Goal: Task Accomplishment & Management: Use online tool/utility

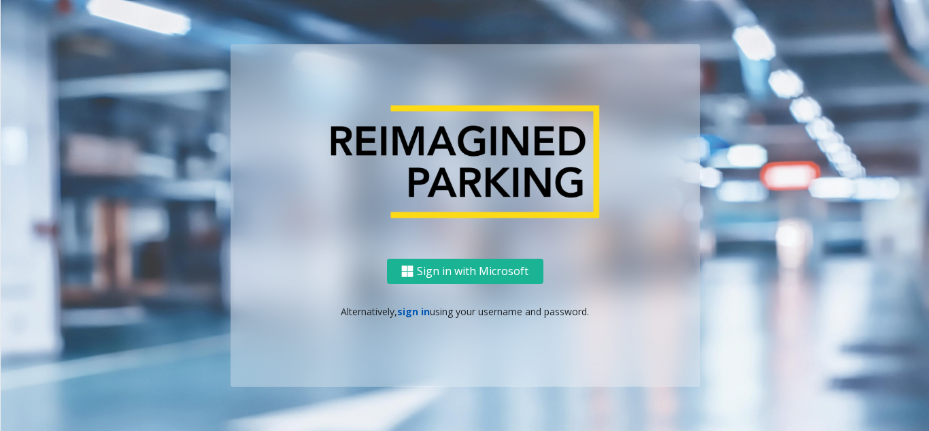
click at [415, 311] on link "sign in" at bounding box center [413, 311] width 33 height 13
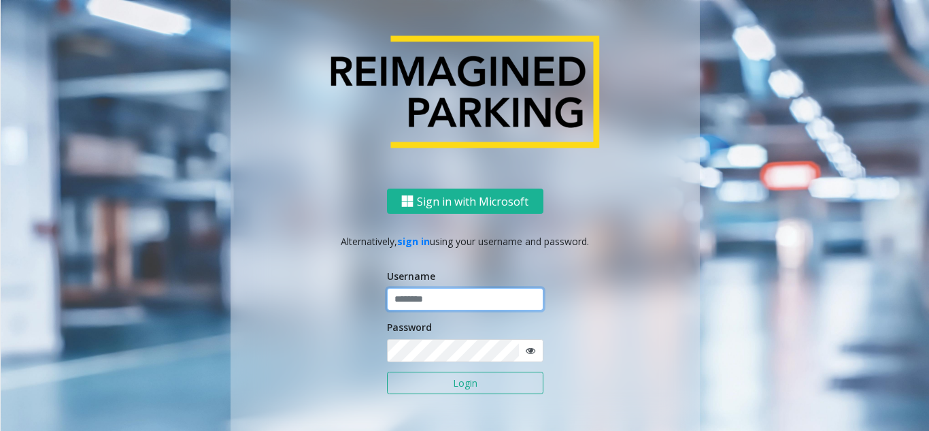
click at [454, 292] on input "text" at bounding box center [465, 299] width 156 height 23
type input "********"
click at [526, 348] on icon at bounding box center [531, 351] width 10 height 10
click at [482, 378] on button "Login" at bounding box center [465, 382] width 156 height 23
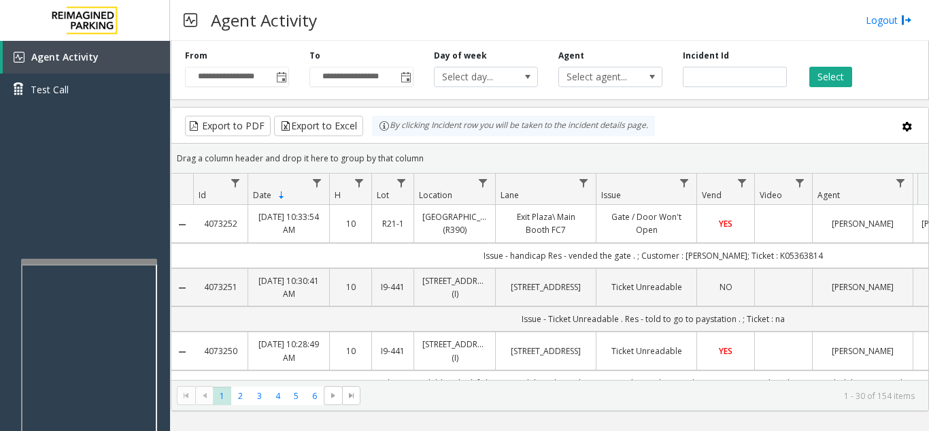
click at [80, 260] on div at bounding box center [89, 260] width 136 height 5
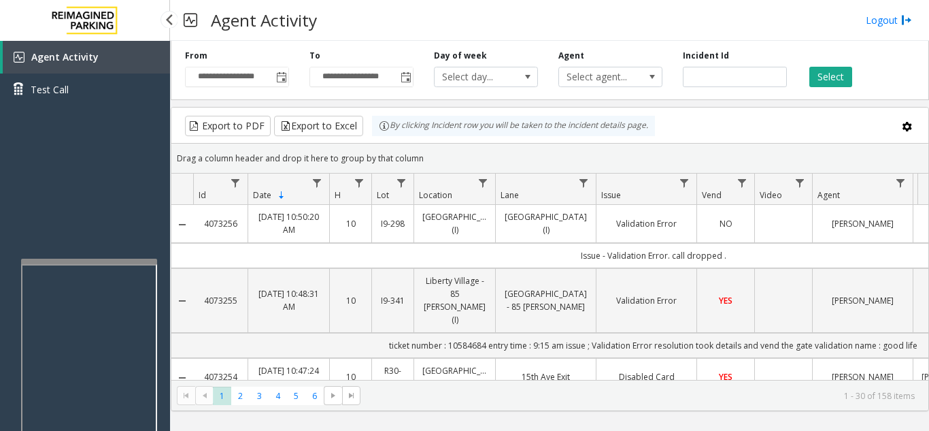
click at [87, 212] on div "Agent Activity Test Call" at bounding box center [85, 256] width 170 height 431
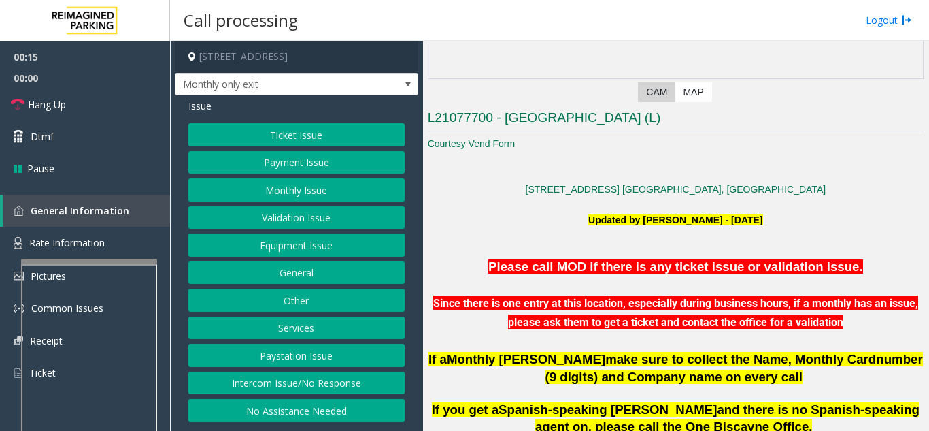
scroll to position [272, 0]
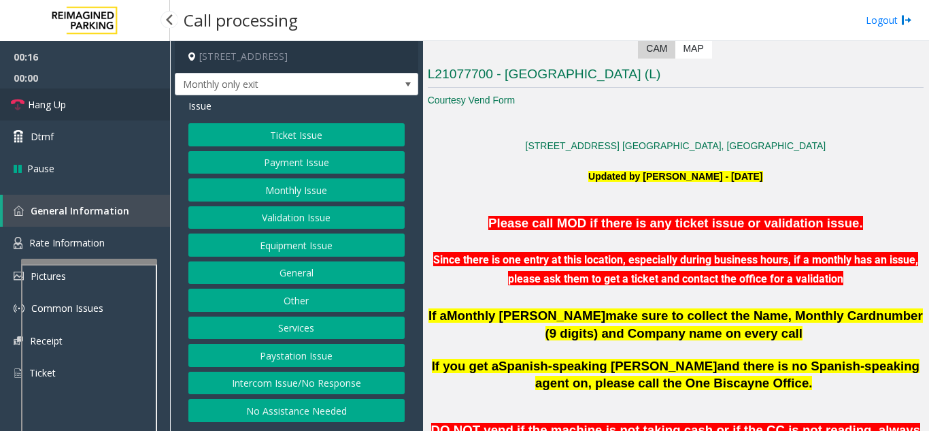
click at [63, 100] on span "Hang Up" at bounding box center [47, 104] width 38 height 14
click at [335, 386] on button "Intercom Issue/No Response" at bounding box center [296, 382] width 216 height 23
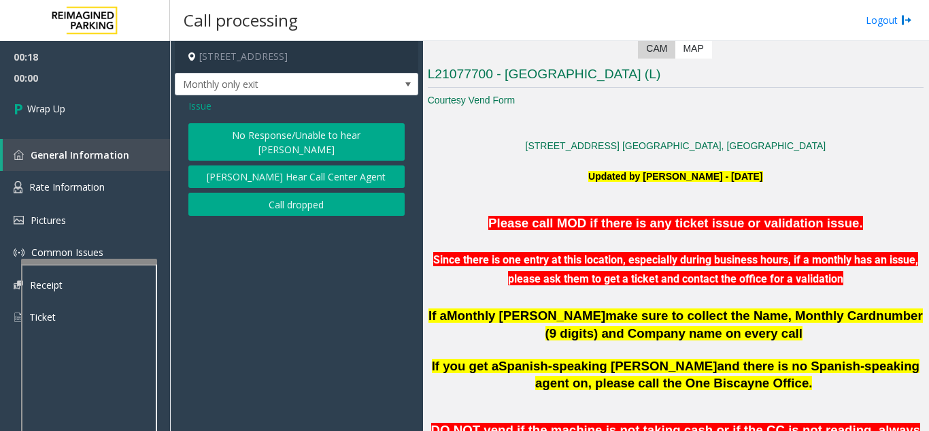
click at [282, 127] on button "No Response/Unable to hear [PERSON_NAME]" at bounding box center [296, 141] width 216 height 37
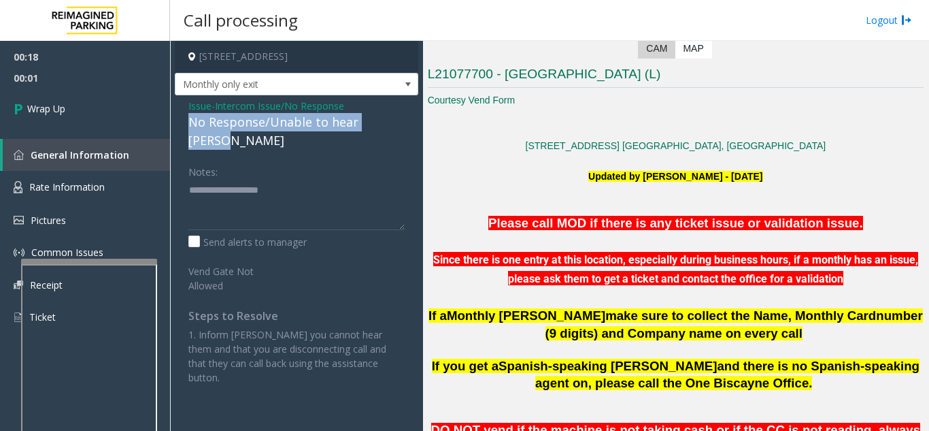
drag, startPoint x: 224, startPoint y: 124, endPoint x: 403, endPoint y: 120, distance: 178.9
click at [403, 120] on div "Issue - Intercom Issue/No Response No Response/Unable to hear [PERSON_NAME] Not…" at bounding box center [296, 246] width 243 height 303
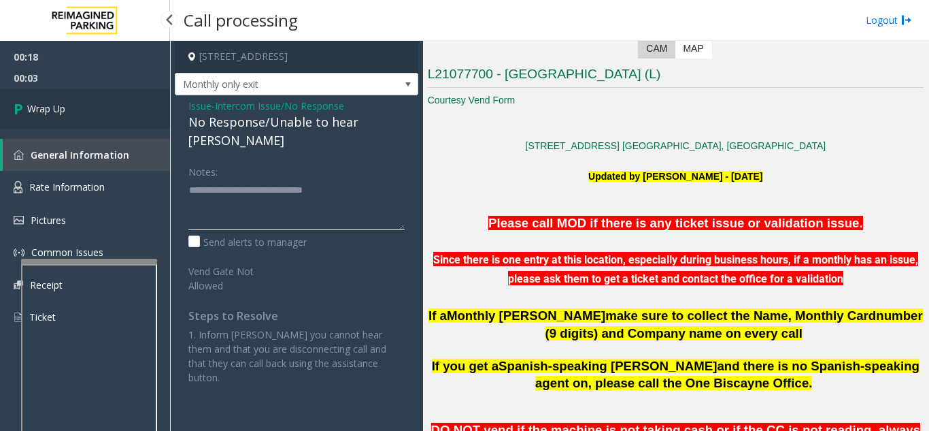
type textarea "**********"
click at [108, 112] on link "Wrap Up" at bounding box center [85, 108] width 170 height 40
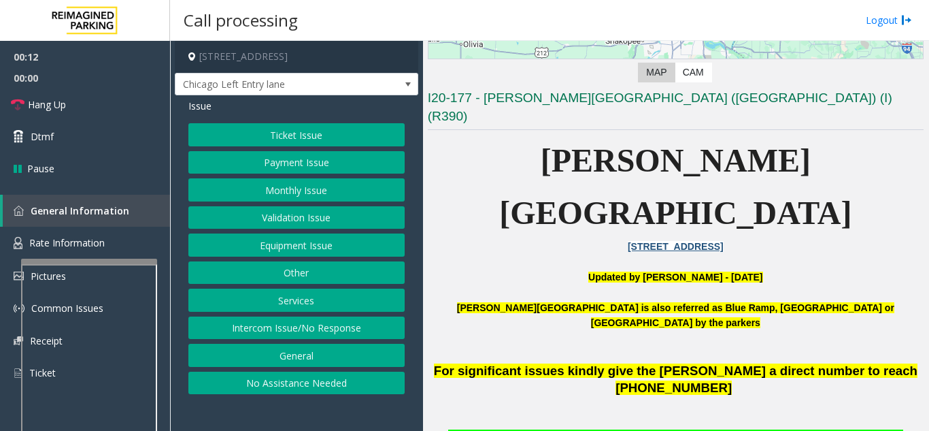
scroll to position [272, 0]
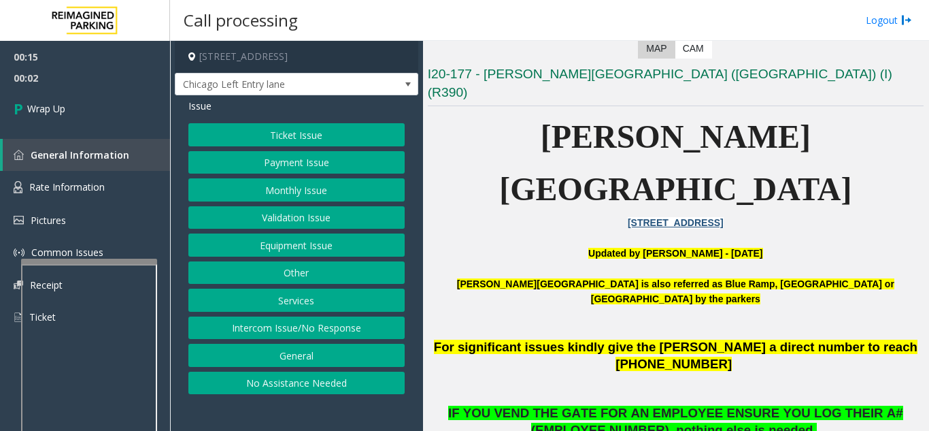
click at [282, 329] on button "Intercom Issue/No Response" at bounding box center [296, 327] width 216 height 23
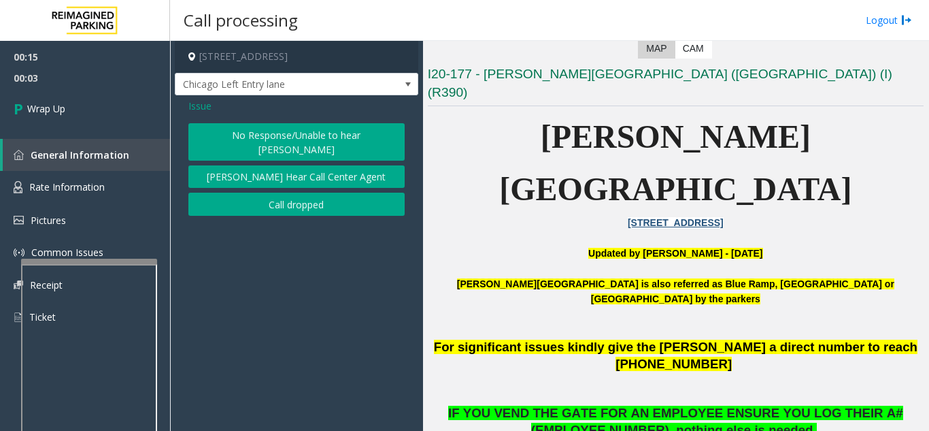
click at [275, 202] on div "Issue No Response/Unable to hear parker Parker Cannot Hear Call Center Agent Ca…" at bounding box center [296, 158] width 243 height 127
click at [276, 192] on button "Call dropped" at bounding box center [296, 203] width 216 height 23
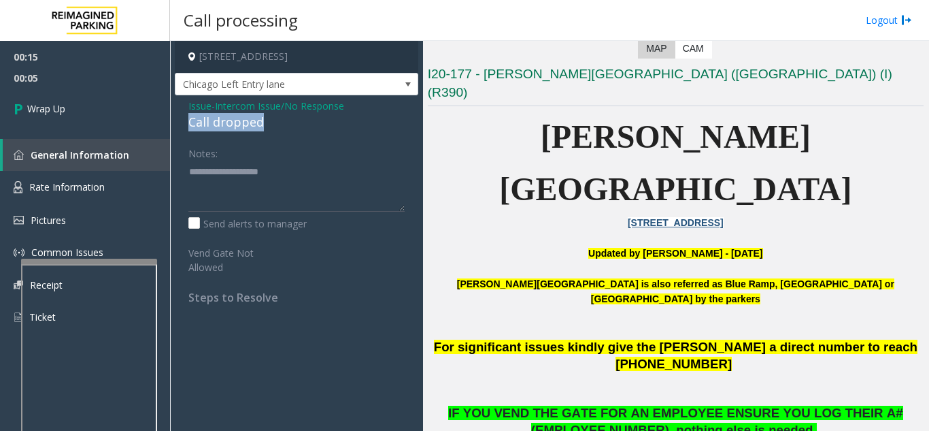
drag, startPoint x: 180, startPoint y: 118, endPoint x: 279, endPoint y: 117, distance: 99.3
click at [279, 117] on div "Issue - Intercom Issue/No Response Call dropped Notes: Send alerts to manager V…" at bounding box center [296, 206] width 243 height 222
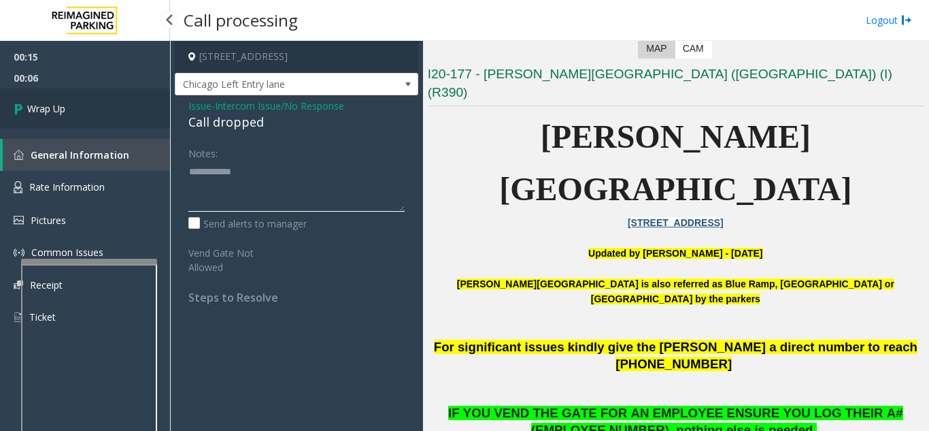
type textarea "**********"
click at [24, 88] on link "Wrap Up" at bounding box center [85, 108] width 170 height 40
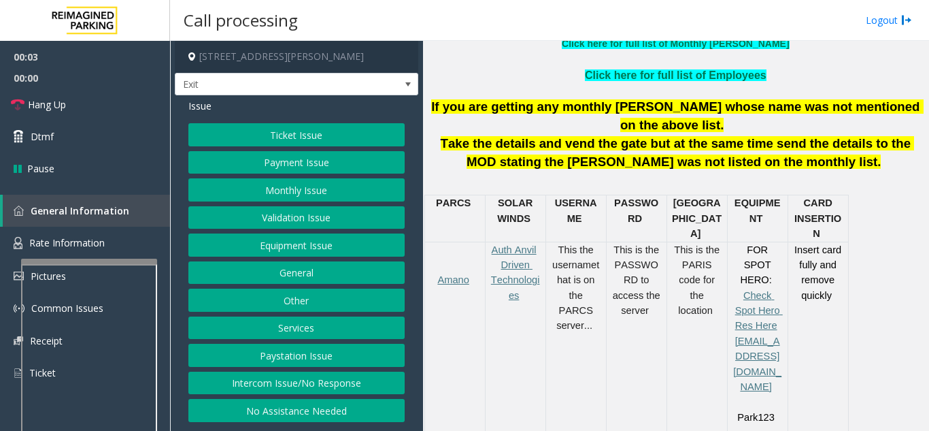
scroll to position [476, 0]
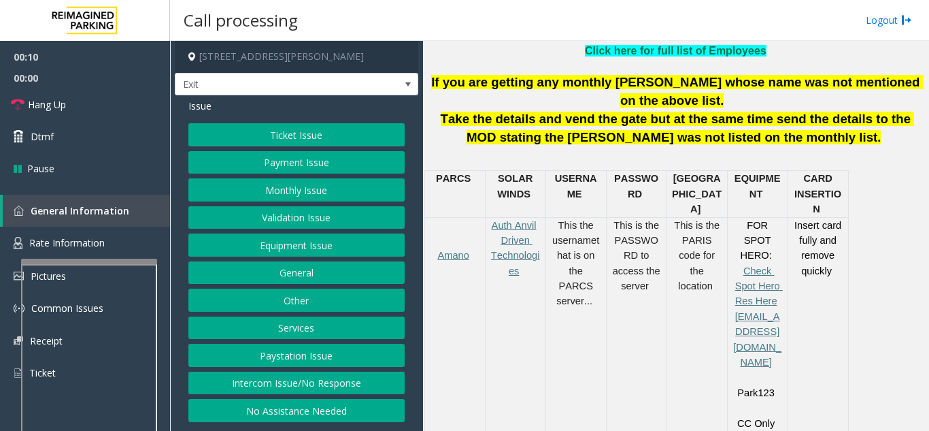
click at [294, 165] on button "Payment Issue" at bounding box center [296, 162] width 216 height 23
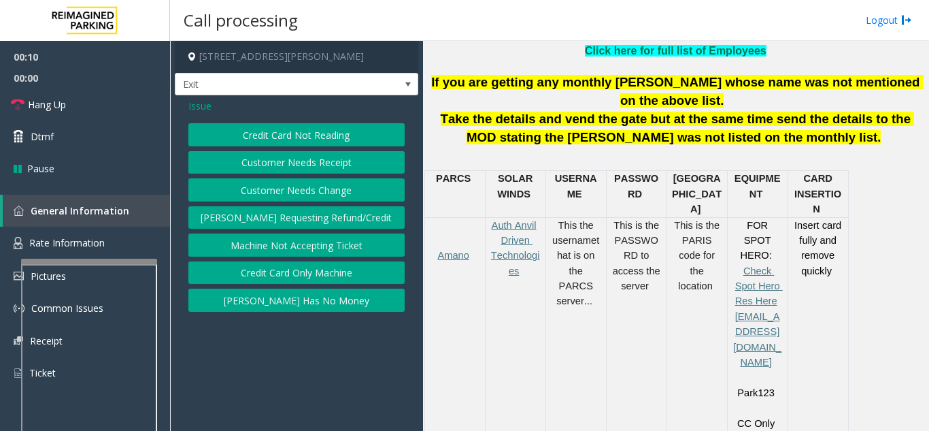
click at [298, 136] on button "Credit Card Not Reading" at bounding box center [296, 134] width 216 height 23
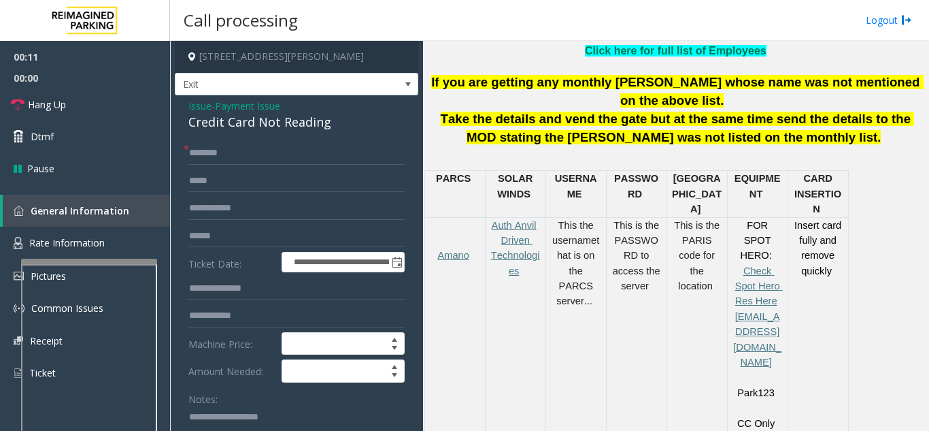
scroll to position [68, 0]
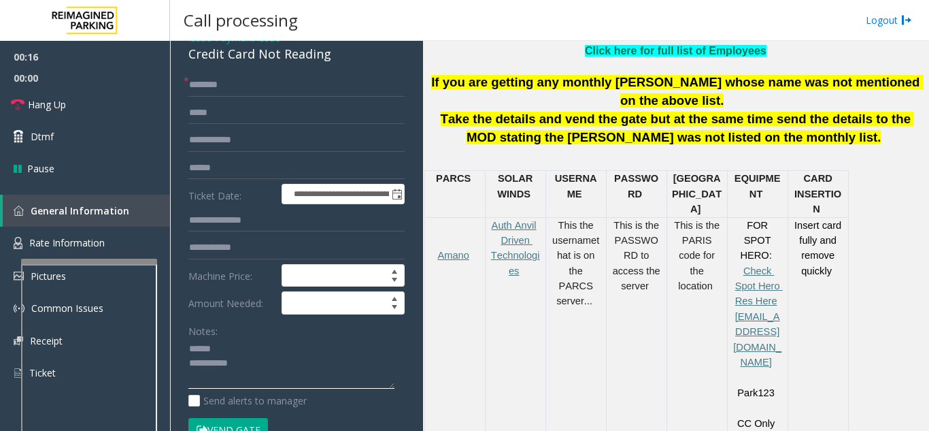
click at [257, 344] on textarea at bounding box center [291, 363] width 206 height 51
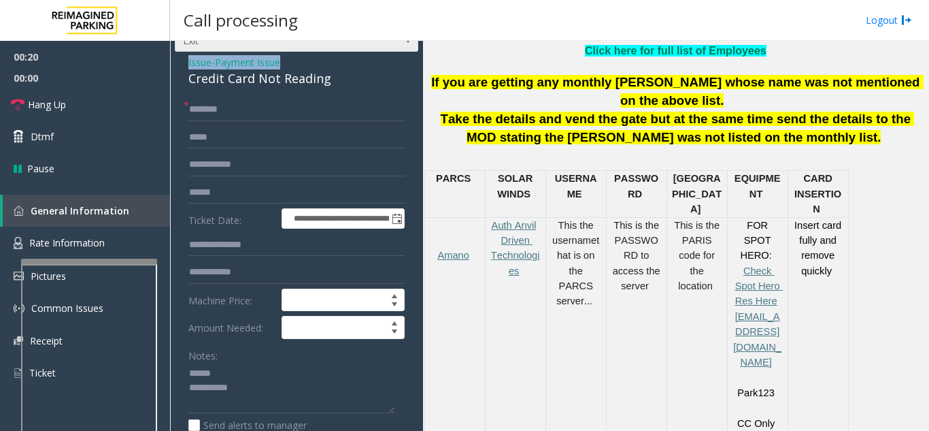
scroll to position [37, 0]
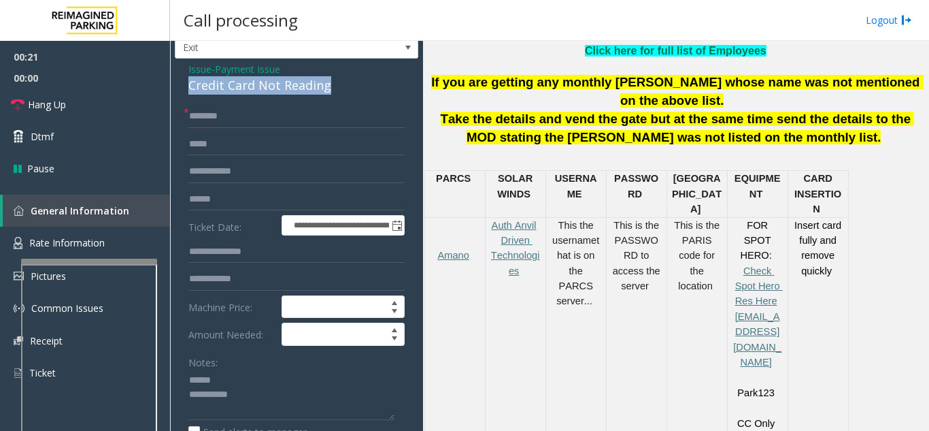
drag, startPoint x: 190, startPoint y: 52, endPoint x: 348, endPoint y: 91, distance: 161.8
click at [348, 91] on div "**********" at bounding box center [296, 403] width 243 height 690
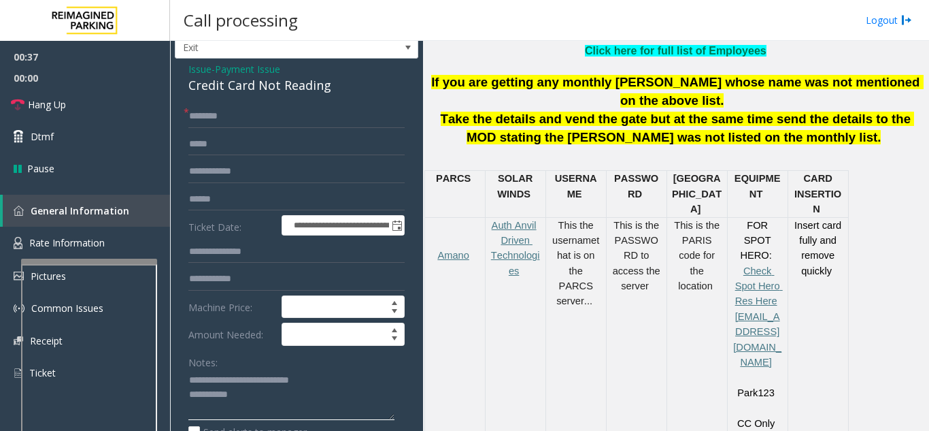
type textarea "**********"
click at [301, 208] on input "text" at bounding box center [296, 199] width 216 height 23
click at [301, 115] on input "text" at bounding box center [296, 116] width 216 height 23
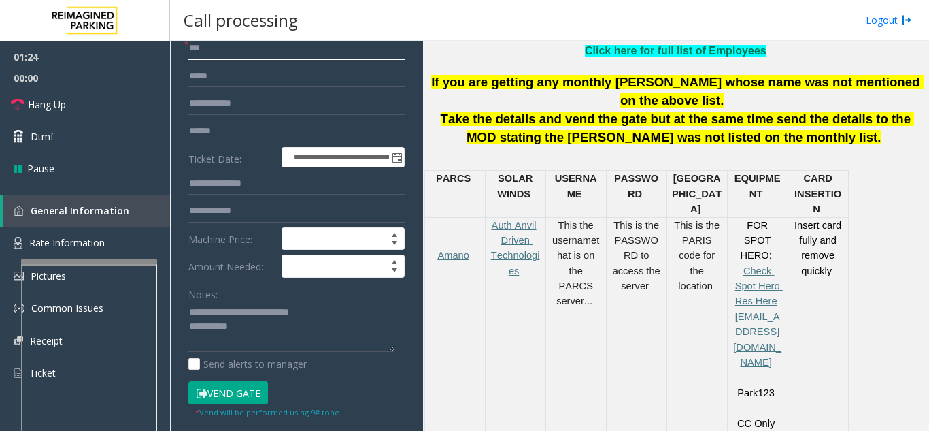
type input "**"
click at [275, 328] on textarea at bounding box center [291, 326] width 206 height 51
click at [250, 282] on div "Notes:" at bounding box center [296, 317] width 216 height 70
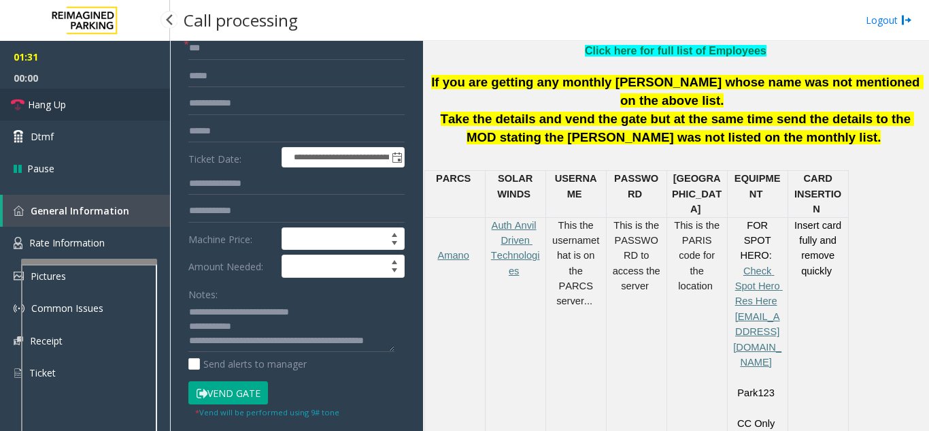
click at [123, 110] on link "Hang Up" at bounding box center [85, 104] width 170 height 32
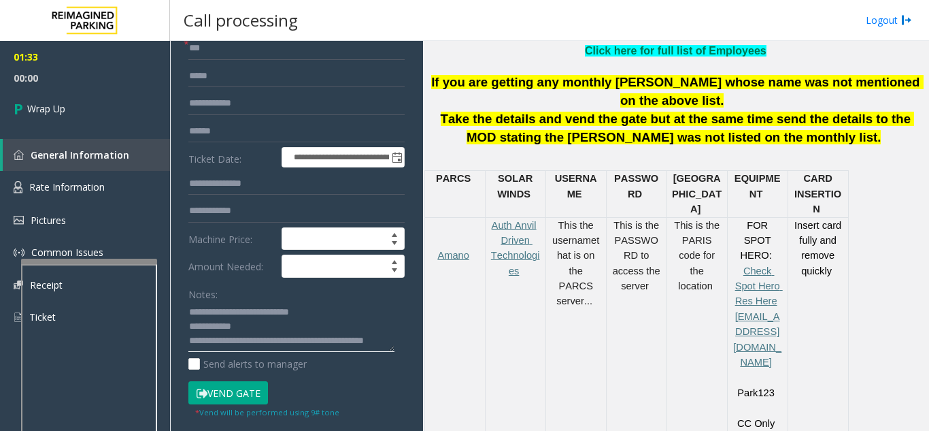
click at [289, 341] on textarea at bounding box center [291, 326] width 206 height 51
type textarea "**********"
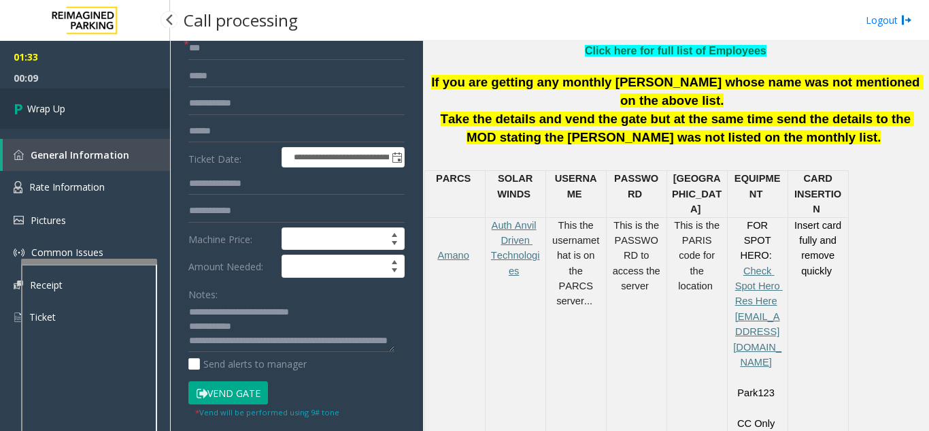
click at [90, 106] on link "Wrap Up" at bounding box center [85, 108] width 170 height 40
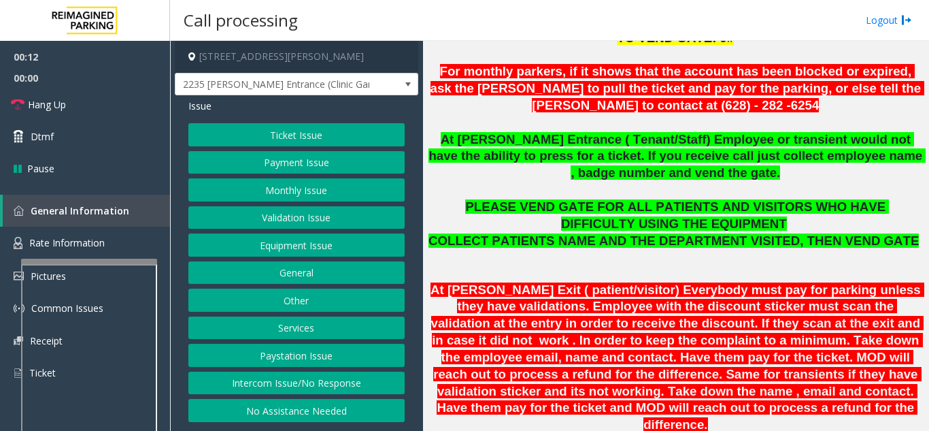
scroll to position [272, 0]
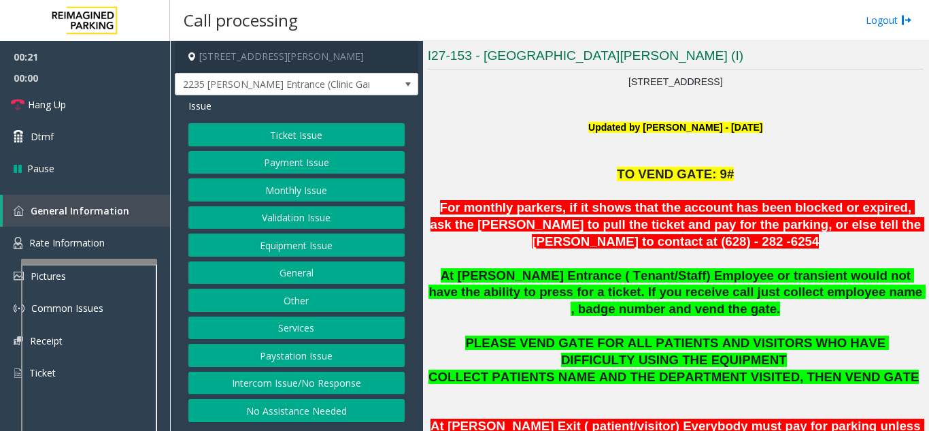
click at [322, 195] on button "Monthly Issue" at bounding box center [296, 189] width 216 height 23
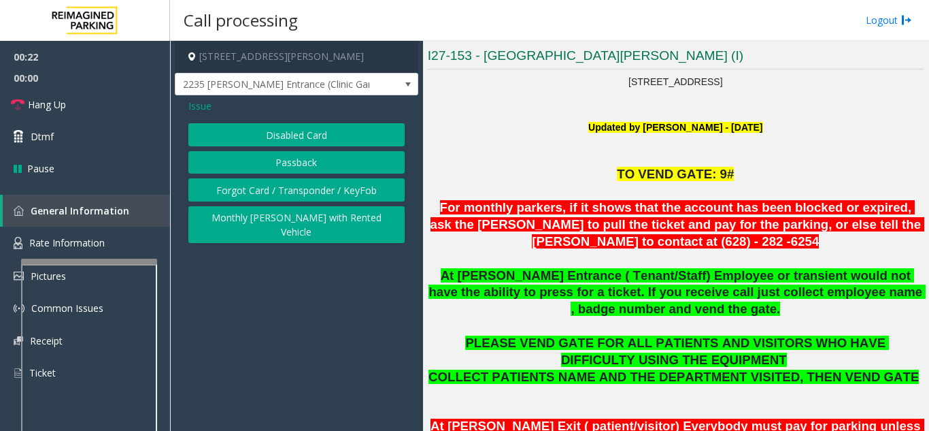
click at [315, 133] on button "Disabled Card" at bounding box center [296, 134] width 216 height 23
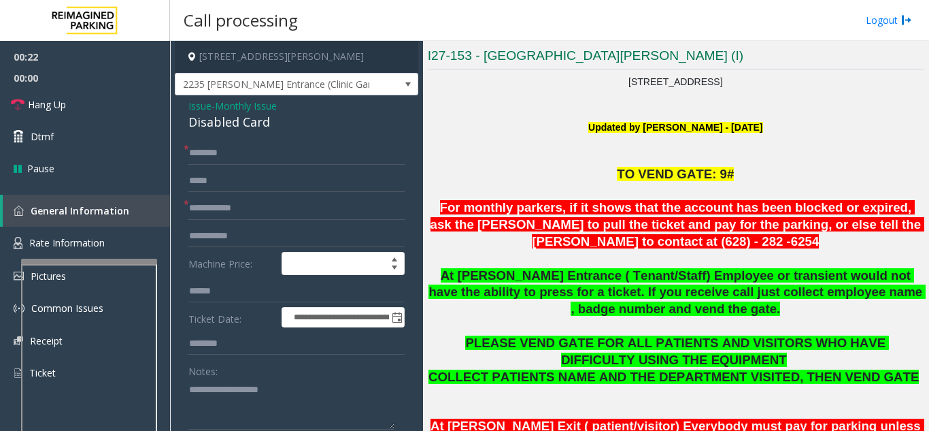
click at [297, 222] on form "**********" at bounding box center [296, 318] width 216 height 354
click at [291, 212] on input "text" at bounding box center [296, 208] width 216 height 23
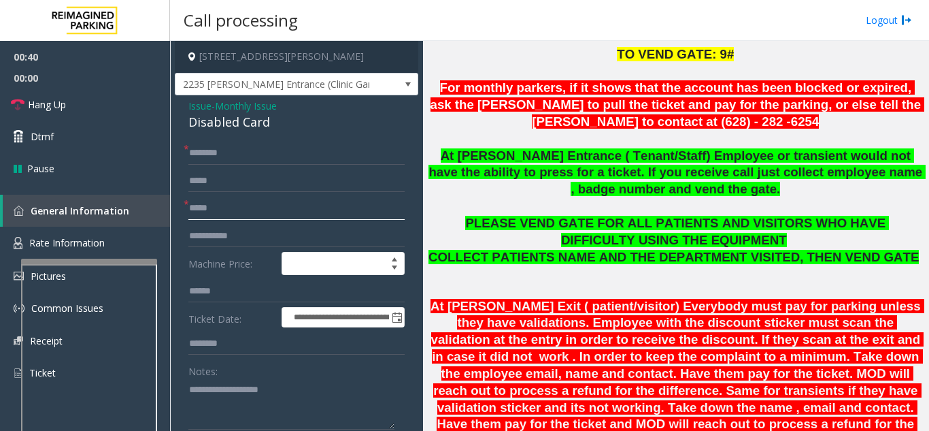
scroll to position [340, 0]
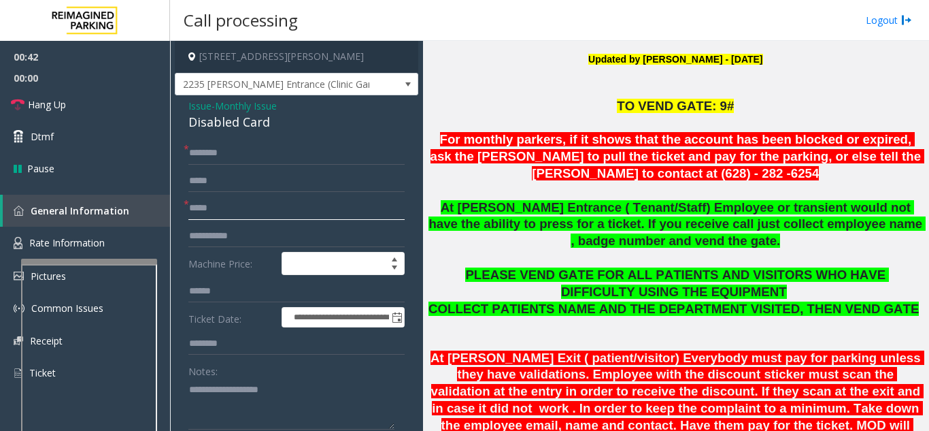
type input "*****"
click at [277, 153] on input "text" at bounding box center [296, 152] width 216 height 23
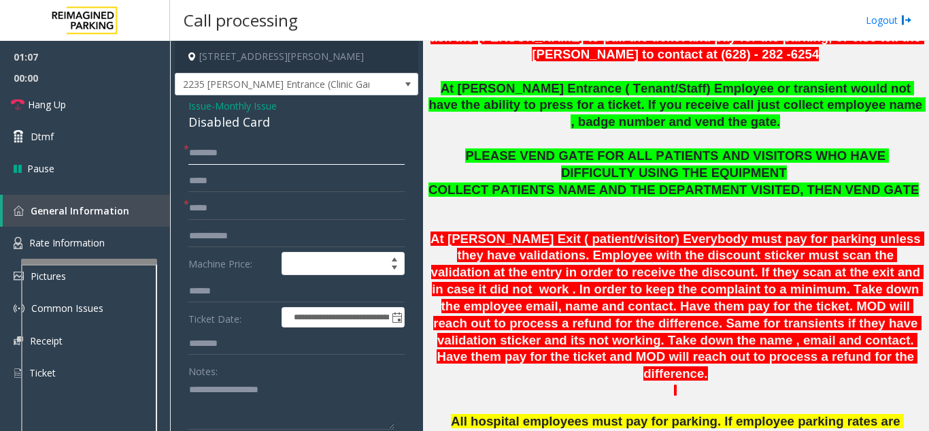
scroll to position [476, 0]
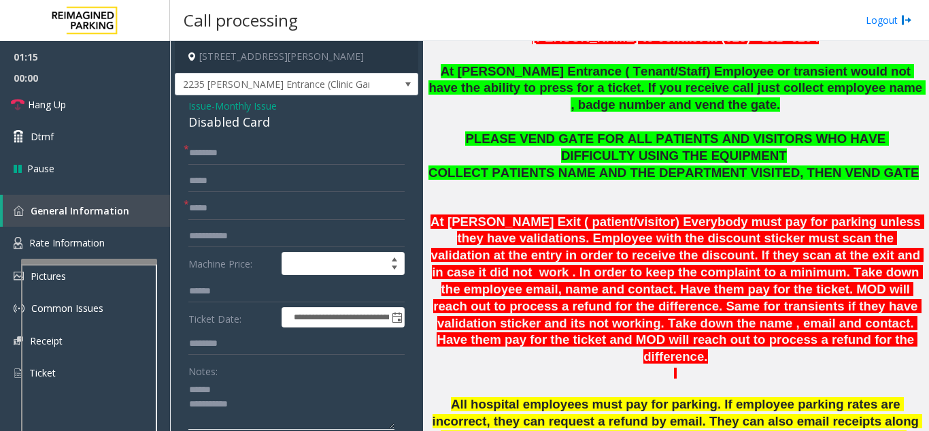
click at [233, 390] on textarea at bounding box center [291, 403] width 206 height 51
drag, startPoint x: 182, startPoint y: 124, endPoint x: 282, endPoint y: 125, distance: 100.0
click at [305, 411] on textarea at bounding box center [291, 403] width 206 height 51
type textarea "**********"
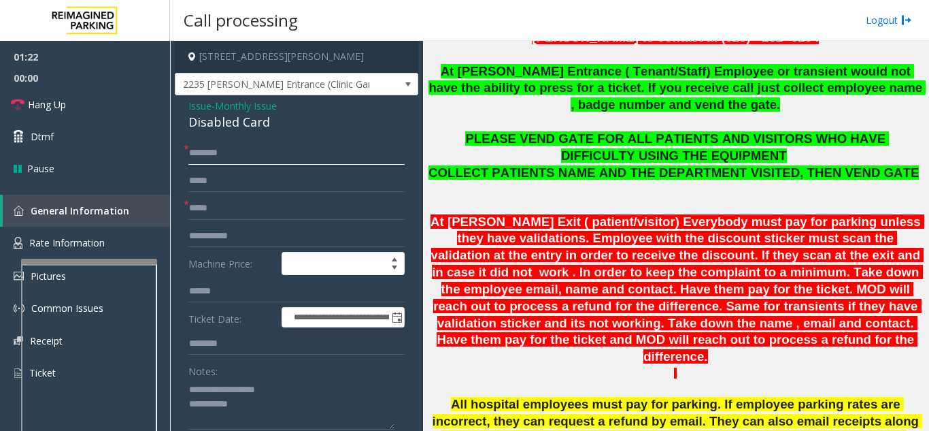
click at [272, 159] on input "text" at bounding box center [296, 152] width 216 height 23
type input "**"
click at [86, 95] on link "Hang Up" at bounding box center [85, 104] width 170 height 32
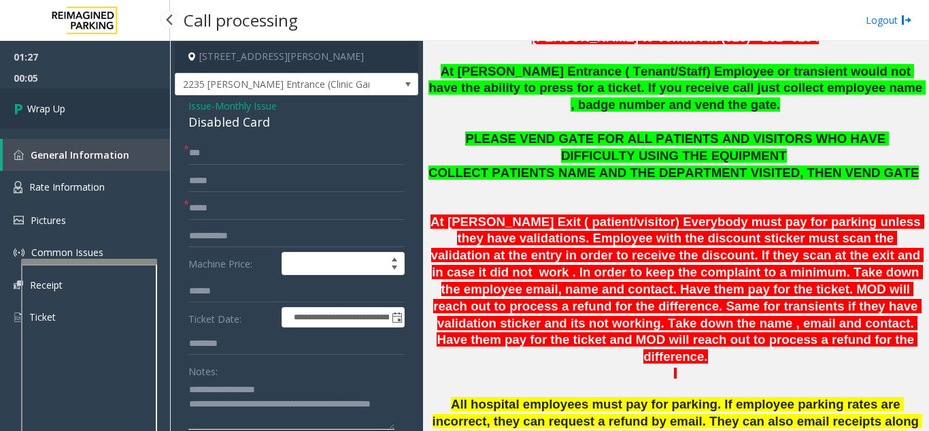
type textarea "**********"
click at [56, 116] on link "Wrap Up" at bounding box center [85, 108] width 170 height 40
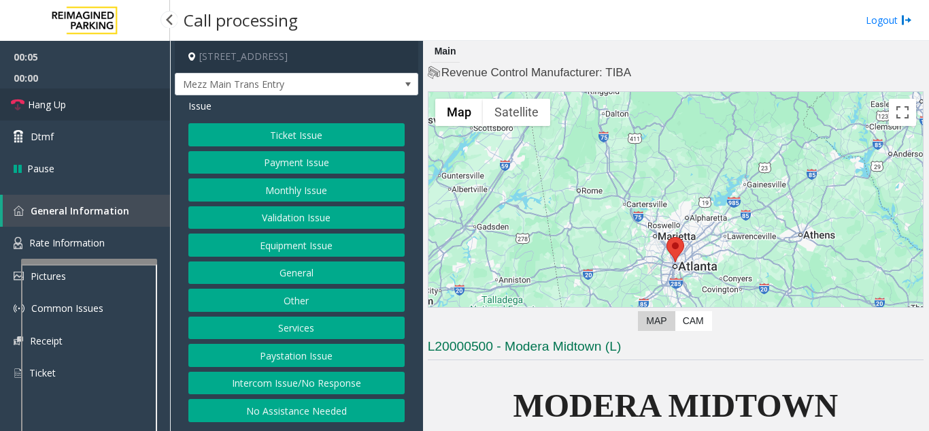
click at [125, 108] on link "Hang Up" at bounding box center [85, 104] width 170 height 32
click at [356, 380] on button "Intercom Issue/No Response" at bounding box center [296, 382] width 216 height 23
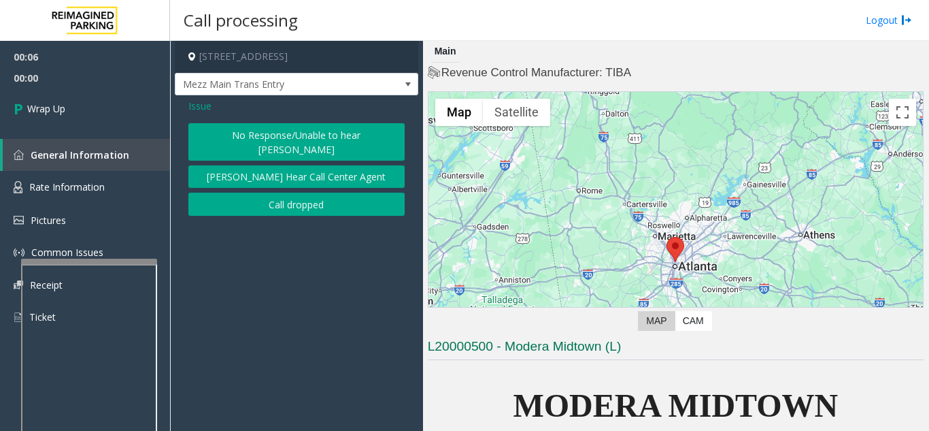
click at [258, 133] on button "No Response/Unable to hear [PERSON_NAME]" at bounding box center [296, 141] width 216 height 37
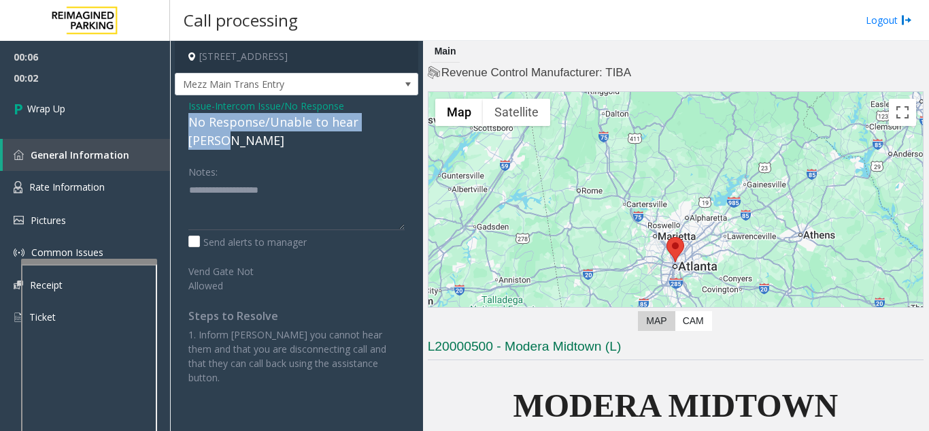
drag, startPoint x: 182, startPoint y: 120, endPoint x: 405, endPoint y: 125, distance: 223.1
click at [405, 125] on div "Issue - Intercom Issue/No Response No Response/Unable to hear [PERSON_NAME] Not…" at bounding box center [296, 246] width 243 height 303
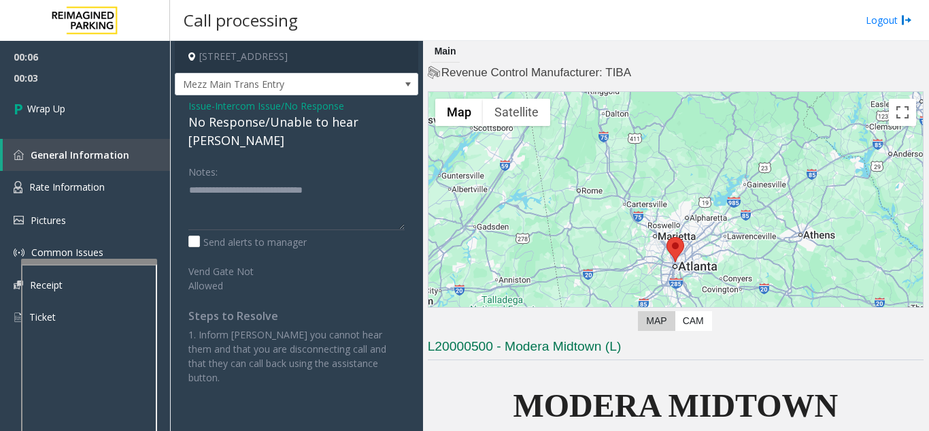
click at [388, 160] on div "Notes:" at bounding box center [296, 195] width 216 height 70
click at [383, 186] on textarea at bounding box center [296, 204] width 216 height 51
type textarea "*"
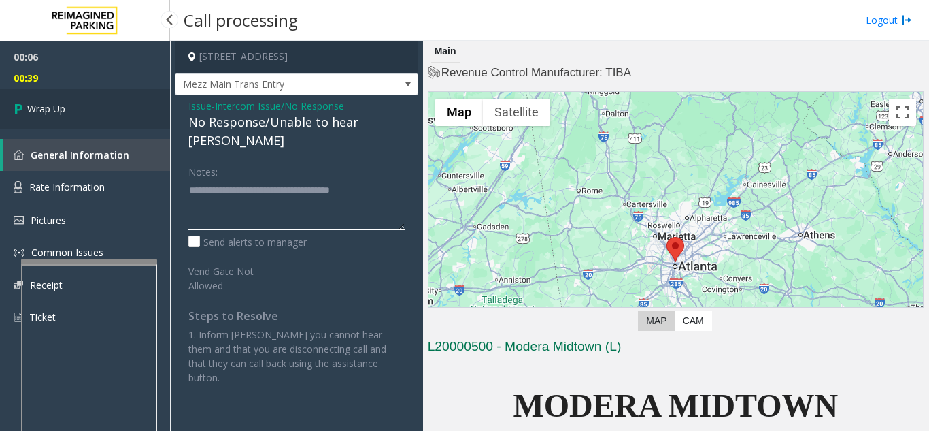
type textarea "**********"
click at [100, 95] on link "Wrap Up" at bounding box center [85, 108] width 170 height 40
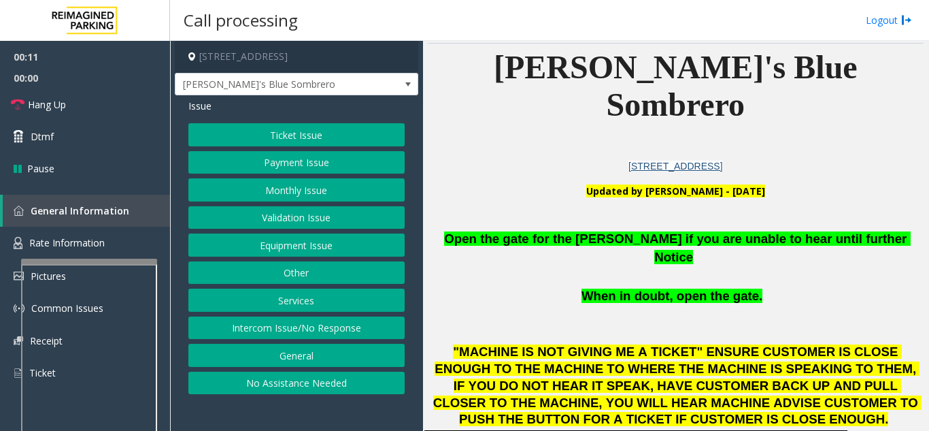
scroll to position [340, 0]
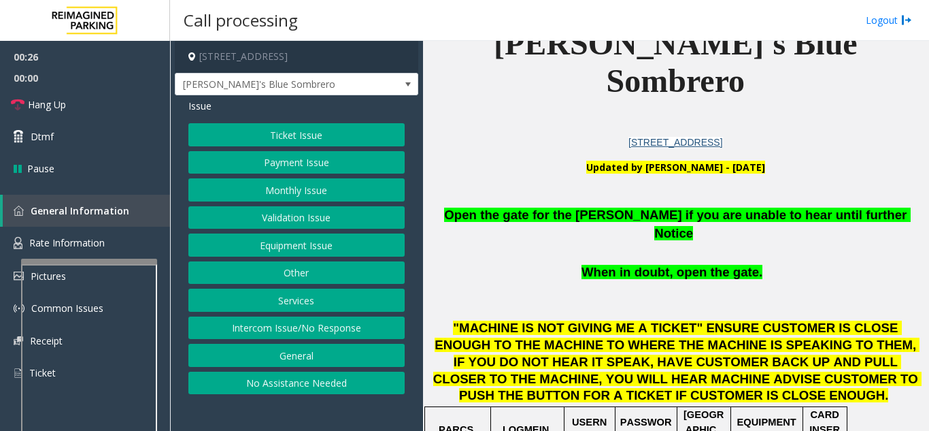
click at [286, 236] on button "Equipment Issue" at bounding box center [296, 244] width 216 height 23
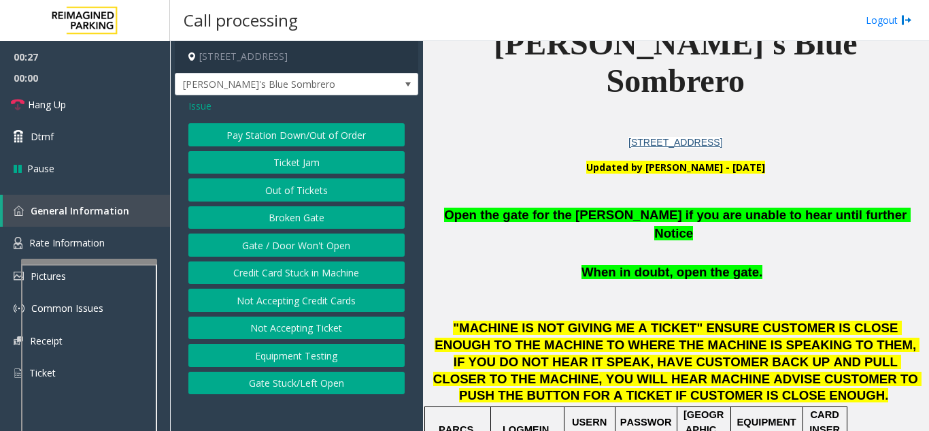
click at [286, 236] on button "Gate / Door Won't Open" at bounding box center [296, 244] width 216 height 23
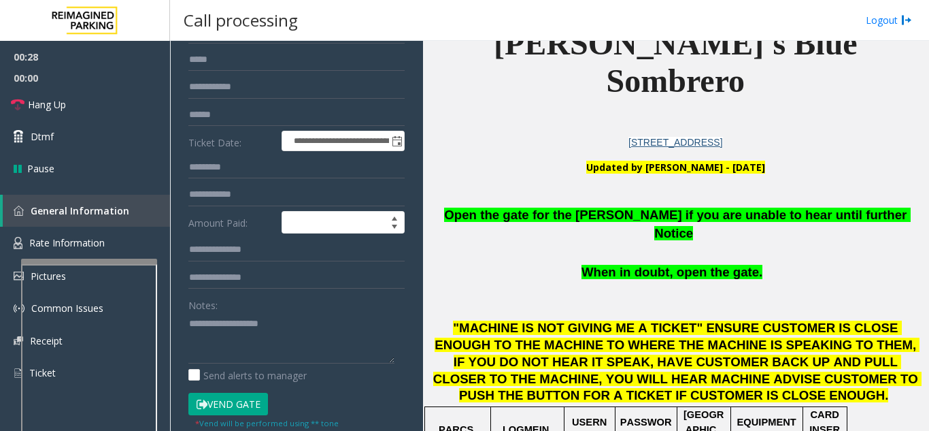
scroll to position [136, 0]
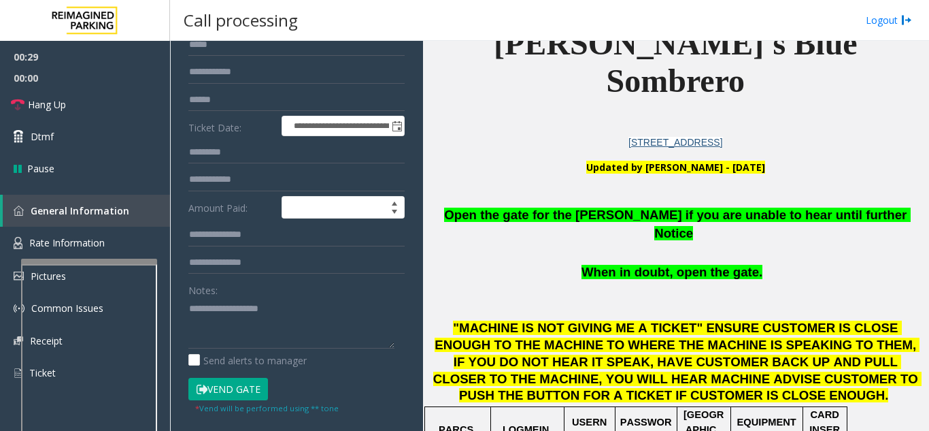
click at [235, 401] on div "* Vend will be performed using ** tone" at bounding box center [267, 407] width 144 height 14
click at [234, 375] on form "**********" at bounding box center [296, 209] width 216 height 409
click at [233, 389] on button "Vend Gate" at bounding box center [228, 388] width 80 height 23
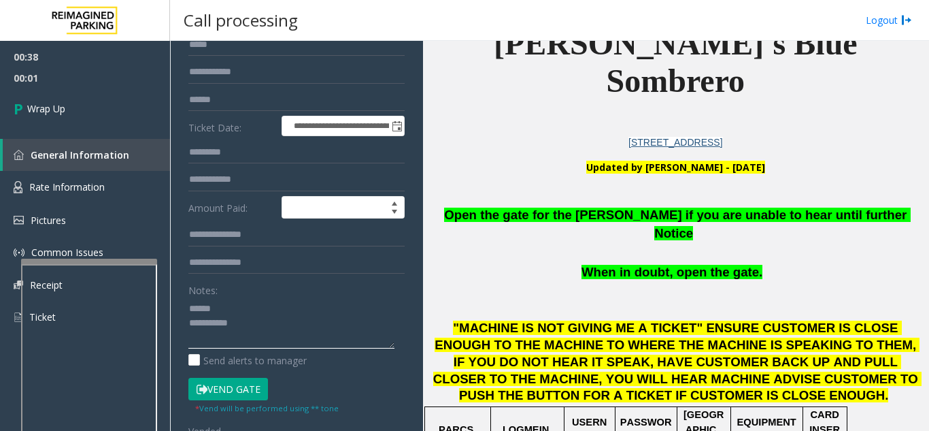
click at [292, 301] on textarea at bounding box center [291, 322] width 206 height 51
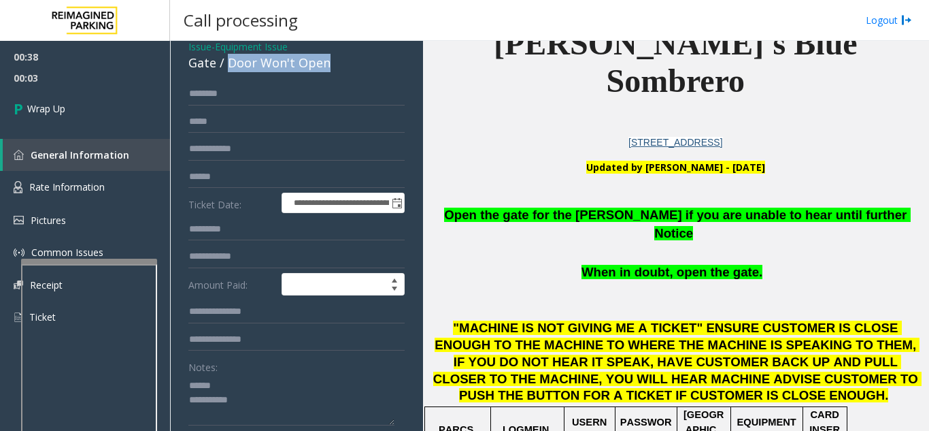
drag, startPoint x: 228, startPoint y: 58, endPoint x: 346, endPoint y: 54, distance: 117.7
click at [346, 54] on div "Issue - Equipment Issue Gate / Door Won't Open" at bounding box center [296, 55] width 216 height 33
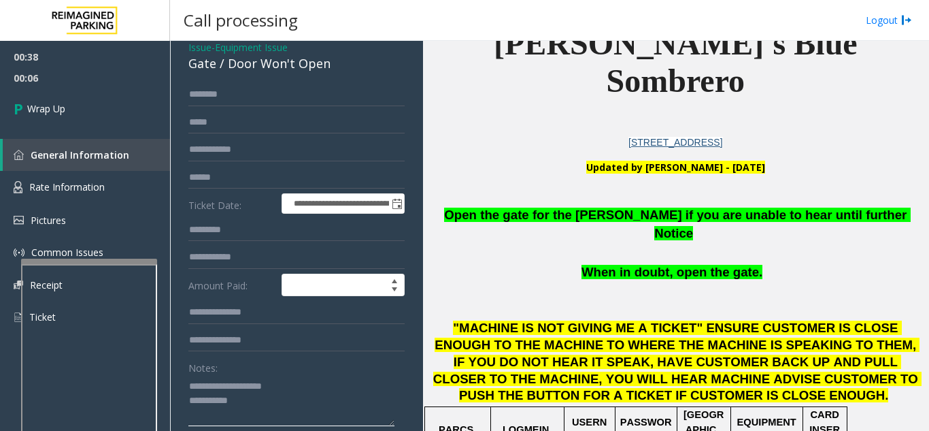
click at [303, 397] on textarea at bounding box center [291, 400] width 206 height 51
click at [333, 377] on textarea at bounding box center [291, 400] width 206 height 51
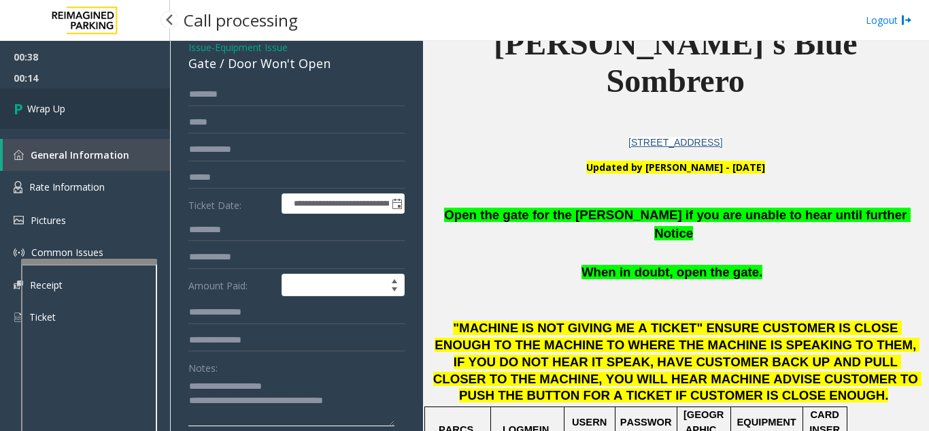
type textarea "**********"
click at [73, 99] on link "Wrap Up" at bounding box center [85, 108] width 170 height 40
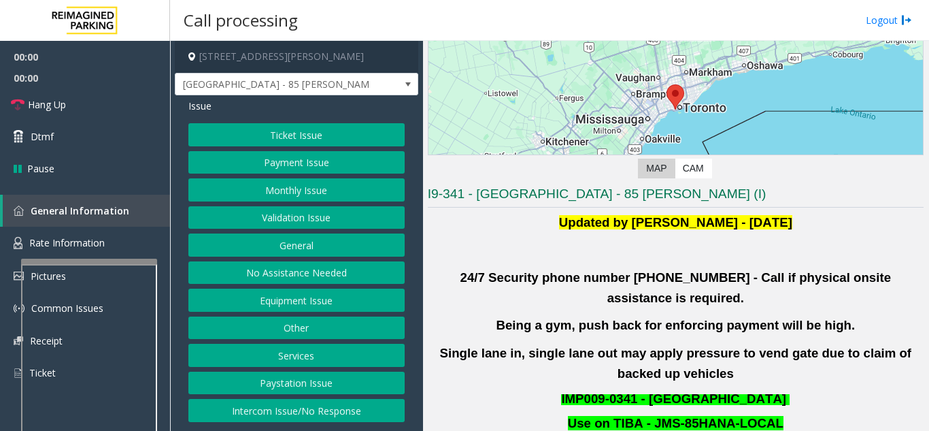
scroll to position [204, 0]
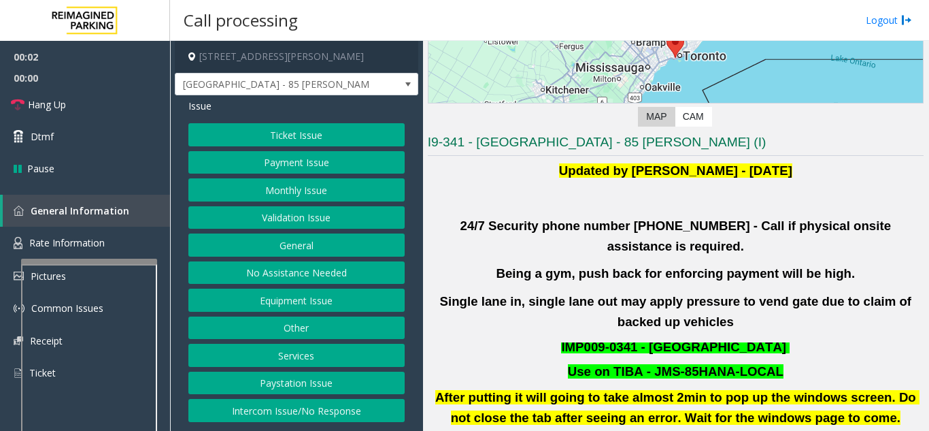
click at [286, 219] on button "Validation Issue" at bounding box center [296, 217] width 216 height 23
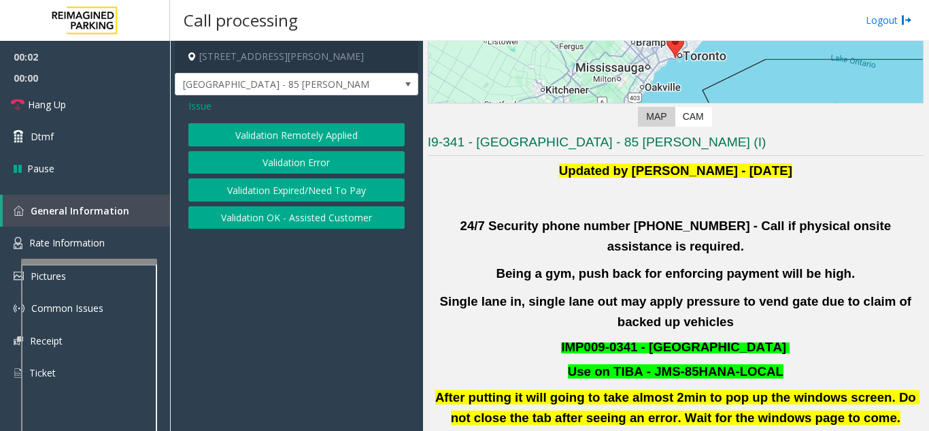
click at [288, 160] on button "Validation Error" at bounding box center [296, 162] width 216 height 23
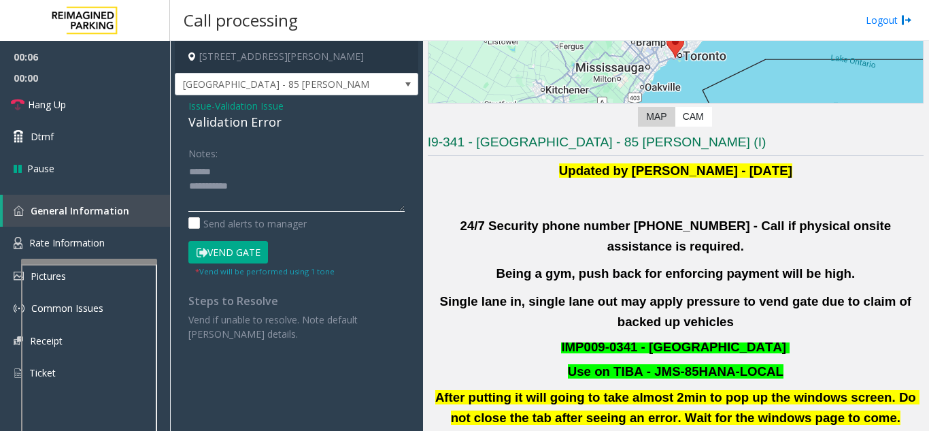
click at [248, 169] on textarea at bounding box center [296, 186] width 216 height 51
drag, startPoint x: 179, startPoint y: 126, endPoint x: 297, endPoint y: 118, distance: 118.6
click at [297, 118] on div "Issue - Validation Issue Validation Error Notes: Send alerts to manager Vend Ga…" at bounding box center [296, 224] width 243 height 259
click at [333, 173] on textarea at bounding box center [296, 186] width 216 height 51
click at [284, 171] on textarea at bounding box center [296, 186] width 216 height 51
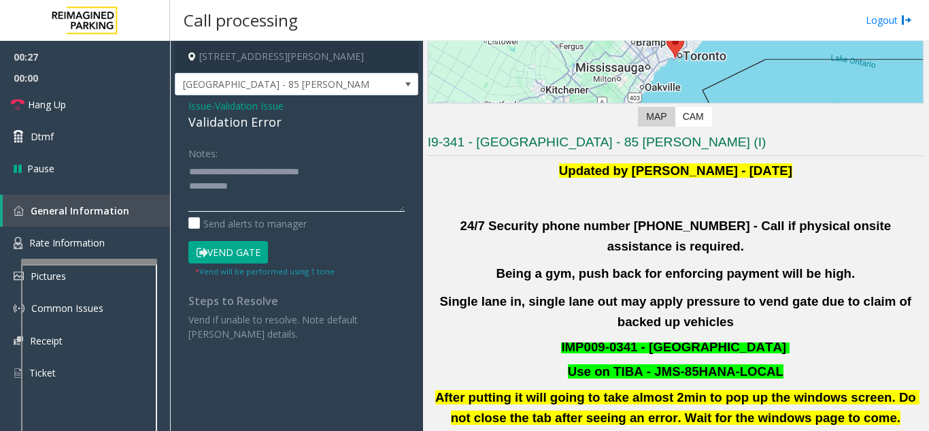
click at [306, 183] on textarea at bounding box center [296, 186] width 216 height 51
drag, startPoint x: 203, startPoint y: 205, endPoint x: 254, endPoint y: 202, distance: 51.8
click at [254, 202] on textarea at bounding box center [296, 186] width 216 height 51
click at [215, 183] on textarea at bounding box center [296, 186] width 216 height 51
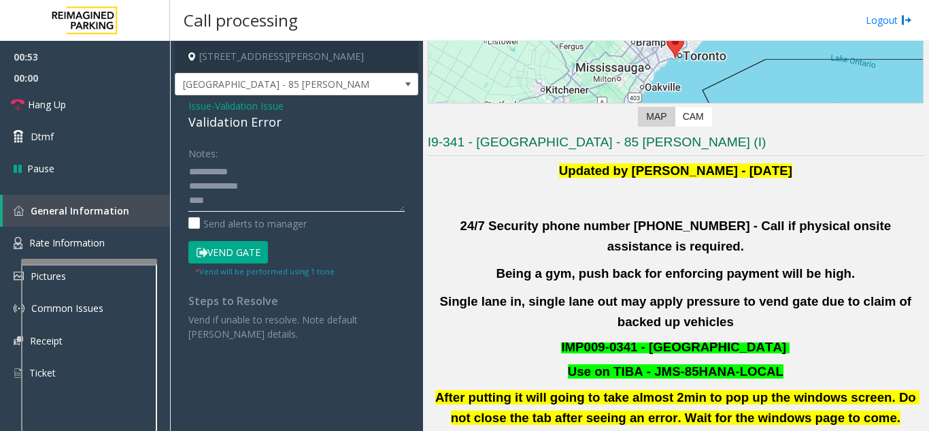
click at [226, 205] on textarea at bounding box center [296, 186] width 216 height 51
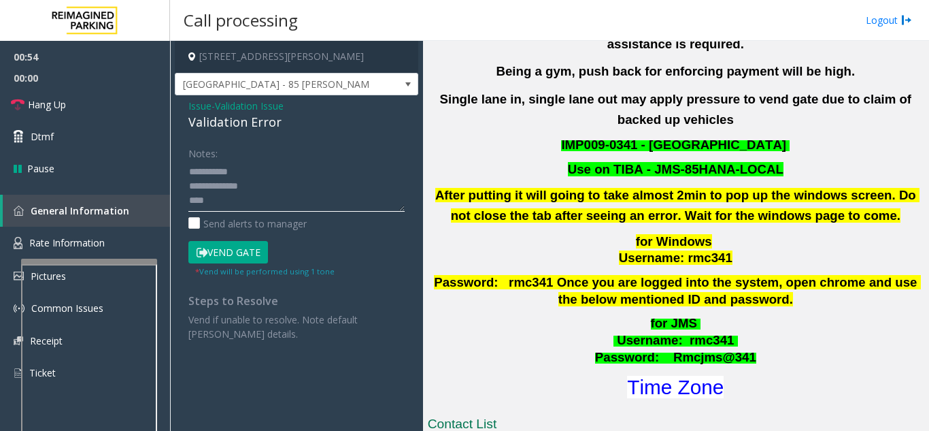
scroll to position [408, 0]
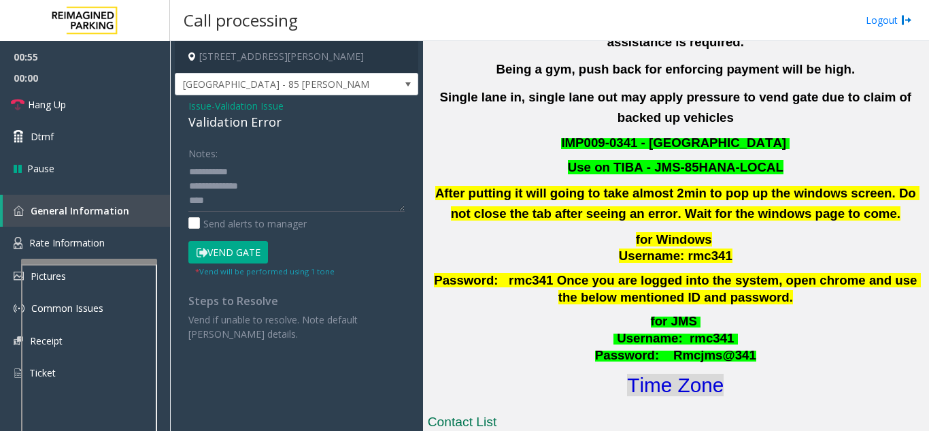
click at [682, 373] on font "Time Zone" at bounding box center [675, 384] width 97 height 22
click at [271, 201] on textarea at bounding box center [296, 186] width 216 height 51
click at [221, 259] on button "Vend Gate" at bounding box center [228, 252] width 80 height 23
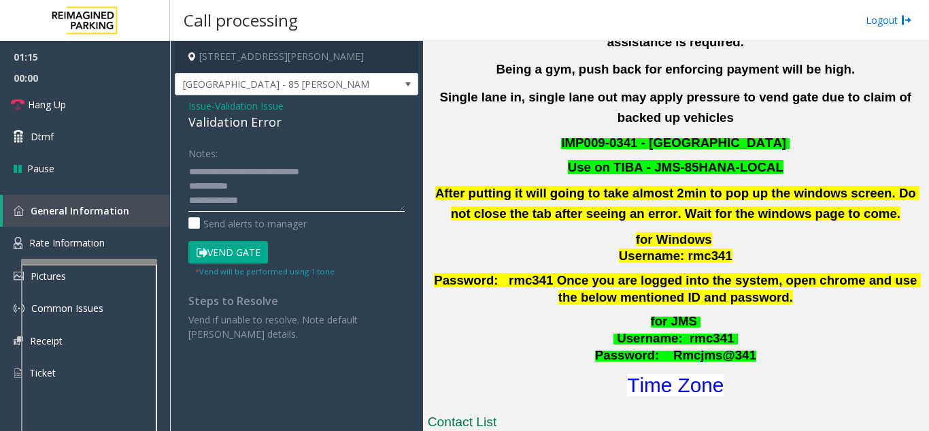
click at [289, 175] on textarea at bounding box center [296, 186] width 216 height 51
click at [273, 188] on textarea at bounding box center [296, 186] width 216 height 51
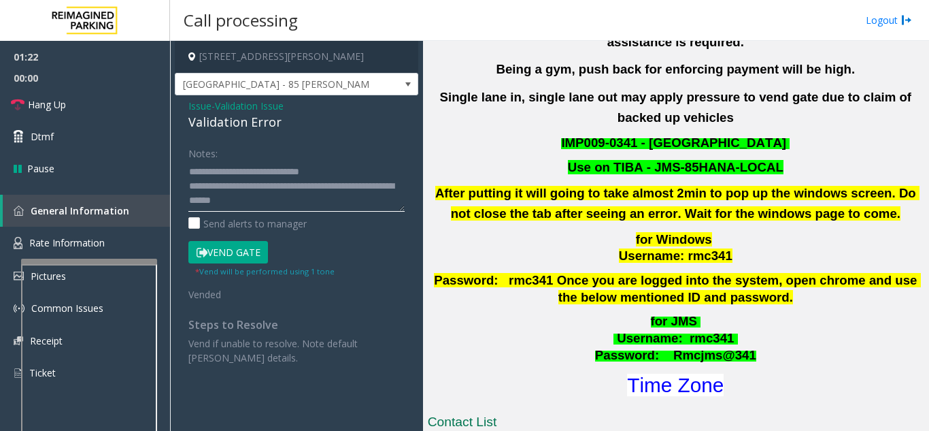
type textarea "**********"
click at [331, 147] on div "Notes:" at bounding box center [296, 176] width 216 height 70
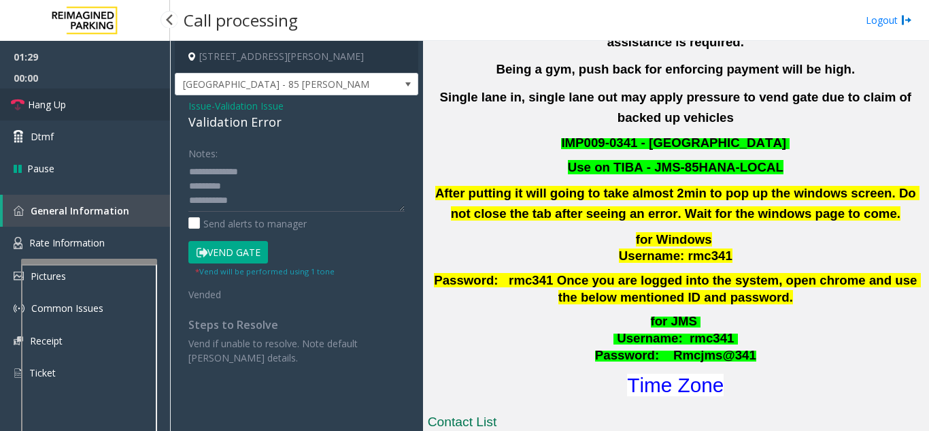
click at [86, 112] on link "Hang Up" at bounding box center [85, 104] width 170 height 32
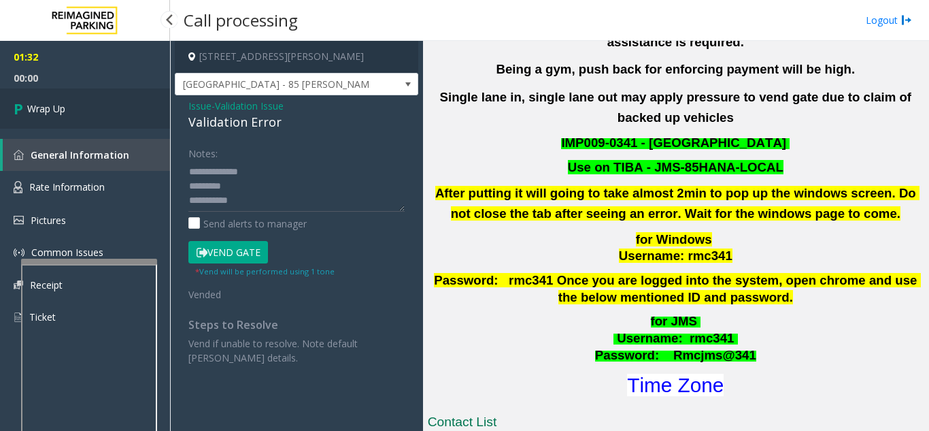
click at [86, 112] on link "Wrap Up" at bounding box center [85, 108] width 170 height 40
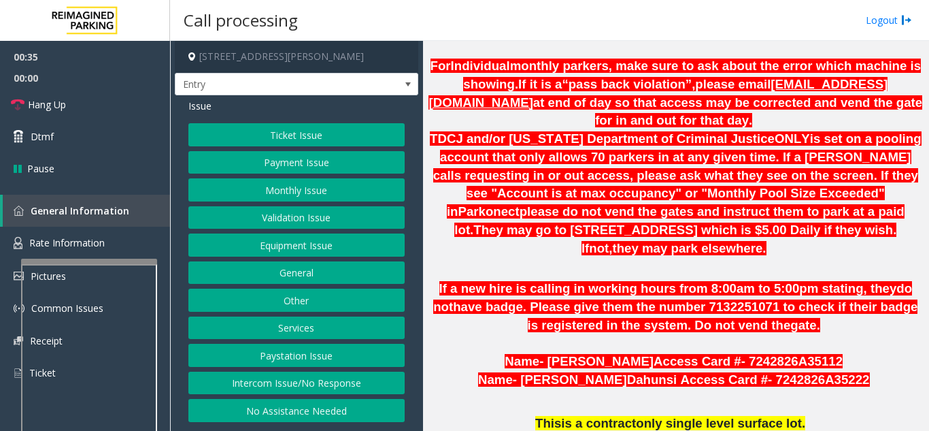
scroll to position [839, 0]
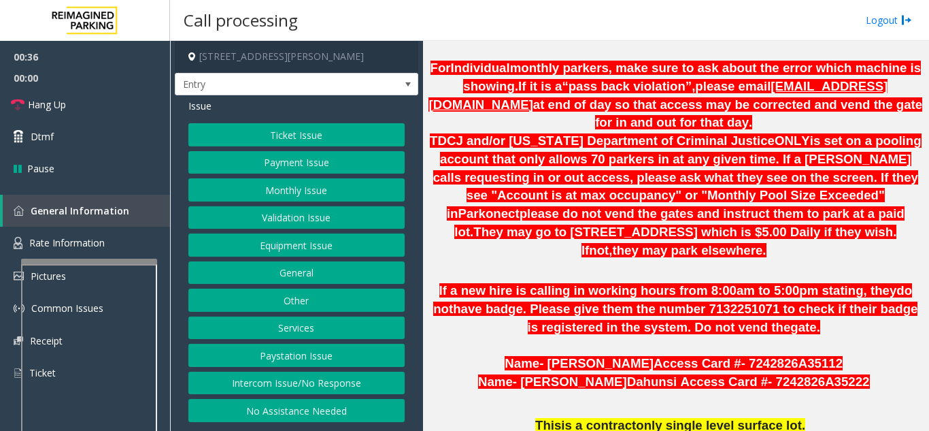
click at [460, 354] on p "Name - Leola Winfrey Access Card # - 7242826A35112" at bounding box center [676, 363] width 496 height 18
click at [265, 193] on button "Monthly Issue" at bounding box center [296, 189] width 216 height 23
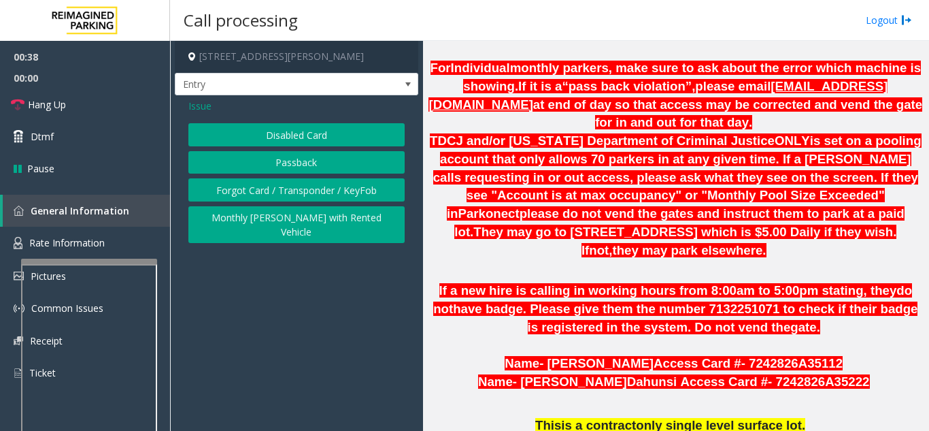
click at [282, 138] on button "Disabled Card" at bounding box center [296, 134] width 216 height 23
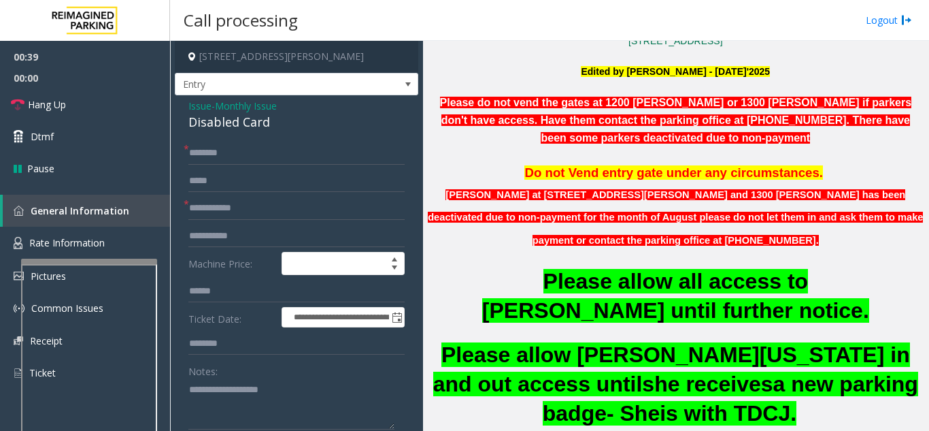
scroll to position [159, 0]
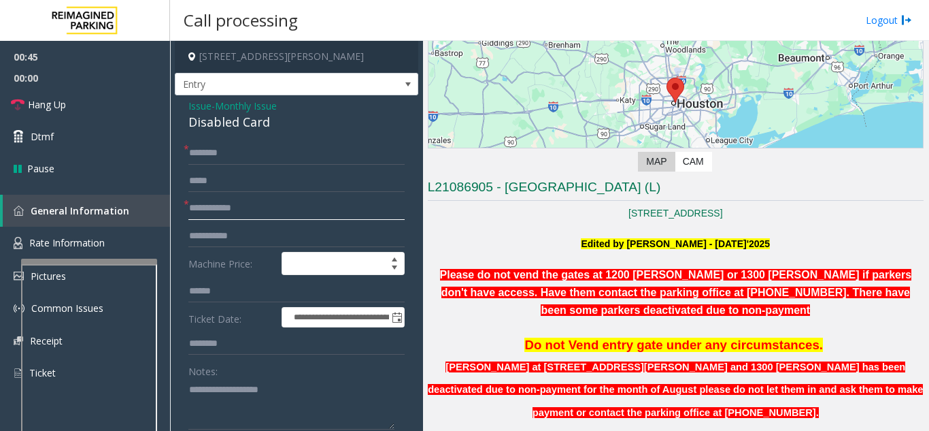
click at [324, 216] on input "text" at bounding box center [296, 208] width 216 height 23
click at [493, 227] on p at bounding box center [676, 227] width 496 height 15
click at [500, 226] on p at bounding box center [676, 227] width 496 height 15
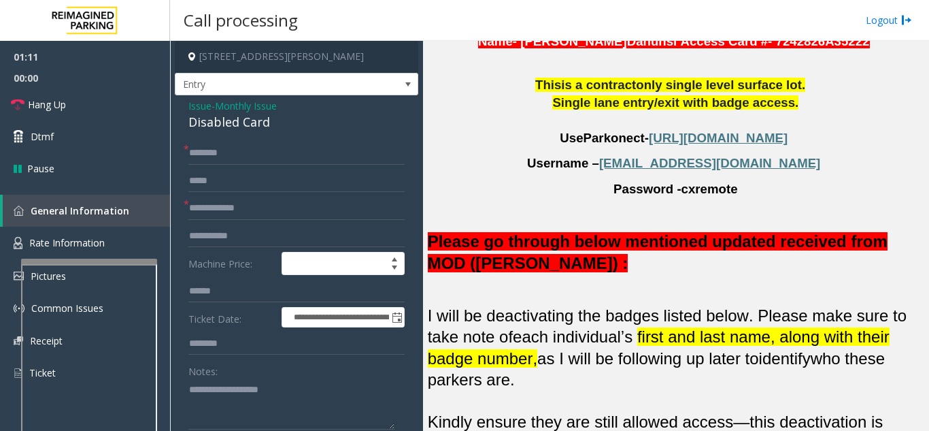
scroll to position [1451, 0]
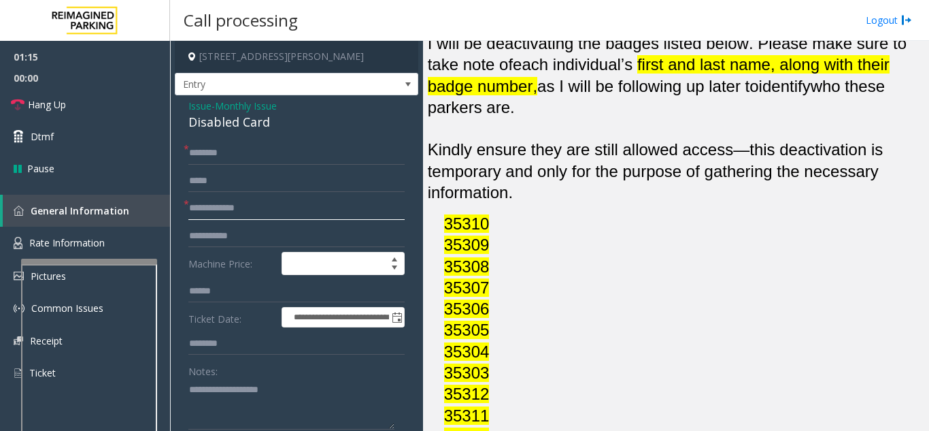
click at [194, 202] on input "**********" at bounding box center [296, 208] width 216 height 23
type input "**********"
click at [307, 154] on input "text" at bounding box center [296, 152] width 216 height 23
type input "***"
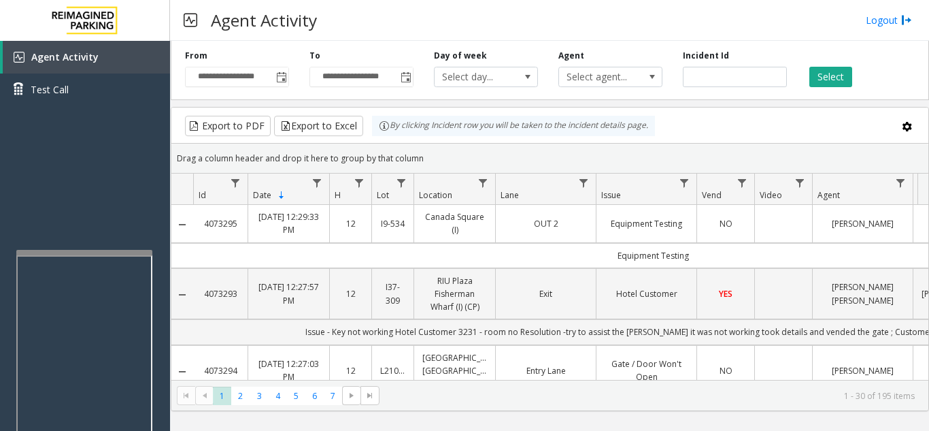
click at [90, 254] on div at bounding box center [84, 252] width 136 height 5
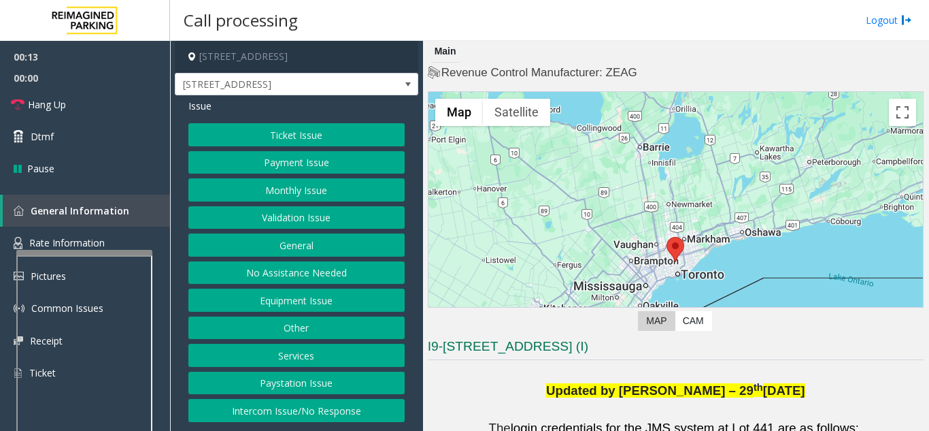
click at [257, 129] on button "Ticket Issue" at bounding box center [296, 134] width 216 height 23
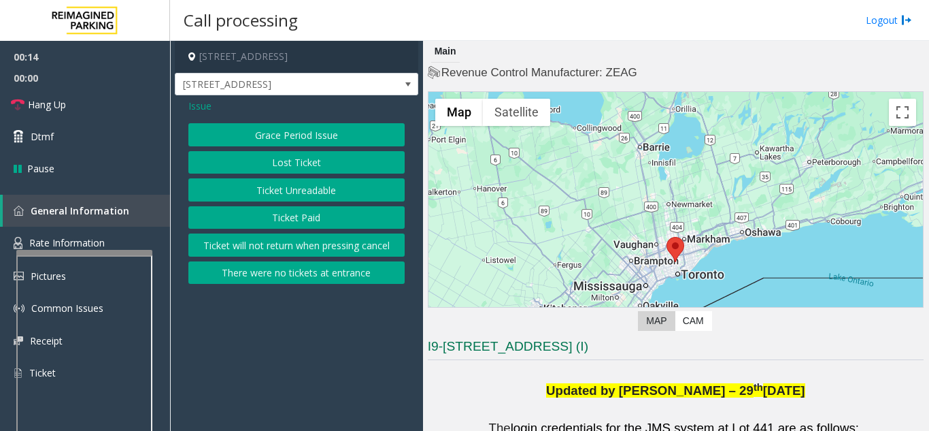
click at [265, 191] on button "Ticket Unreadable" at bounding box center [296, 189] width 216 height 23
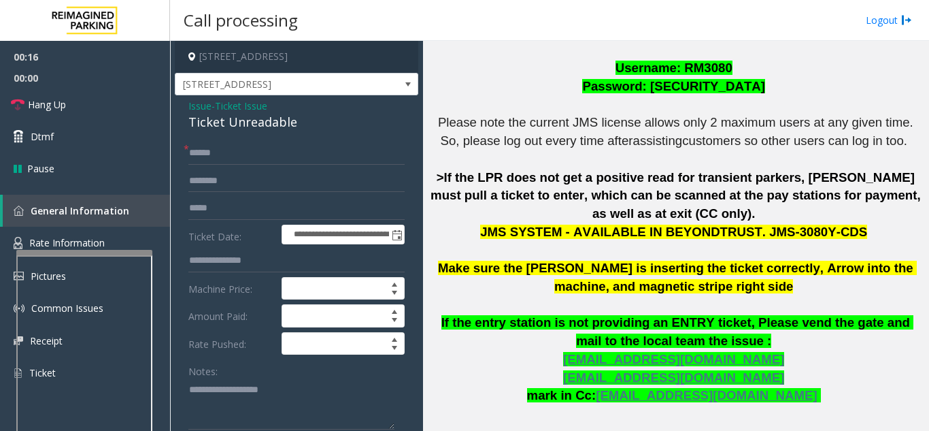
scroll to position [408, 0]
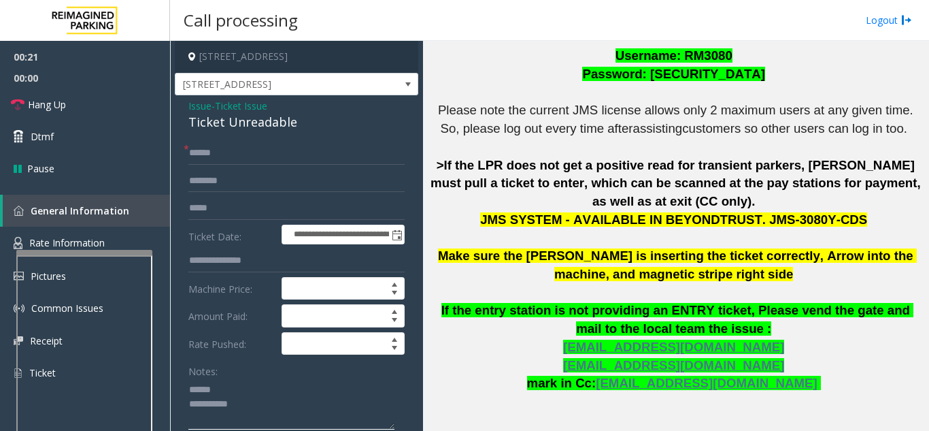
type textarea "**********"
click at [242, 156] on input "text" at bounding box center [296, 152] width 216 height 23
type input "********"
click at [241, 388] on textarea at bounding box center [291, 403] width 206 height 51
drag, startPoint x: 184, startPoint y: 122, endPoint x: 308, endPoint y: 122, distance: 123.8
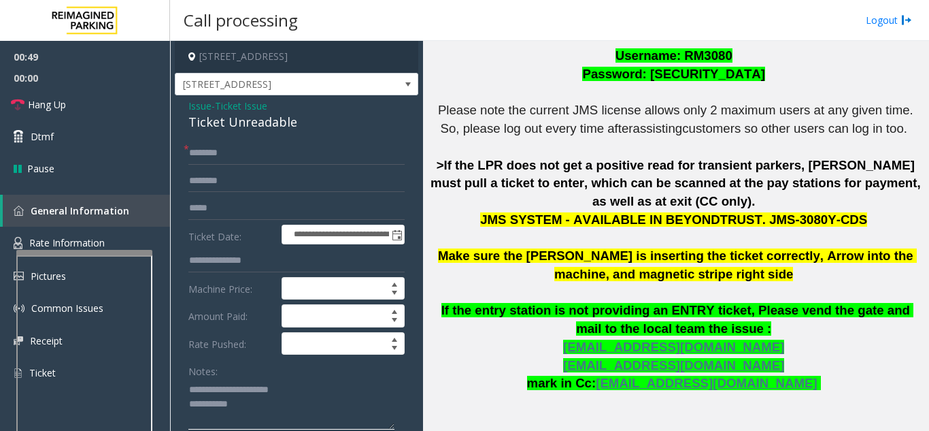
click at [318, 414] on textarea at bounding box center [291, 403] width 206 height 51
type textarea "**********"
click at [310, 377] on div "Notes:" at bounding box center [296, 394] width 216 height 70
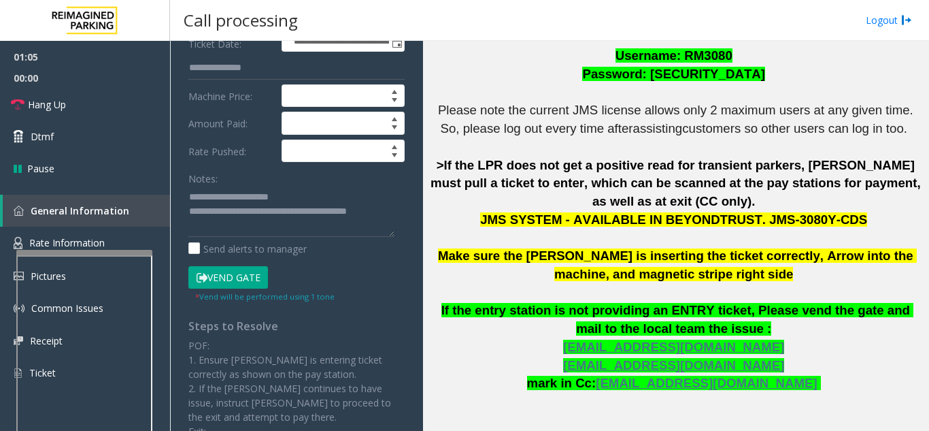
scroll to position [272, 0]
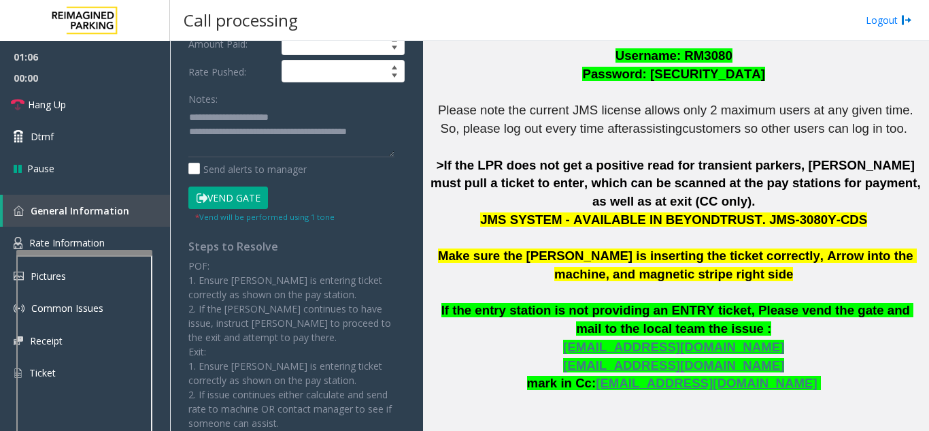
click at [246, 195] on button "Vend Gate" at bounding box center [228, 197] width 80 height 23
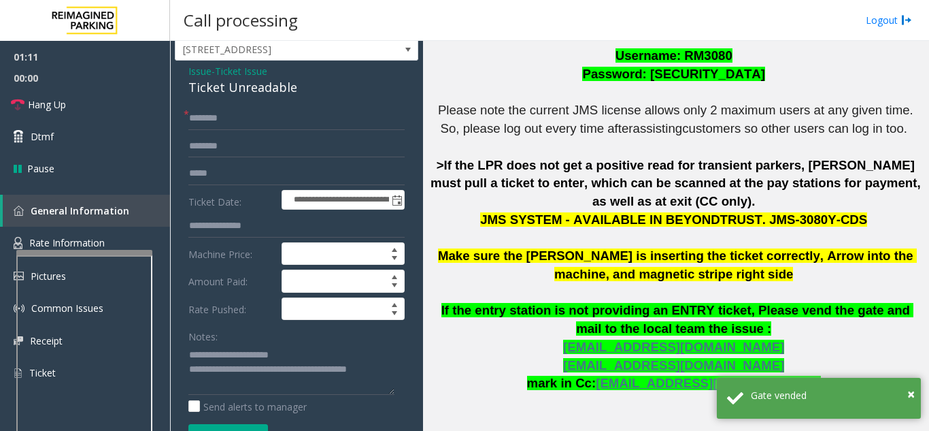
scroll to position [0, 0]
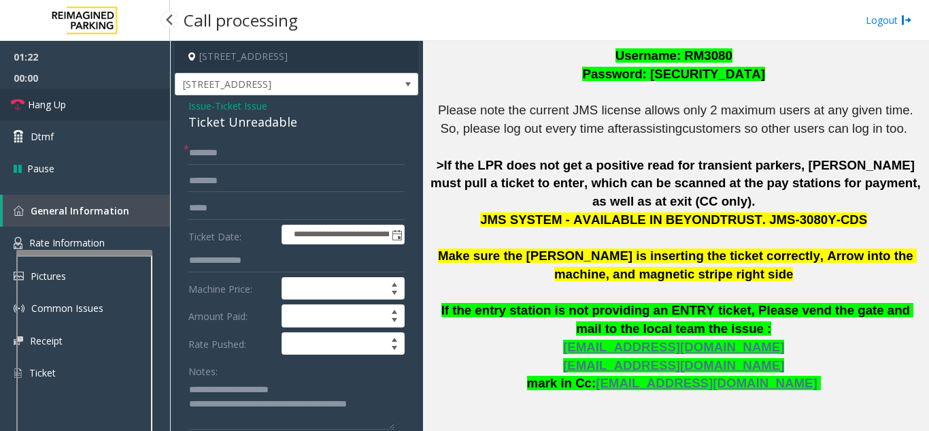
click at [91, 110] on link "Hang Up" at bounding box center [85, 104] width 170 height 32
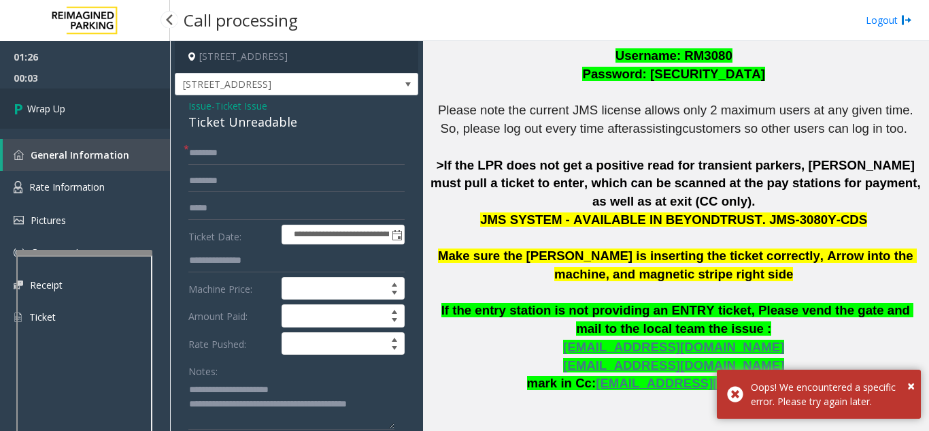
click at [122, 114] on link "Wrap Up" at bounding box center [85, 108] width 170 height 40
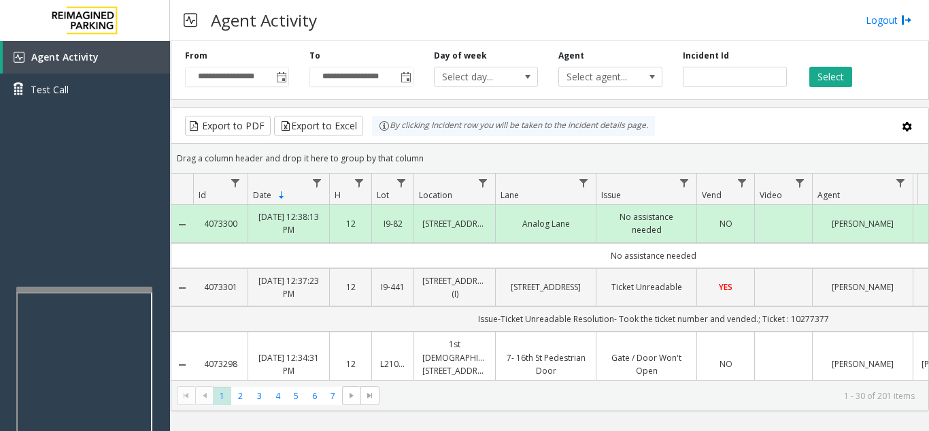
click at [81, 289] on div at bounding box center [84, 288] width 136 height 5
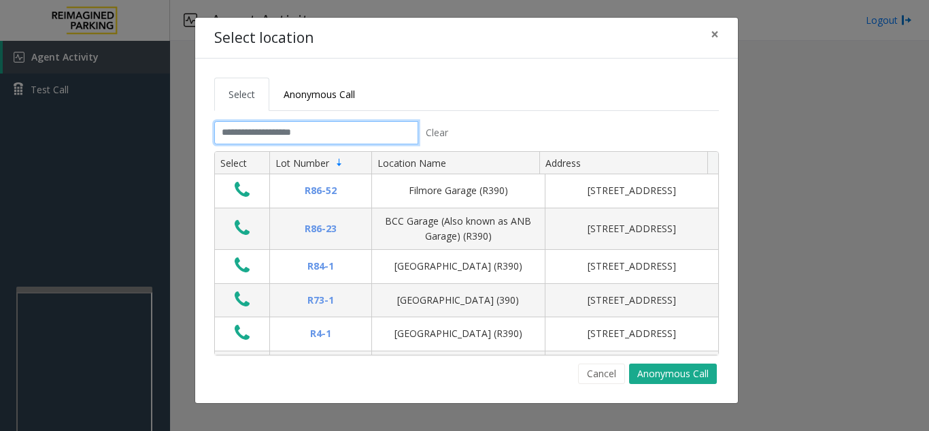
click at [367, 134] on input "text" at bounding box center [316, 132] width 204 height 23
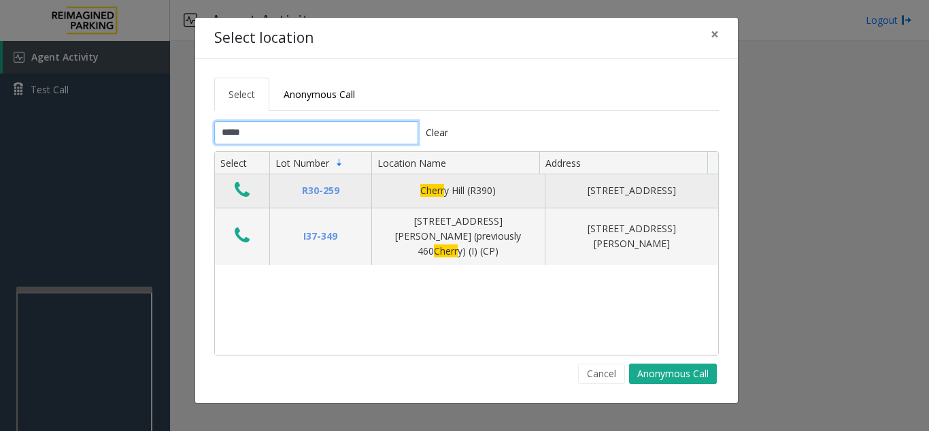
type input "*****"
click at [244, 201] on button "Data table" at bounding box center [242, 191] width 23 height 22
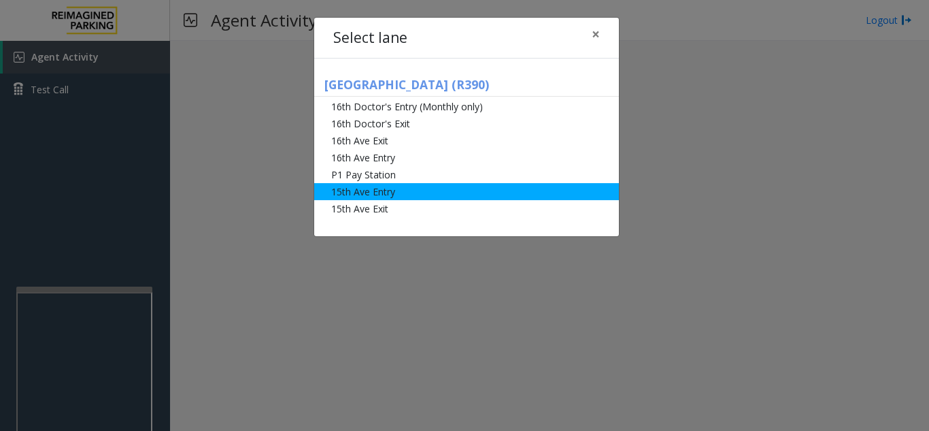
click at [377, 195] on li "15th Ave Entry" at bounding box center [466, 191] width 305 height 17
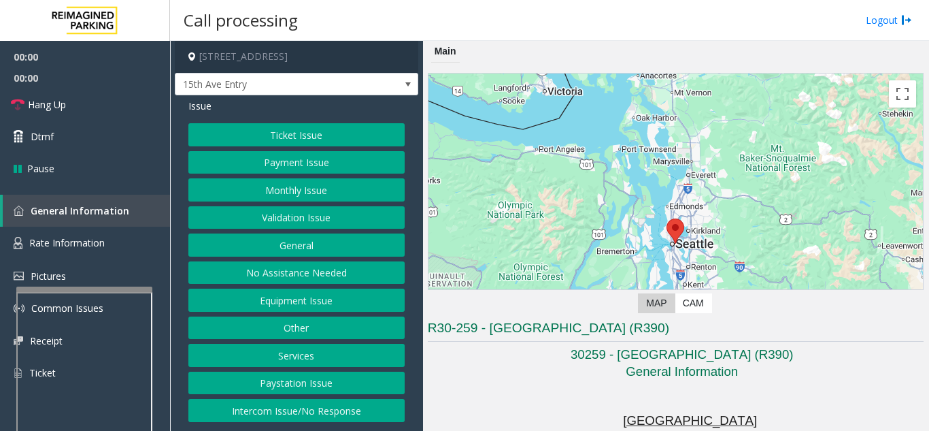
scroll to position [136, 0]
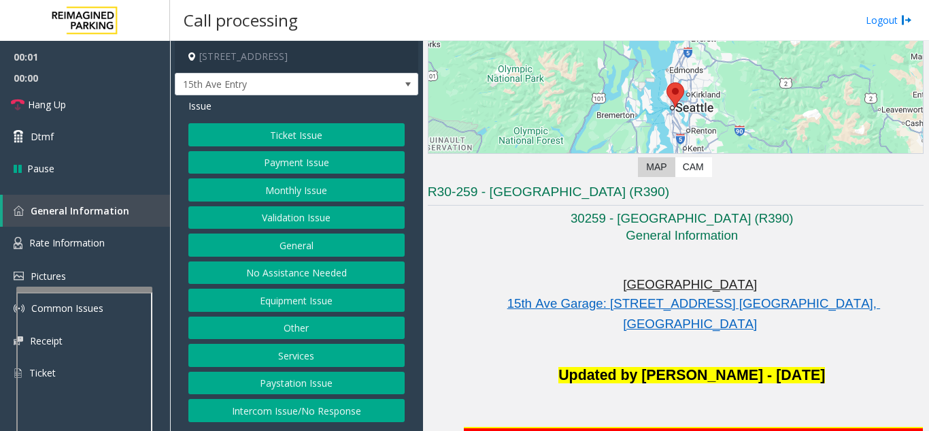
click at [286, 181] on button "Monthly Issue" at bounding box center [296, 189] width 216 height 23
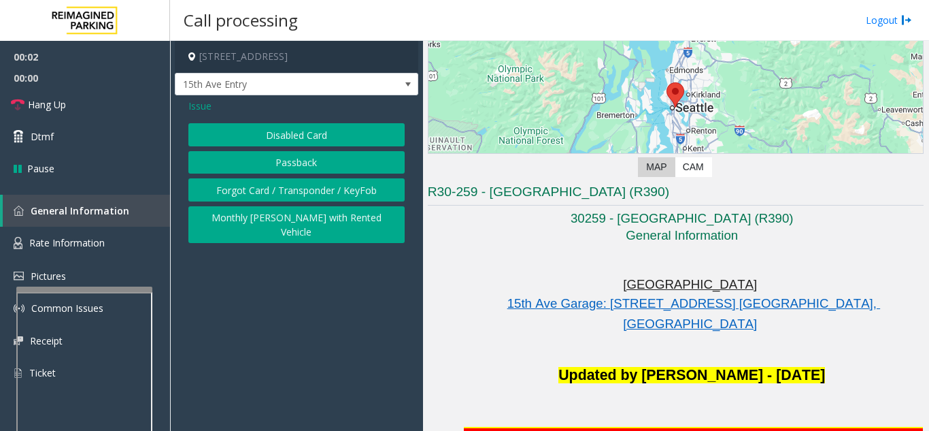
click at [257, 189] on button "Forgot Card / Transponder / KeyFob" at bounding box center [296, 189] width 216 height 23
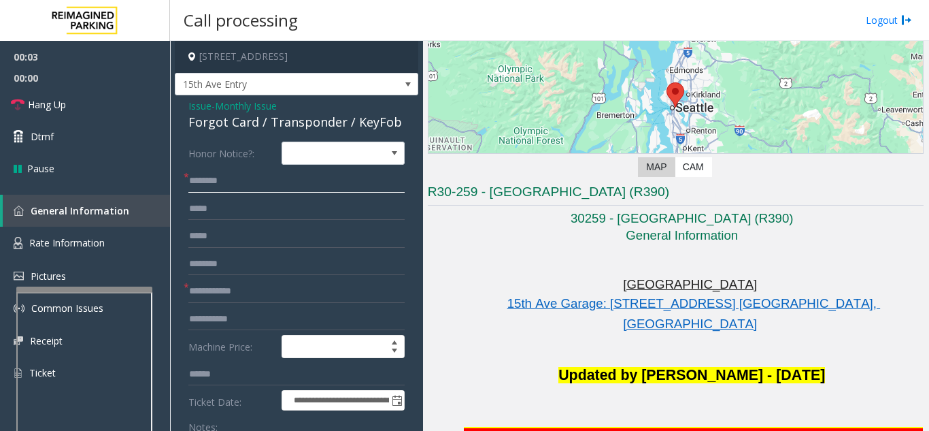
click at [256, 184] on input "text" at bounding box center [296, 180] width 216 height 23
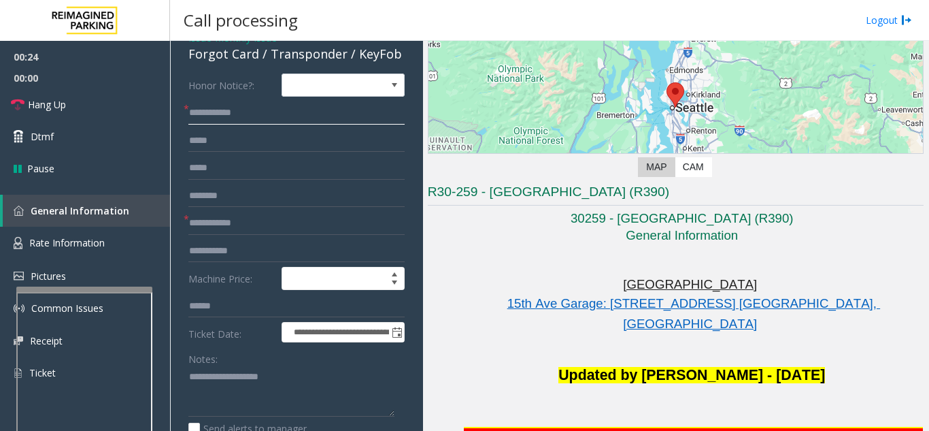
type input "**********"
click at [250, 375] on textarea at bounding box center [291, 391] width 206 height 51
click at [256, 371] on textarea at bounding box center [291, 391] width 206 height 51
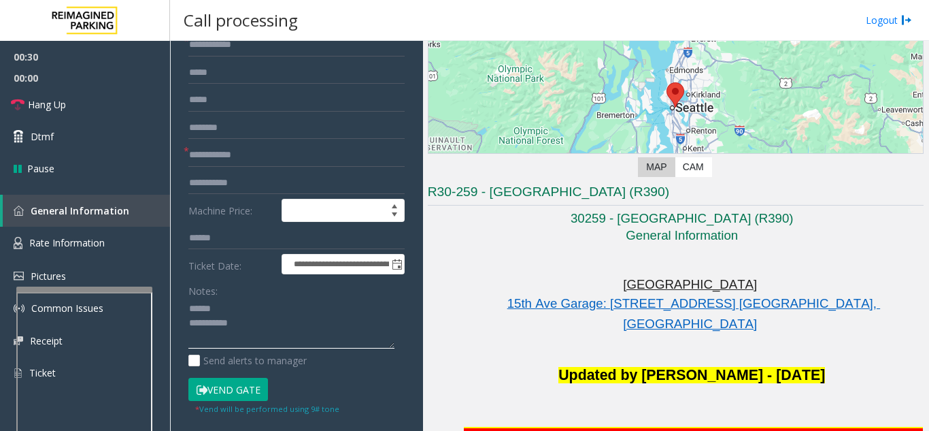
type textarea "**********"
click at [252, 389] on button "Vend Gate" at bounding box center [228, 388] width 80 height 23
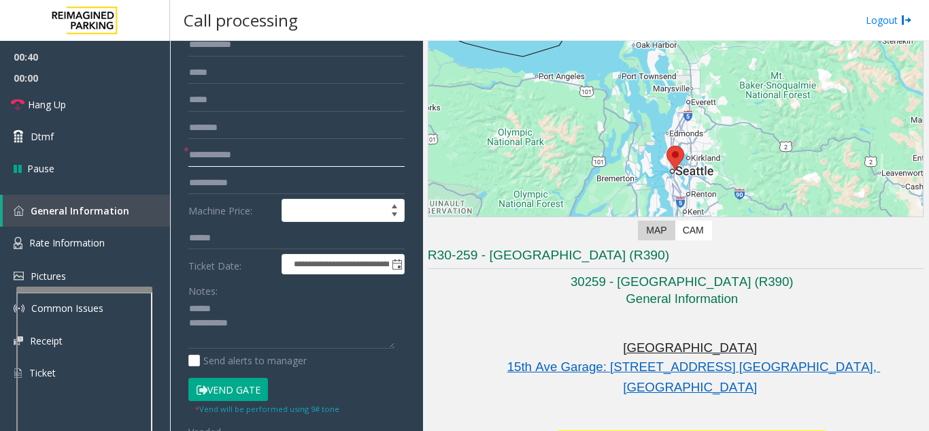
scroll to position [0, 0]
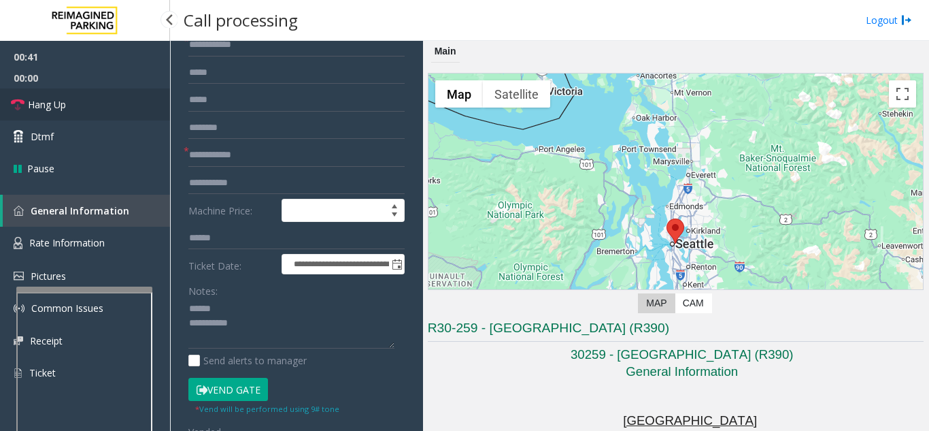
click at [126, 115] on link "Hang Up" at bounding box center [85, 104] width 170 height 32
click at [288, 156] on input "text" at bounding box center [296, 155] width 216 height 23
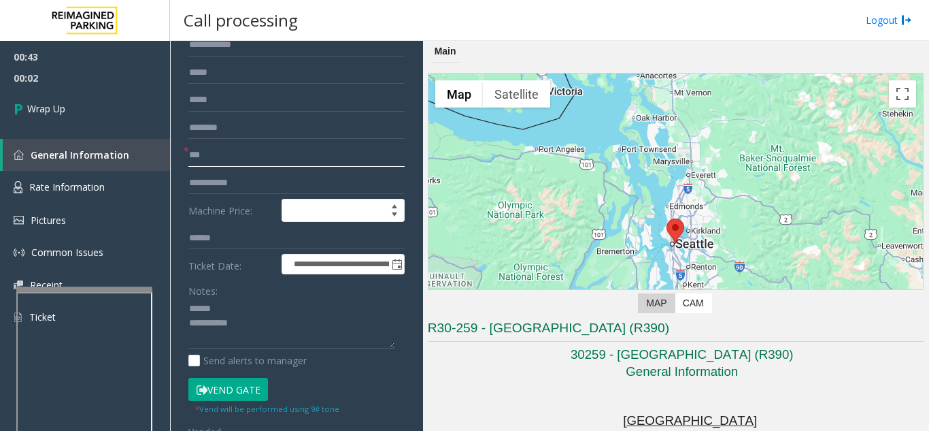
type input "**"
click at [272, 316] on textarea at bounding box center [291, 323] width 206 height 51
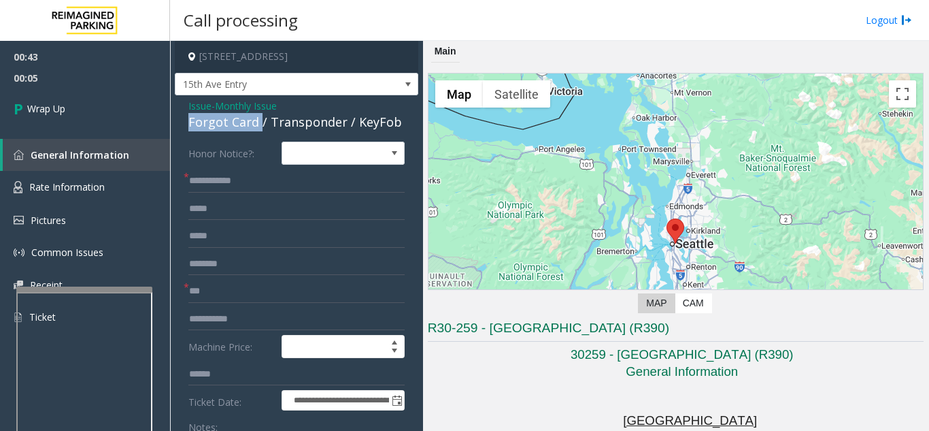
drag, startPoint x: 258, startPoint y: 121, endPoint x: 183, endPoint y: 123, distance: 74.8
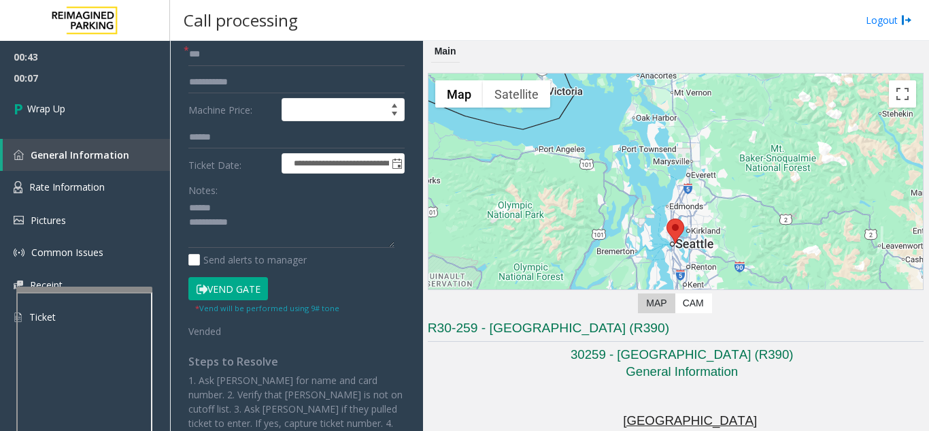
scroll to position [259, 0]
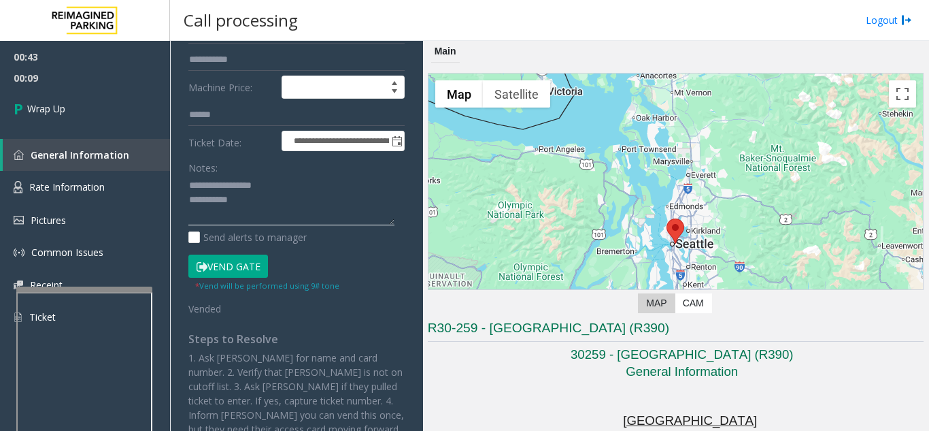
click at [277, 202] on textarea at bounding box center [291, 200] width 206 height 51
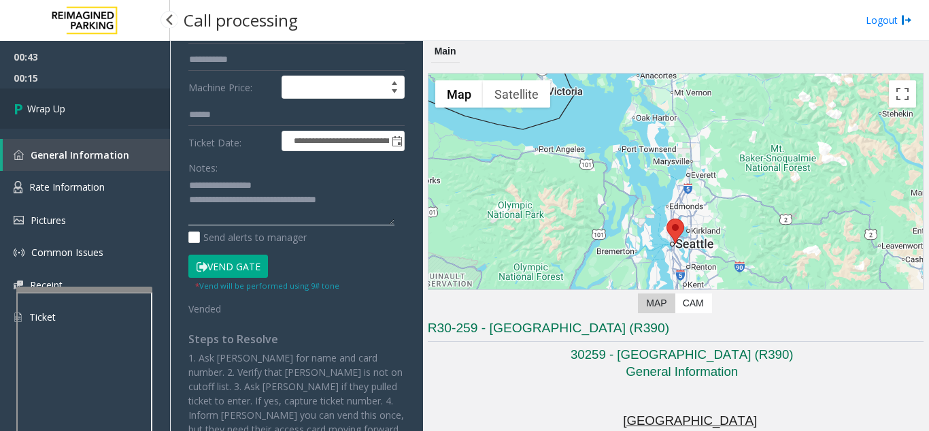
type textarea "**********"
click at [67, 103] on link "Wrap Up" at bounding box center [85, 108] width 170 height 40
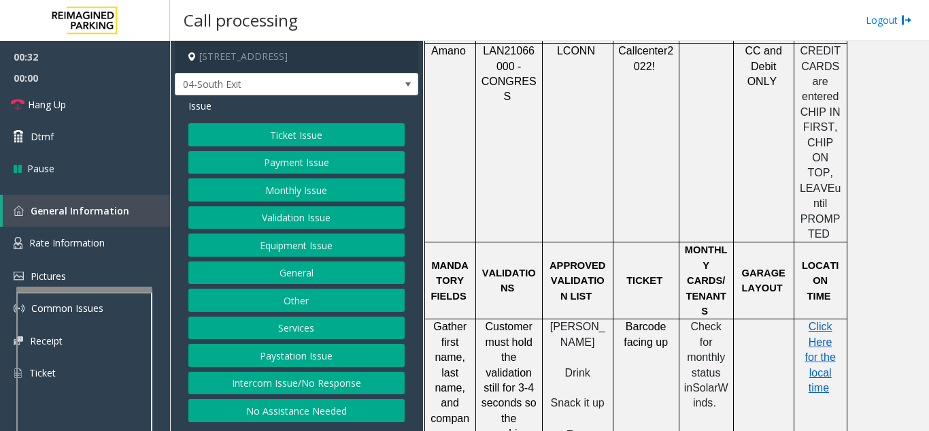
scroll to position [1428, 0]
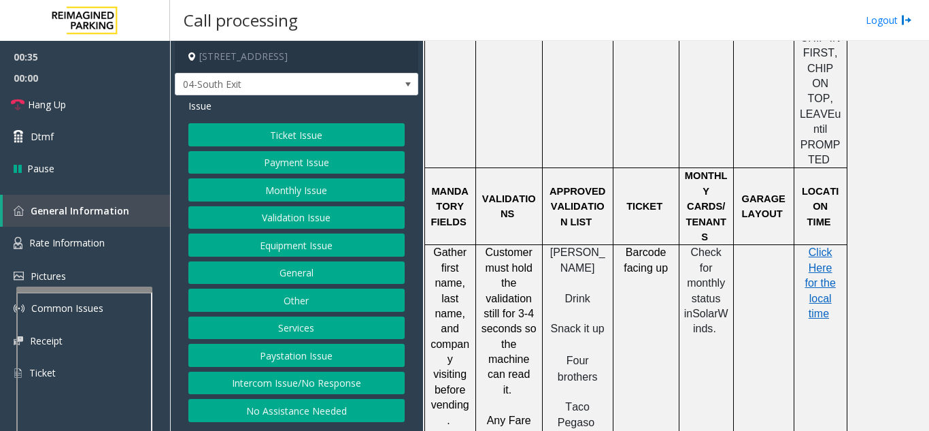
click at [323, 136] on button "Ticket Issue" at bounding box center [296, 134] width 216 height 23
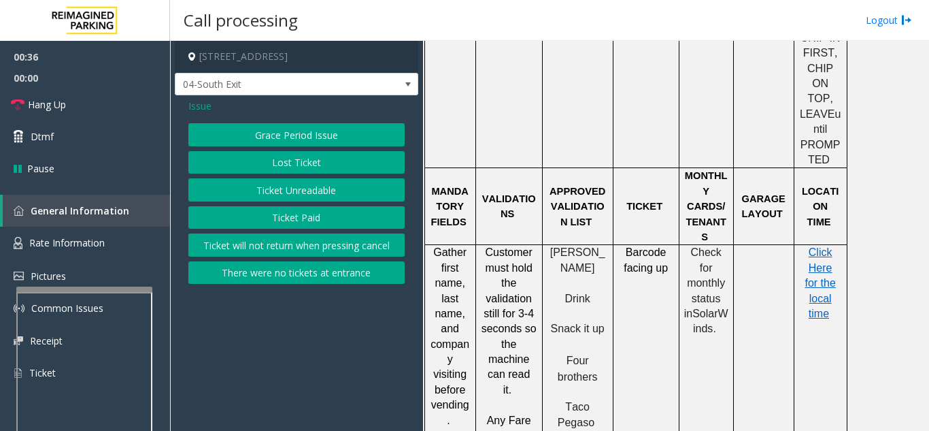
click at [307, 194] on button "Ticket Unreadable" at bounding box center [296, 189] width 216 height 23
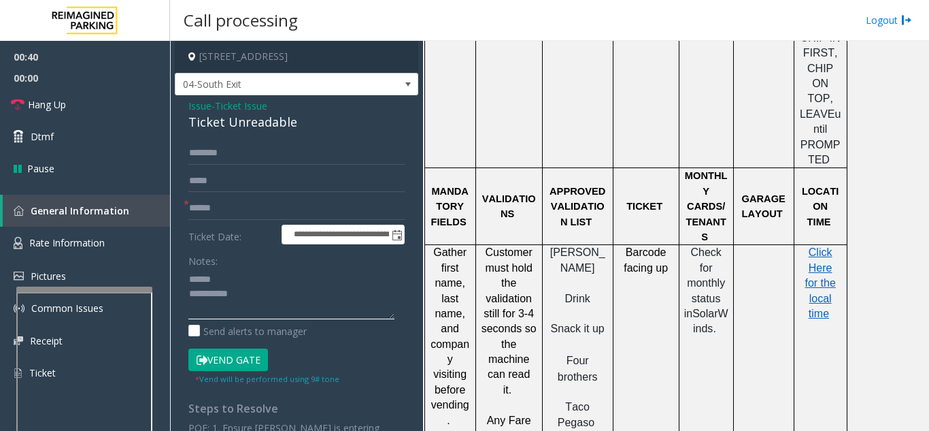
click at [219, 277] on textarea at bounding box center [291, 293] width 206 height 51
drag, startPoint x: 184, startPoint y: 134, endPoint x: 269, endPoint y: 132, distance: 85.0
click at [269, 132] on div "**********" at bounding box center [296, 342] width 243 height 495
drag, startPoint x: 190, startPoint y: 121, endPoint x: 297, endPoint y: 119, distance: 106.8
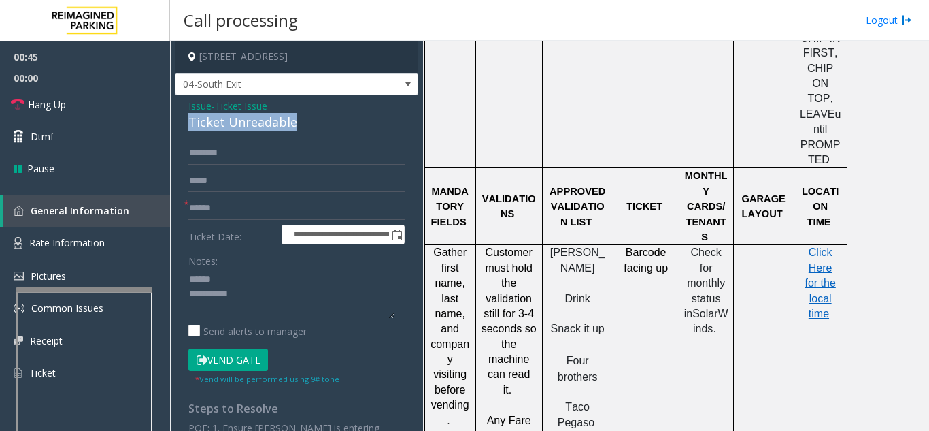
click at [297, 119] on div "Ticket Unreadable" at bounding box center [296, 122] width 216 height 18
type textarea "**********"
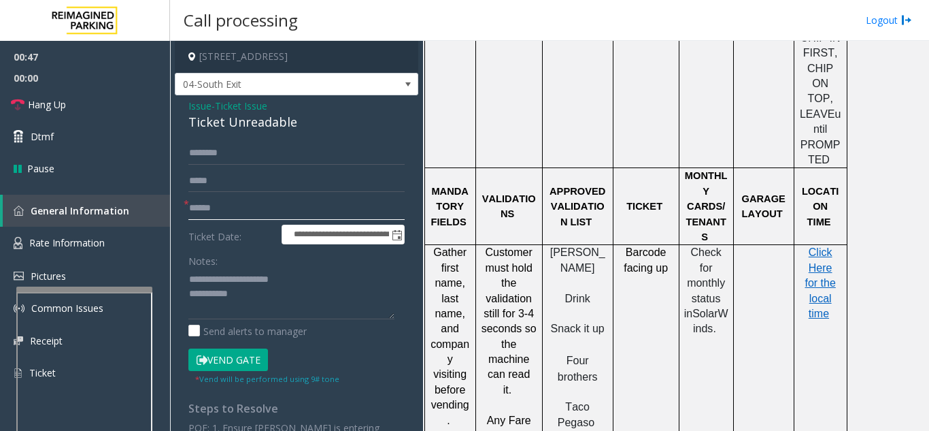
click at [277, 203] on input "text" at bounding box center [296, 208] width 216 height 23
type input "******"
click at [262, 292] on textarea at bounding box center [291, 293] width 206 height 51
click at [231, 359] on button "Vend Gate" at bounding box center [228, 359] width 80 height 23
click at [264, 296] on textarea at bounding box center [291, 293] width 206 height 51
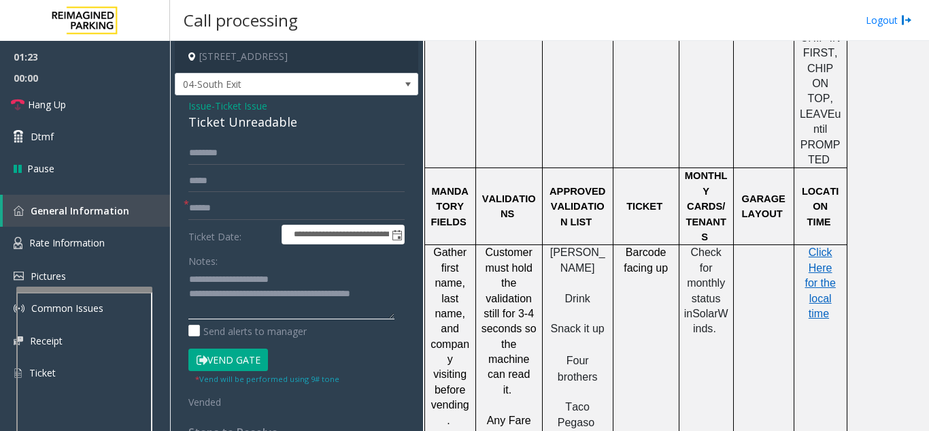
click at [331, 272] on textarea at bounding box center [291, 293] width 206 height 51
type textarea "**********"
click at [137, 111] on link "Hang Up" at bounding box center [85, 104] width 170 height 32
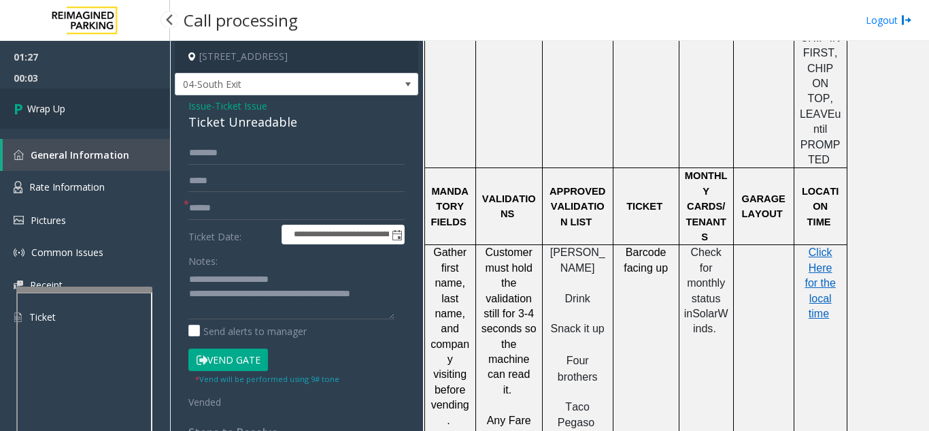
click at [137, 111] on link "Wrap Up" at bounding box center [85, 108] width 170 height 40
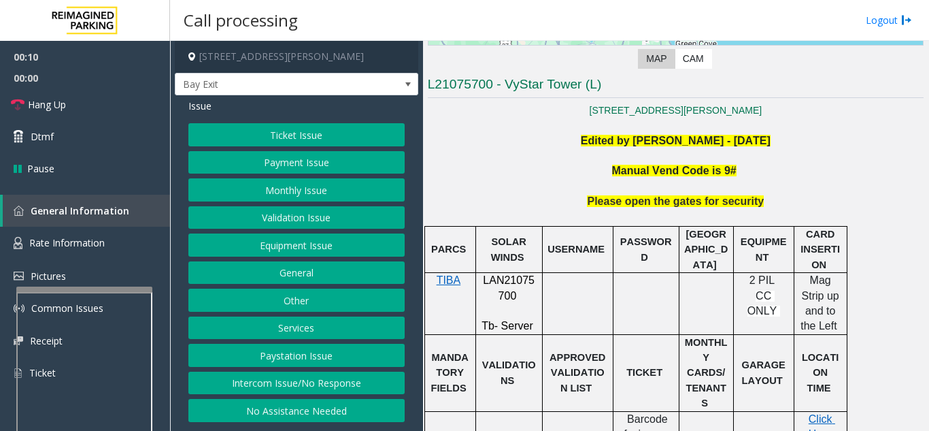
scroll to position [272, 0]
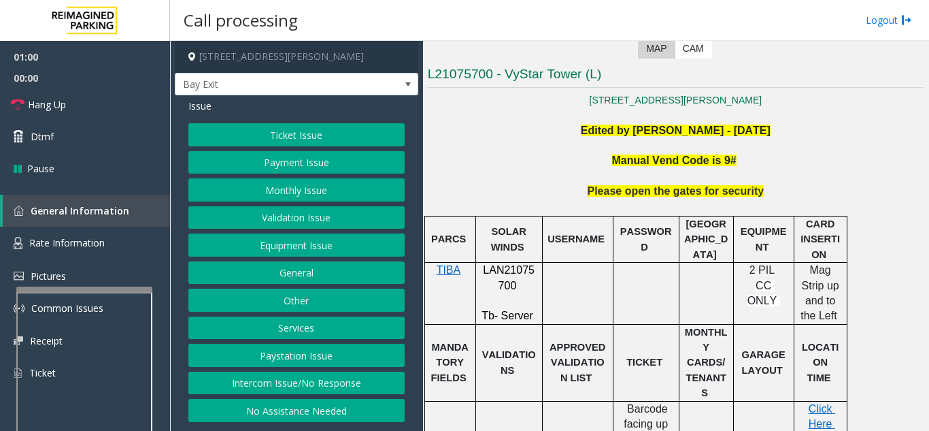
click at [297, 194] on button "Monthly Issue" at bounding box center [296, 189] width 216 height 23
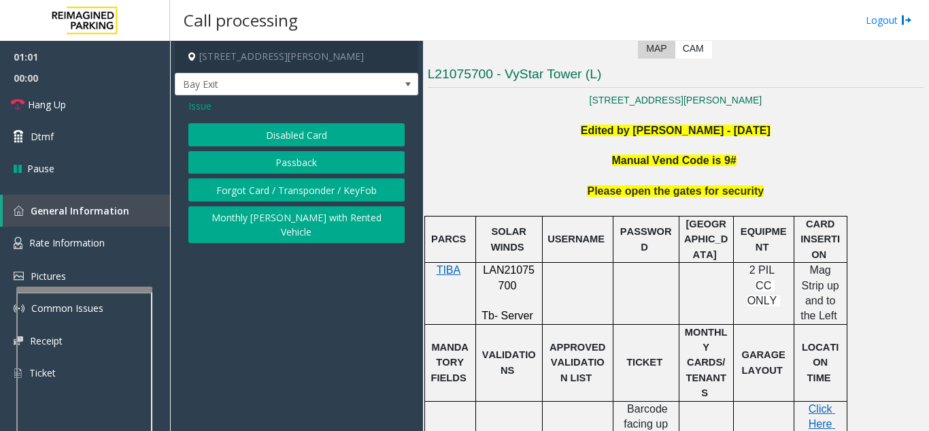
click at [301, 132] on button "Disabled Card" at bounding box center [296, 134] width 216 height 23
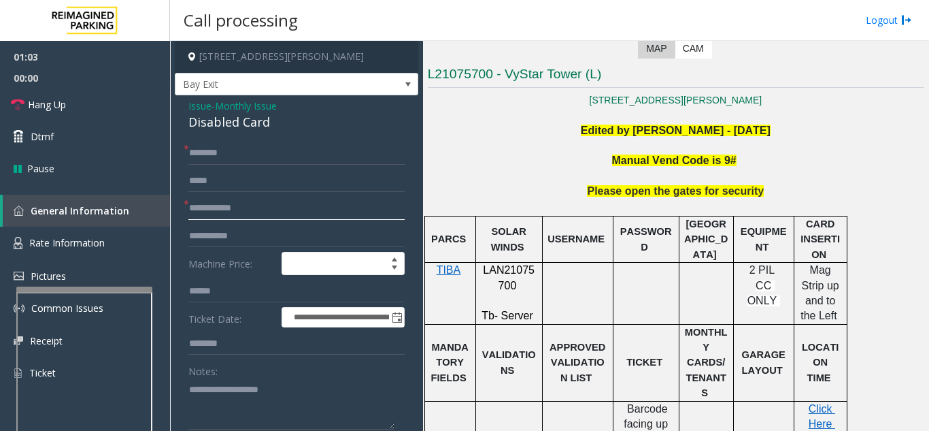
click at [314, 209] on input "text" at bounding box center [296, 208] width 216 height 23
type input "*********"
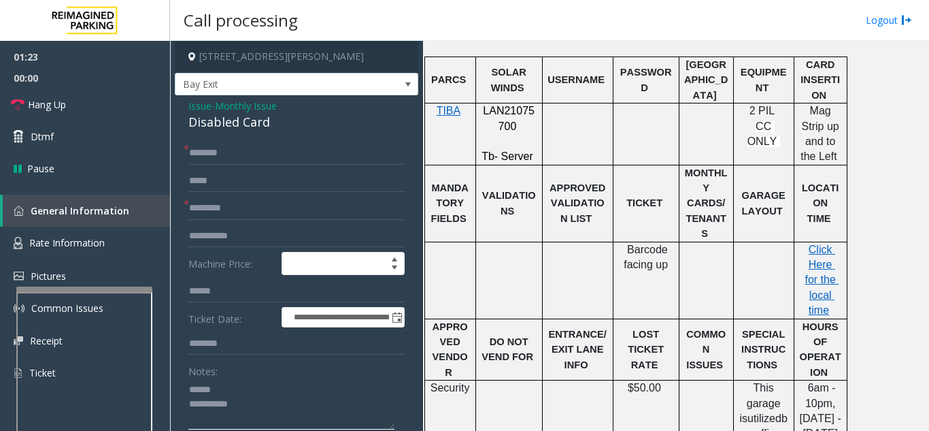
scroll to position [340, 0]
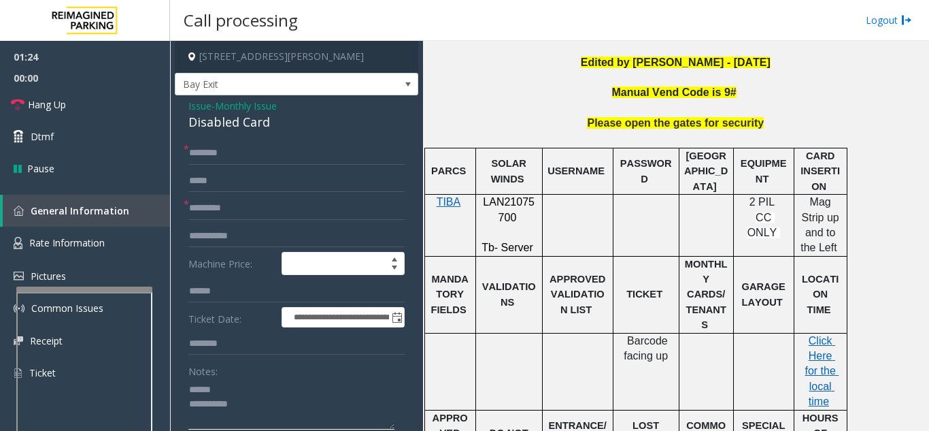
type textarea "**********"
drag, startPoint x: 526, startPoint y: 214, endPoint x: 485, endPoint y: 209, distance: 41.7
click at [485, 209] on p "LAN21075700" at bounding box center [509, 210] width 56 height 31
copy p "LAN21075700"
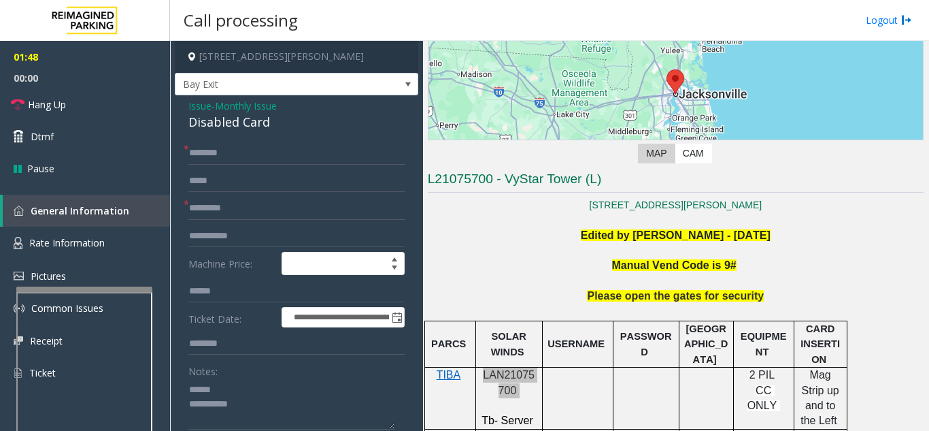
scroll to position [136, 0]
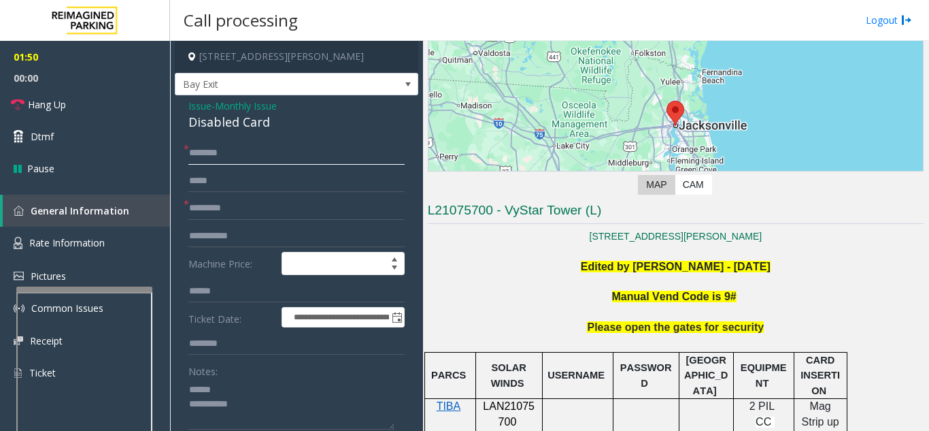
click at [243, 154] on input "text" at bounding box center [296, 152] width 216 height 23
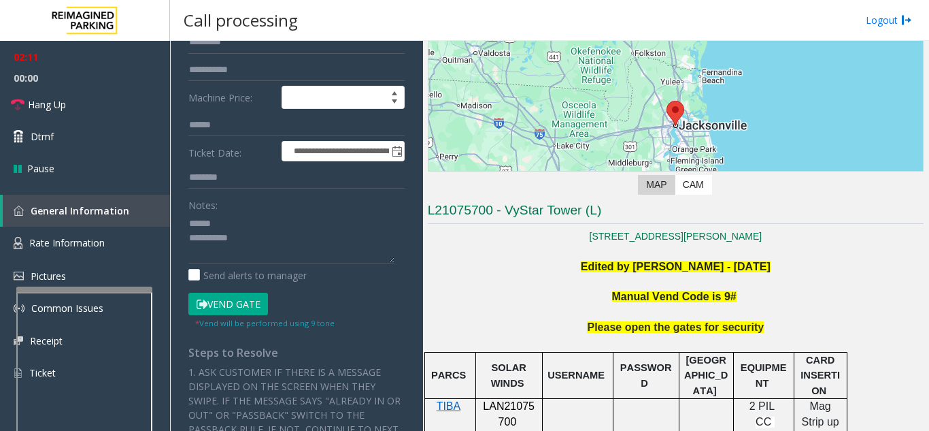
scroll to position [204, 0]
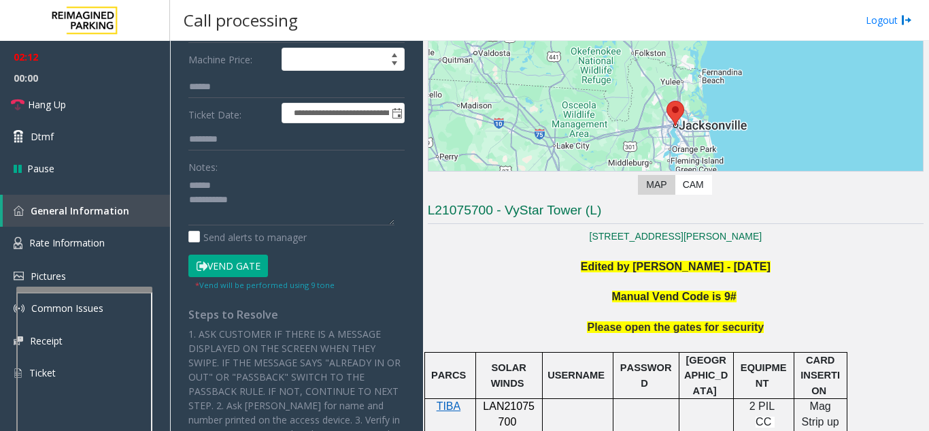
type input "****"
click at [236, 267] on button "Vend Gate" at bounding box center [228, 265] width 80 height 23
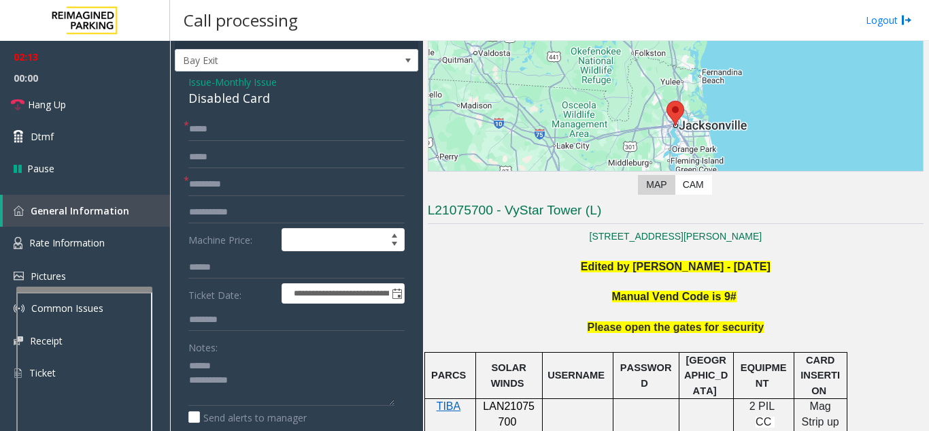
scroll to position [0, 0]
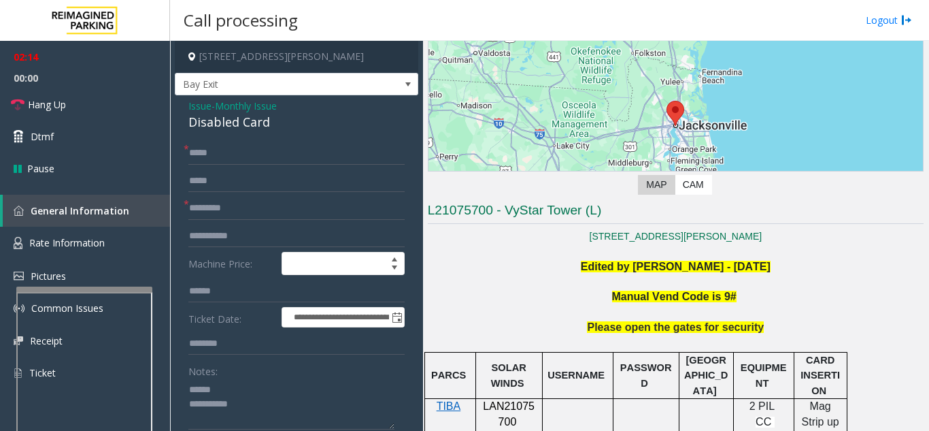
click at [205, 107] on span "Issue" at bounding box center [199, 106] width 23 height 14
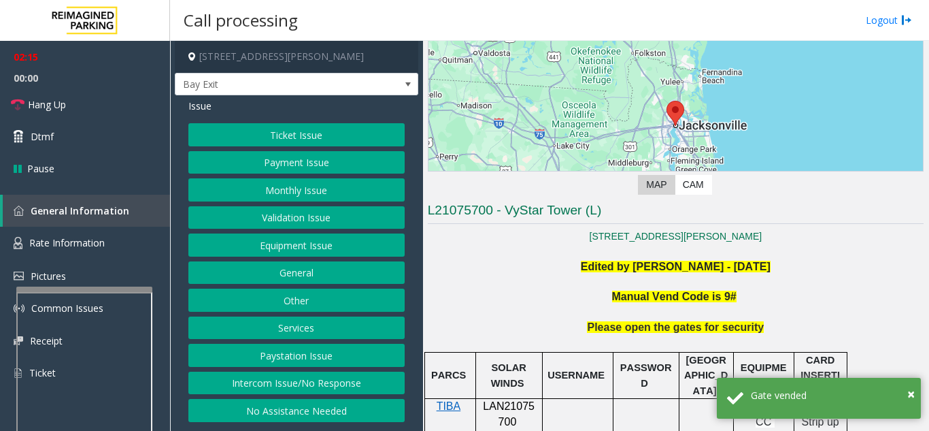
click at [300, 248] on button "Equipment Issue" at bounding box center [296, 244] width 216 height 23
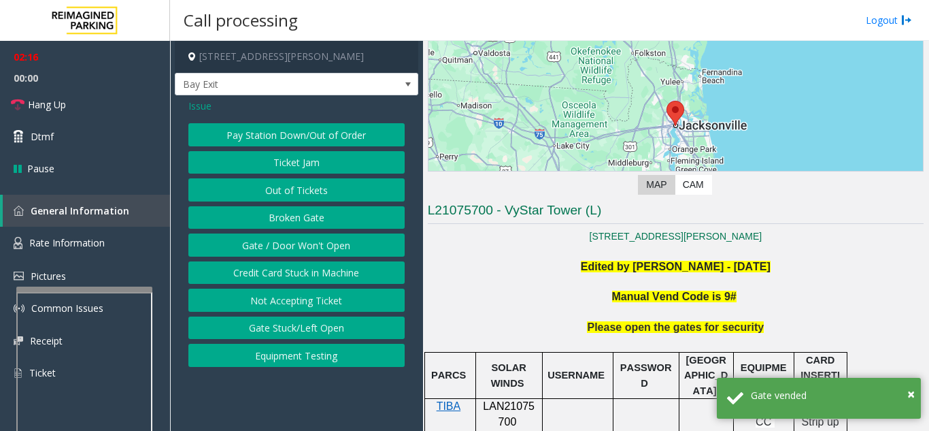
click at [300, 248] on button "Gate / Door Won't Open" at bounding box center [296, 244] width 216 height 23
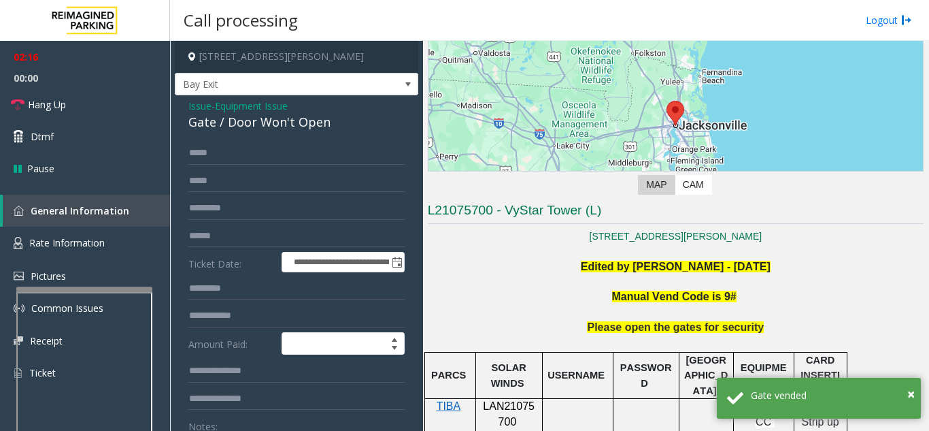
scroll to position [68, 0]
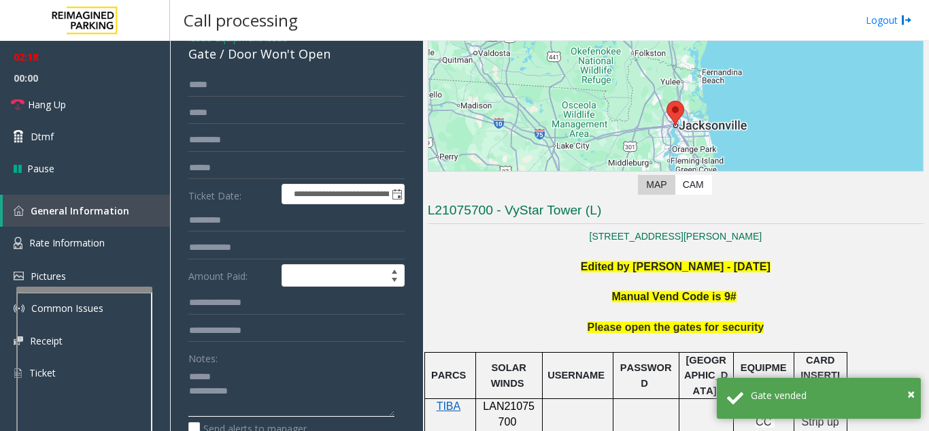
click at [247, 382] on textarea at bounding box center [291, 390] width 206 height 51
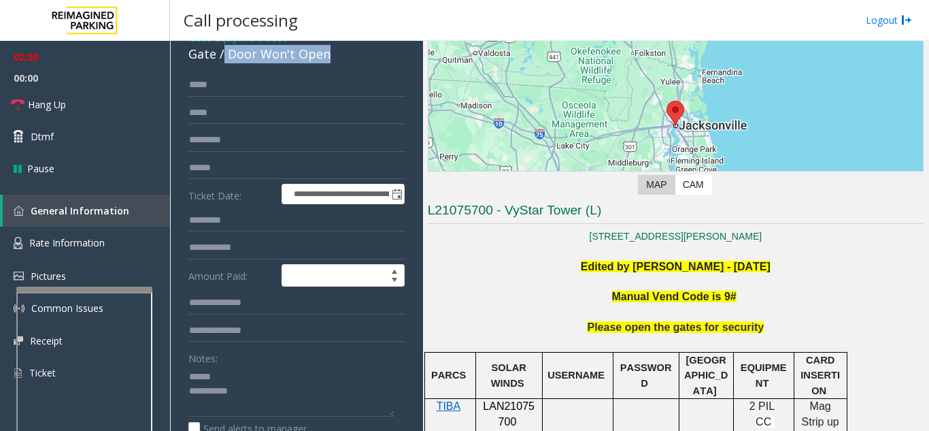
drag, startPoint x: 224, startPoint y: 59, endPoint x: 339, endPoint y: 58, distance: 114.3
click at [339, 58] on div "Gate / Door Won't Open" at bounding box center [296, 54] width 216 height 18
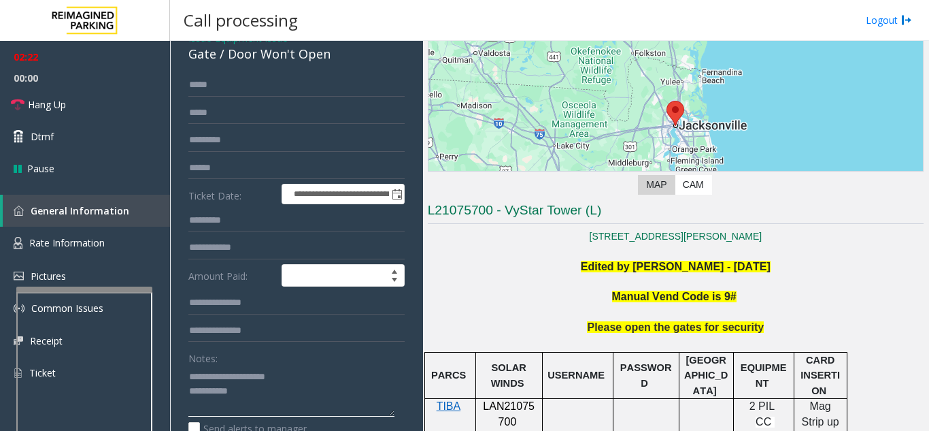
click at [302, 404] on textarea at bounding box center [291, 390] width 206 height 51
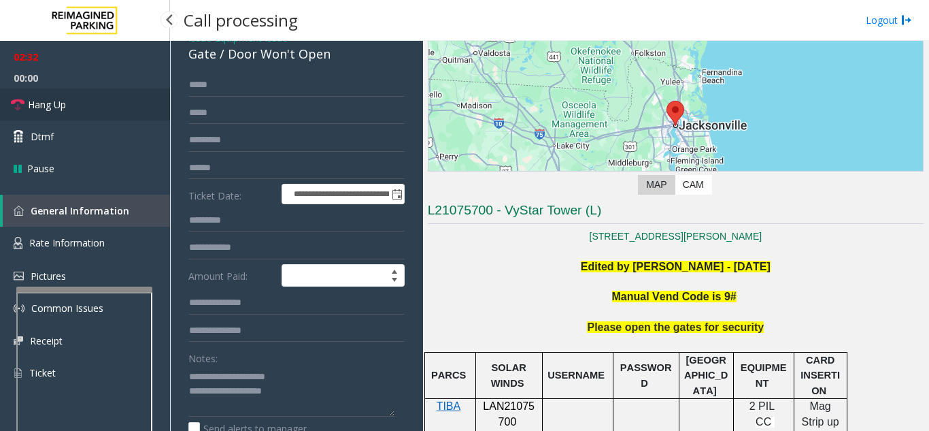
click at [66, 103] on span "Hang Up" at bounding box center [47, 104] width 38 height 14
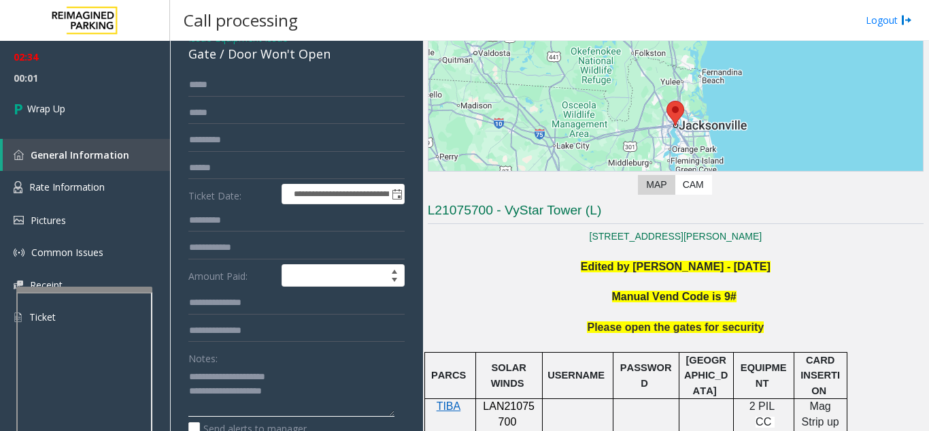
click at [310, 390] on textarea at bounding box center [291, 390] width 206 height 51
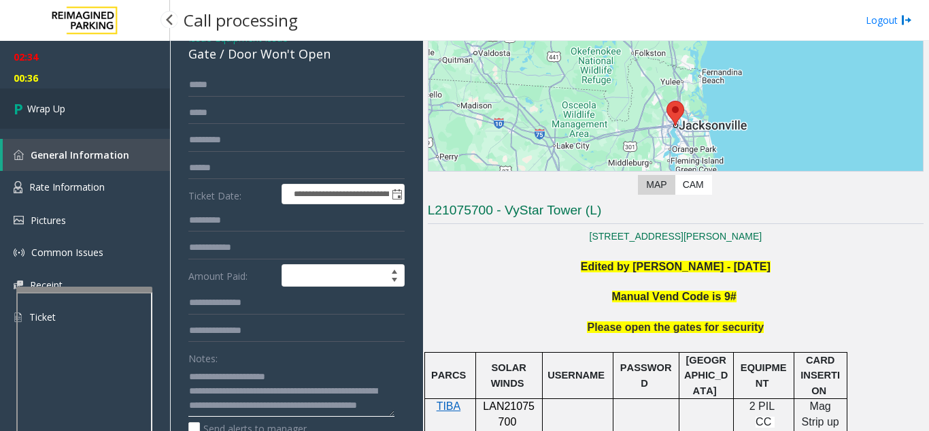
type textarea "**********"
click at [112, 124] on link "Wrap Up" at bounding box center [85, 108] width 170 height 40
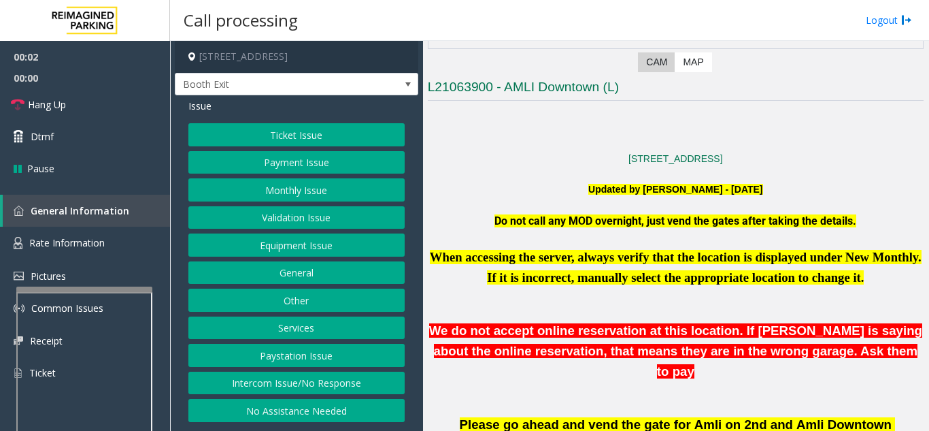
scroll to position [272, 0]
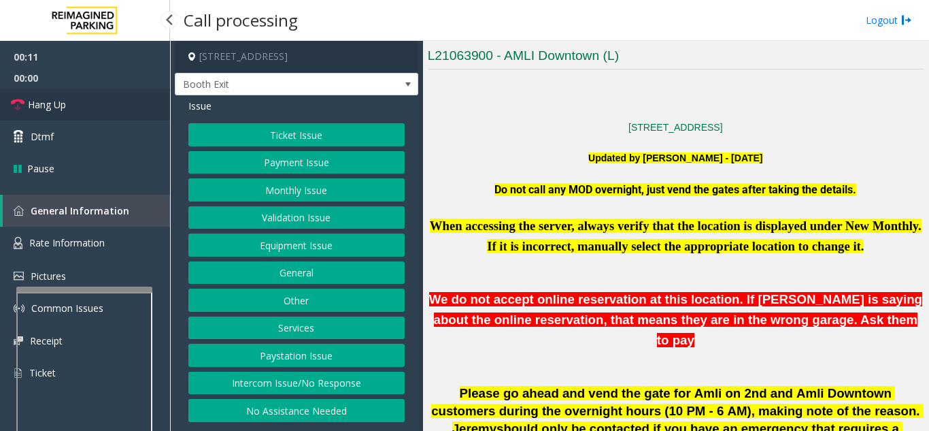
click at [65, 107] on span "Hang Up" at bounding box center [47, 104] width 38 height 14
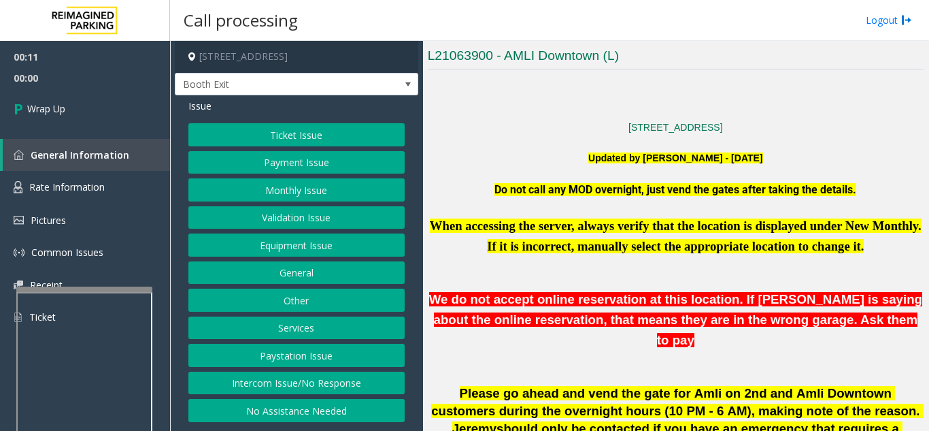
click at [358, 411] on button "No Assistance Needed" at bounding box center [296, 410] width 216 height 23
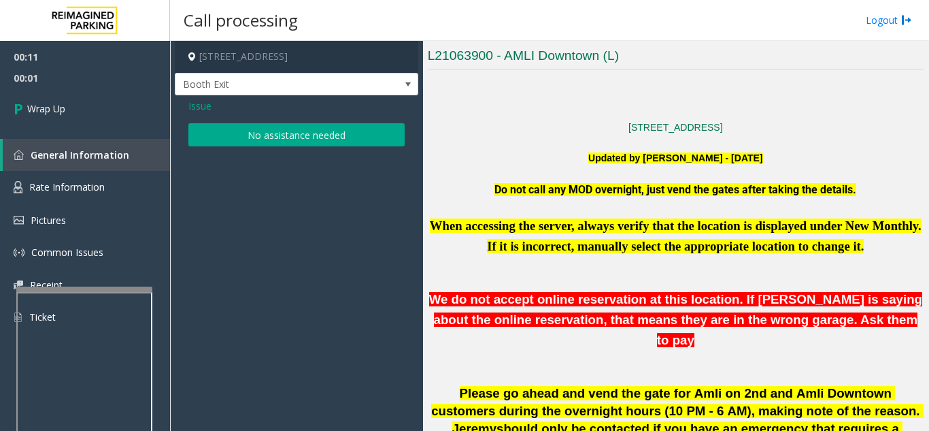
click at [325, 131] on button "No assistance needed" at bounding box center [296, 134] width 216 height 23
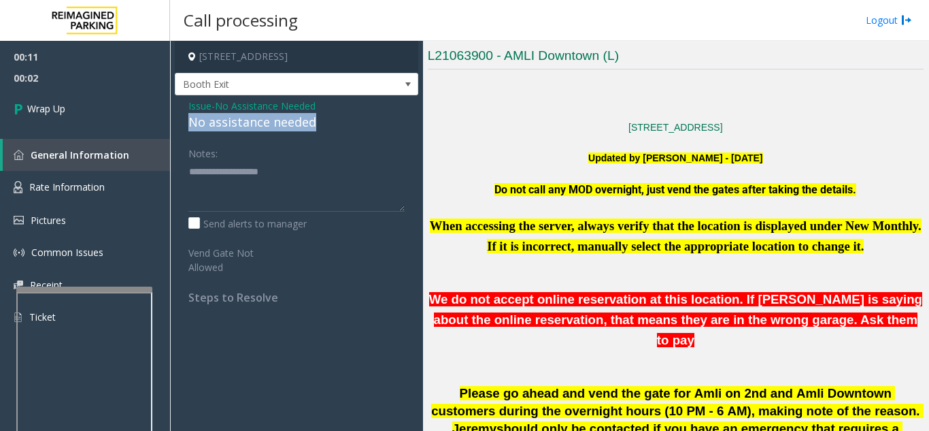
drag, startPoint x: 183, startPoint y: 119, endPoint x: 326, endPoint y: 120, distance: 142.8
click at [326, 120] on div "Issue - No Assistance Needed No assistance needed Notes: Send alerts to manager…" at bounding box center [296, 206] width 243 height 222
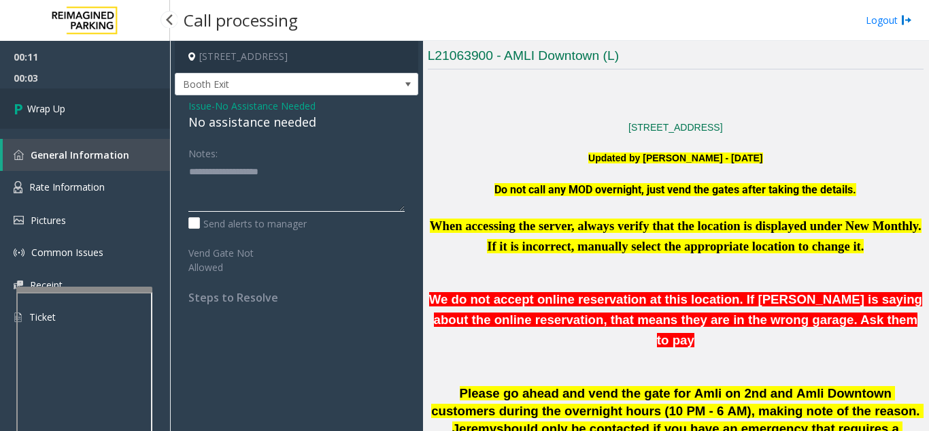
type textarea "**********"
click at [78, 111] on link "Wrap Up" at bounding box center [85, 108] width 170 height 40
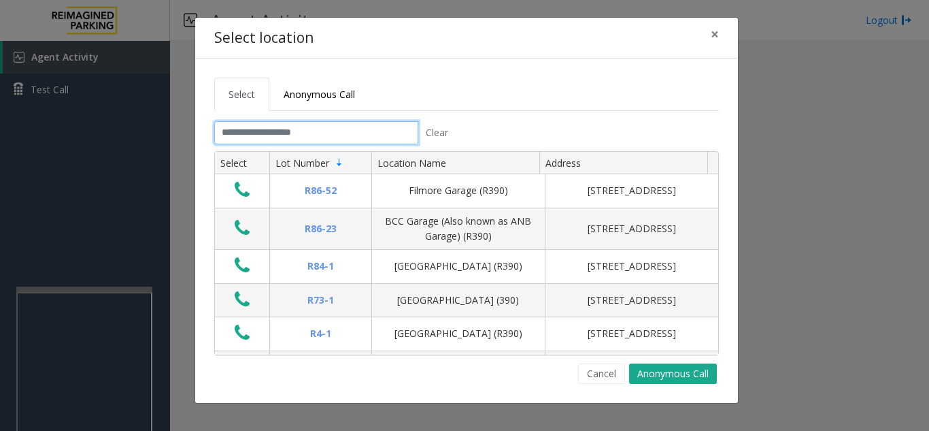
click at [300, 134] on input "text" at bounding box center [316, 132] width 204 height 23
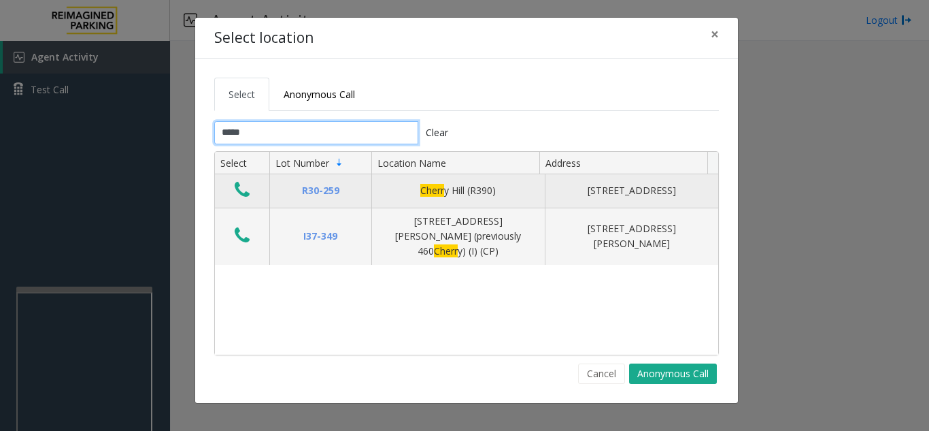
type input "*****"
click at [255, 192] on td "Data table" at bounding box center [242, 190] width 54 height 33
click at [239, 197] on icon "Data table" at bounding box center [242, 189] width 15 height 19
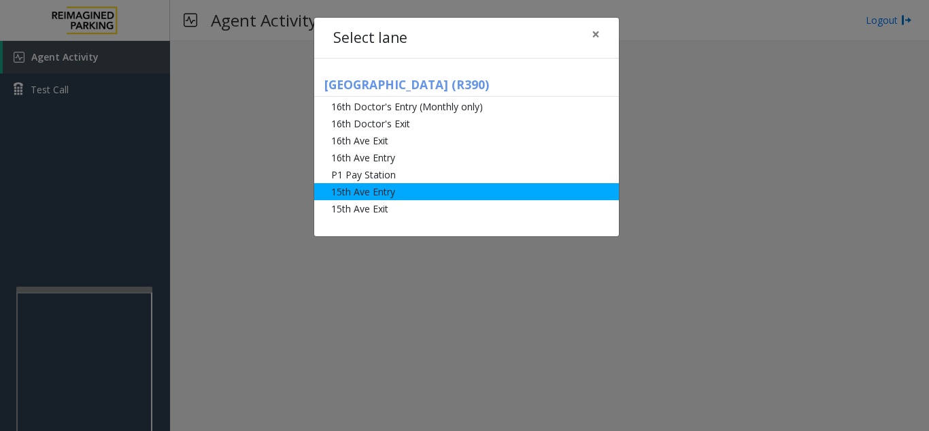
click at [403, 191] on li "15th Ave Entry" at bounding box center [466, 191] width 305 height 17
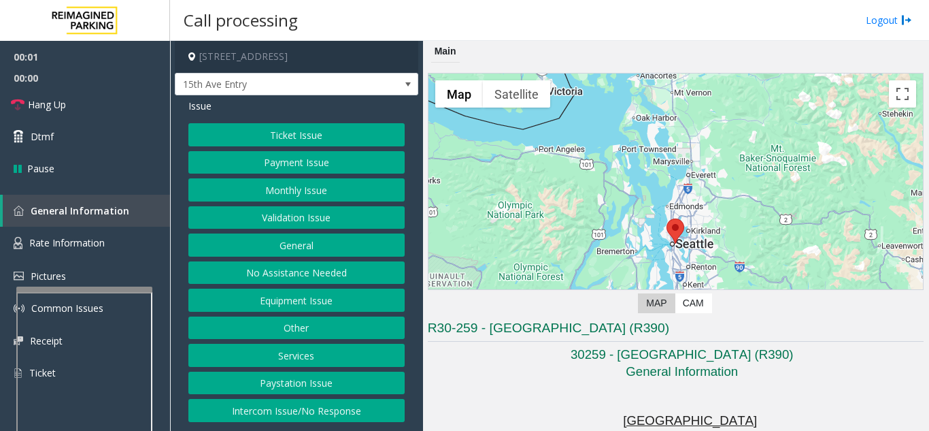
click at [331, 192] on button "Monthly Issue" at bounding box center [296, 189] width 216 height 23
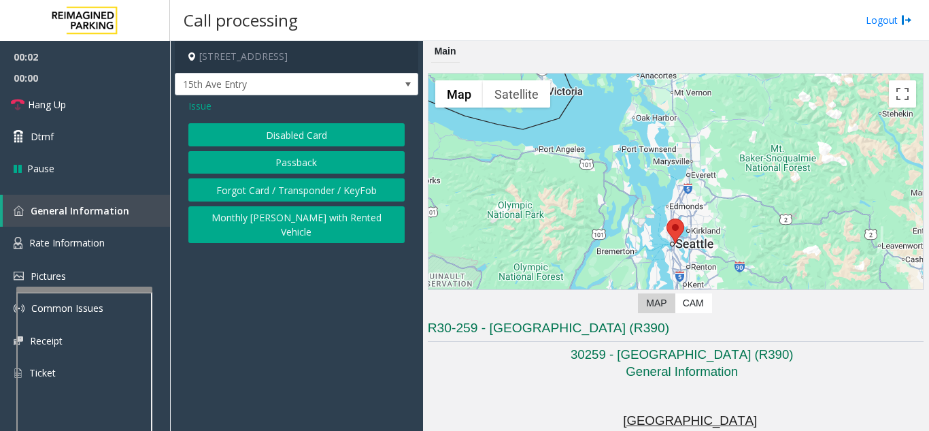
click at [294, 128] on button "Disabled Card" at bounding box center [296, 134] width 216 height 23
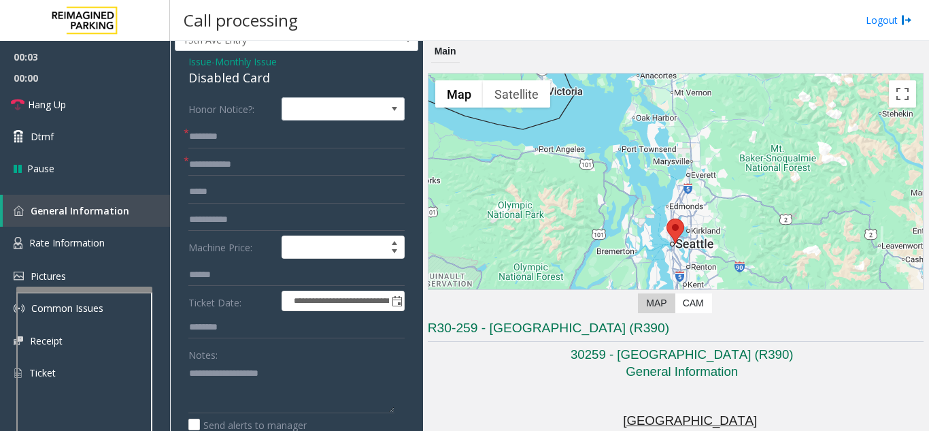
scroll to position [68, 0]
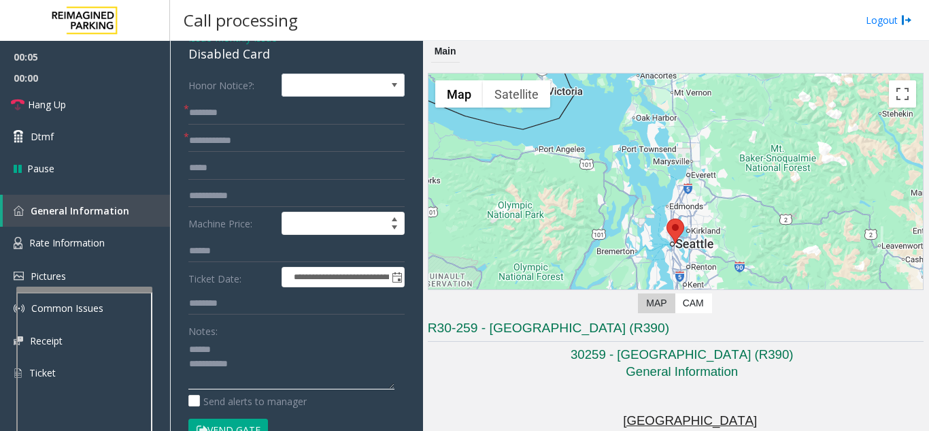
click at [240, 341] on textarea at bounding box center [291, 363] width 206 height 51
type textarea "**********"
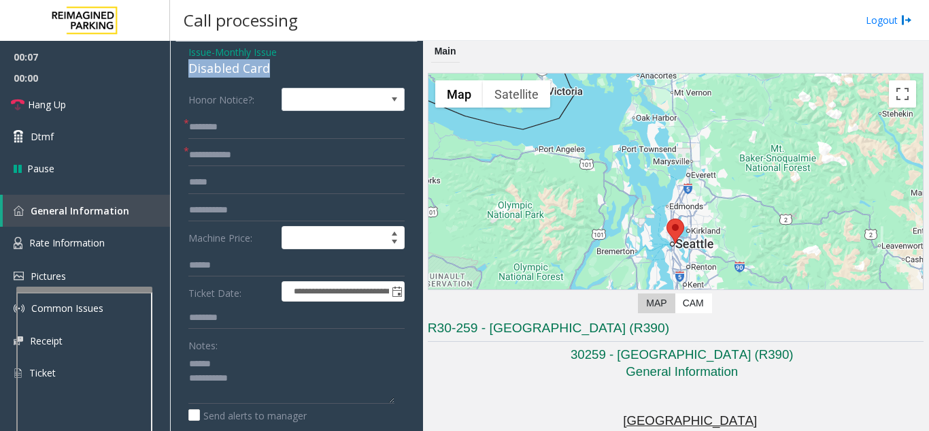
drag, startPoint x: 184, startPoint y: 51, endPoint x: 297, endPoint y: 62, distance: 112.7
click at [232, 130] on input "text" at bounding box center [296, 127] width 216 height 23
type input "*****"
click at [286, 154] on input "text" at bounding box center [296, 155] width 216 height 23
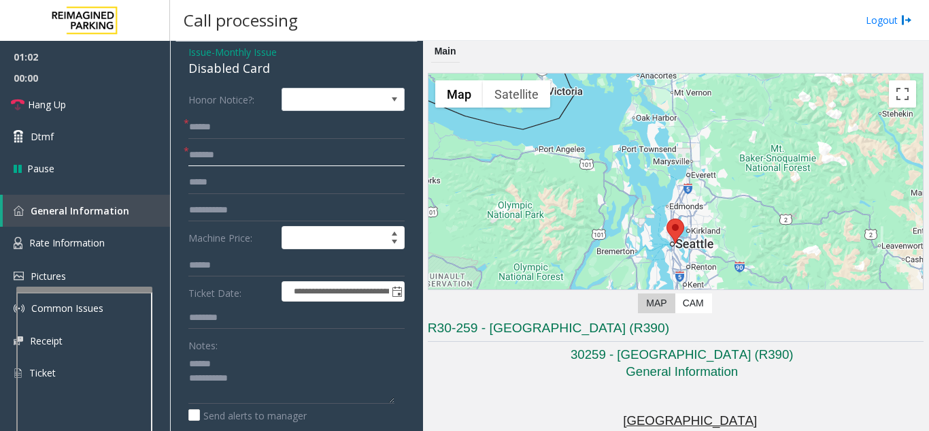
type input "*******"
click at [291, 127] on input "*****" at bounding box center [296, 127] width 216 height 23
drag, startPoint x: 213, startPoint y: 124, endPoint x: 184, endPoint y: 132, distance: 30.4
click at [267, 123] on input "*****" at bounding box center [296, 127] width 216 height 23
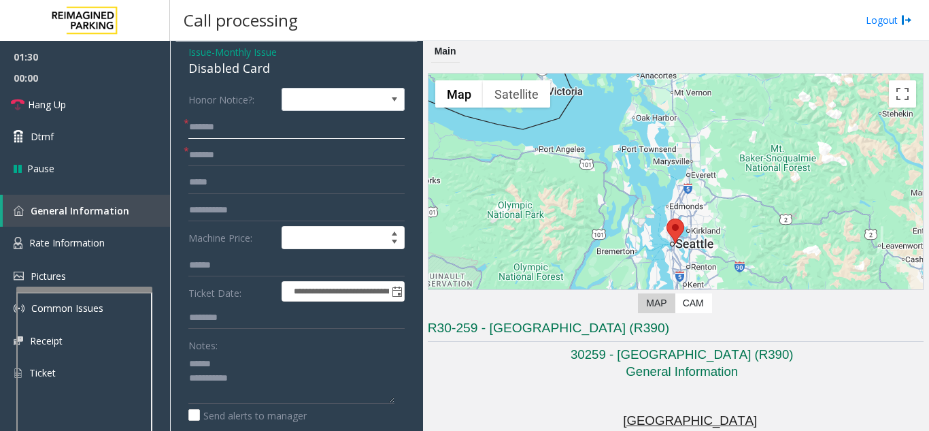
type input "*****"
click at [280, 356] on textarea at bounding box center [291, 377] width 206 height 51
type textarea "**********"
click at [212, 156] on input "*******" at bounding box center [296, 155] width 216 height 23
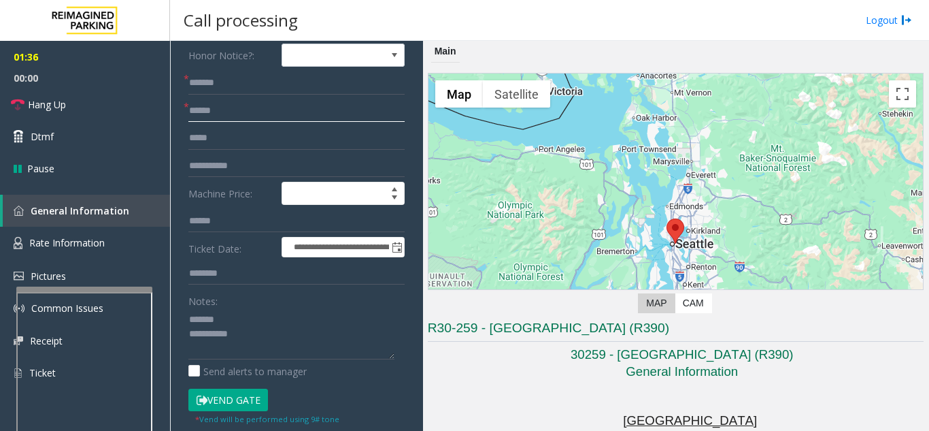
scroll to position [190, 0]
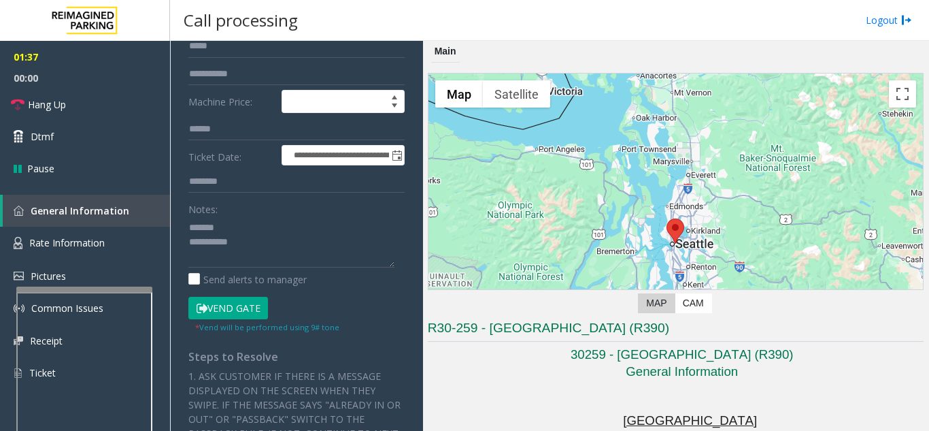
type input "******"
click at [229, 309] on button "Vend Gate" at bounding box center [228, 308] width 80 height 23
click at [257, 219] on textarea at bounding box center [291, 241] width 206 height 51
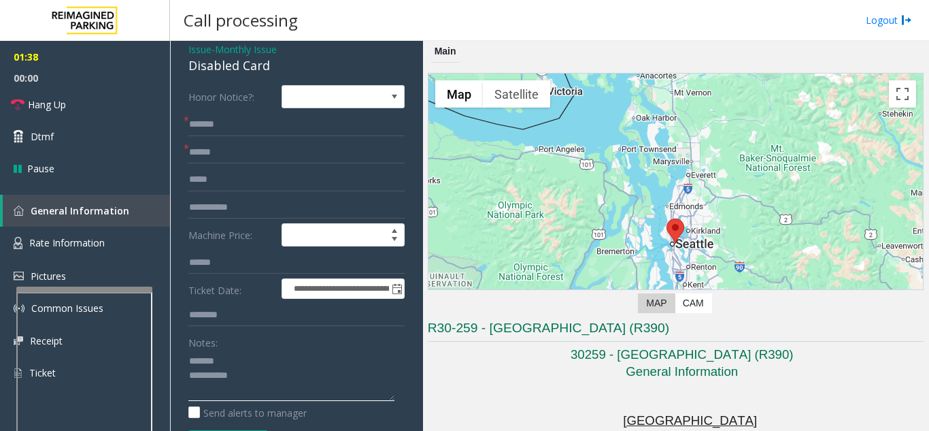
scroll to position [54, 0]
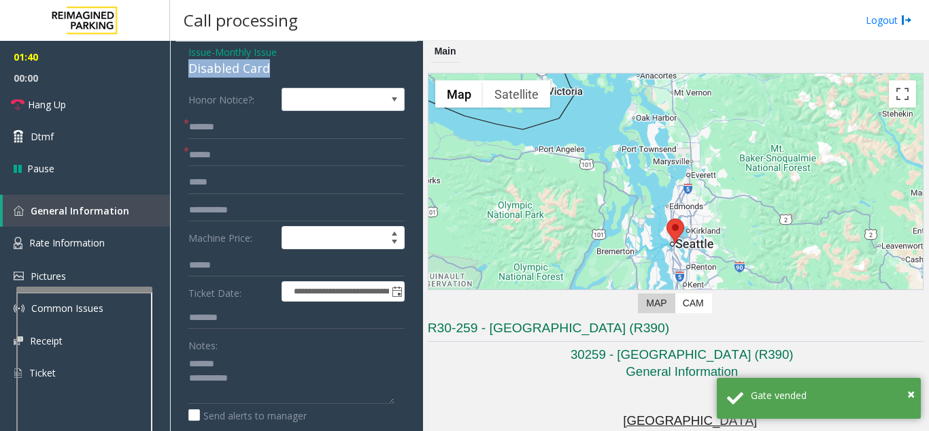
drag, startPoint x: 185, startPoint y: 71, endPoint x: 277, endPoint y: 69, distance: 92.5
click at [289, 367] on textarea at bounding box center [291, 377] width 206 height 51
click at [288, 377] on textarea at bounding box center [291, 377] width 206 height 51
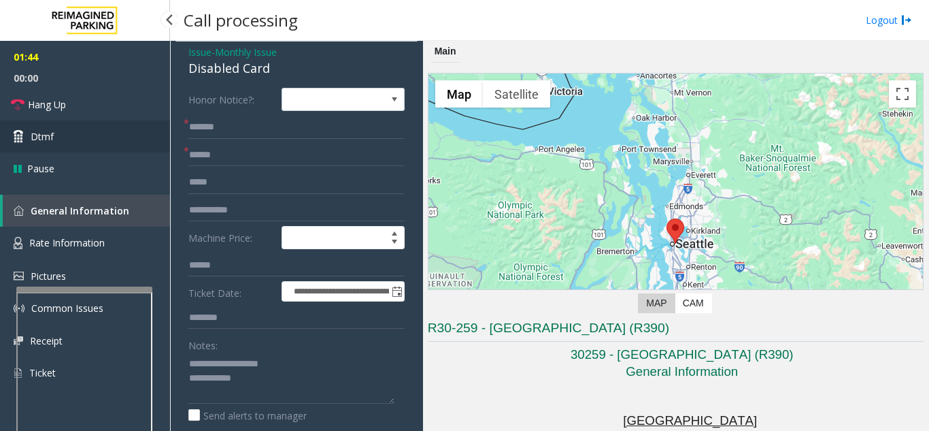
click at [85, 126] on link "Dtmf" at bounding box center [85, 136] width 170 height 32
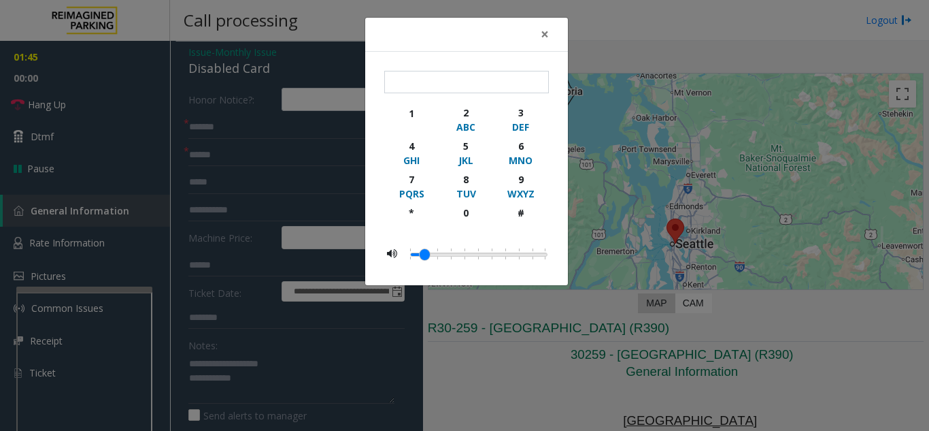
click at [98, 115] on div "× 1 2 ABC 3 DEF 4 GHI 5 JKL 6 MNO 7 PQRS 8 TUV 9 WXYZ * 0 #" at bounding box center [464, 215] width 929 height 431
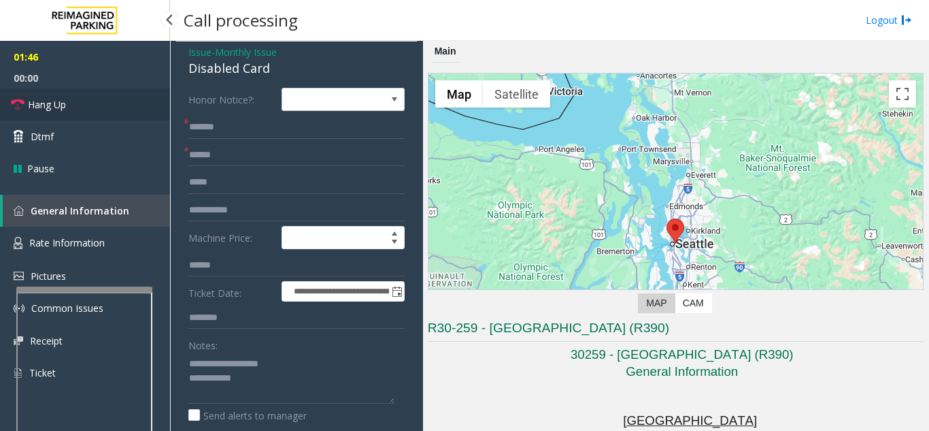
click at [71, 99] on link "Hang Up" at bounding box center [85, 104] width 170 height 32
click at [279, 382] on textarea at bounding box center [291, 377] width 206 height 51
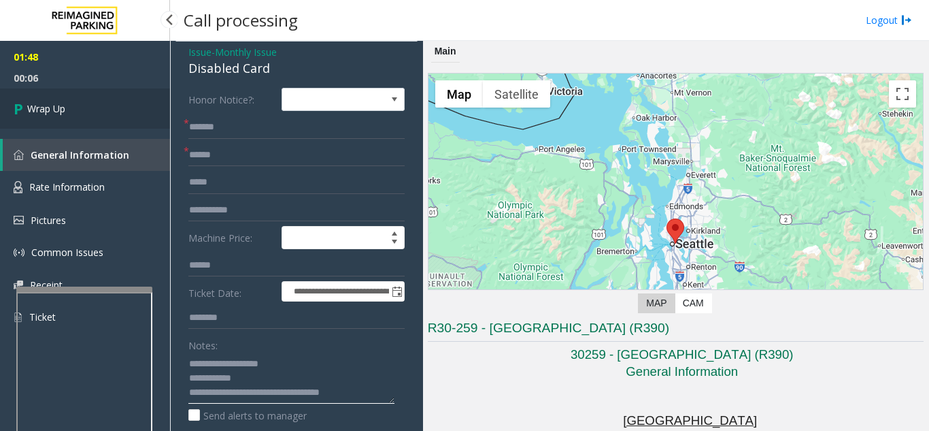
type textarea "**********"
click at [94, 105] on link "Wrap Up" at bounding box center [85, 108] width 170 height 40
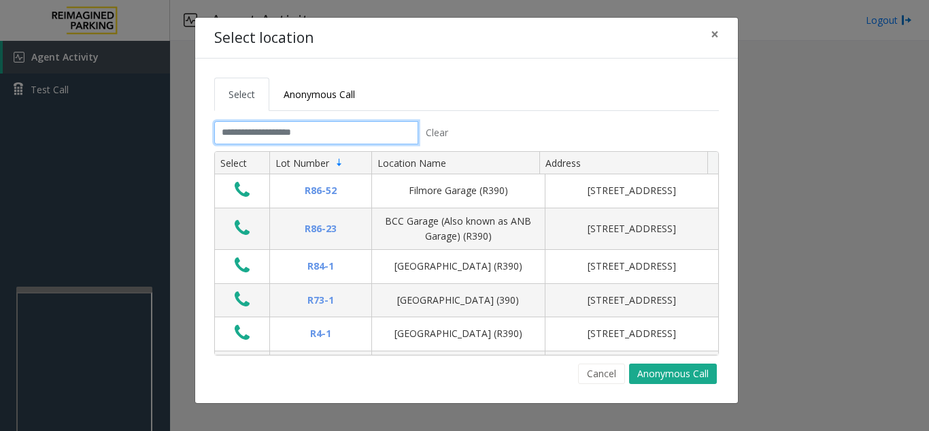
click at [250, 133] on input "text" at bounding box center [316, 132] width 204 height 23
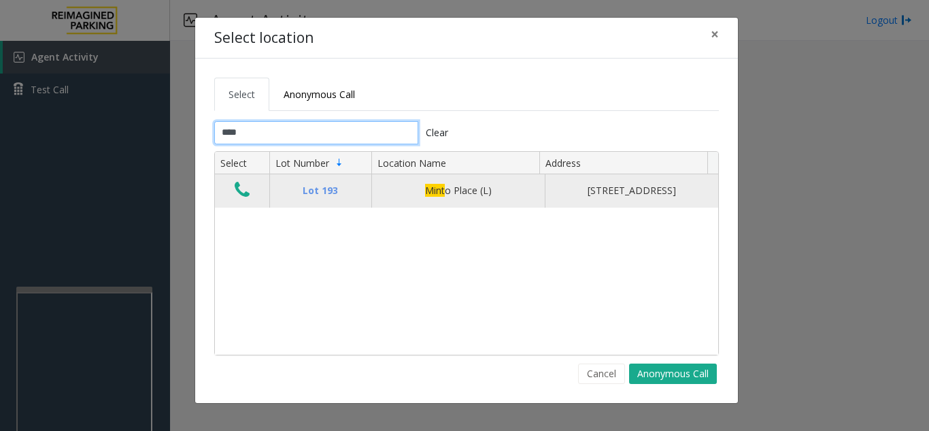
type input "****"
click at [248, 195] on icon "Data table" at bounding box center [242, 189] width 15 height 19
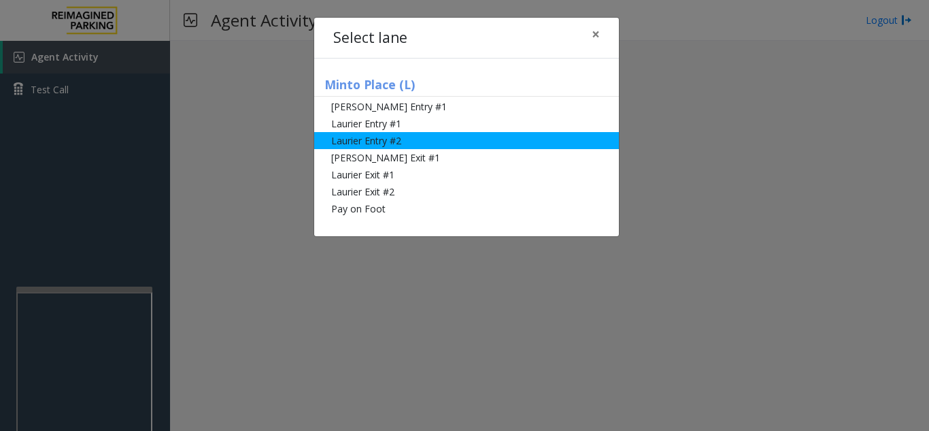
click at [391, 144] on li "Laurier Entry #2" at bounding box center [466, 140] width 305 height 17
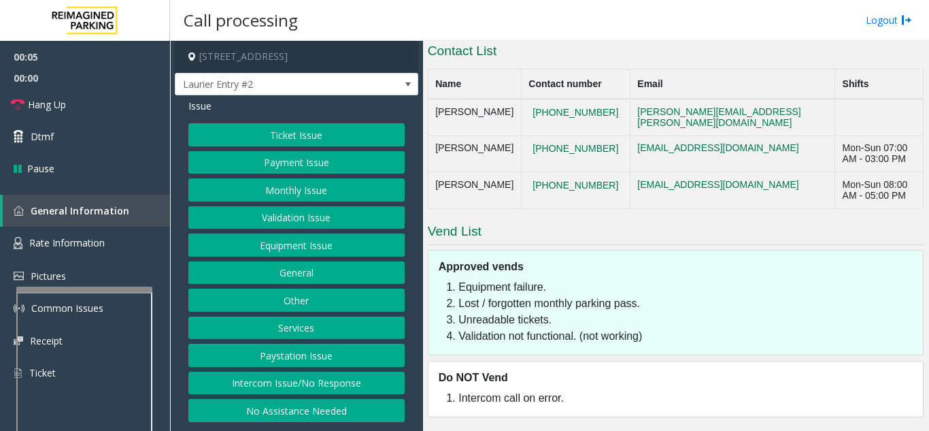
scroll to position [382, 0]
click at [292, 135] on button "Ticket Issue" at bounding box center [296, 134] width 216 height 23
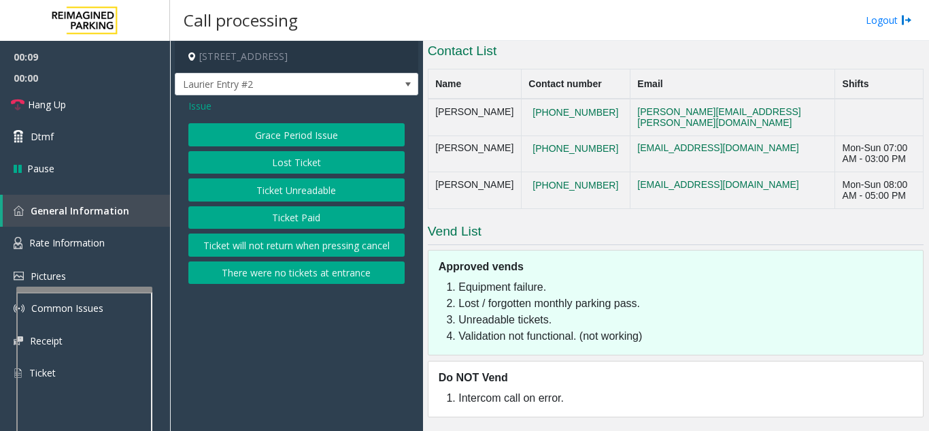
click at [294, 168] on button "Lost Ticket" at bounding box center [296, 162] width 216 height 23
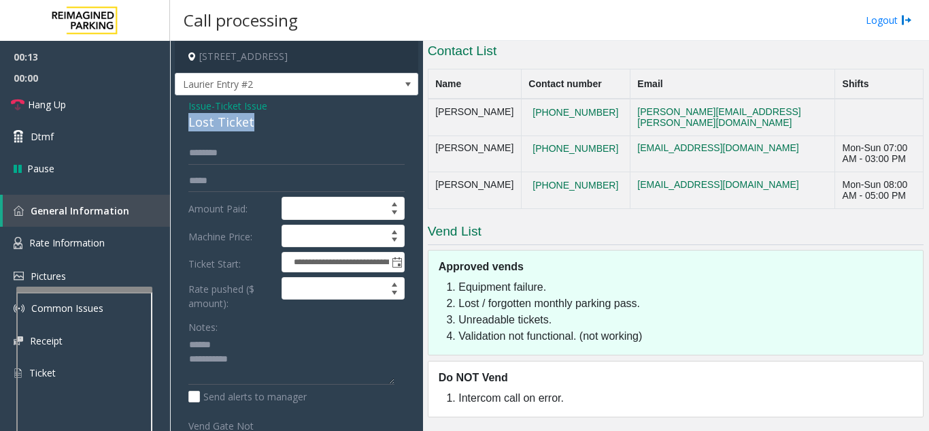
drag, startPoint x: 175, startPoint y: 120, endPoint x: 259, endPoint y: 118, distance: 84.4
click at [259, 118] on div "**********" at bounding box center [296, 338] width 243 height 486
click at [318, 354] on textarea at bounding box center [291, 359] width 206 height 51
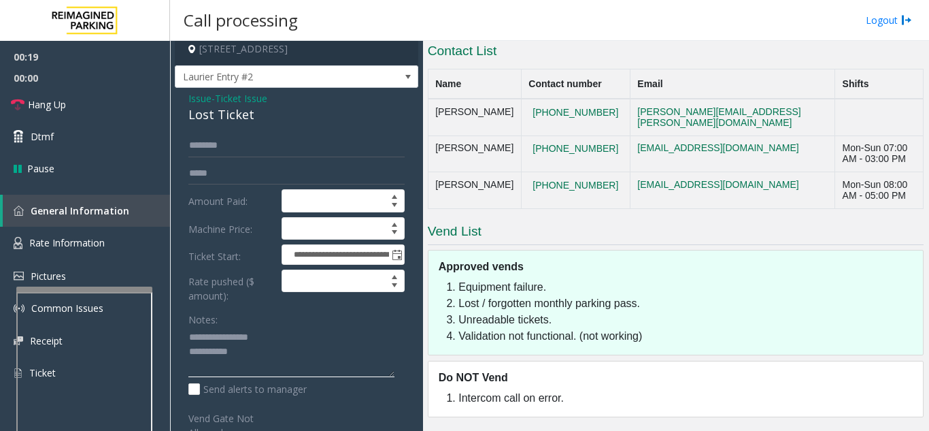
scroll to position [0, 0]
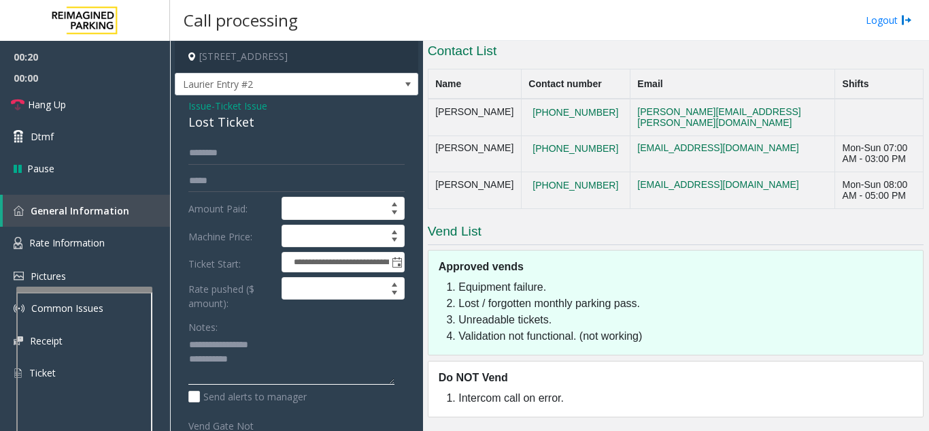
type textarea "**********"
click at [304, 140] on div "**********" at bounding box center [296, 338] width 243 height 486
click at [294, 156] on input "text" at bounding box center [296, 152] width 216 height 23
drag, startPoint x: 222, startPoint y: 154, endPoint x: 184, endPoint y: 166, distance: 40.0
click at [184, 166] on div "**********" at bounding box center [296, 354] width 237 height 426
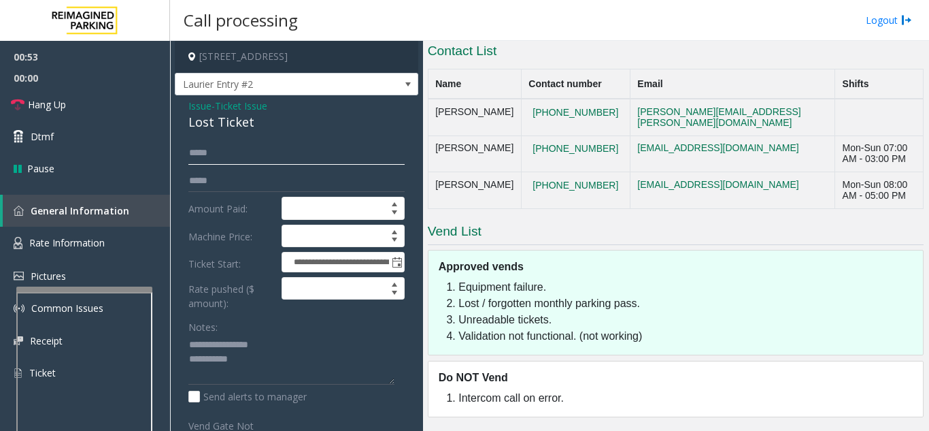
type input "*****"
click at [198, 105] on span "Issue" at bounding box center [199, 106] width 23 height 14
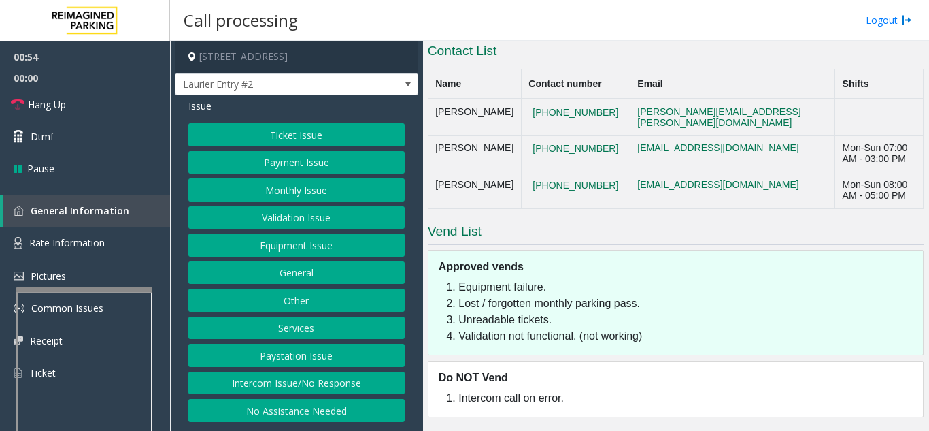
click at [265, 130] on button "Ticket Issue" at bounding box center [296, 134] width 216 height 23
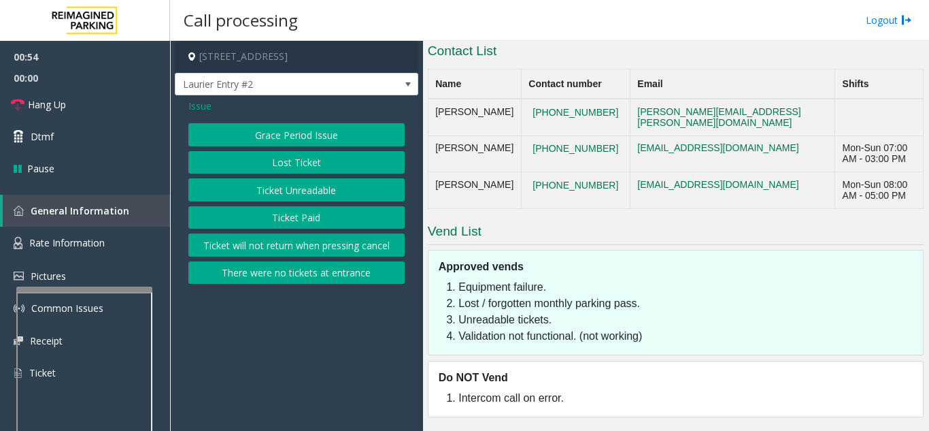
click at [273, 190] on button "Ticket Unreadable" at bounding box center [296, 189] width 216 height 23
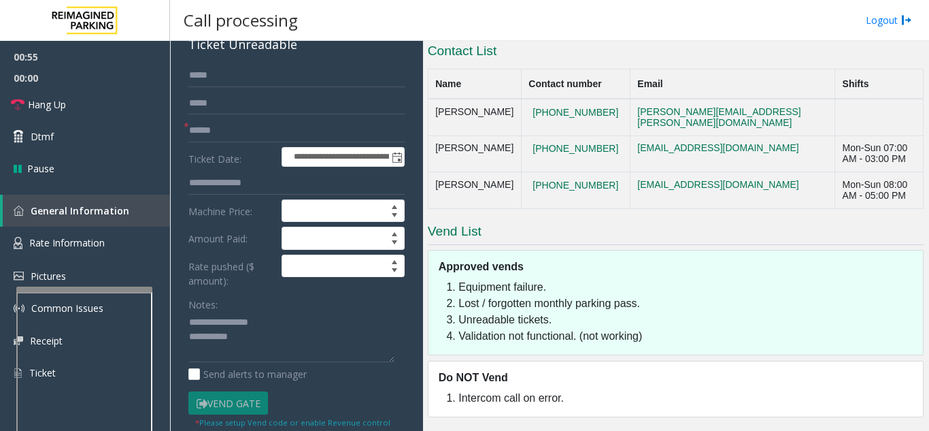
scroll to position [136, 0]
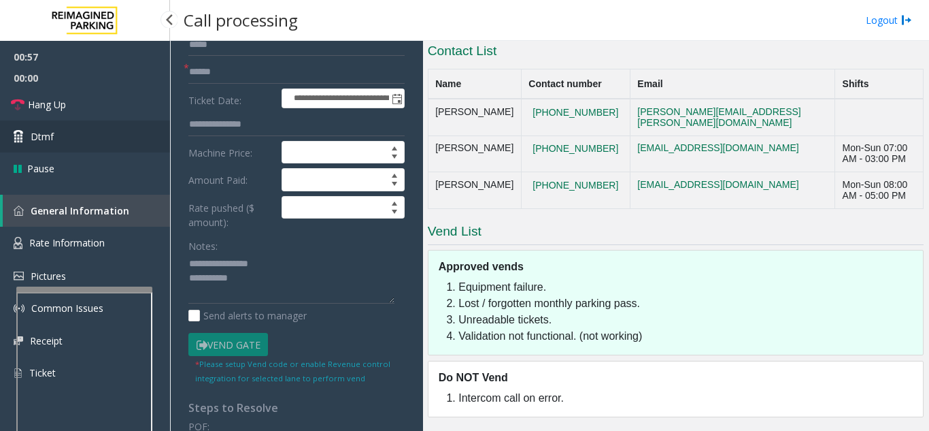
click at [61, 134] on link "Dtmf" at bounding box center [85, 136] width 170 height 32
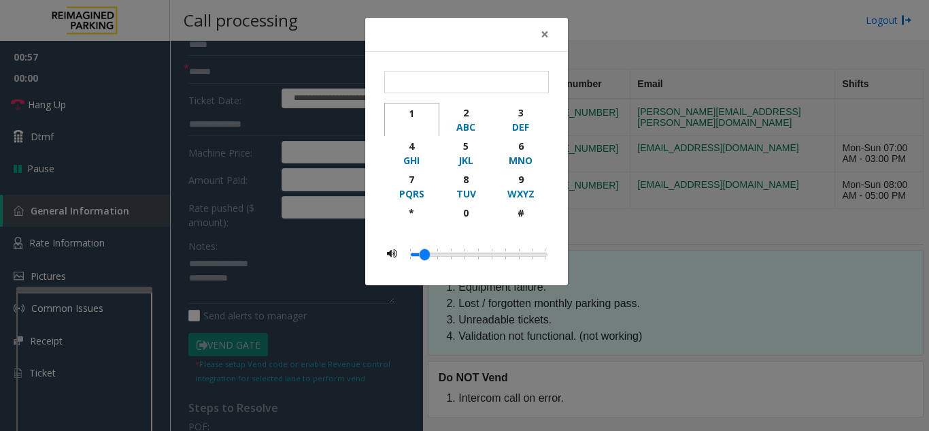
click at [411, 117] on div "1" at bounding box center [411, 113] width 37 height 14
type input "*"
click at [547, 31] on span "×" at bounding box center [545, 33] width 8 height 19
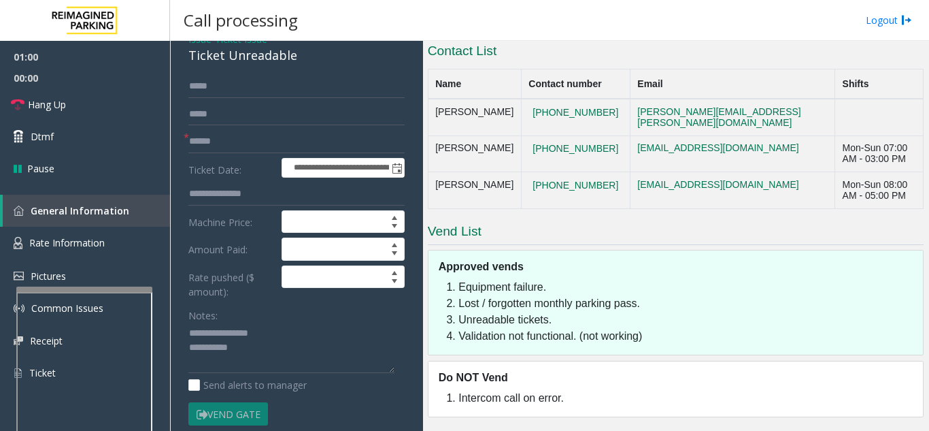
scroll to position [0, 0]
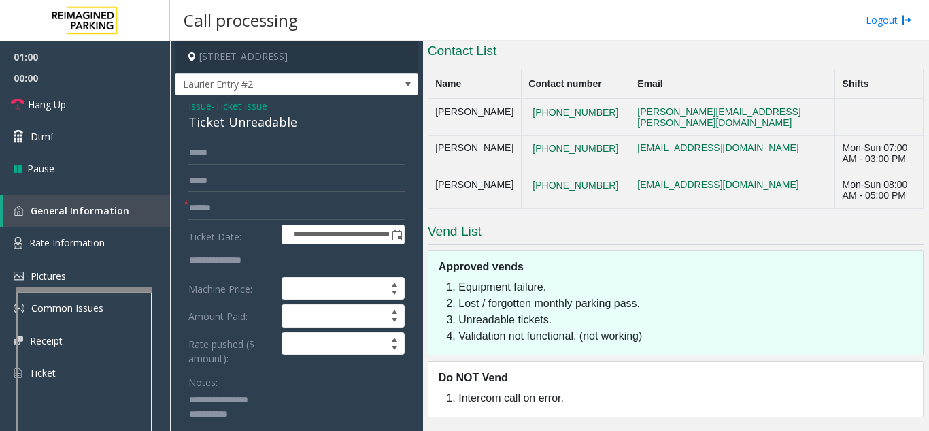
click at [192, 105] on span "Issue" at bounding box center [199, 106] width 23 height 14
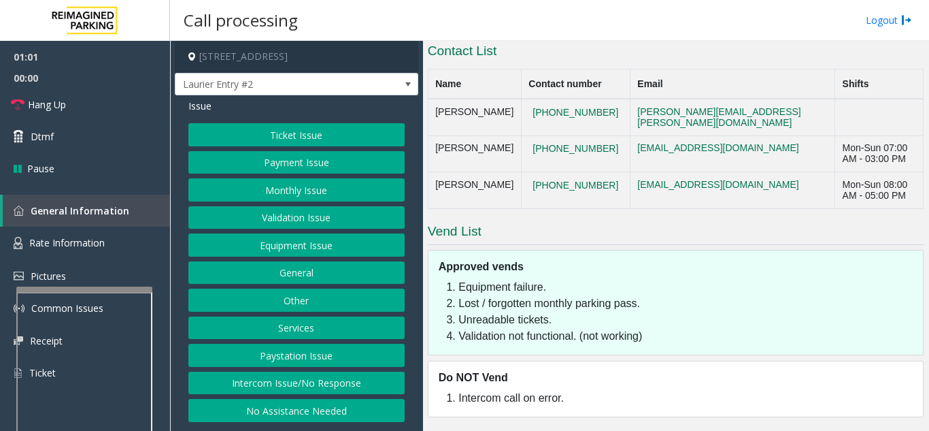
click at [316, 145] on button "Ticket Issue" at bounding box center [296, 134] width 216 height 23
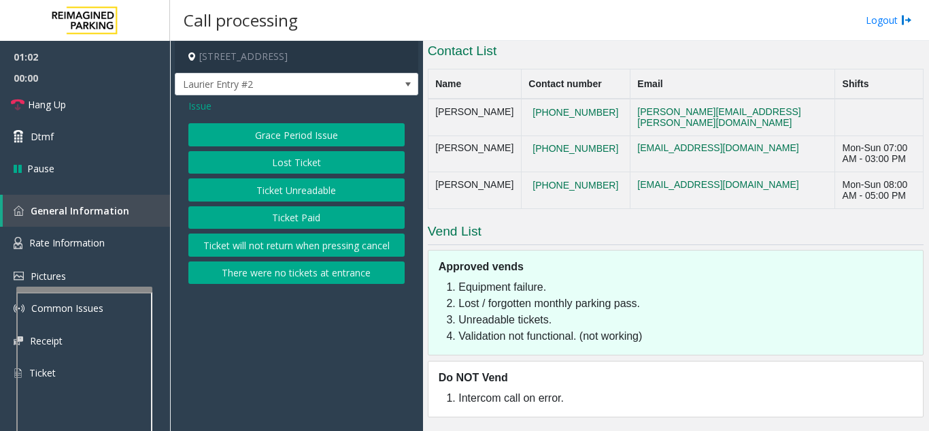
click at [313, 173] on button "Lost Ticket" at bounding box center [296, 162] width 216 height 23
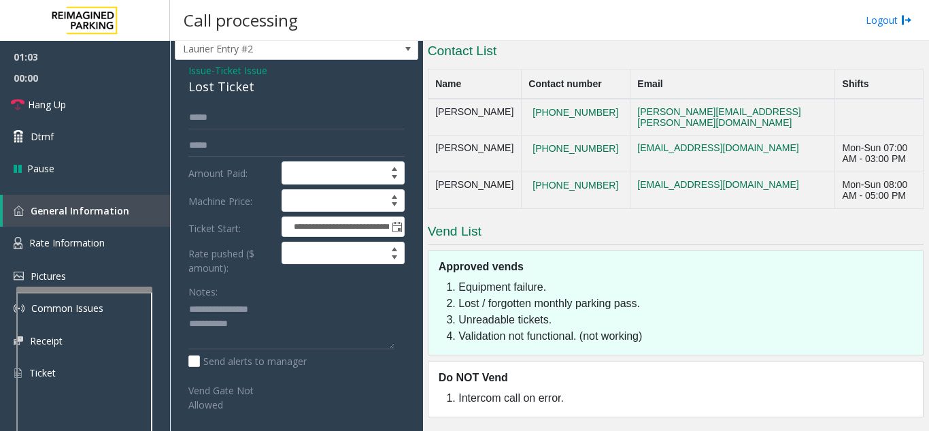
scroll to position [136, 0]
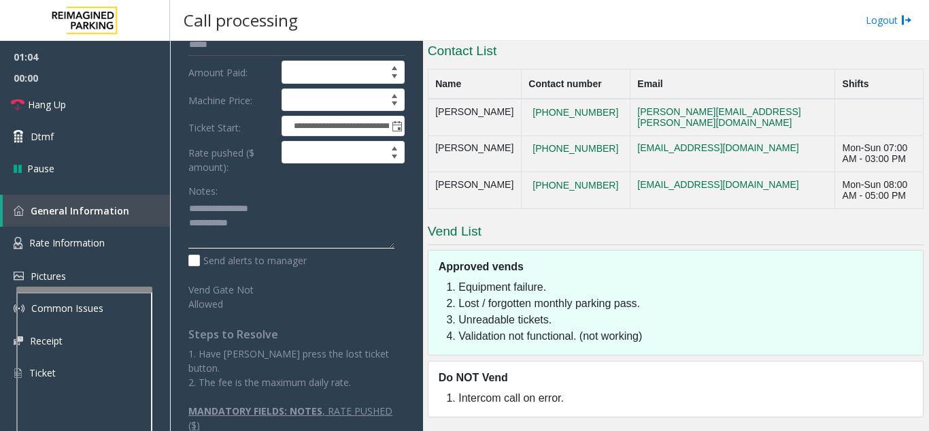
click at [282, 223] on textarea at bounding box center [291, 223] width 206 height 51
click at [70, 105] on link "Hang Up" at bounding box center [85, 104] width 170 height 32
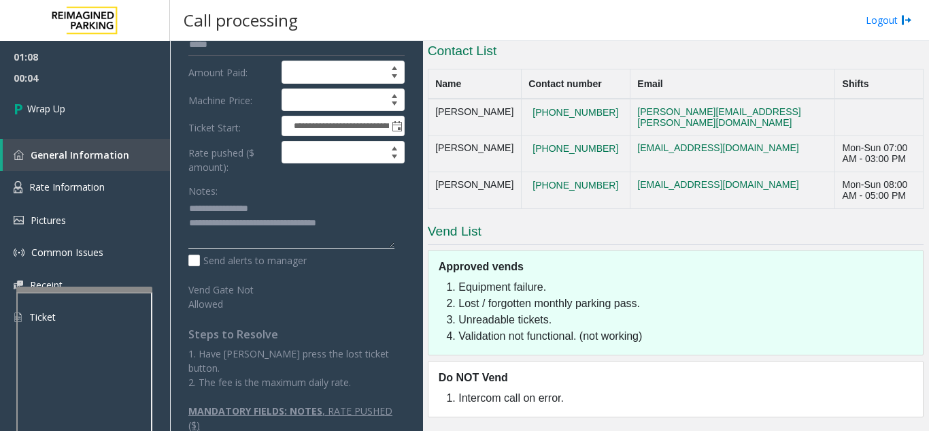
type textarea "**********"
click at [277, 197] on div "Notes:" at bounding box center [296, 214] width 216 height 70
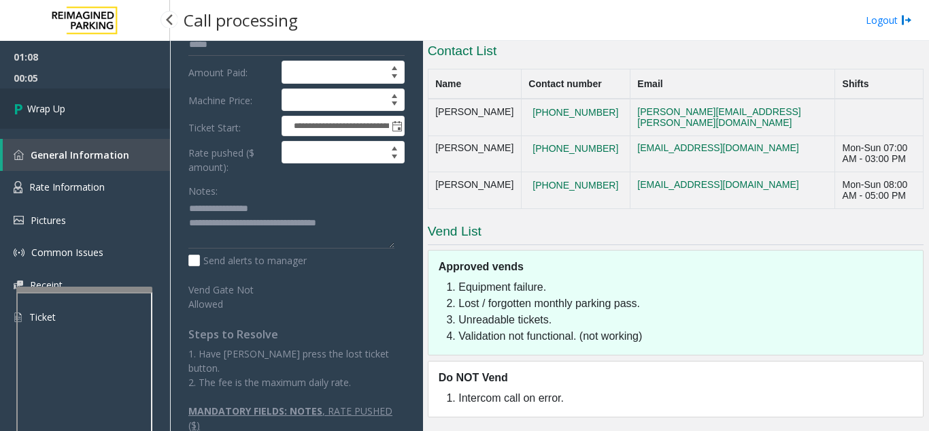
click at [91, 102] on link "Wrap Up" at bounding box center [85, 108] width 170 height 40
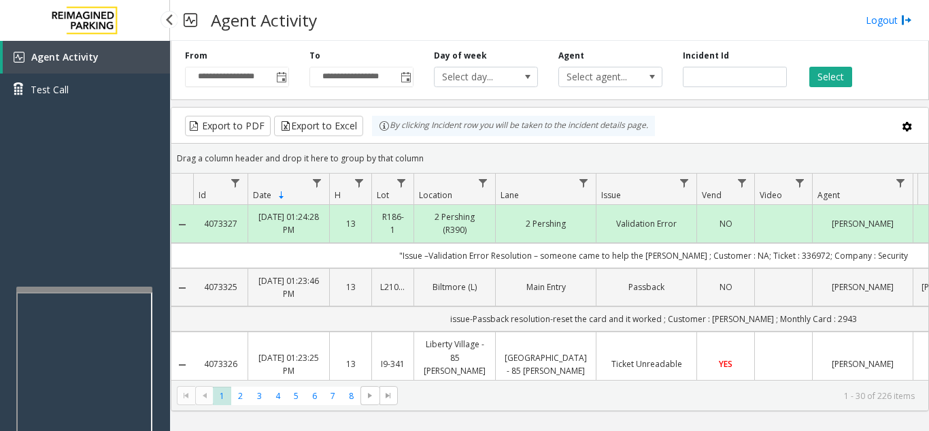
click at [89, 170] on div "Agent Activity Test Call" at bounding box center [85, 256] width 170 height 431
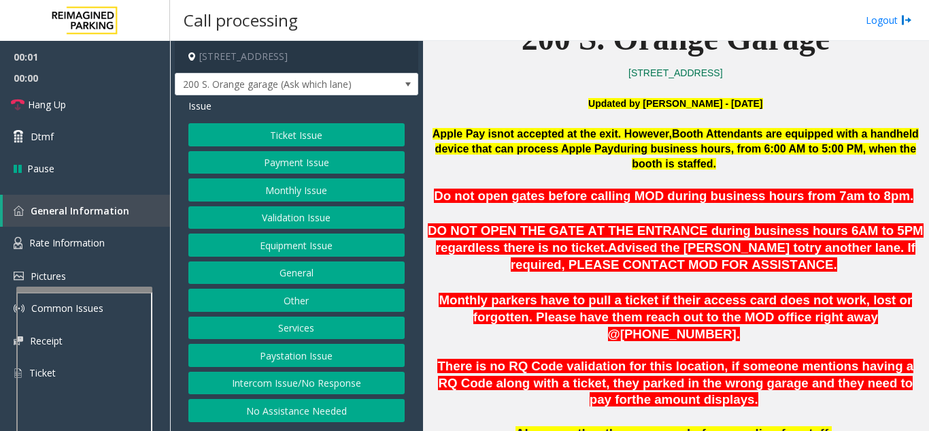
scroll to position [408, 0]
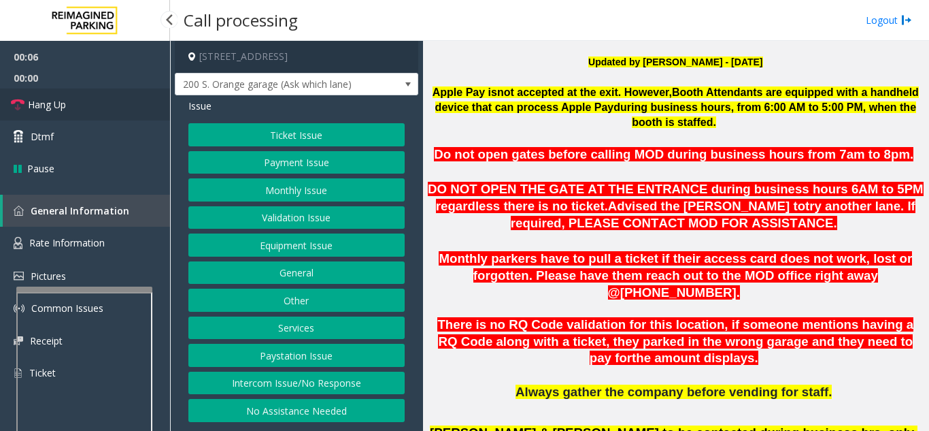
click at [89, 101] on link "Hang Up" at bounding box center [85, 104] width 170 height 32
click at [302, 405] on button "No Assistance Needed" at bounding box center [296, 410] width 216 height 23
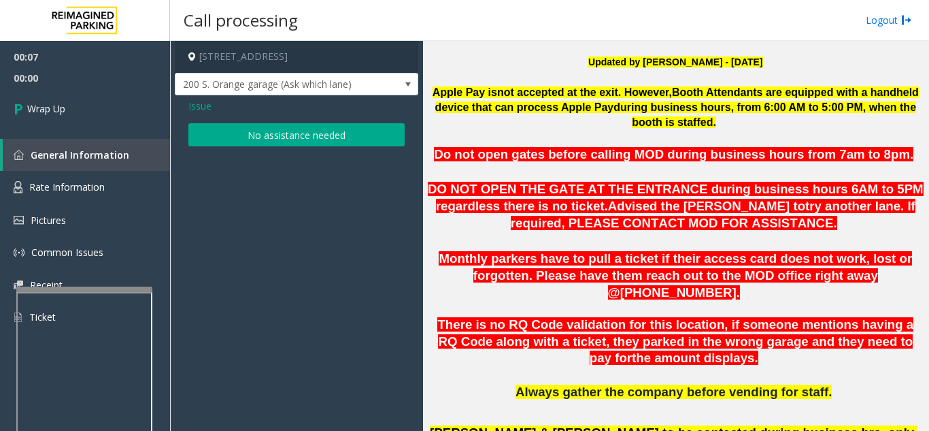
click at [237, 131] on button "No assistance needed" at bounding box center [296, 134] width 216 height 23
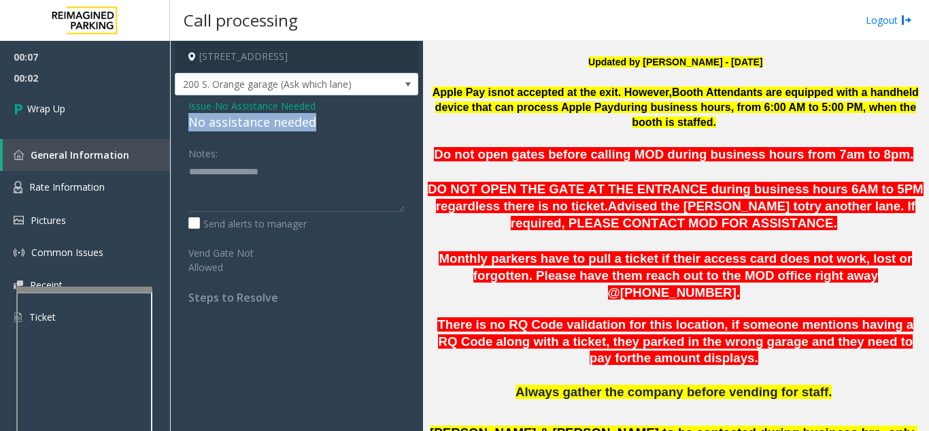
drag, startPoint x: 183, startPoint y: 120, endPoint x: 328, endPoint y: 119, distance: 144.9
click at [328, 119] on div "Issue - No Assistance Needed No assistance needed Notes: Send alerts to manager…" at bounding box center [296, 206] width 243 height 222
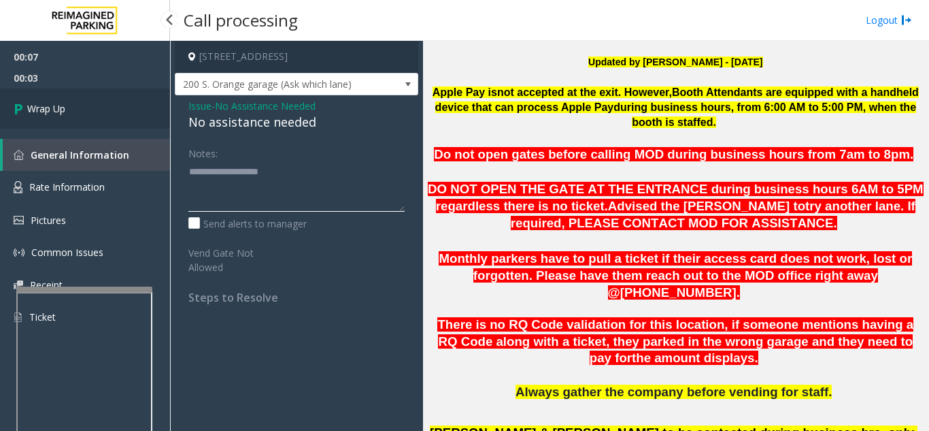
type textarea "**********"
click at [77, 117] on link "Wrap Up" at bounding box center [85, 108] width 170 height 40
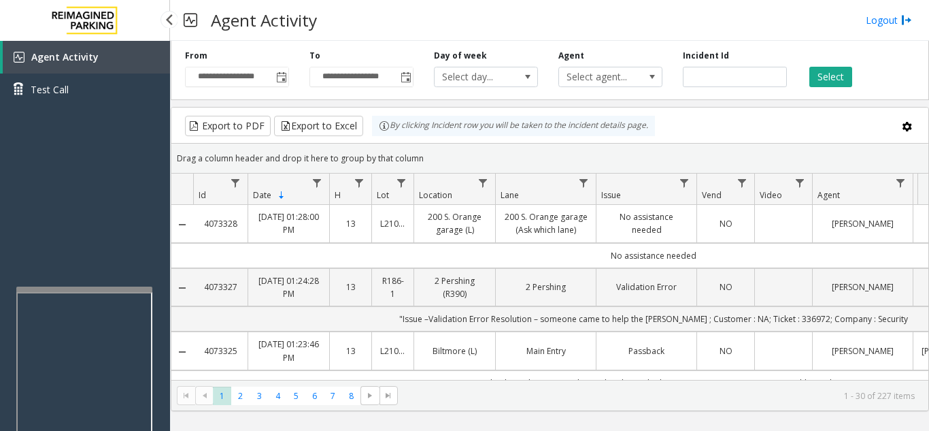
click at [114, 242] on div "Agent Activity Test Call" at bounding box center [85, 256] width 170 height 431
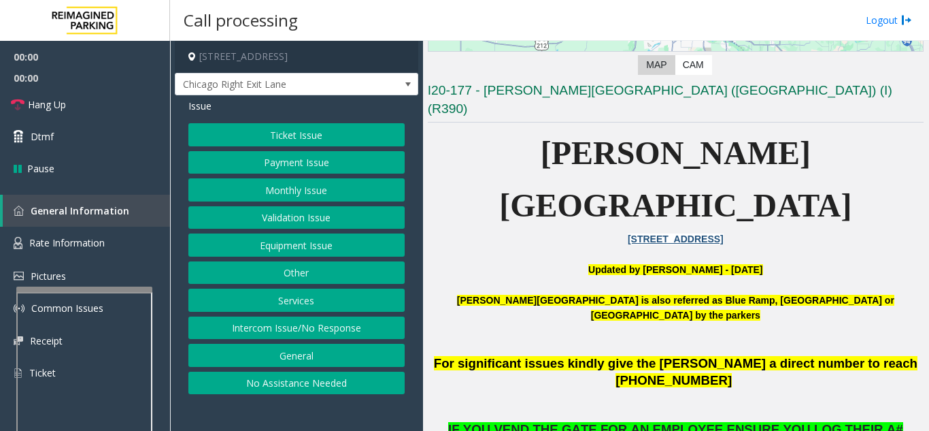
scroll to position [340, 0]
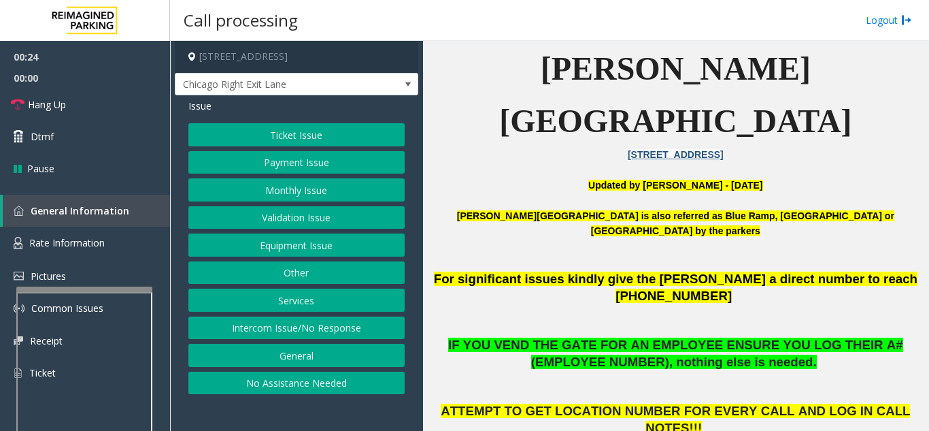
click at [301, 250] on button "Equipment Issue" at bounding box center [296, 244] width 216 height 23
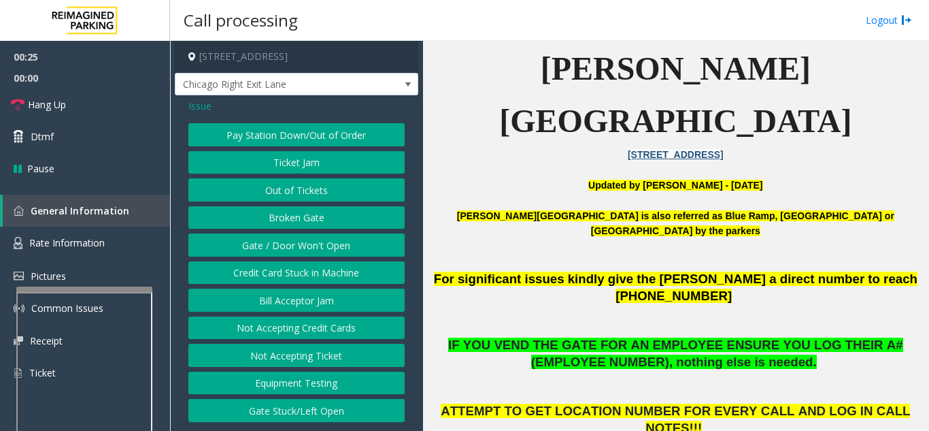
click at [301, 250] on button "Gate / Door Won't Open" at bounding box center [296, 244] width 216 height 23
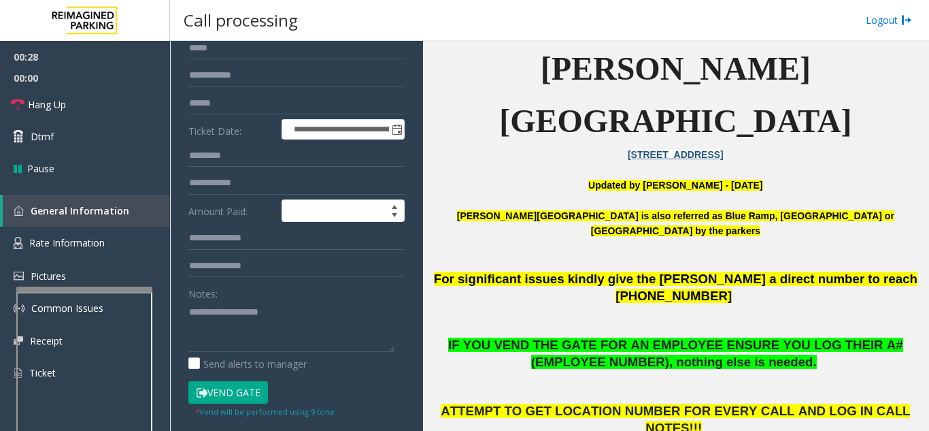
scroll to position [136, 0]
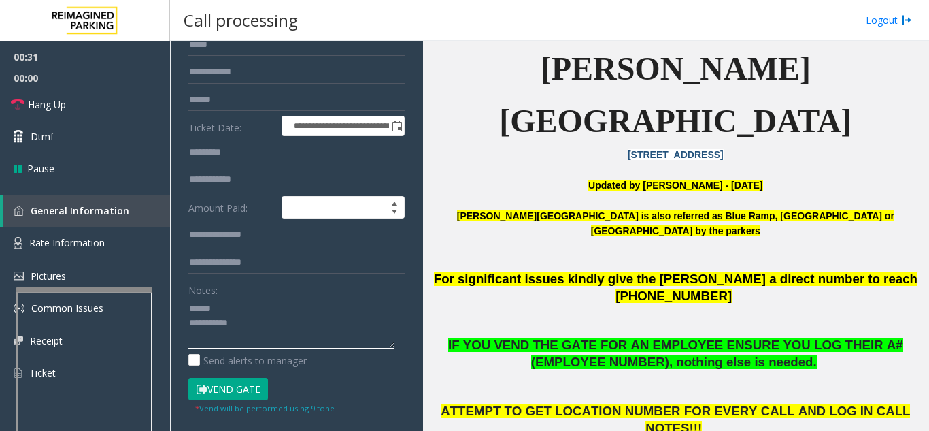
click at [243, 305] on textarea at bounding box center [291, 322] width 206 height 51
click at [225, 385] on button "Vend Gate" at bounding box center [228, 388] width 80 height 23
click at [270, 309] on textarea at bounding box center [291, 322] width 206 height 51
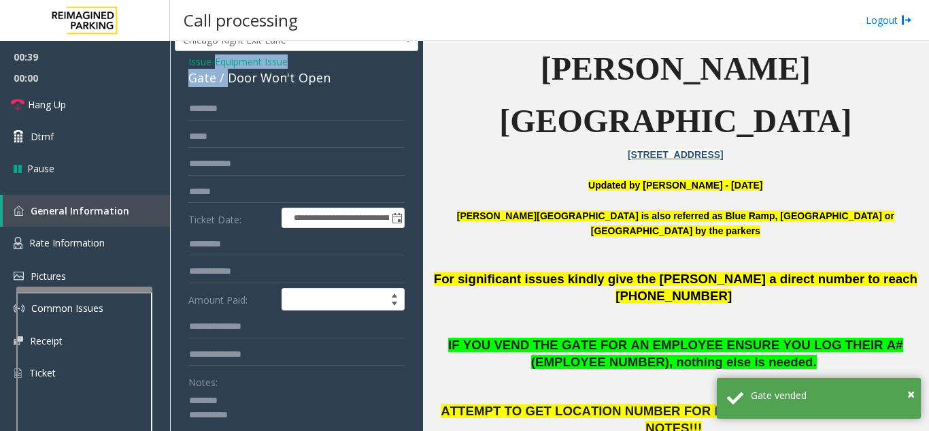
scroll to position [42, 0]
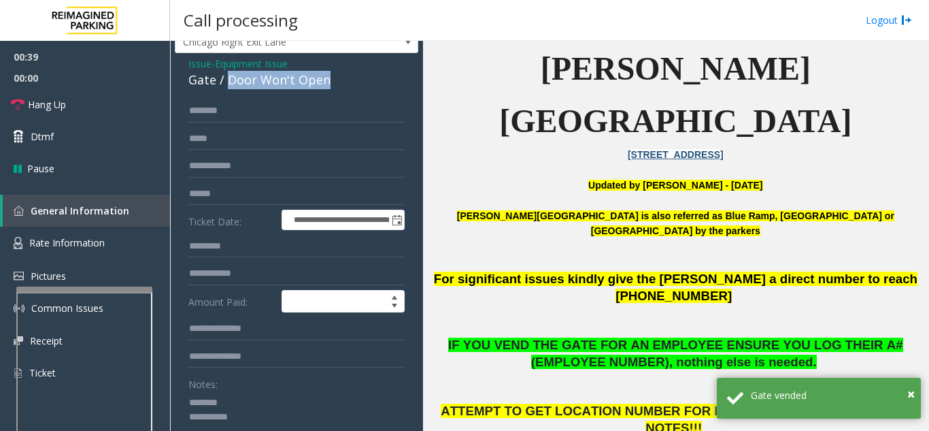
drag, startPoint x: 229, startPoint y: 52, endPoint x: 348, endPoint y: 79, distance: 121.9
click at [348, 79] on div "Gate / Door Won't Open" at bounding box center [296, 80] width 216 height 18
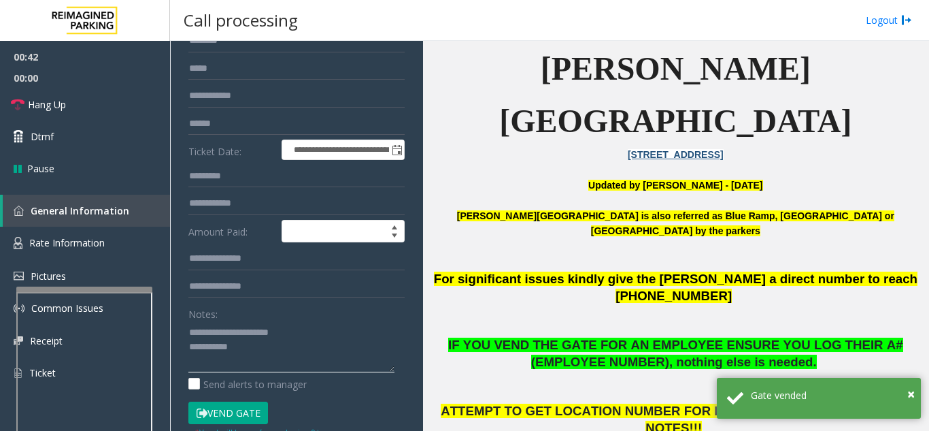
scroll to position [178, 0]
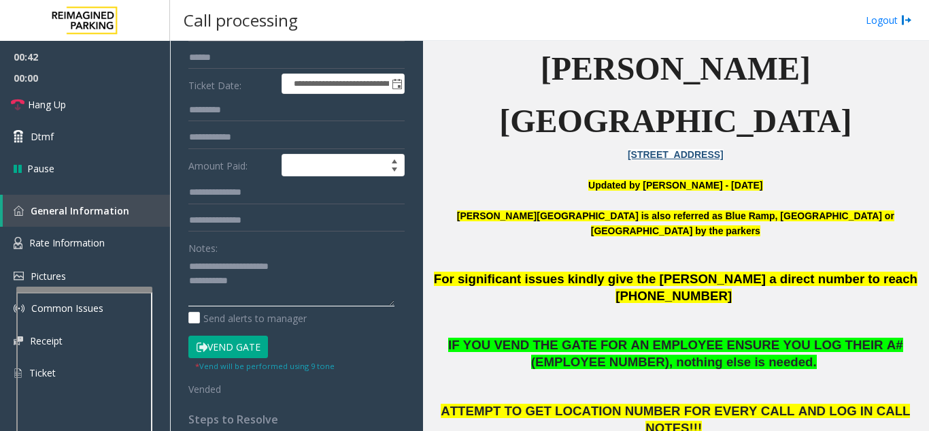
click at [326, 284] on textarea at bounding box center [291, 280] width 206 height 51
click at [53, 109] on span "Hang Up" at bounding box center [47, 104] width 38 height 14
click at [325, 286] on textarea at bounding box center [291, 280] width 206 height 51
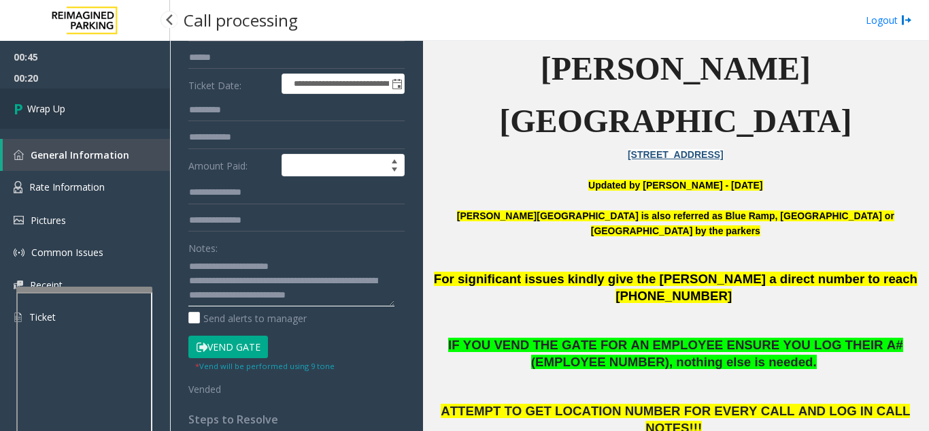
type textarea "**********"
click at [53, 111] on span "Wrap Up" at bounding box center [46, 108] width 38 height 14
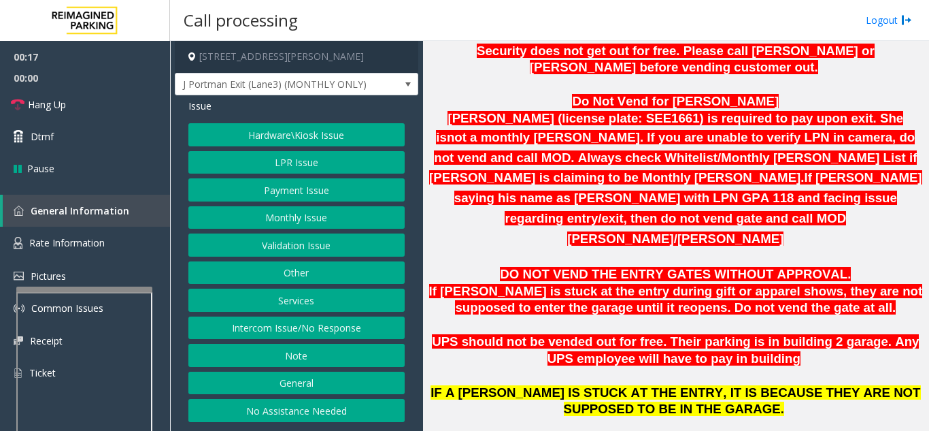
scroll to position [748, 0]
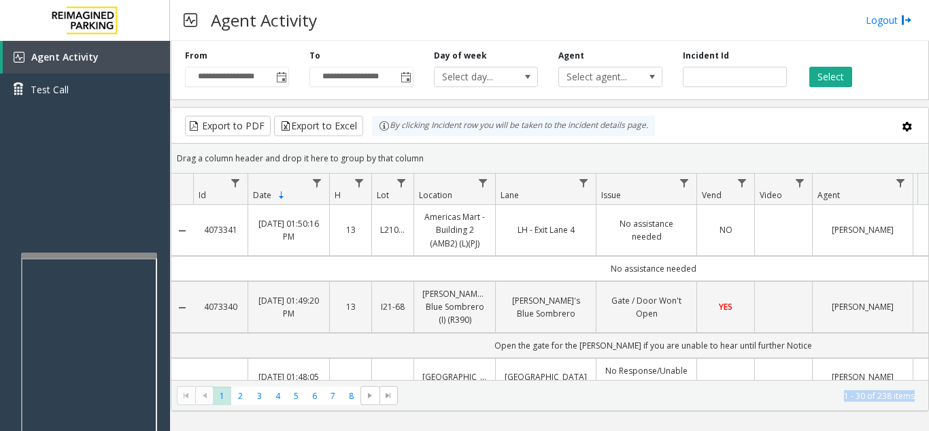
click at [82, 259] on div at bounding box center [89, 411] width 136 height 319
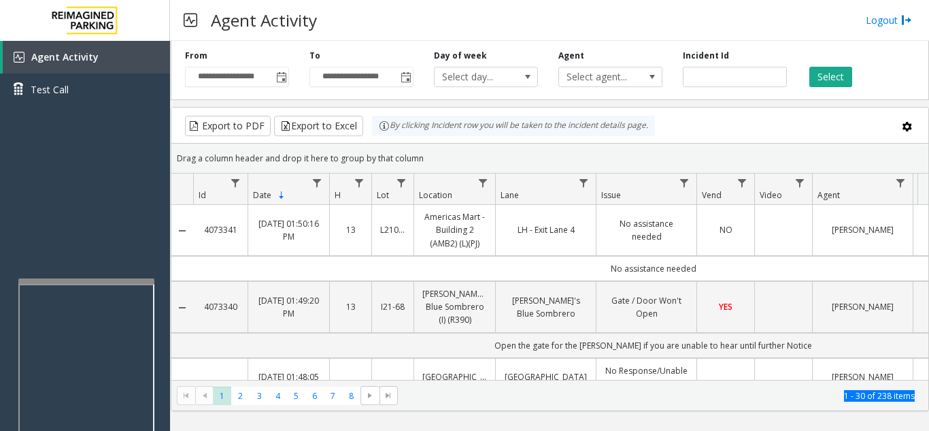
click at [80, 280] on div at bounding box center [86, 280] width 136 height 5
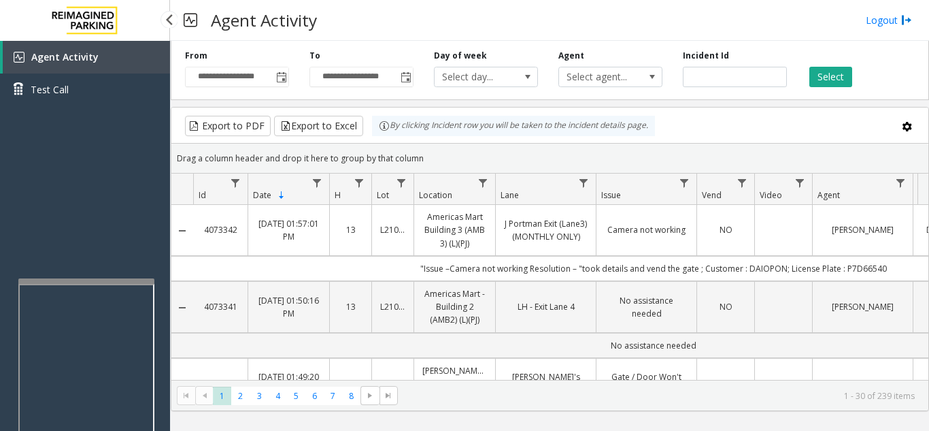
click at [112, 212] on div "Agent Activity Test Call" at bounding box center [85, 256] width 170 height 431
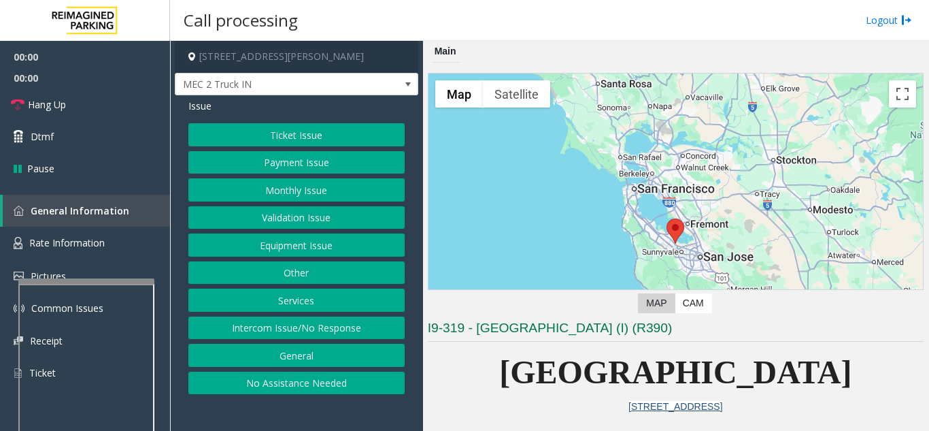
scroll to position [204, 0]
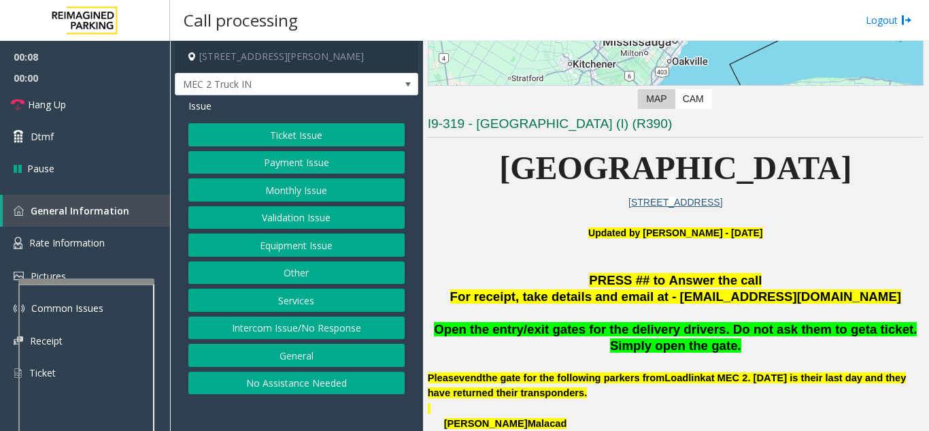
click at [299, 295] on button "Services" at bounding box center [296, 299] width 216 height 23
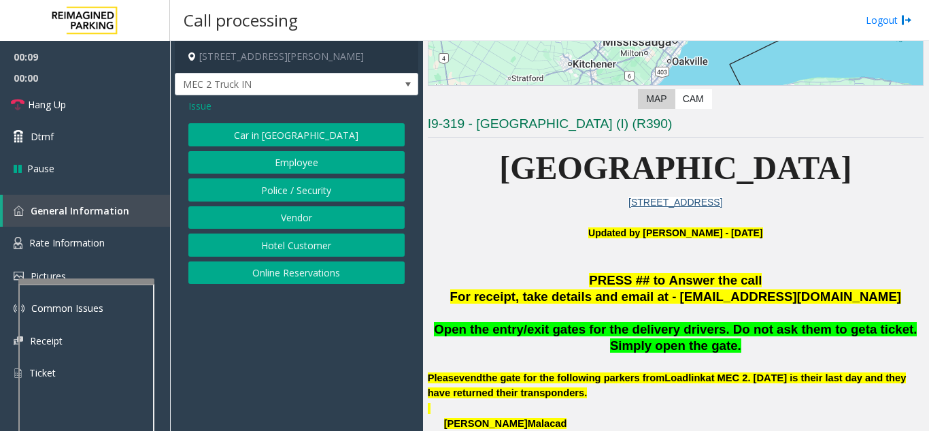
click at [307, 216] on button "Vendor" at bounding box center [296, 217] width 216 height 23
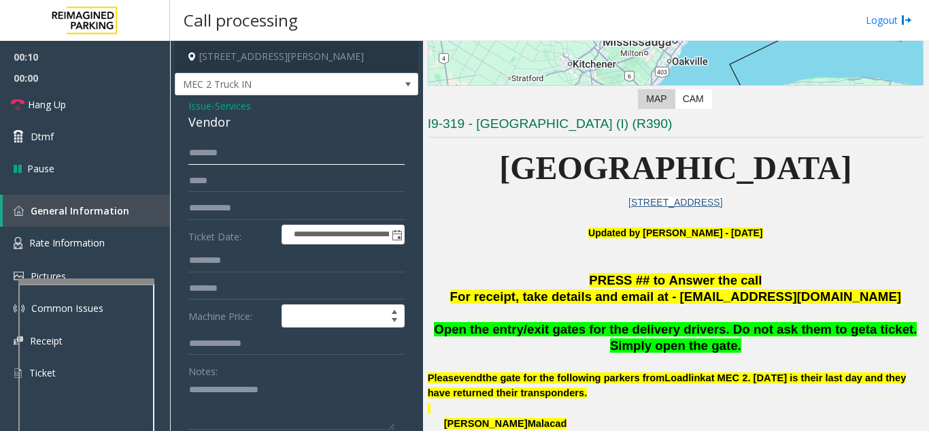
click at [277, 159] on input "text" at bounding box center [296, 152] width 216 height 23
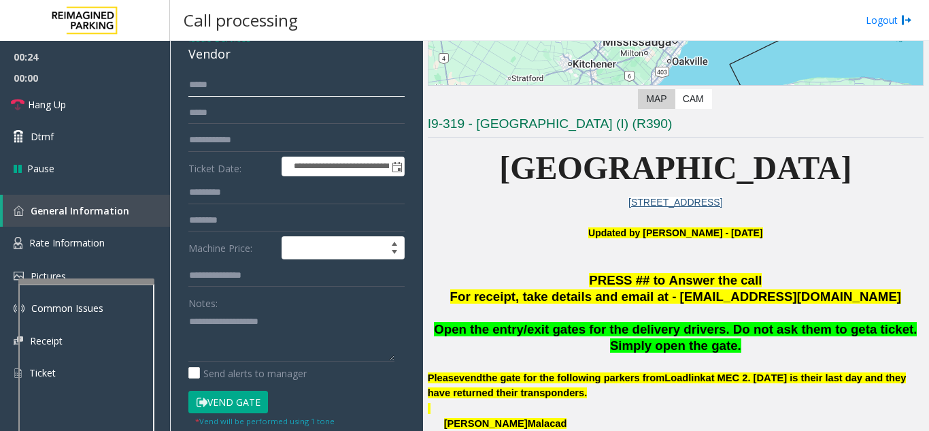
type input "*****"
click at [248, 401] on button "Vend Gate" at bounding box center [228, 401] width 80 height 23
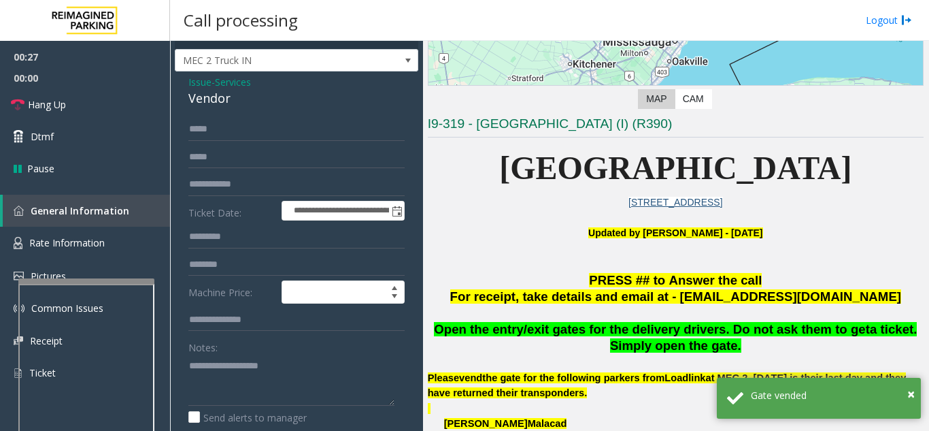
scroll to position [0, 0]
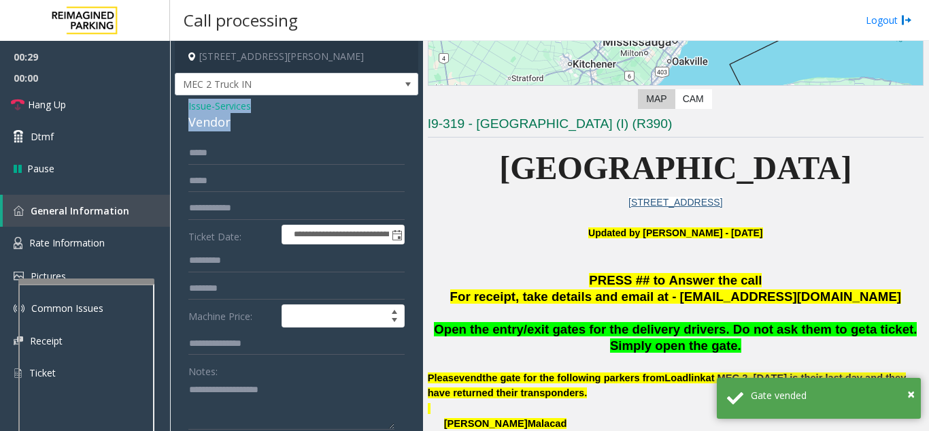
drag, startPoint x: 248, startPoint y: 122, endPoint x: 183, endPoint y: 108, distance: 66.8
click at [183, 108] on div "**********" at bounding box center [296, 366] width 243 height 543
click at [278, 380] on textarea at bounding box center [291, 403] width 206 height 51
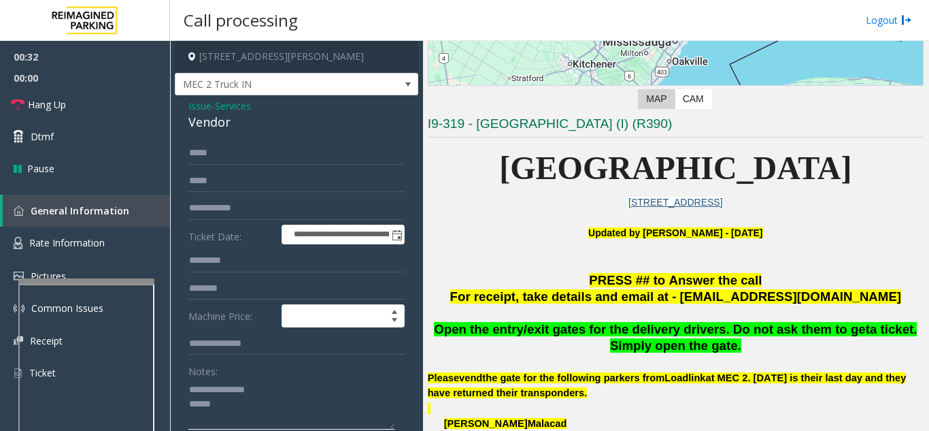
drag, startPoint x: 221, startPoint y: 389, endPoint x: 260, endPoint y: 391, distance: 39.5
click at [260, 391] on textarea at bounding box center [291, 403] width 206 height 51
click at [260, 405] on textarea at bounding box center [291, 403] width 206 height 51
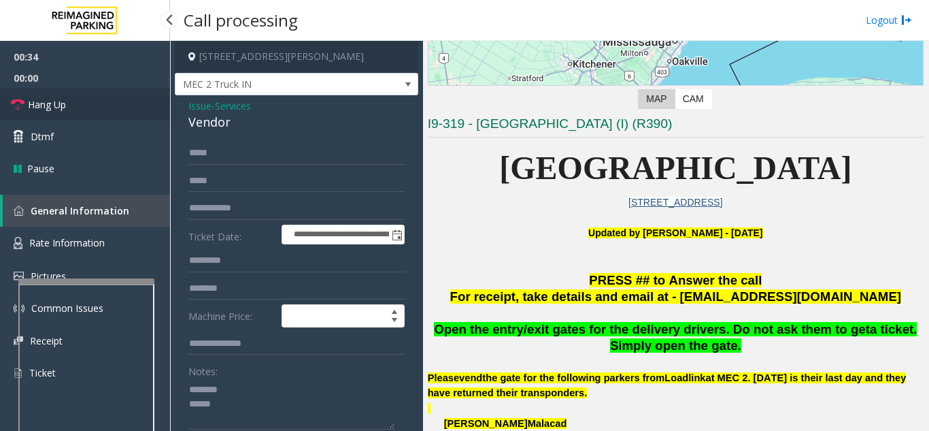
click at [113, 114] on link "Hang Up" at bounding box center [85, 104] width 170 height 32
click at [297, 408] on textarea at bounding box center [291, 403] width 206 height 51
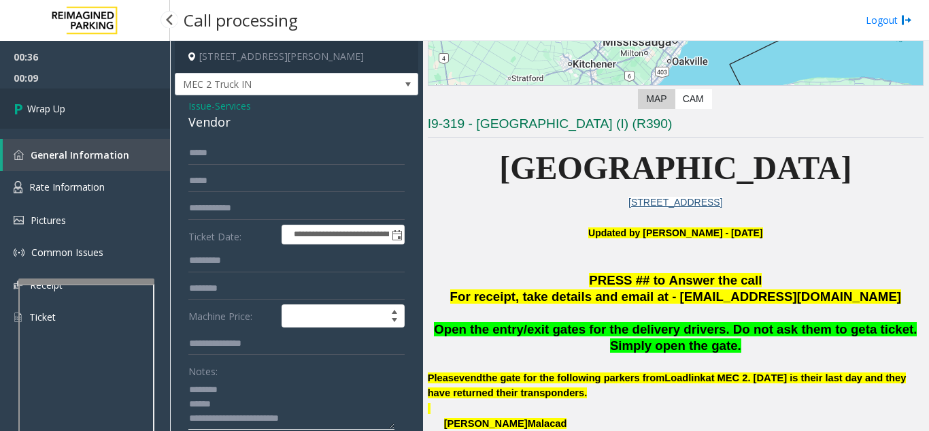
type textarea "**********"
click at [55, 104] on span "Wrap Up" at bounding box center [46, 108] width 38 height 14
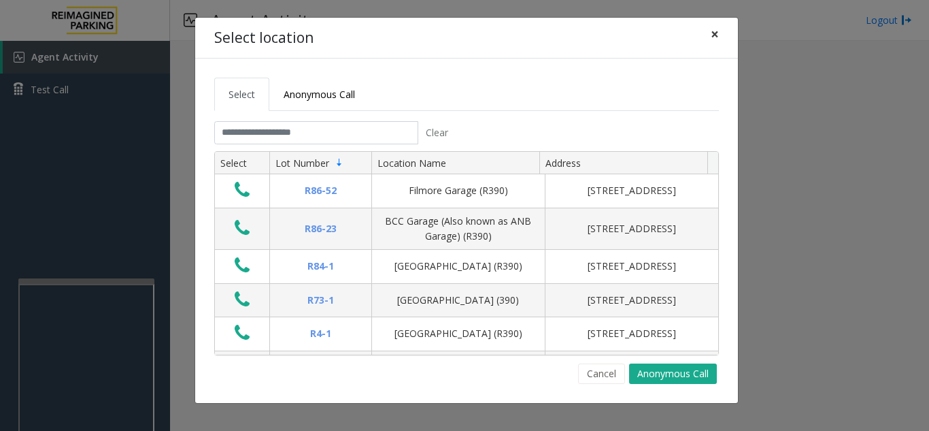
click at [715, 35] on span "×" at bounding box center [715, 33] width 8 height 19
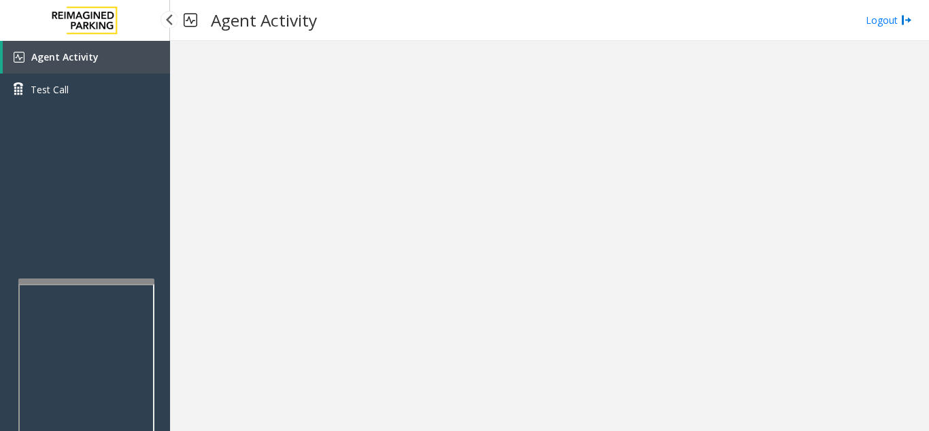
click at [88, 52] on span "Agent Activity" at bounding box center [64, 56] width 67 height 13
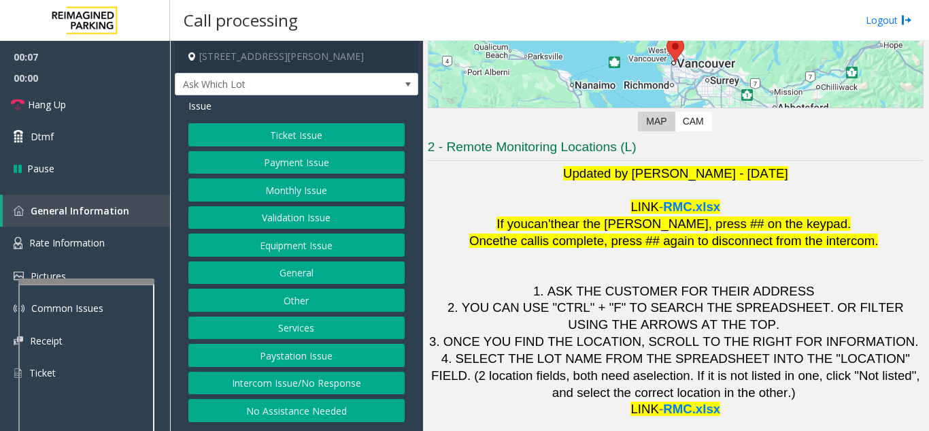
scroll to position [200, 0]
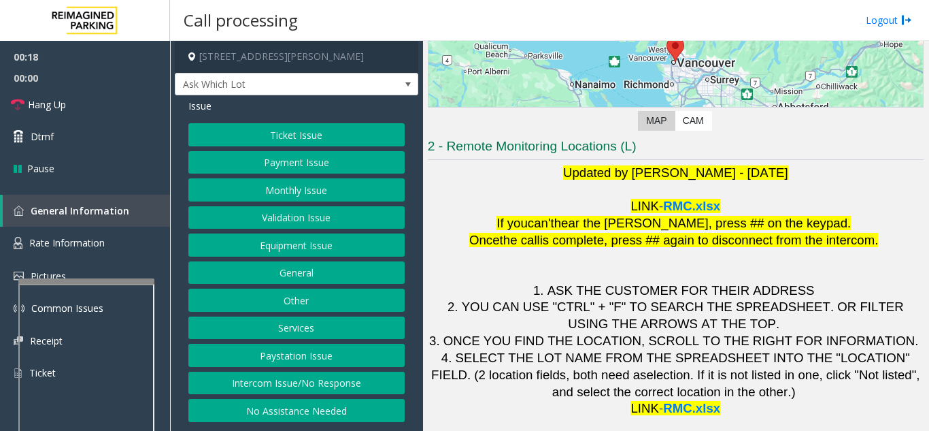
click at [352, 135] on button "Ticket Issue" at bounding box center [296, 134] width 216 height 23
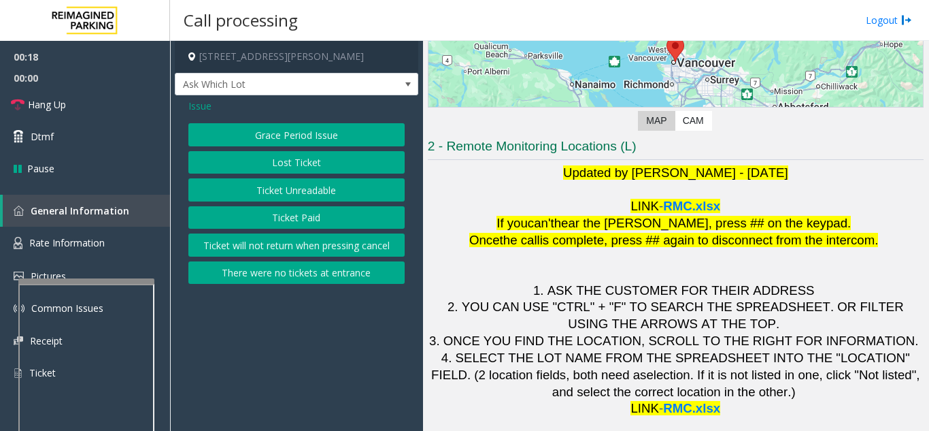
click at [357, 181] on button "Ticket Unreadable" at bounding box center [296, 189] width 216 height 23
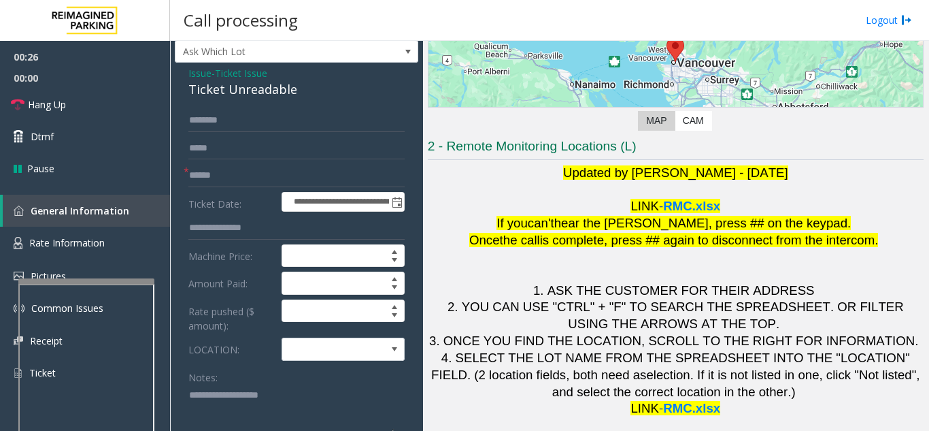
scroll to position [48, 0]
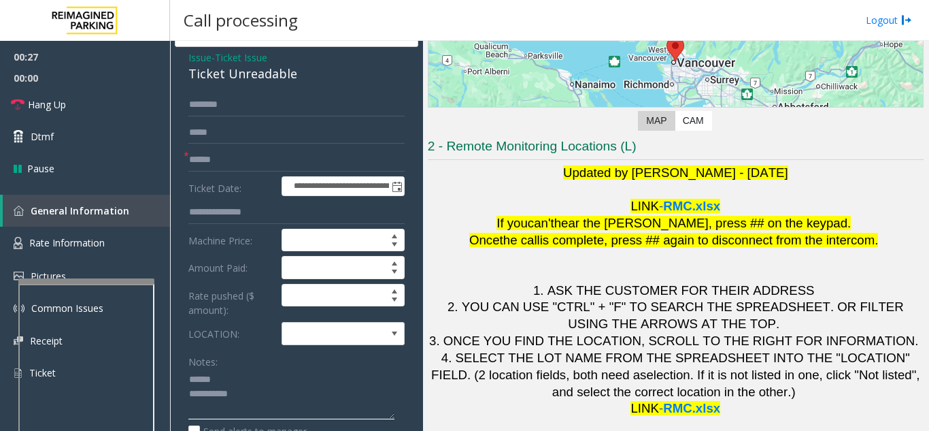
click at [234, 375] on textarea at bounding box center [291, 394] width 206 height 51
click at [260, 384] on textarea at bounding box center [291, 394] width 206 height 51
click at [267, 156] on input "text" at bounding box center [296, 159] width 216 height 23
drag, startPoint x: 175, startPoint y: 70, endPoint x: 314, endPoint y: 71, distance: 138.1
click at [314, 71] on div "**********" at bounding box center [296, 397] width 243 height 701
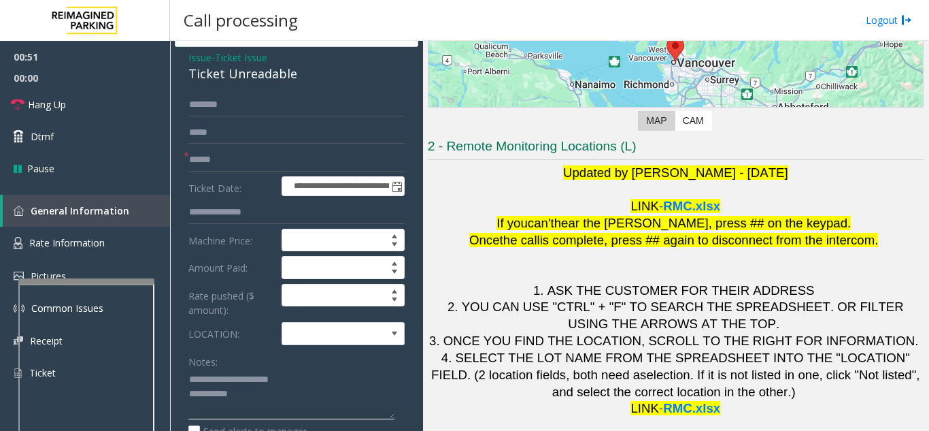
type textarea "**********"
click at [311, 150] on input "text" at bounding box center [296, 159] width 216 height 23
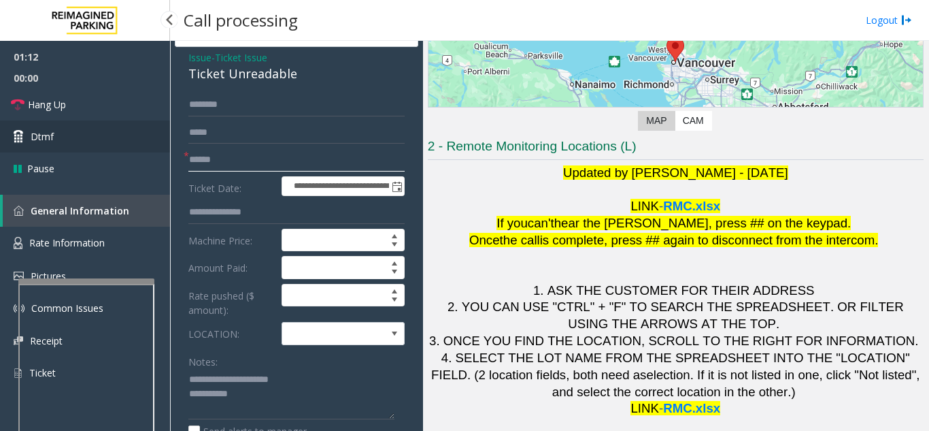
type input "******"
click at [61, 148] on link "Dtmf" at bounding box center [85, 136] width 170 height 32
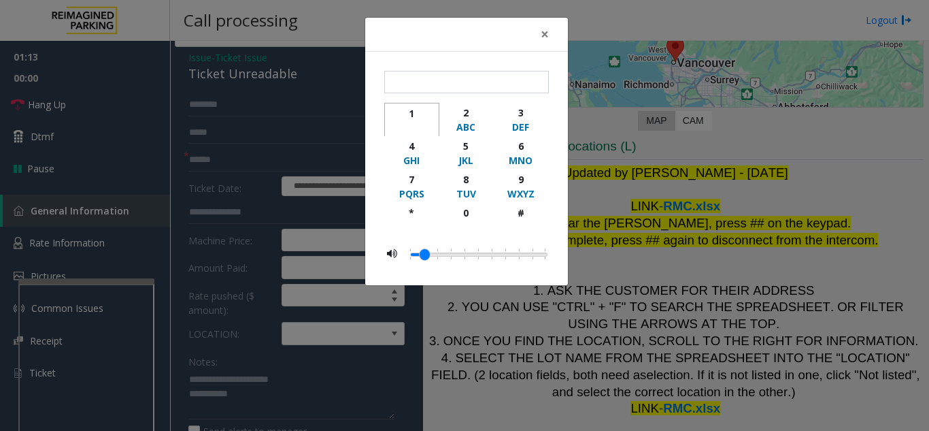
click at [408, 116] on div "1" at bounding box center [411, 113] width 37 height 14
type input "*"
click at [549, 37] on button "×" at bounding box center [544, 34] width 27 height 33
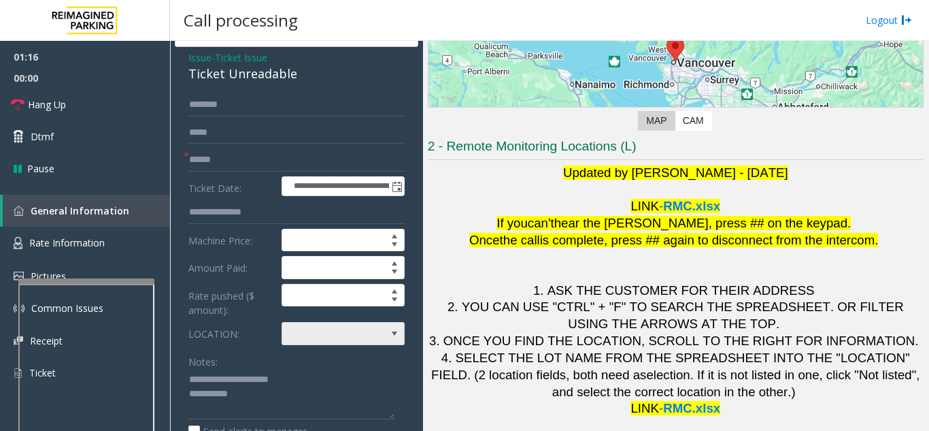
click at [367, 339] on span at bounding box center [330, 333] width 97 height 22
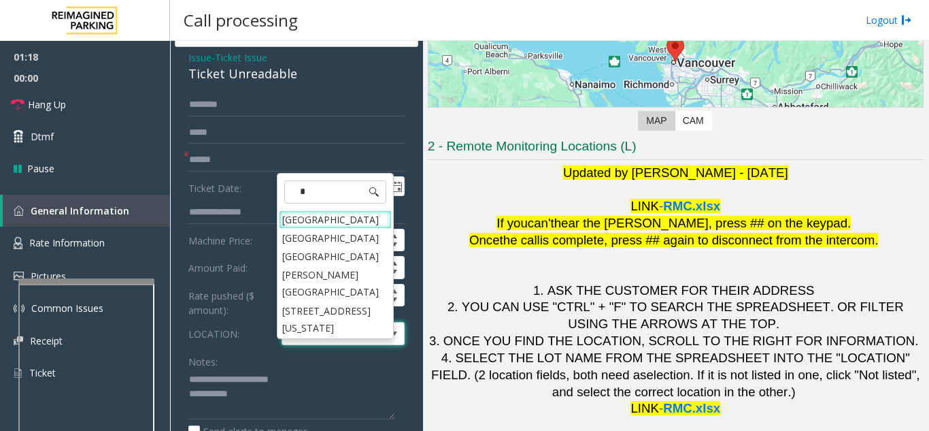
type input "**"
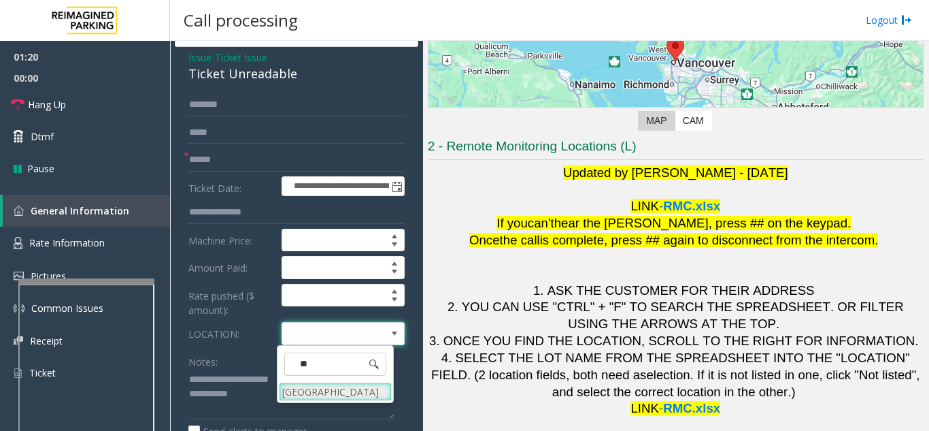
click at [358, 395] on Hospital "[GEOGRAPHIC_DATA]" at bounding box center [335, 391] width 113 height 18
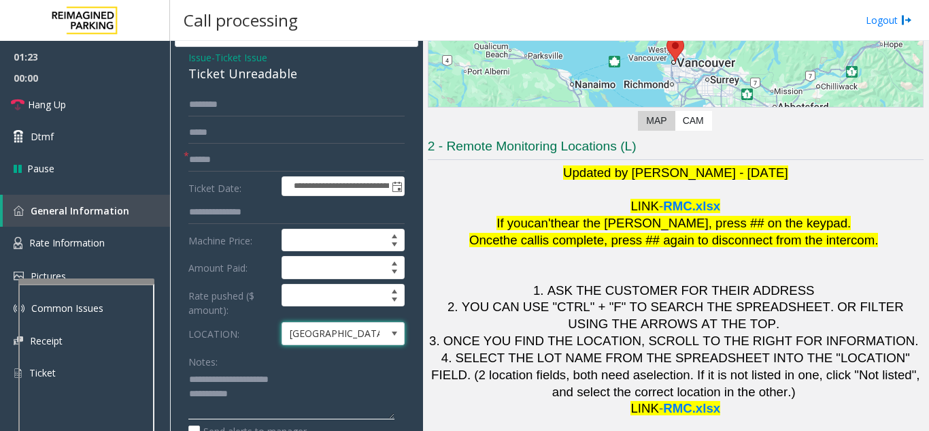
click at [269, 394] on textarea at bounding box center [291, 394] width 206 height 51
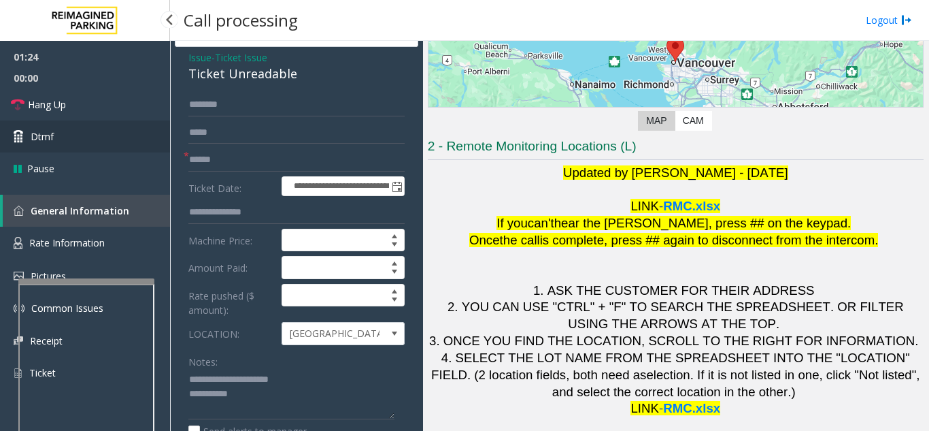
click at [56, 141] on link "Dtmf" at bounding box center [85, 136] width 170 height 32
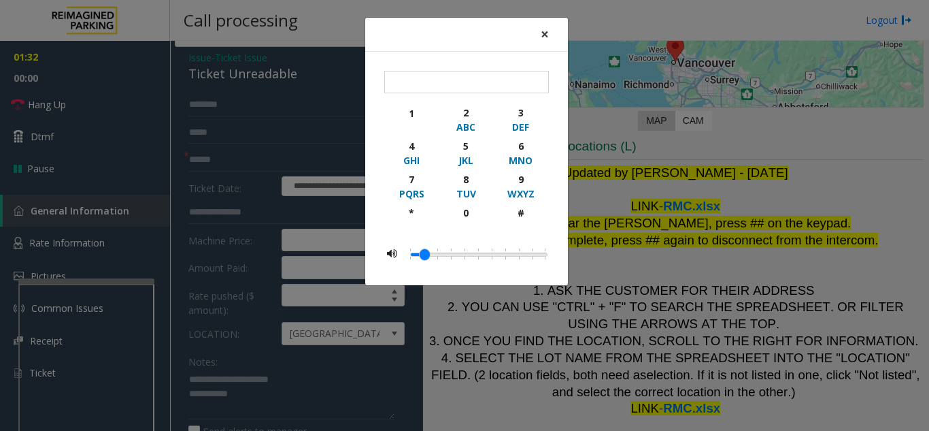
click at [545, 34] on span "×" at bounding box center [545, 33] width 8 height 19
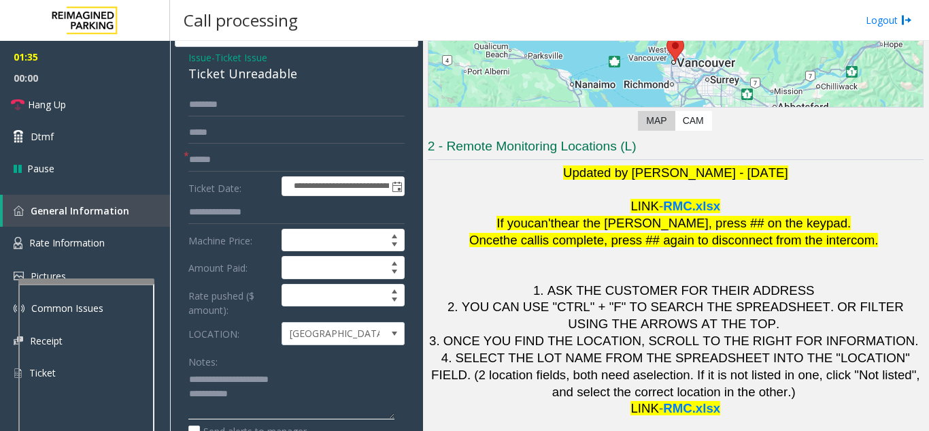
click at [307, 395] on textarea at bounding box center [291, 394] width 206 height 51
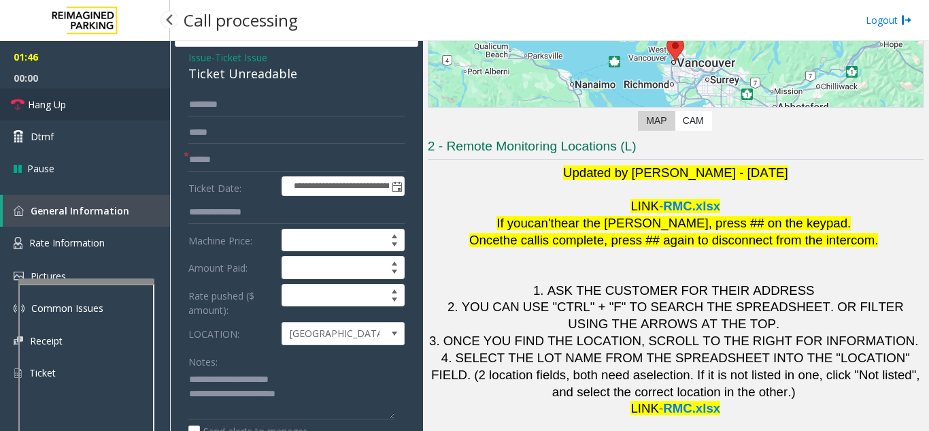
click at [105, 107] on link "Hang Up" at bounding box center [85, 104] width 170 height 32
click at [363, 401] on textarea at bounding box center [291, 394] width 206 height 51
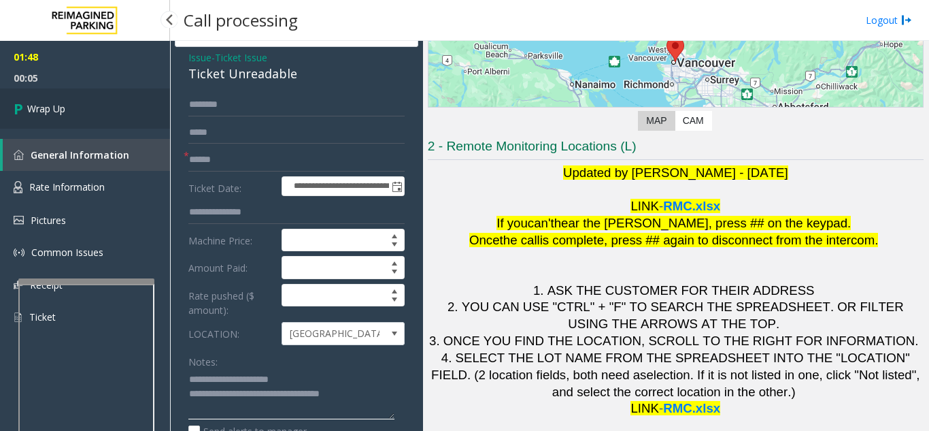
type textarea "**********"
click at [75, 116] on link "Wrap Up" at bounding box center [85, 108] width 170 height 40
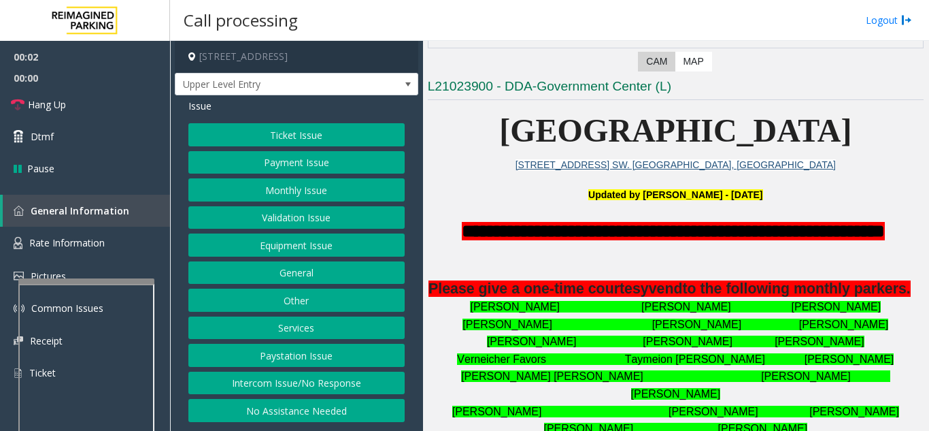
scroll to position [272, 0]
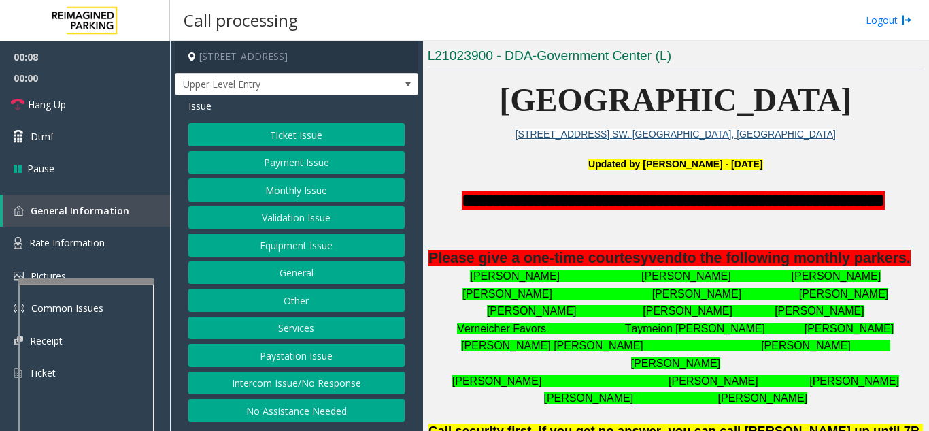
click at [271, 379] on button "Intercom Issue/No Response" at bounding box center [296, 382] width 216 height 23
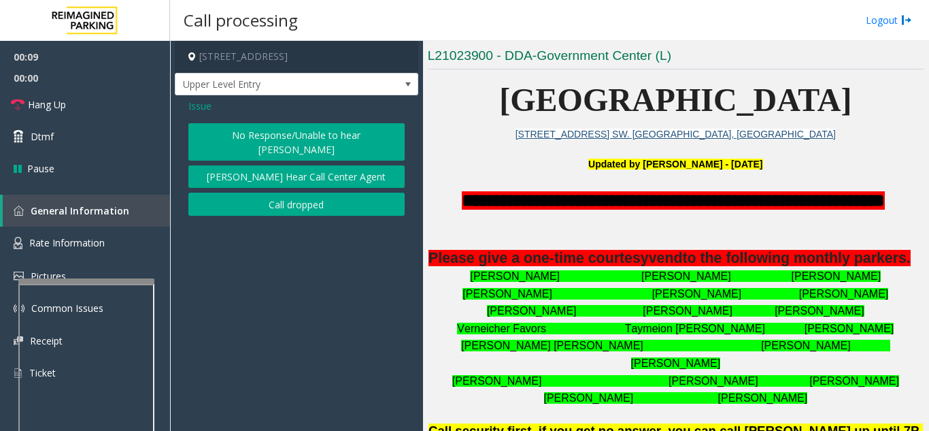
click at [267, 136] on button "No Response/Unable to hear [PERSON_NAME]" at bounding box center [296, 141] width 216 height 37
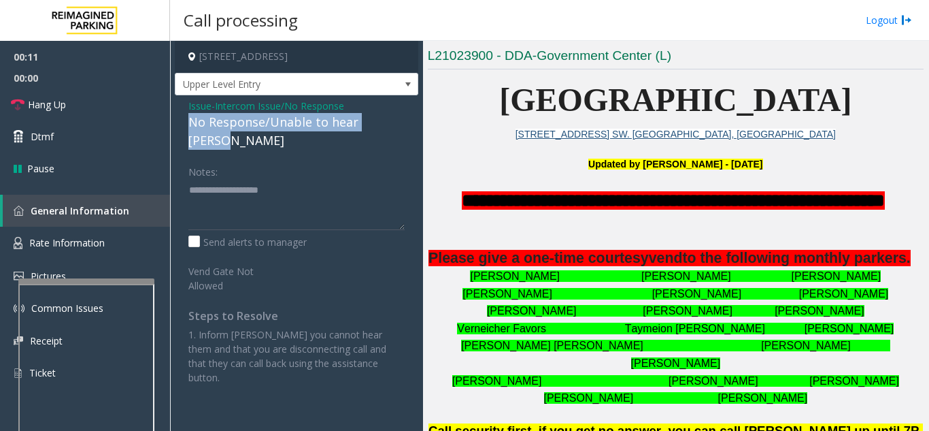
drag, startPoint x: 184, startPoint y: 122, endPoint x: 405, endPoint y: 122, distance: 221.7
click at [405, 122] on div "Issue - Intercom Issue/No Response No Response/Unable to hear [PERSON_NAME] Not…" at bounding box center [296, 246] width 243 height 303
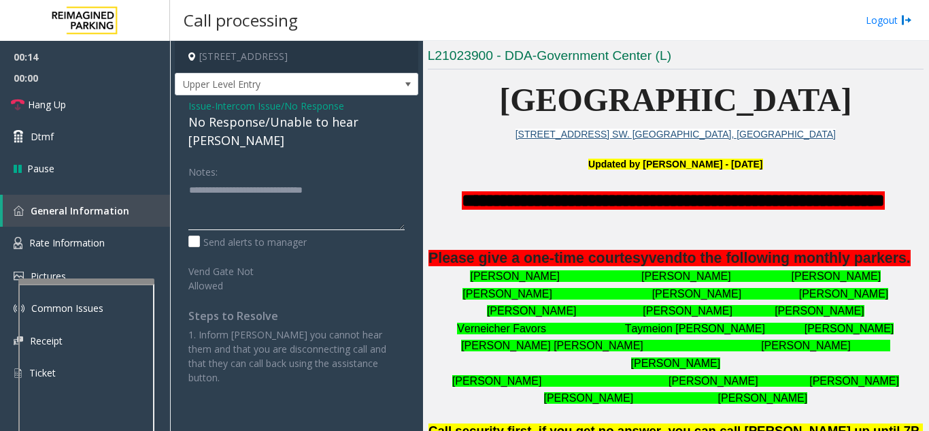
type textarea "**********"
click at [372, 140] on div "Issue - Intercom Issue/No Response No Response/Unable to hear [PERSON_NAME] Not…" at bounding box center [296, 246] width 243 height 303
click at [91, 109] on link "Hang Up" at bounding box center [85, 104] width 170 height 32
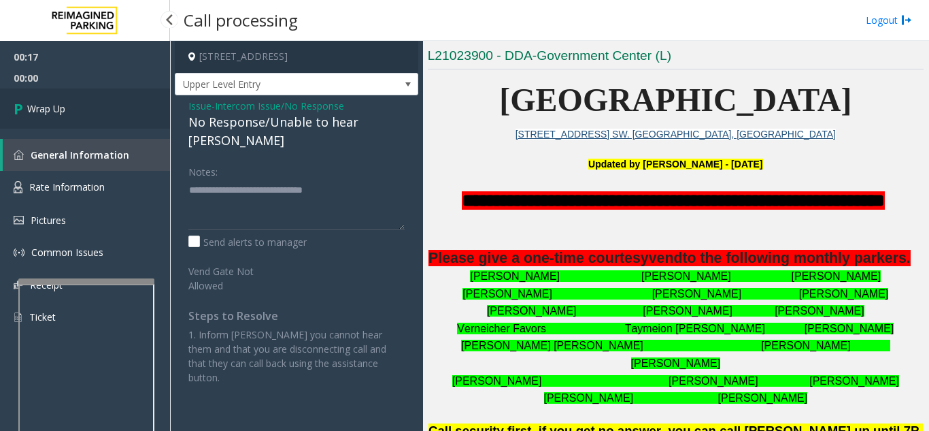
click at [91, 109] on link "Wrap Up" at bounding box center [85, 108] width 170 height 40
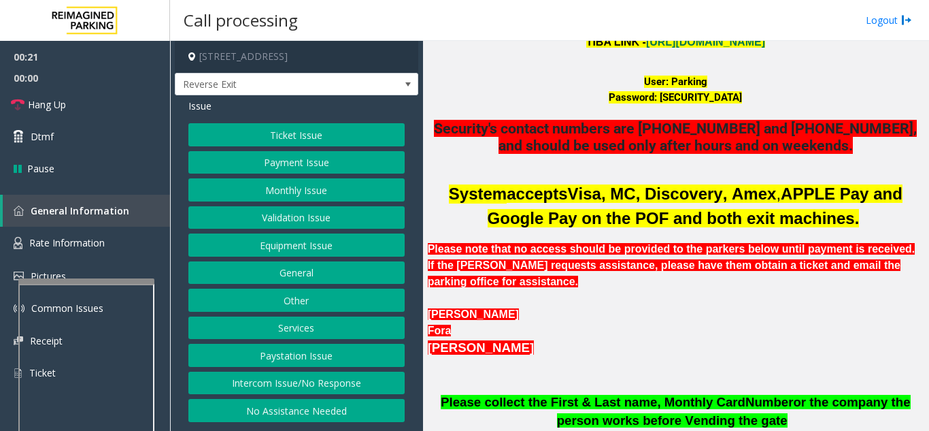
scroll to position [408, 0]
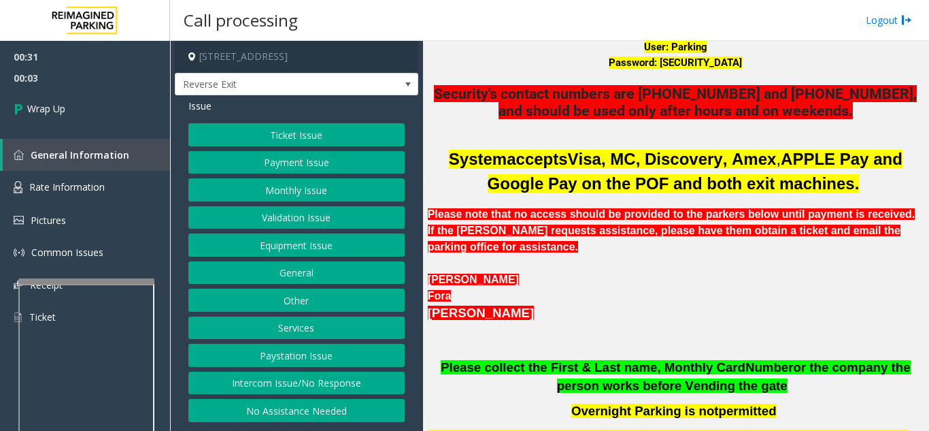
click at [288, 243] on button "Equipment Issue" at bounding box center [296, 244] width 216 height 23
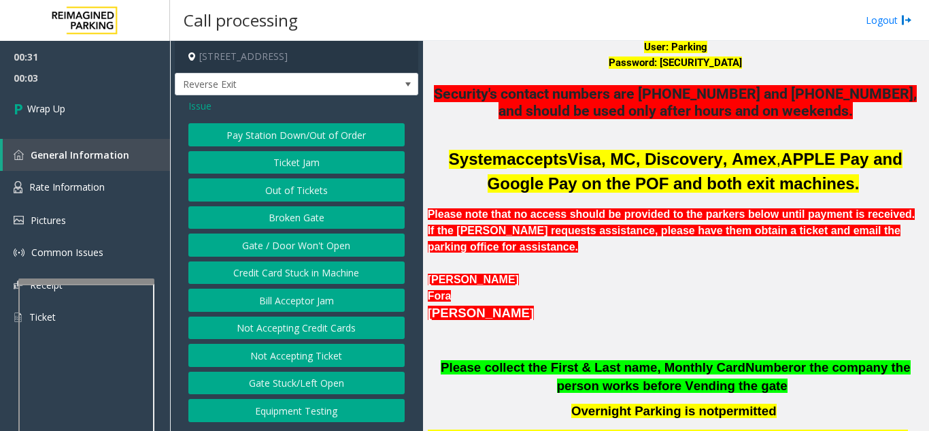
click at [288, 243] on button "Gate / Door Won't Open" at bounding box center [296, 244] width 216 height 23
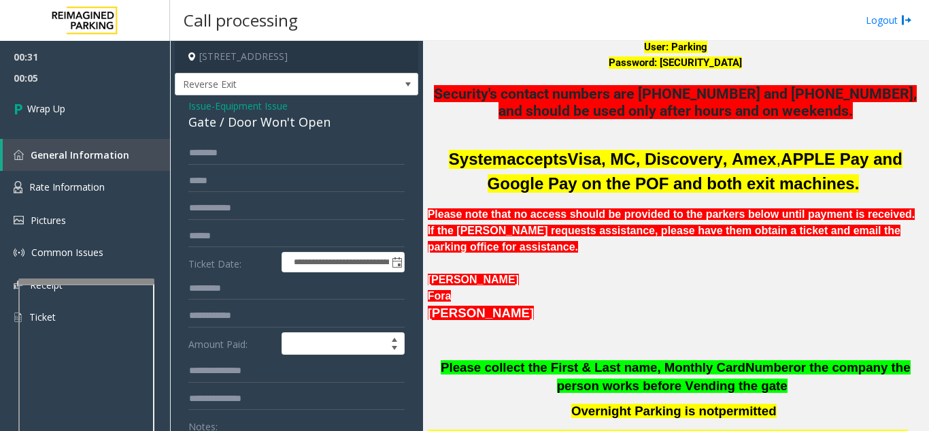
scroll to position [68, 0]
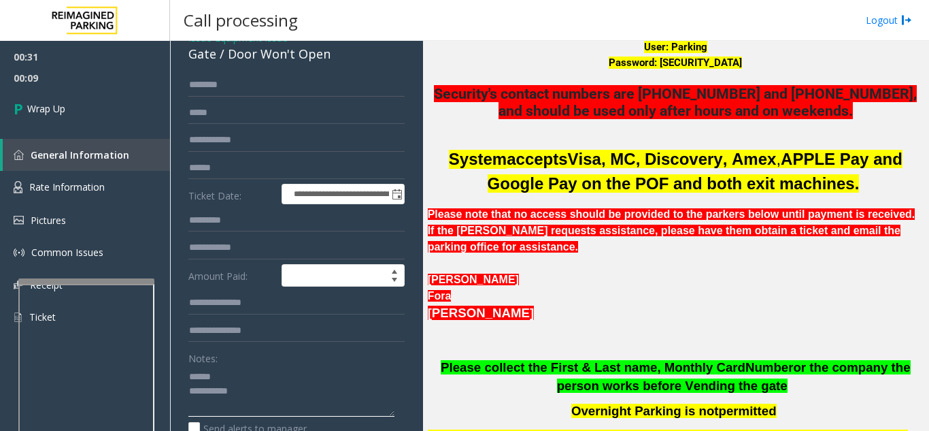
click at [243, 374] on textarea at bounding box center [291, 390] width 206 height 51
drag, startPoint x: 225, startPoint y: 55, endPoint x: 331, endPoint y: 58, distance: 106.2
click at [331, 58] on div "Gate / Door Won't Open" at bounding box center [296, 54] width 216 height 18
click at [278, 392] on textarea at bounding box center [291, 390] width 206 height 51
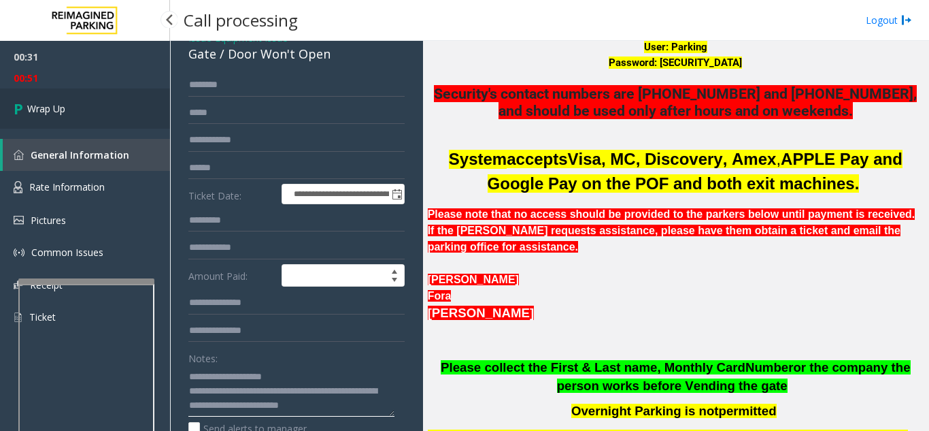
type textarea "**********"
click at [128, 102] on link "Wrap Up" at bounding box center [85, 108] width 170 height 40
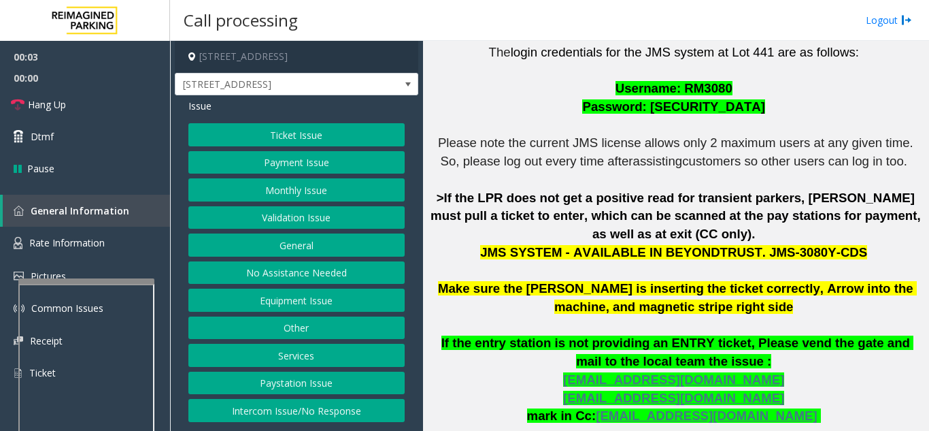
scroll to position [408, 0]
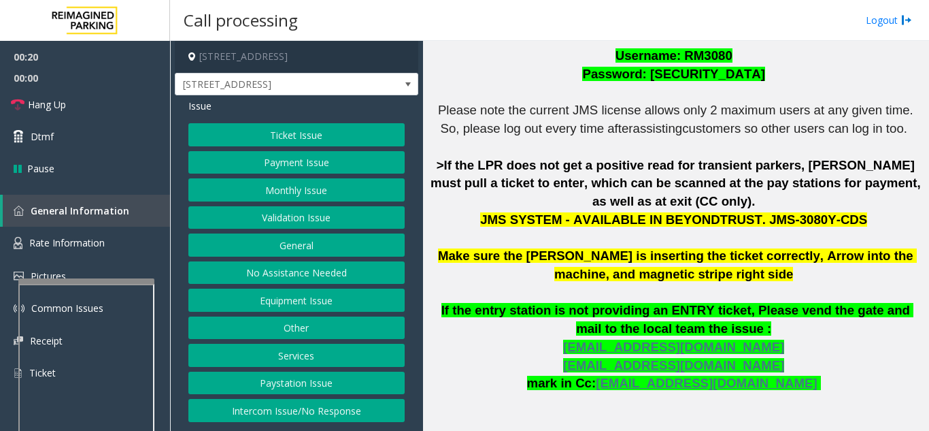
click at [306, 133] on button "Ticket Issue" at bounding box center [296, 134] width 216 height 23
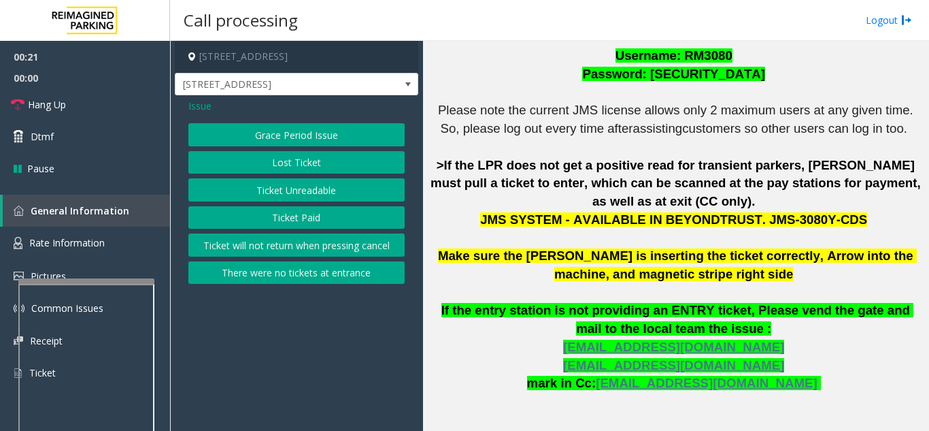
click at [292, 193] on button "Ticket Unreadable" at bounding box center [296, 189] width 216 height 23
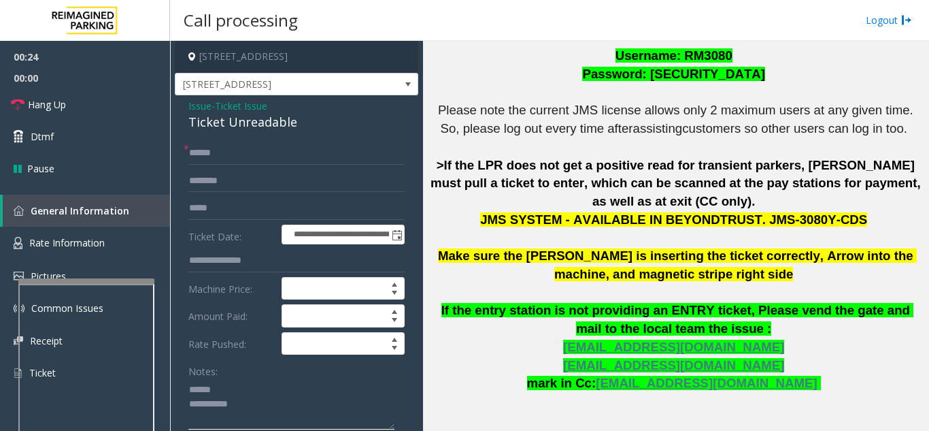
click at [250, 388] on textarea at bounding box center [291, 403] width 206 height 51
drag, startPoint x: 184, startPoint y: 121, endPoint x: 310, endPoint y: 121, distance: 126.5
type textarea "**********"
click at [329, 157] on input "text" at bounding box center [296, 152] width 216 height 23
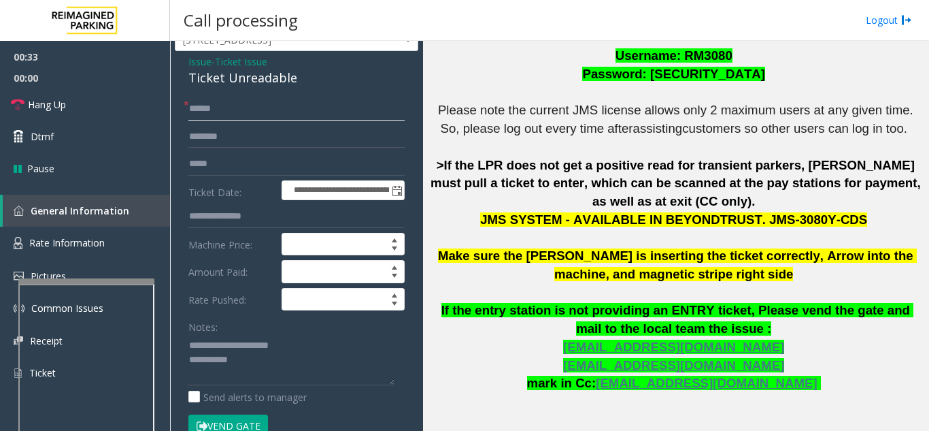
scroll to position [68, 0]
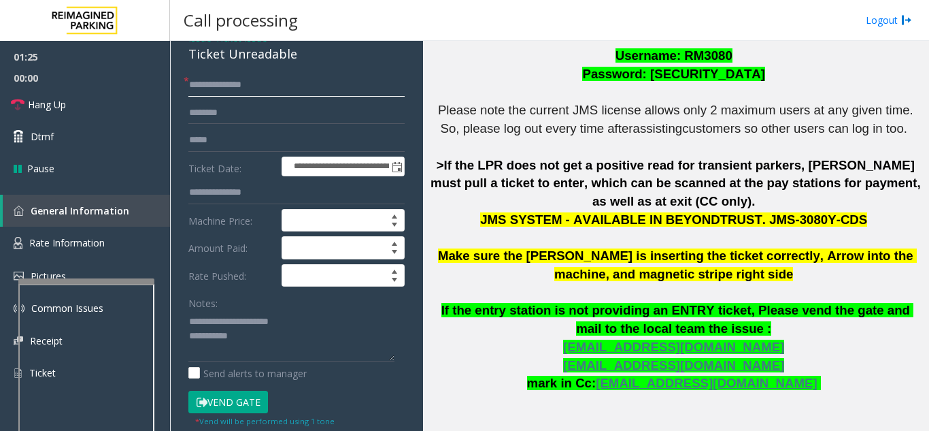
drag, startPoint x: 215, startPoint y: 84, endPoint x: 187, endPoint y: 88, distance: 28.2
click at [188, 88] on div "**********" at bounding box center [296, 84] width 216 height 23
type input "********"
click at [259, 401] on button "Vend Gate" at bounding box center [228, 401] width 80 height 23
click at [256, 340] on textarea at bounding box center [291, 335] width 206 height 51
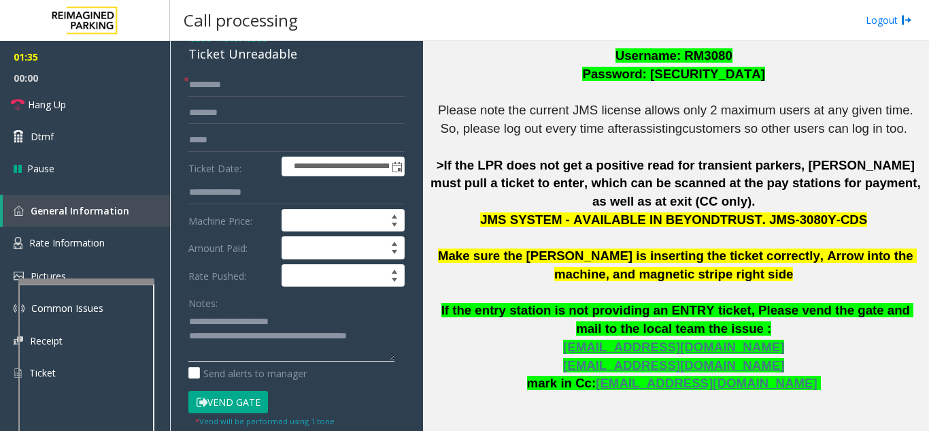
type textarea "**********"
click at [262, 284] on label "Rate Pushed:" at bounding box center [231, 275] width 93 height 23
click at [116, 108] on link "Hang Up" at bounding box center [85, 104] width 170 height 32
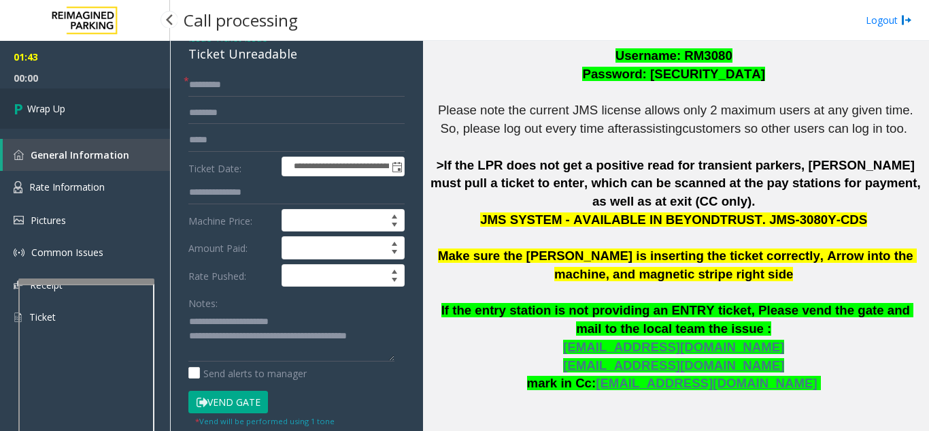
click at [116, 104] on link "Wrap Up" at bounding box center [85, 108] width 170 height 40
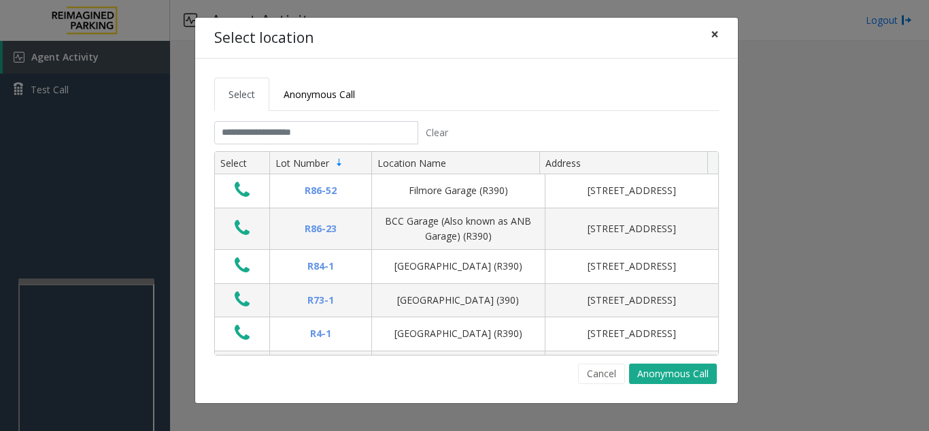
click at [706, 37] on button "×" at bounding box center [714, 34] width 27 height 33
click at [300, 124] on input "text" at bounding box center [316, 132] width 204 height 23
click at [718, 33] on span "×" at bounding box center [715, 33] width 8 height 19
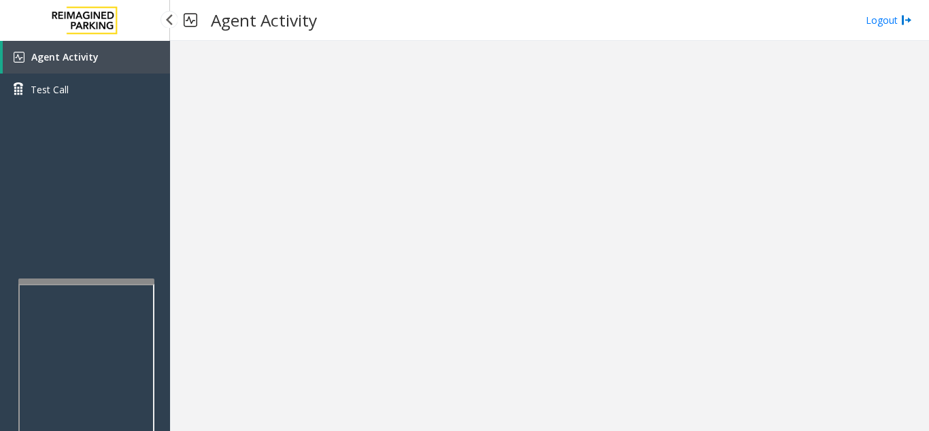
click at [84, 56] on span "Agent Activity" at bounding box center [64, 56] width 67 height 13
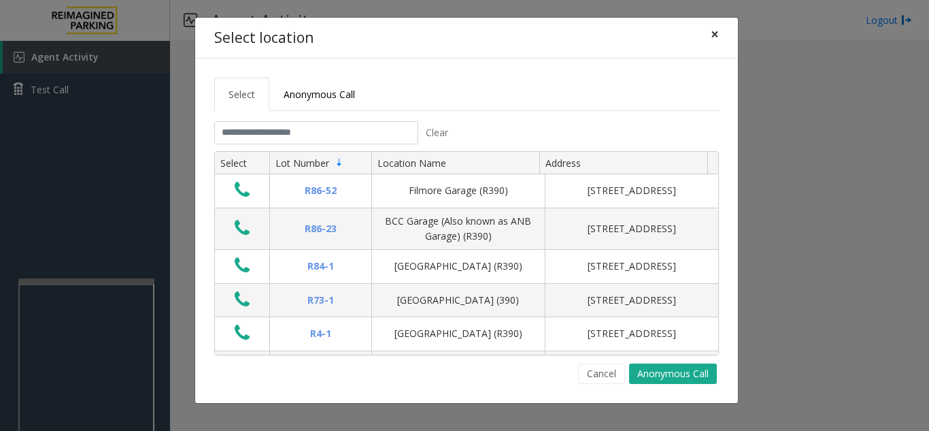
click at [718, 34] on span "×" at bounding box center [715, 33] width 8 height 19
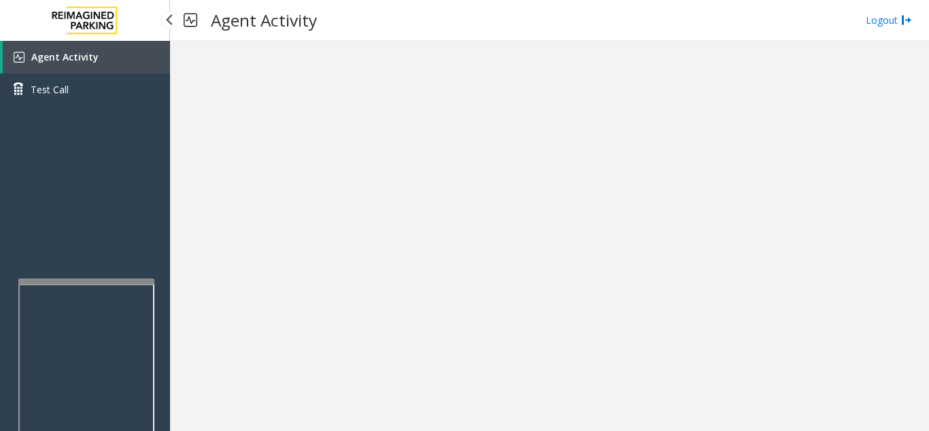
click at [118, 55] on link "Agent Activity" at bounding box center [86, 57] width 167 height 33
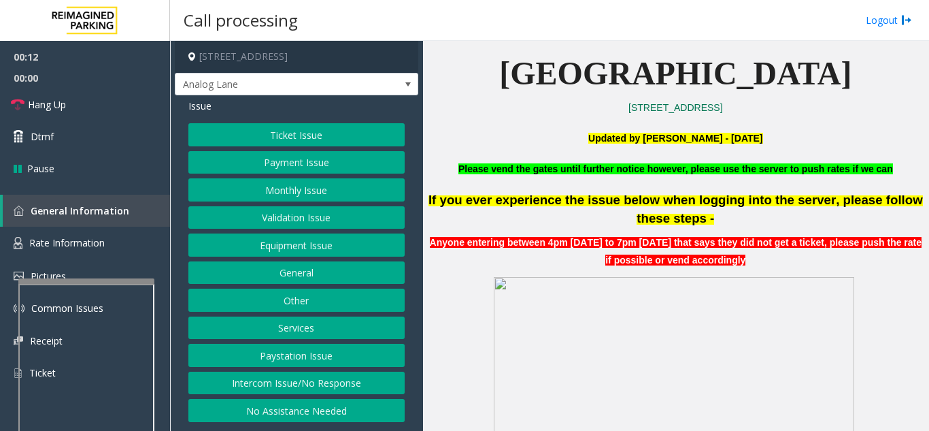
scroll to position [340, 0]
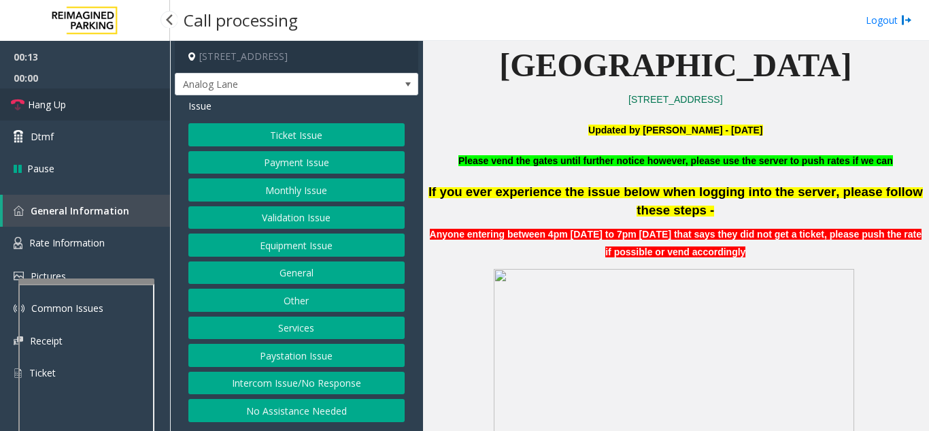
click at [87, 109] on link "Hang Up" at bounding box center [85, 104] width 170 height 32
click at [307, 416] on button "No Assistance Needed" at bounding box center [296, 410] width 216 height 23
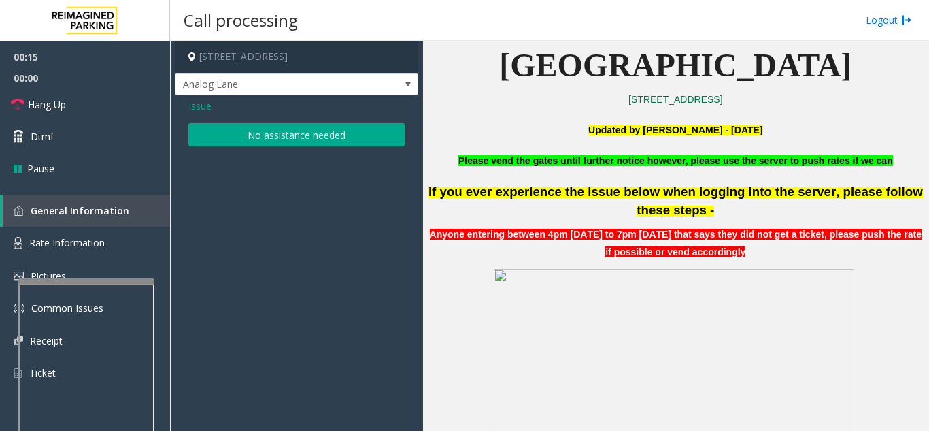
click at [285, 135] on button "No assistance needed" at bounding box center [296, 134] width 216 height 23
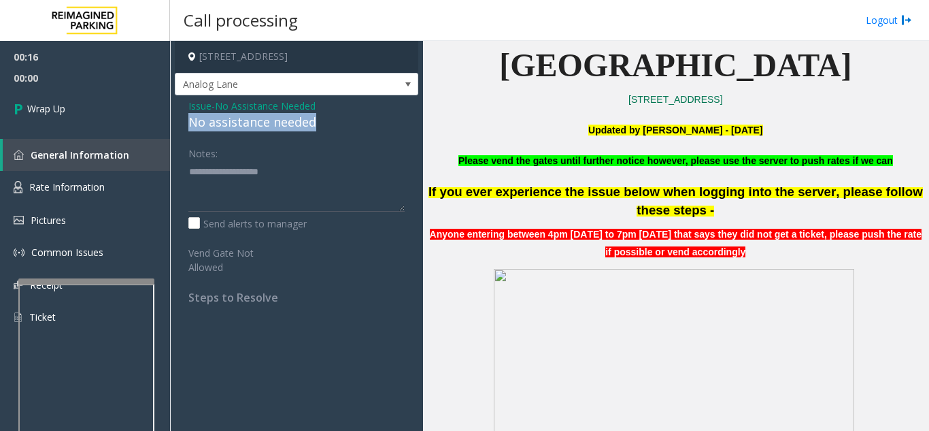
drag, startPoint x: 186, startPoint y: 126, endPoint x: 335, endPoint y: 118, distance: 149.2
click at [335, 118] on div "Issue - No Assistance Needed No assistance needed Notes: Send alerts to manager…" at bounding box center [296, 206] width 243 height 222
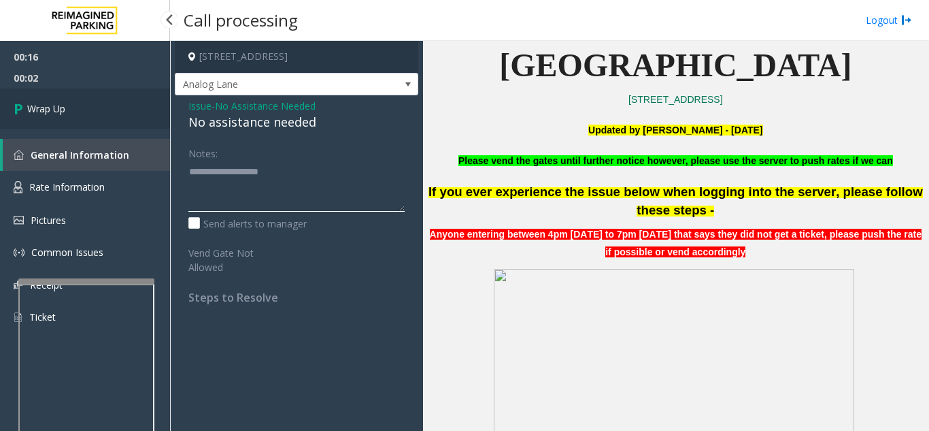
type textarea "**********"
click at [57, 91] on link "Wrap Up" at bounding box center [85, 108] width 170 height 40
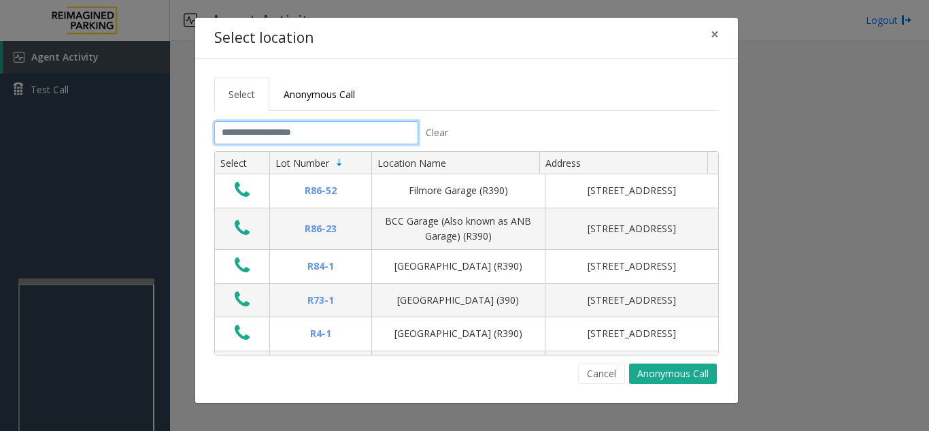
click at [339, 133] on input "text" at bounding box center [316, 132] width 204 height 23
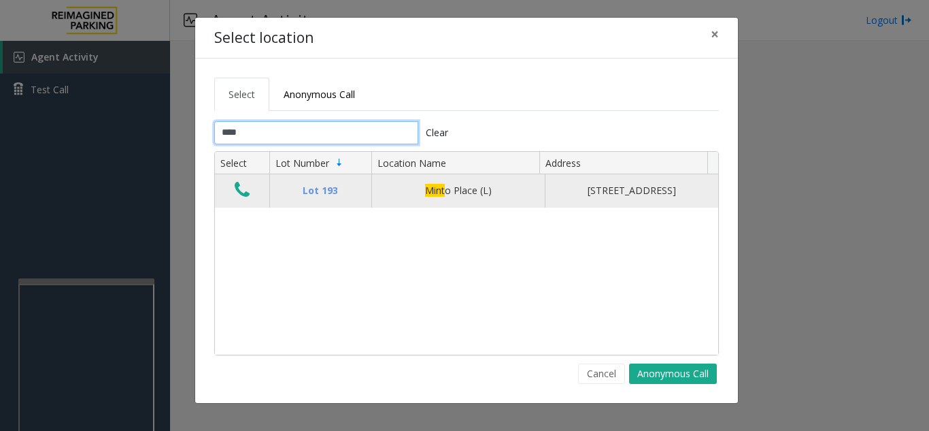
type input "****"
click at [239, 191] on icon "Data table" at bounding box center [242, 189] width 15 height 19
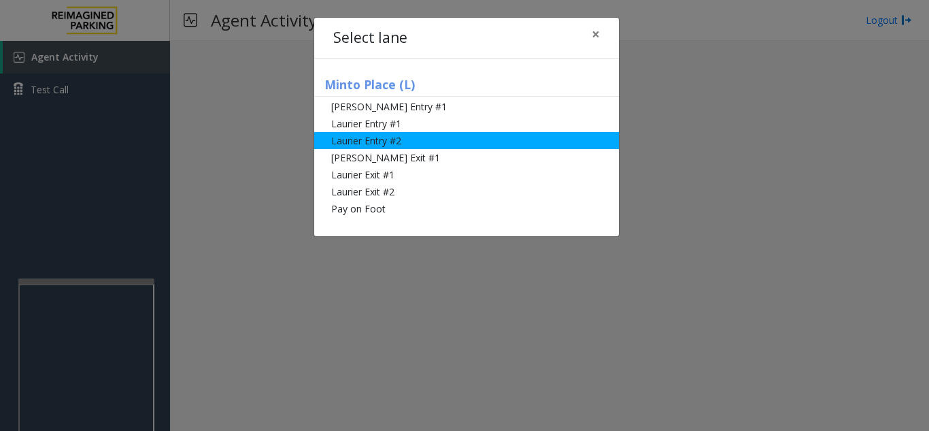
click at [378, 142] on li "Laurier Entry #2" at bounding box center [466, 140] width 305 height 17
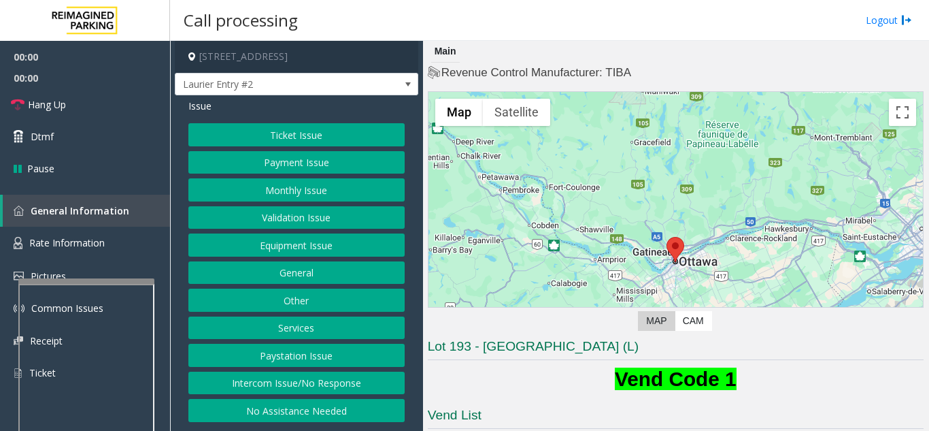
click at [307, 124] on button "Ticket Issue" at bounding box center [296, 134] width 216 height 23
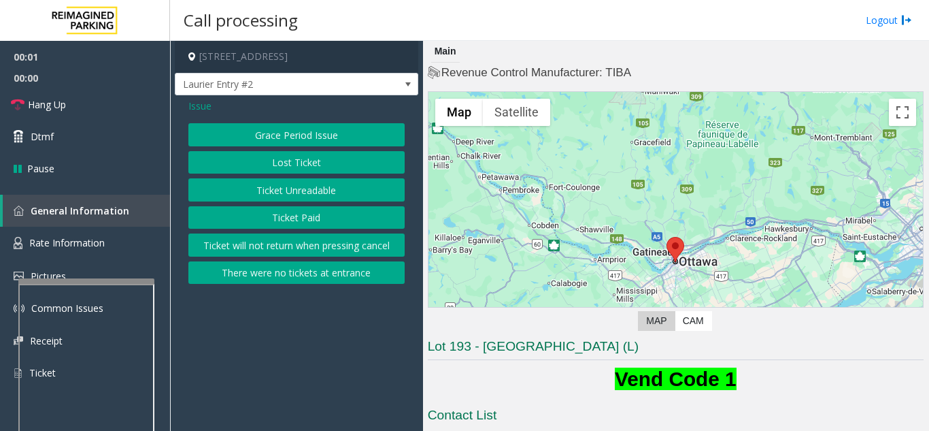
click at [313, 217] on button "Ticket Paid" at bounding box center [296, 217] width 216 height 23
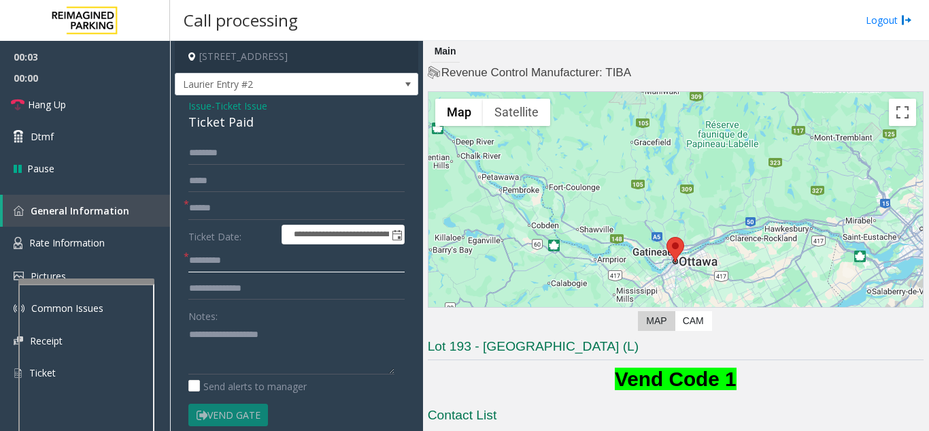
click at [275, 266] on input "text" at bounding box center [296, 260] width 216 height 23
click at [289, 295] on input "text" at bounding box center [296, 288] width 216 height 23
type input "*****"
click at [240, 329] on textarea at bounding box center [291, 348] width 206 height 51
drag, startPoint x: 190, startPoint y: 122, endPoint x: 271, endPoint y: 124, distance: 81.0
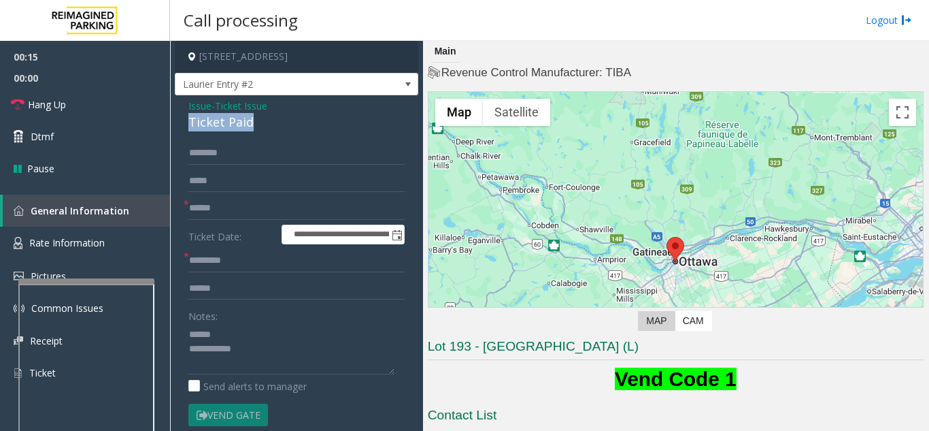
click at [271, 124] on div "Ticket Paid" at bounding box center [296, 122] width 216 height 18
type textarea "**********"
click at [242, 288] on input "*****" at bounding box center [296, 288] width 216 height 23
type input "**********"
click at [260, 215] on input "text" at bounding box center [296, 208] width 216 height 23
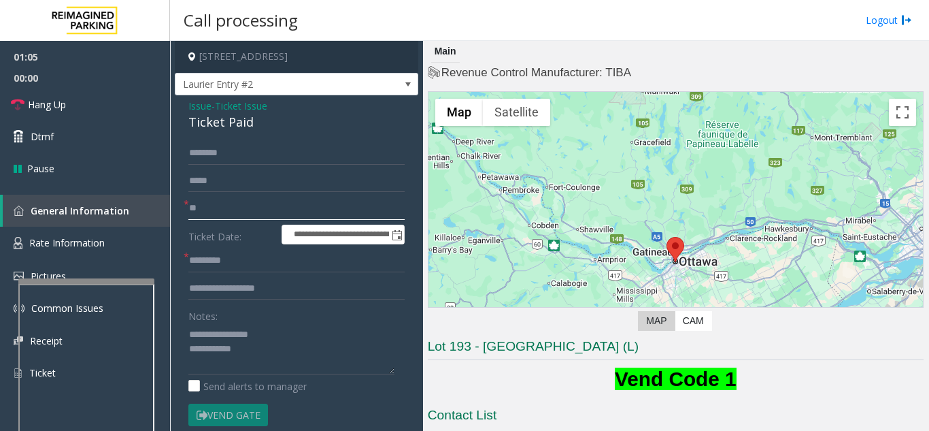
type input "*"
click at [36, 132] on span "Dtmf" at bounding box center [42, 136] width 23 height 14
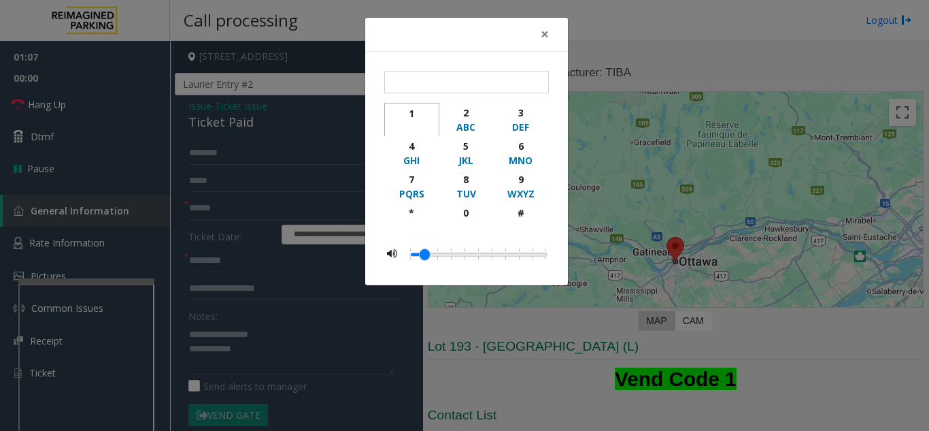
click at [411, 118] on div "1" at bounding box center [411, 113] width 37 height 14
type input "*"
click at [547, 34] on span "×" at bounding box center [545, 33] width 8 height 19
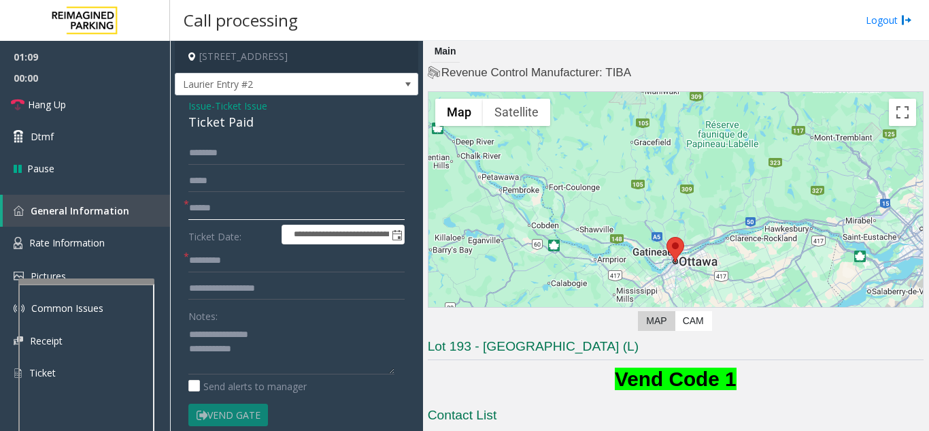
click at [317, 216] on input "text" at bounding box center [296, 208] width 216 height 23
type input "**"
click at [275, 257] on input "text" at bounding box center [296, 260] width 216 height 23
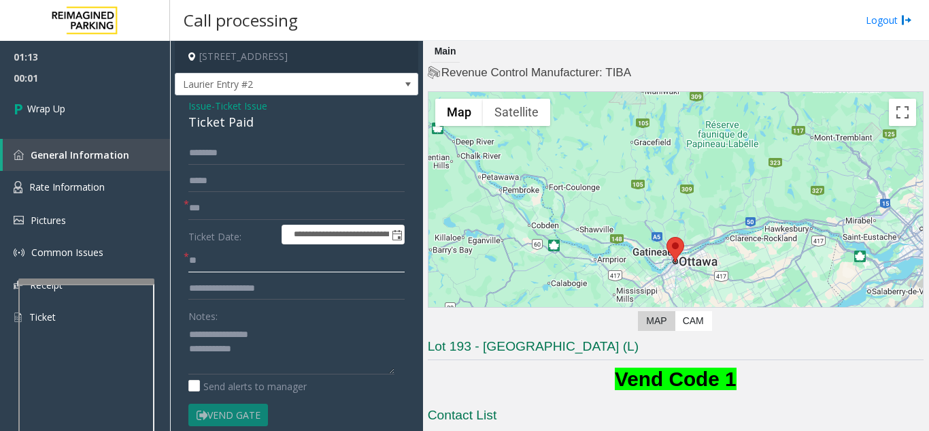
type input "**"
click at [273, 348] on textarea at bounding box center [291, 348] width 206 height 51
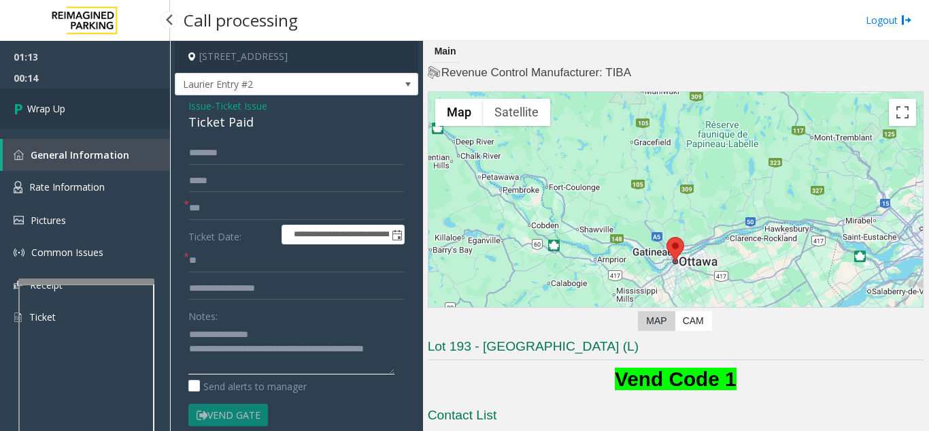
type textarea "**********"
click at [107, 103] on link "Wrap Up" at bounding box center [85, 108] width 170 height 40
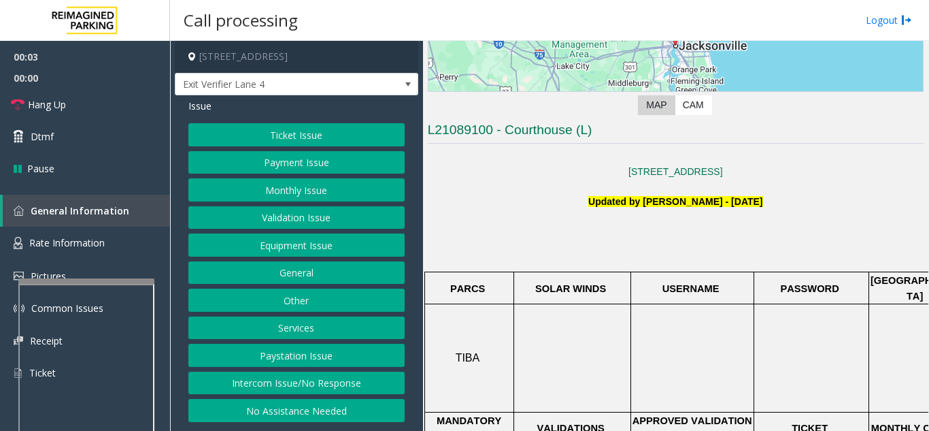
scroll to position [204, 0]
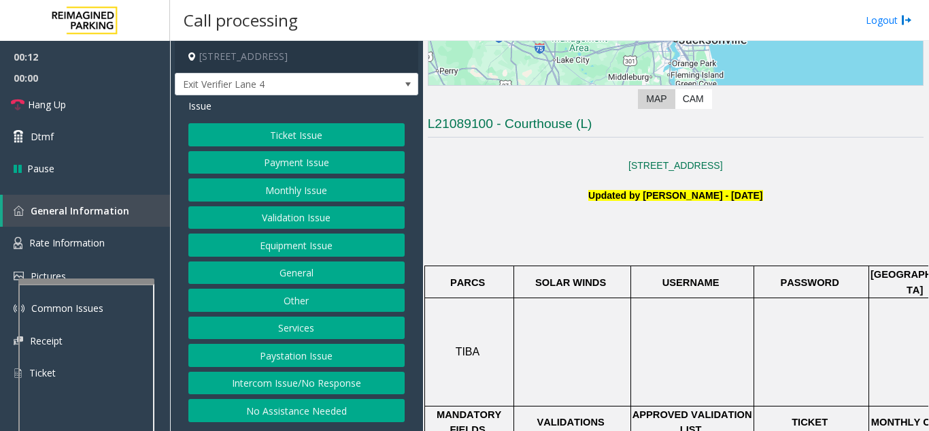
click at [349, 384] on button "Intercom Issue/No Response" at bounding box center [296, 382] width 216 height 23
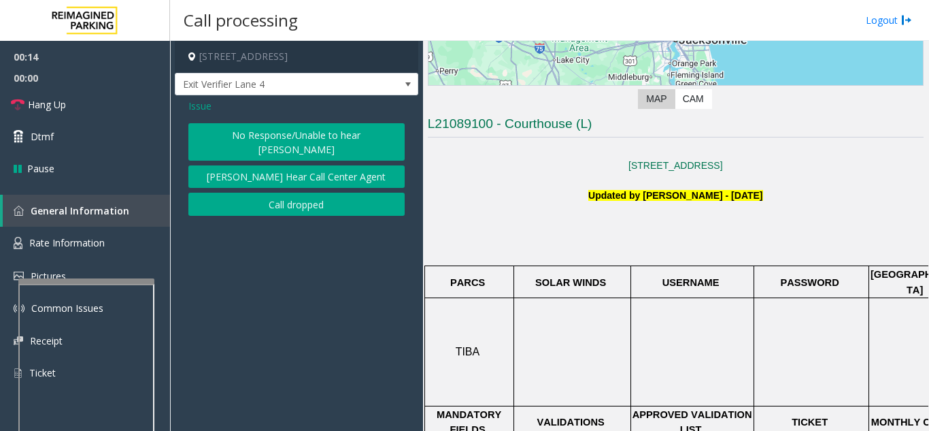
click at [281, 139] on button "No Response/Unable to hear [PERSON_NAME]" at bounding box center [296, 141] width 216 height 37
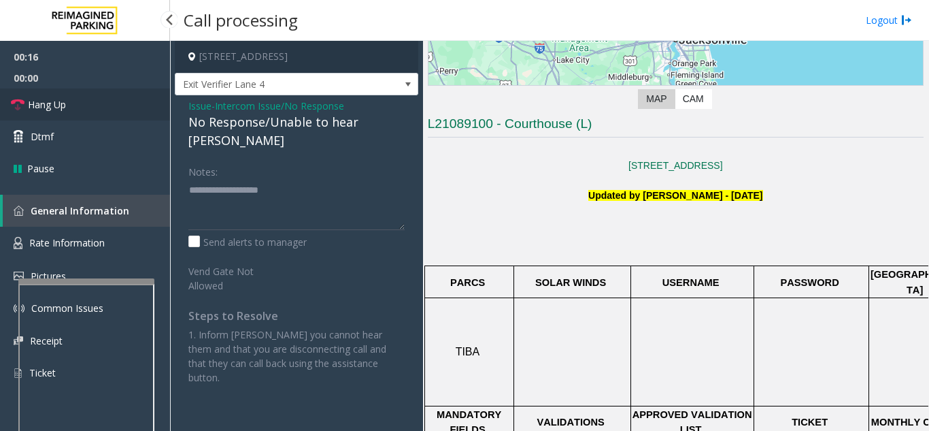
click at [94, 107] on link "Hang Up" at bounding box center [85, 104] width 170 height 32
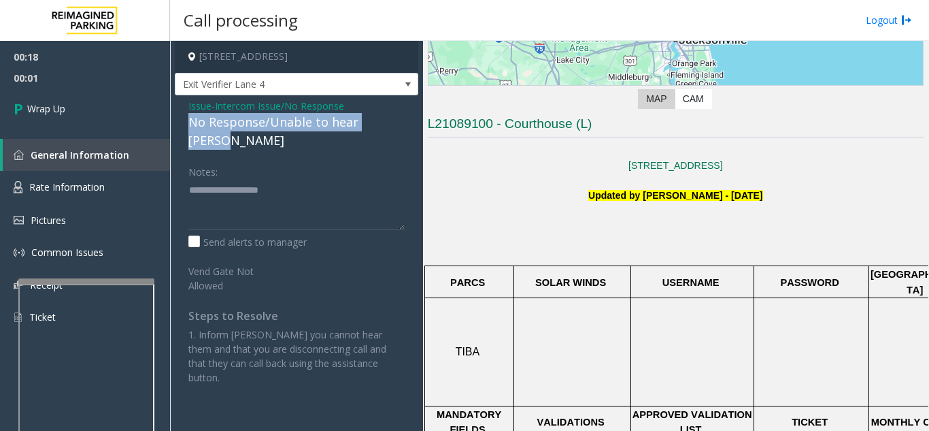
drag, startPoint x: 182, startPoint y: 122, endPoint x: 401, endPoint y: 119, distance: 219.0
click at [401, 119] on div "Issue - Intercom Issue/No Response No Response/Unable to hear [PERSON_NAME] Not…" at bounding box center [296, 246] width 243 height 303
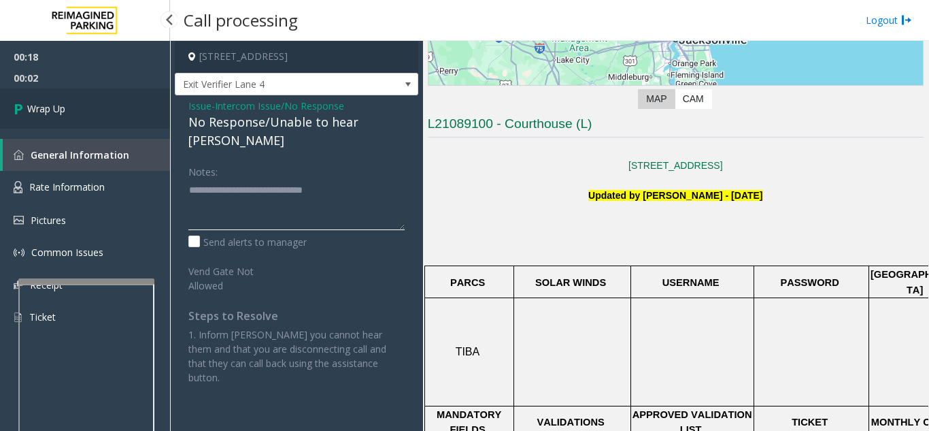
type textarea "**********"
click at [131, 112] on link "Wrap Up" at bounding box center [85, 108] width 170 height 40
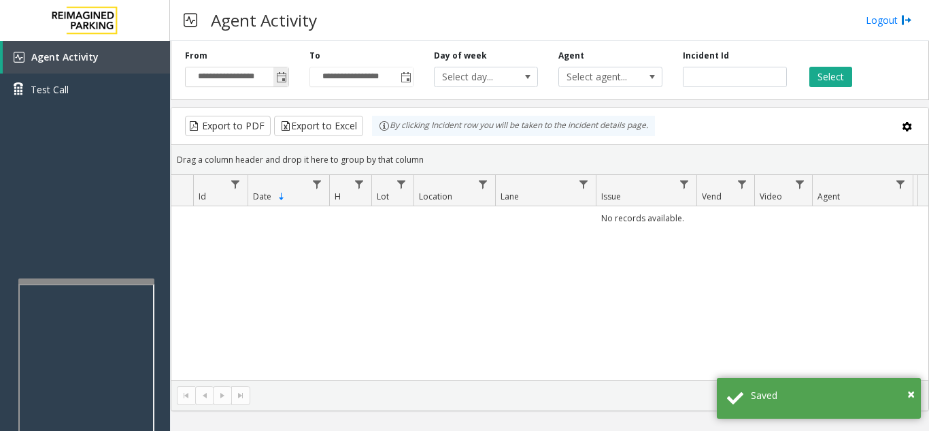
click at [284, 74] on span "Toggle popup" at bounding box center [281, 77] width 11 height 11
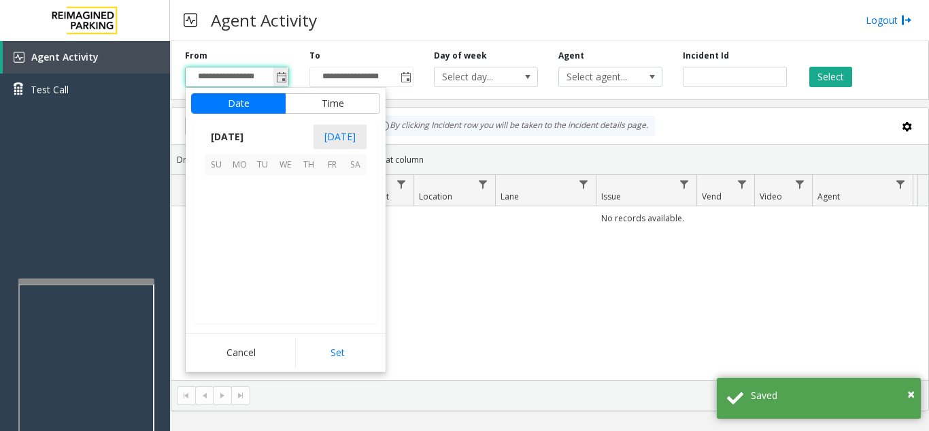
scroll to position [244099, 0]
click at [241, 207] on span "8" at bounding box center [239, 209] width 23 height 23
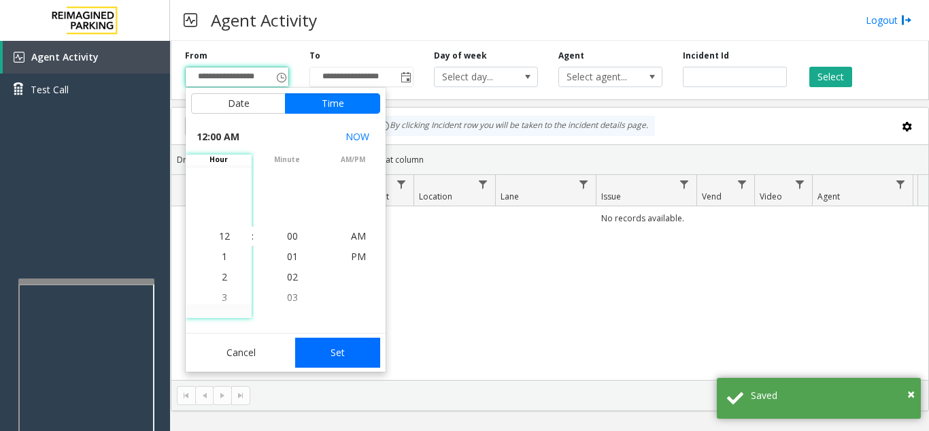
click at [347, 354] on button "Set" at bounding box center [338, 352] width 86 height 30
type input "**********"
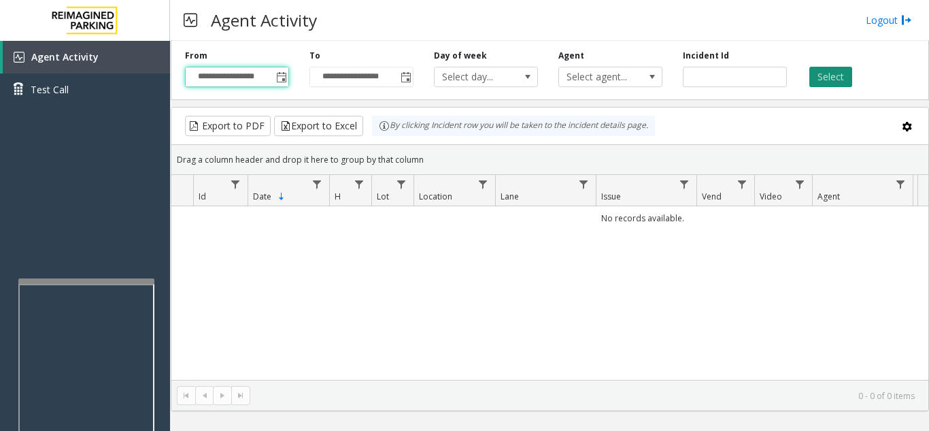
click at [824, 77] on button "Select" at bounding box center [830, 77] width 43 height 20
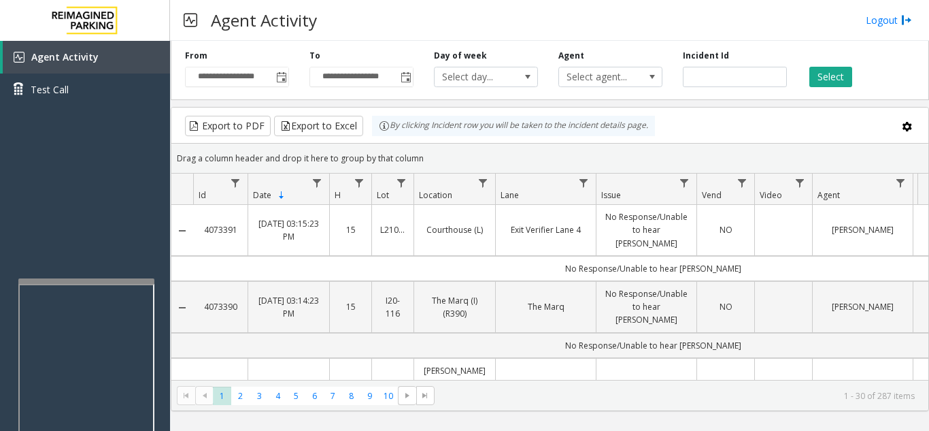
drag, startPoint x: 242, startPoint y: 219, endPoint x: 203, endPoint y: 222, distance: 39.5
click at [203, 222] on td "4073391" at bounding box center [220, 230] width 54 height 51
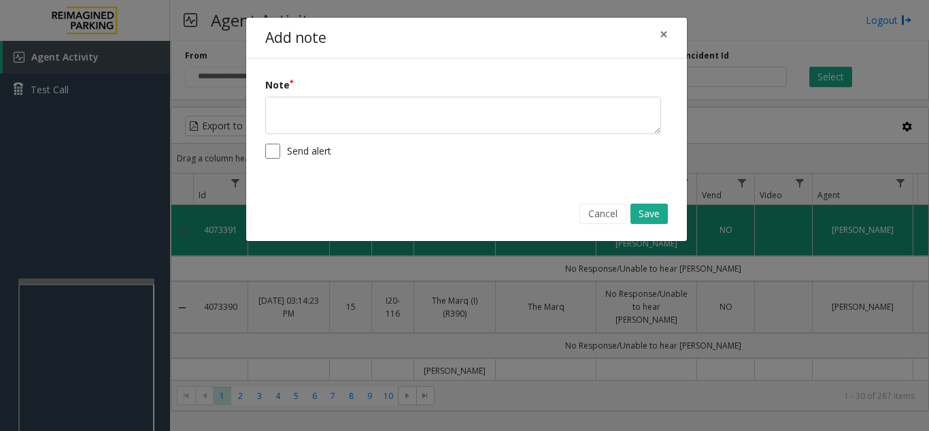
copy link "4073391"
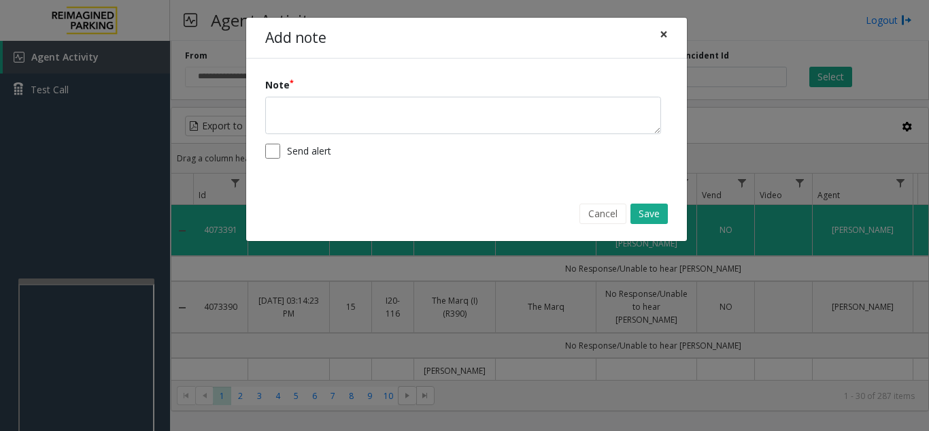
click at [663, 31] on span "×" at bounding box center [664, 33] width 8 height 19
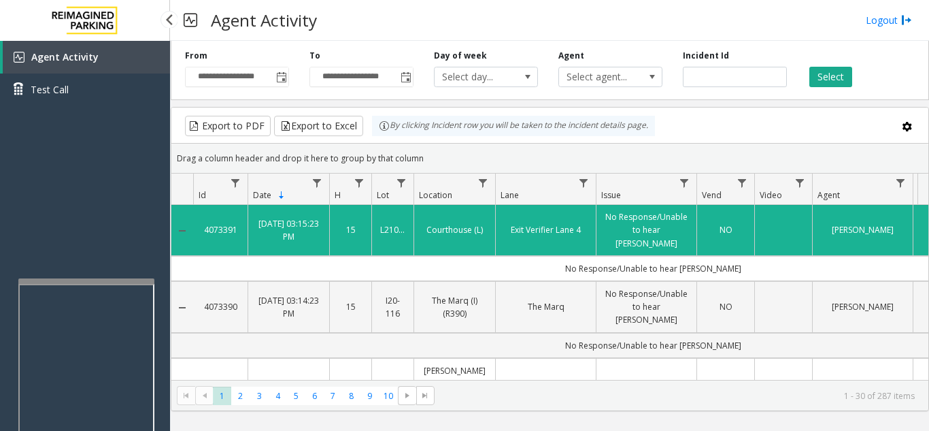
click at [99, 137] on div "Agent Activity Test Call" at bounding box center [85, 256] width 170 height 431
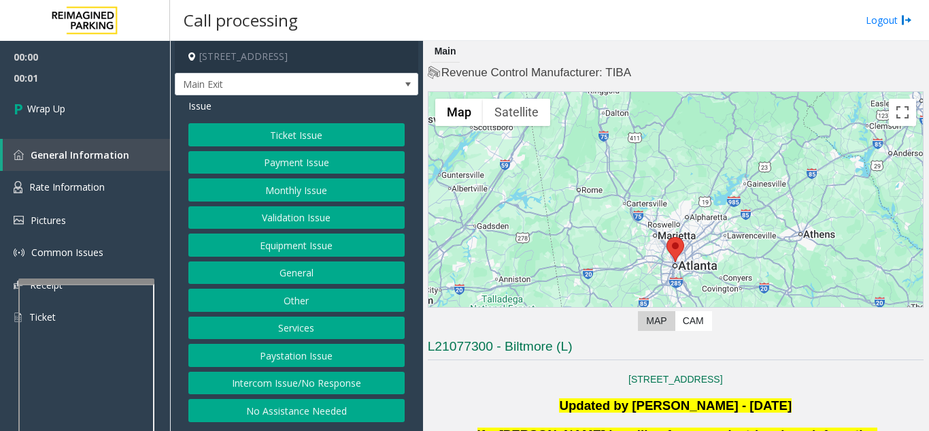
click at [313, 394] on button "Intercom Issue/No Response" at bounding box center [296, 382] width 216 height 23
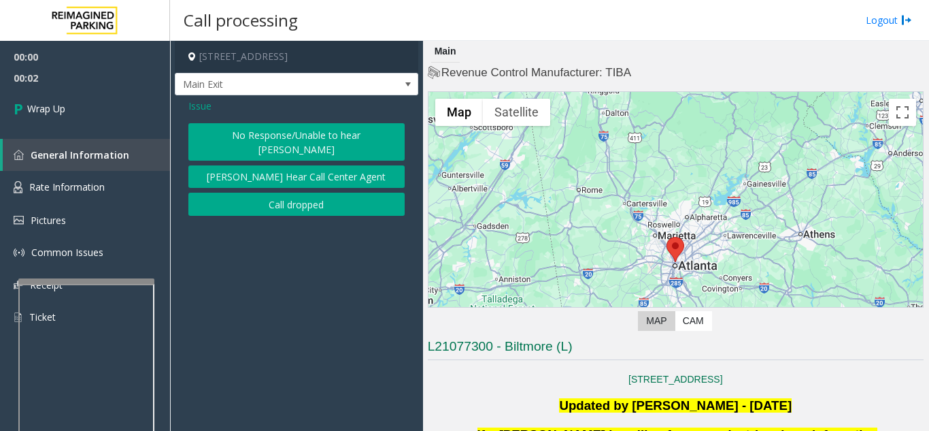
click at [298, 201] on button "Call dropped" at bounding box center [296, 203] width 216 height 23
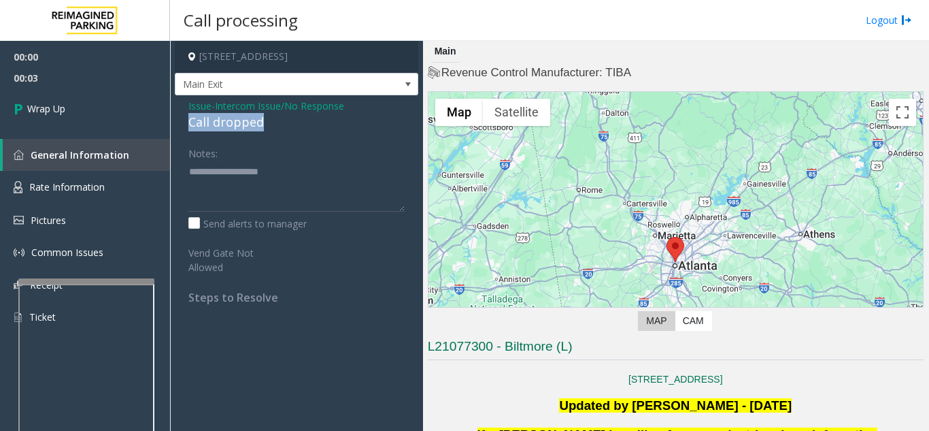
drag, startPoint x: 181, startPoint y: 135, endPoint x: 271, endPoint y: 139, distance: 90.6
click at [271, 139] on div "Issue - Intercom Issue/No Response Call dropped Notes: Send alerts to manager V…" at bounding box center [296, 206] width 243 height 222
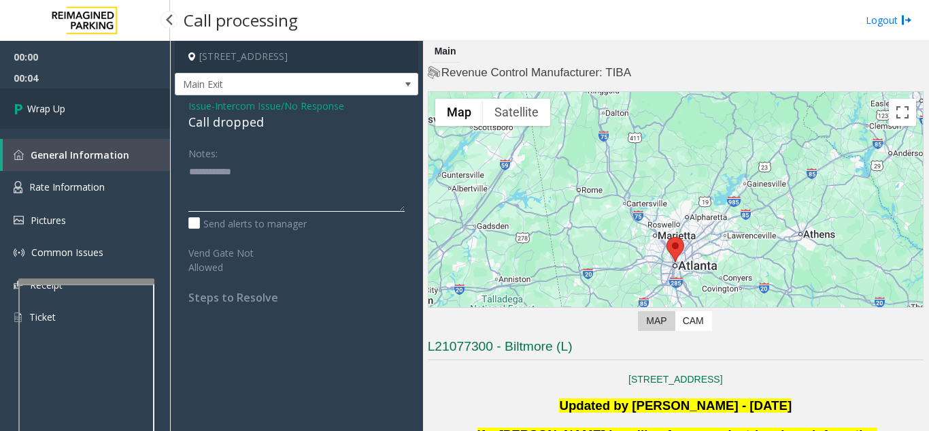
type textarea "**********"
click at [112, 116] on link "Wrap Up" at bounding box center [85, 108] width 170 height 40
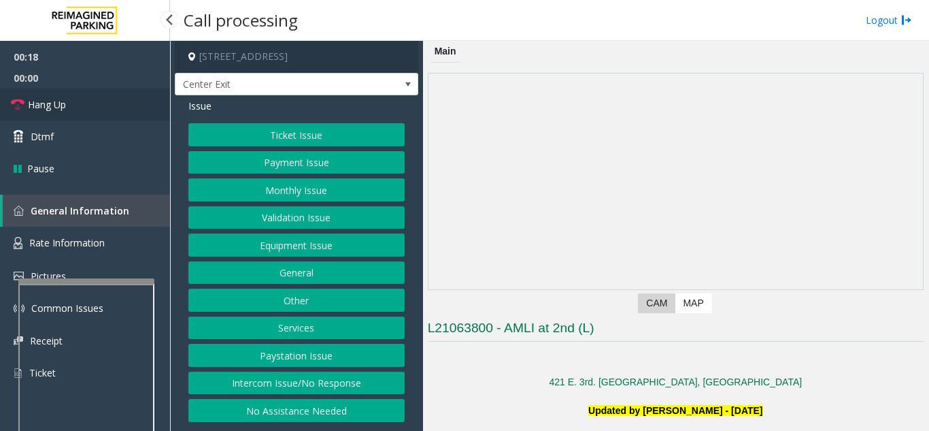
click at [98, 108] on link "Hang Up" at bounding box center [85, 104] width 170 height 32
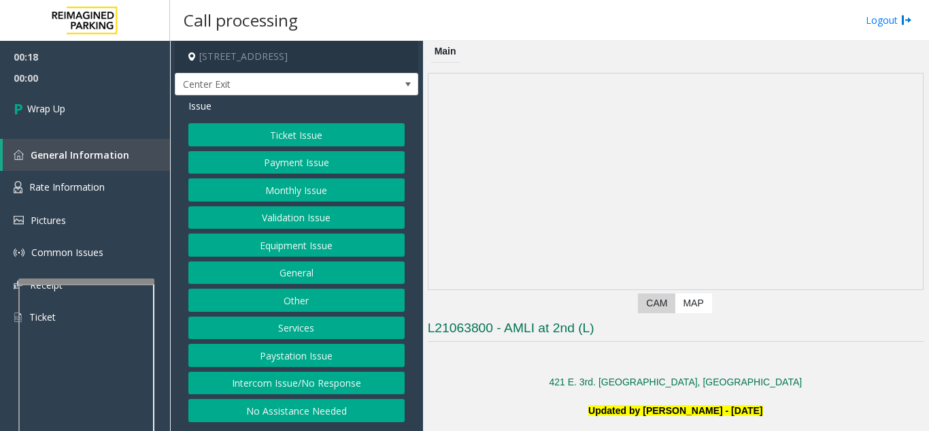
click at [271, 386] on button "Intercom Issue/No Response" at bounding box center [296, 382] width 216 height 23
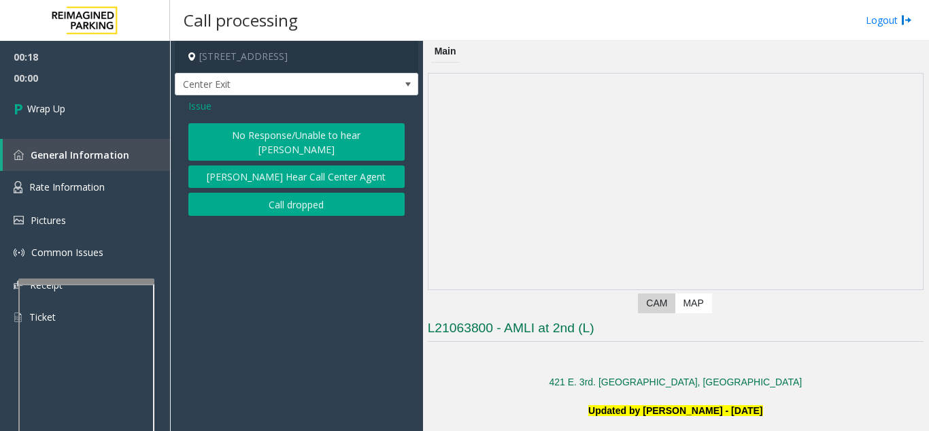
click at [299, 134] on button "No Response/Unable to hear [PERSON_NAME]" at bounding box center [296, 141] width 216 height 37
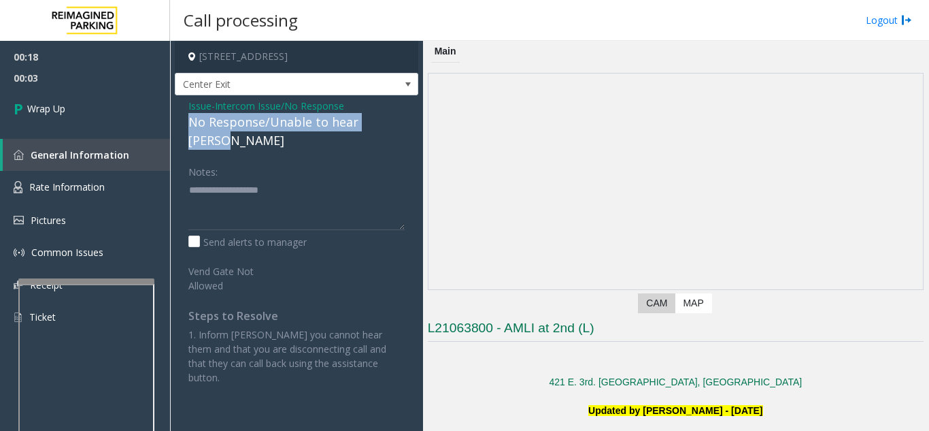
drag, startPoint x: 214, startPoint y: 120, endPoint x: 398, endPoint y: 125, distance: 183.7
click at [398, 125] on div "No Response/Unable to hear [PERSON_NAME]" at bounding box center [296, 131] width 216 height 37
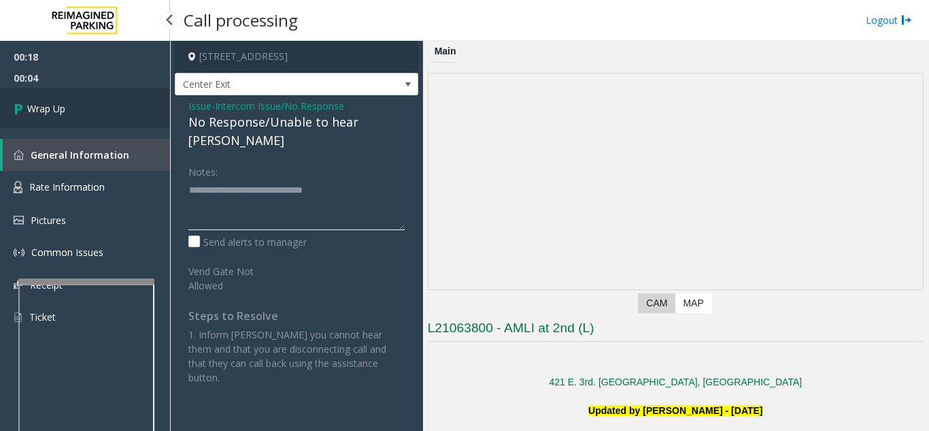
type textarea "**********"
click at [144, 109] on link "Wrap Up" at bounding box center [85, 108] width 170 height 40
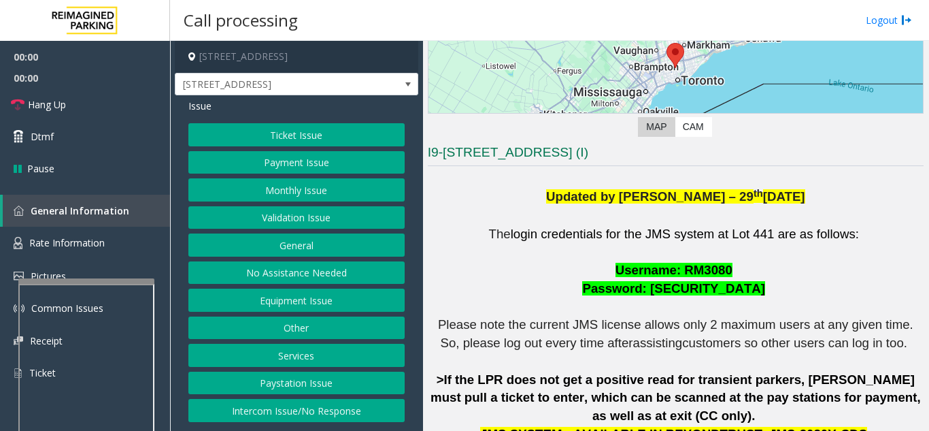
scroll to position [204, 0]
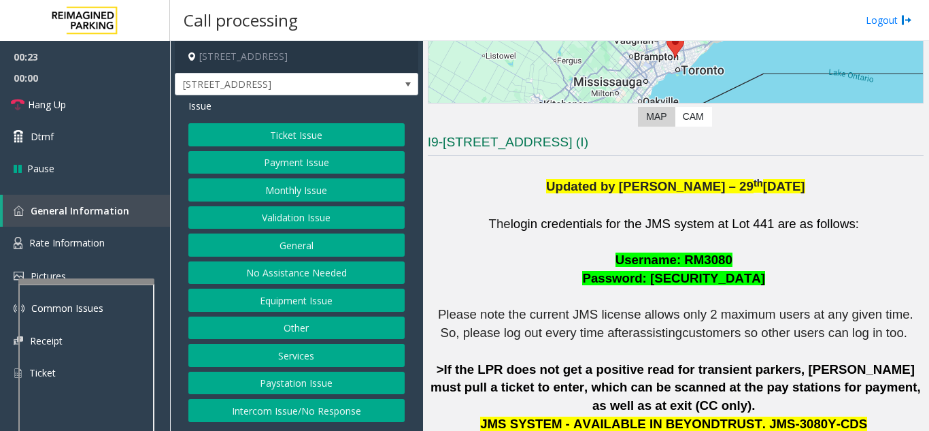
click at [301, 141] on button "Ticket Issue" at bounding box center [296, 134] width 216 height 23
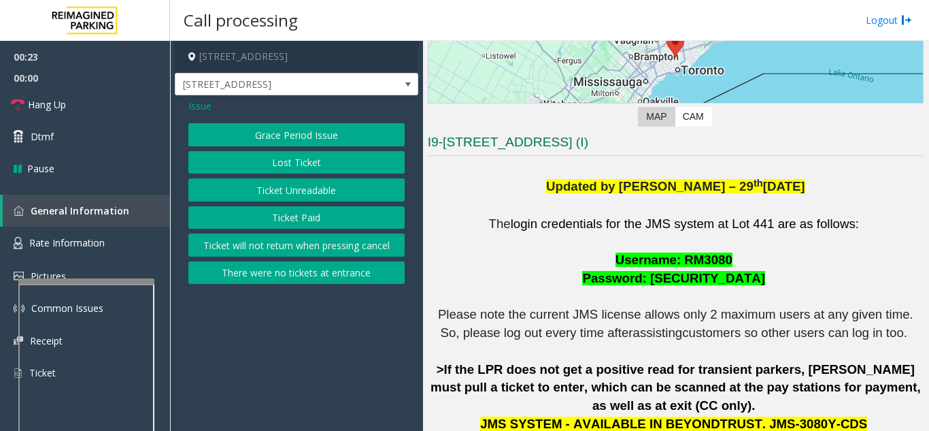
click at [298, 184] on button "Ticket Unreadable" at bounding box center [296, 189] width 216 height 23
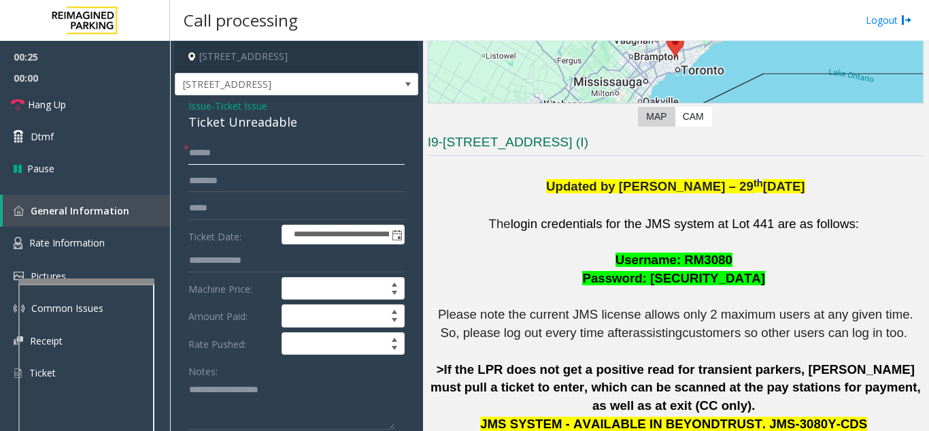
click at [281, 156] on input "text" at bounding box center [296, 152] width 216 height 23
click at [237, 390] on textarea at bounding box center [291, 403] width 206 height 51
click at [257, 392] on textarea at bounding box center [291, 403] width 206 height 51
drag, startPoint x: 186, startPoint y: 122, endPoint x: 303, endPoint y: 122, distance: 117.7
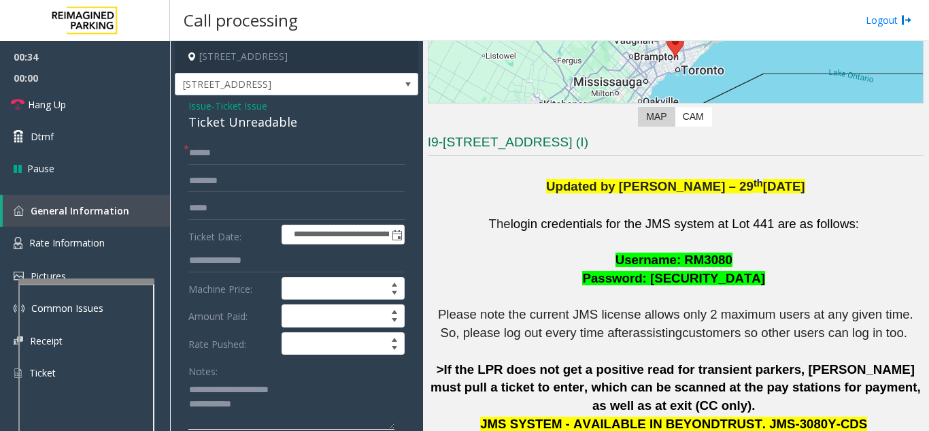
click at [319, 390] on textarea at bounding box center [291, 403] width 206 height 51
type textarea "**********"
click at [310, 156] on input "text" at bounding box center [296, 152] width 216 height 23
type input "********"
click at [266, 415] on textarea at bounding box center [291, 403] width 206 height 51
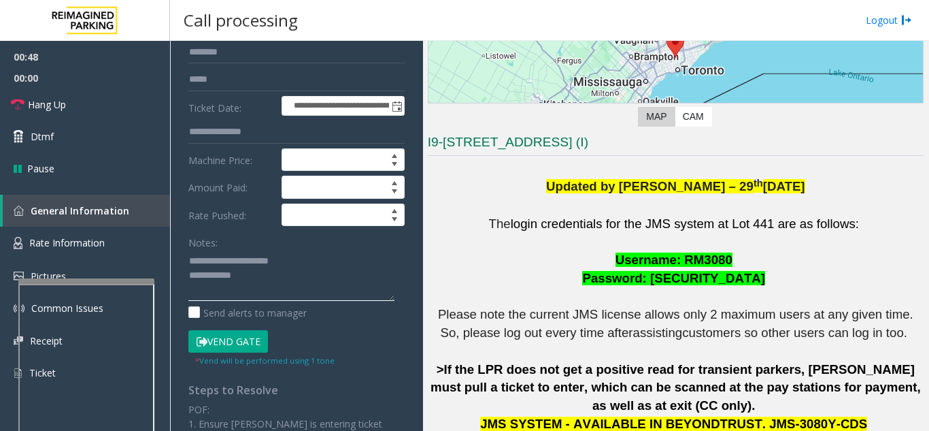
scroll to position [136, 0]
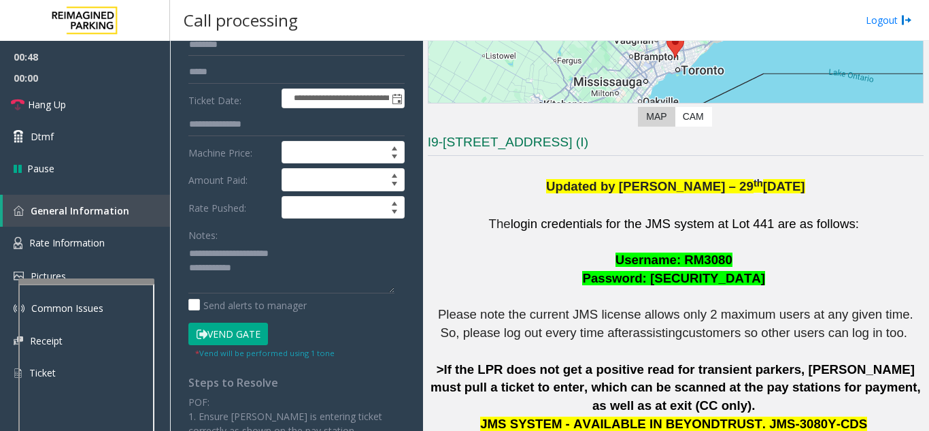
click at [241, 336] on button "Vend Gate" at bounding box center [228, 333] width 80 height 23
click at [273, 265] on textarea at bounding box center [291, 267] width 206 height 51
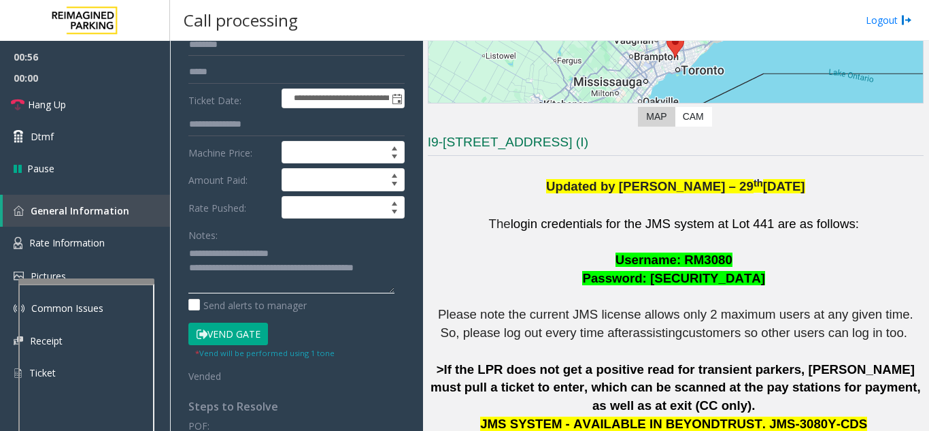
click at [309, 242] on textarea at bounding box center [291, 267] width 206 height 51
type textarea "**********"
click at [131, 90] on link "Hang Up" at bounding box center [85, 104] width 170 height 32
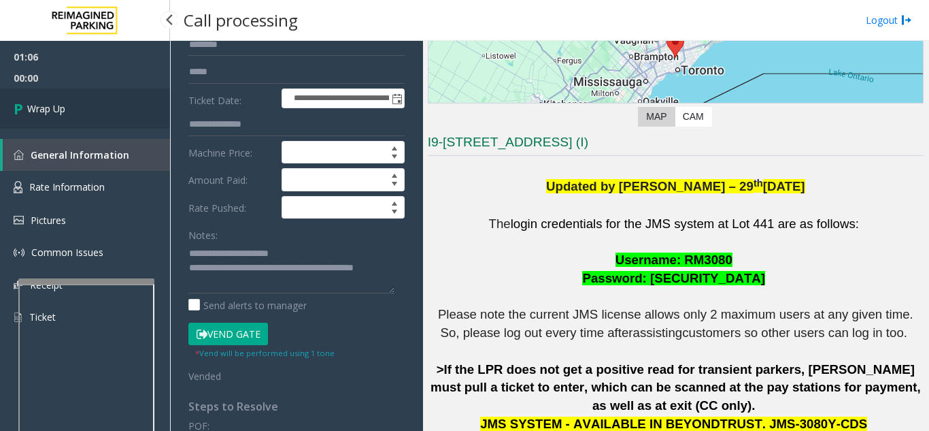
click at [119, 102] on link "Wrap Up" at bounding box center [85, 108] width 170 height 40
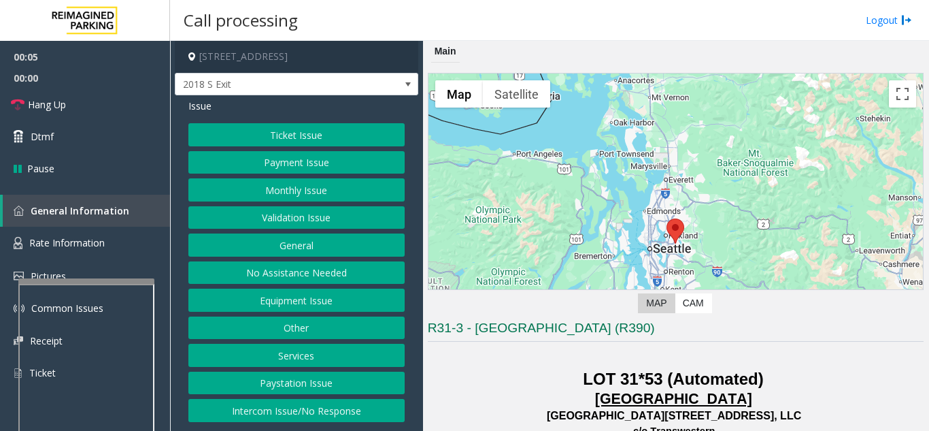
click at [566, 377] on p "LOT 31*53 (Automated)" at bounding box center [676, 378] width 496 height 21
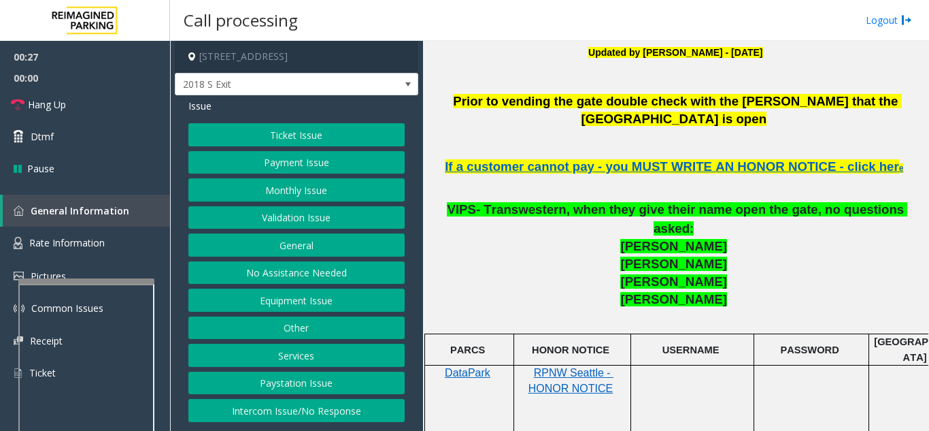
scroll to position [476, 0]
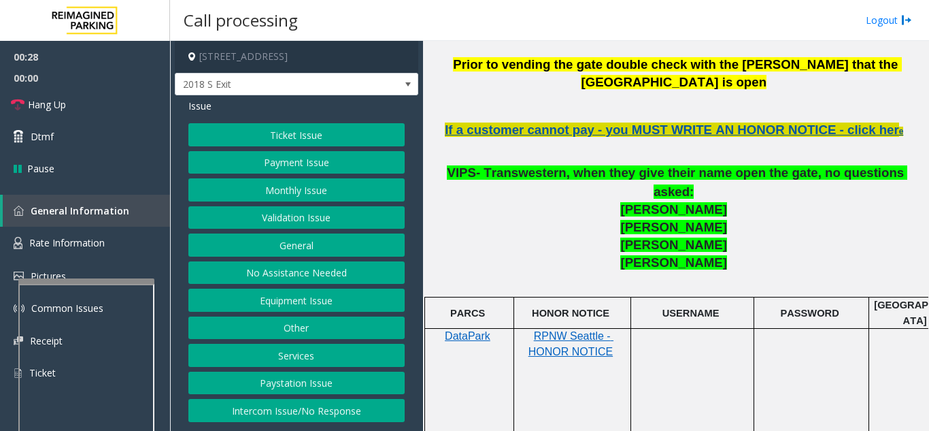
click at [773, 122] on span "If a customer cannot pay - you MUST WRITE AN HONOR NOTICE - click her" at bounding box center [672, 129] width 454 height 14
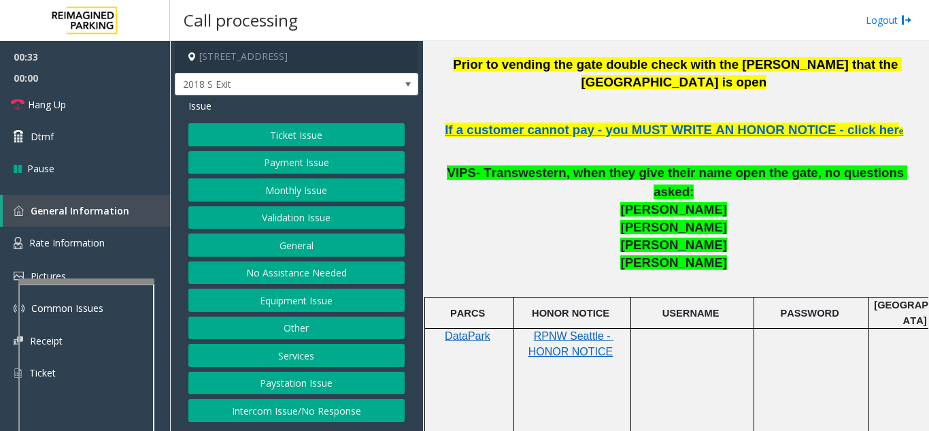
scroll to position [408, 0]
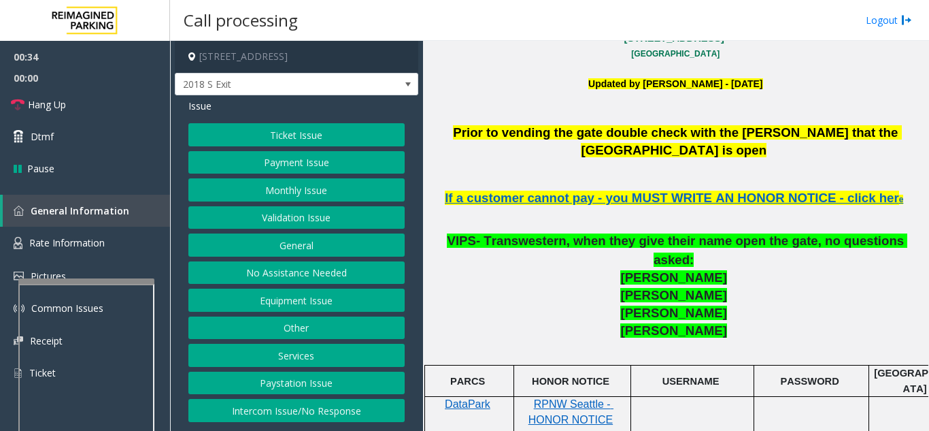
click at [280, 192] on button "Monthly Issue" at bounding box center [296, 189] width 216 height 23
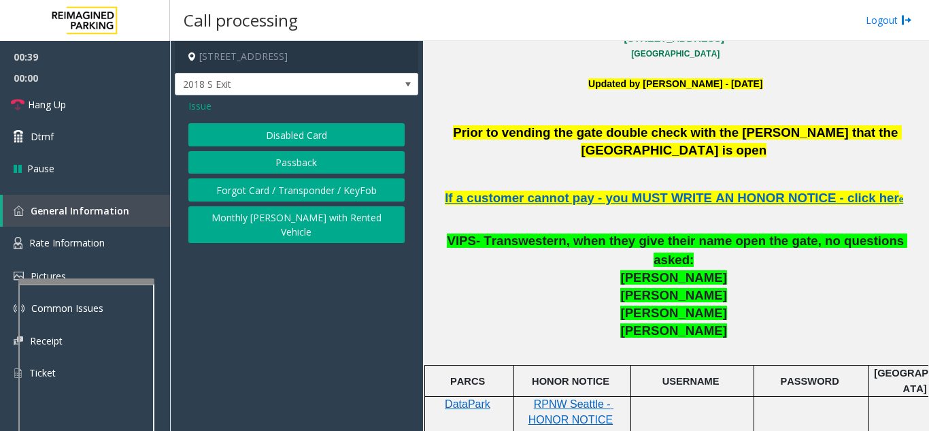
click at [277, 133] on button "Disabled Card" at bounding box center [296, 134] width 216 height 23
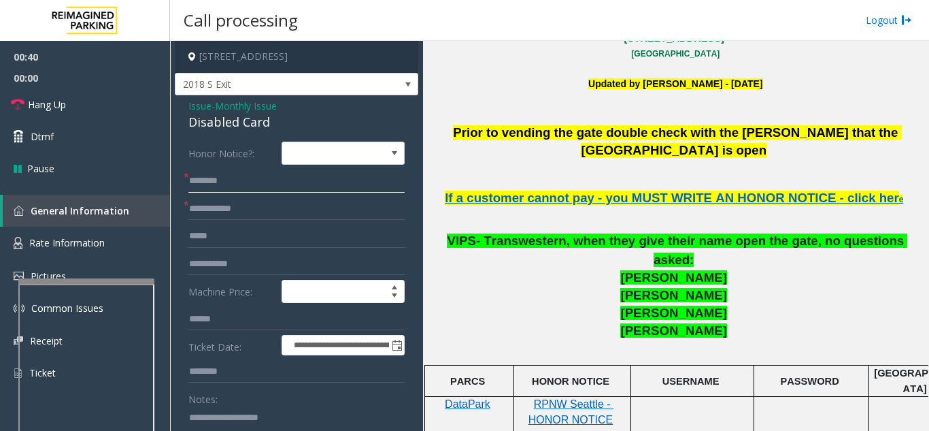
click at [235, 178] on input "text" at bounding box center [296, 180] width 216 height 23
type input "******"
click at [252, 204] on input "text" at bounding box center [296, 208] width 216 height 23
click at [258, 182] on input "******" at bounding box center [296, 180] width 216 height 23
click at [233, 410] on textarea at bounding box center [291, 431] width 206 height 51
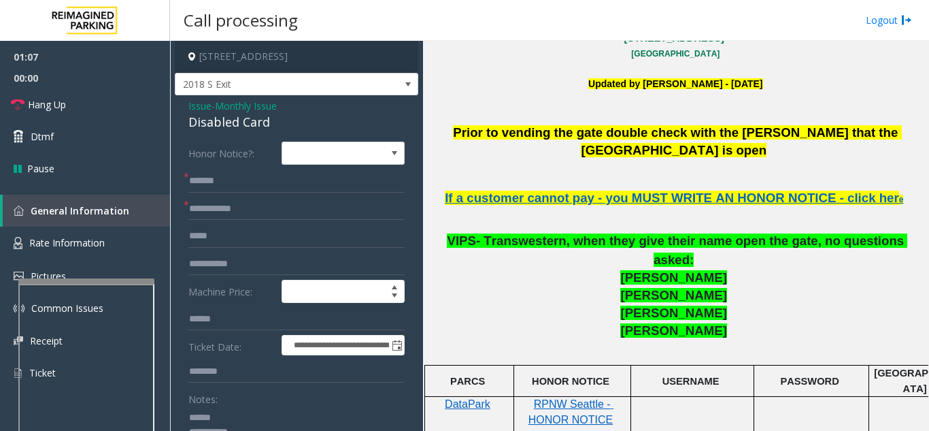
type textarea "**********"
click at [238, 201] on input "text" at bounding box center [296, 208] width 216 height 23
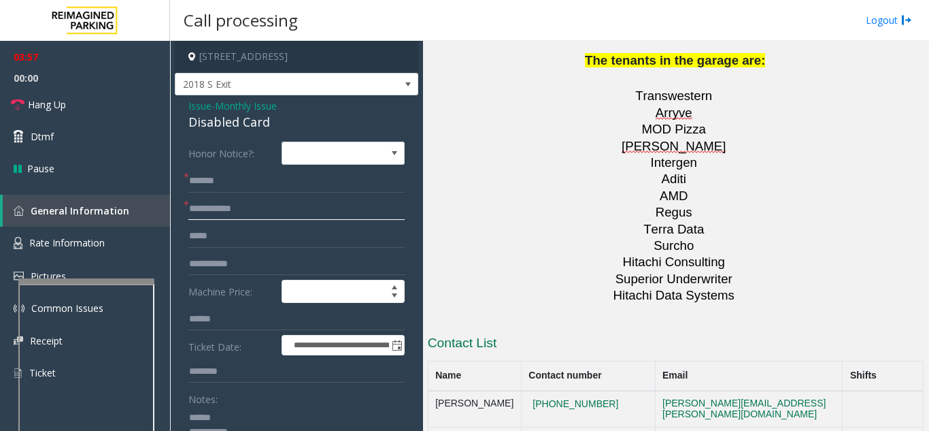
scroll to position [2448, 0]
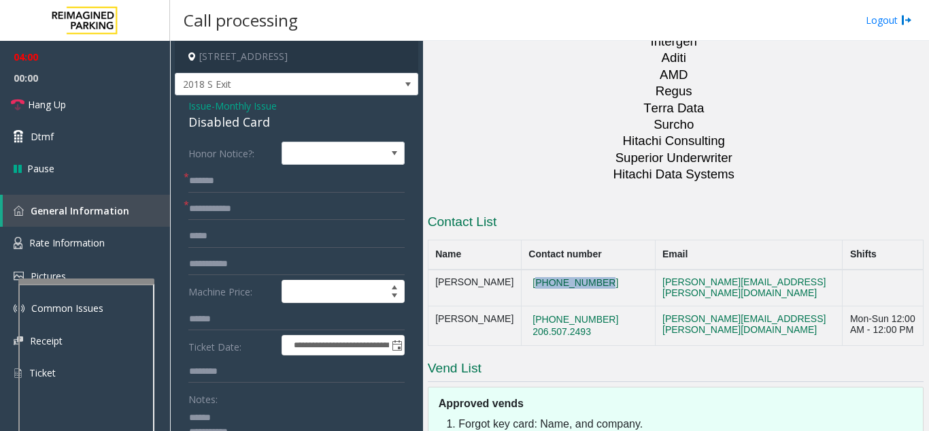
drag, startPoint x: 576, startPoint y: 164, endPoint x: 507, endPoint y: 169, distance: 68.9
click at [521, 269] on td "[PHONE_NUMBER]" at bounding box center [588, 287] width 134 height 37
copy button "[PHONE_NUMBER]"
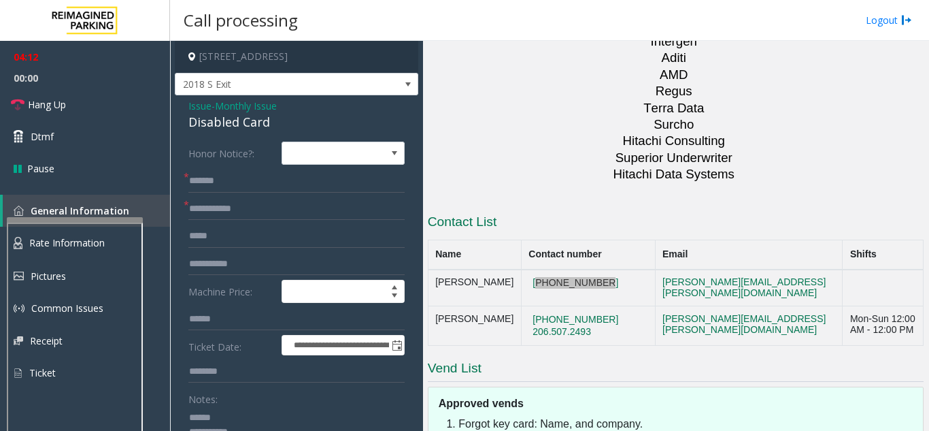
click at [73, 218] on div at bounding box center [75, 219] width 136 height 5
click at [58, 105] on span "Hang Up" at bounding box center [47, 104] width 38 height 14
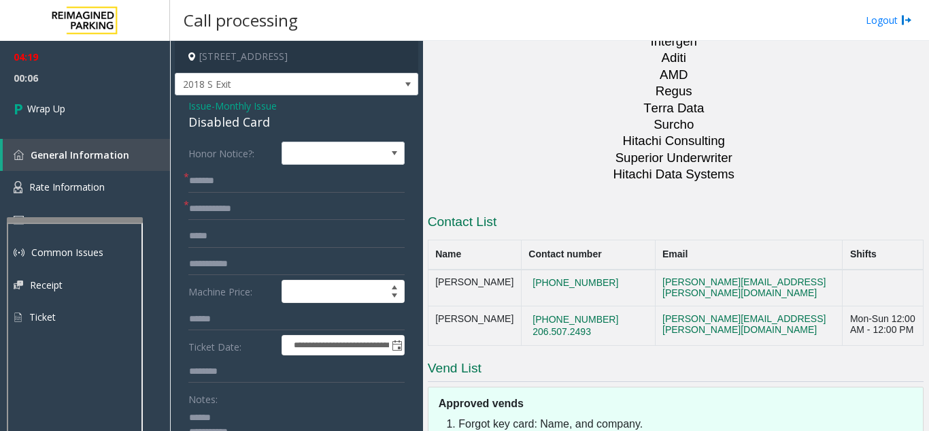
click at [199, 103] on span "Issue" at bounding box center [199, 106] width 23 height 14
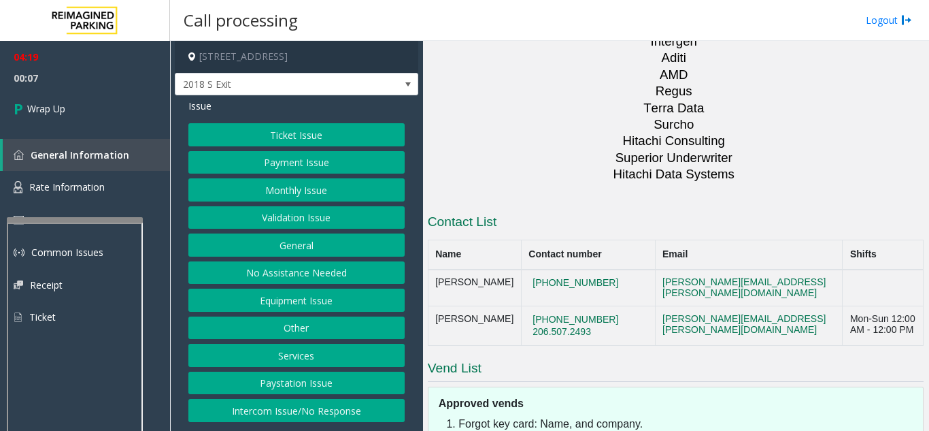
click at [278, 305] on button "Equipment Issue" at bounding box center [296, 299] width 216 height 23
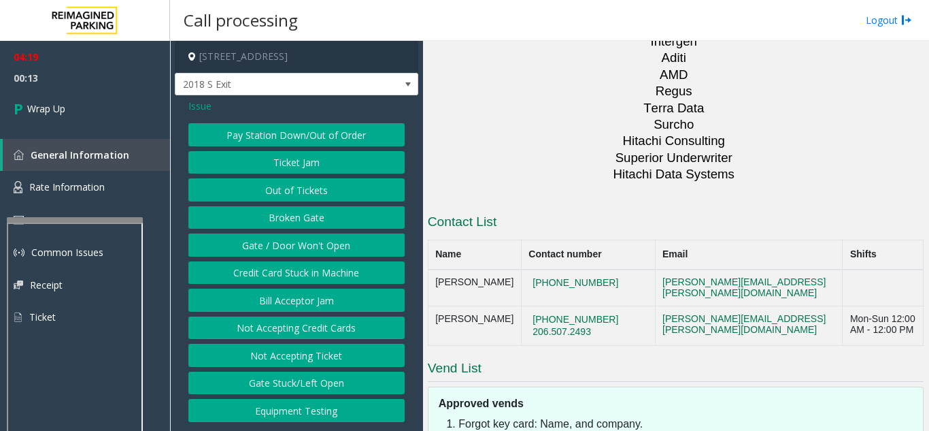
click at [321, 246] on button "Gate / Door Won't Open" at bounding box center [296, 244] width 216 height 23
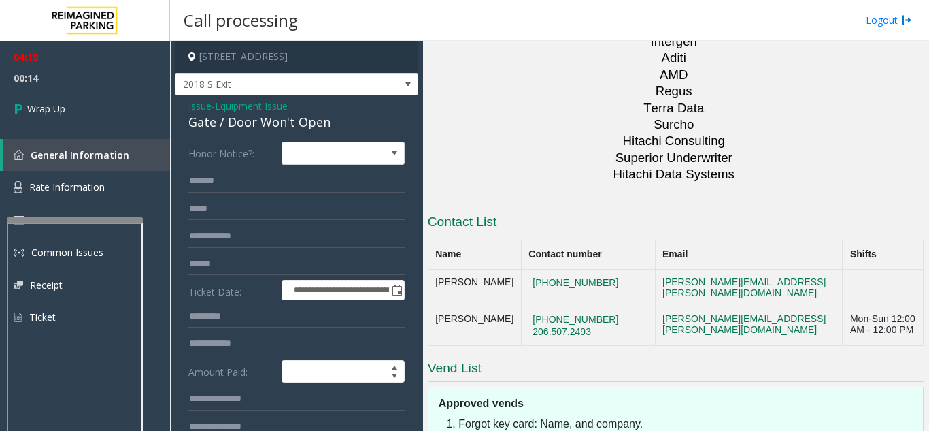
scroll to position [68, 0]
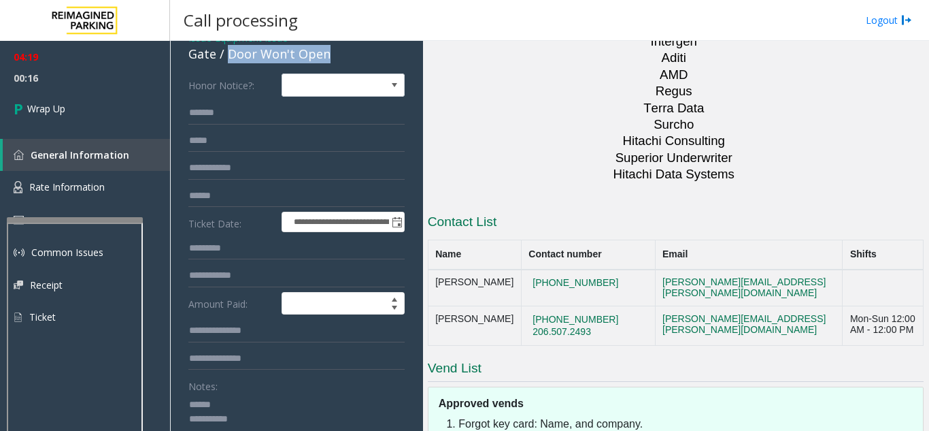
drag, startPoint x: 226, startPoint y: 54, endPoint x: 338, endPoint y: 60, distance: 111.7
click at [338, 60] on div "Gate / Door Won't Open" at bounding box center [296, 54] width 216 height 18
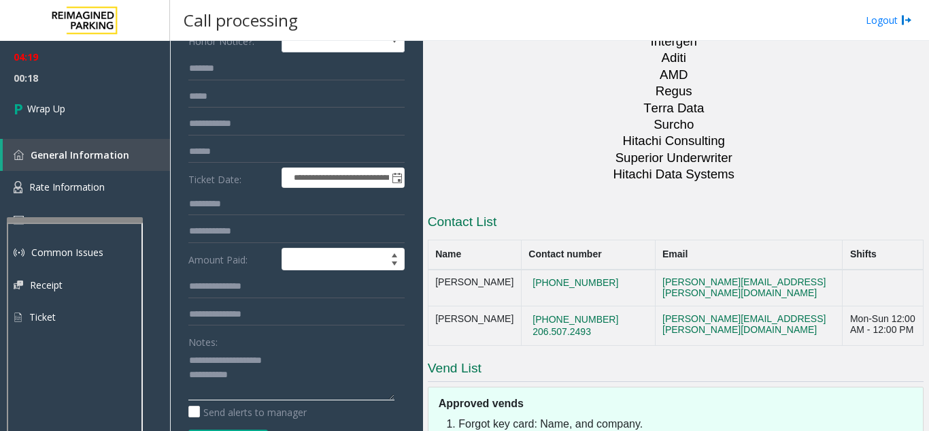
scroll to position [136, 0]
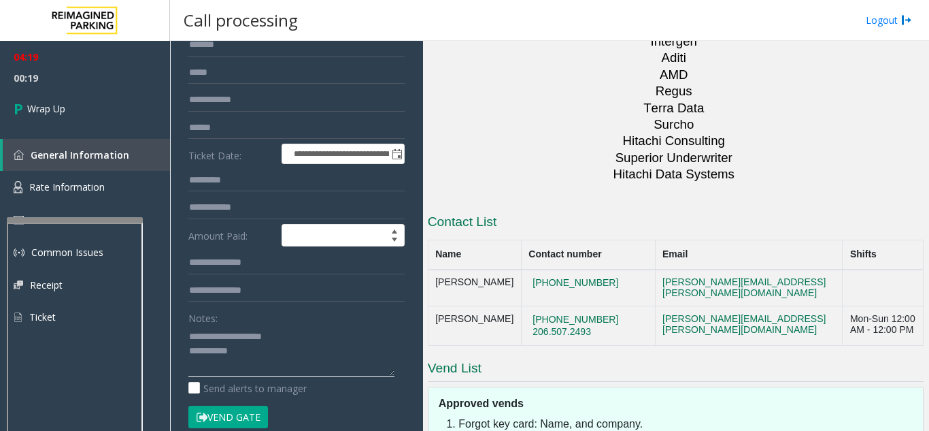
click at [263, 353] on textarea at bounding box center [291, 350] width 206 height 51
type textarea "**********"
click at [303, 320] on div "Notes:" at bounding box center [296, 341] width 216 height 70
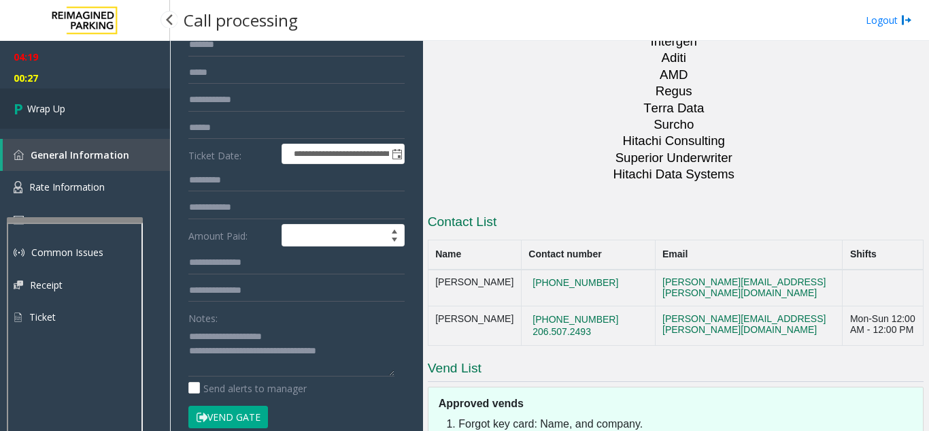
click at [79, 100] on link "Wrap Up" at bounding box center [85, 108] width 170 height 40
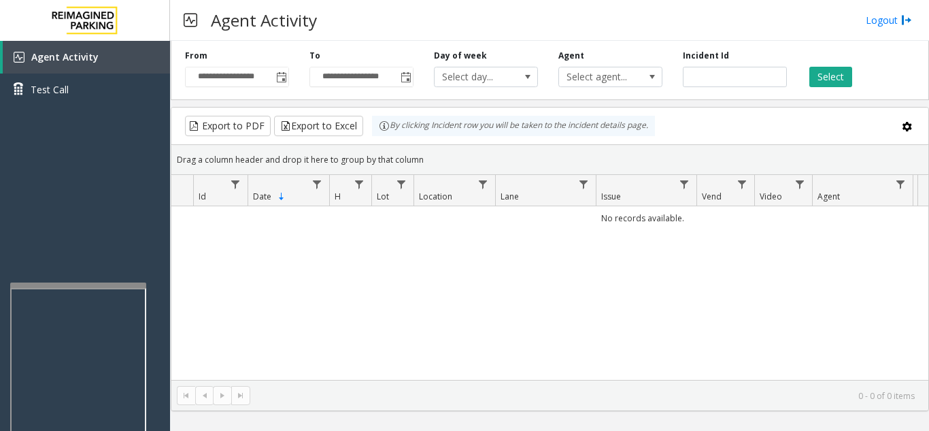
click at [75, 285] on div at bounding box center [78, 284] width 136 height 5
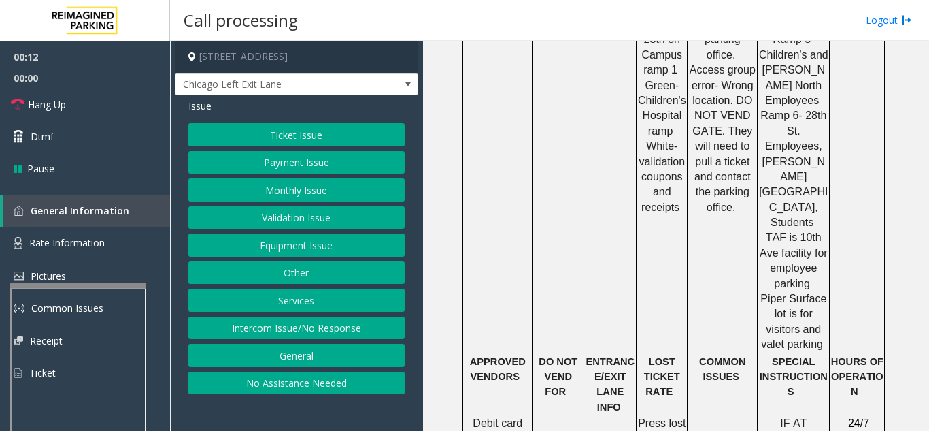
scroll to position [1292, 0]
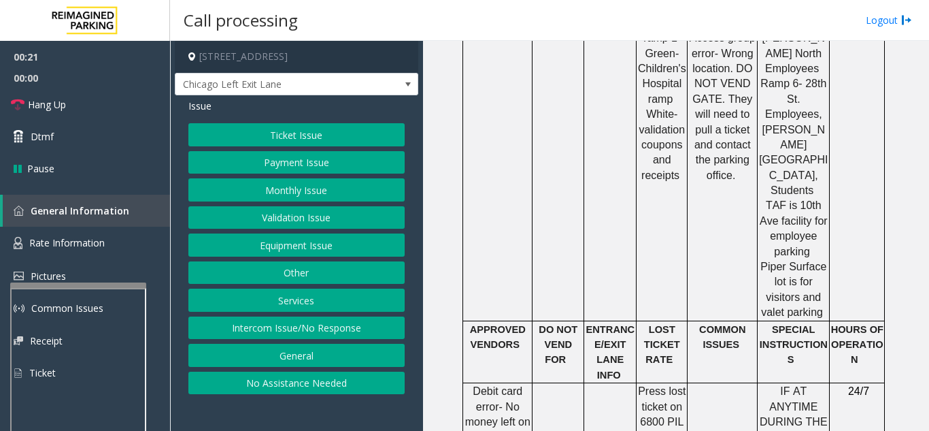
click at [279, 247] on button "Equipment Issue" at bounding box center [296, 244] width 216 height 23
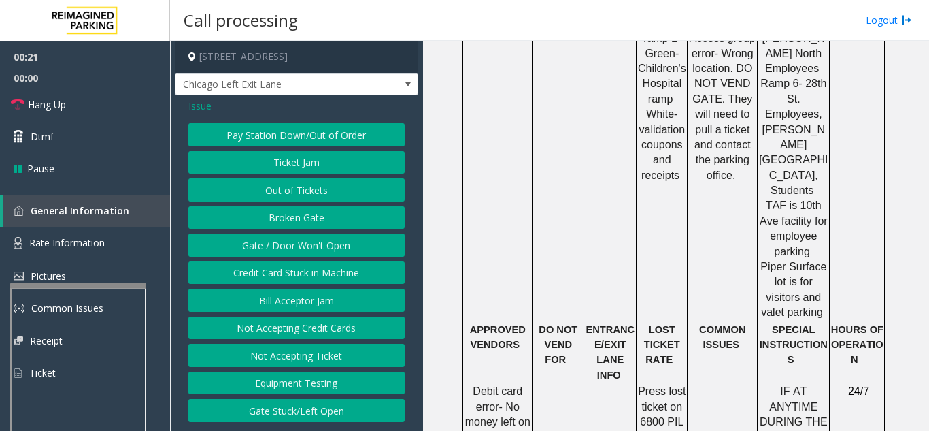
click at [279, 247] on button "Gate / Door Won't Open" at bounding box center [296, 244] width 216 height 23
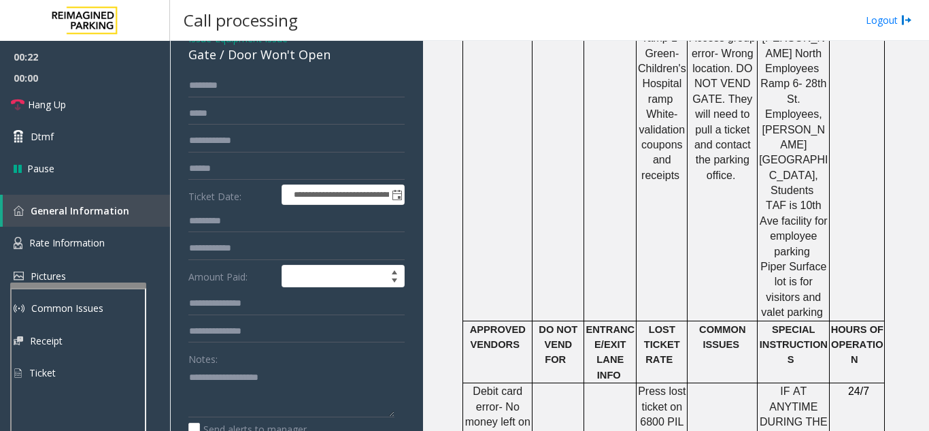
scroll to position [68, 0]
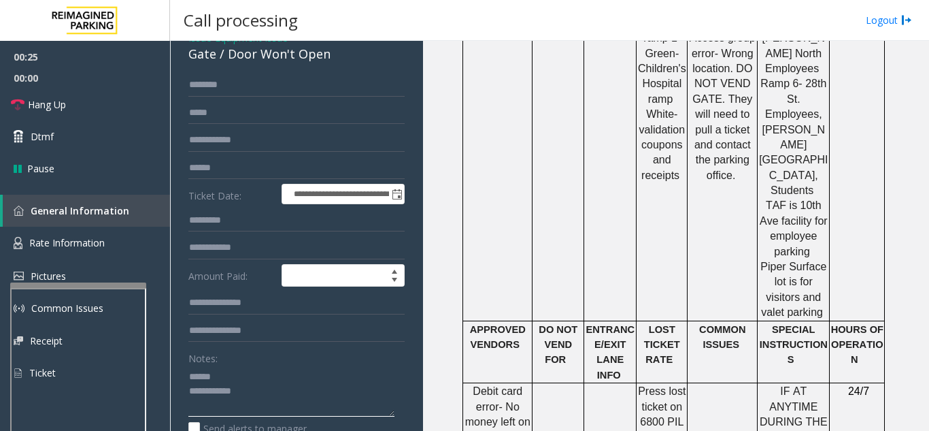
click at [229, 370] on textarea at bounding box center [291, 390] width 206 height 51
drag, startPoint x: 223, startPoint y: 56, endPoint x: 336, endPoint y: 54, distance: 112.9
click at [336, 54] on div "Gate / Door Won't Open" at bounding box center [296, 54] width 216 height 18
click at [288, 394] on textarea at bounding box center [291, 390] width 206 height 51
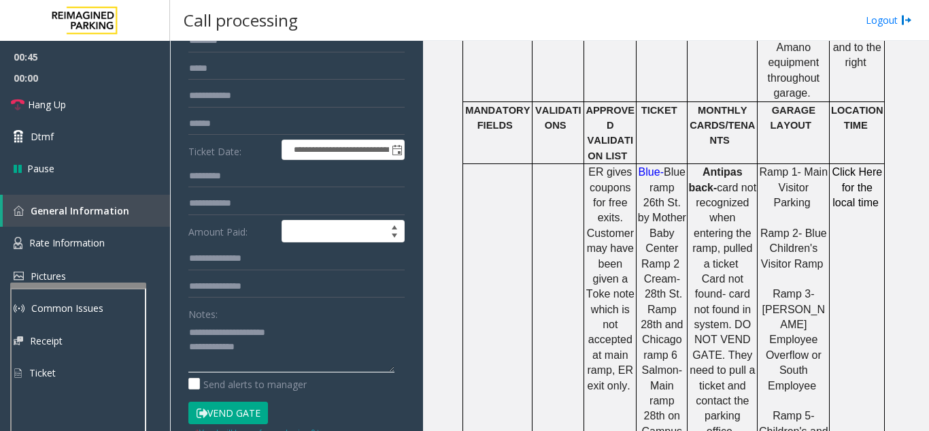
scroll to position [136, 0]
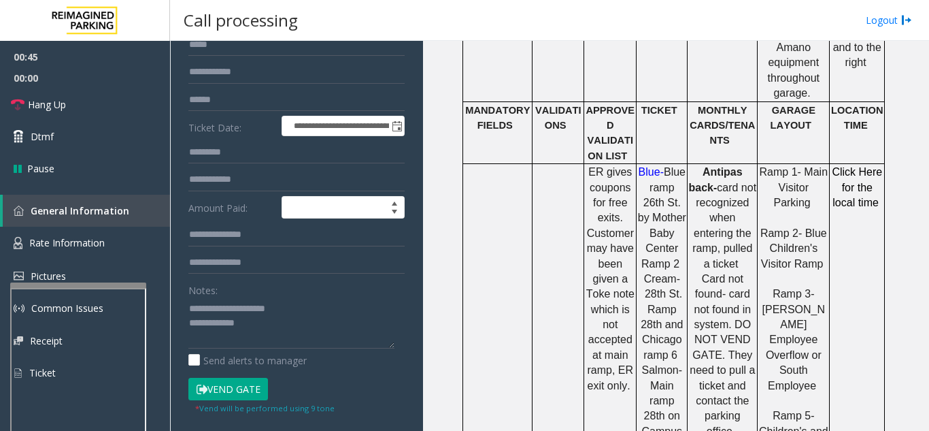
click at [241, 392] on button "Vend Gate" at bounding box center [228, 388] width 80 height 23
click at [277, 324] on textarea at bounding box center [291, 322] width 206 height 51
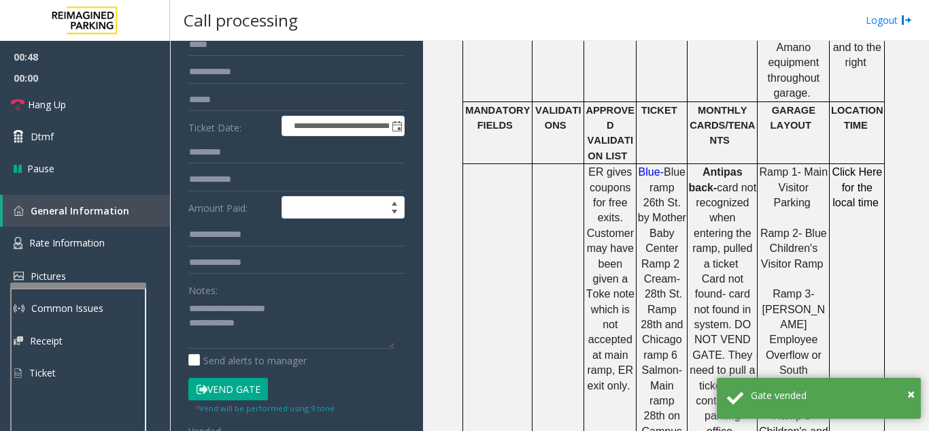
click at [239, 384] on button "Vend Gate" at bounding box center [228, 388] width 80 height 23
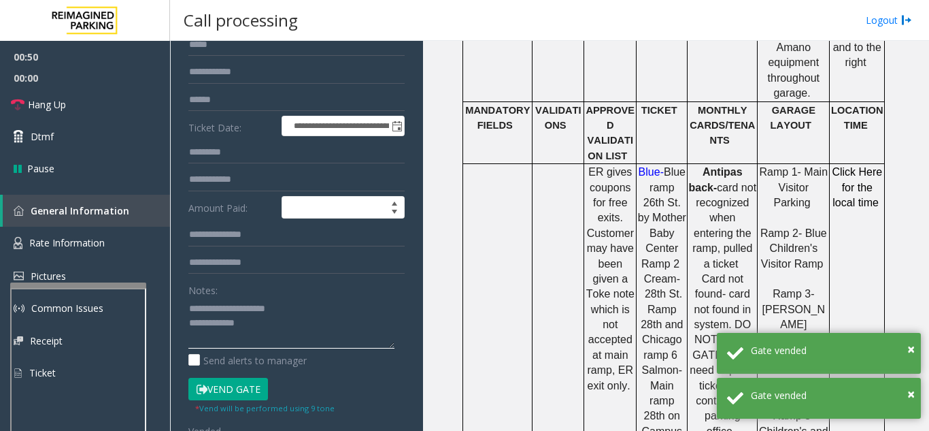
click at [258, 322] on textarea at bounding box center [291, 322] width 206 height 51
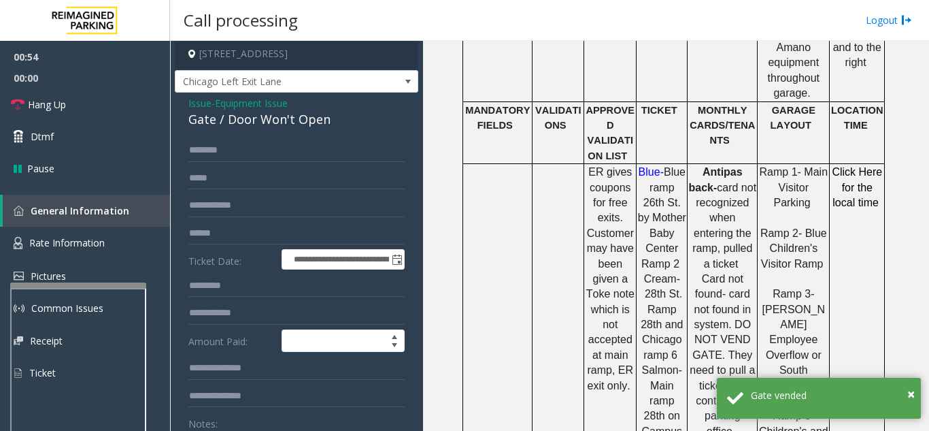
scroll to position [0, 0]
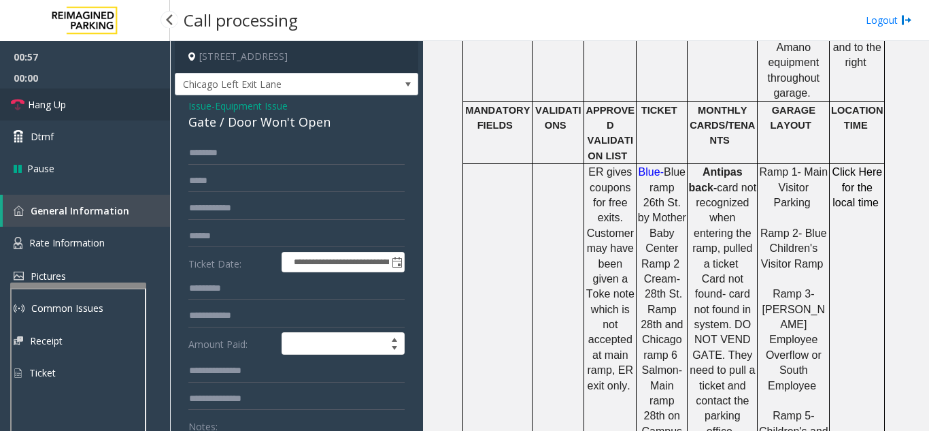
click at [91, 107] on link "Hang Up" at bounding box center [85, 104] width 170 height 32
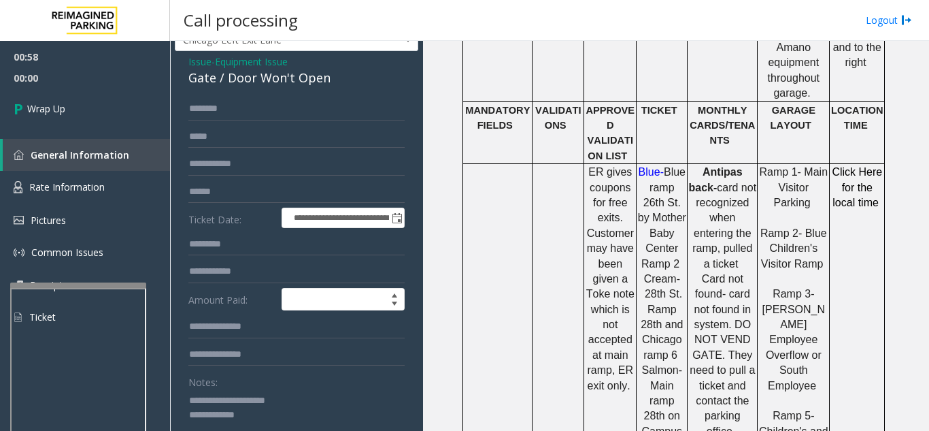
scroll to position [68, 0]
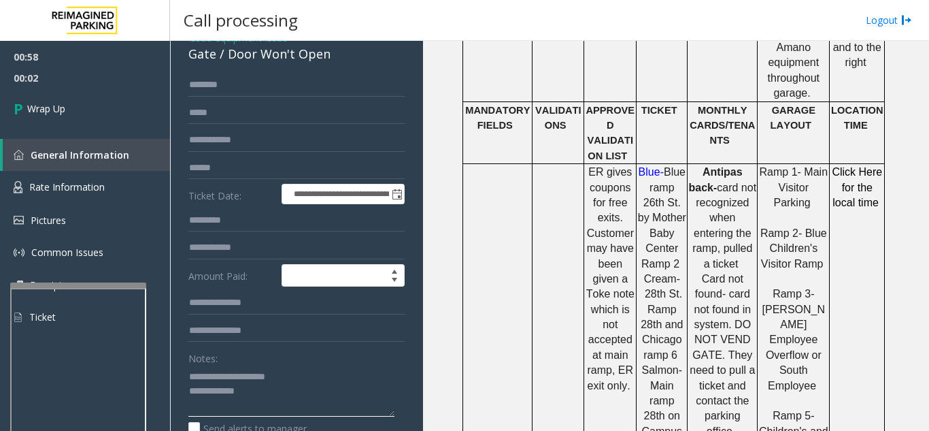
click at [271, 387] on textarea at bounding box center [291, 390] width 206 height 51
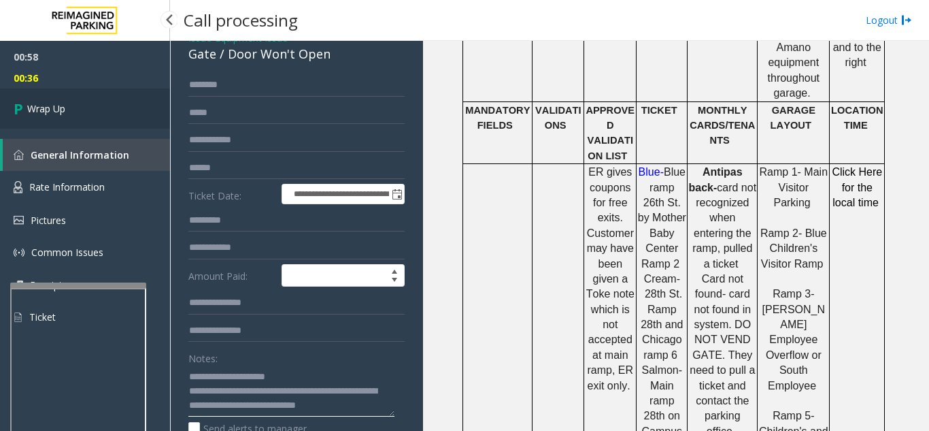
type textarea "**********"
click at [71, 98] on link "Wrap Up" at bounding box center [85, 108] width 170 height 40
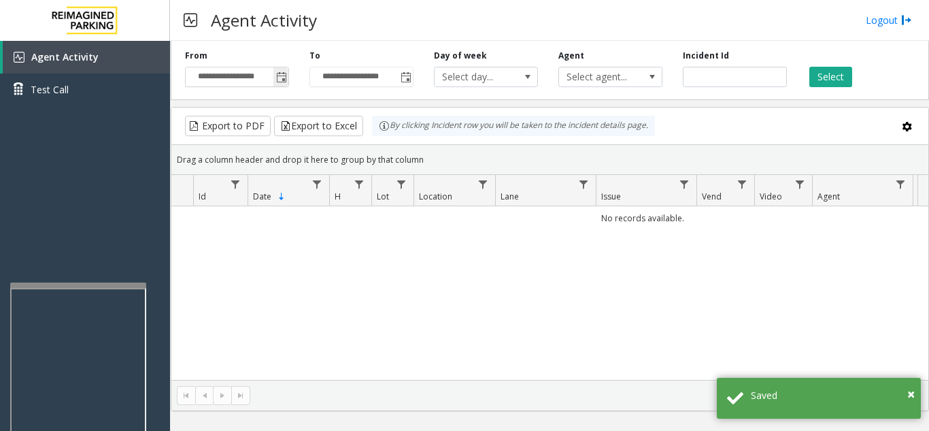
click at [282, 78] on span "Toggle popup" at bounding box center [281, 77] width 11 height 11
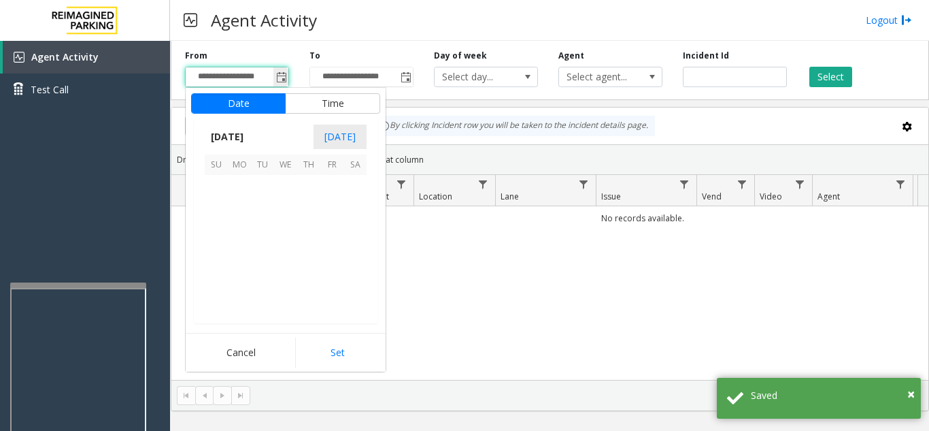
scroll to position [244099, 0]
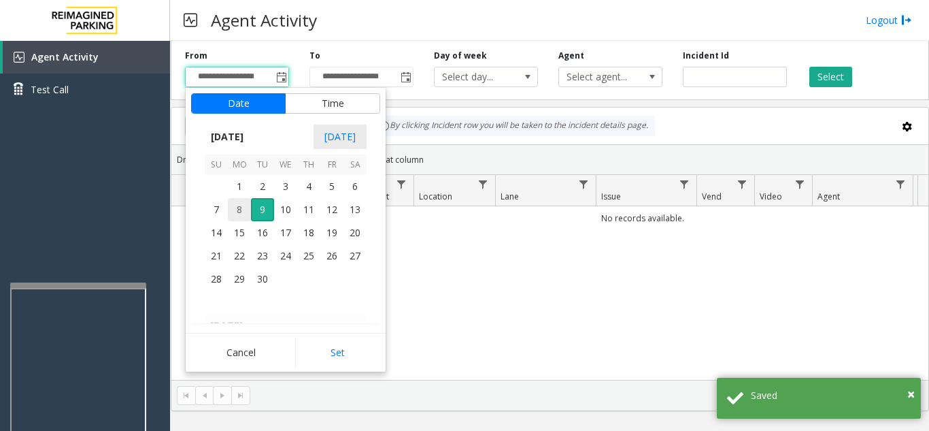
click at [239, 209] on span "8" at bounding box center [239, 209] width 23 height 23
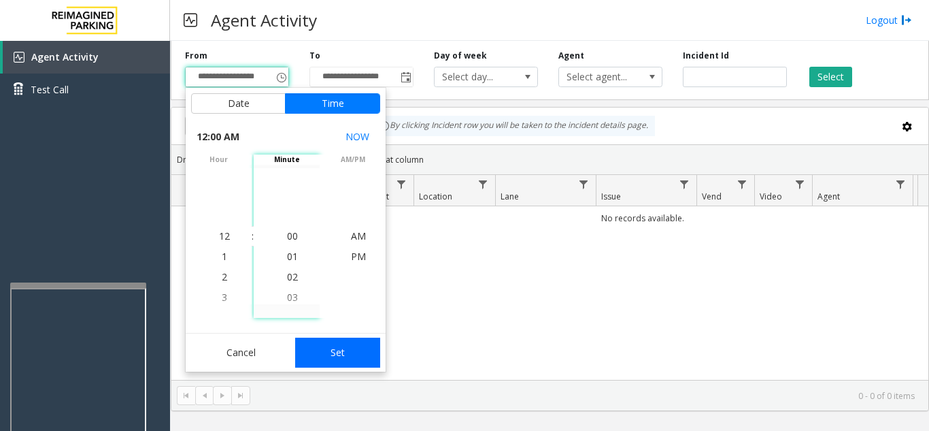
click at [333, 352] on button "Set" at bounding box center [338, 352] width 86 height 30
type input "**********"
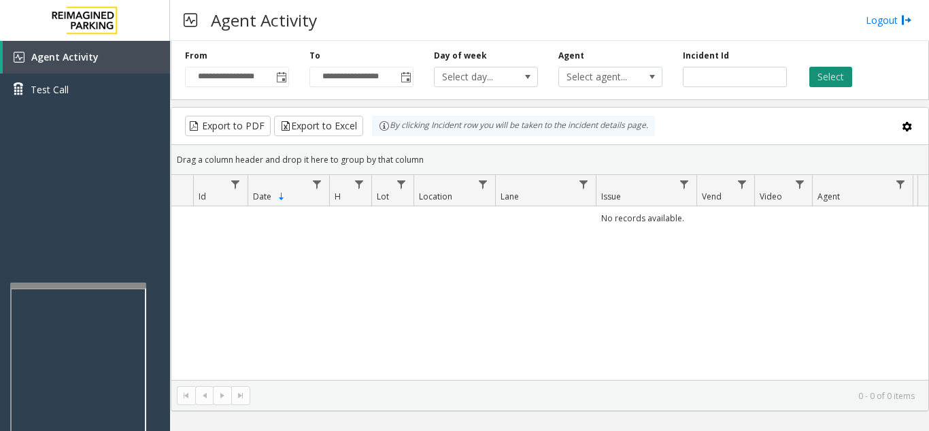
click at [832, 81] on button "Select" at bounding box center [830, 77] width 43 height 20
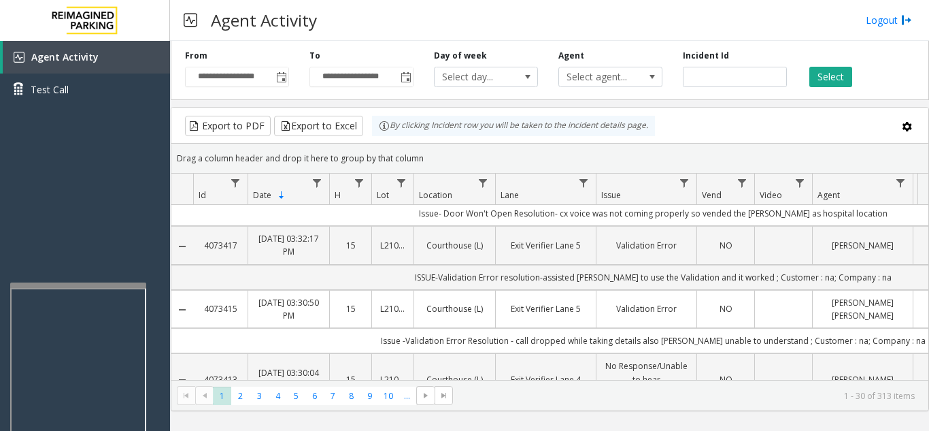
scroll to position [0, 0]
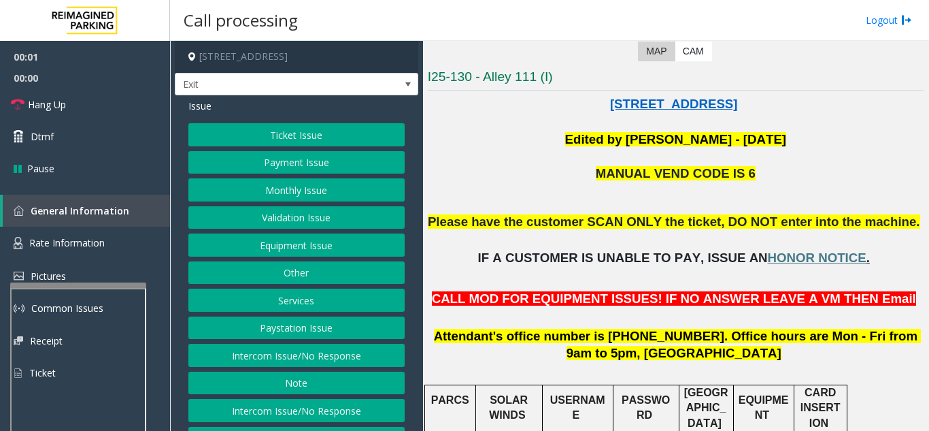
scroll to position [272, 0]
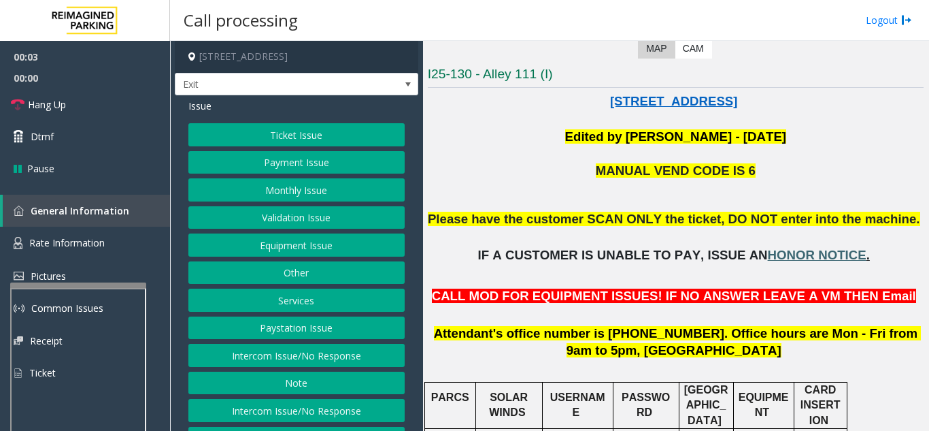
click at [809, 254] on span "HONOR NOTICE" at bounding box center [817, 255] width 99 height 14
click at [116, 105] on link "Hang Up" at bounding box center [85, 104] width 170 height 32
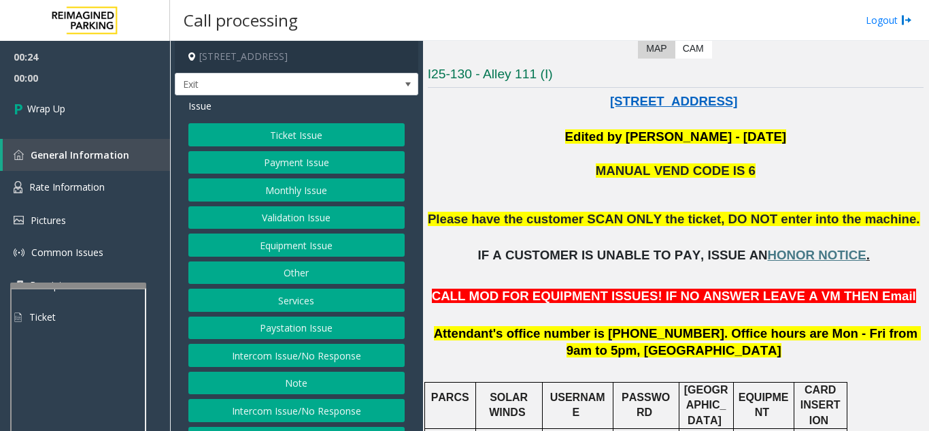
click at [284, 246] on button "Equipment Issue" at bounding box center [296, 244] width 216 height 23
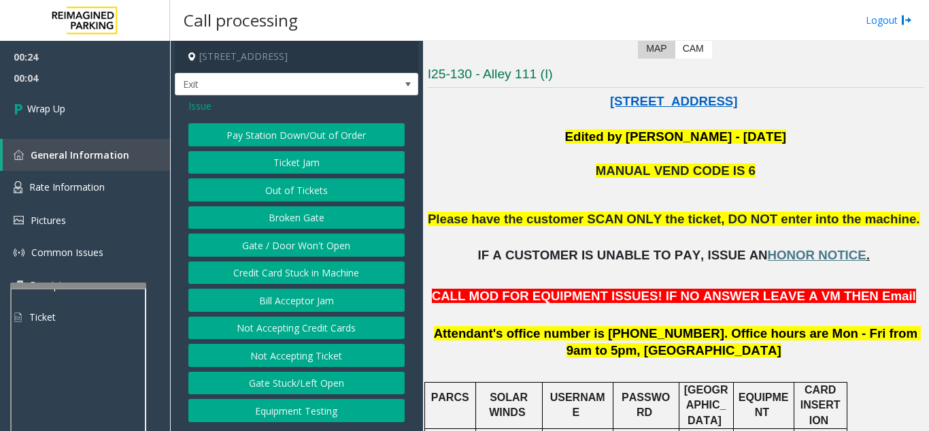
click at [201, 103] on span "Issue" at bounding box center [199, 106] width 23 height 14
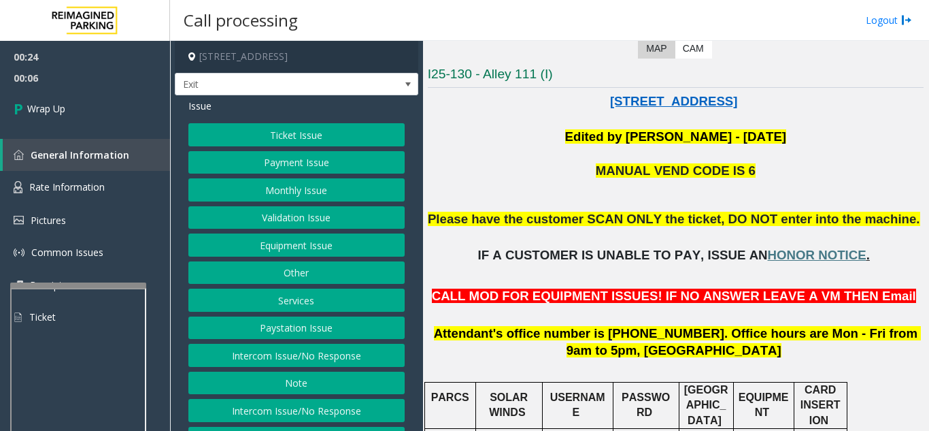
scroll to position [53, 0]
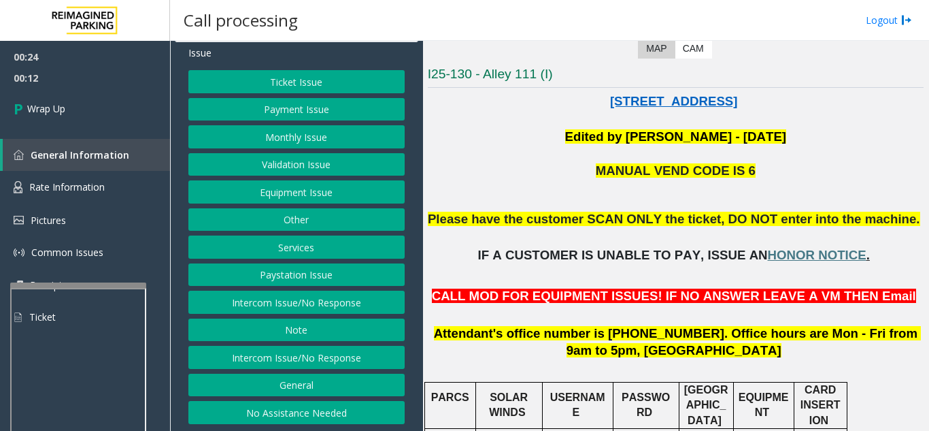
click at [295, 197] on button "Equipment Issue" at bounding box center [296, 191] width 216 height 23
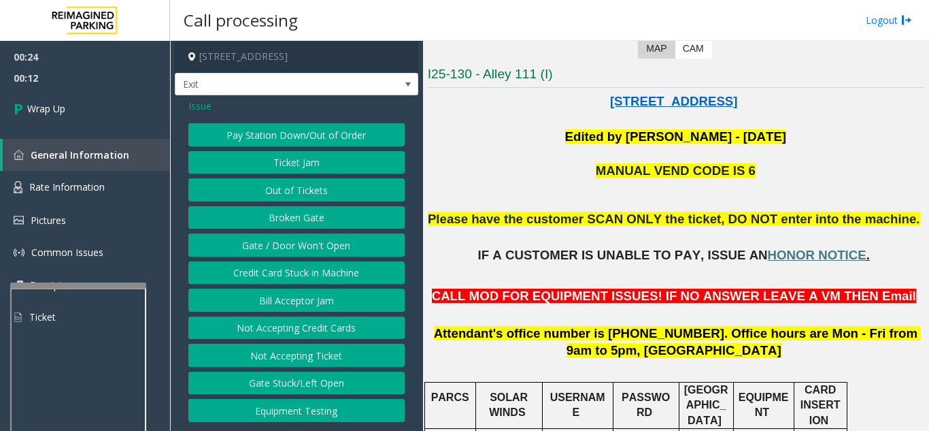
scroll to position [0, 0]
click at [287, 414] on button "Equipment Testing" at bounding box center [296, 410] width 216 height 23
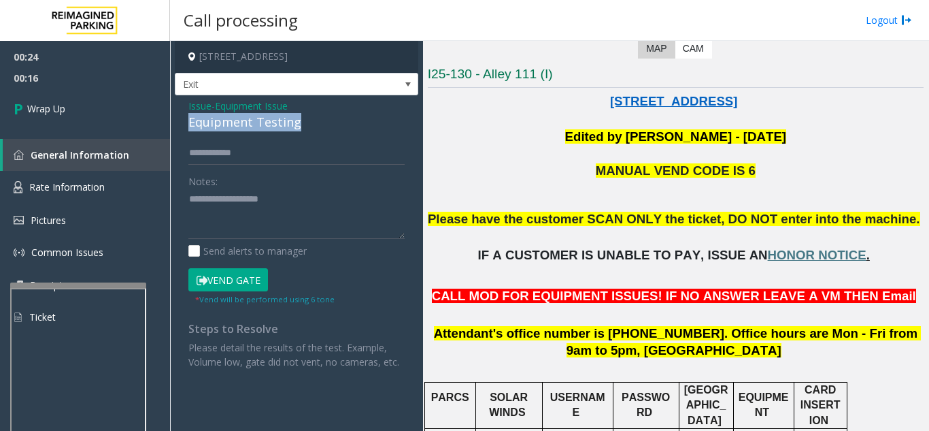
drag, startPoint x: 186, startPoint y: 120, endPoint x: 312, endPoint y: 123, distance: 126.5
click at [312, 123] on div "Issue - Equipment Issue Equipment Testing Notes: Send alerts to manager Vend Ga…" at bounding box center [296, 238] width 243 height 287
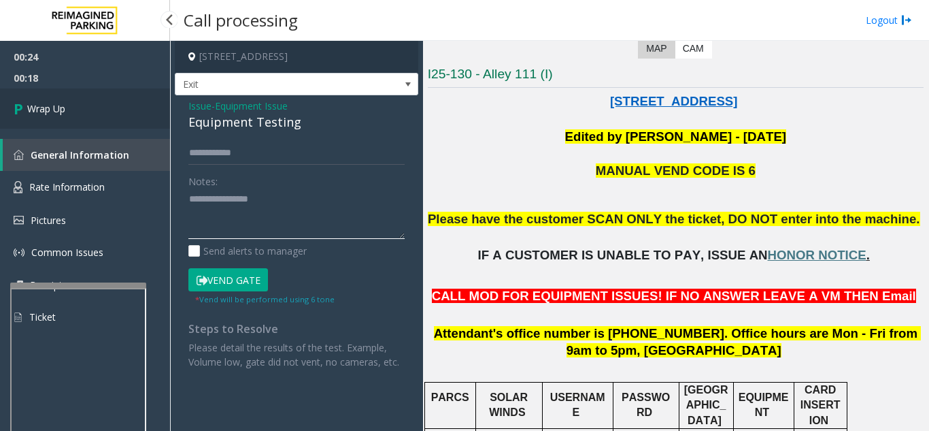
type textarea "**********"
click at [88, 122] on link "Wrap Up" at bounding box center [85, 108] width 170 height 40
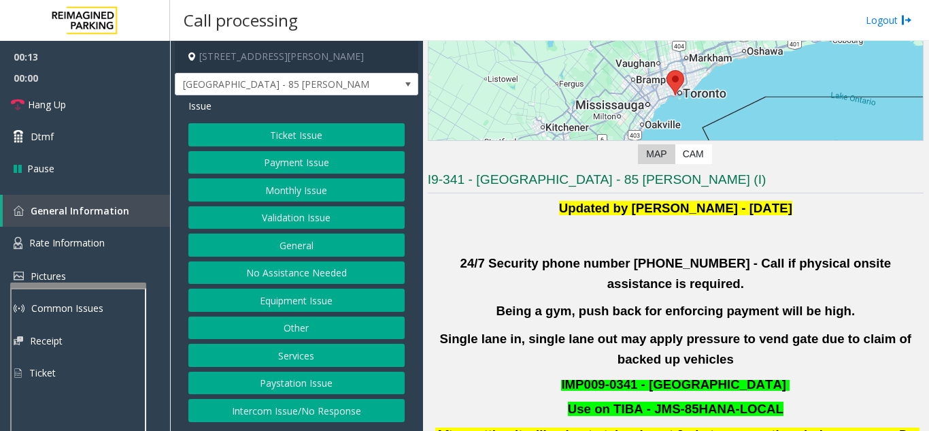
scroll to position [204, 0]
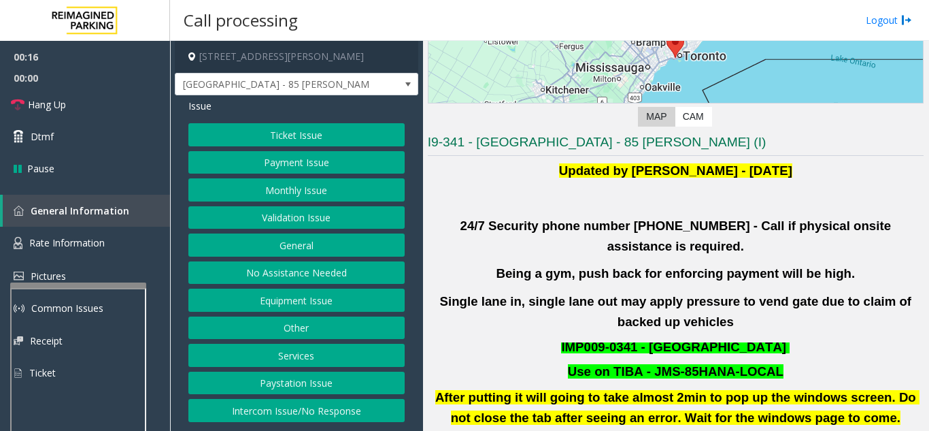
click at [316, 217] on button "Validation Issue" at bounding box center [296, 217] width 216 height 23
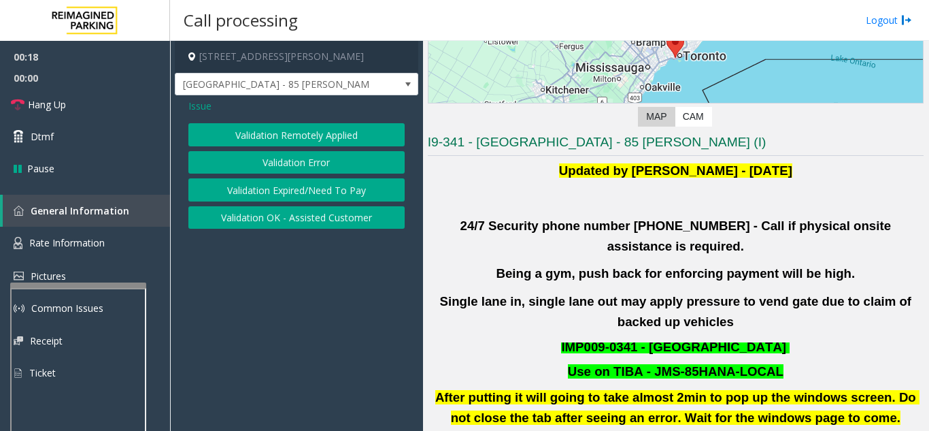
click at [300, 165] on button "Validation Error" at bounding box center [296, 162] width 216 height 23
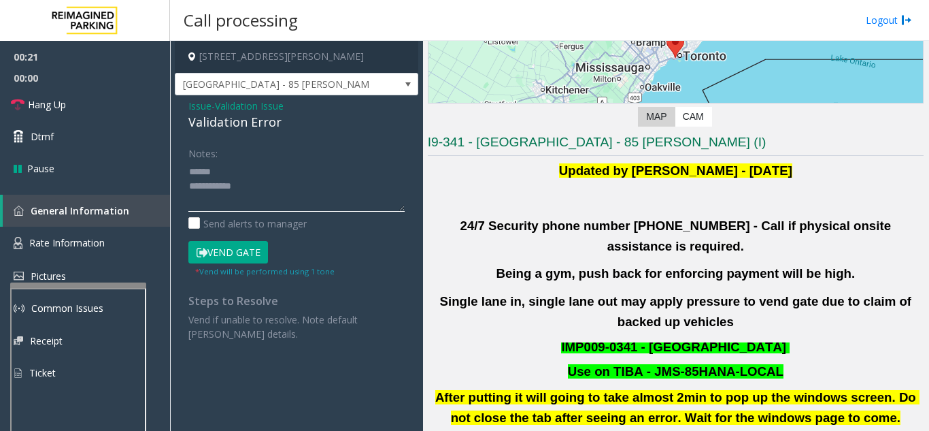
click at [235, 165] on textarea at bounding box center [296, 186] width 216 height 51
drag, startPoint x: 190, startPoint y: 120, endPoint x: 291, endPoint y: 117, distance: 101.4
click at [291, 117] on div "Validation Error" at bounding box center [296, 122] width 216 height 18
click at [271, 181] on textarea at bounding box center [296, 186] width 216 height 51
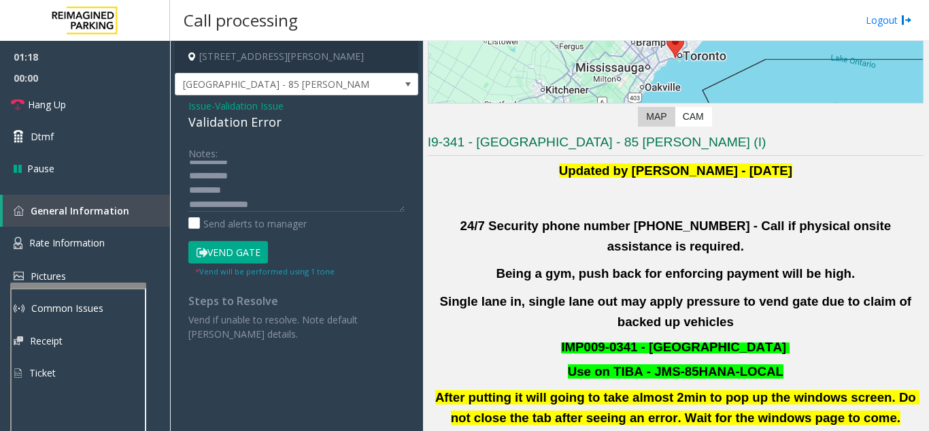
click at [251, 250] on button "Vend Gate" at bounding box center [228, 252] width 80 height 23
click at [288, 186] on textarea at bounding box center [296, 186] width 216 height 51
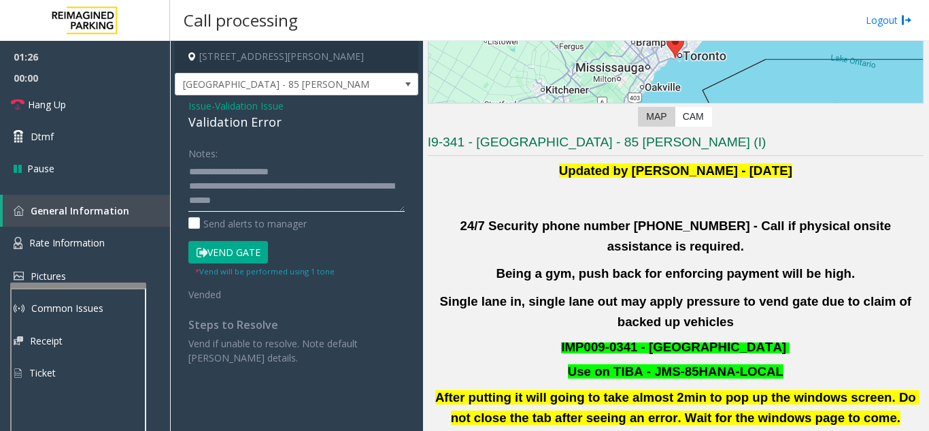
click at [339, 164] on textarea at bounding box center [296, 186] width 216 height 51
type textarea "**********"
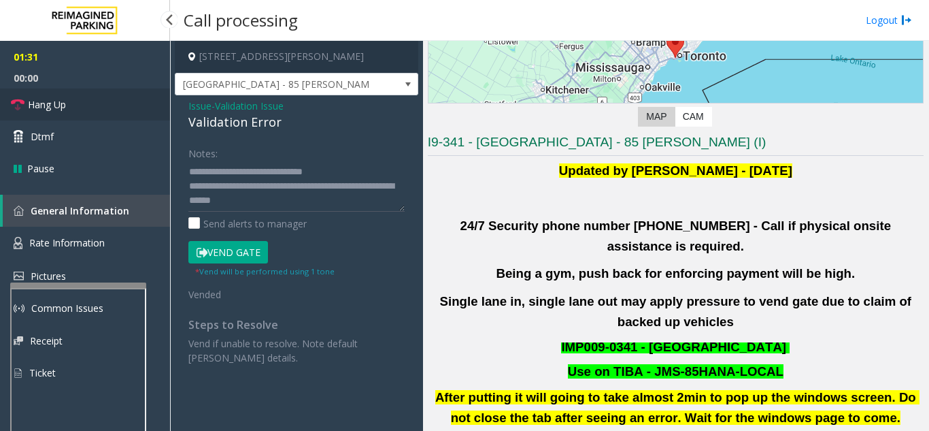
click at [133, 114] on link "Hang Up" at bounding box center [85, 104] width 170 height 32
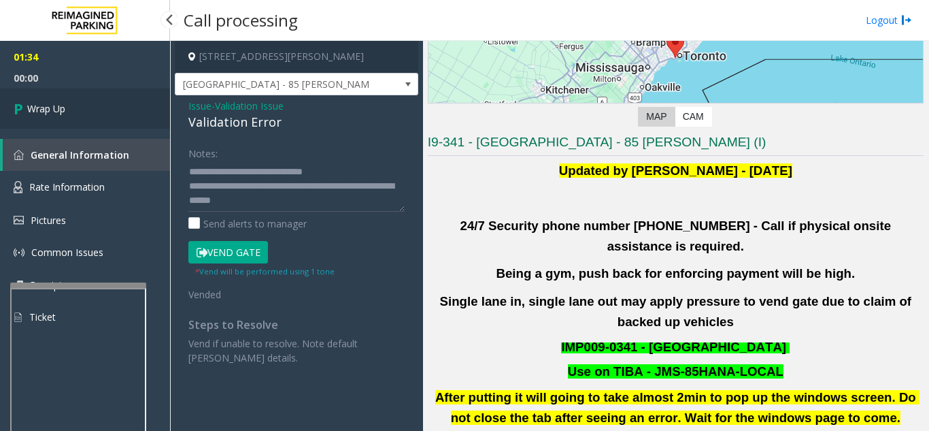
click at [132, 114] on link "Wrap Up" at bounding box center [85, 108] width 170 height 40
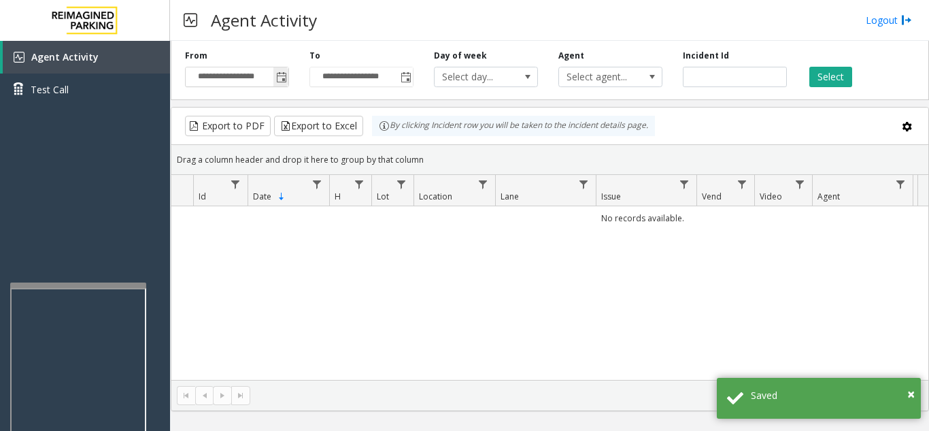
click at [279, 77] on span "Toggle popup" at bounding box center [281, 77] width 11 height 11
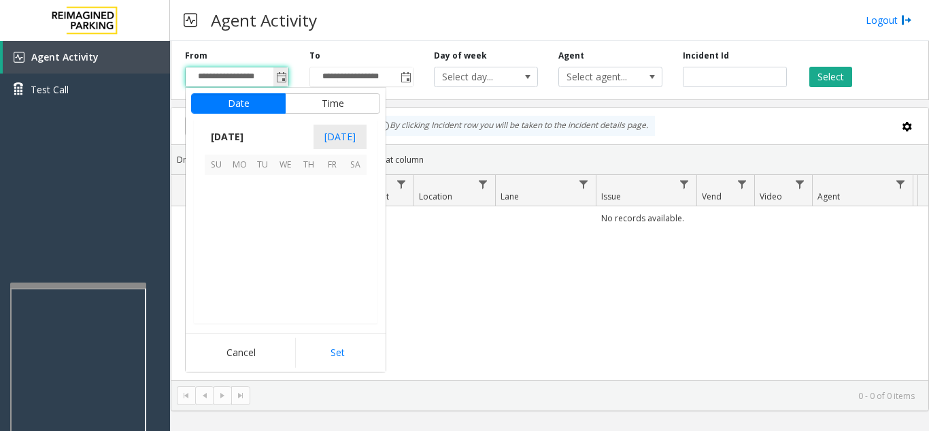
scroll to position [244099, 0]
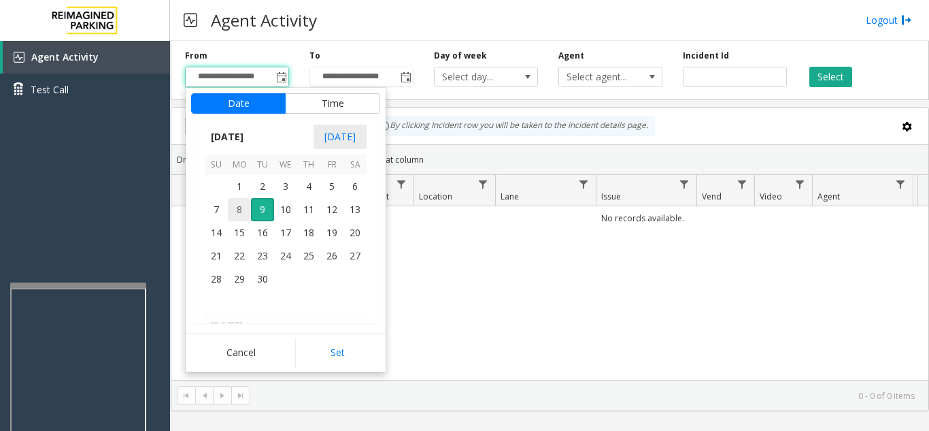
click at [242, 205] on span "8" at bounding box center [239, 209] width 23 height 23
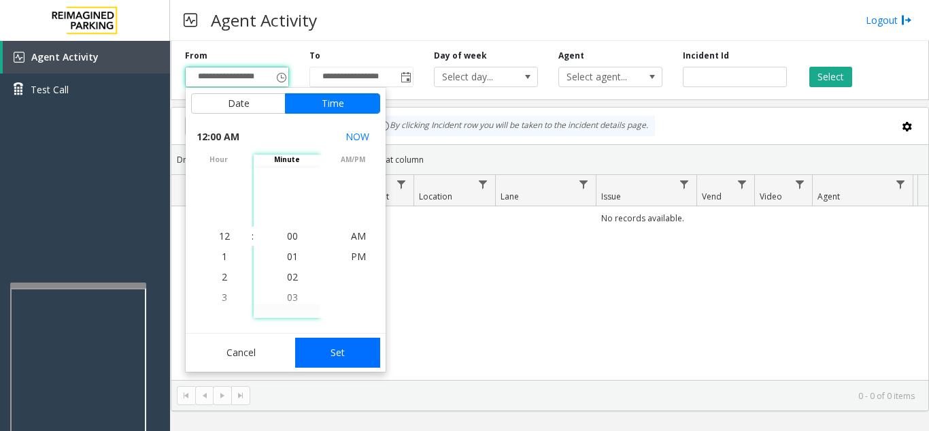
click at [337, 363] on button "Set" at bounding box center [338, 352] width 86 height 30
type input "**********"
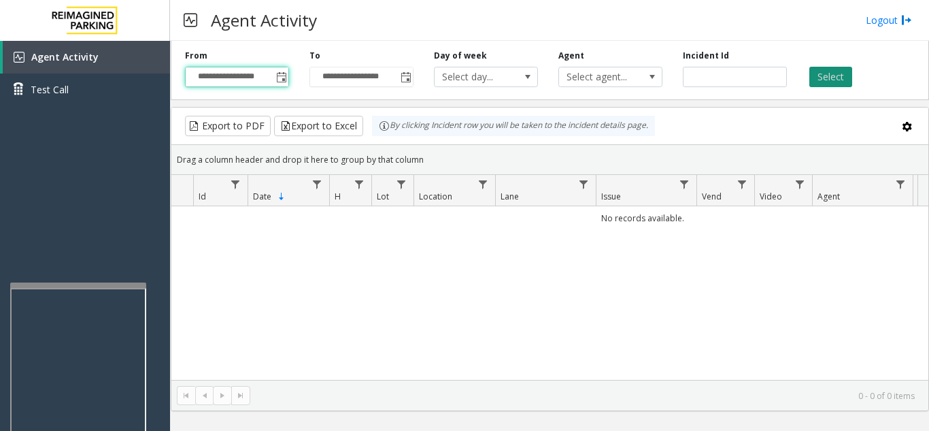
click at [843, 80] on button "Select" at bounding box center [830, 77] width 43 height 20
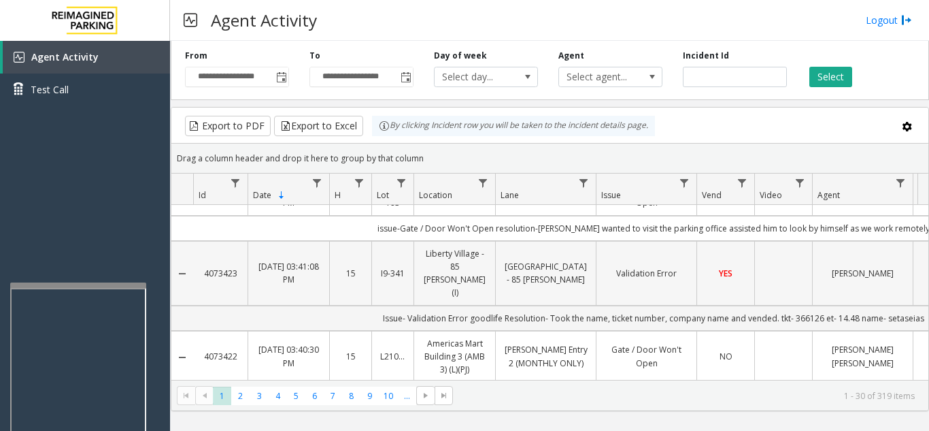
scroll to position [0, 0]
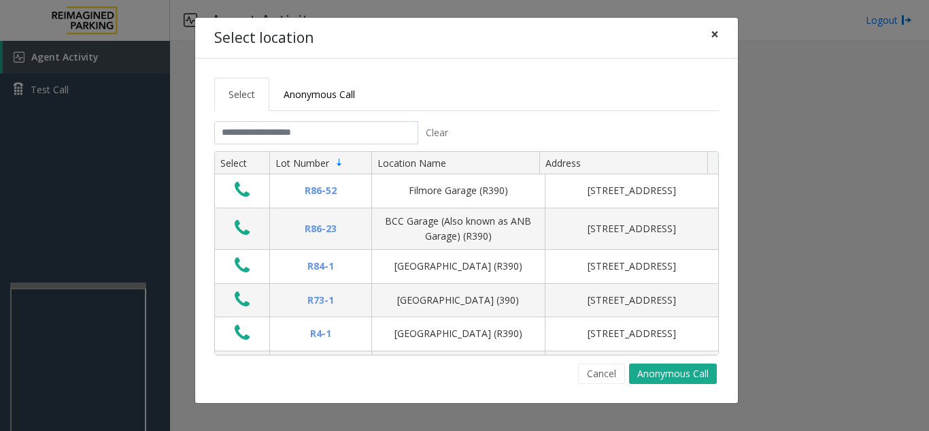
click at [715, 32] on span "×" at bounding box center [715, 33] width 8 height 19
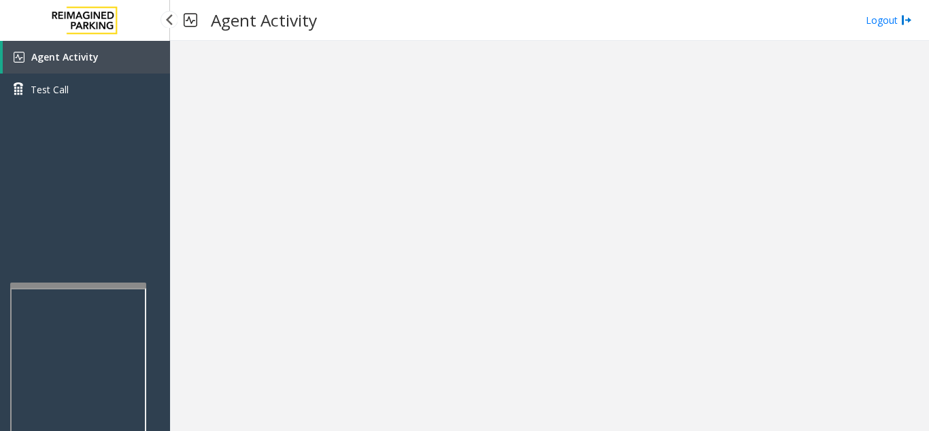
click at [74, 55] on span "Agent Activity" at bounding box center [64, 56] width 67 height 13
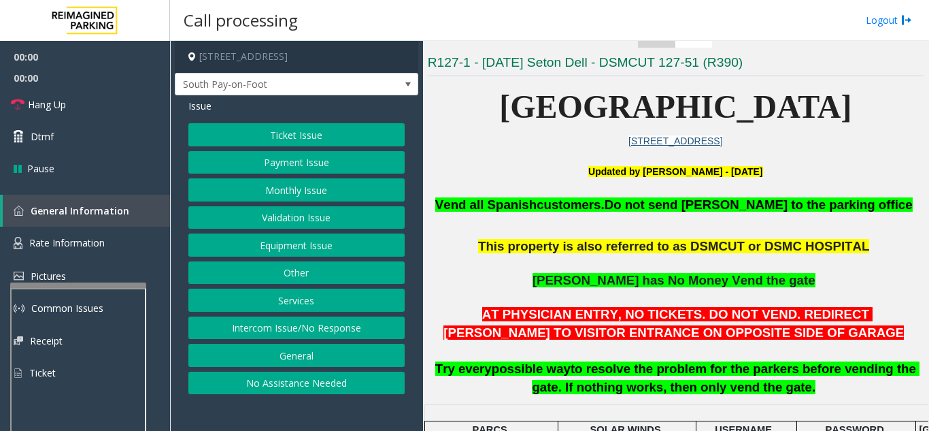
scroll to position [272, 0]
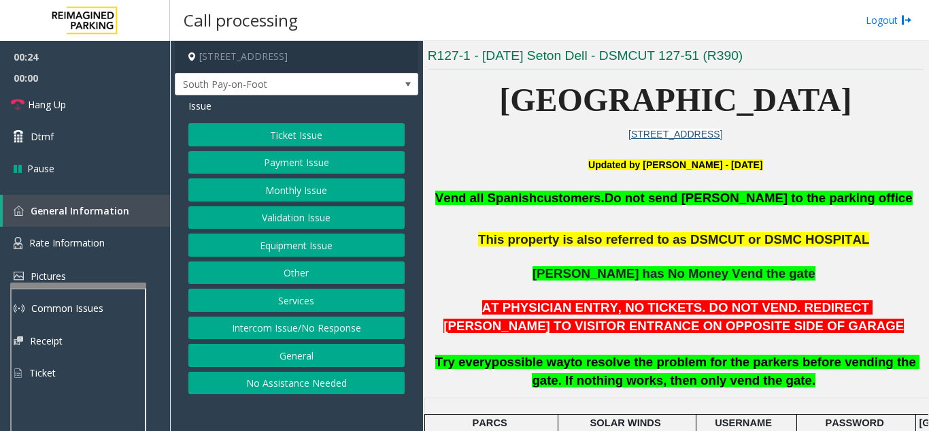
click at [281, 250] on button "Equipment Issue" at bounding box center [296, 244] width 216 height 23
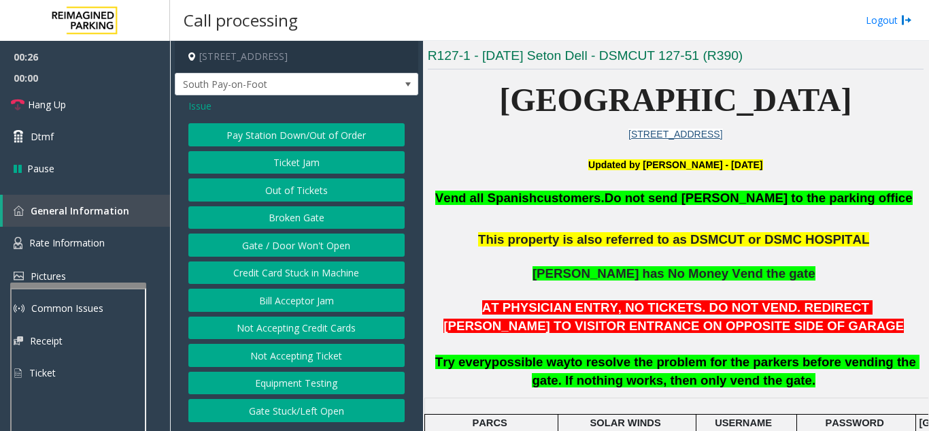
click at [281, 250] on button "Gate / Door Won't Open" at bounding box center [296, 244] width 216 height 23
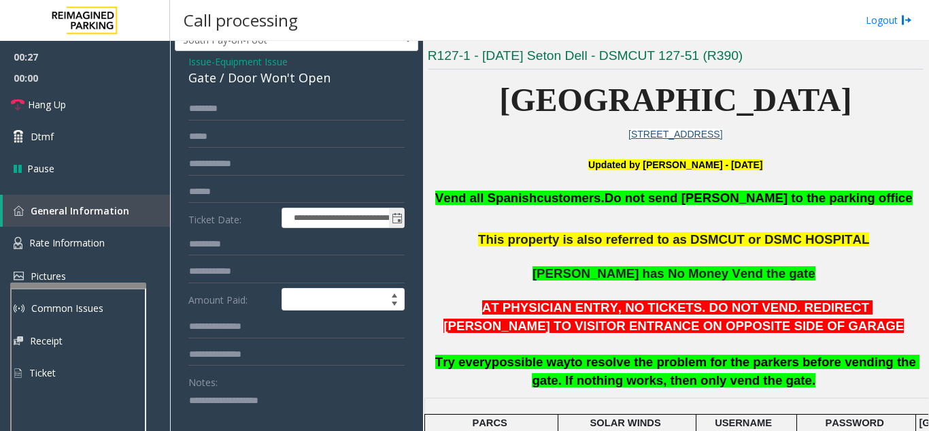
scroll to position [68, 0]
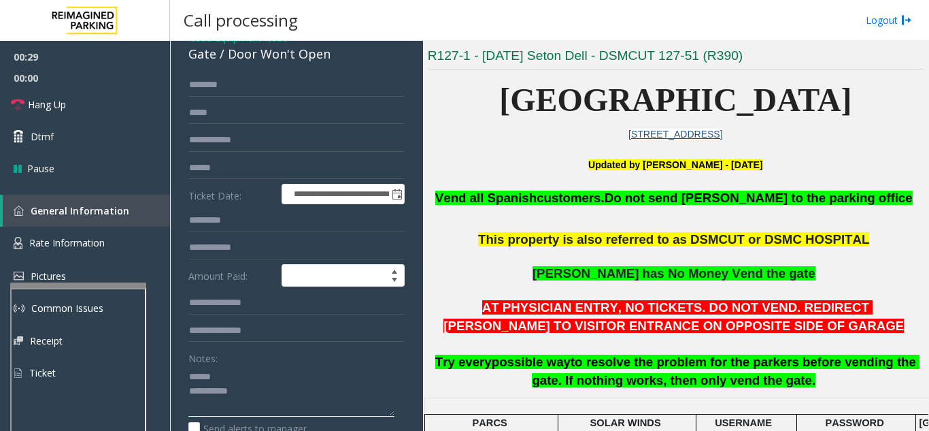
click at [254, 375] on textarea at bounding box center [291, 390] width 206 height 51
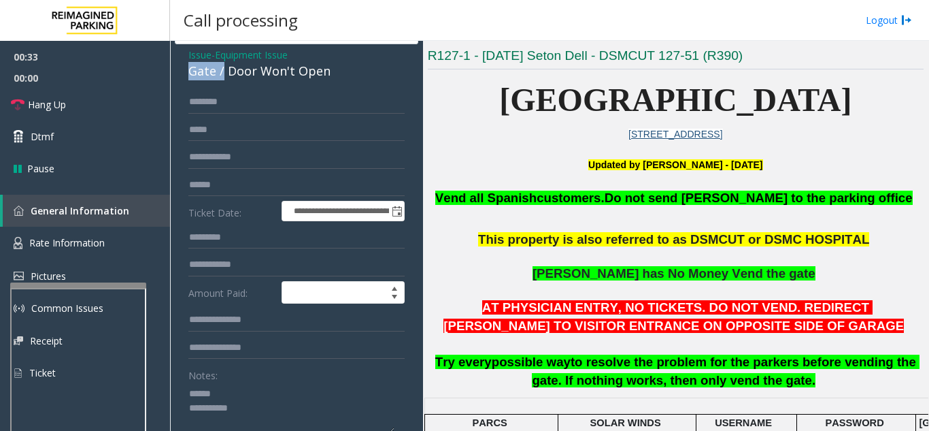
scroll to position [44, 0]
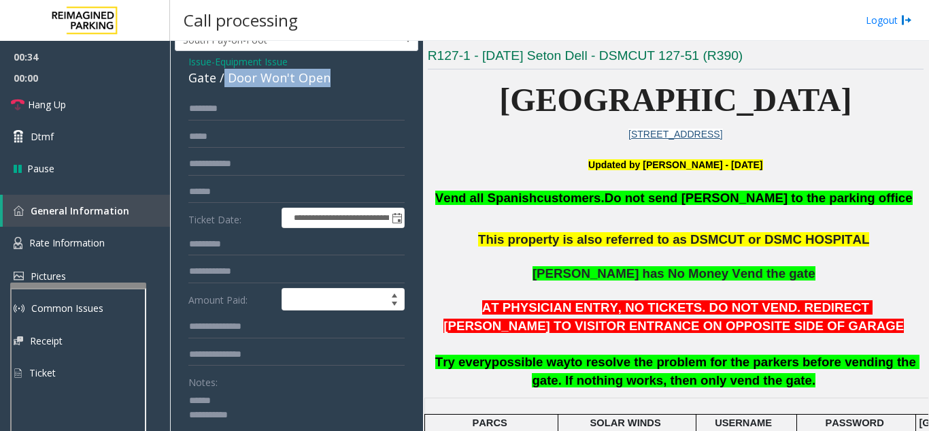
drag, startPoint x: 224, startPoint y: 55, endPoint x: 339, endPoint y: 81, distance: 117.1
click at [339, 81] on div "Gate / Door Won't Open" at bounding box center [296, 78] width 216 height 18
click at [284, 416] on textarea at bounding box center [291, 414] width 206 height 51
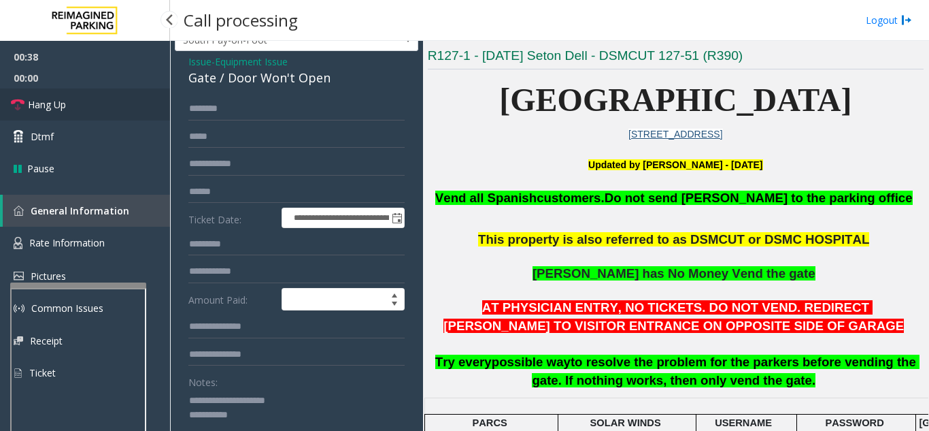
click at [67, 95] on link "Hang Up" at bounding box center [85, 104] width 170 height 32
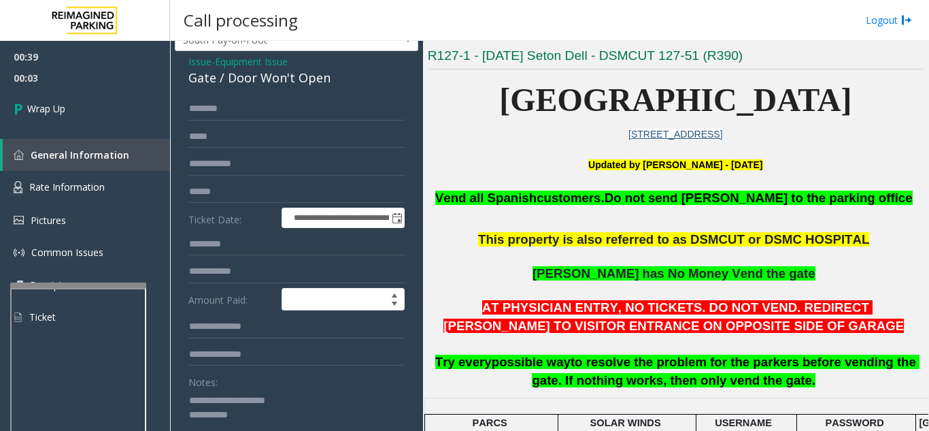
click at [263, 411] on textarea at bounding box center [291, 414] width 206 height 51
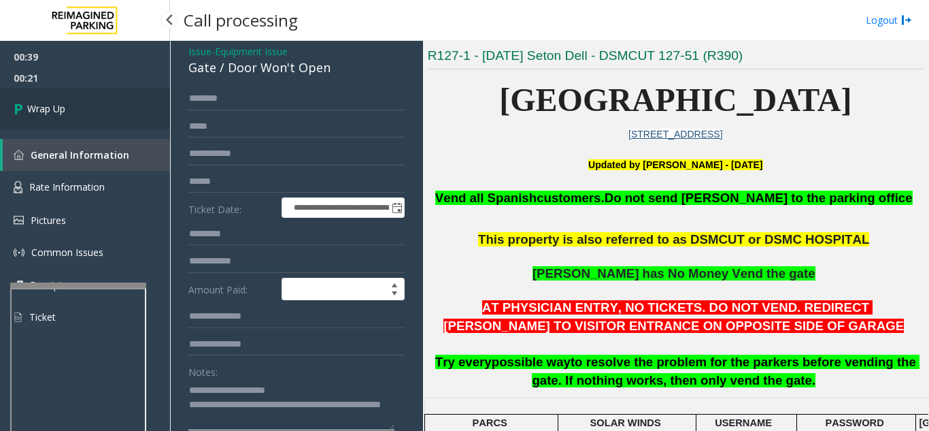
type textarea "**********"
click at [85, 105] on link "Wrap Up" at bounding box center [85, 108] width 170 height 40
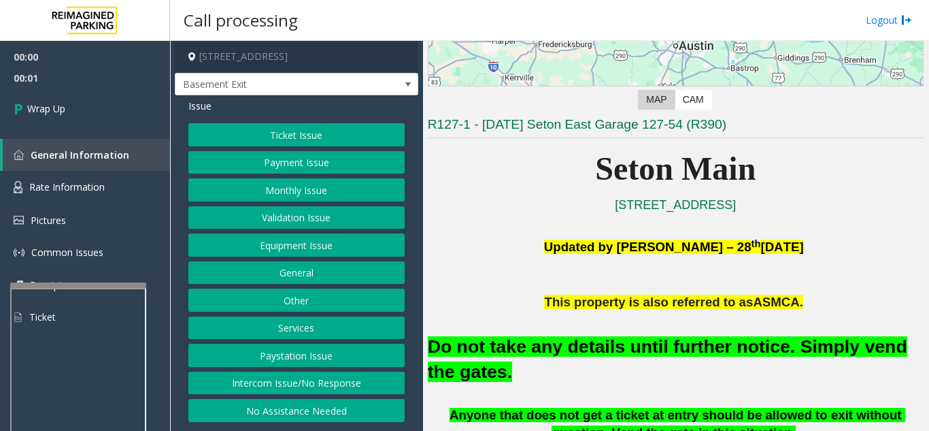
scroll to position [204, 0]
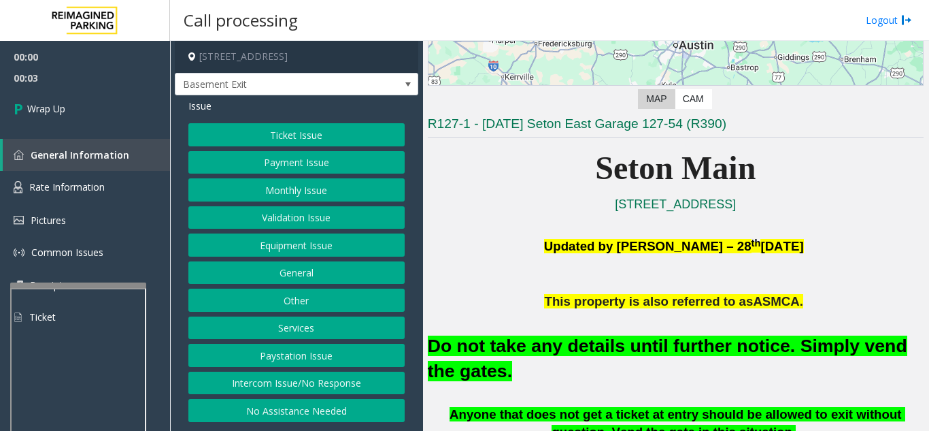
click at [316, 386] on button "Intercom Issue/No Response" at bounding box center [296, 382] width 216 height 23
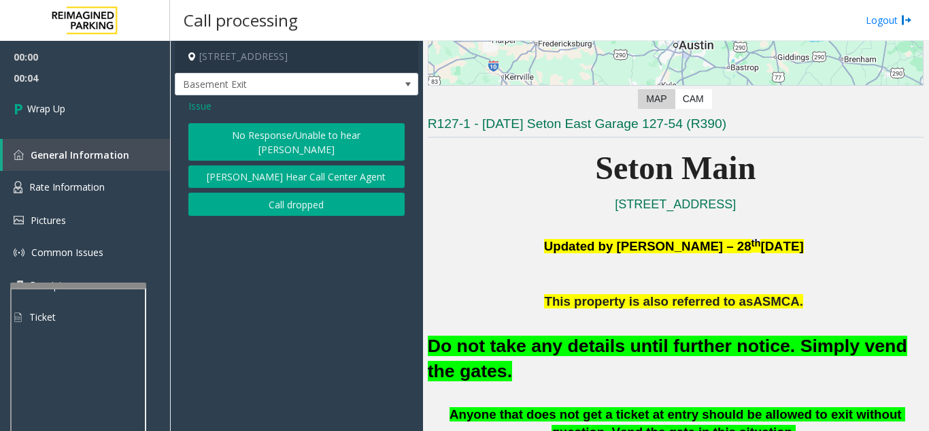
click at [312, 192] on button "Call dropped" at bounding box center [296, 203] width 216 height 23
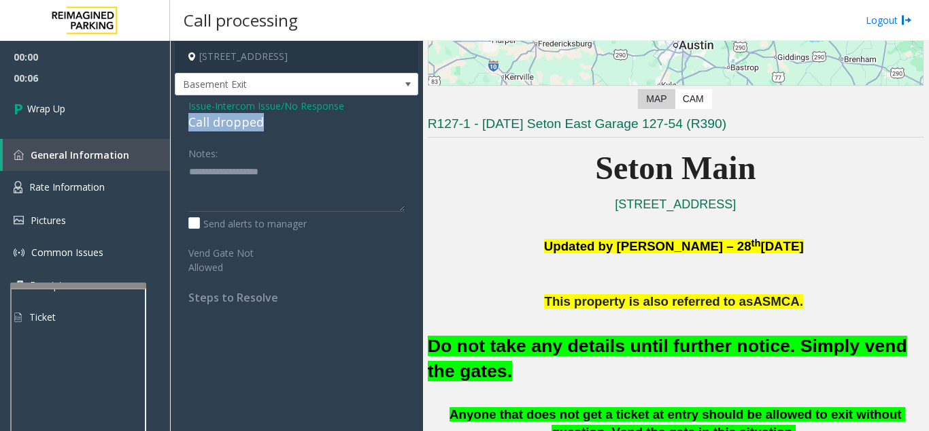
drag, startPoint x: 182, startPoint y: 124, endPoint x: 327, endPoint y: 118, distance: 145.0
click at [327, 118] on div "Issue - Intercom Issue/No Response Call dropped Notes: Send alerts to manager V…" at bounding box center [296, 206] width 243 height 222
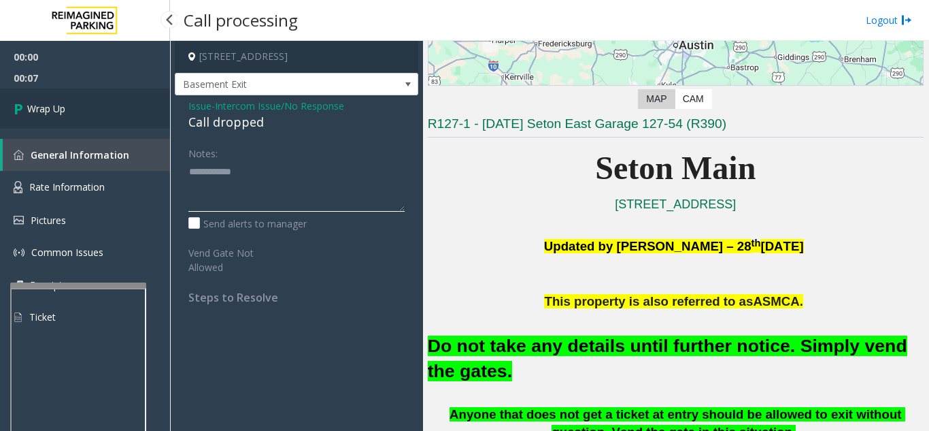
type textarea "**********"
click at [57, 103] on span "Wrap Up" at bounding box center [46, 108] width 38 height 14
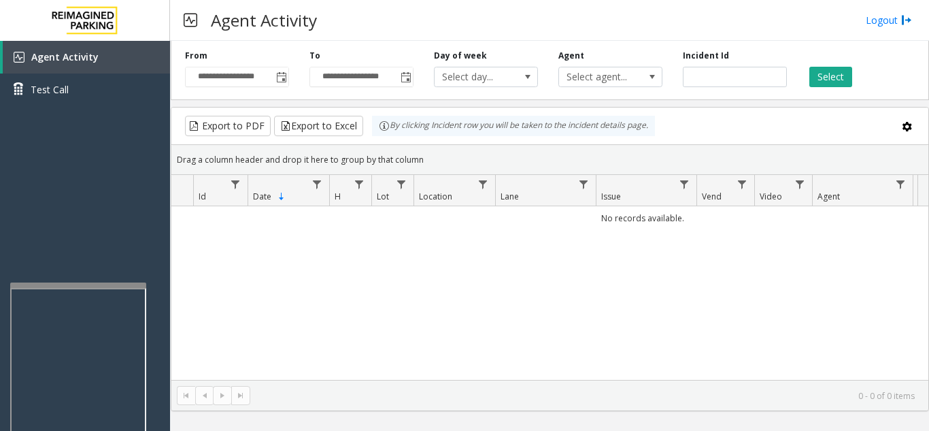
click at [883, 286] on div "No records available." at bounding box center [549, 292] width 757 height 173
click at [280, 80] on span "Toggle popup" at bounding box center [281, 77] width 11 height 11
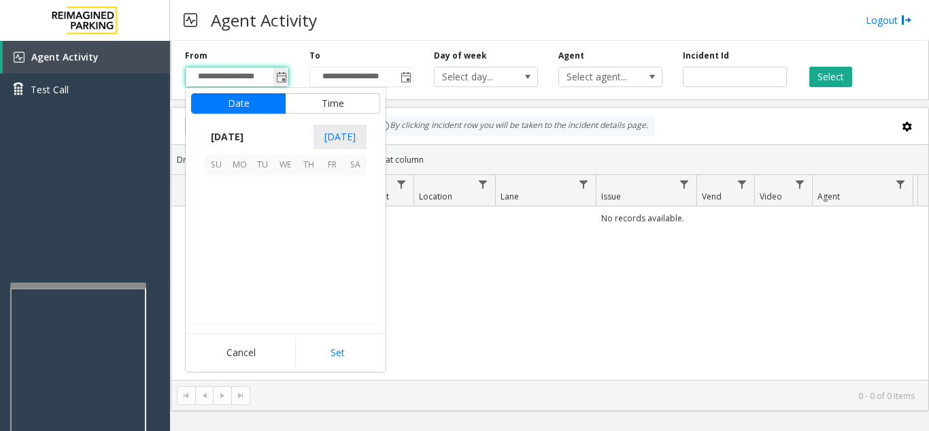
scroll to position [244099, 0]
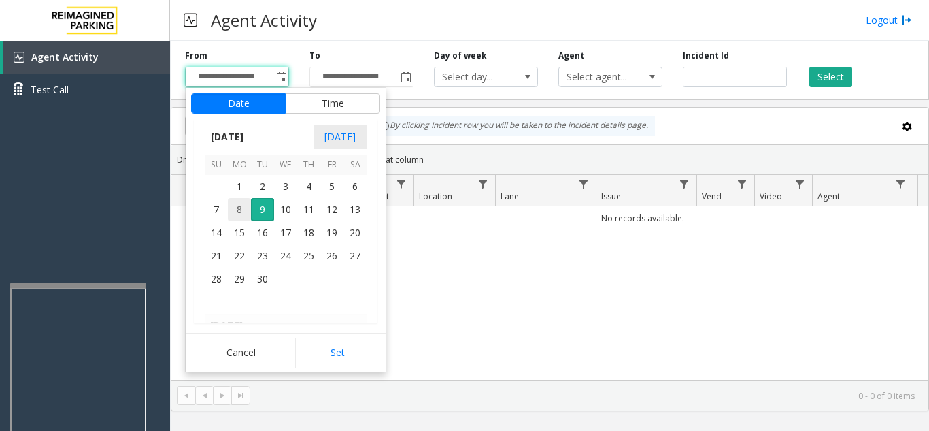
click at [233, 208] on span "8" at bounding box center [239, 209] width 23 height 23
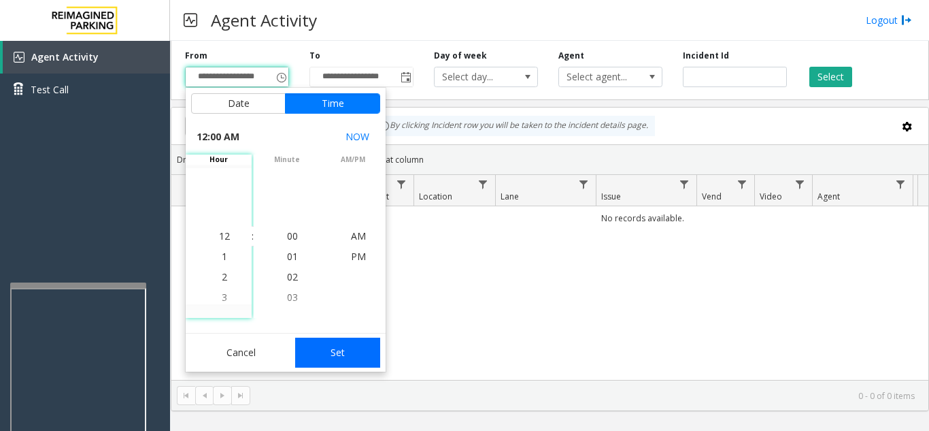
click at [344, 340] on button "Set" at bounding box center [338, 352] width 86 height 30
type input "**********"
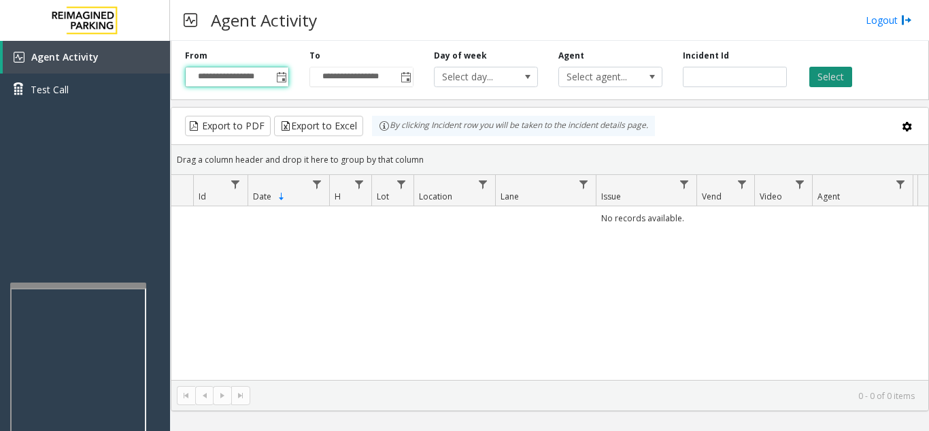
click at [821, 78] on button "Select" at bounding box center [830, 77] width 43 height 20
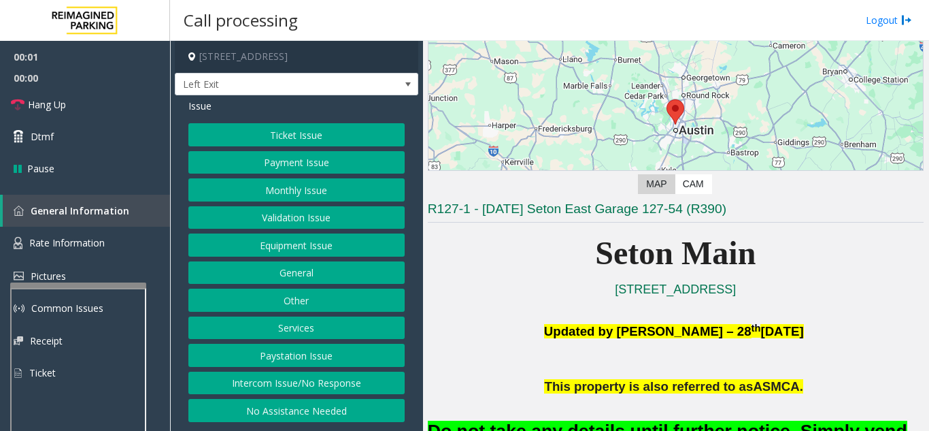
scroll to position [204, 0]
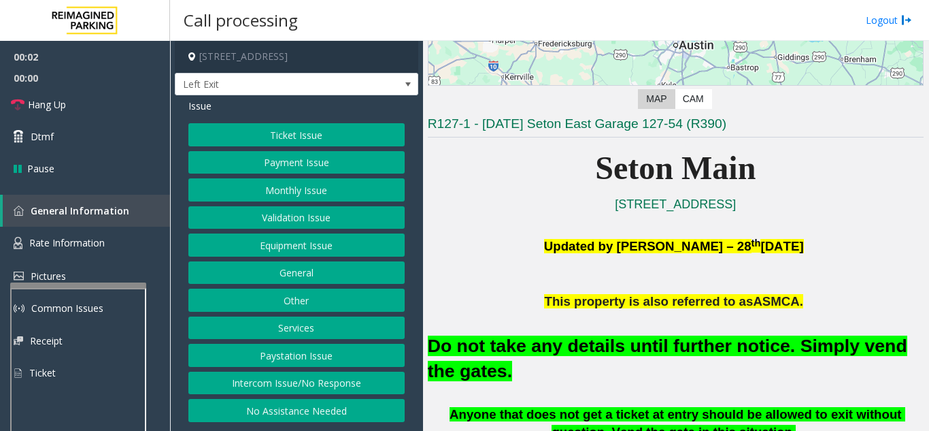
click at [275, 246] on button "Equipment Issue" at bounding box center [296, 244] width 216 height 23
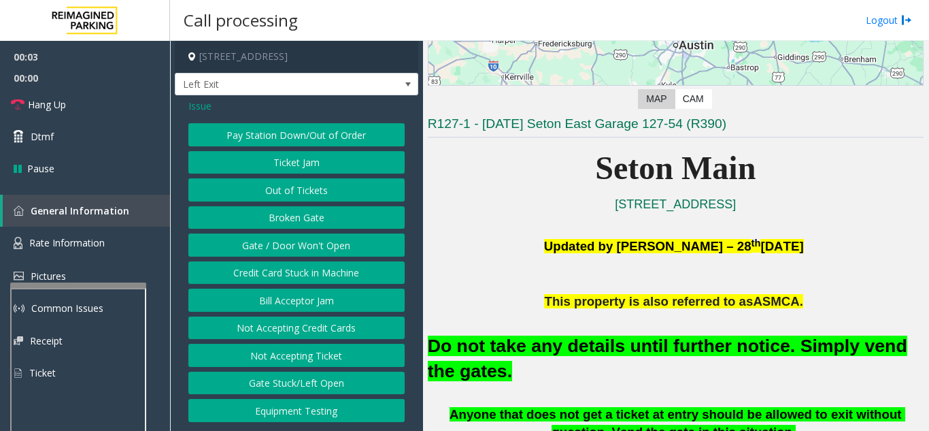
click at [275, 246] on button "Gate / Door Won't Open" at bounding box center [296, 244] width 216 height 23
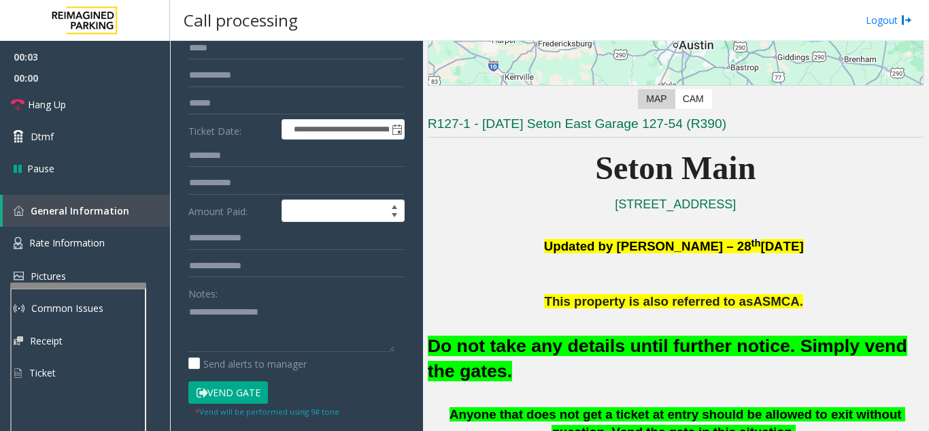
scroll to position [136, 0]
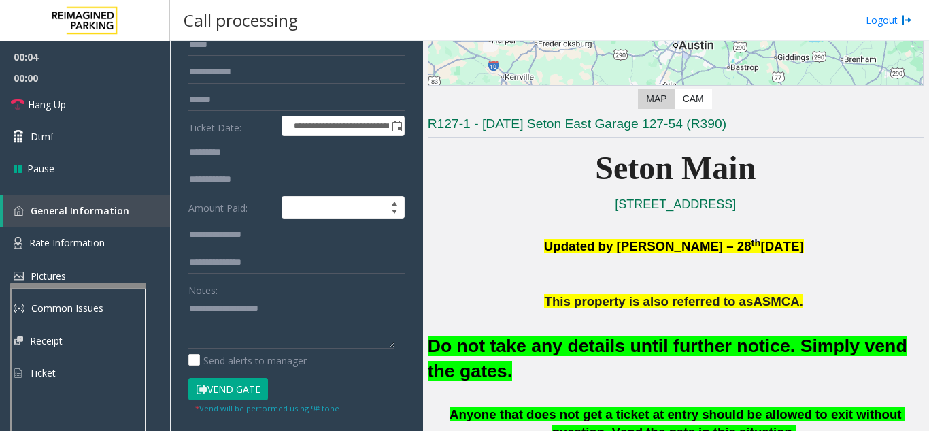
click at [254, 384] on button "Vend Gate" at bounding box center [228, 388] width 80 height 23
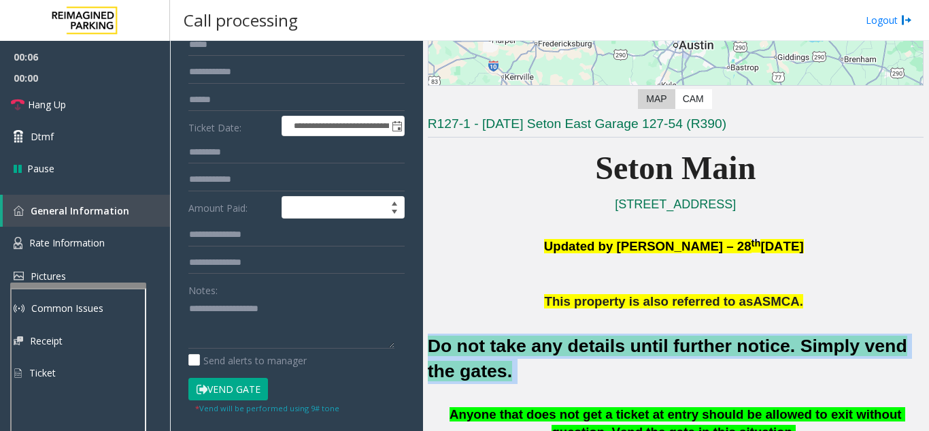
drag, startPoint x: 503, startPoint y: 367, endPoint x: 429, endPoint y: 350, distance: 75.4
click at [429, 350] on h2 "Do not take any details until further notice. Simply vend the gates." at bounding box center [676, 358] width 496 height 50
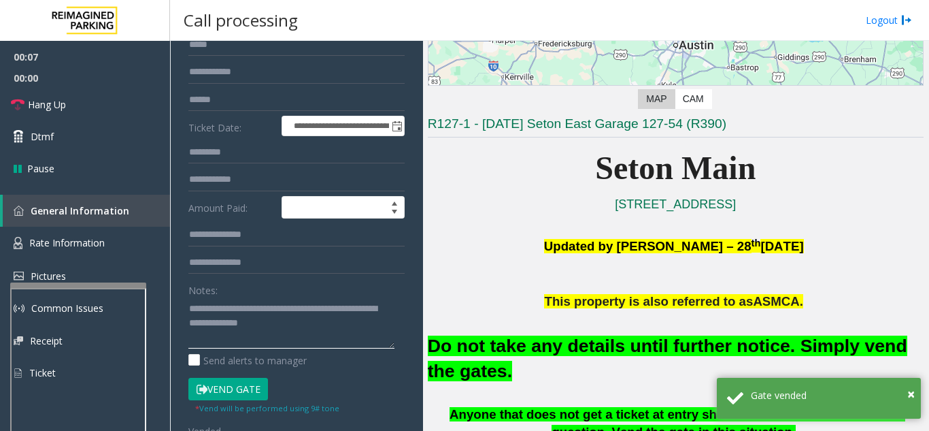
click at [326, 331] on textarea at bounding box center [291, 322] width 206 height 51
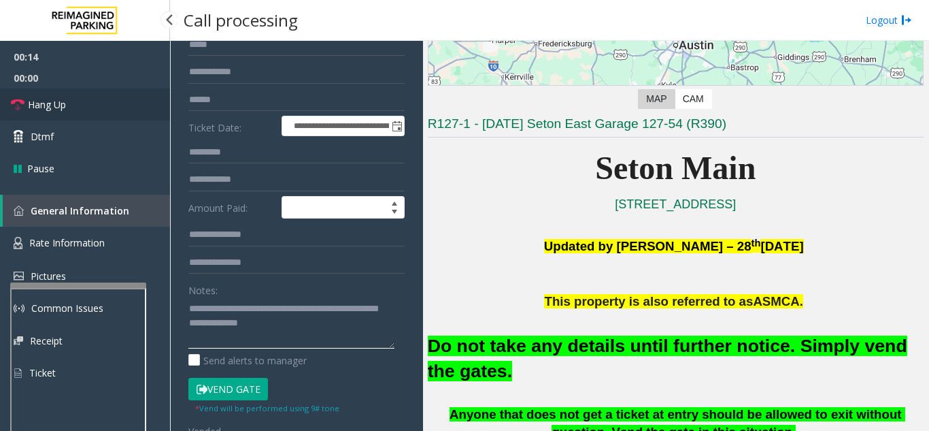
type textarea "**********"
click at [74, 99] on link "Hang Up" at bounding box center [85, 104] width 170 height 32
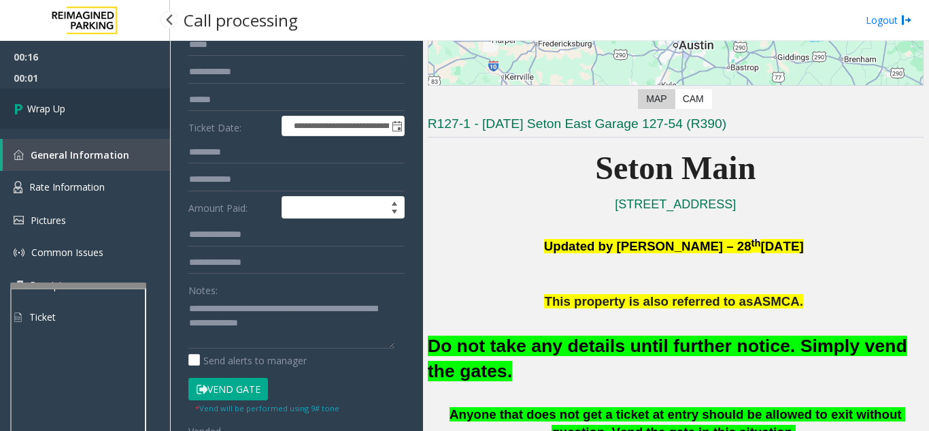
click at [67, 116] on link "Wrap Up" at bounding box center [85, 108] width 170 height 40
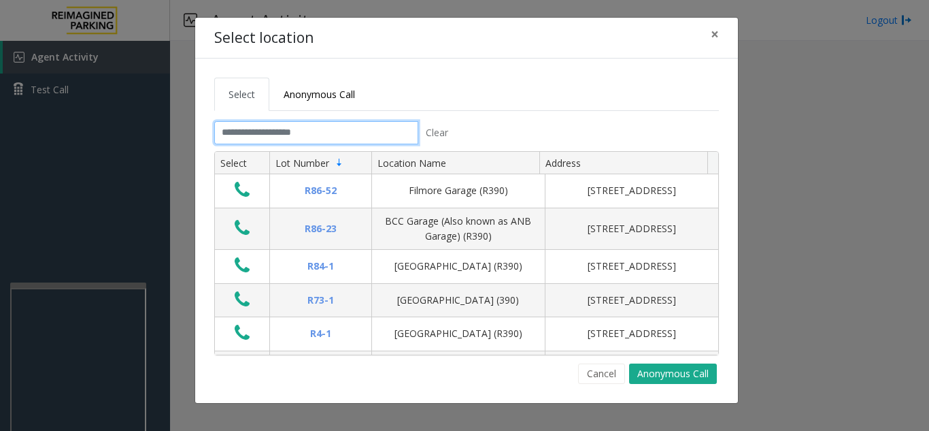
click at [297, 136] on input "text" at bounding box center [316, 132] width 204 height 23
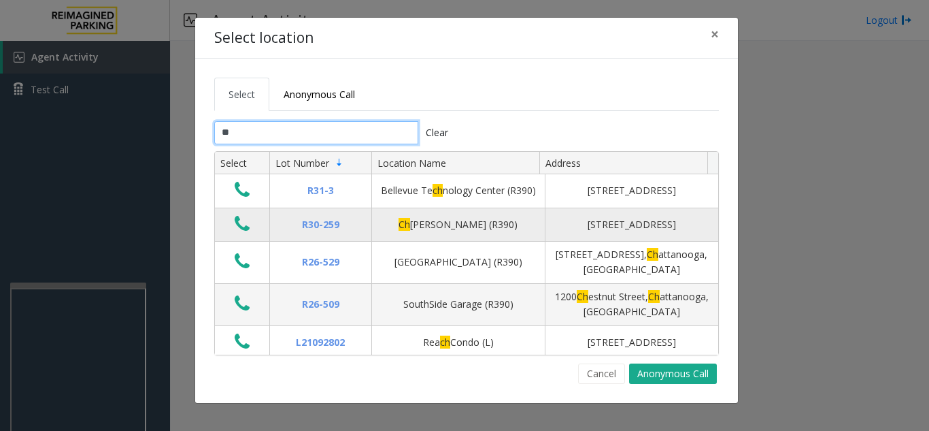
type input "**"
click at [255, 237] on td "Data table" at bounding box center [242, 224] width 54 height 33
click at [243, 233] on icon "Data table" at bounding box center [242, 223] width 15 height 19
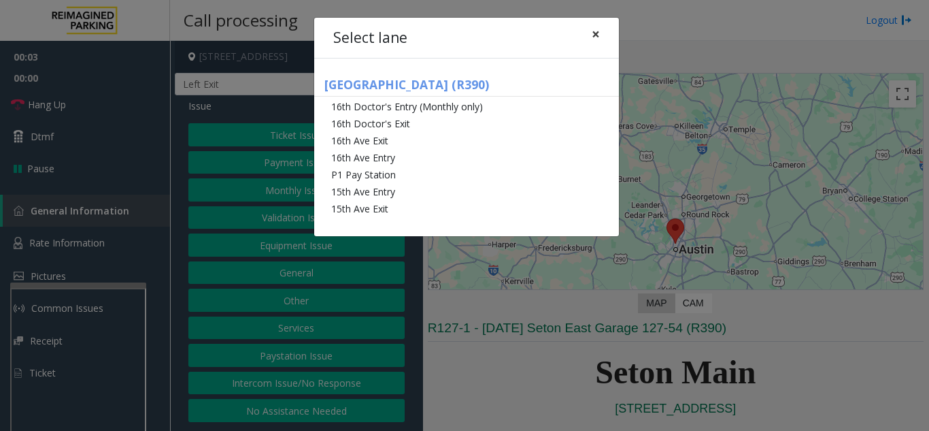
click at [599, 27] on span "×" at bounding box center [596, 33] width 8 height 19
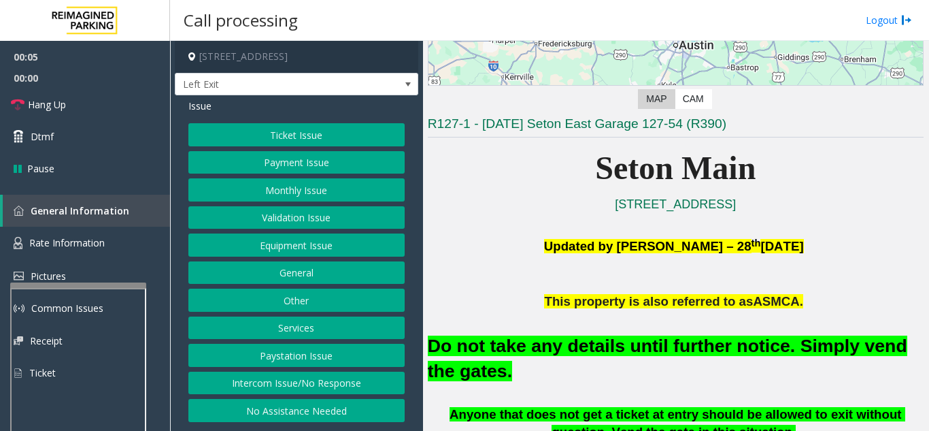
scroll to position [272, 0]
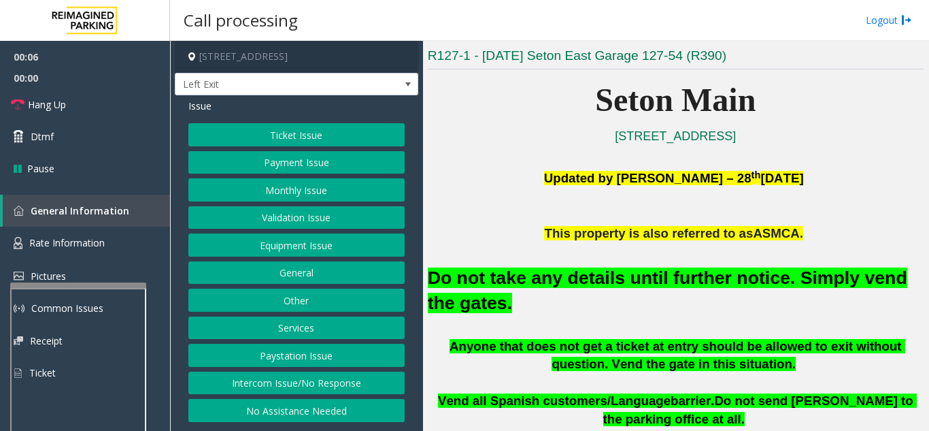
click at [314, 250] on button "Equipment Issue" at bounding box center [296, 244] width 216 height 23
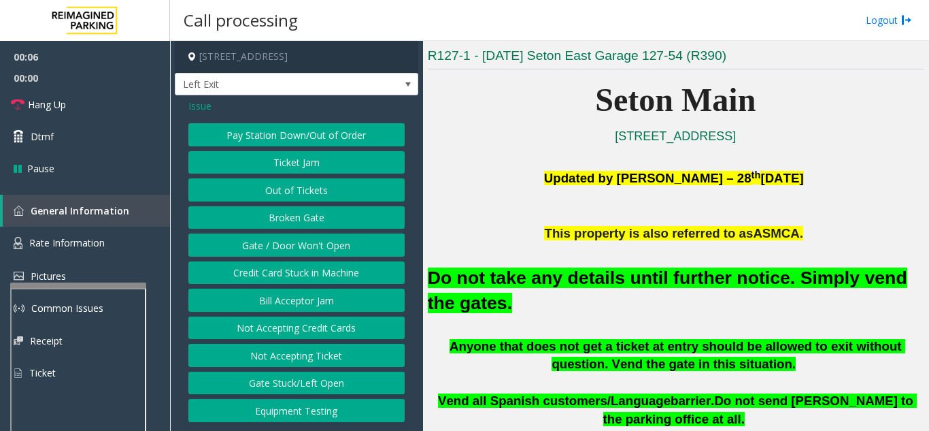
click at [314, 250] on button "Gate / Door Won't Open" at bounding box center [296, 244] width 216 height 23
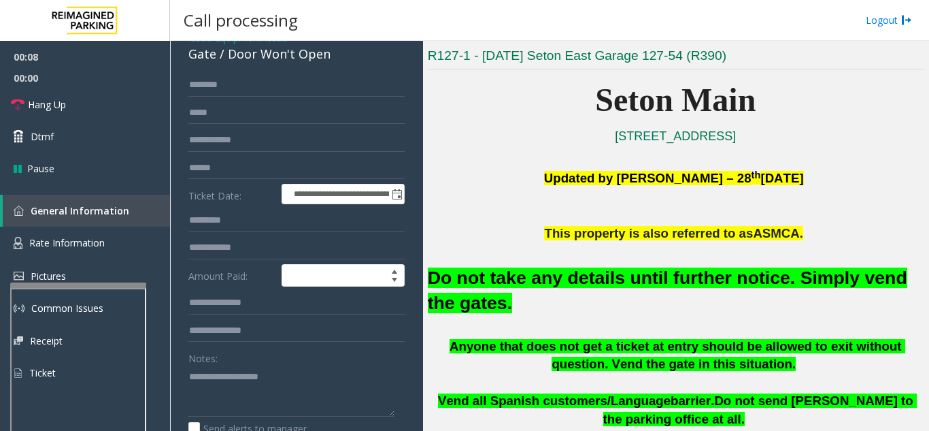
scroll to position [136, 0]
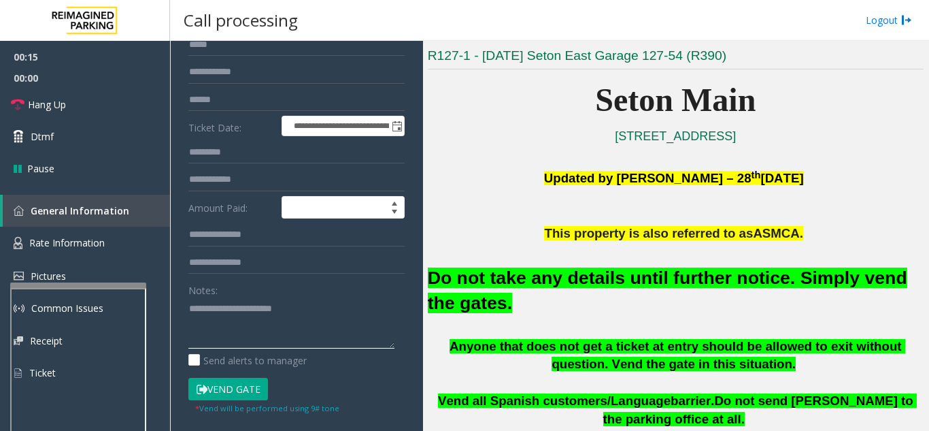
click at [327, 301] on textarea at bounding box center [291, 322] width 206 height 51
type textarea "**********"
click at [238, 397] on button "Vend Gate" at bounding box center [228, 388] width 80 height 23
click at [84, 102] on link "Hang Up" at bounding box center [85, 104] width 170 height 32
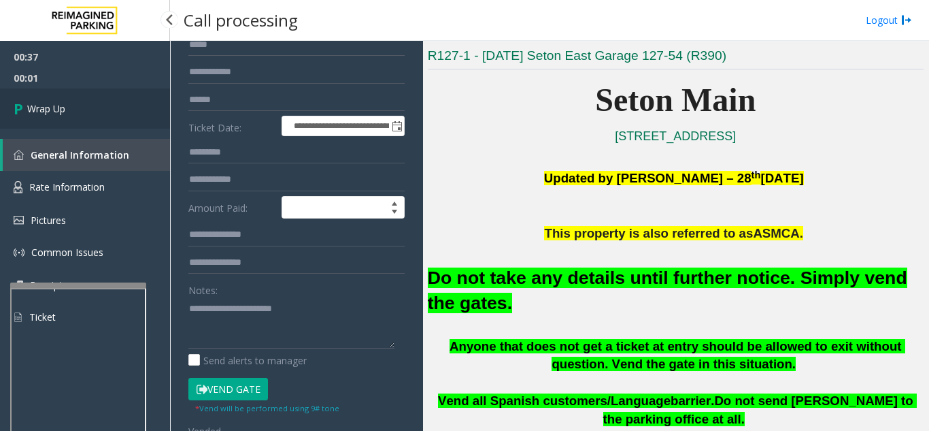
click at [128, 105] on link "Wrap Up" at bounding box center [85, 108] width 170 height 40
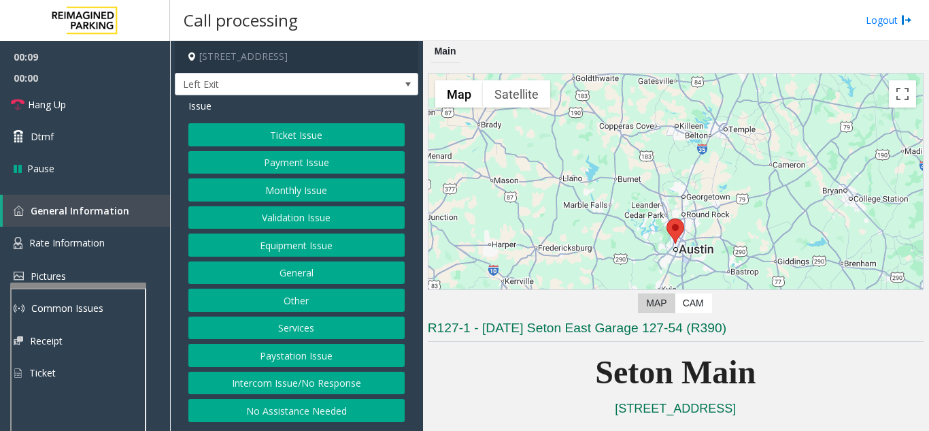
scroll to position [272, 0]
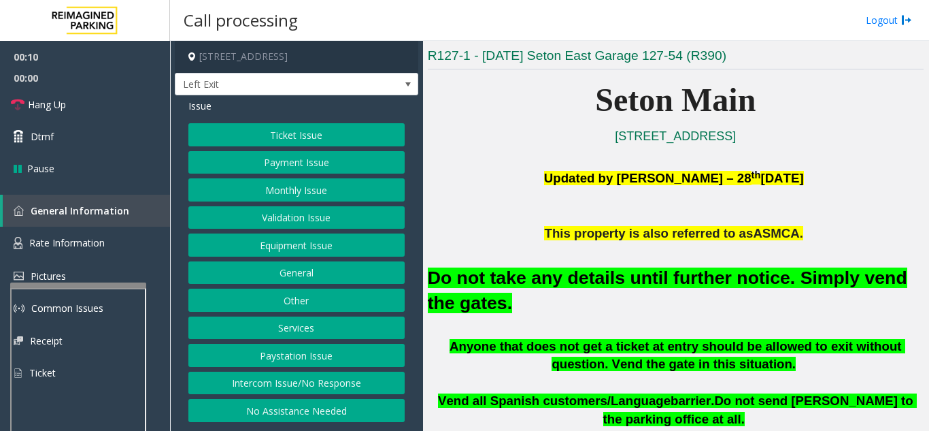
click at [309, 247] on button "Equipment Issue" at bounding box center [296, 244] width 216 height 23
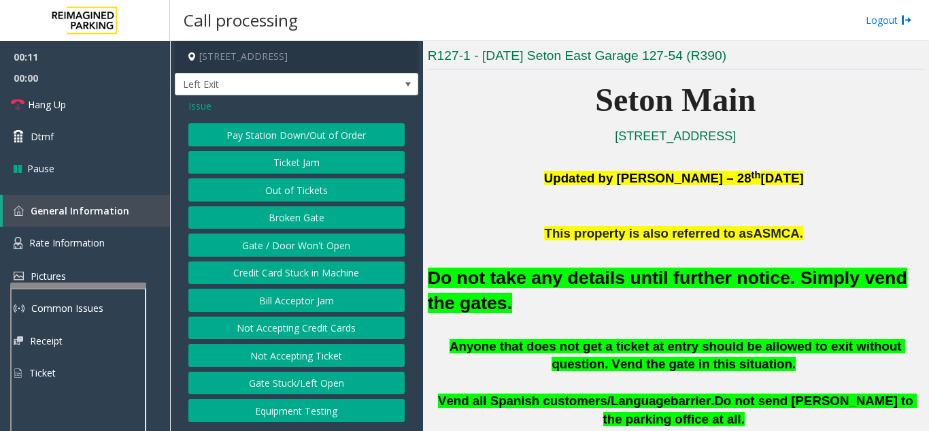
click at [309, 247] on button "Gate / Door Won't Open" at bounding box center [296, 244] width 216 height 23
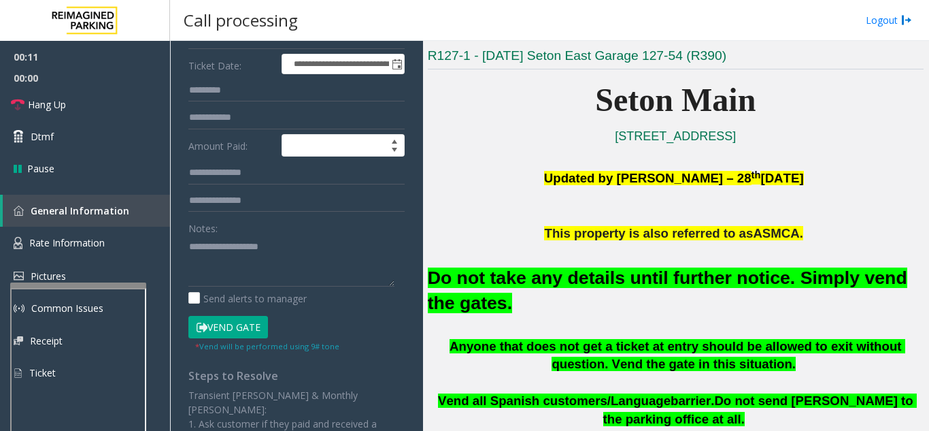
scroll to position [204, 0]
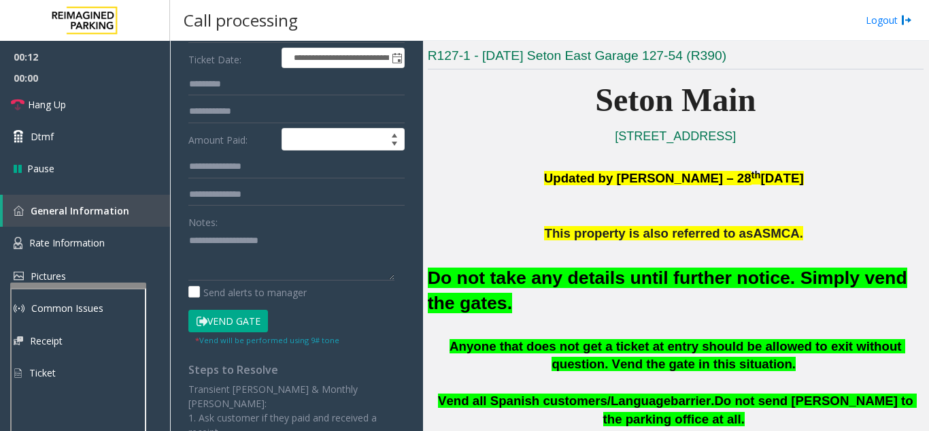
click at [244, 316] on button "Vend Gate" at bounding box center [228, 320] width 80 height 23
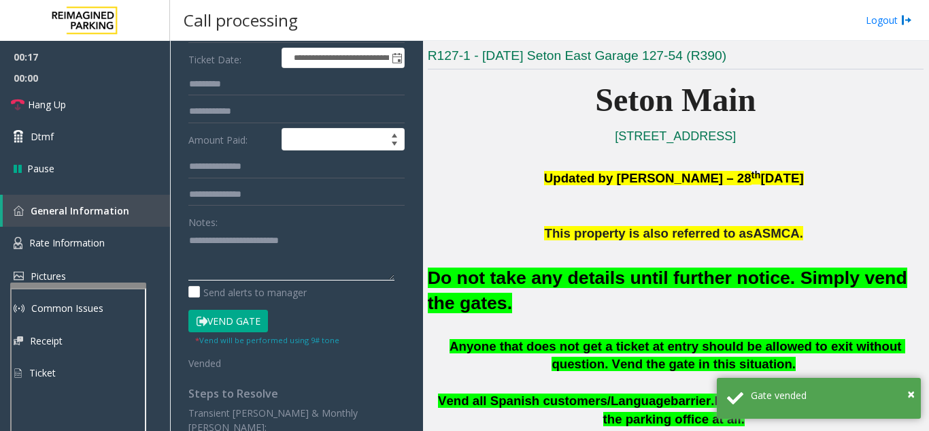
type textarea "**********"
click at [348, 221] on div "Notes:" at bounding box center [296, 245] width 216 height 70
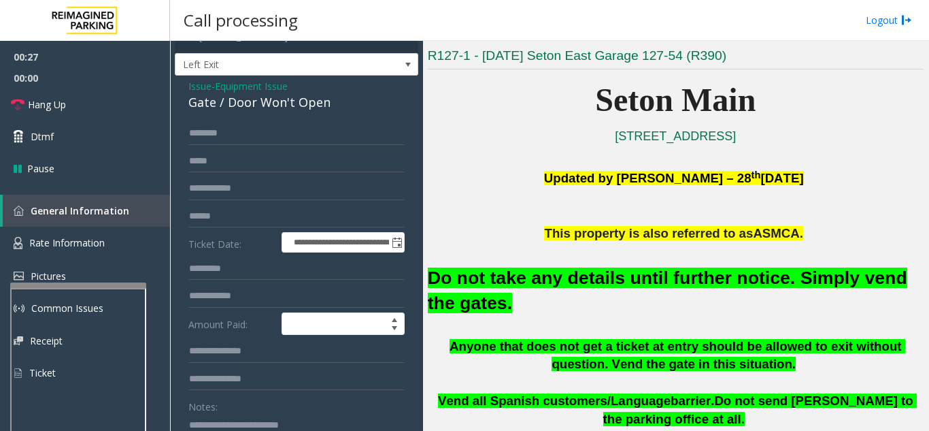
scroll to position [0, 0]
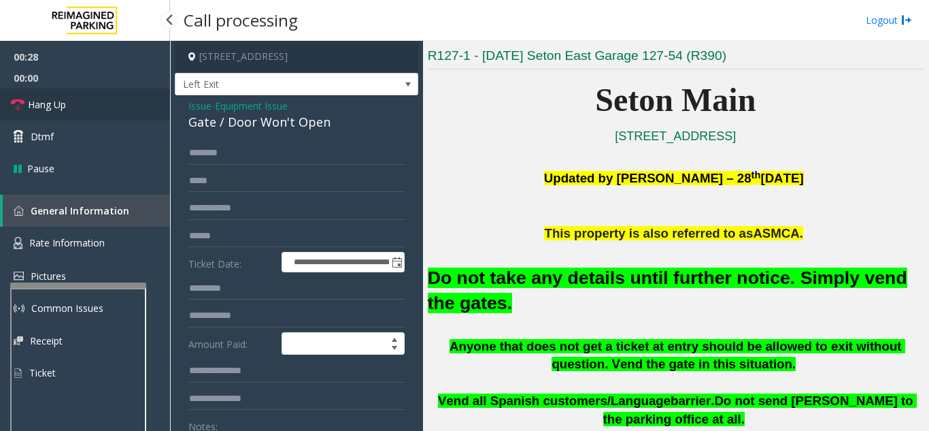
click at [116, 114] on link "Hang Up" at bounding box center [85, 104] width 170 height 32
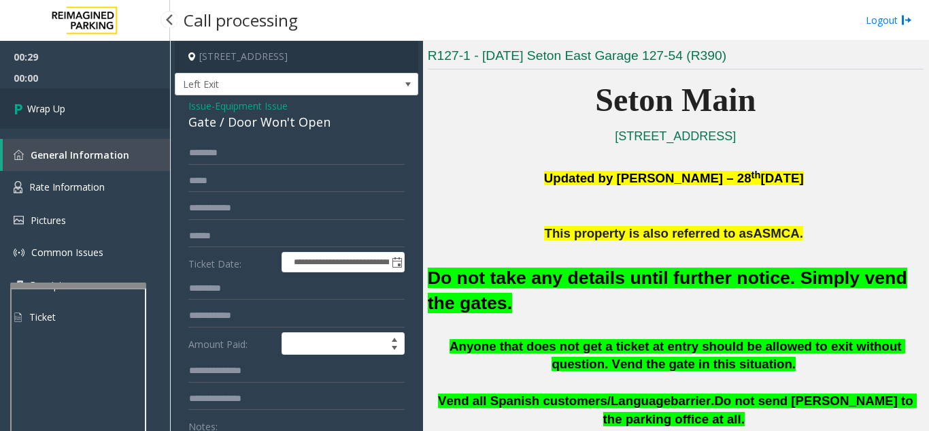
click at [116, 114] on link "Wrap Up" at bounding box center [85, 108] width 170 height 40
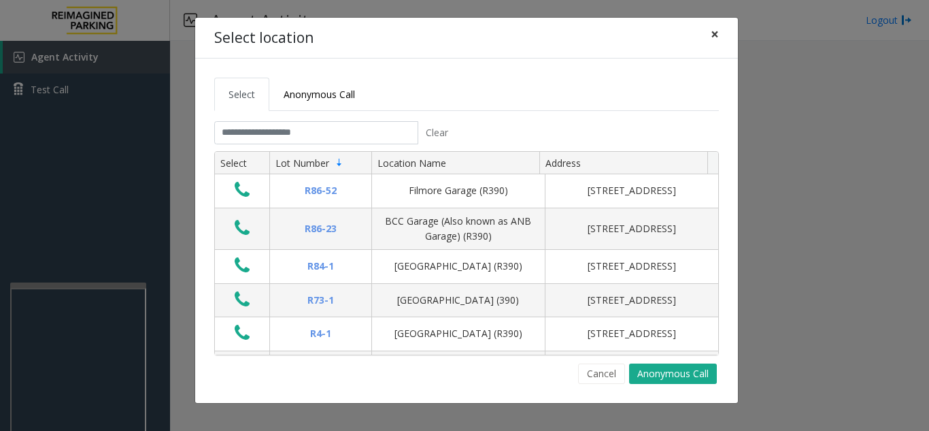
click at [717, 34] on span "×" at bounding box center [715, 33] width 8 height 19
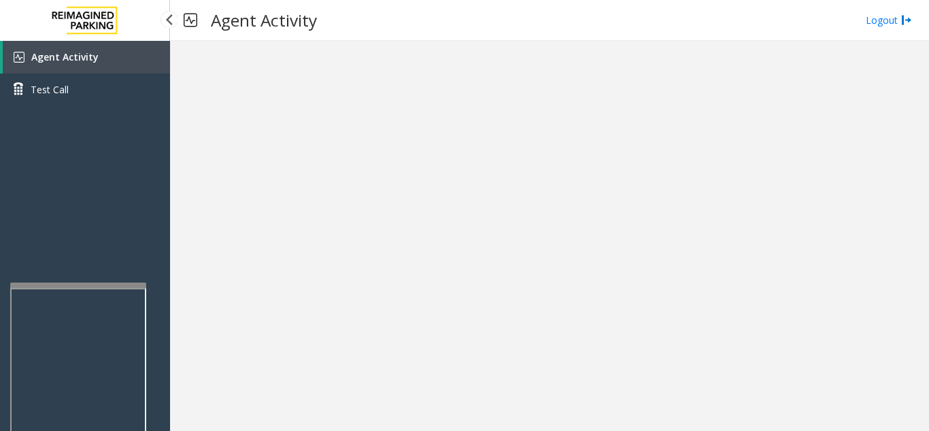
click at [95, 66] on link "Agent Activity" at bounding box center [86, 57] width 167 height 33
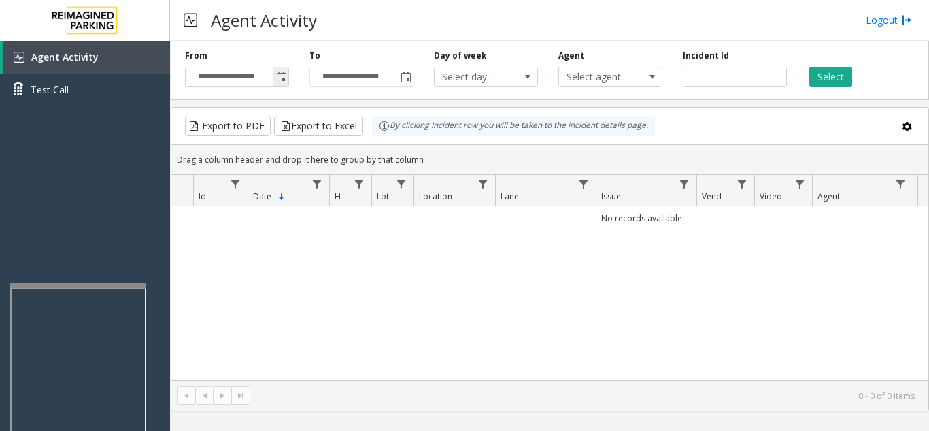
click at [278, 75] on span "Toggle popup" at bounding box center [281, 77] width 11 height 11
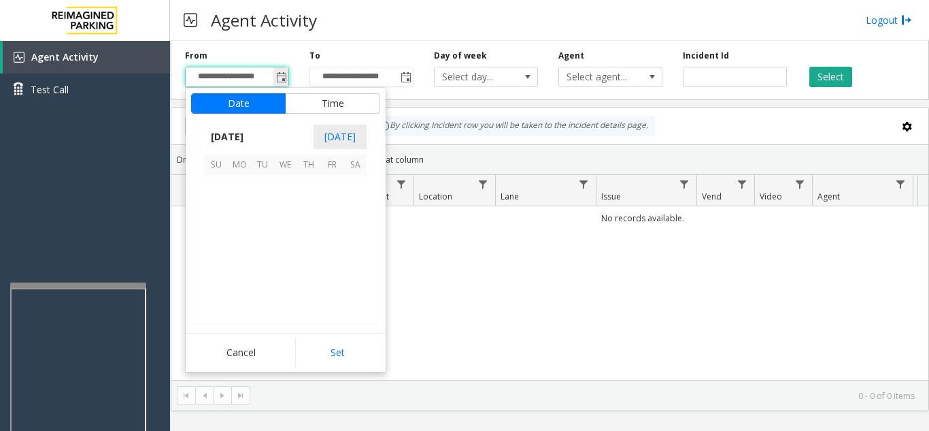
scroll to position [244099, 0]
click at [242, 209] on span "8" at bounding box center [239, 209] width 23 height 23
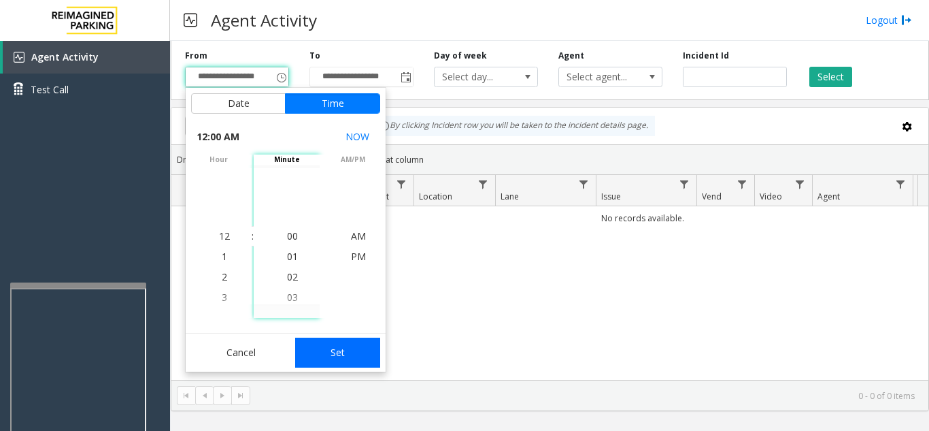
click at [339, 358] on button "Set" at bounding box center [338, 352] width 86 height 30
type input "**********"
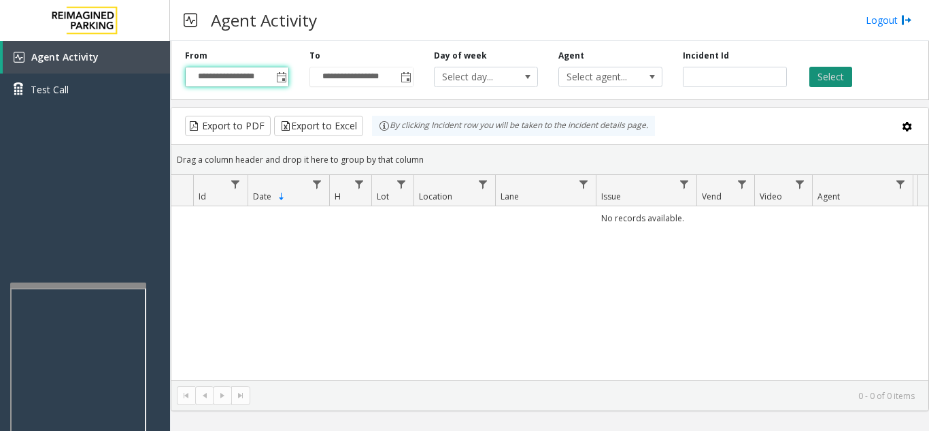
click at [832, 78] on button "Select" at bounding box center [830, 77] width 43 height 20
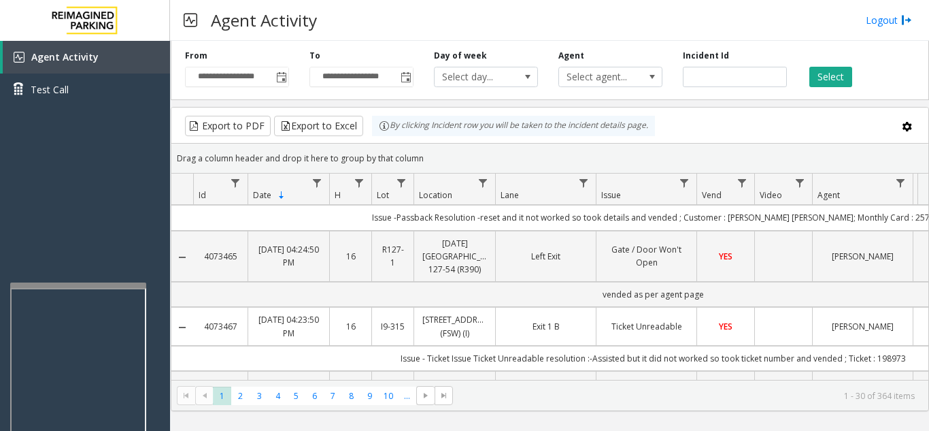
scroll to position [0, 0]
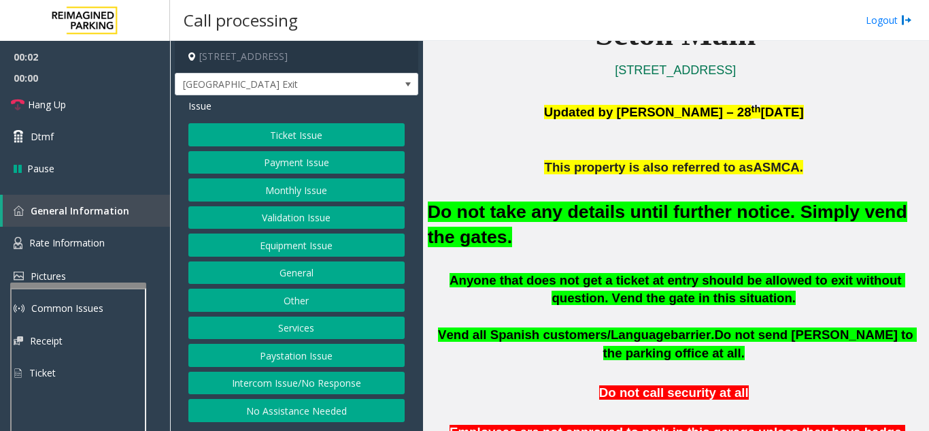
scroll to position [340, 0]
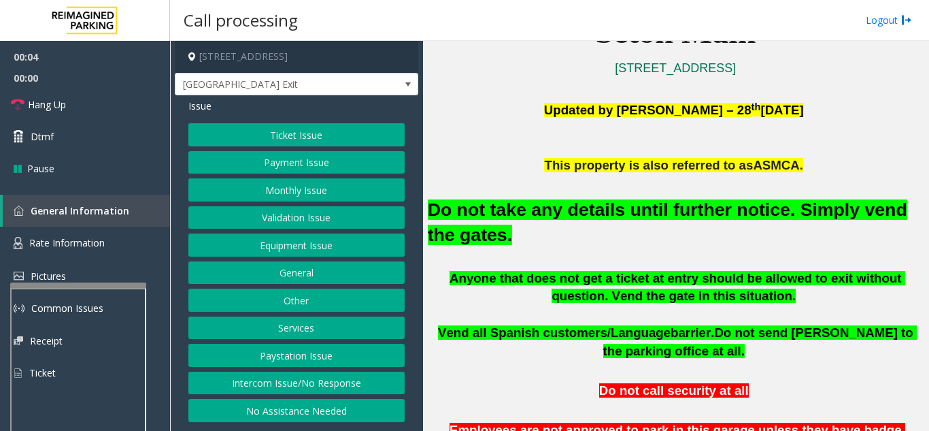
click at [303, 250] on button "Equipment Issue" at bounding box center [296, 244] width 216 height 23
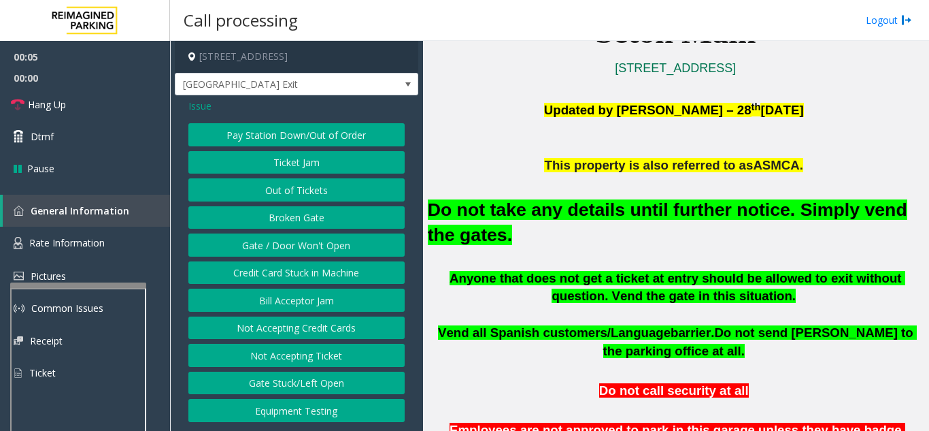
click at [303, 250] on button "Gate / Door Won't Open" at bounding box center [296, 244] width 216 height 23
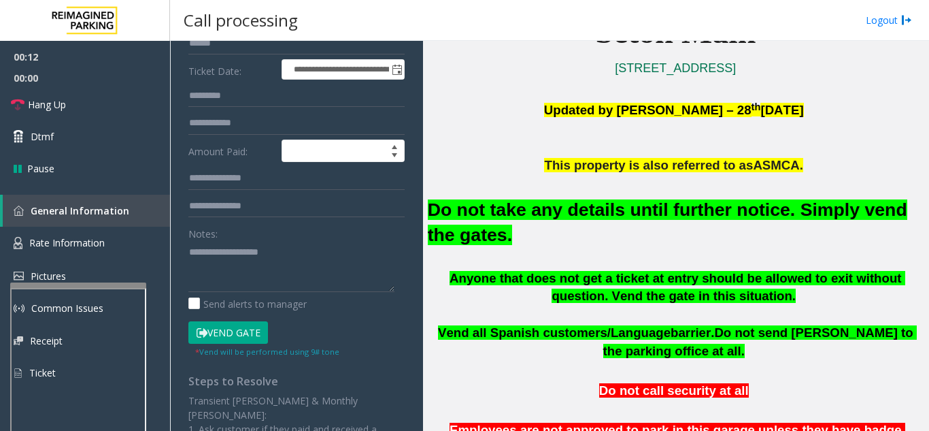
scroll to position [272, 0]
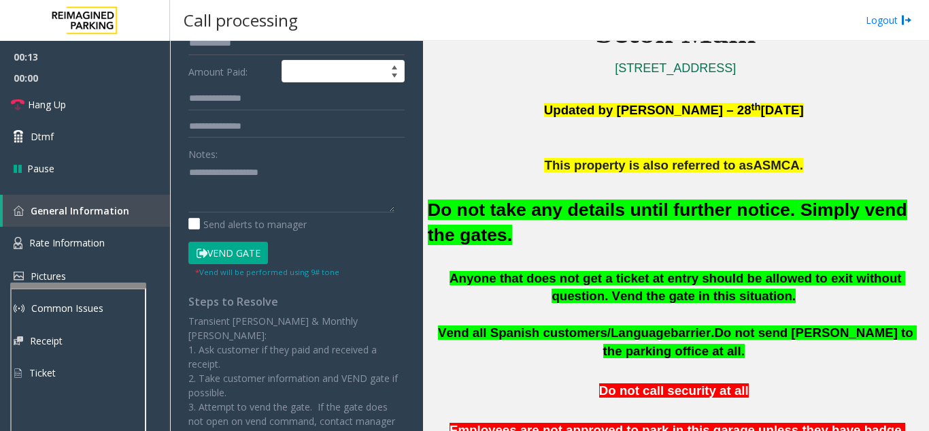
click at [220, 245] on button "Vend Gate" at bounding box center [228, 252] width 80 height 23
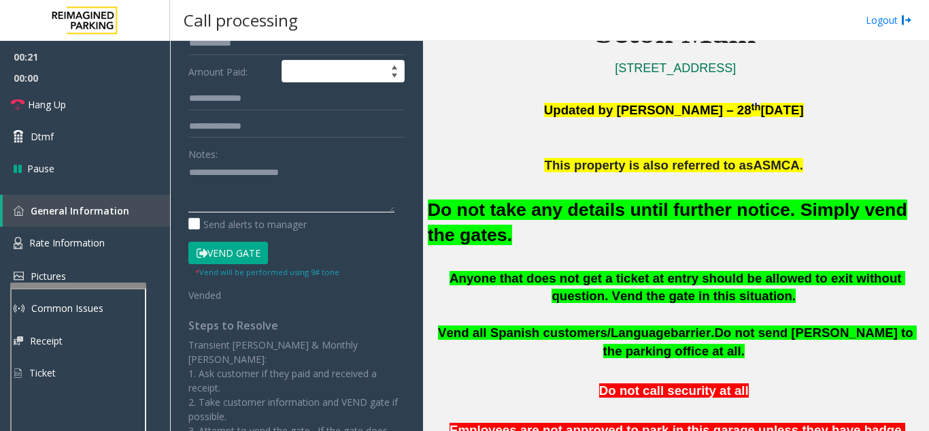
click at [322, 165] on textarea at bounding box center [291, 186] width 206 height 51
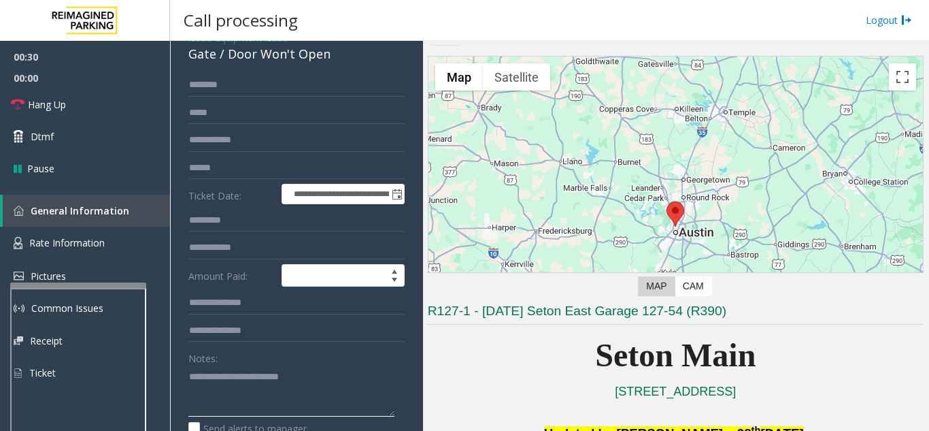
scroll to position [0, 0]
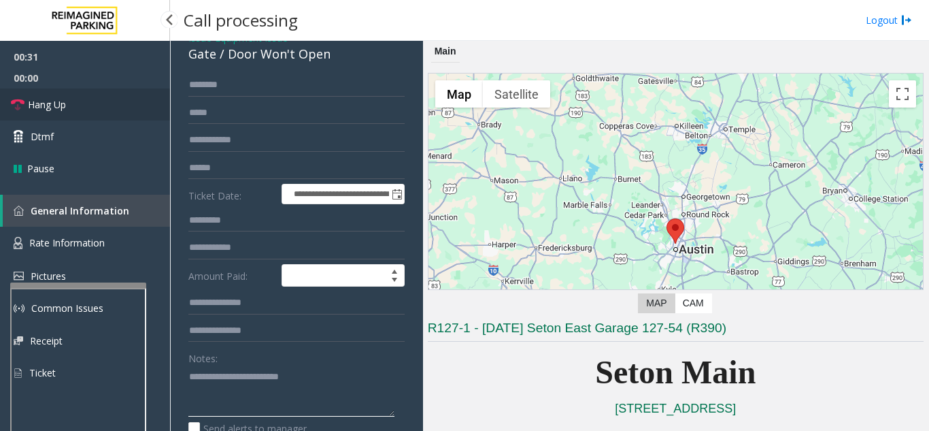
type textarea "**********"
click at [133, 112] on link "Hang Up" at bounding box center [85, 104] width 170 height 32
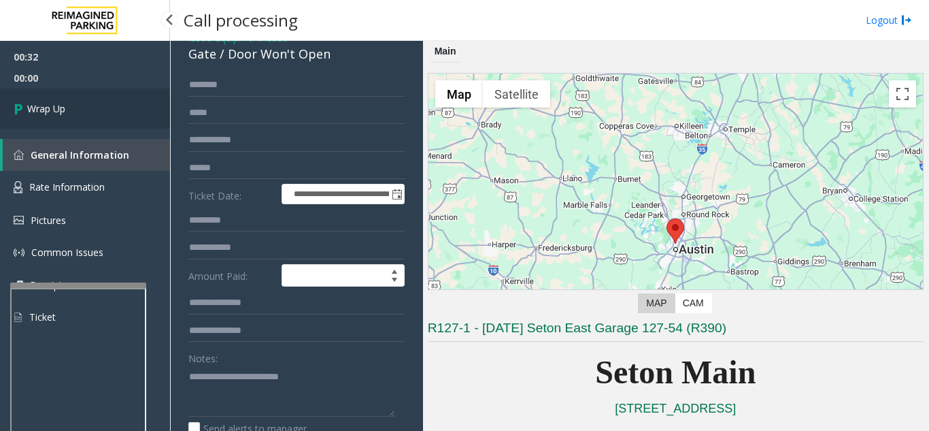
click at [133, 112] on link "Wrap Up" at bounding box center [85, 108] width 170 height 40
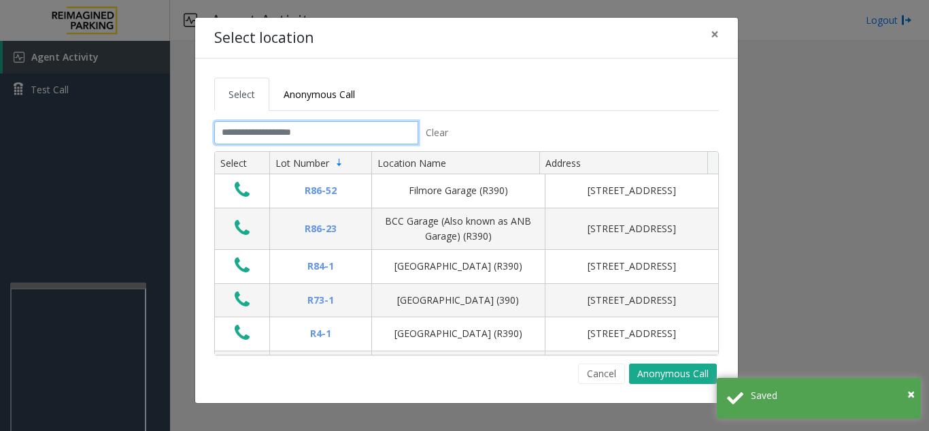
click at [307, 140] on input "text" at bounding box center [316, 132] width 204 height 23
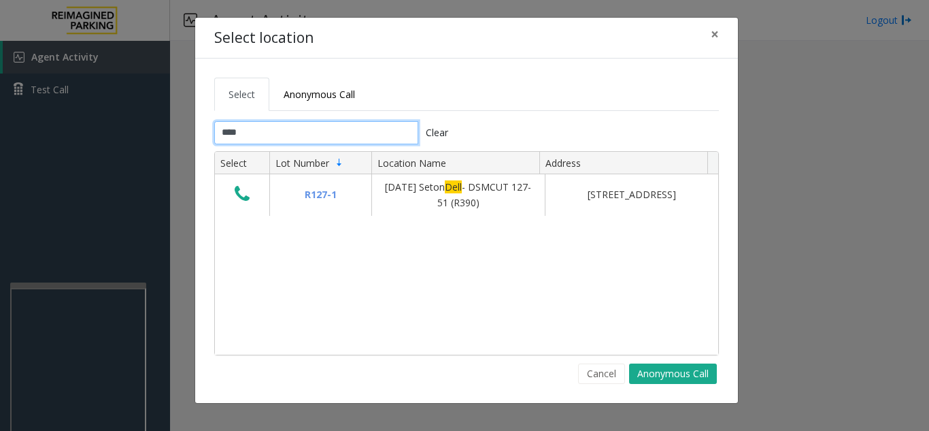
type input "****"
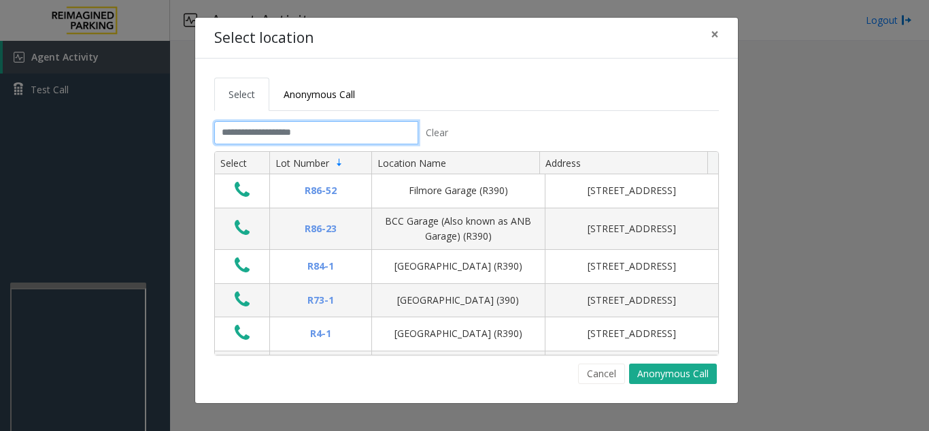
click at [338, 131] on input "text" at bounding box center [316, 132] width 204 height 23
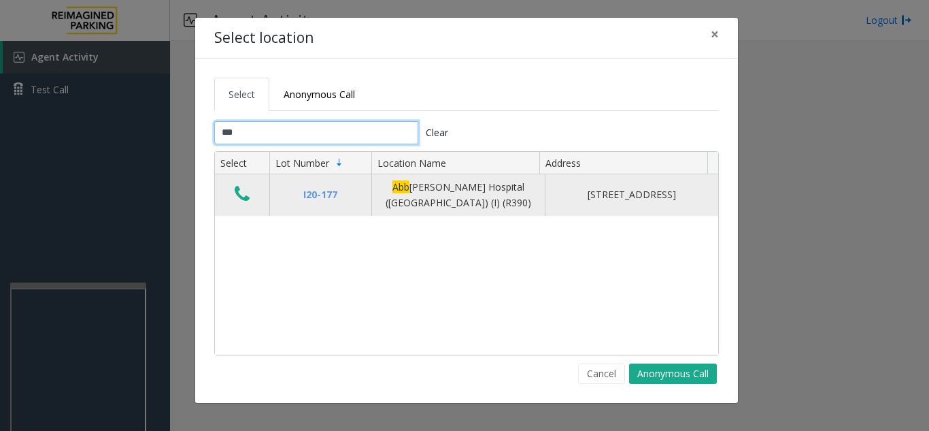
type input "***"
click at [231, 192] on button "Data table" at bounding box center [242, 195] width 23 height 22
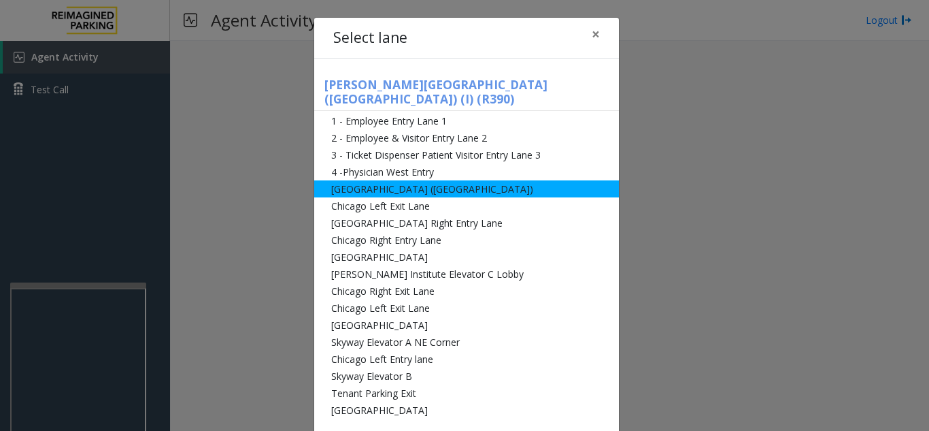
click at [402, 180] on li "[GEOGRAPHIC_DATA] ([GEOGRAPHIC_DATA])" at bounding box center [466, 188] width 305 height 17
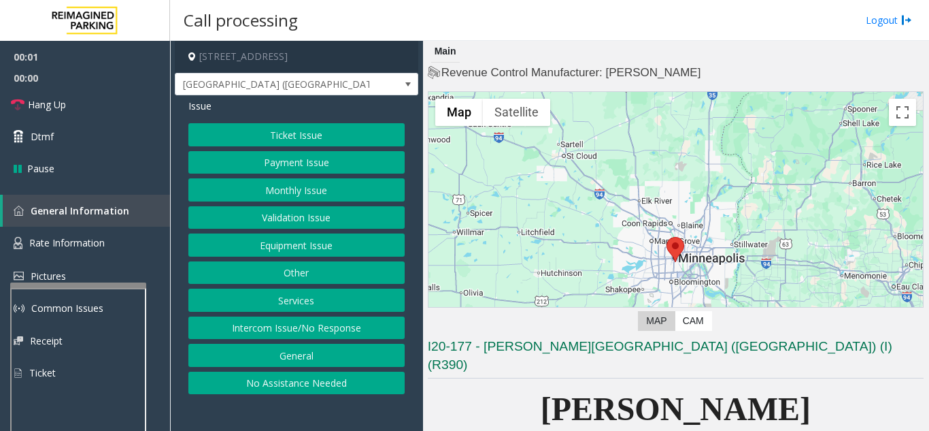
click at [305, 138] on button "Ticket Issue" at bounding box center [296, 134] width 216 height 23
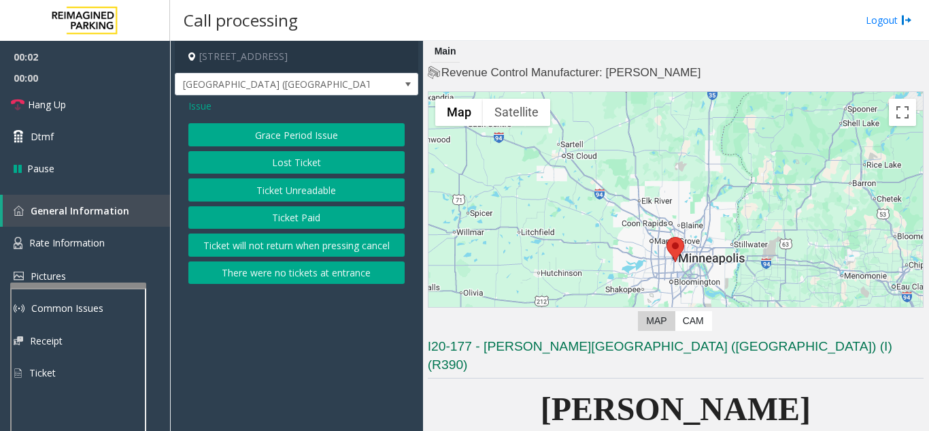
click at [309, 181] on button "Ticket Unreadable" at bounding box center [296, 189] width 216 height 23
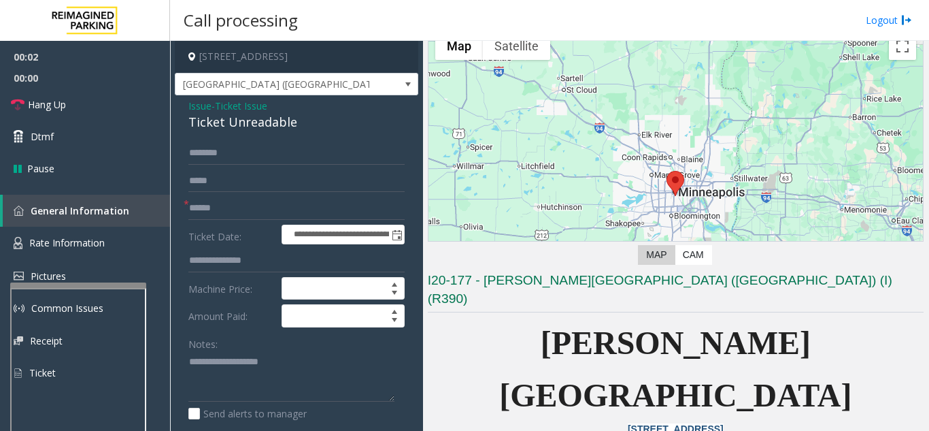
scroll to position [136, 0]
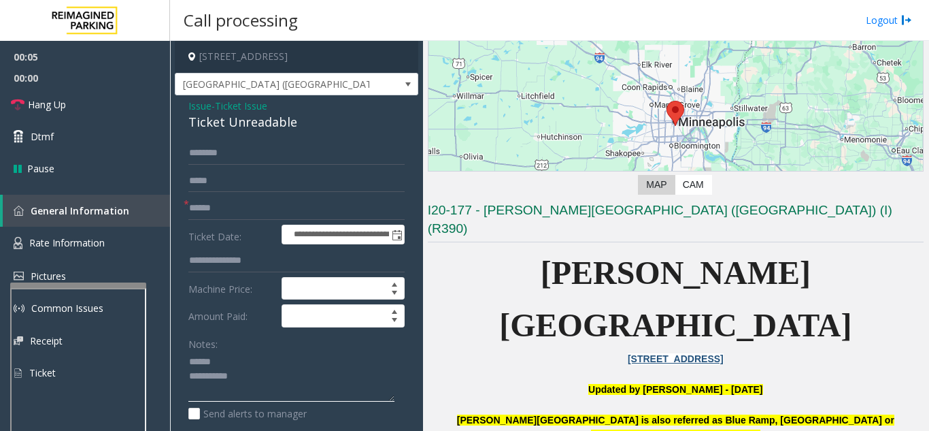
click at [242, 361] on textarea at bounding box center [291, 376] width 206 height 51
drag, startPoint x: 177, startPoint y: 121, endPoint x: 308, endPoint y: 122, distance: 131.3
click at [308, 122] on div "**********" at bounding box center [296, 427] width 243 height 664
type textarea "**********"
click at [295, 203] on input "text" at bounding box center [296, 208] width 216 height 23
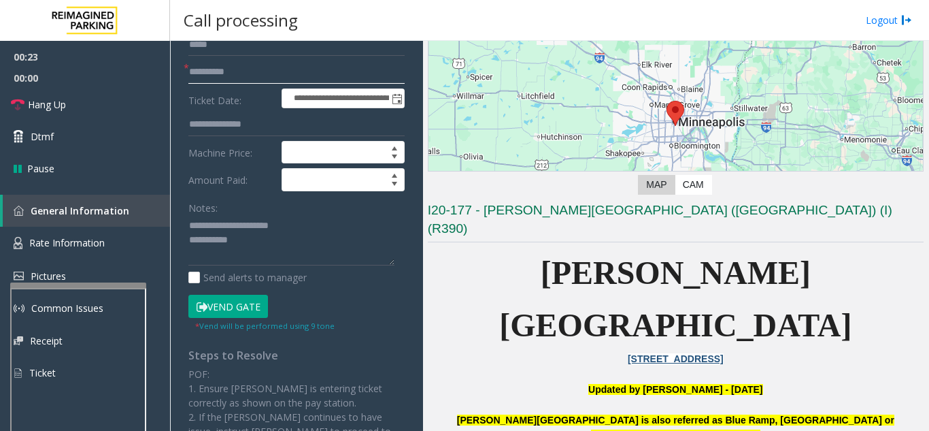
type input "**********"
click at [251, 303] on button "Vend Gate" at bounding box center [228, 305] width 80 height 23
click at [272, 244] on textarea at bounding box center [291, 240] width 206 height 51
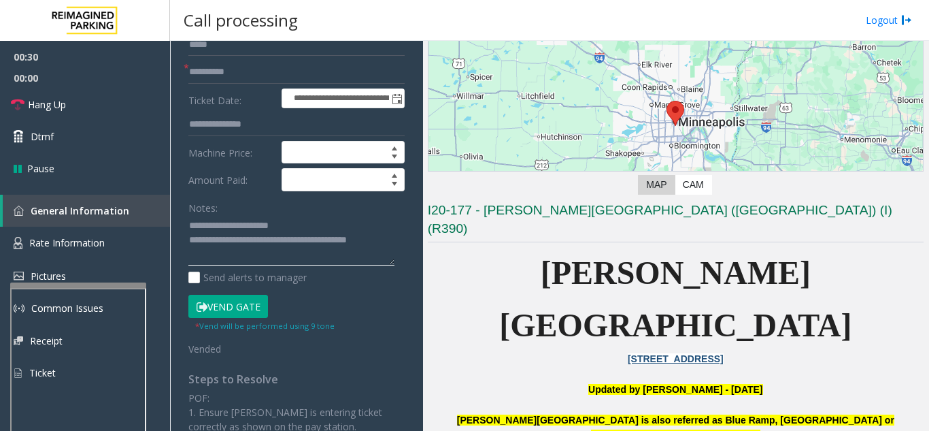
click at [296, 230] on textarea at bounding box center [291, 240] width 206 height 51
type textarea "**********"
click at [98, 107] on link "Hang Up" at bounding box center [85, 104] width 170 height 32
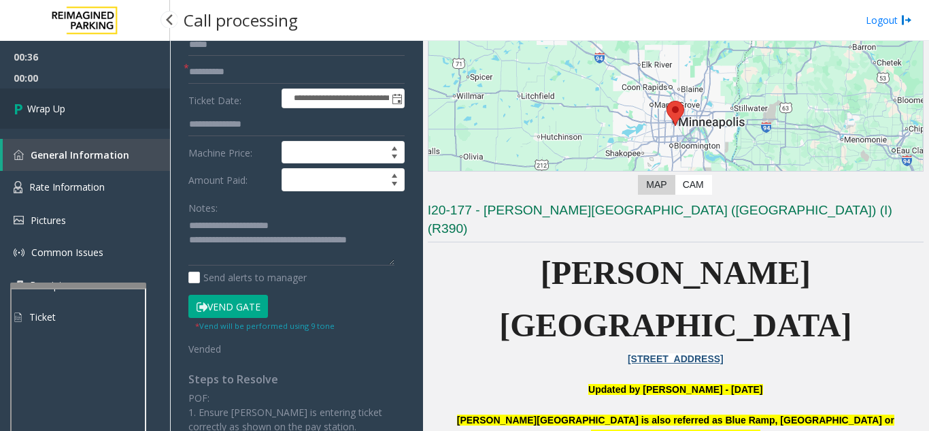
click at [98, 107] on link "Wrap Up" at bounding box center [85, 108] width 170 height 40
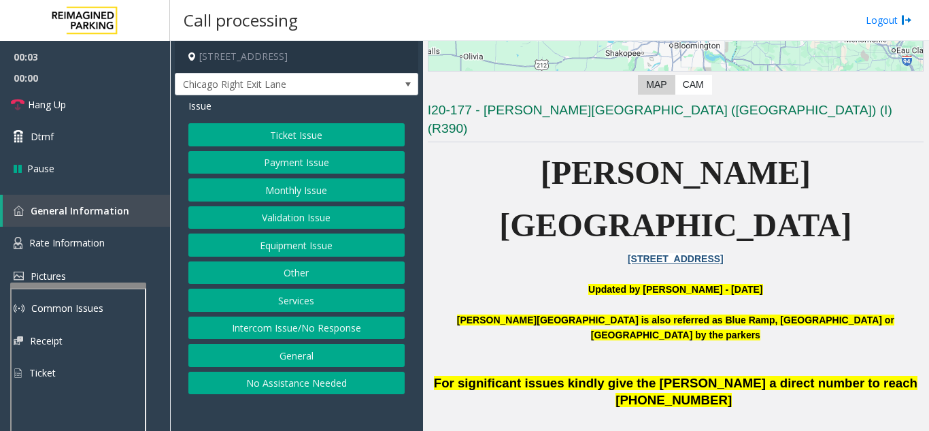
scroll to position [272, 0]
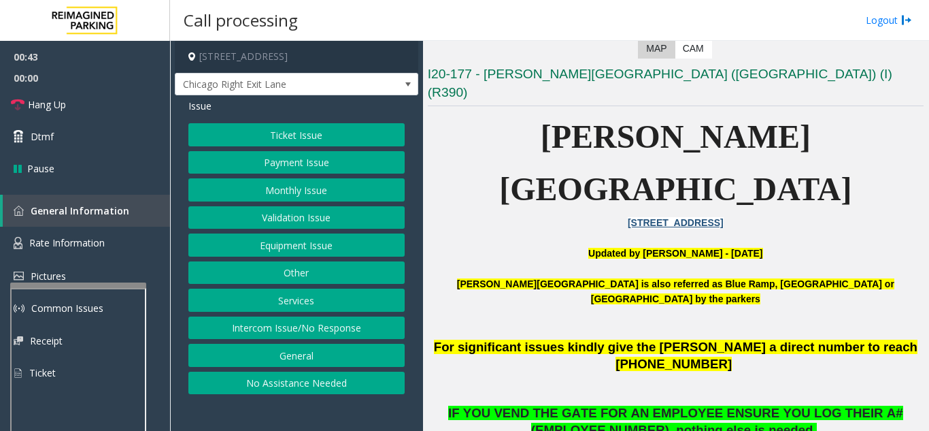
click at [320, 250] on button "Equipment Issue" at bounding box center [296, 244] width 216 height 23
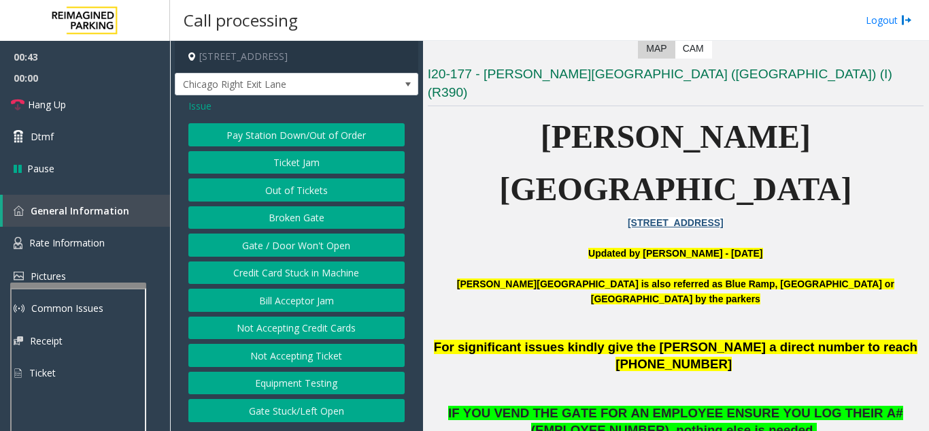
click at [320, 250] on button "Gate / Door Won't Open" at bounding box center [296, 244] width 216 height 23
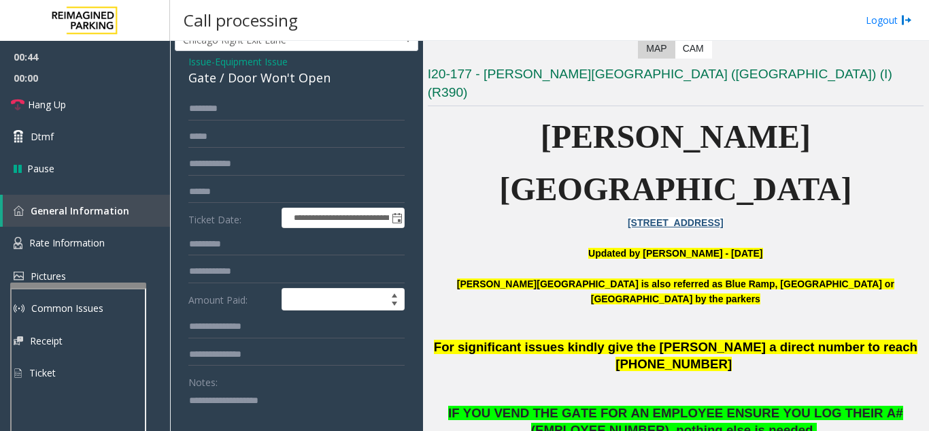
scroll to position [68, 0]
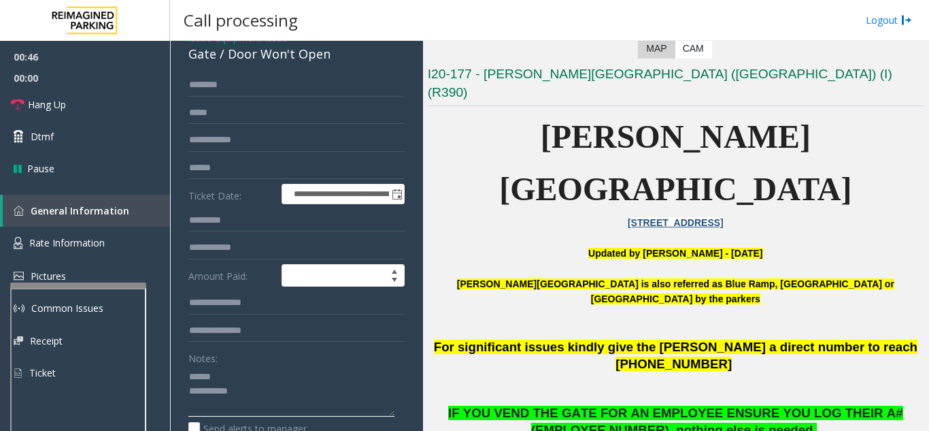
click at [240, 372] on textarea at bounding box center [291, 390] width 206 height 51
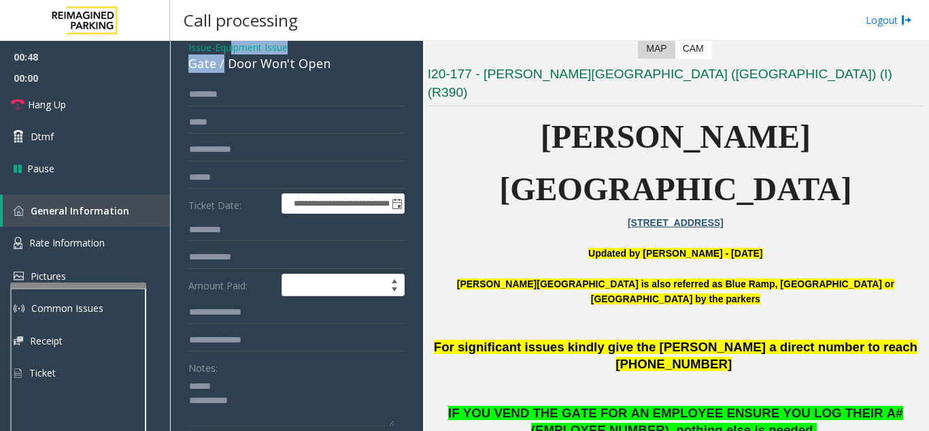
scroll to position [52, 0]
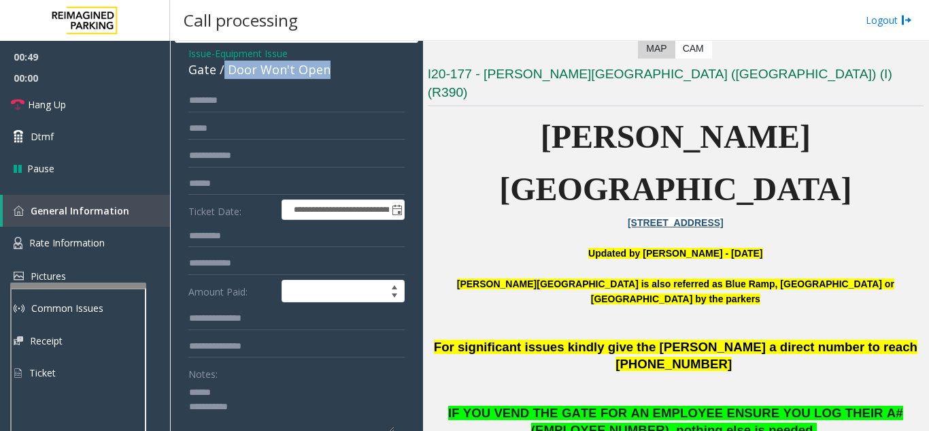
drag, startPoint x: 222, startPoint y: 54, endPoint x: 366, endPoint y: 76, distance: 145.3
click at [366, 76] on div "Gate / Door Won't Open" at bounding box center [296, 70] width 216 height 18
click at [250, 408] on textarea at bounding box center [291, 406] width 206 height 51
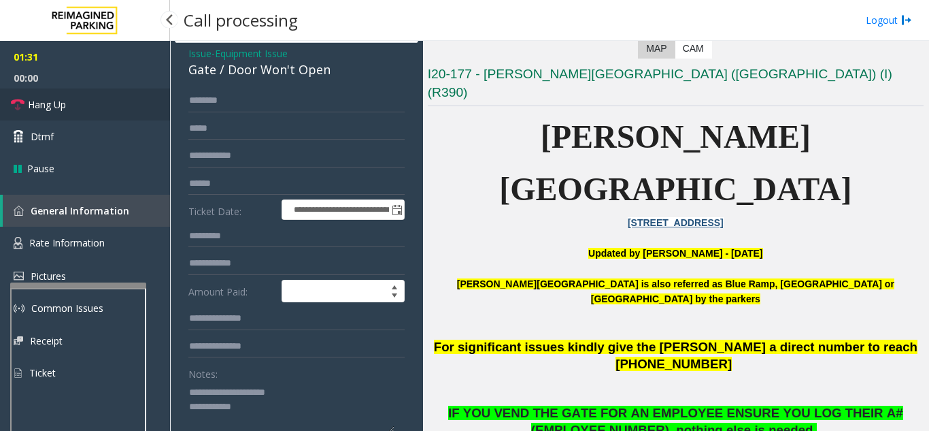
click at [99, 103] on link "Hang Up" at bounding box center [85, 104] width 170 height 32
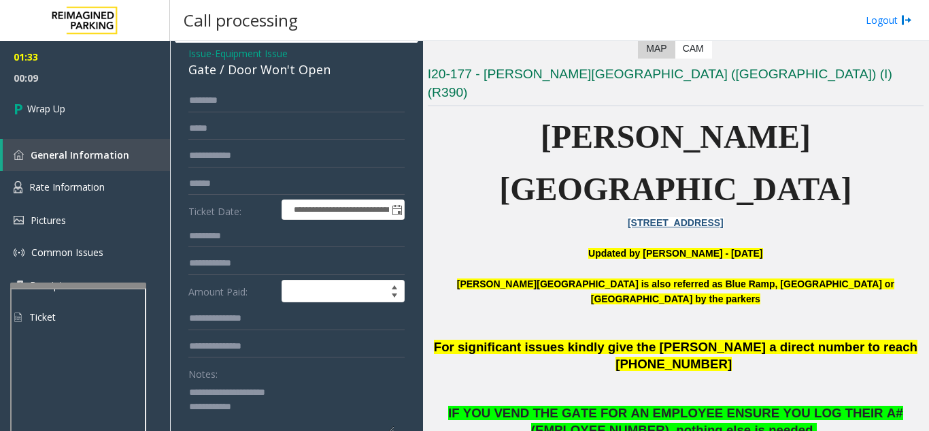
click at [274, 409] on textarea at bounding box center [291, 406] width 206 height 51
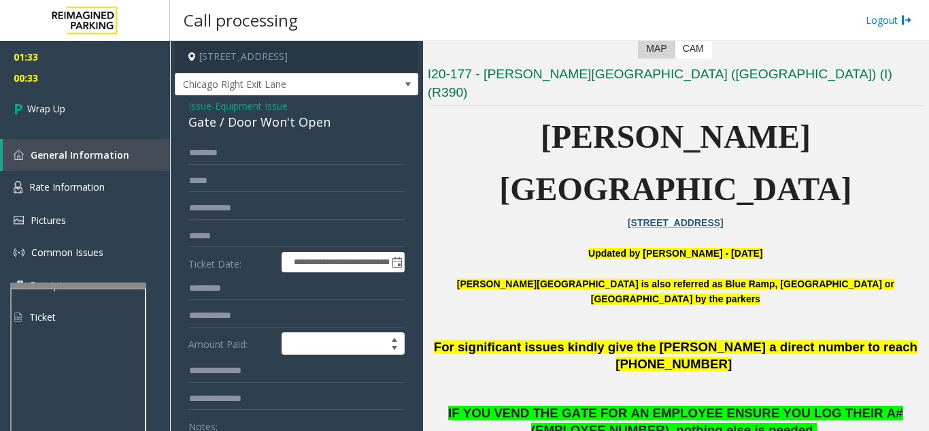
type textarea "**********"
click at [199, 108] on span "Issue" at bounding box center [199, 106] width 23 height 14
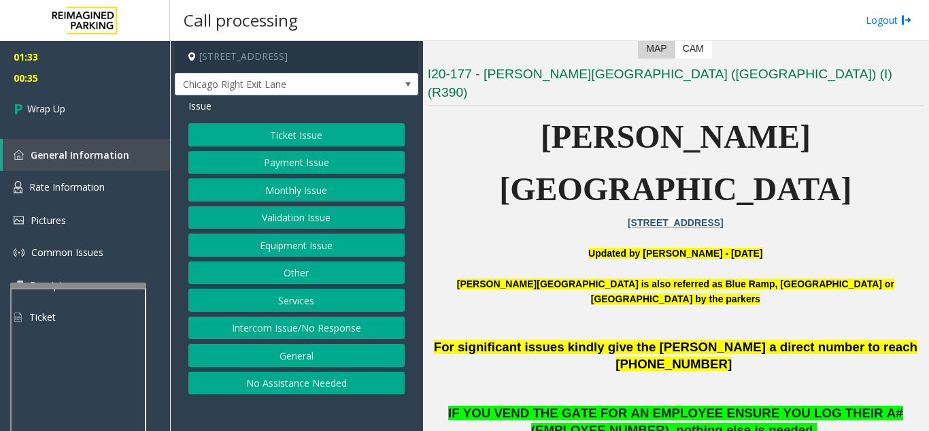
click at [297, 254] on button "Equipment Issue" at bounding box center [296, 244] width 216 height 23
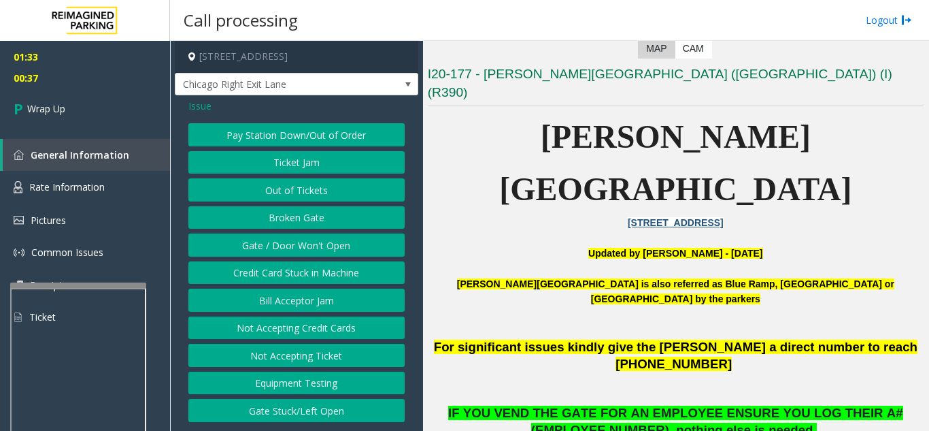
click at [282, 266] on button "Credit Card Stuck in Machine" at bounding box center [296, 272] width 216 height 23
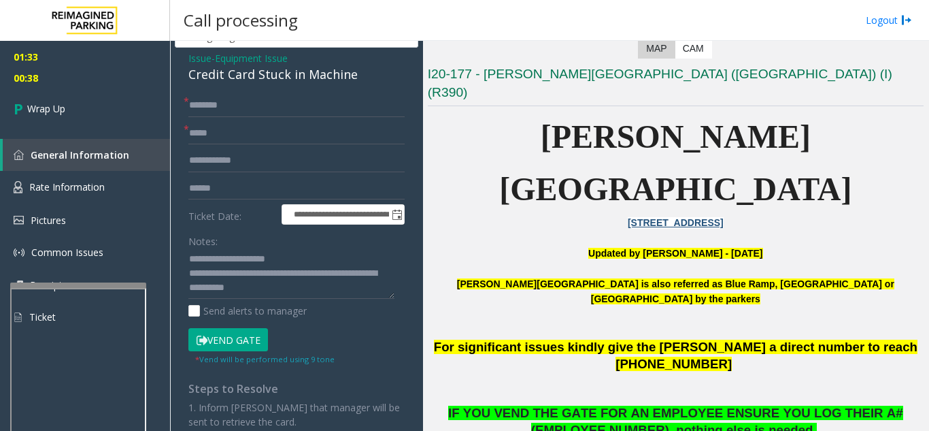
scroll to position [68, 0]
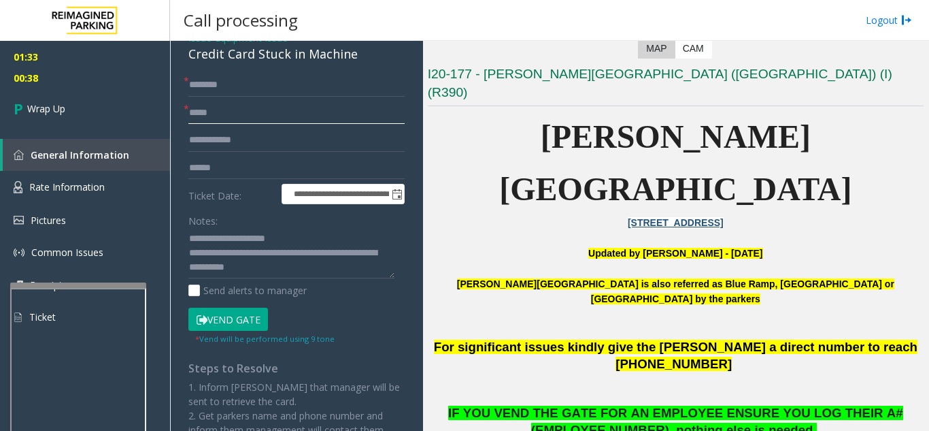
click at [253, 112] on input "text" at bounding box center [296, 112] width 216 height 23
type input "**"
click at [250, 82] on input "text" at bounding box center [296, 84] width 216 height 23
type input "**"
drag, startPoint x: 221, startPoint y: 238, endPoint x: 299, endPoint y: 234, distance: 77.6
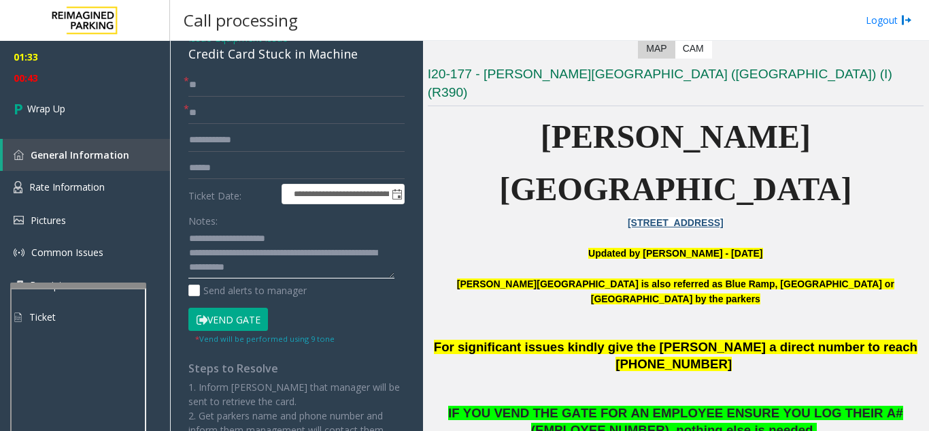
click at [299, 234] on textarea at bounding box center [291, 253] width 206 height 51
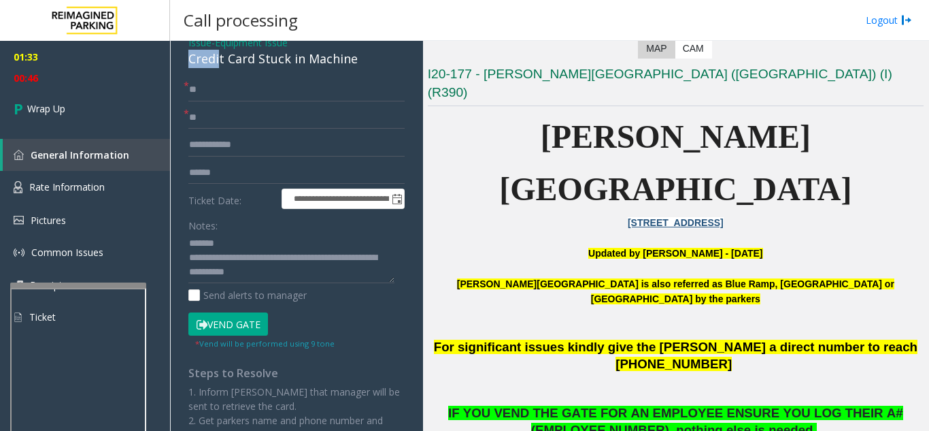
scroll to position [63, 0]
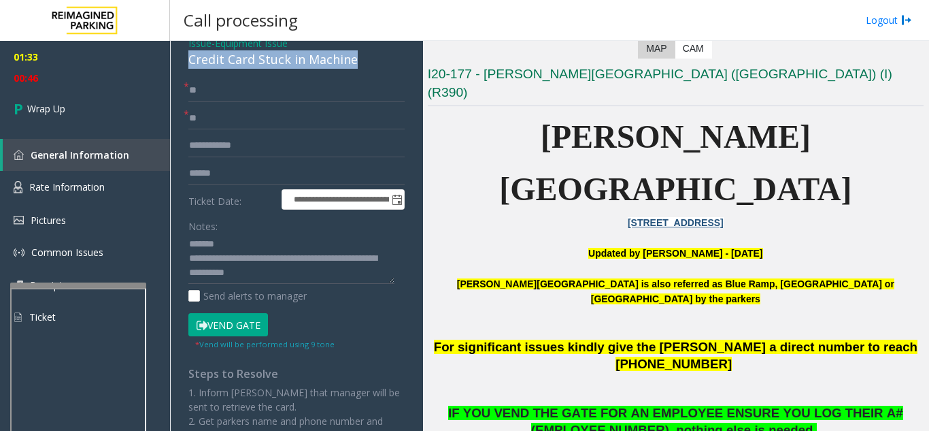
drag, startPoint x: 196, startPoint y: 54, endPoint x: 367, endPoint y: 67, distance: 171.9
click at [367, 67] on div "**********" at bounding box center [296, 287] width 243 height 509
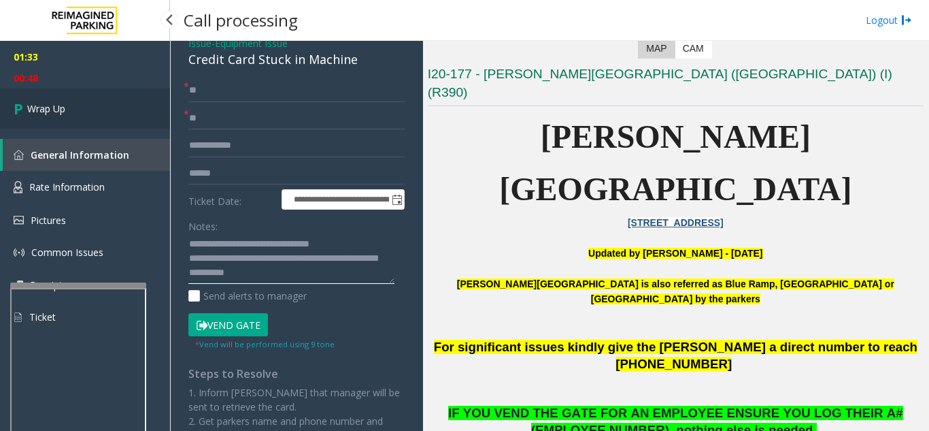
type textarea "**********"
click at [108, 113] on link "Wrap Up" at bounding box center [85, 108] width 170 height 40
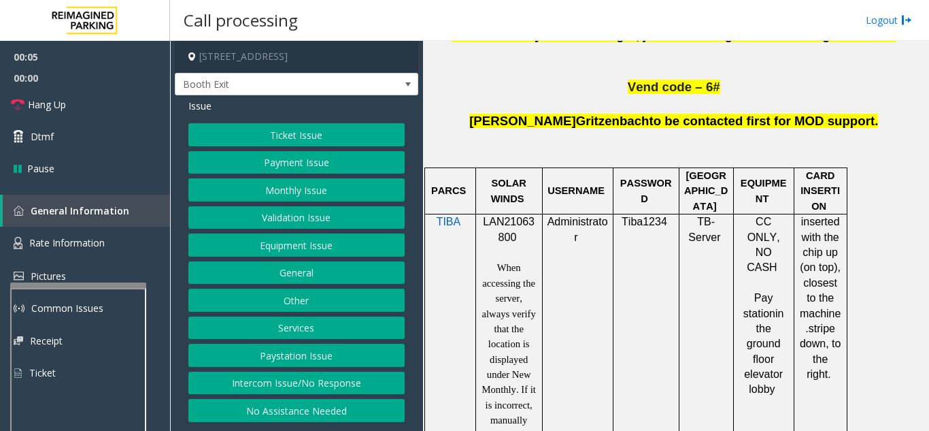
scroll to position [884, 0]
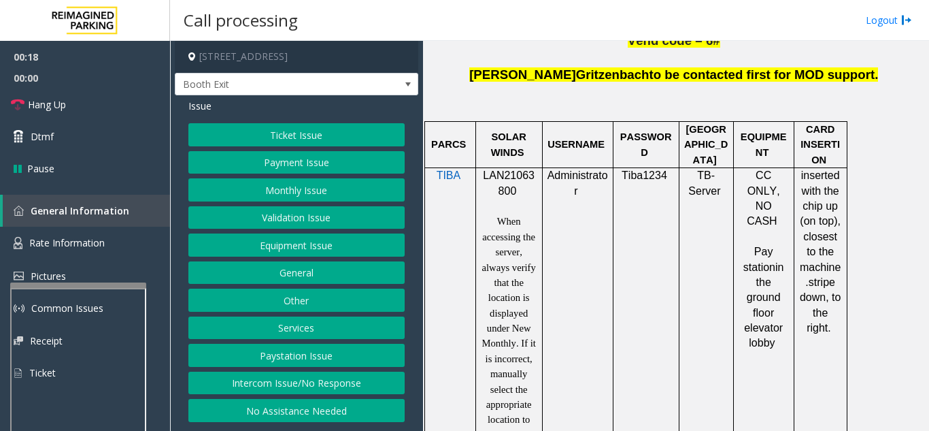
click at [667, 253] on td "Tiba1234" at bounding box center [646, 305] width 66 height 275
click at [270, 159] on button "Payment Issue" at bounding box center [296, 162] width 216 height 23
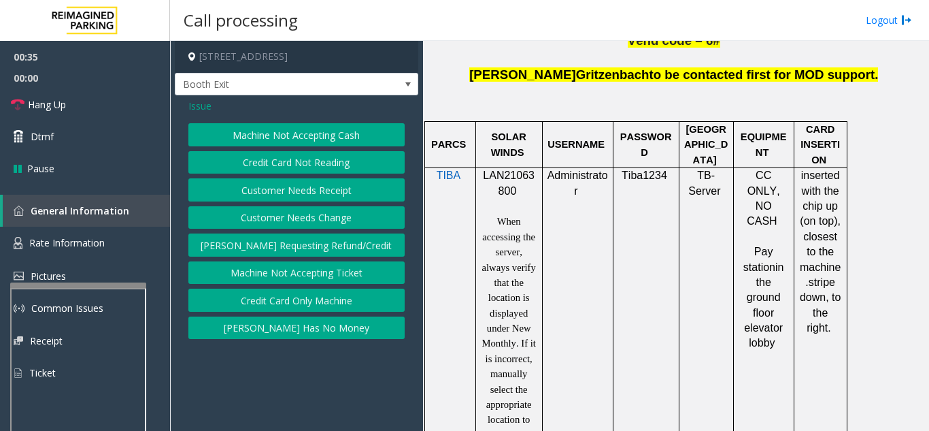
click at [305, 305] on button "Credit Card Only Machine" at bounding box center [296, 299] width 216 height 23
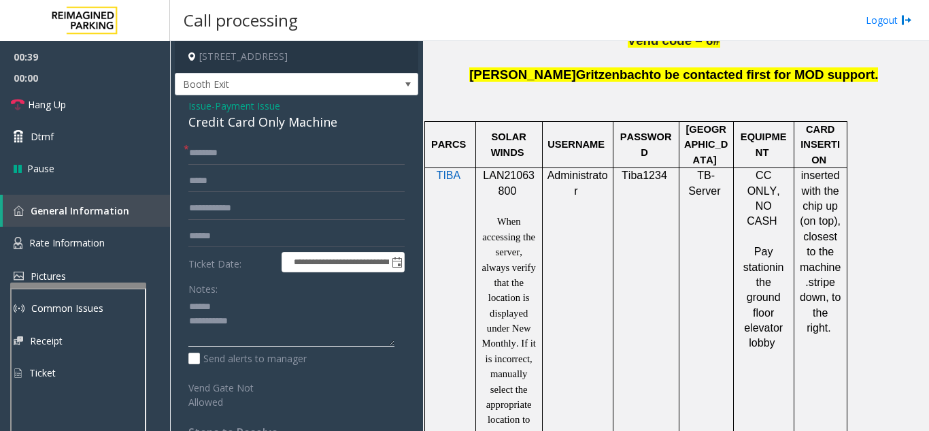
click at [247, 310] on textarea at bounding box center [291, 321] width 206 height 51
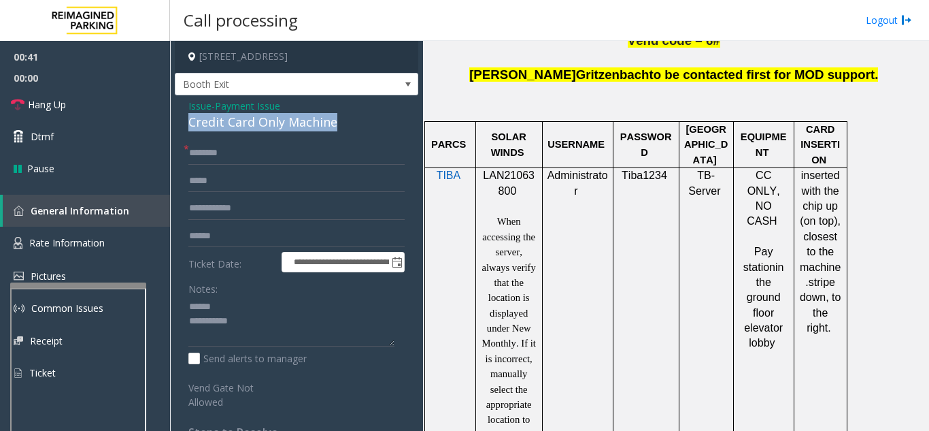
drag, startPoint x: 184, startPoint y: 123, endPoint x: 354, endPoint y: 119, distance: 170.1
click at [354, 119] on div "**********" at bounding box center [296, 319] width 243 height 448
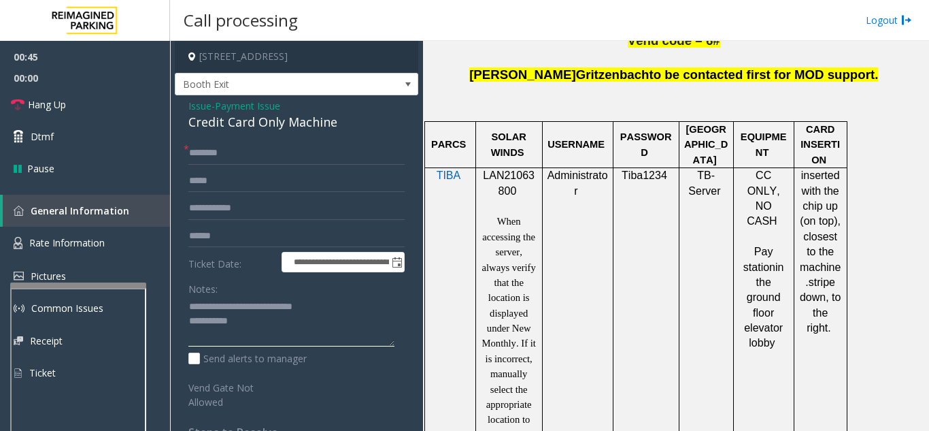
click at [265, 321] on textarea at bounding box center [291, 321] width 206 height 51
type textarea "**********"
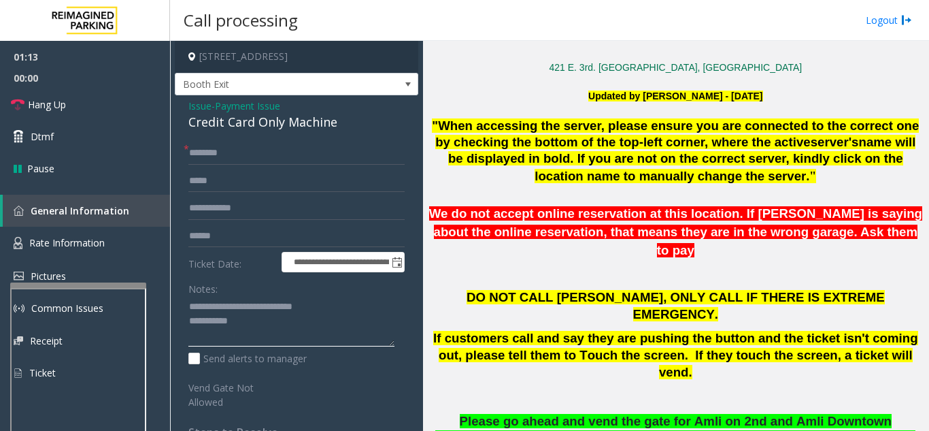
scroll to position [272, 0]
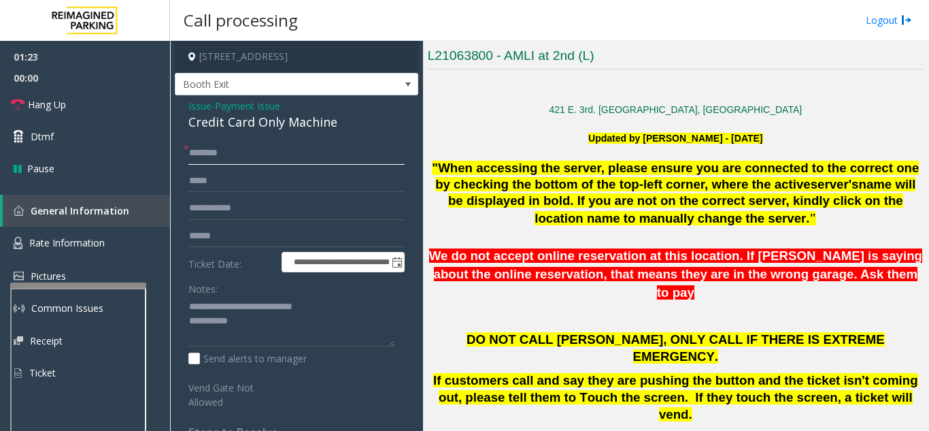
click at [288, 159] on input "text" at bounding box center [296, 152] width 216 height 23
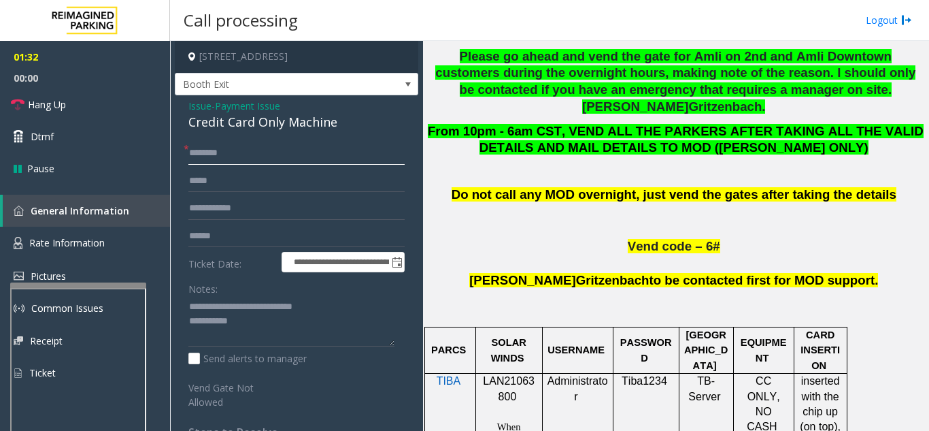
scroll to position [680, 0]
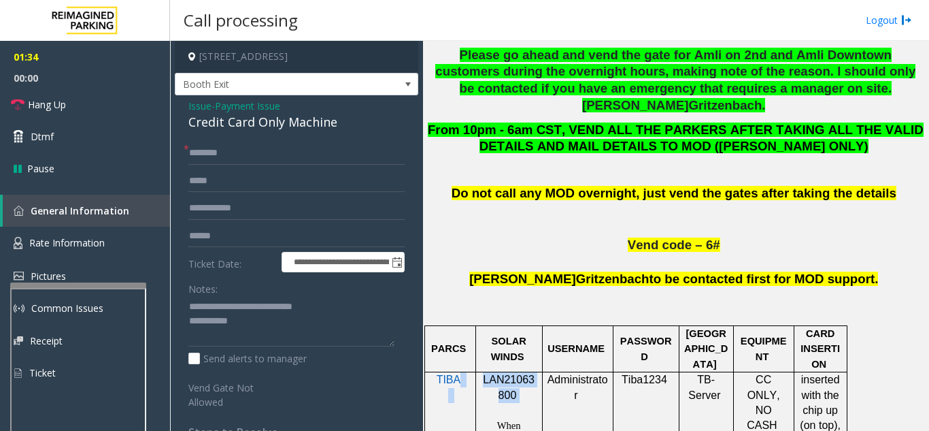
drag, startPoint x: 525, startPoint y: 335, endPoint x: 467, endPoint y: 316, distance: 61.3
click at [494, 372] on p "LAN21063800" at bounding box center [509, 387] width 56 height 31
drag, startPoint x: 515, startPoint y: 331, endPoint x: 481, endPoint y: 308, distance: 41.1
click at [481, 372] on p "LAN21063800" at bounding box center [509, 387] width 56 height 31
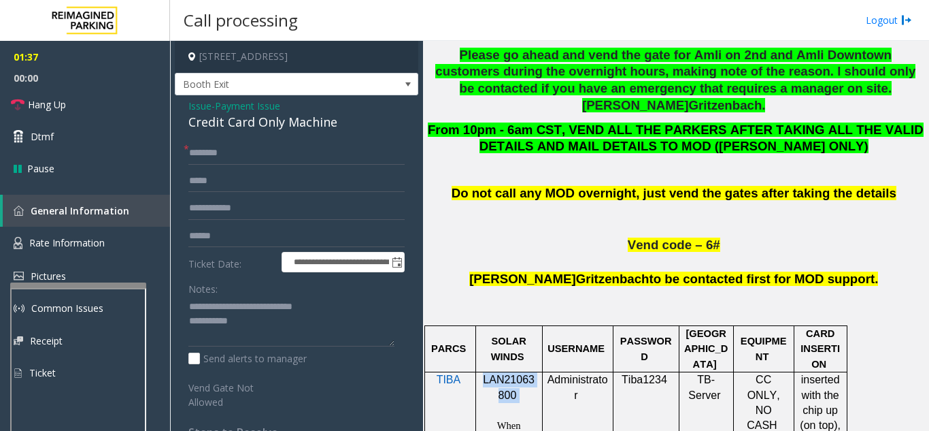
copy p "LAN21063800"
click at [269, 159] on input "text" at bounding box center [296, 152] width 216 height 23
click at [286, 155] on input "text" at bounding box center [296, 152] width 216 height 23
click at [294, 149] on input "text" at bounding box center [296, 152] width 216 height 23
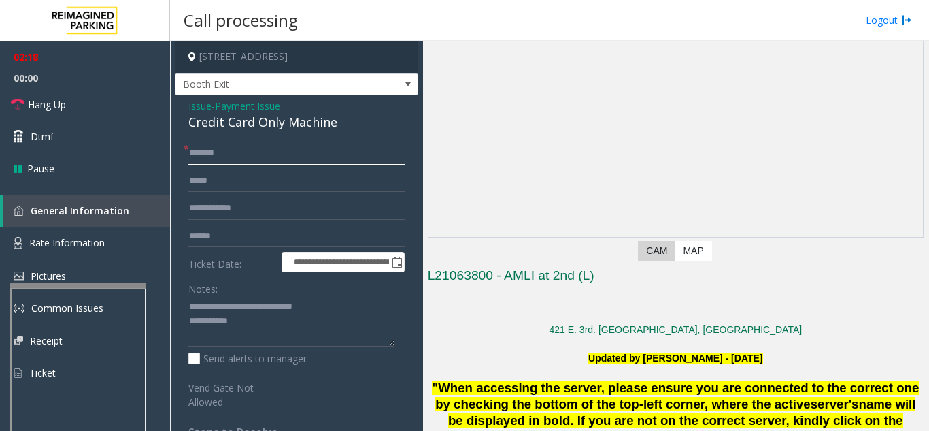
scroll to position [0, 0]
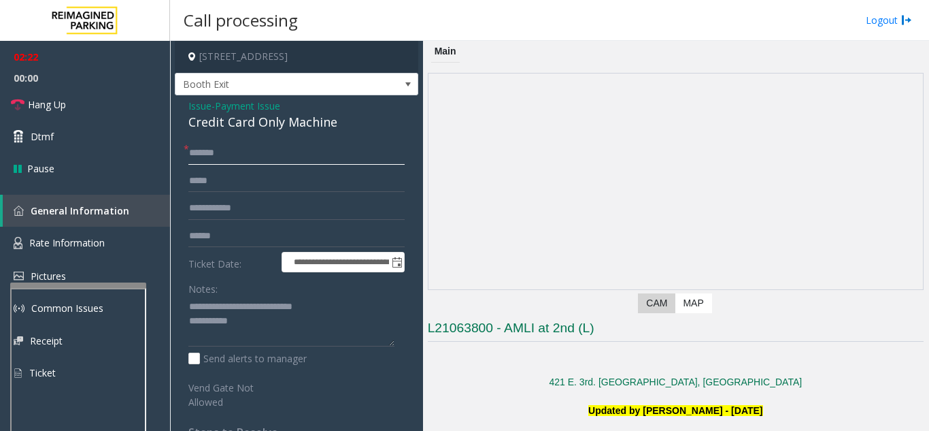
type input "******"
click at [243, 234] on input "text" at bounding box center [296, 235] width 216 height 23
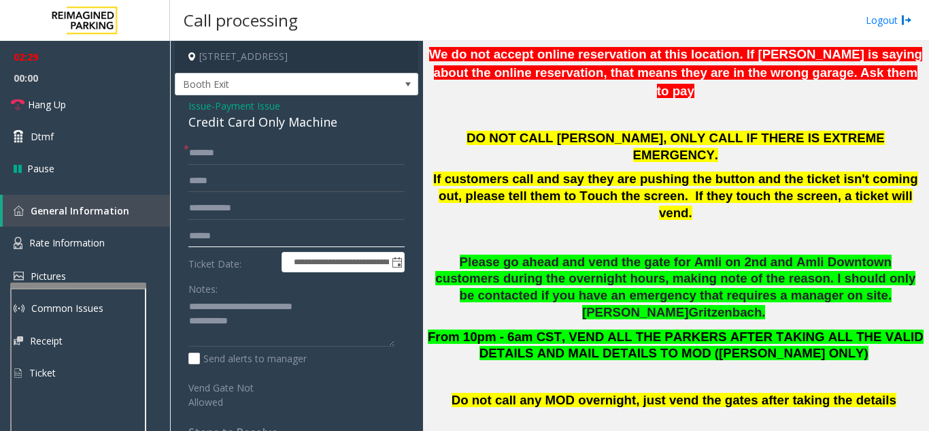
scroll to position [476, 0]
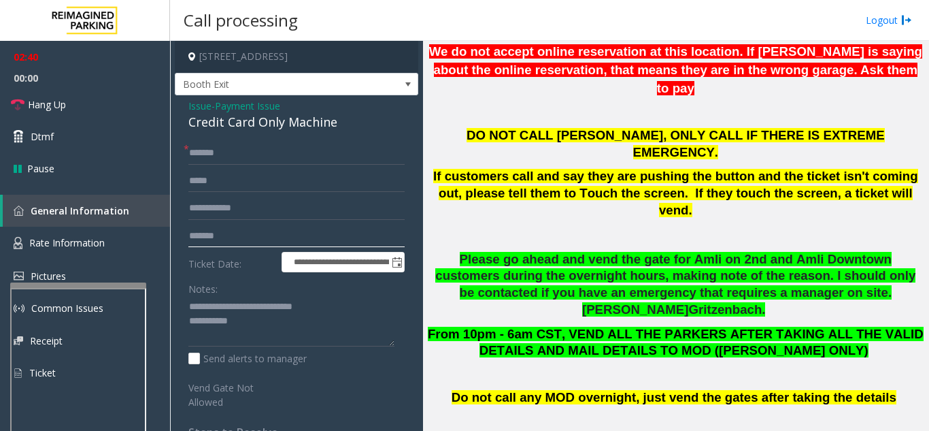
type input "*******"
click at [288, 328] on textarea at bounding box center [291, 321] width 206 height 51
type textarea "**********"
click at [209, 235] on input "*******" at bounding box center [296, 235] width 216 height 23
type input "*******"
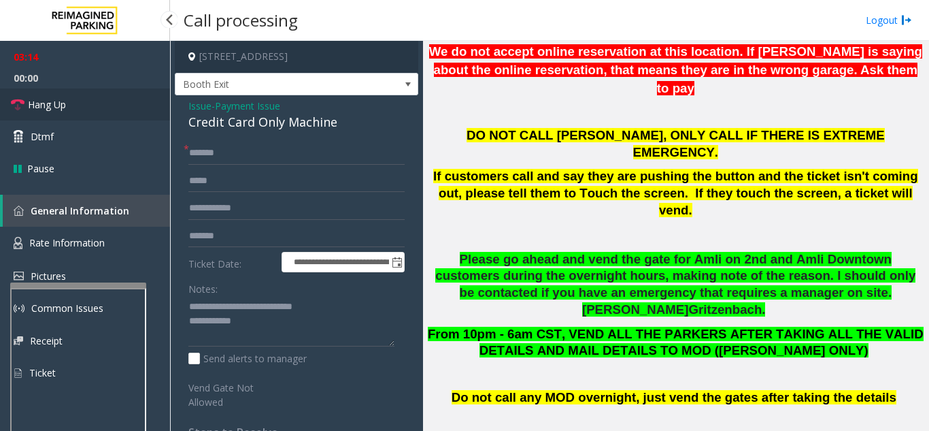
click at [61, 107] on span "Hang Up" at bounding box center [47, 104] width 38 height 14
click at [262, 324] on textarea at bounding box center [291, 321] width 206 height 51
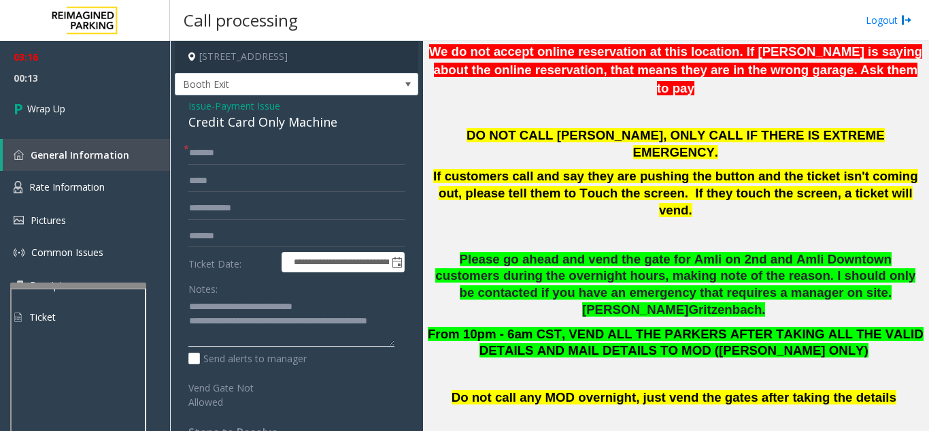
click at [263, 296] on textarea at bounding box center [291, 321] width 206 height 51
drag, startPoint x: 216, startPoint y: 303, endPoint x: 333, endPoint y: 305, distance: 117.0
click at [333, 305] on textarea at bounding box center [291, 321] width 206 height 51
type textarea "**********"
click at [205, 109] on span "Issue" at bounding box center [199, 106] width 23 height 14
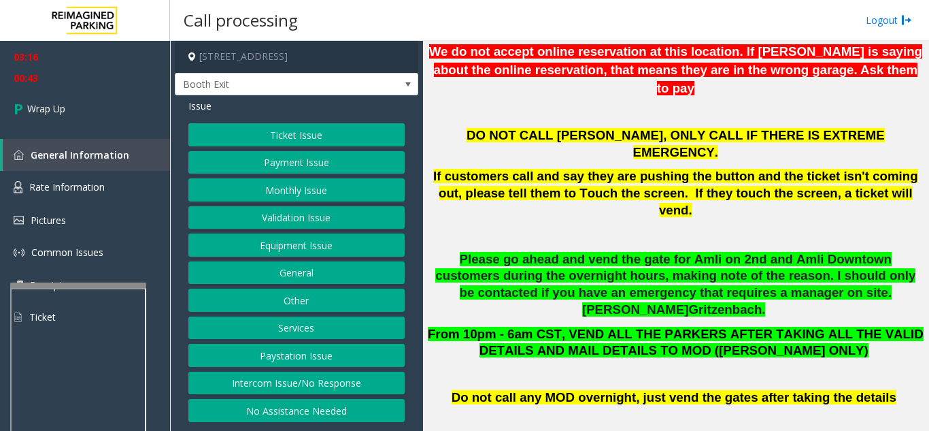
click at [303, 161] on button "Payment Issue" at bounding box center [296, 162] width 216 height 23
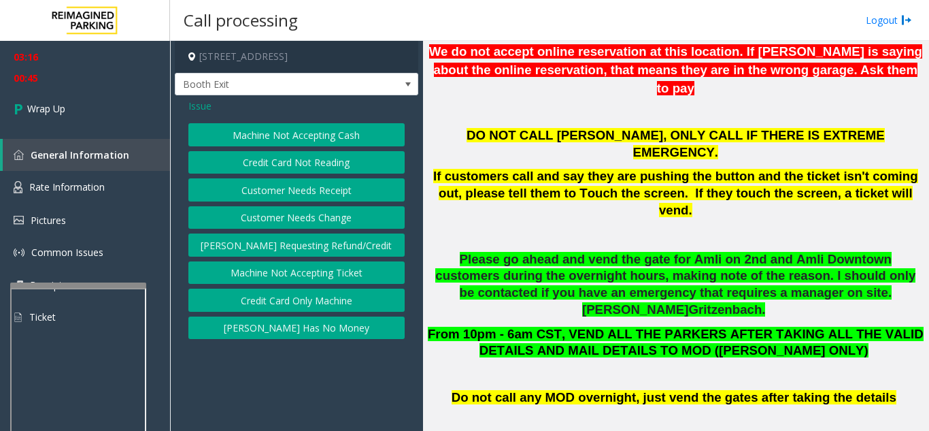
click at [310, 169] on button "Credit Card Not Reading" at bounding box center [296, 162] width 216 height 23
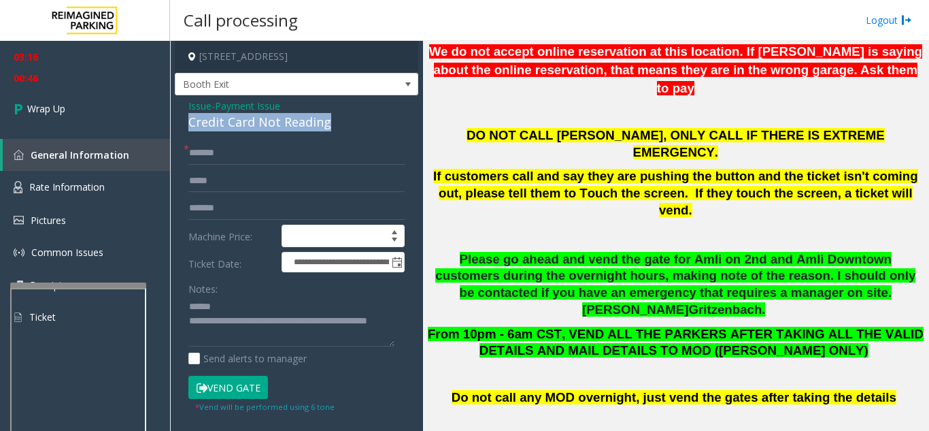
drag, startPoint x: 192, startPoint y: 125, endPoint x: 345, endPoint y: 123, distance: 152.4
click at [345, 123] on div "Credit Card Not Reading" at bounding box center [296, 122] width 216 height 18
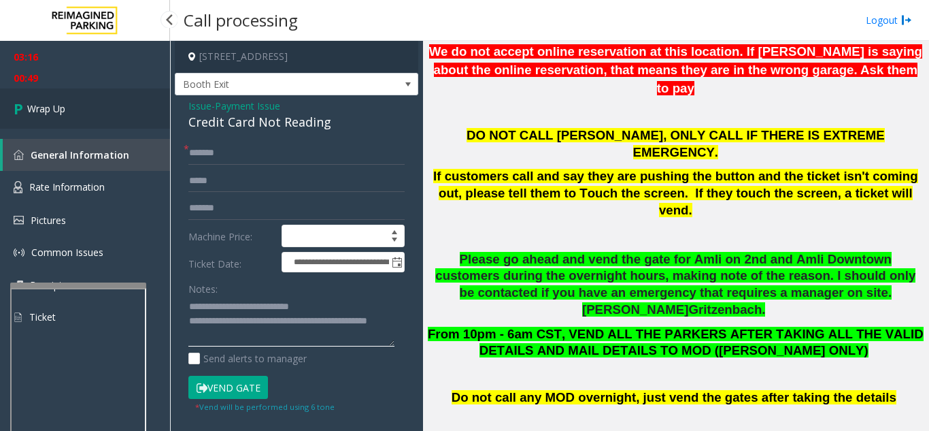
type textarea "**********"
click at [72, 118] on link "Wrap Up" at bounding box center [85, 108] width 170 height 40
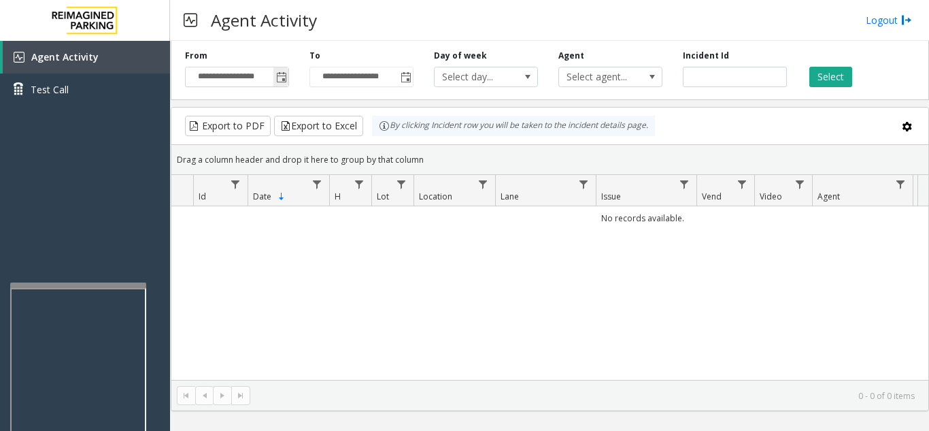
click at [279, 73] on span "Toggle popup" at bounding box center [281, 77] width 11 height 11
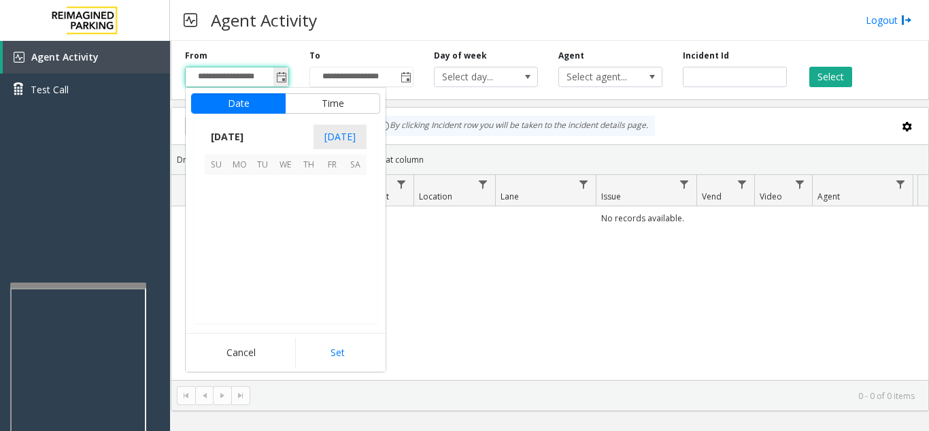
scroll to position [244099, 0]
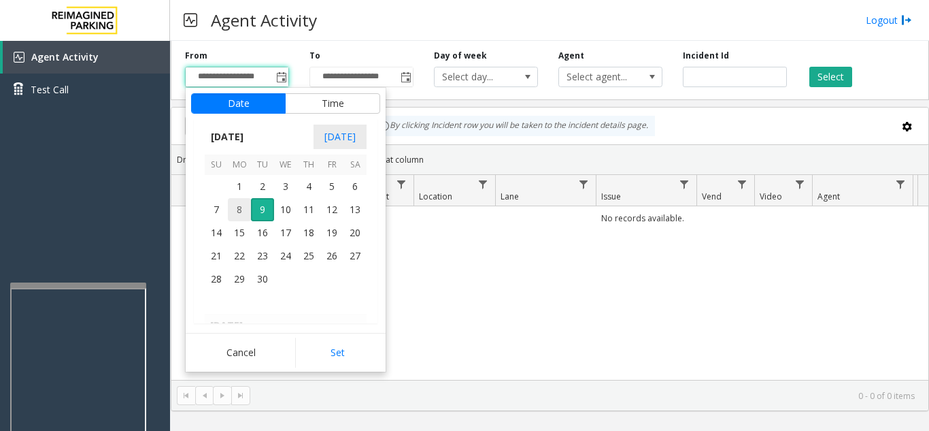
click at [244, 211] on span "8" at bounding box center [239, 209] width 23 height 23
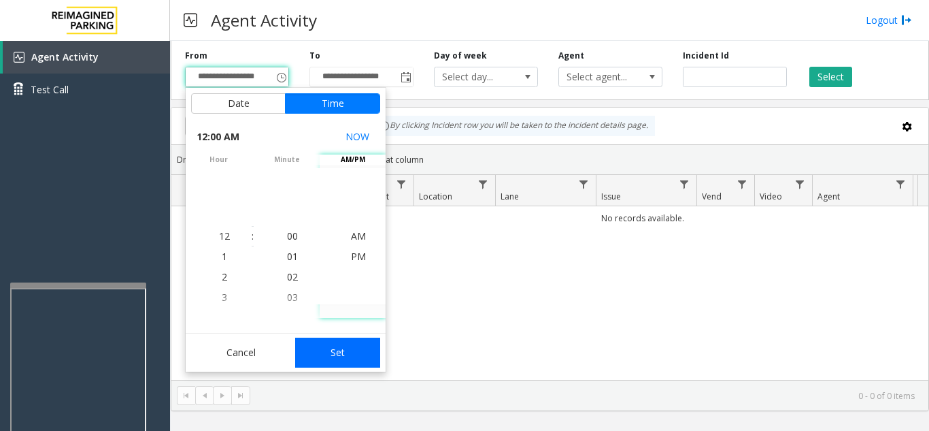
click at [343, 350] on button "Set" at bounding box center [338, 352] width 86 height 30
type input "**********"
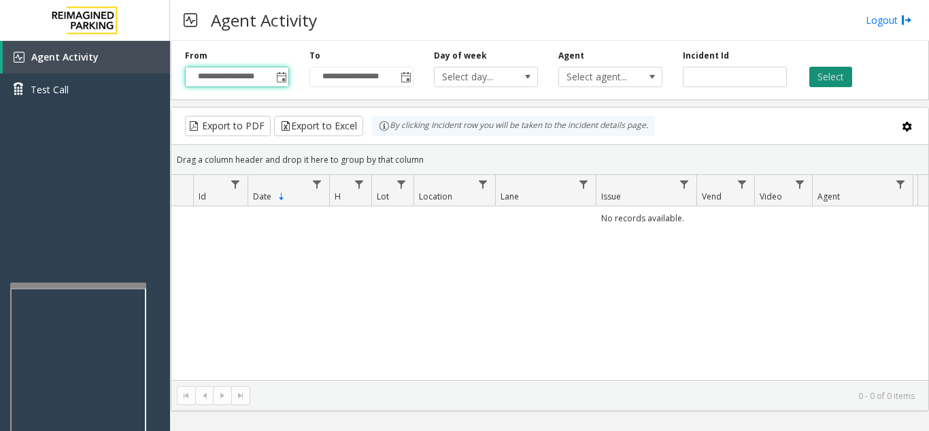
click at [835, 81] on button "Select" at bounding box center [830, 77] width 43 height 20
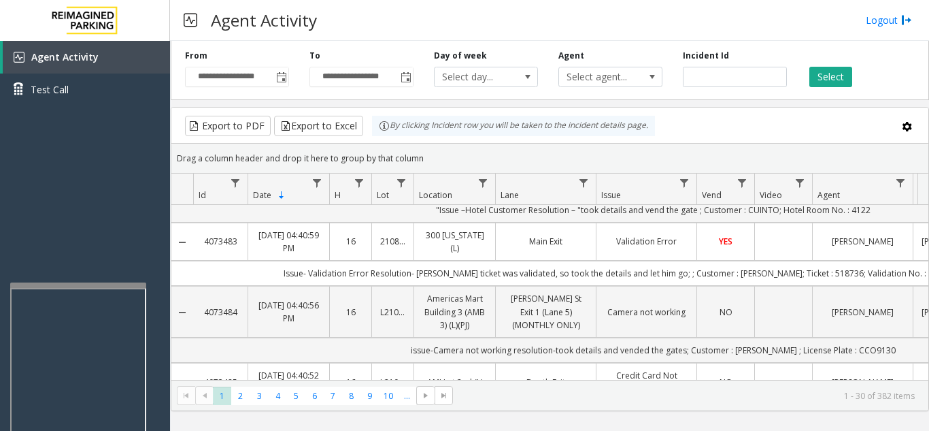
scroll to position [136, 0]
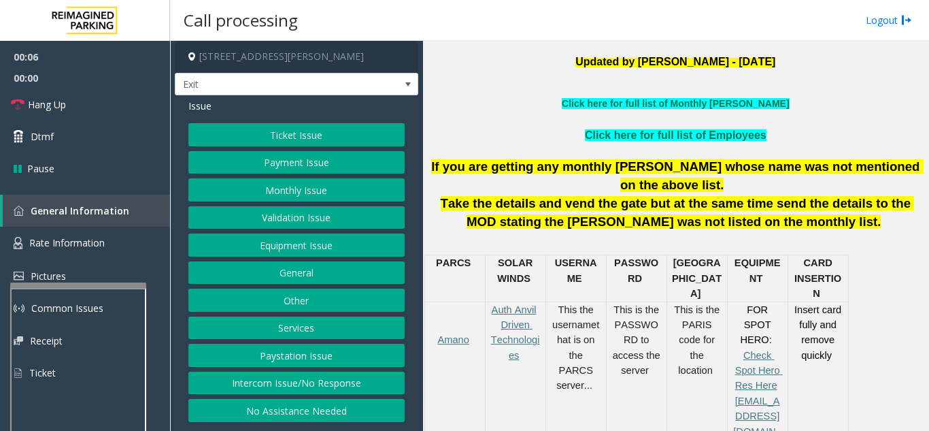
scroll to position [408, 0]
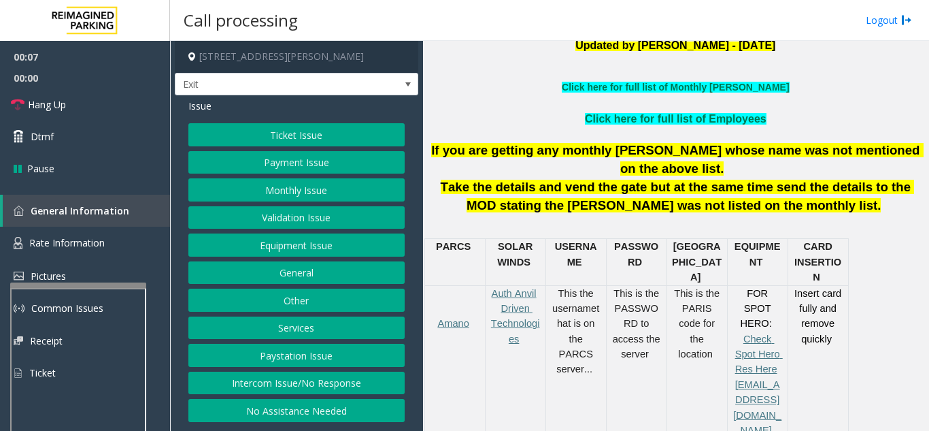
click at [316, 324] on button "Services" at bounding box center [296, 327] width 216 height 23
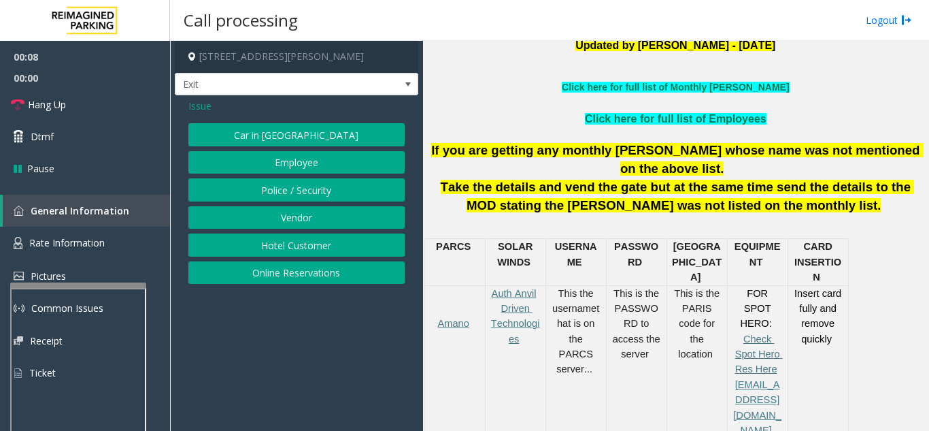
click at [309, 277] on button "Online Reservations" at bounding box center [296, 272] width 216 height 23
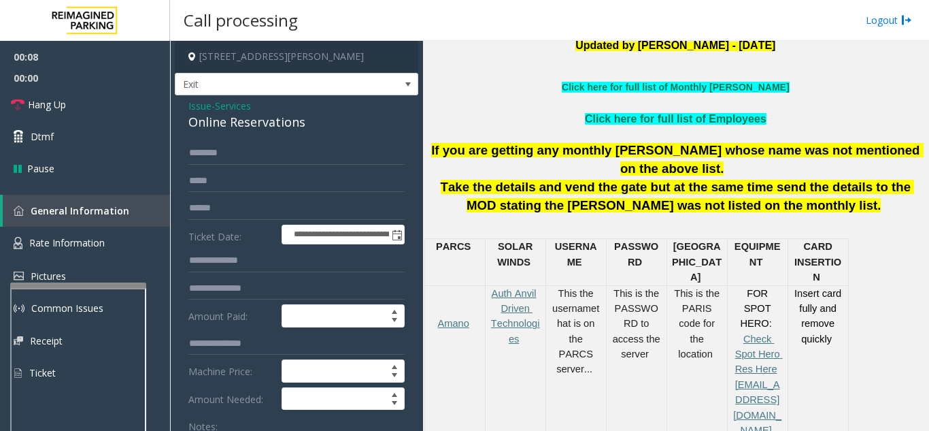
scroll to position [68, 0]
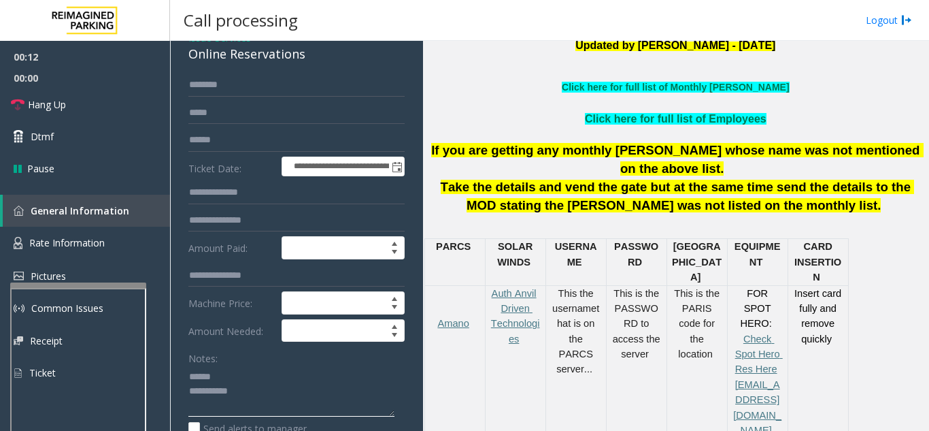
click at [232, 372] on textarea at bounding box center [291, 390] width 206 height 51
type textarea "**********"
click at [246, 139] on input "text" at bounding box center [296, 140] width 216 height 23
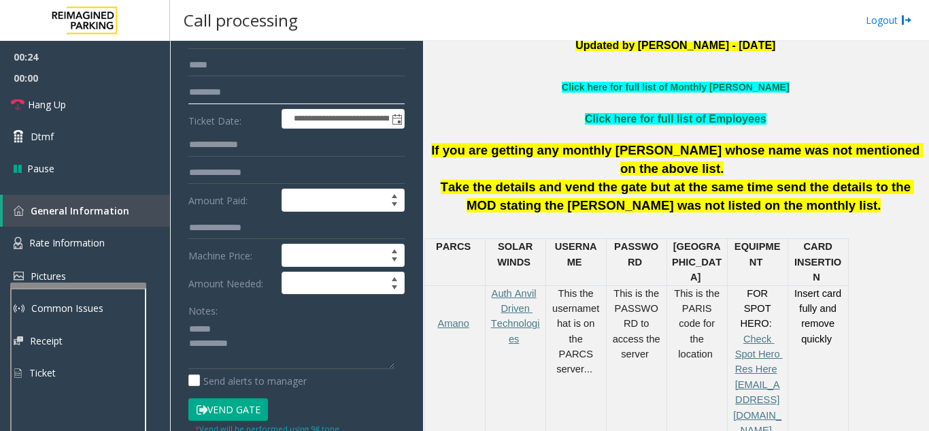
scroll to position [204, 0]
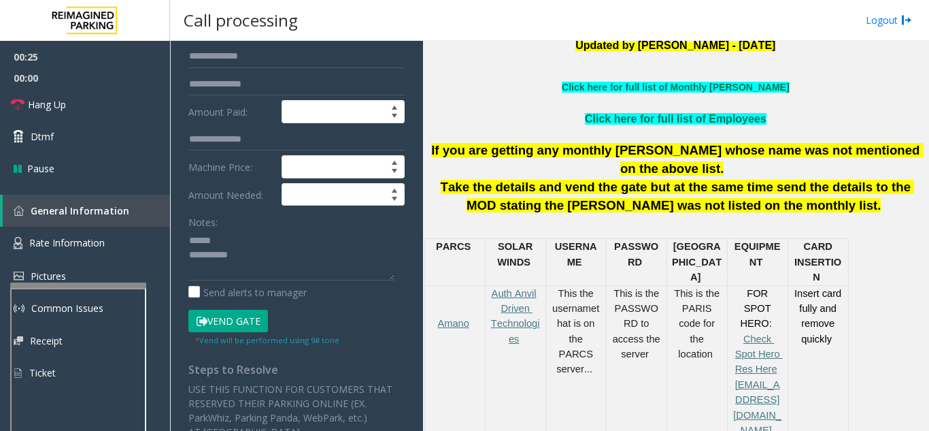
type input "*********"
drag, startPoint x: 246, startPoint y: 327, endPoint x: 245, endPoint y: 316, distance: 11.0
click at [246, 327] on button "Vend Gate" at bounding box center [228, 320] width 80 height 23
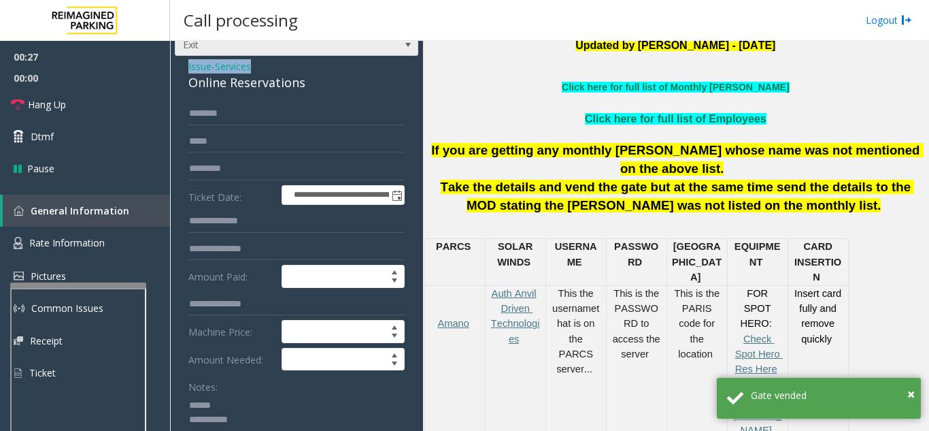
scroll to position [34, 0]
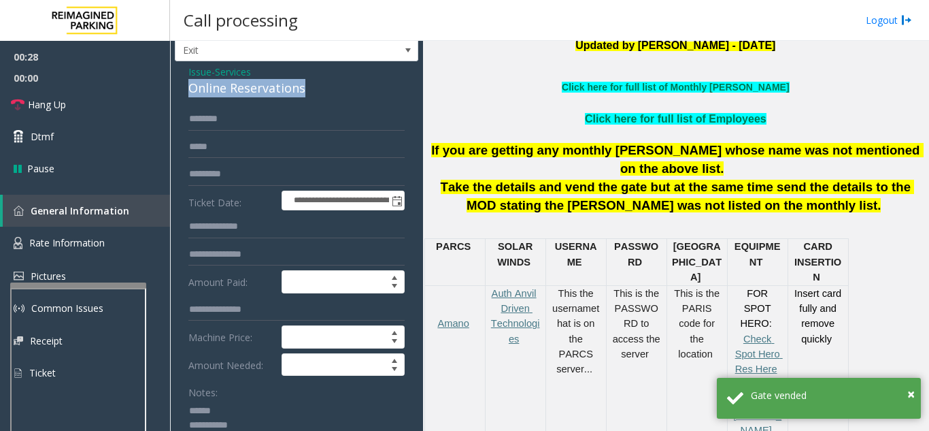
drag, startPoint x: 188, startPoint y: 52, endPoint x: 312, endPoint y: 87, distance: 128.6
click at [314, 87] on div "Online Reservations" at bounding box center [296, 88] width 216 height 18
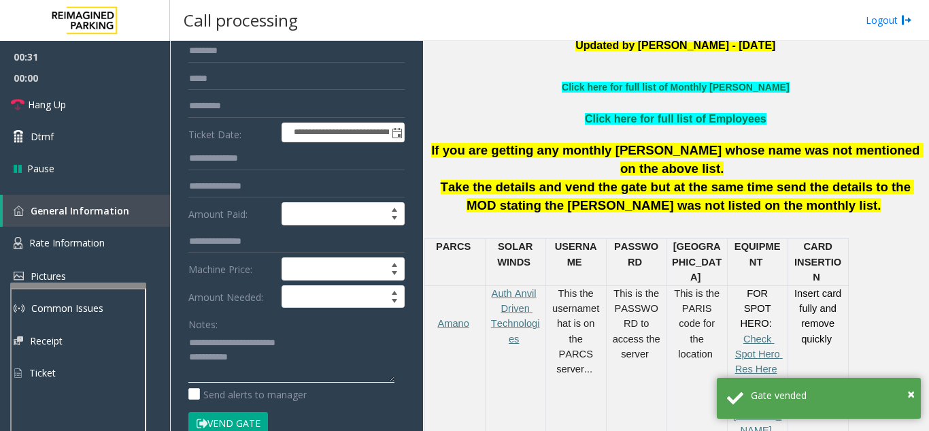
click at [357, 340] on textarea at bounding box center [291, 356] width 206 height 51
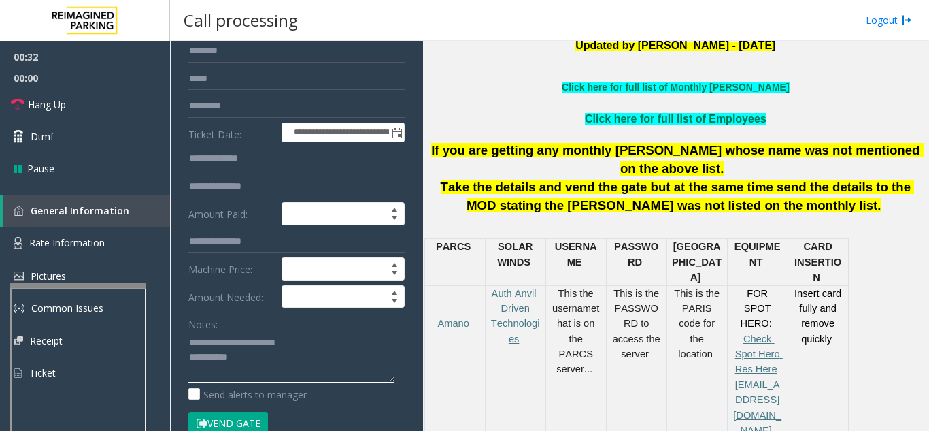
click at [357, 340] on textarea at bounding box center [291, 356] width 206 height 51
click at [316, 361] on textarea at bounding box center [291, 356] width 206 height 51
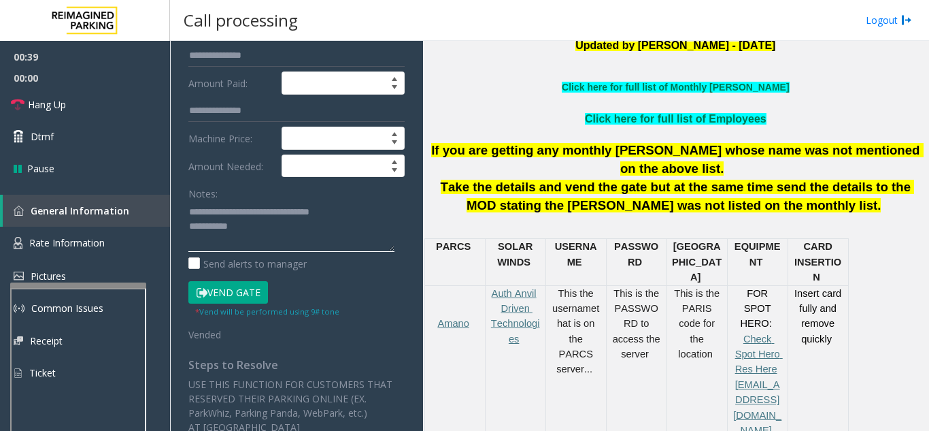
scroll to position [238, 0]
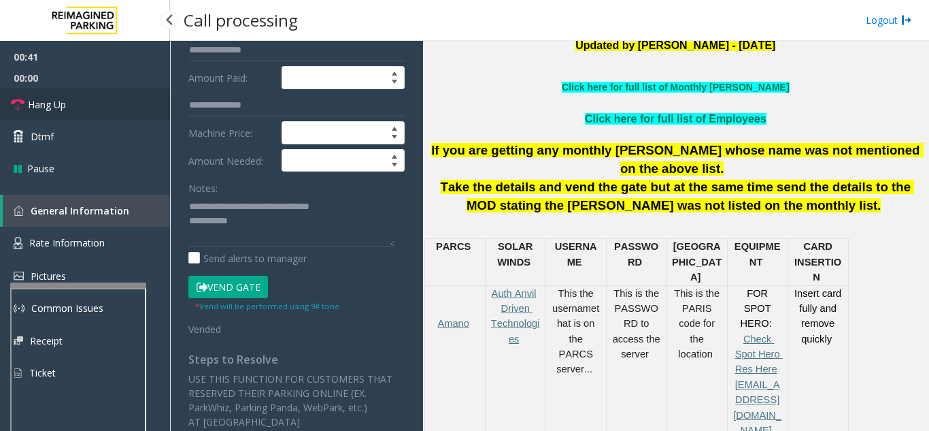
click at [63, 108] on span "Hang Up" at bounding box center [47, 104] width 38 height 14
click at [293, 223] on textarea at bounding box center [291, 220] width 206 height 51
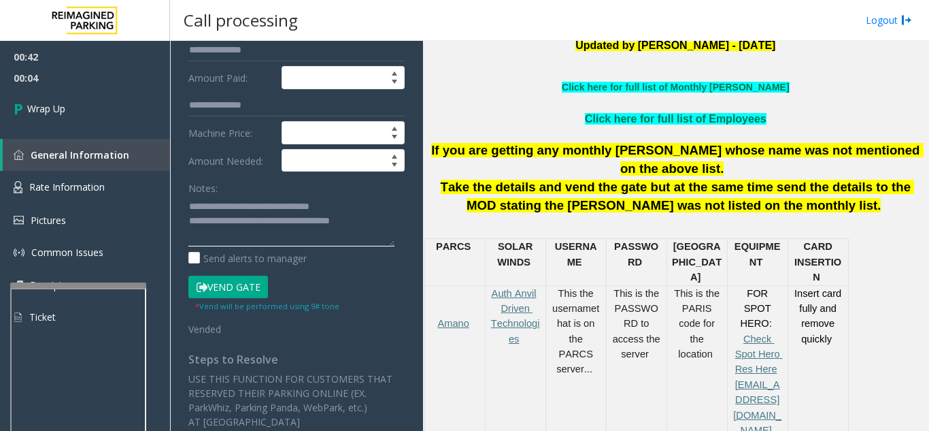
type textarea "**********"
click at [264, 190] on div "Notes:" at bounding box center [296, 211] width 216 height 70
click at [126, 112] on link "Wrap Up" at bounding box center [85, 108] width 170 height 40
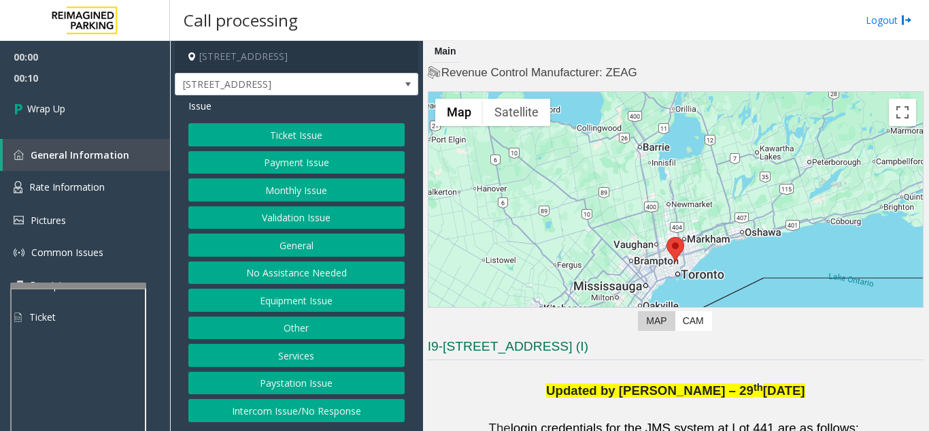
click at [308, 309] on button "Equipment Issue" at bounding box center [296, 299] width 216 height 23
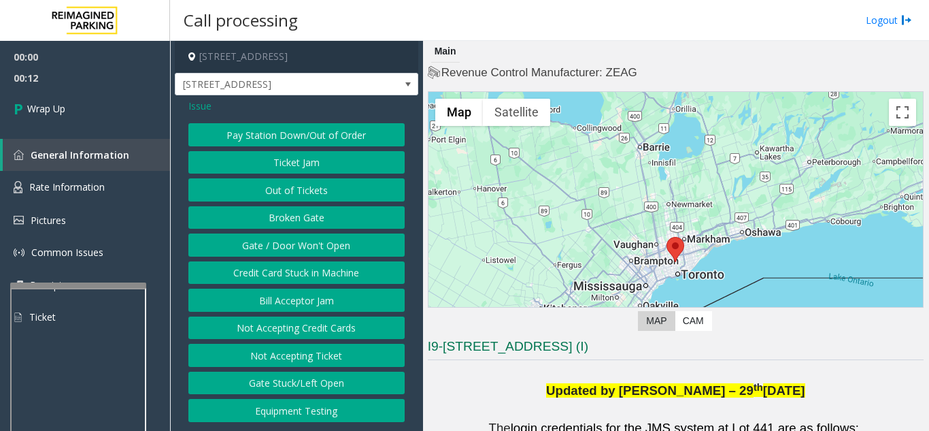
click at [197, 104] on span "Issue" at bounding box center [199, 106] width 23 height 14
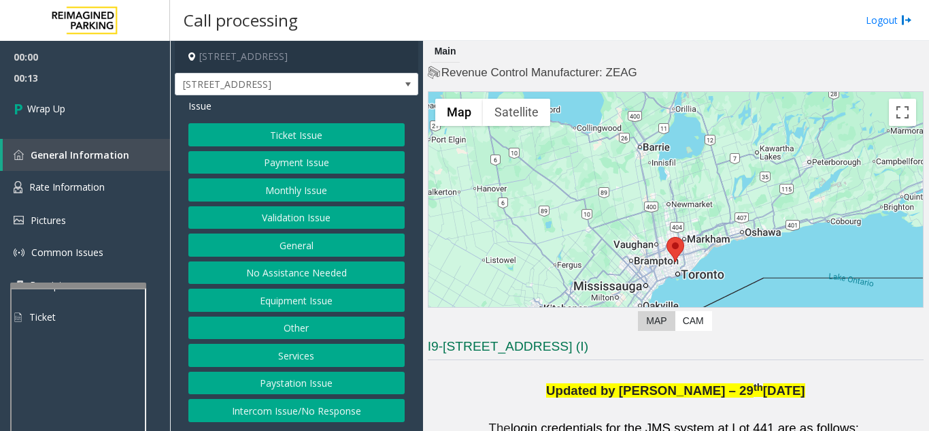
click at [343, 414] on button "Intercom Issue/No Response" at bounding box center [296, 410] width 216 height 23
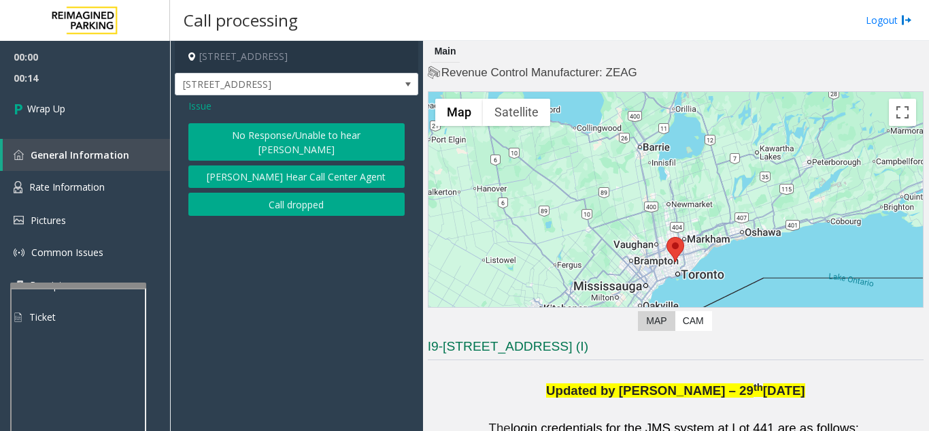
click at [280, 192] on button "Call dropped" at bounding box center [296, 203] width 216 height 23
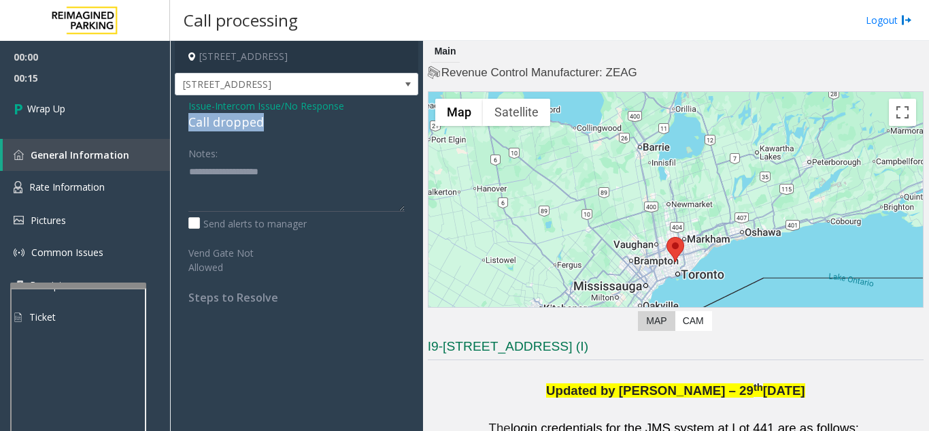
drag, startPoint x: 184, startPoint y: 123, endPoint x: 271, endPoint y: 127, distance: 86.5
click at [271, 127] on div "Issue - Intercom Issue/No Response Call dropped Notes: Send alerts to manager V…" at bounding box center [296, 206] width 243 height 222
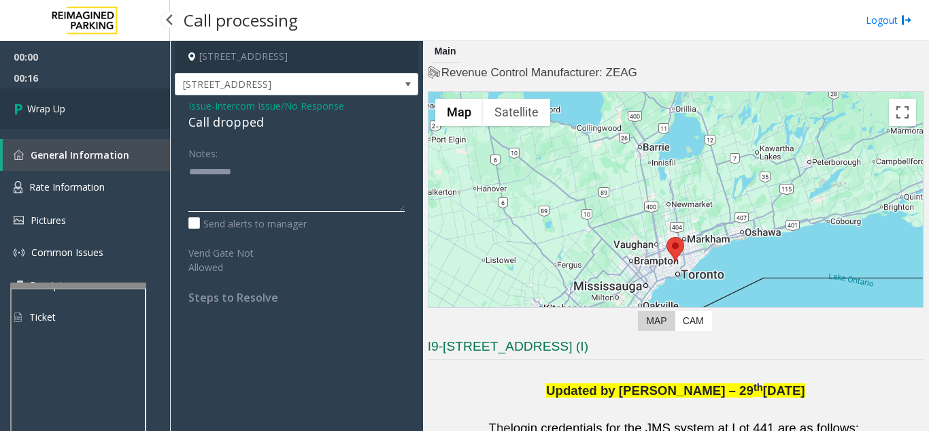
type textarea "**********"
click at [71, 106] on link "Wrap Up" at bounding box center [85, 108] width 170 height 40
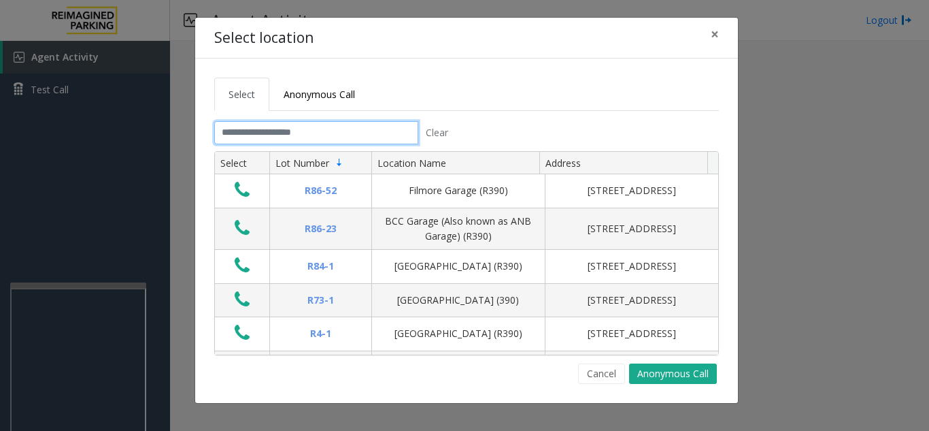
click at [233, 131] on input "text" at bounding box center [316, 132] width 204 height 23
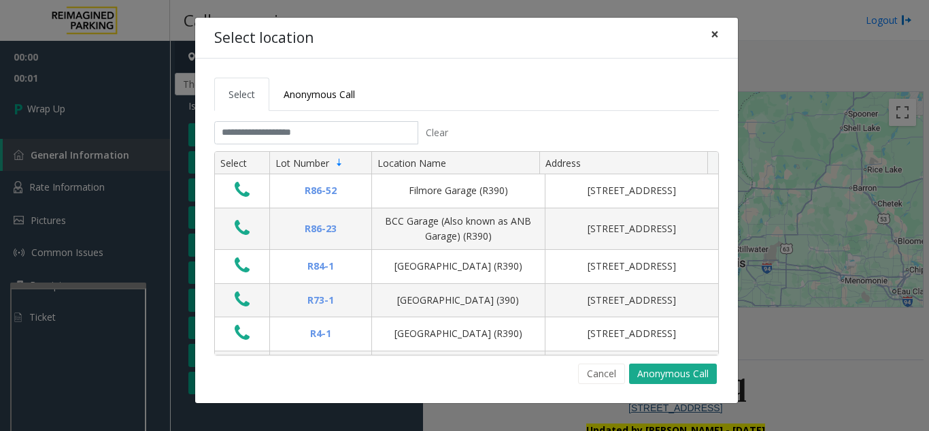
click at [724, 35] on button "×" at bounding box center [714, 34] width 27 height 33
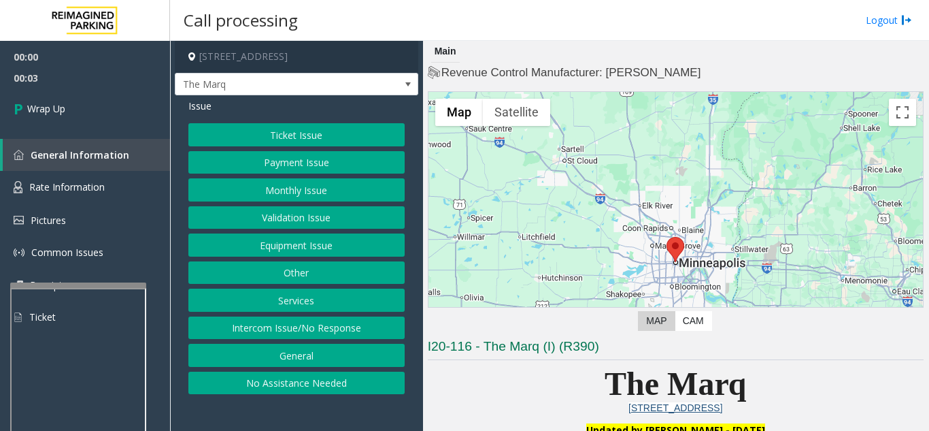
click at [308, 339] on button "Intercom Issue/No Response" at bounding box center [296, 327] width 216 height 23
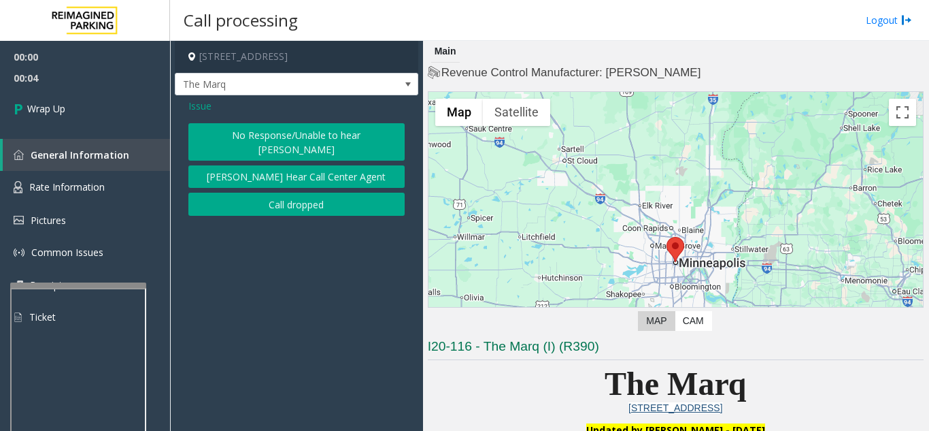
click at [280, 209] on button "Call dropped" at bounding box center [296, 203] width 216 height 23
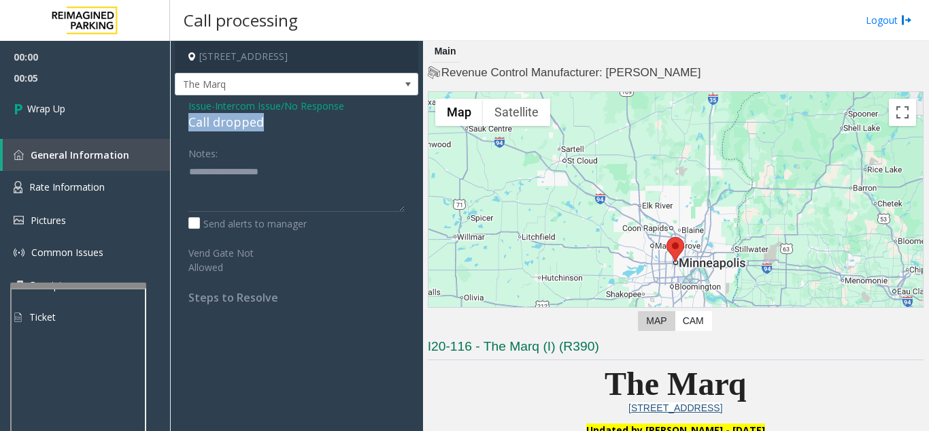
drag, startPoint x: 186, startPoint y: 130, endPoint x: 269, endPoint y: 129, distance: 83.0
click at [269, 129] on div "Issue - Intercom Issue/No Response Call dropped Notes: Send alerts to manager V…" at bounding box center [296, 206] width 243 height 222
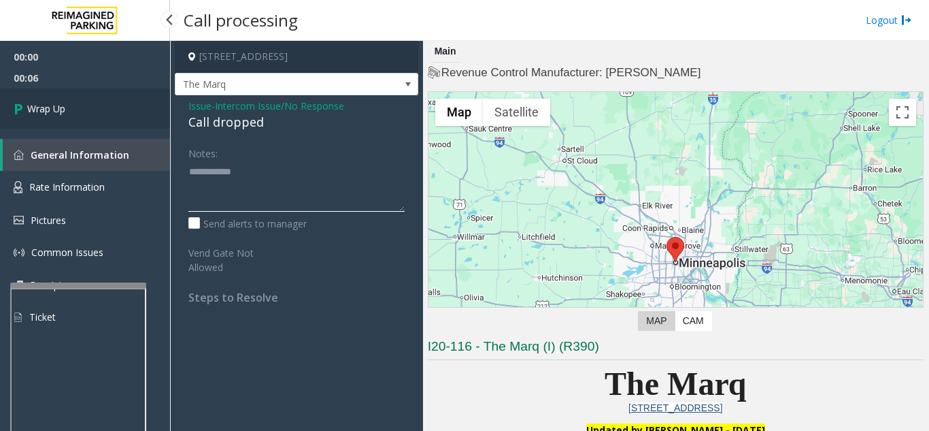
type textarea "**********"
click at [56, 105] on span "Wrap Up" at bounding box center [46, 108] width 38 height 14
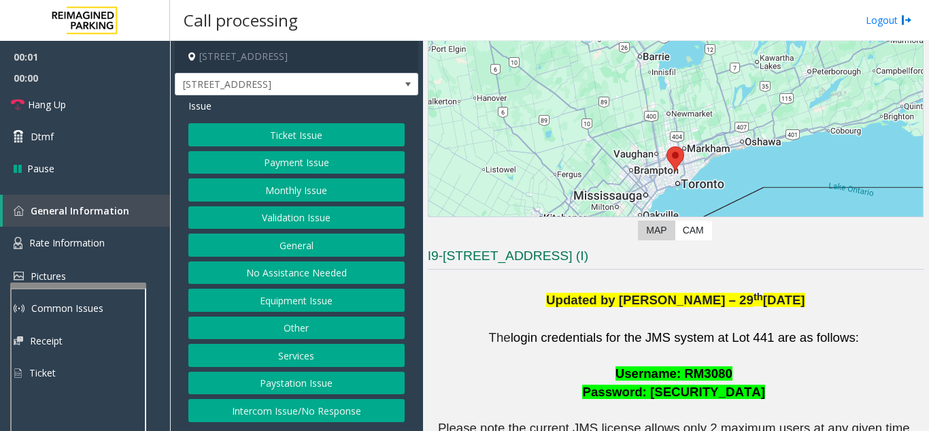
scroll to position [272, 0]
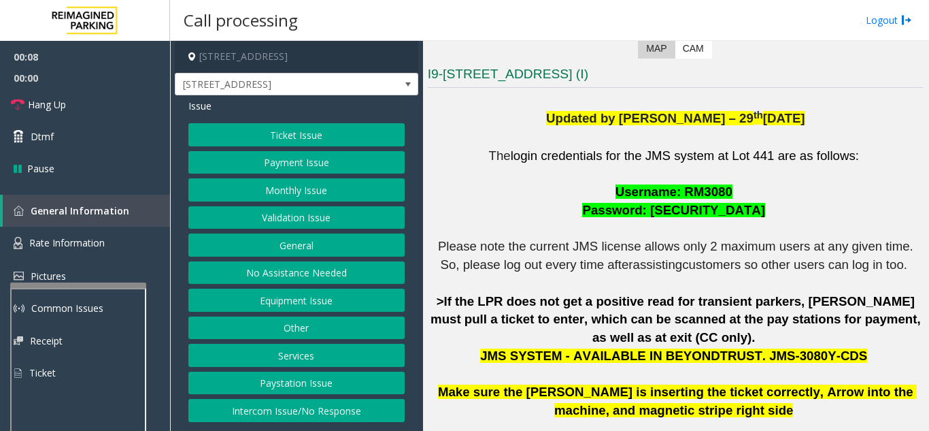
click at [292, 137] on button "Ticket Issue" at bounding box center [296, 134] width 216 height 23
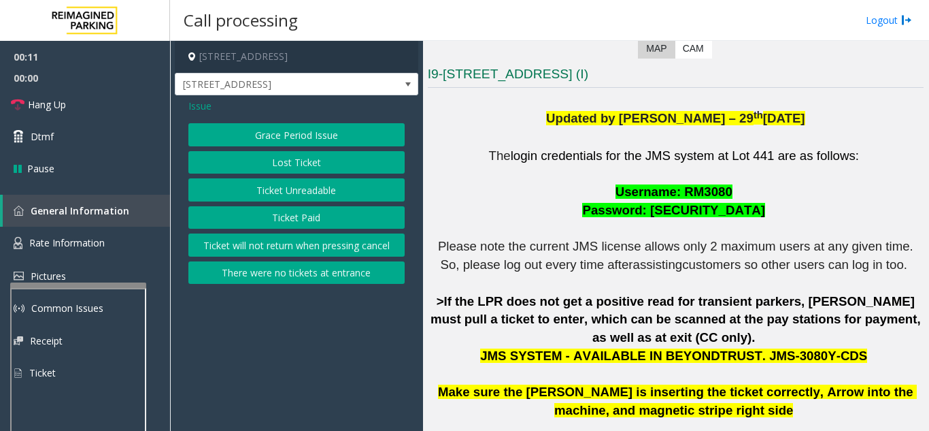
click at [286, 194] on button "Ticket Unreadable" at bounding box center [296, 189] width 216 height 23
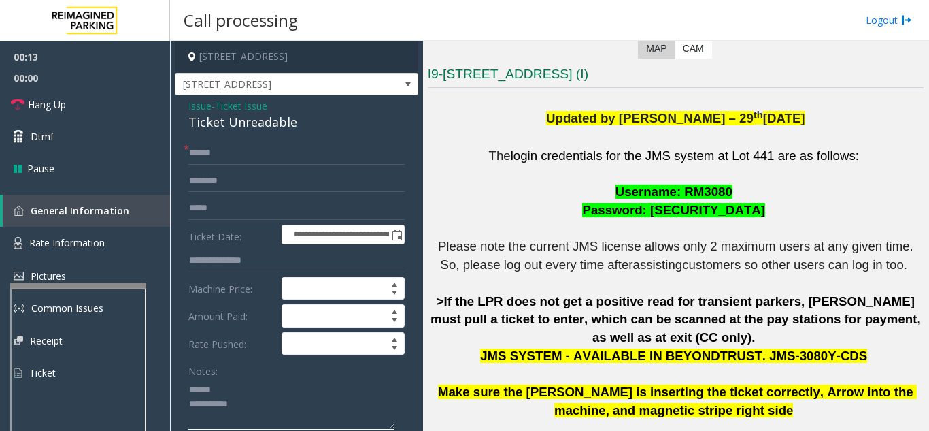
click at [234, 384] on textarea at bounding box center [291, 403] width 206 height 51
drag, startPoint x: 184, startPoint y: 128, endPoint x: 309, endPoint y: 122, distance: 125.3
type textarea "**********"
click at [266, 150] on input "text" at bounding box center [296, 152] width 216 height 23
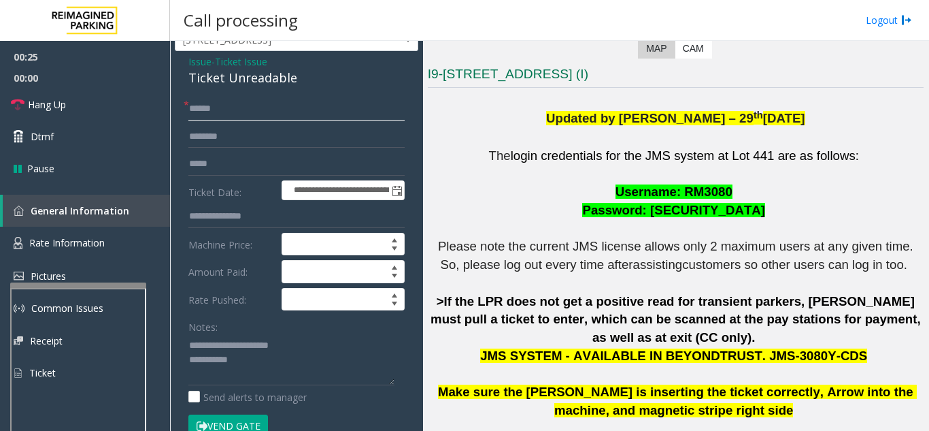
scroll to position [68, 0]
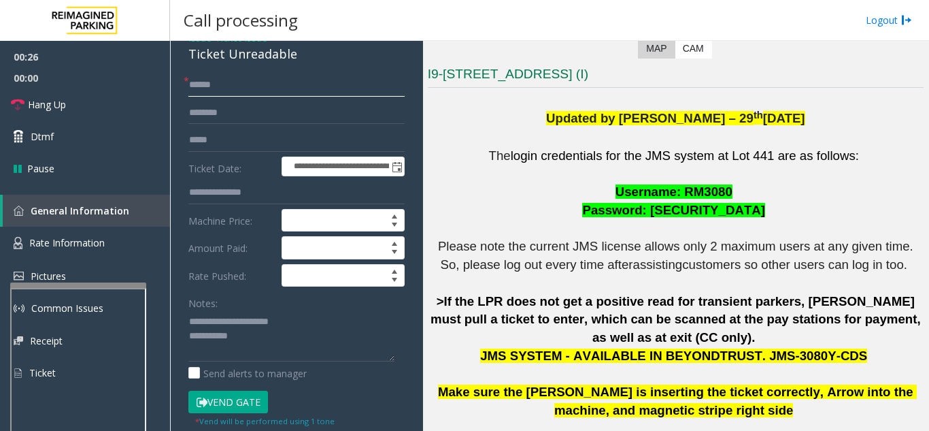
type input "******"
click at [237, 400] on button "Vend Gate" at bounding box center [228, 401] width 80 height 23
click at [252, 337] on textarea at bounding box center [291, 335] width 206 height 51
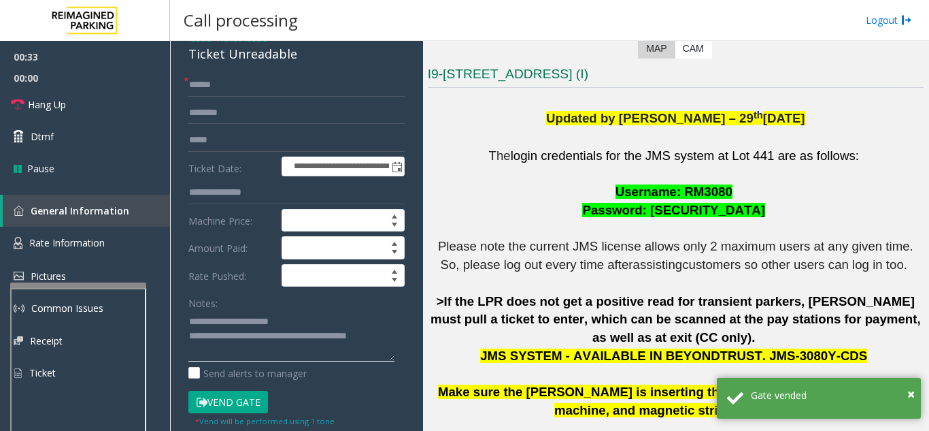
click at [311, 314] on textarea at bounding box center [291, 335] width 206 height 51
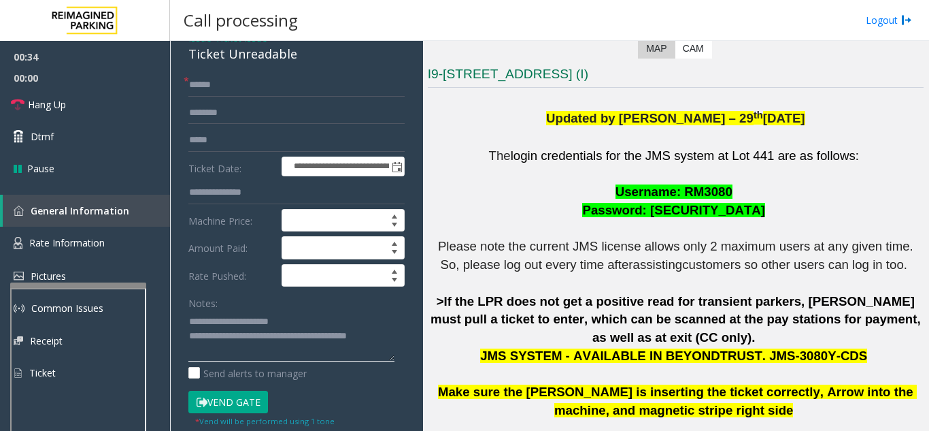
type textarea "**********"
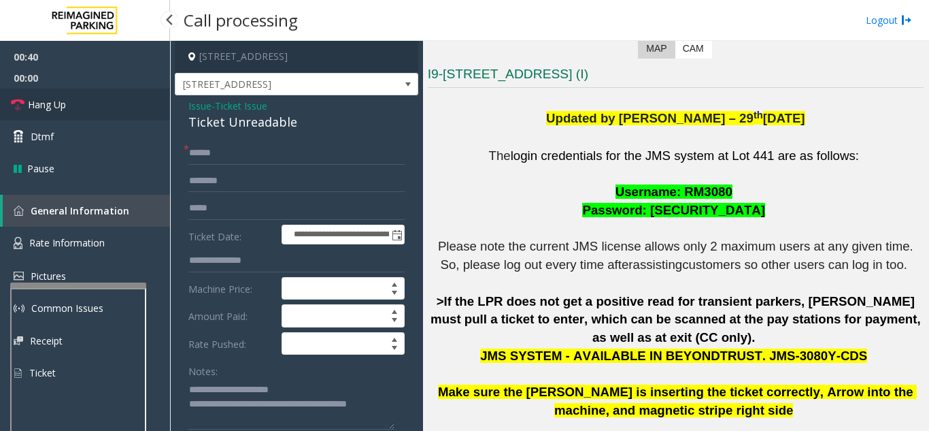
click at [94, 109] on link "Hang Up" at bounding box center [85, 104] width 170 height 32
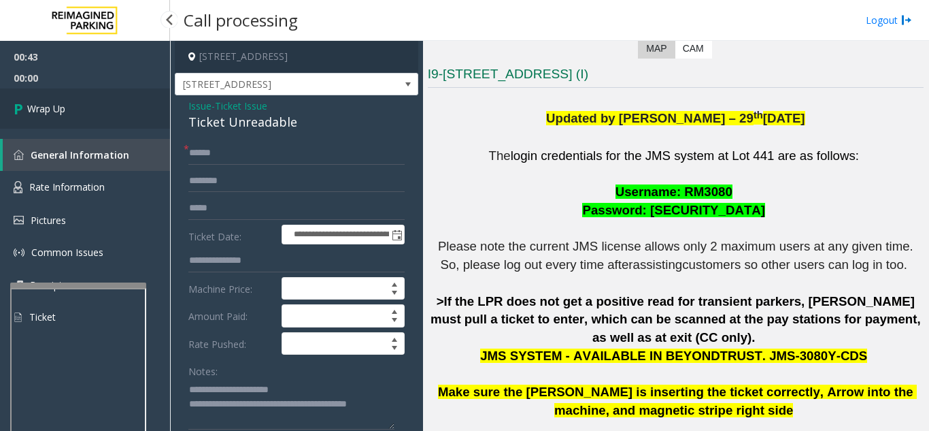
click at [94, 109] on link "Wrap Up" at bounding box center [85, 108] width 170 height 40
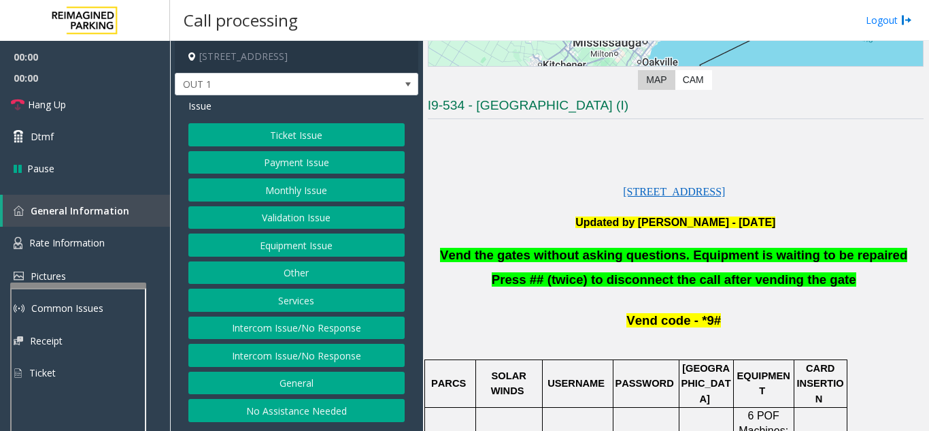
scroll to position [272, 0]
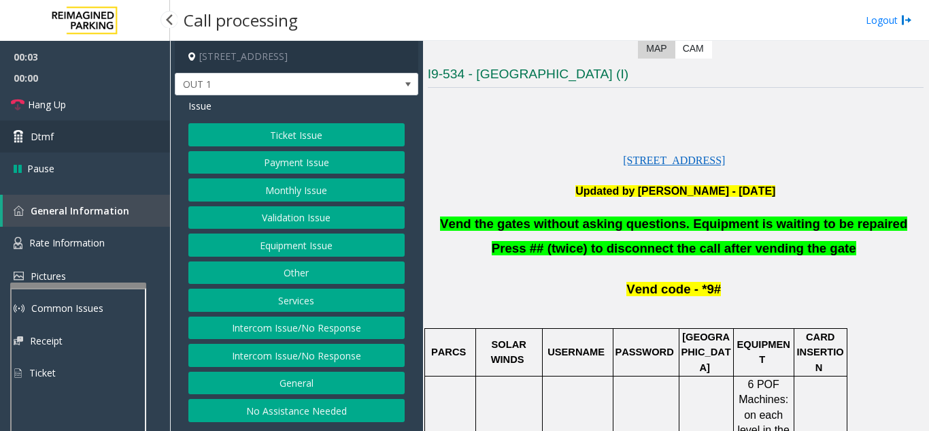
click at [79, 139] on link "Dtmf" at bounding box center [85, 136] width 170 height 32
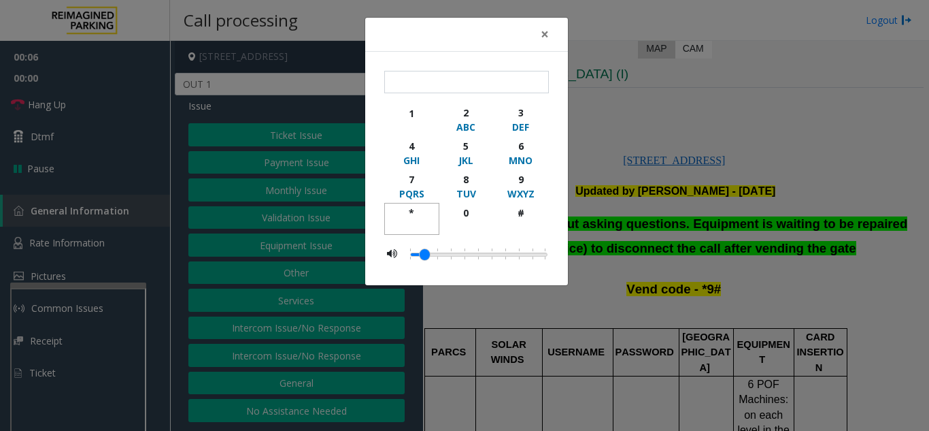
click at [411, 210] on div "*" at bounding box center [411, 212] width 37 height 14
click at [511, 188] on div "WXYZ" at bounding box center [520, 193] width 37 height 14
click at [519, 203] on button "#" at bounding box center [520, 219] width 55 height 32
type input "***"
click at [543, 38] on span "×" at bounding box center [545, 33] width 8 height 19
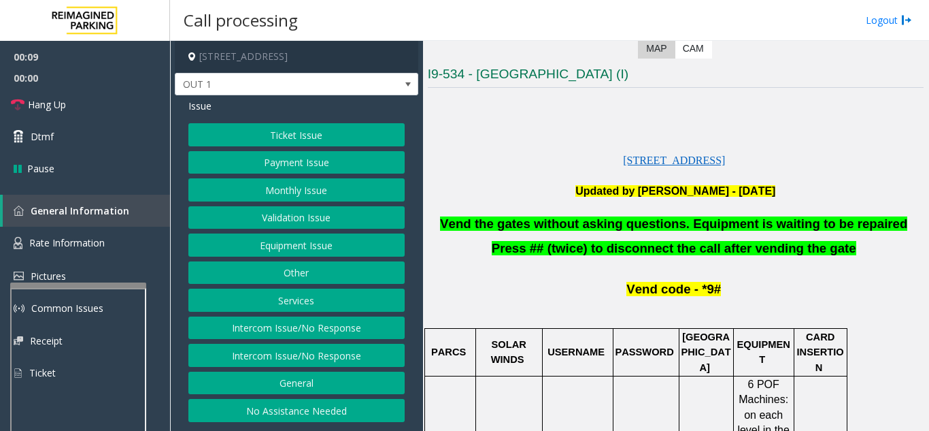
click at [354, 258] on div "Ticket Issue Payment Issue Monthly Issue Validation Issue Equipment Issue Other…" at bounding box center [296, 272] width 216 height 299
click at [353, 248] on button "Equipment Issue" at bounding box center [296, 244] width 216 height 23
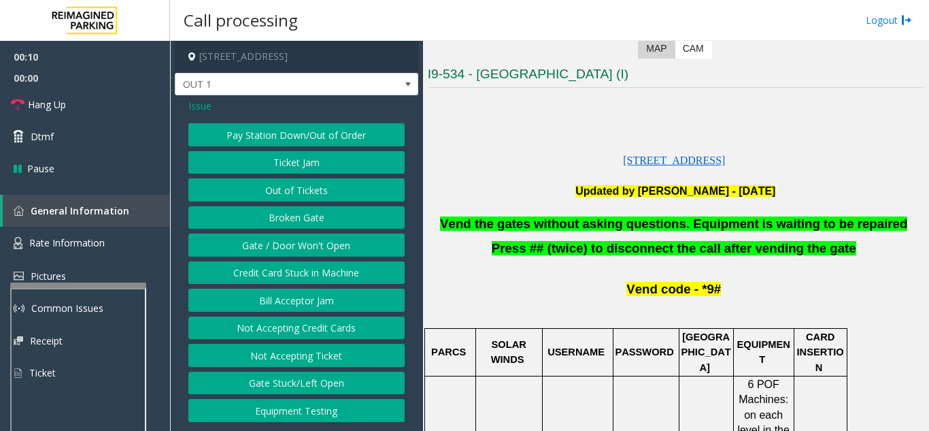
click at [353, 248] on button "Gate / Door Won't Open" at bounding box center [296, 244] width 216 height 23
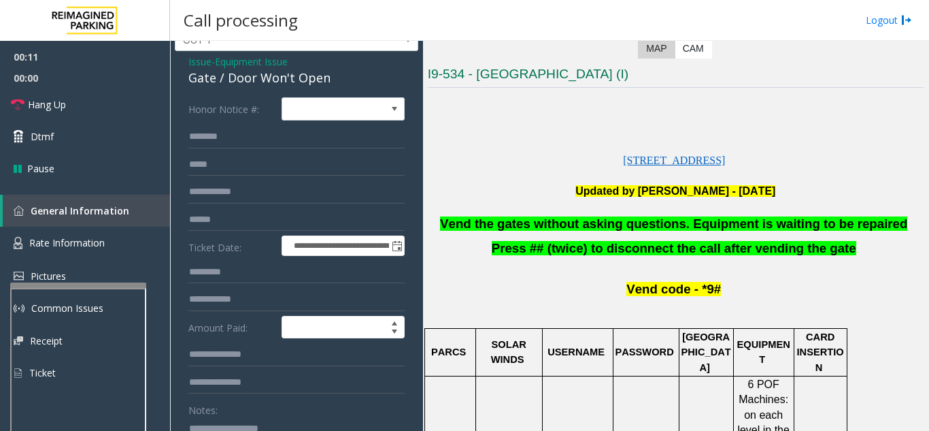
scroll to position [68, 0]
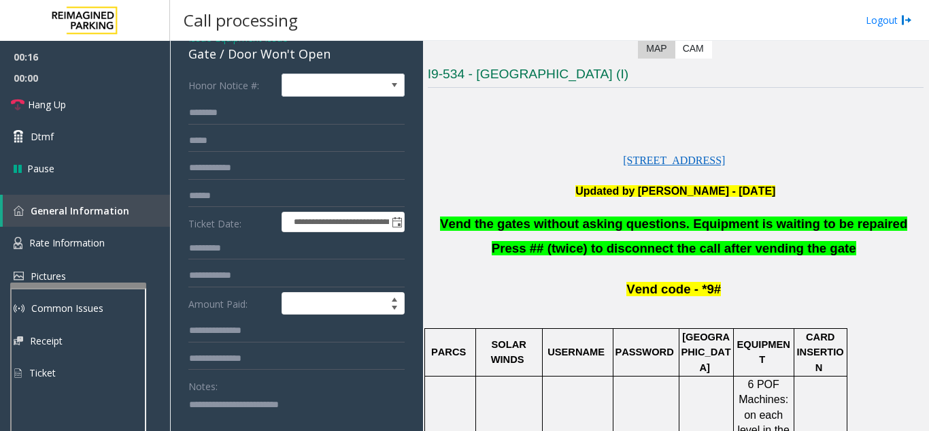
type textarea "**********"
click at [344, 388] on div "Notes:" at bounding box center [296, 409] width 216 height 70
click at [114, 109] on link "Hang Up" at bounding box center [85, 104] width 170 height 32
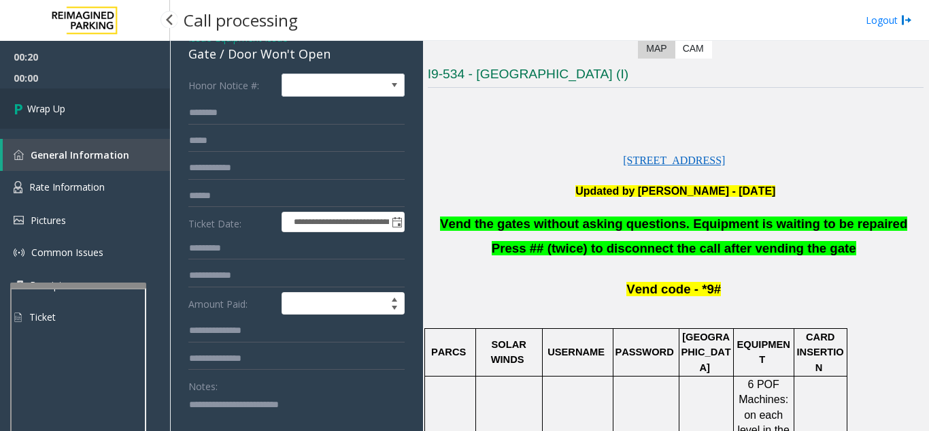
click at [121, 111] on link "Wrap Up" at bounding box center [85, 108] width 170 height 40
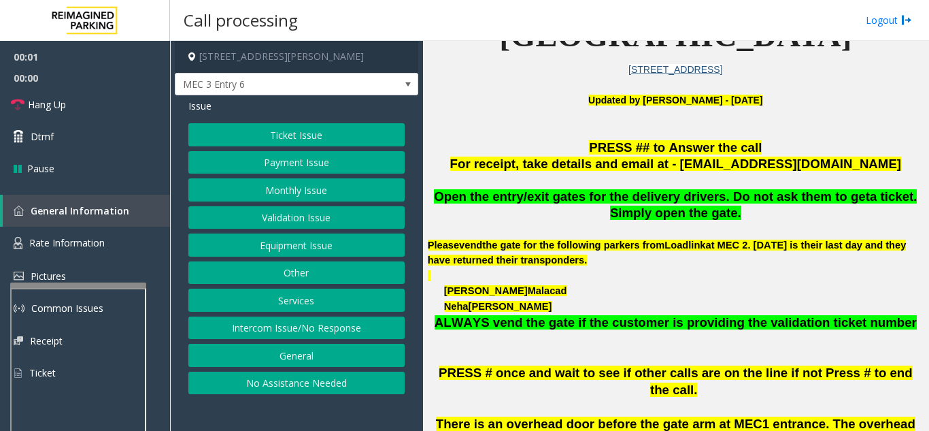
scroll to position [340, 0]
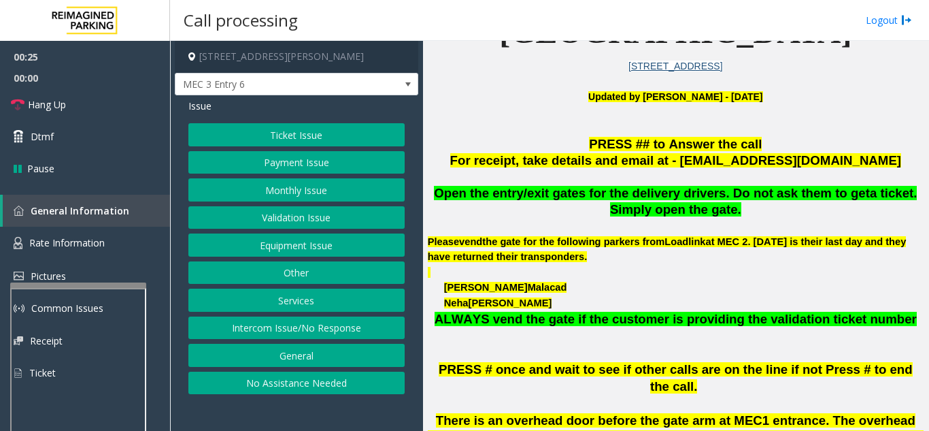
click at [311, 305] on button "Services" at bounding box center [296, 299] width 216 height 23
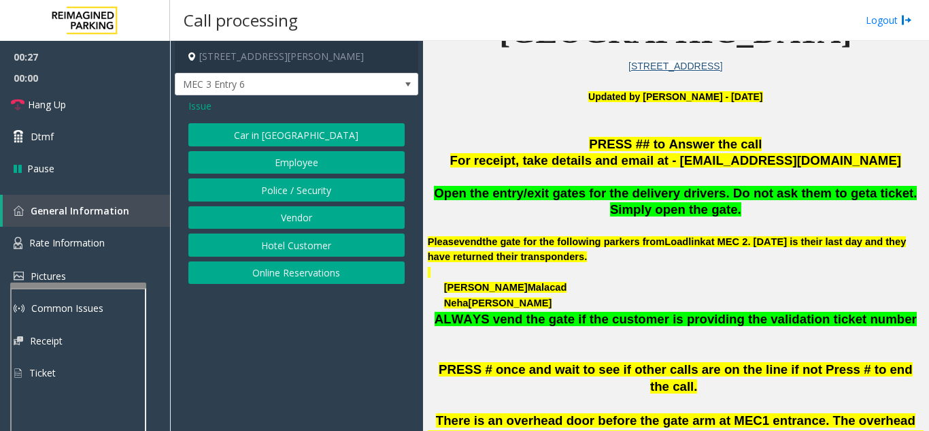
click at [303, 219] on button "Vendor" at bounding box center [296, 217] width 216 height 23
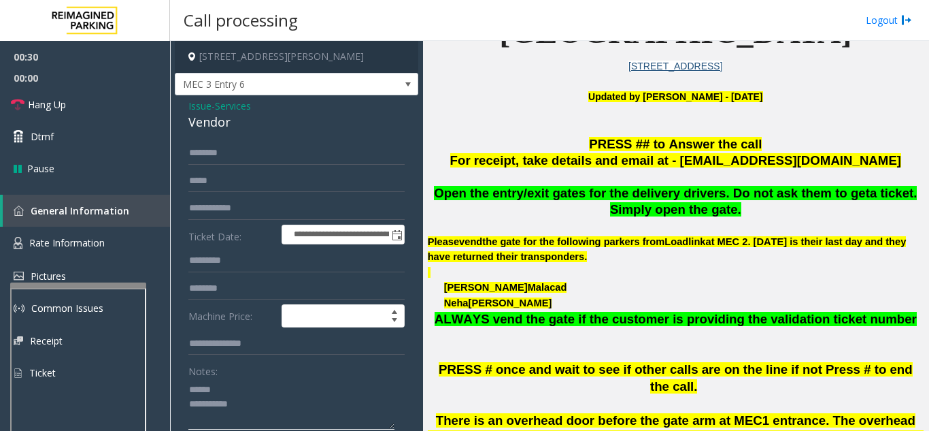
type textarea "**********"
click at [277, 146] on input "text" at bounding box center [296, 152] width 216 height 23
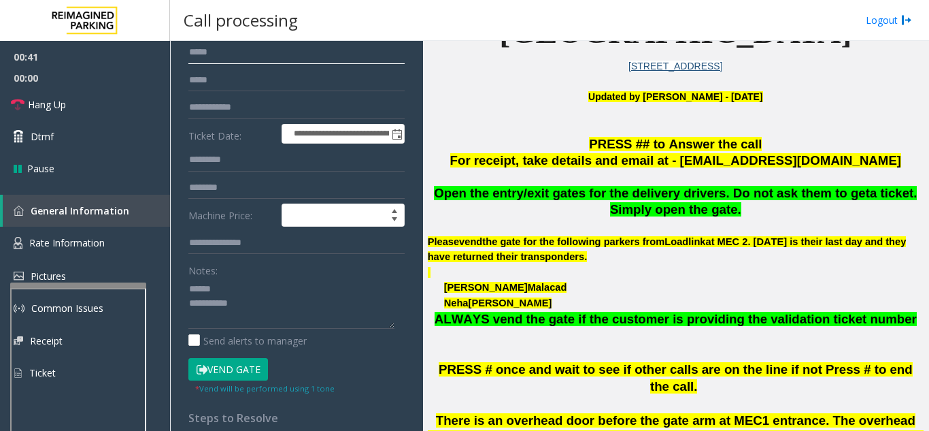
scroll to position [136, 0]
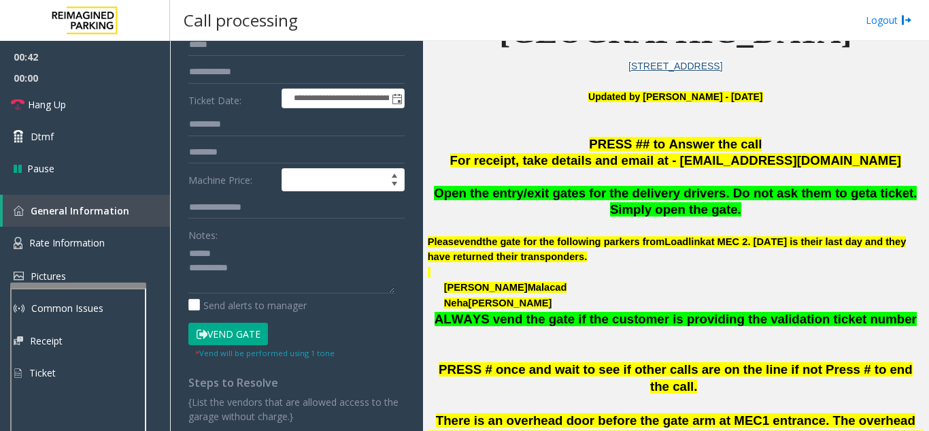
type input "****"
click at [241, 336] on button "Vend Gate" at bounding box center [228, 333] width 80 height 23
click at [263, 254] on textarea at bounding box center [291, 267] width 206 height 51
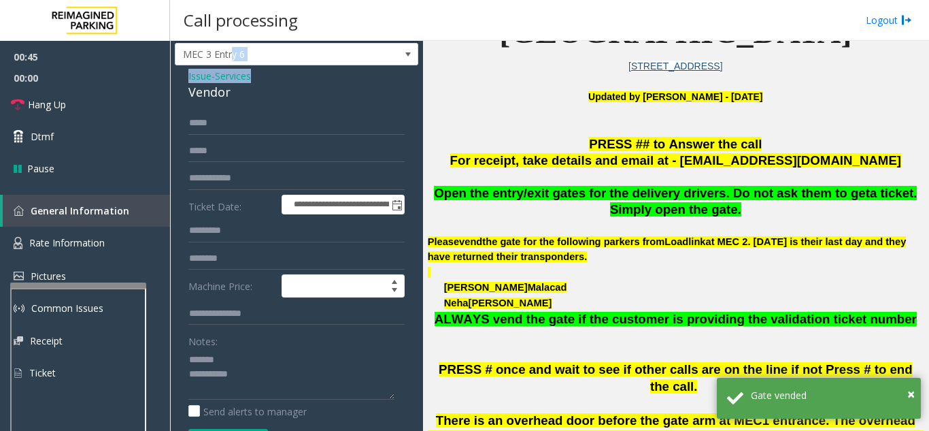
scroll to position [13, 0]
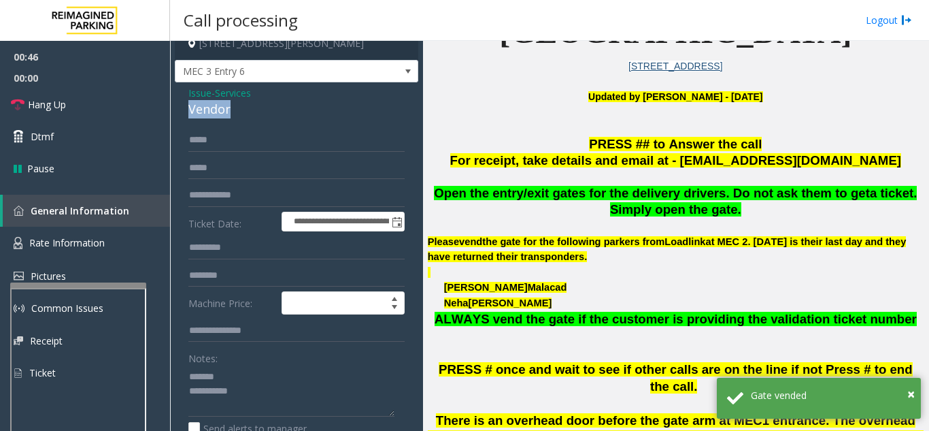
drag, startPoint x: 183, startPoint y: 53, endPoint x: 250, endPoint y: 107, distance: 86.0
click at [250, 107] on div "**********" at bounding box center [296, 353] width 243 height 543
click at [263, 395] on textarea at bounding box center [291, 390] width 206 height 51
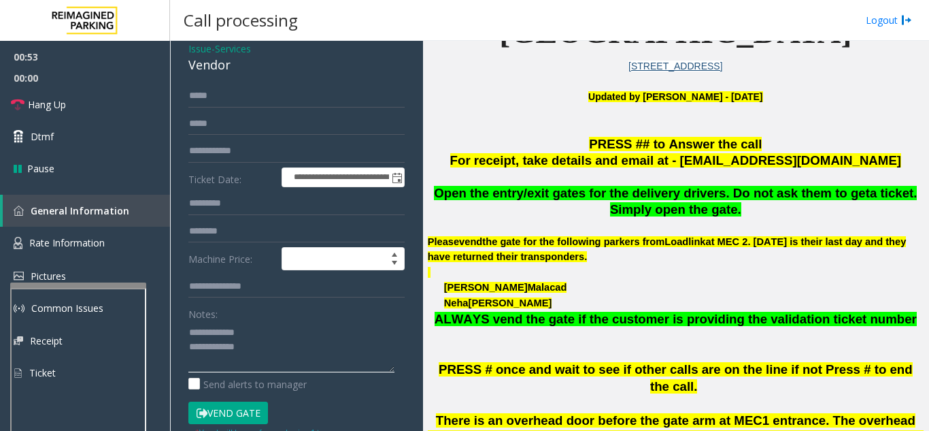
scroll to position [81, 0]
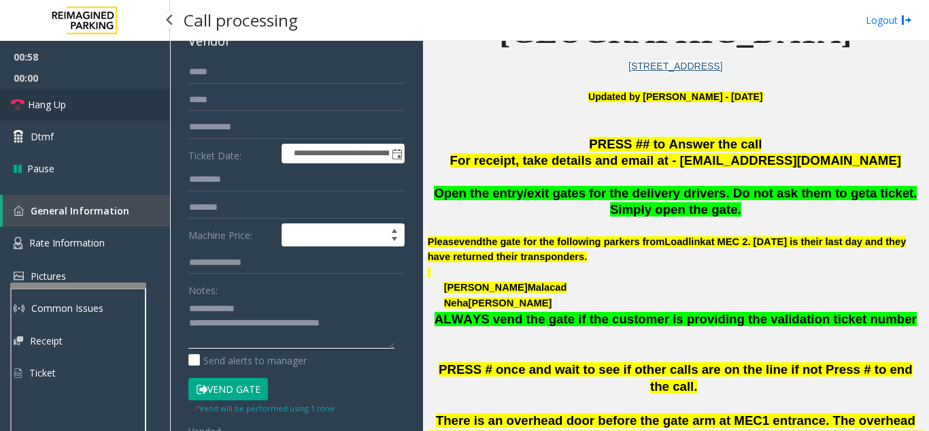
type textarea "**********"
click at [129, 106] on link "Hang Up" at bounding box center [85, 104] width 170 height 32
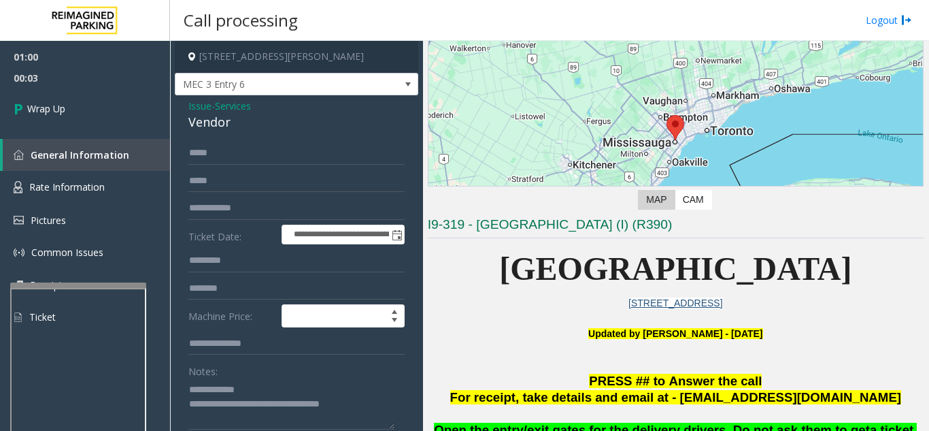
scroll to position [68, 0]
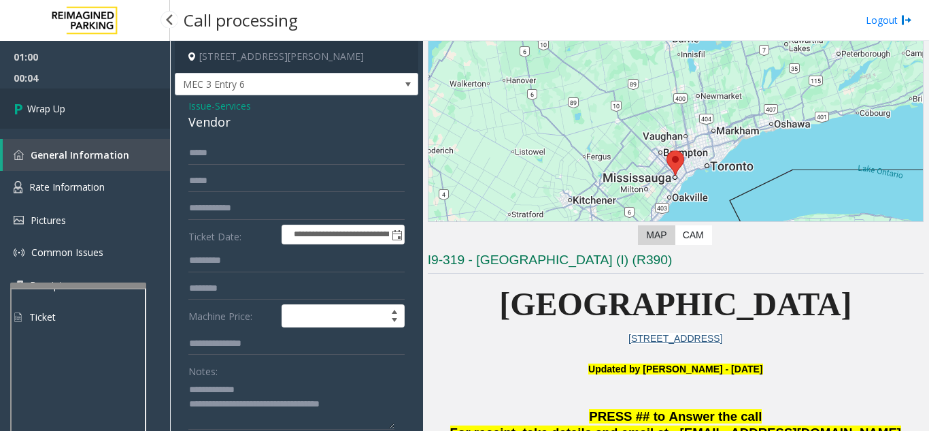
click at [78, 99] on link "Wrap Up" at bounding box center [85, 108] width 170 height 40
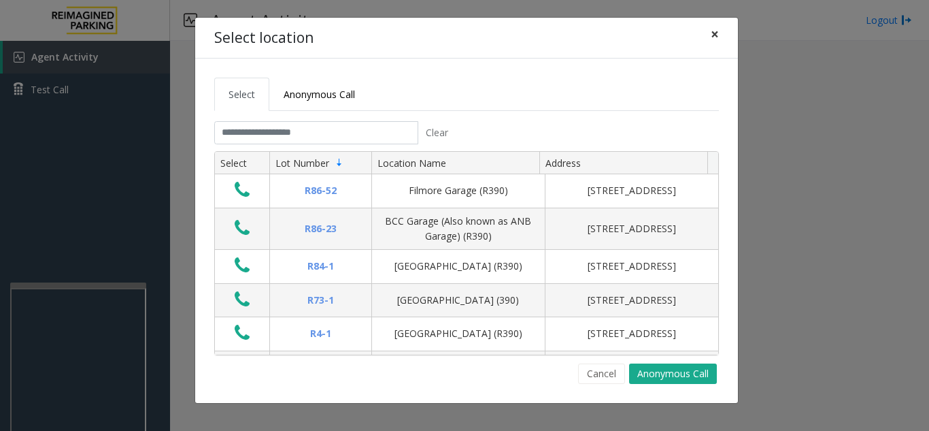
click at [717, 38] on span "×" at bounding box center [715, 33] width 8 height 19
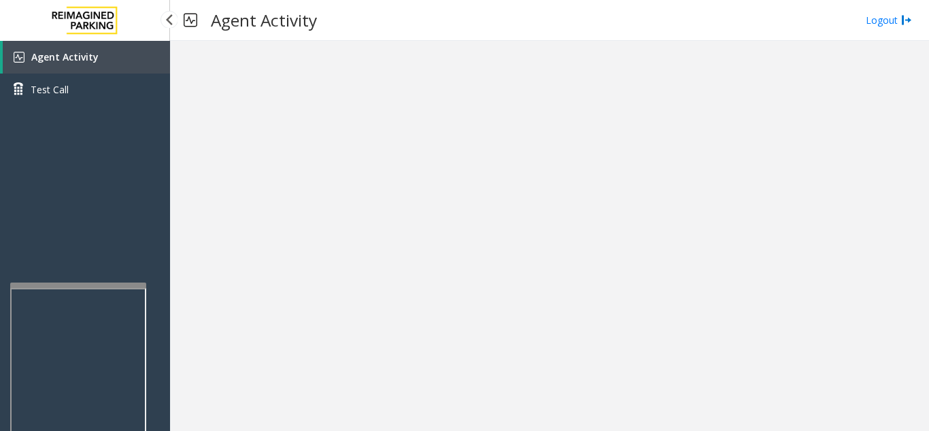
click at [120, 55] on link "Agent Activity" at bounding box center [86, 57] width 167 height 33
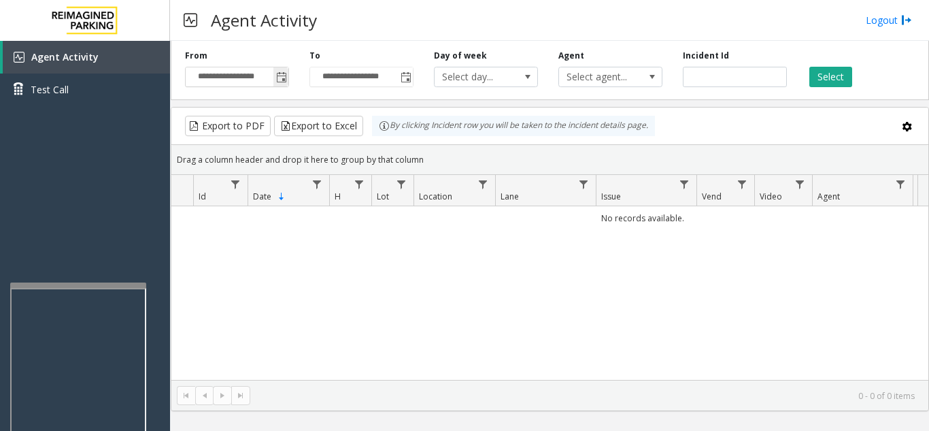
click at [284, 75] on span "Toggle popup" at bounding box center [281, 77] width 11 height 11
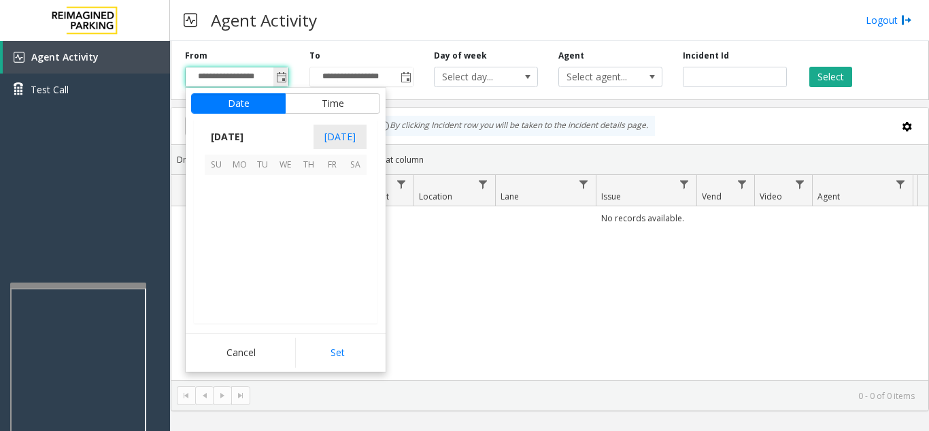
scroll to position [244099, 0]
click at [241, 212] on span "8" at bounding box center [239, 209] width 23 height 23
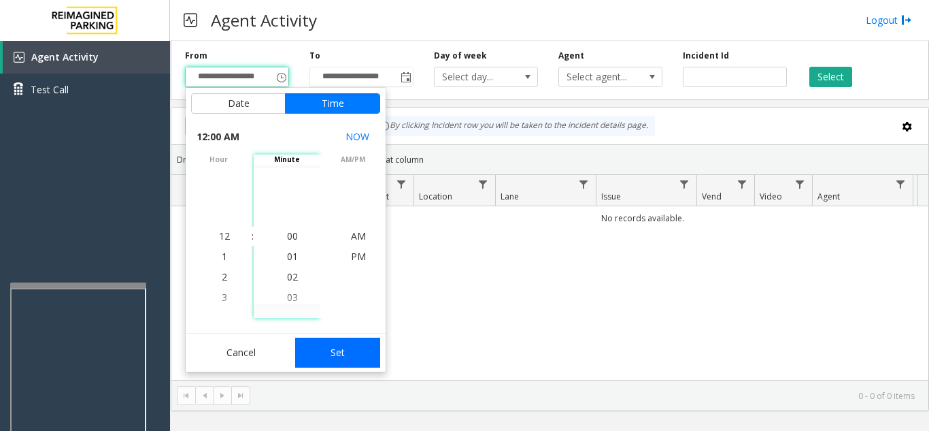
click at [337, 361] on button "Set" at bounding box center [338, 352] width 86 height 30
type input "**********"
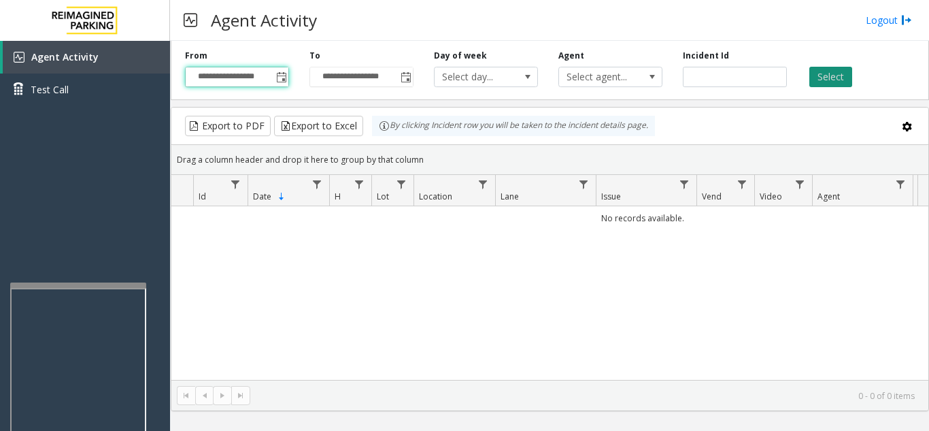
click at [830, 78] on button "Select" at bounding box center [830, 77] width 43 height 20
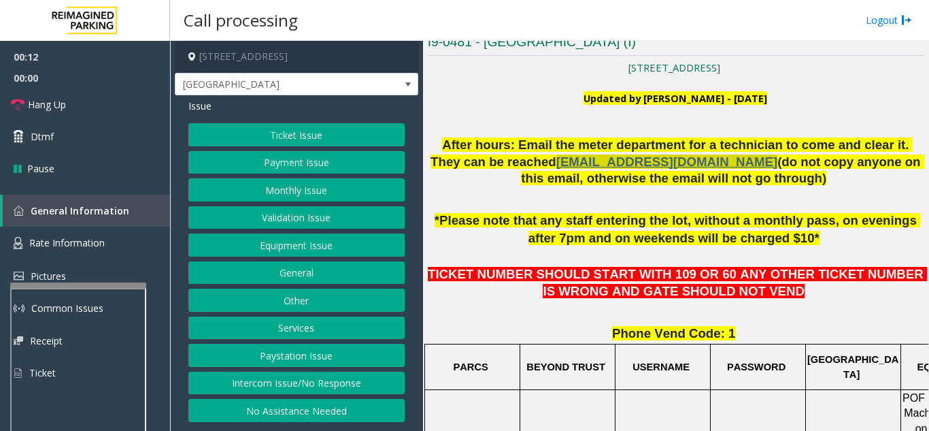
scroll to position [340, 0]
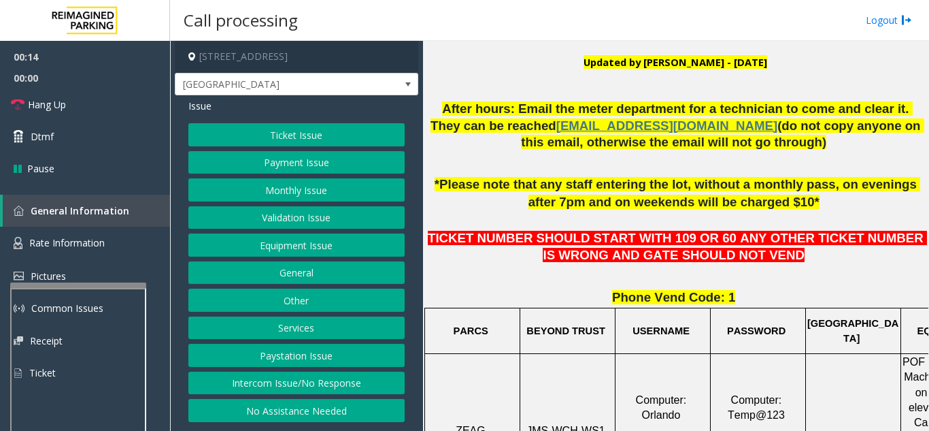
click at [293, 141] on button "Ticket Issue" at bounding box center [296, 134] width 216 height 23
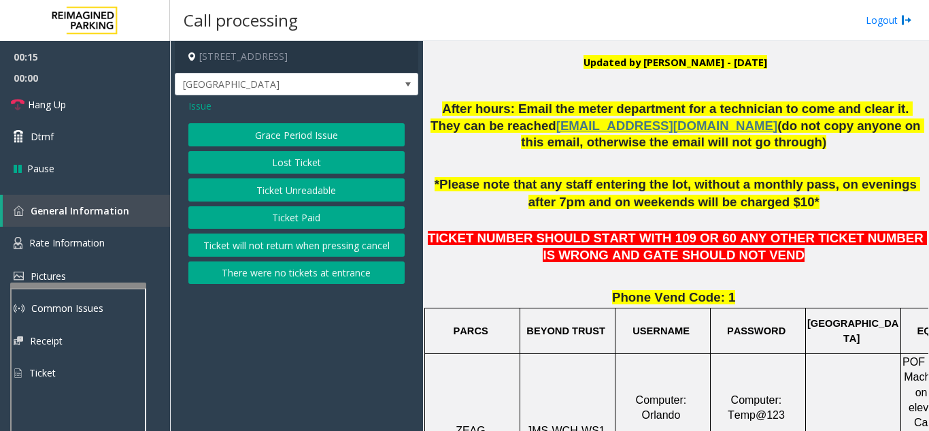
click at [284, 190] on button "Ticket Unreadable" at bounding box center [296, 189] width 216 height 23
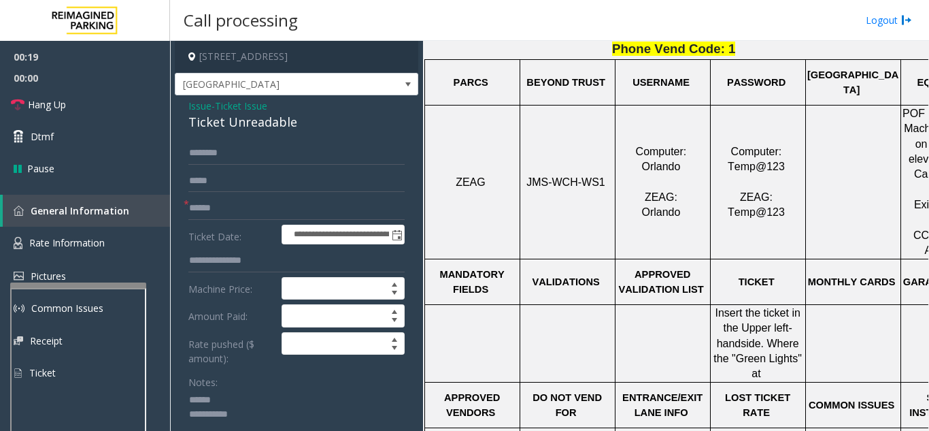
scroll to position [612, 0]
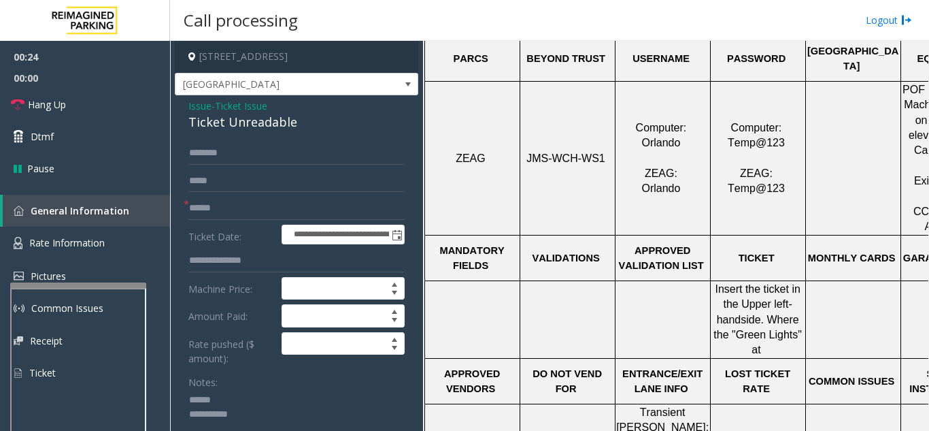
click at [251, 395] on textarea at bounding box center [291, 414] width 206 height 51
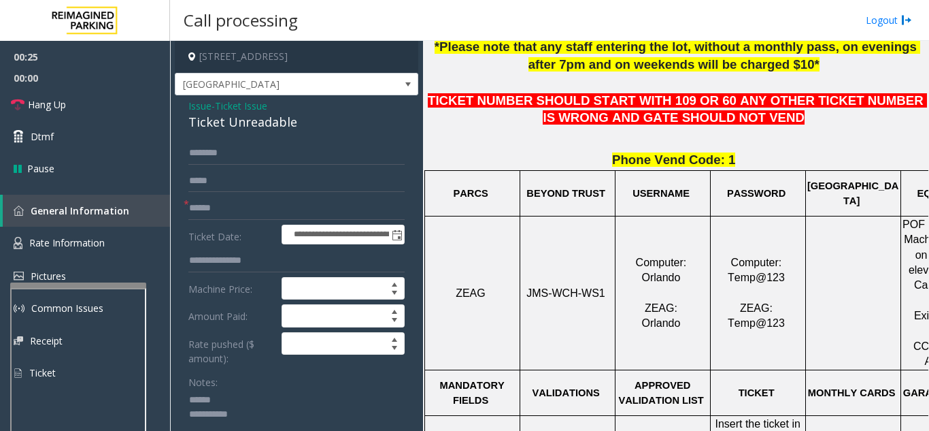
scroll to position [476, 0]
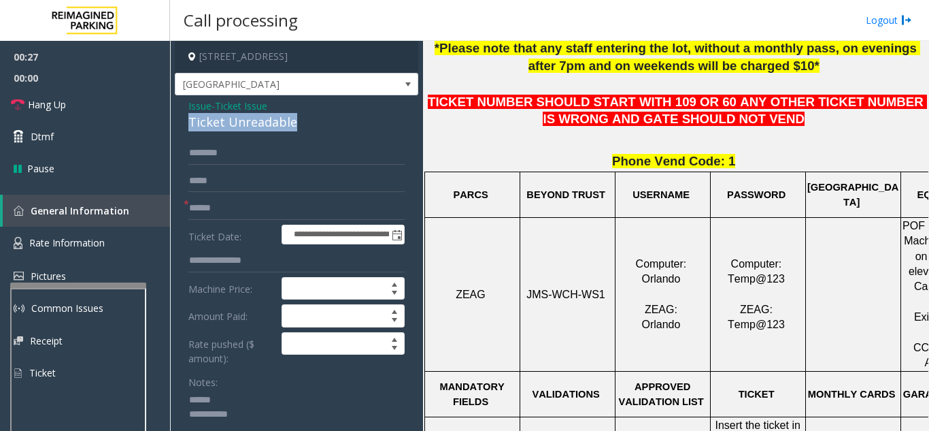
drag, startPoint x: 176, startPoint y: 127, endPoint x: 305, endPoint y: 129, distance: 129.2
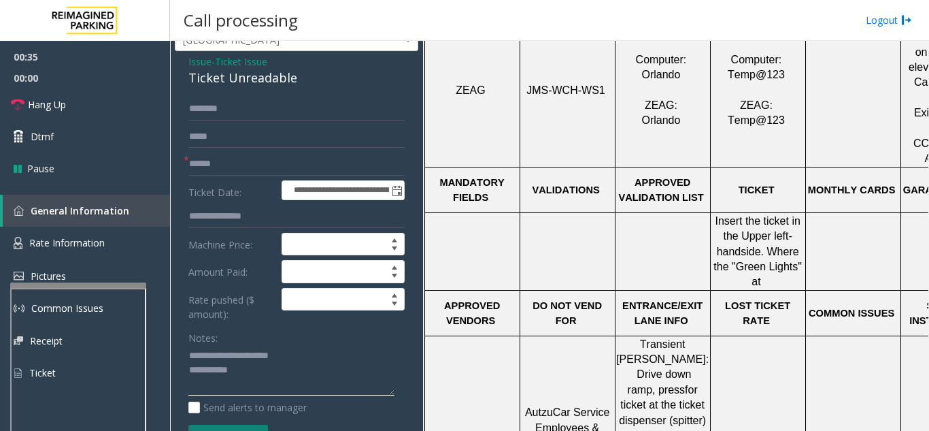
scroll to position [68, 0]
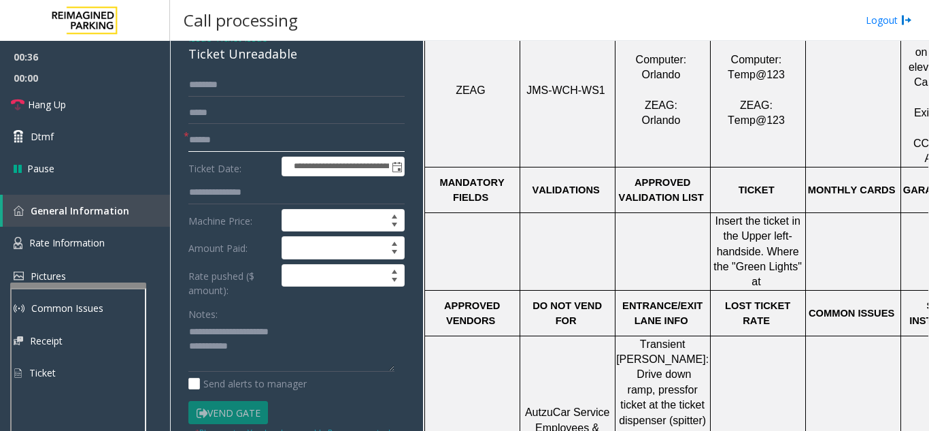
click at [265, 139] on input "text" at bounding box center [296, 140] width 216 height 23
click at [275, 348] on textarea at bounding box center [291, 346] width 206 height 51
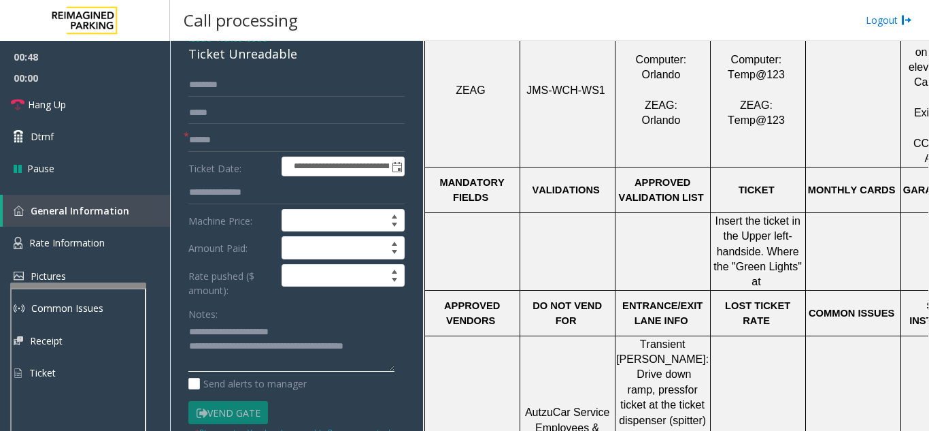
type textarea "**********"
click at [318, 298] on form "**********" at bounding box center [296, 262] width 216 height 379
click at [222, 135] on input "text" at bounding box center [296, 140] width 216 height 23
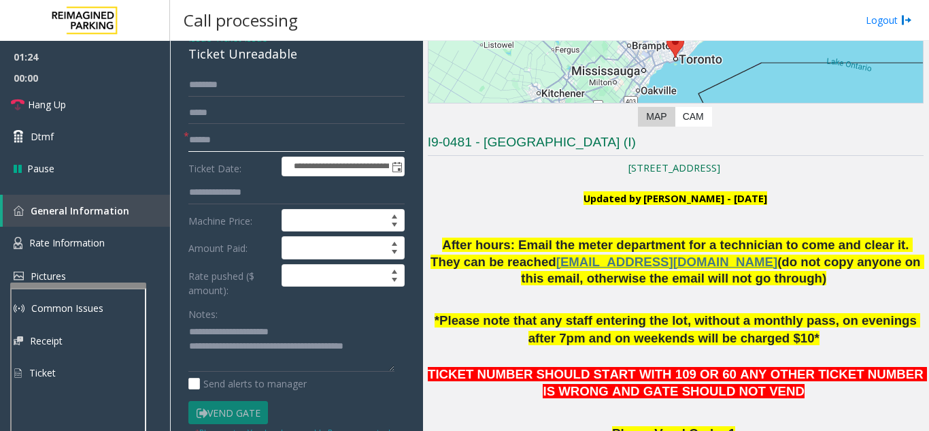
scroll to position [0, 0]
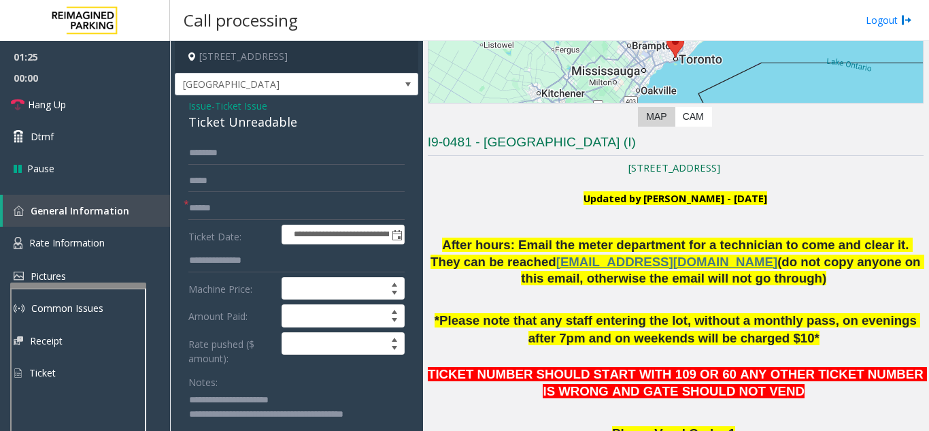
click at [205, 103] on span "Issue" at bounding box center [199, 106] width 23 height 14
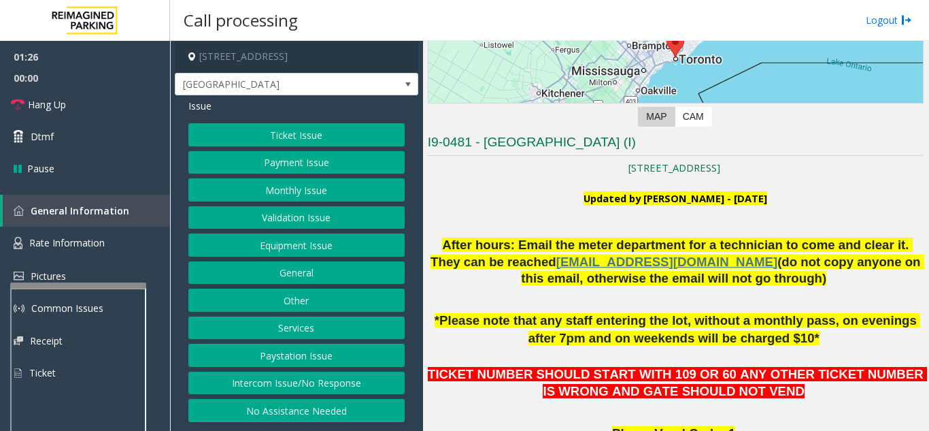
click at [266, 241] on button "Equipment Issue" at bounding box center [296, 244] width 216 height 23
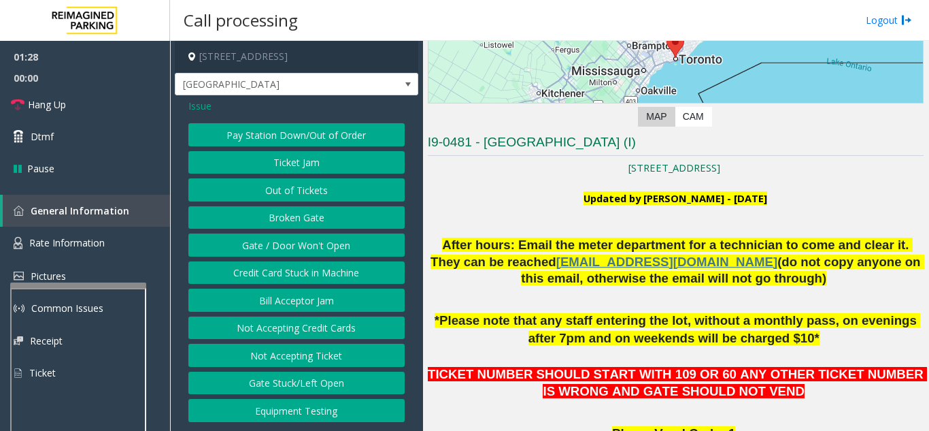
click at [294, 170] on button "Ticket Jam" at bounding box center [296, 162] width 216 height 23
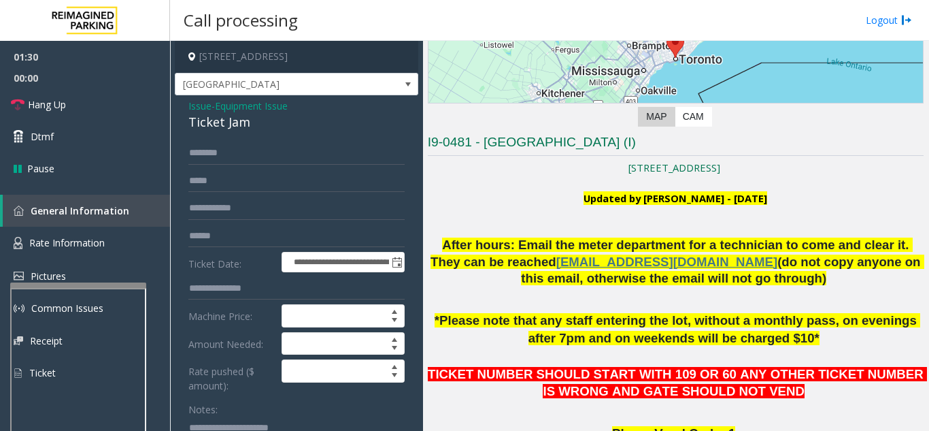
scroll to position [68, 0]
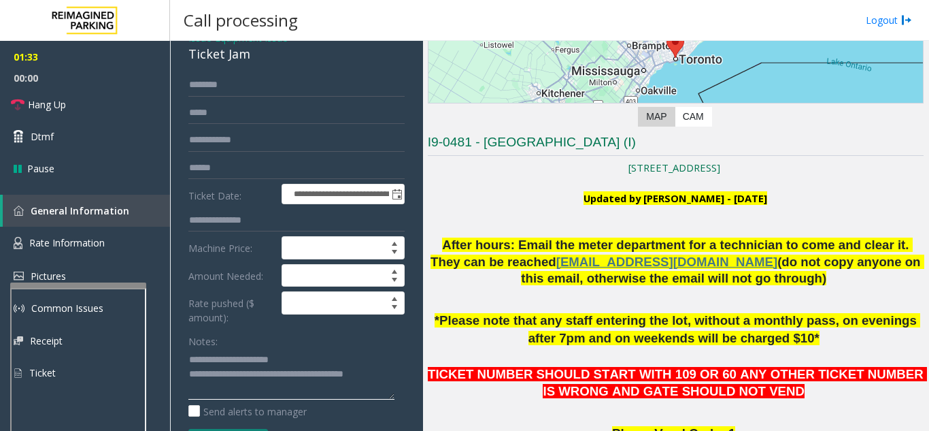
drag, startPoint x: 216, startPoint y: 354, endPoint x: 300, endPoint y: 360, distance: 83.9
click at [300, 360] on textarea at bounding box center [291, 373] width 206 height 51
drag, startPoint x: 242, startPoint y: 371, endPoint x: 278, endPoint y: 392, distance: 41.8
click at [278, 392] on textarea at bounding box center [291, 373] width 206 height 51
type textarea "**********"
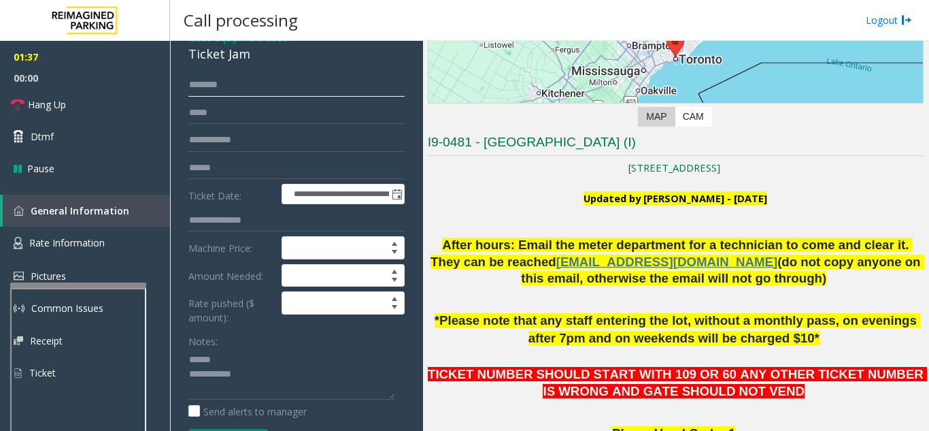
click at [246, 87] on input "text" at bounding box center [296, 84] width 216 height 23
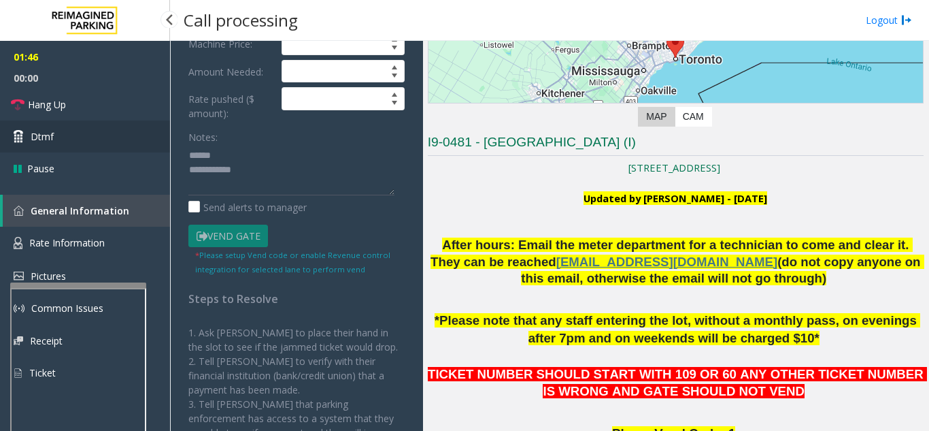
type input "******"
click at [34, 137] on span "Dtmf" at bounding box center [42, 136] width 23 height 14
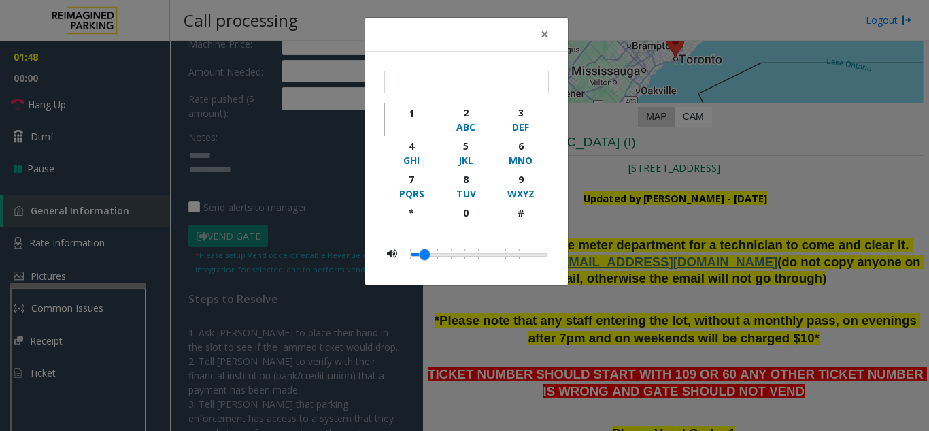
click at [414, 115] on div "1" at bounding box center [411, 113] width 37 height 14
type input "*"
click at [539, 44] on button "×" at bounding box center [544, 34] width 27 height 33
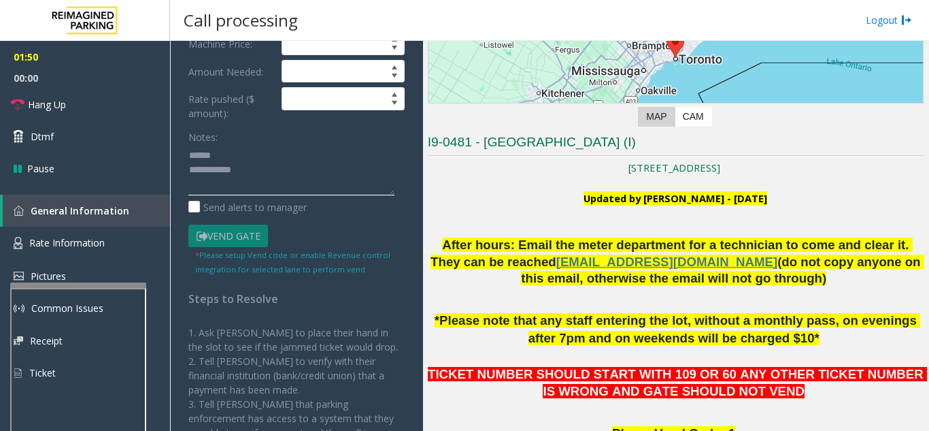
click at [271, 156] on textarea at bounding box center [291, 169] width 206 height 51
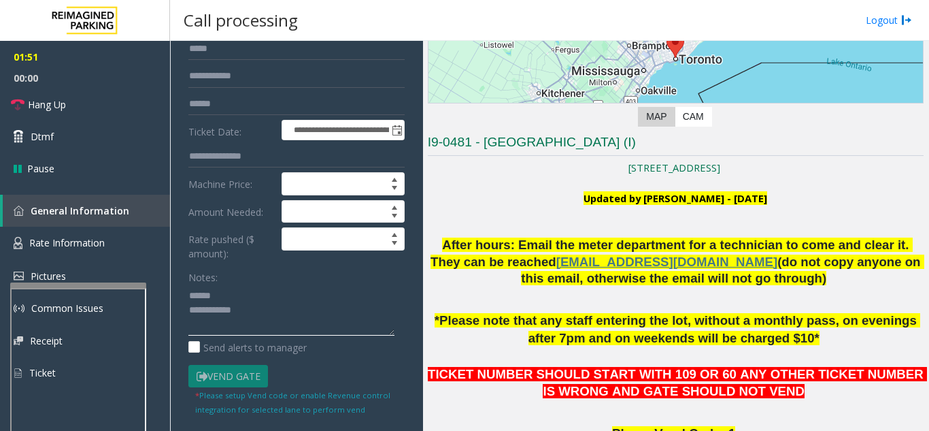
scroll to position [68, 0]
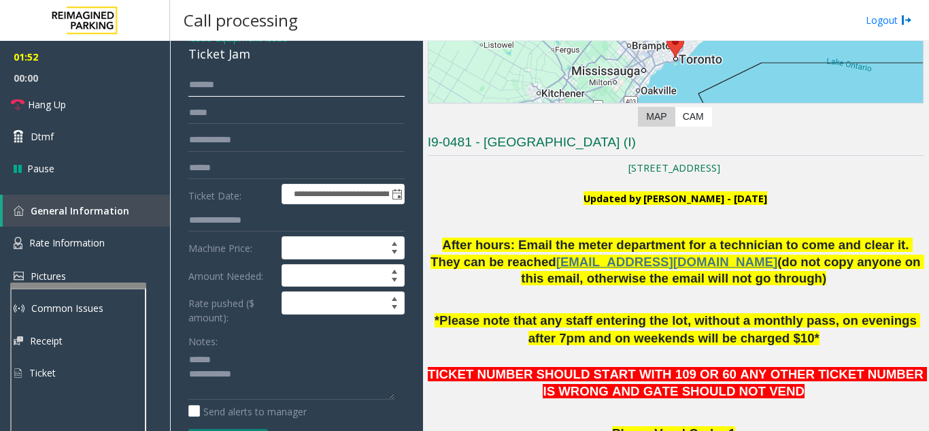
click at [220, 90] on input "******" at bounding box center [296, 84] width 216 height 23
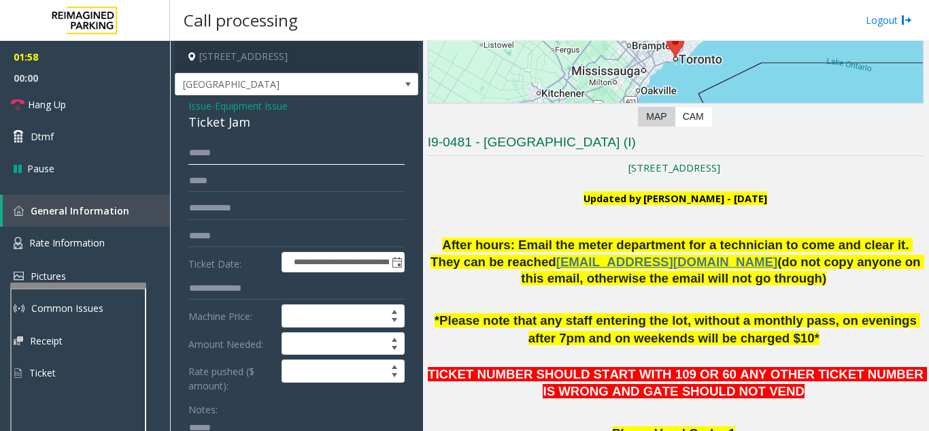
type input "******"
drag, startPoint x: 246, startPoint y: 120, endPoint x: 179, endPoint y: 122, distance: 66.7
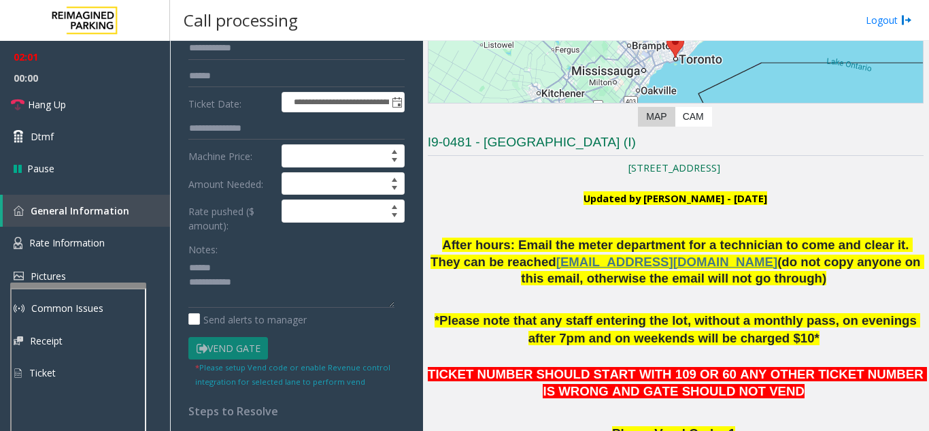
scroll to position [162, 0]
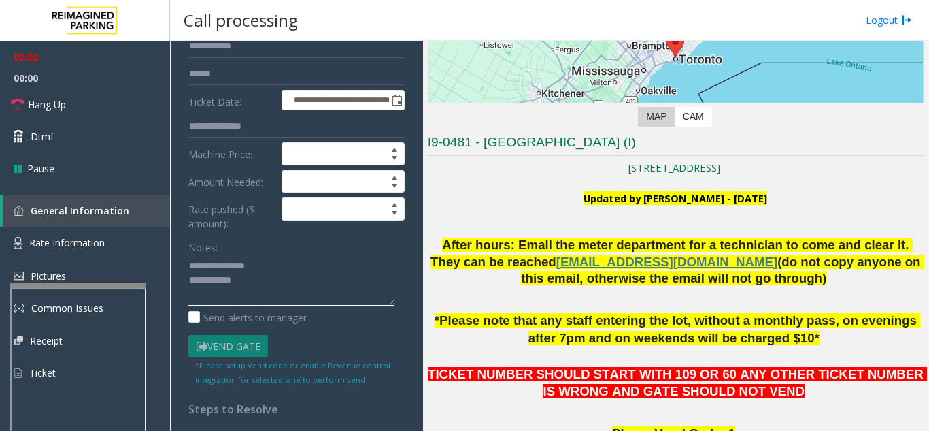
click at [273, 277] on textarea at bounding box center [291, 279] width 206 height 51
click at [122, 114] on link "Hang Up" at bounding box center [85, 104] width 170 height 32
click at [277, 278] on textarea at bounding box center [291, 279] width 206 height 51
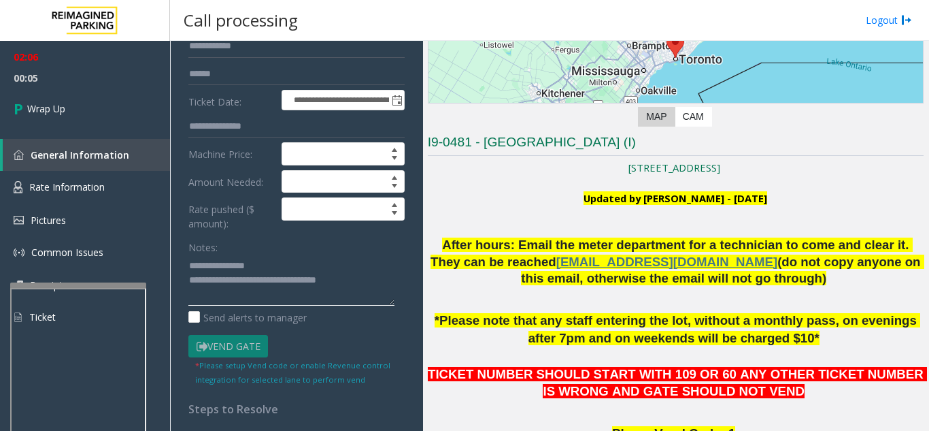
type textarea "**********"
click at [322, 251] on div "Notes:" at bounding box center [296, 270] width 216 height 70
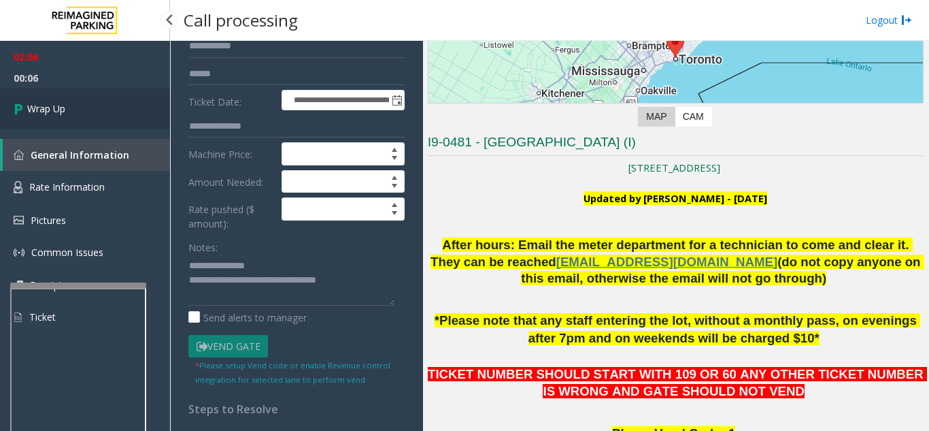
click at [121, 118] on link "Wrap Up" at bounding box center [85, 108] width 170 height 40
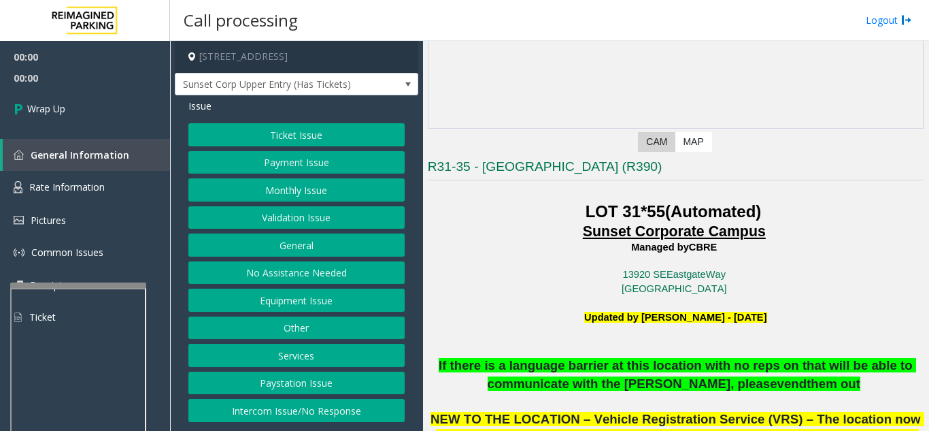
scroll to position [204, 0]
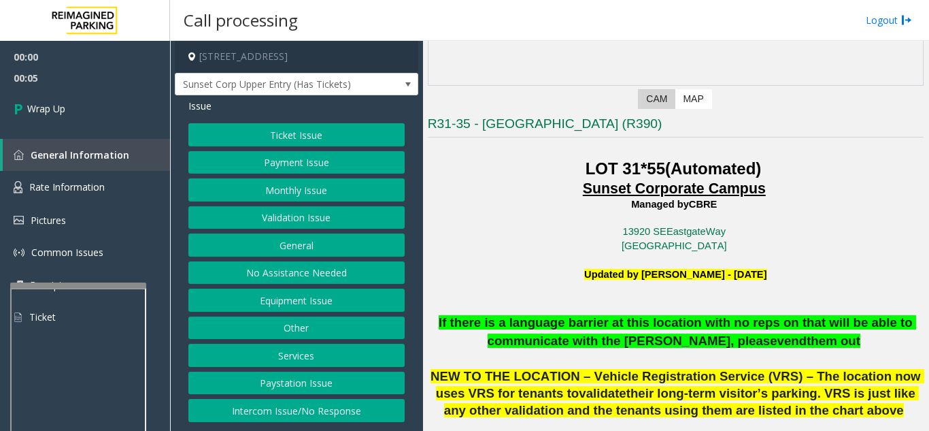
drag, startPoint x: 290, startPoint y: 416, endPoint x: 290, endPoint y: 401, distance: 15.0
click at [290, 416] on button "Intercom Issue/No Response" at bounding box center [296, 410] width 216 height 23
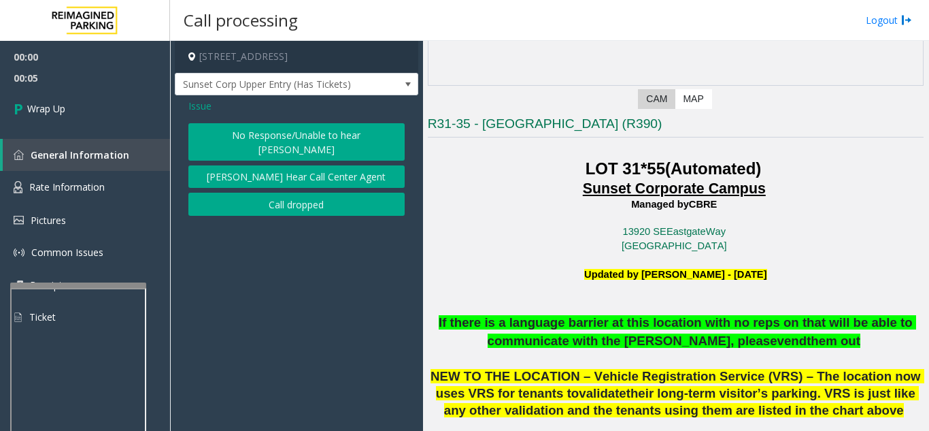
click at [256, 192] on button "Call dropped" at bounding box center [296, 203] width 216 height 23
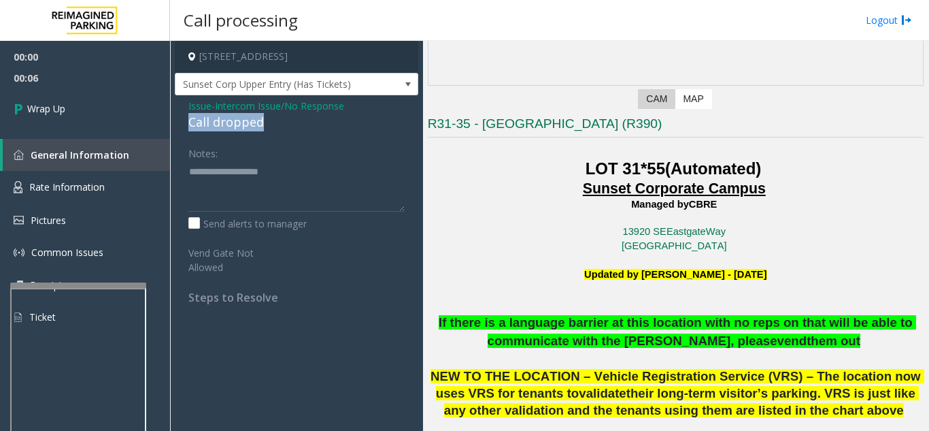
drag, startPoint x: 184, startPoint y: 122, endPoint x: 276, endPoint y: 118, distance: 92.6
click at [276, 118] on div "Issue - Intercom Issue/No Response Call dropped Notes: Send alerts to manager V…" at bounding box center [296, 206] width 243 height 222
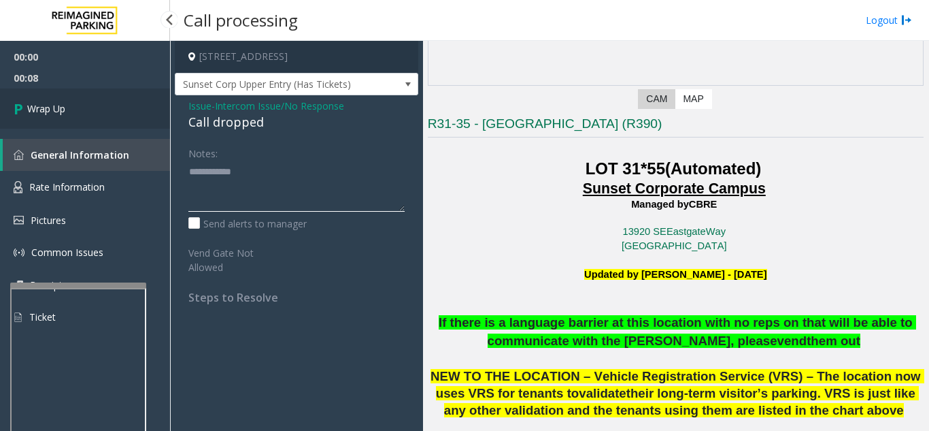
type textarea "**********"
click at [127, 118] on link "Wrap Up" at bounding box center [85, 108] width 170 height 40
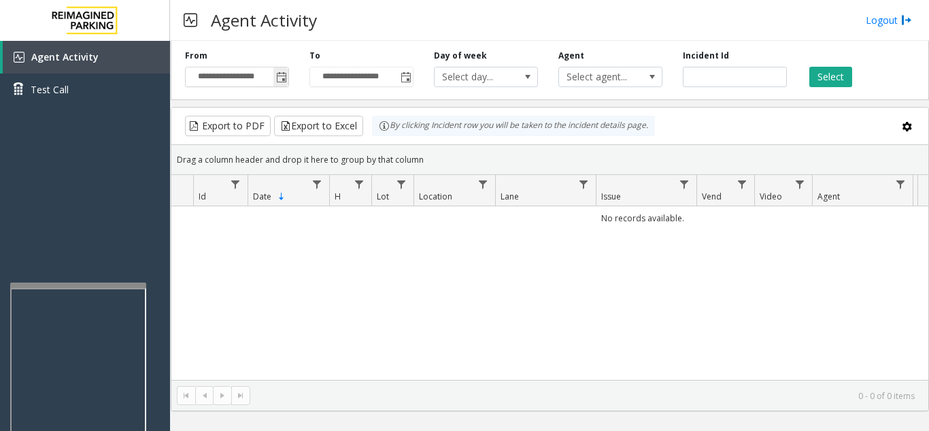
click at [285, 80] on span "Toggle popup" at bounding box center [281, 77] width 11 height 11
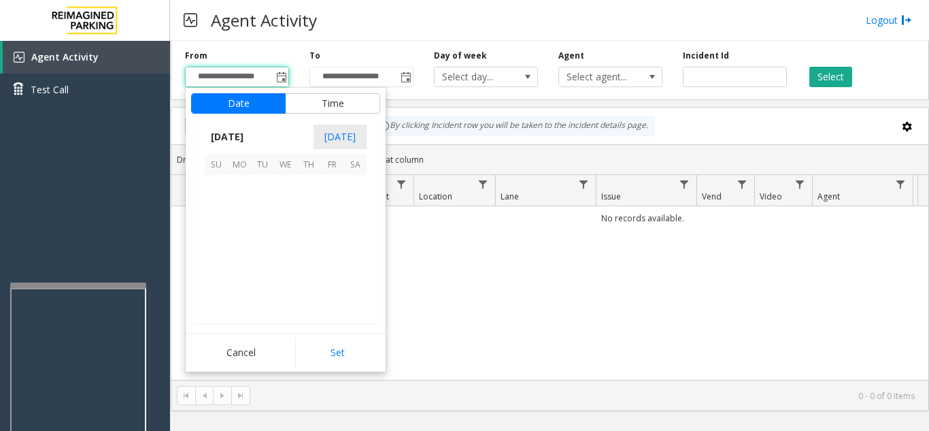
scroll to position [244099, 0]
click at [241, 205] on span "8" at bounding box center [239, 209] width 23 height 23
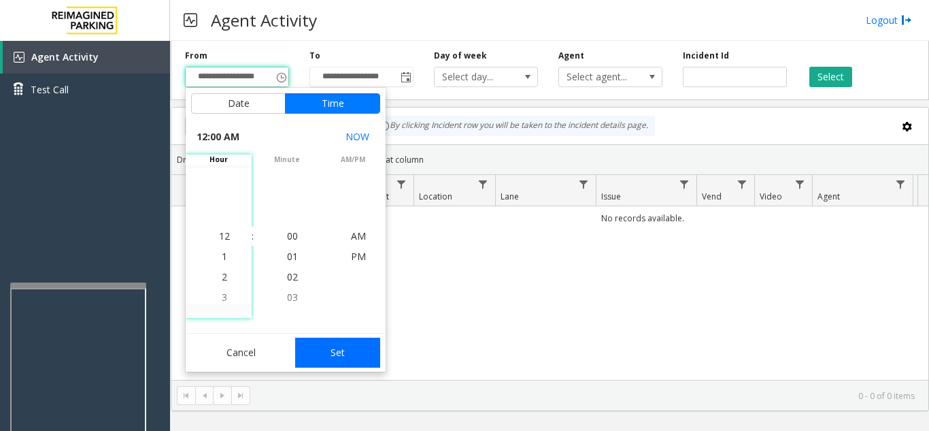
click at [375, 353] on button "Set" at bounding box center [338, 352] width 86 height 30
type input "**********"
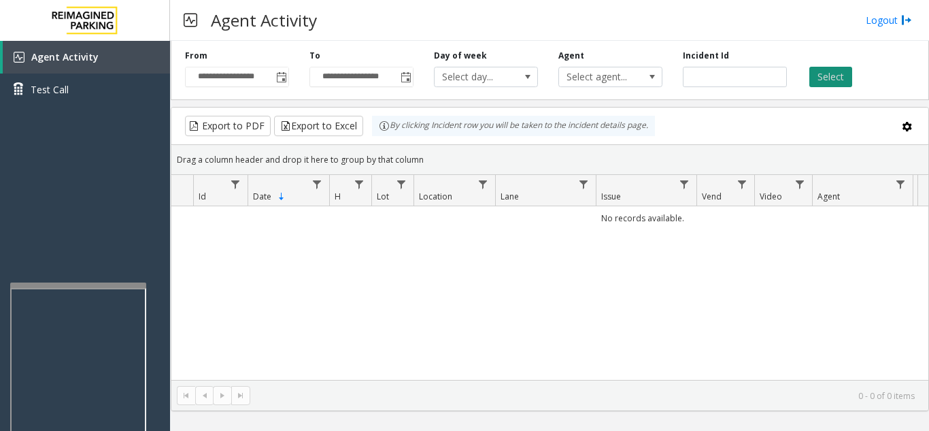
click at [843, 73] on button "Select" at bounding box center [830, 77] width 43 height 20
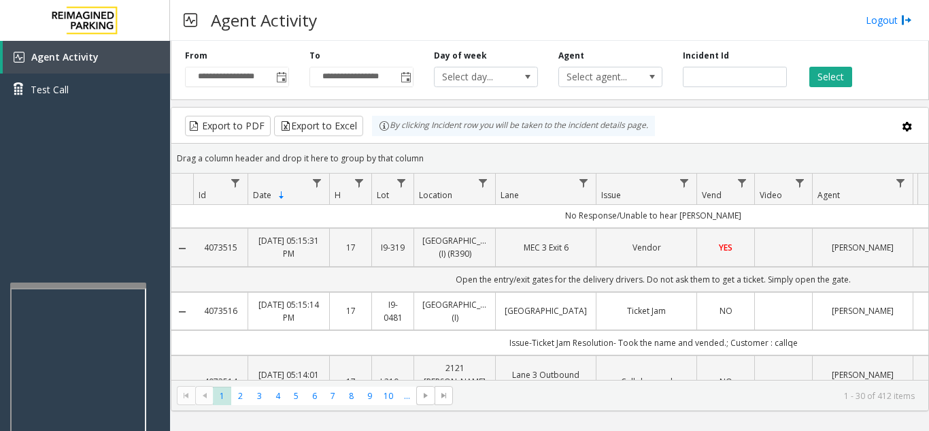
scroll to position [204, 0]
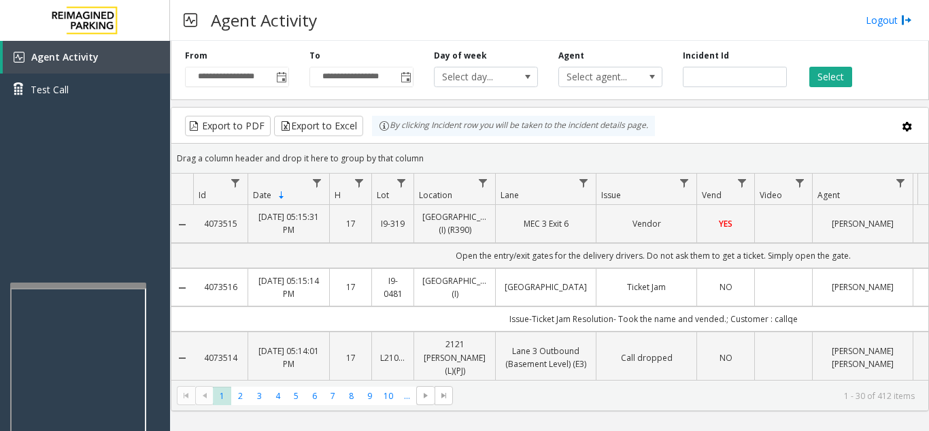
click at [784, 306] on td "Data table" at bounding box center [783, 287] width 58 height 38
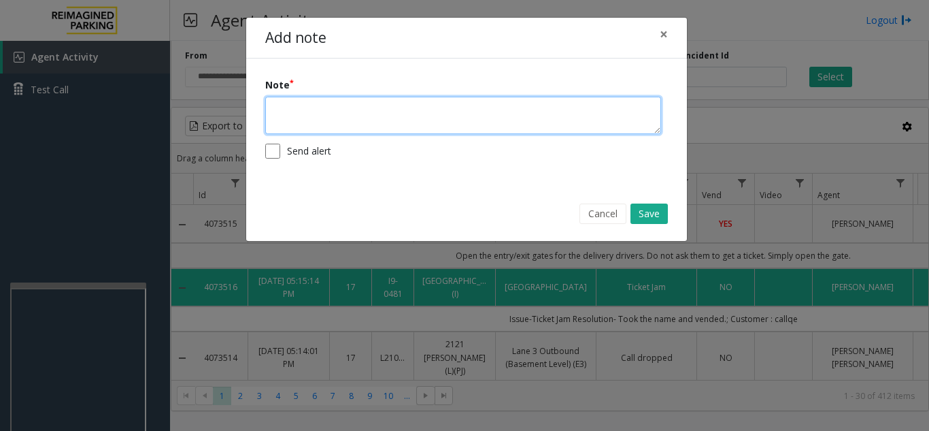
click at [424, 126] on textarea at bounding box center [463, 115] width 396 height 37
type textarea "**********"
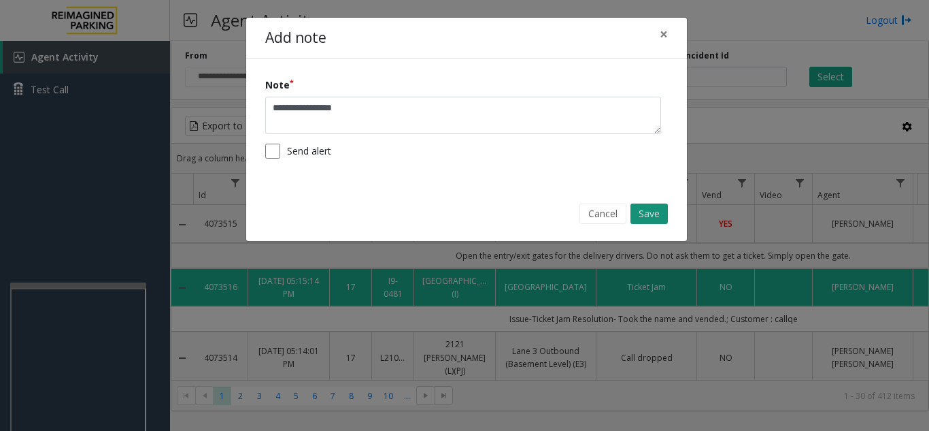
click at [655, 208] on button "Save" at bounding box center [648, 213] width 37 height 20
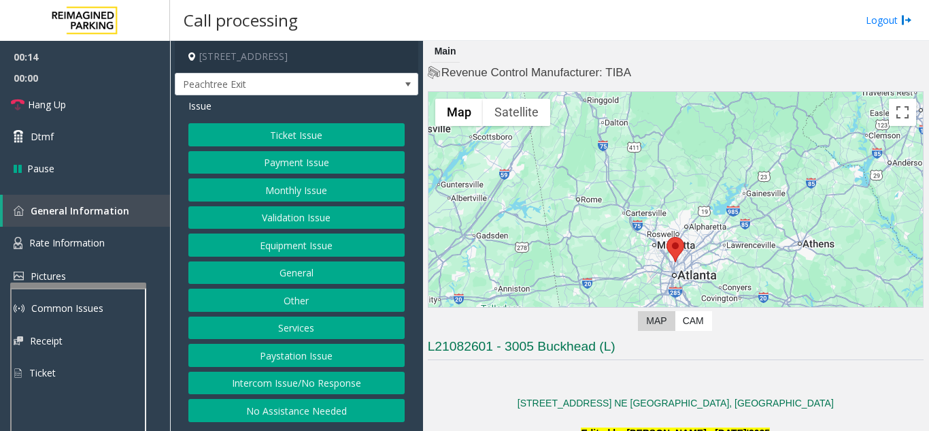
click at [313, 373] on button "Intercom Issue/No Response" at bounding box center [296, 382] width 216 height 23
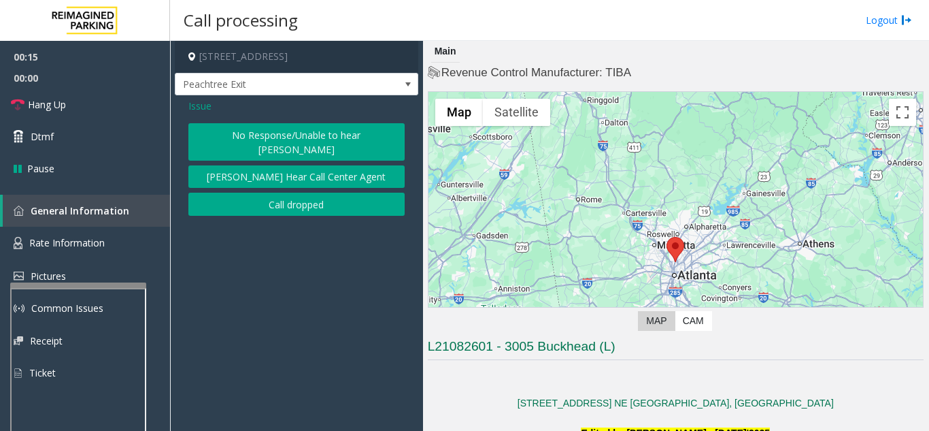
click at [267, 136] on button "No Response/Unable to hear [PERSON_NAME]" at bounding box center [296, 141] width 216 height 37
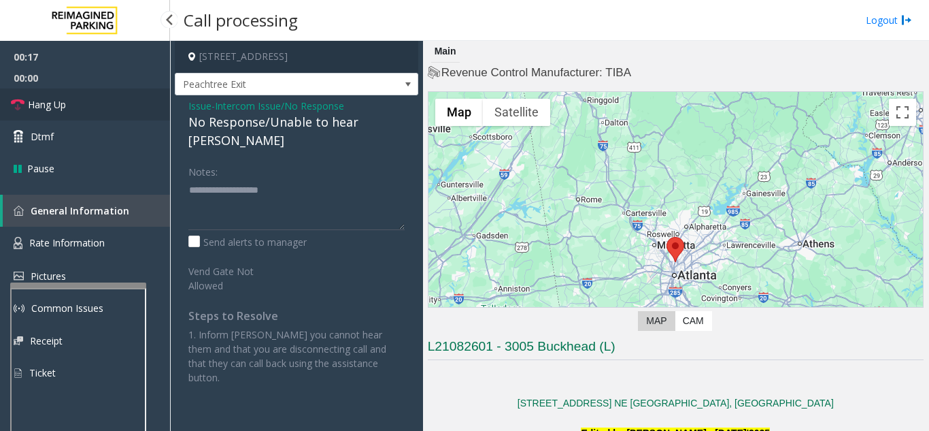
click at [69, 105] on link "Hang Up" at bounding box center [85, 104] width 170 height 32
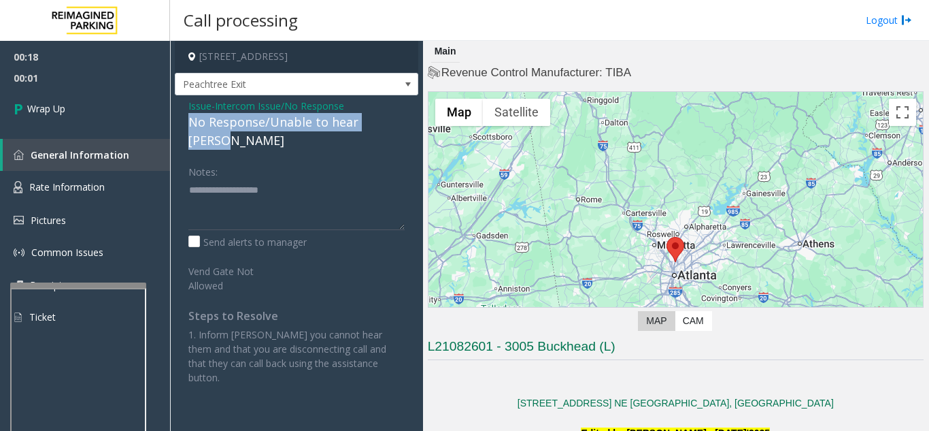
drag, startPoint x: 186, startPoint y: 122, endPoint x: 393, endPoint y: 120, distance: 206.8
click at [393, 120] on div "Issue - Intercom Issue/No Response No Response/Unable to hear [PERSON_NAME] Not…" at bounding box center [296, 246] width 243 height 303
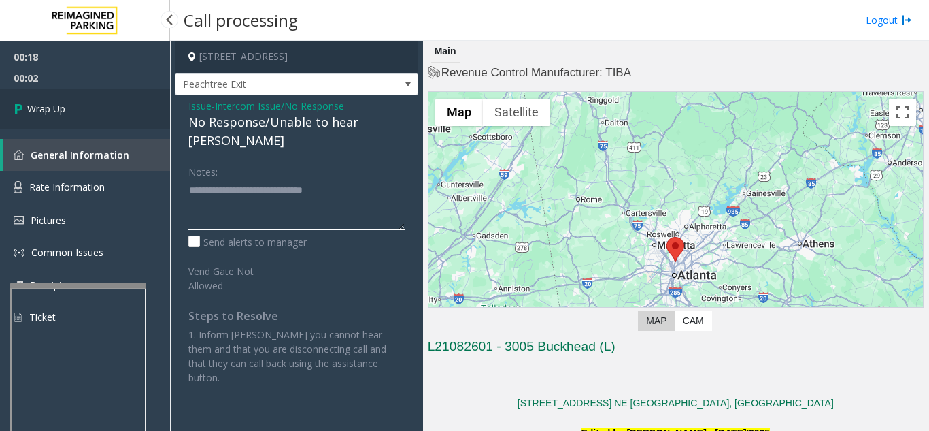
type textarea "**********"
click at [104, 109] on link "Wrap Up" at bounding box center [85, 108] width 170 height 40
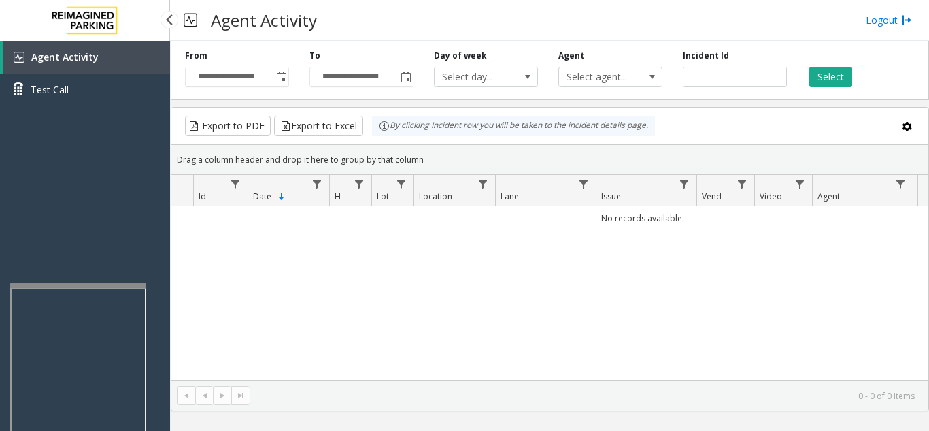
click at [127, 56] on link "Agent Activity" at bounding box center [86, 57] width 167 height 33
click at [282, 78] on span "Toggle popup" at bounding box center [281, 77] width 11 height 11
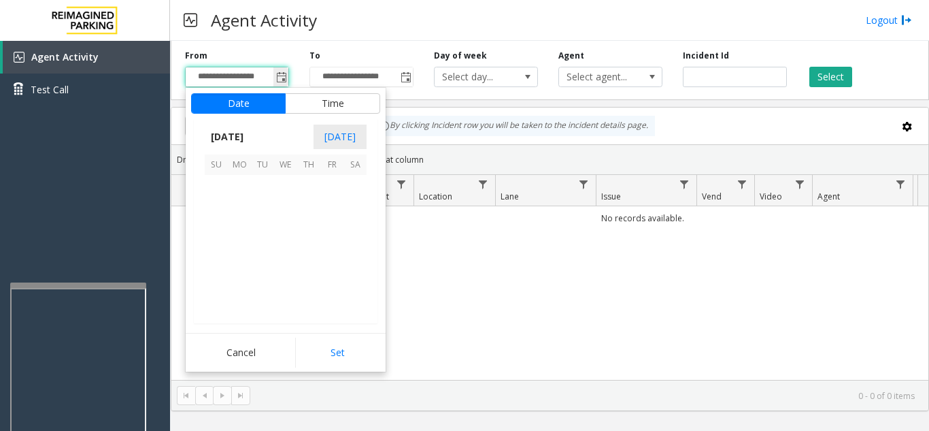
scroll to position [244099, 0]
click at [243, 209] on span "8" at bounding box center [239, 209] width 23 height 23
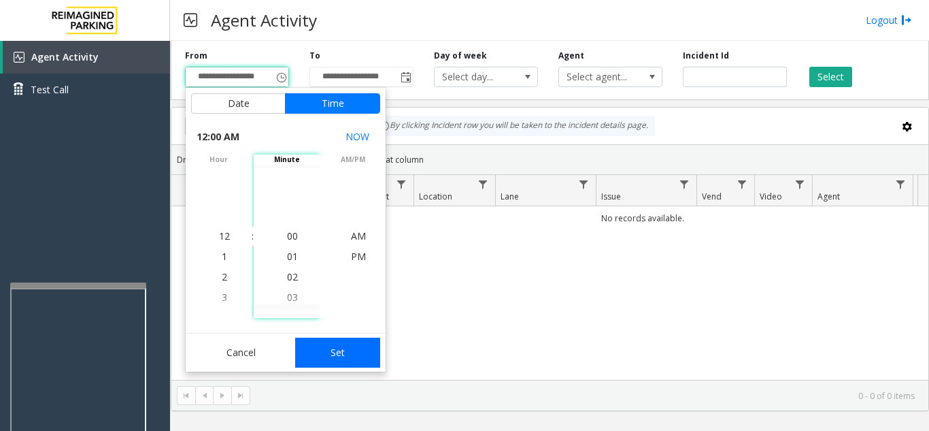
click at [333, 348] on button "Set" at bounding box center [338, 352] width 86 height 30
type input "**********"
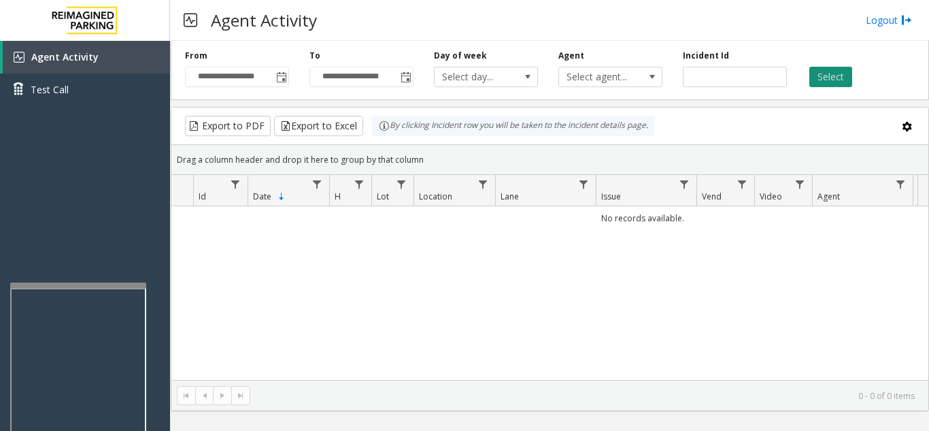
click at [827, 67] on button "Select" at bounding box center [830, 77] width 43 height 20
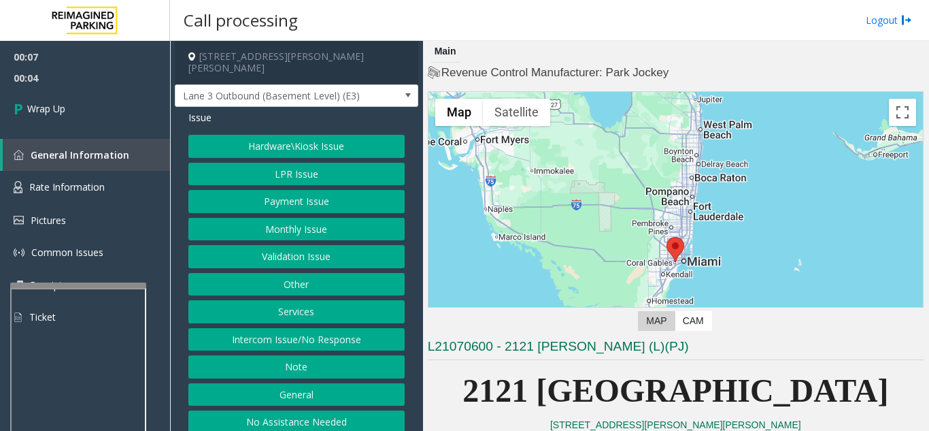
click at [303, 328] on button "Intercom Issue/No Response" at bounding box center [296, 339] width 216 height 23
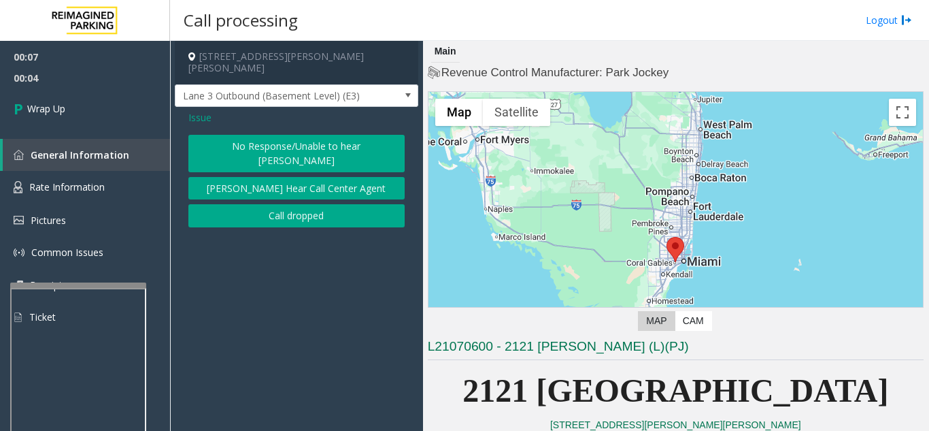
click at [286, 204] on button "Call dropped" at bounding box center [296, 215] width 216 height 23
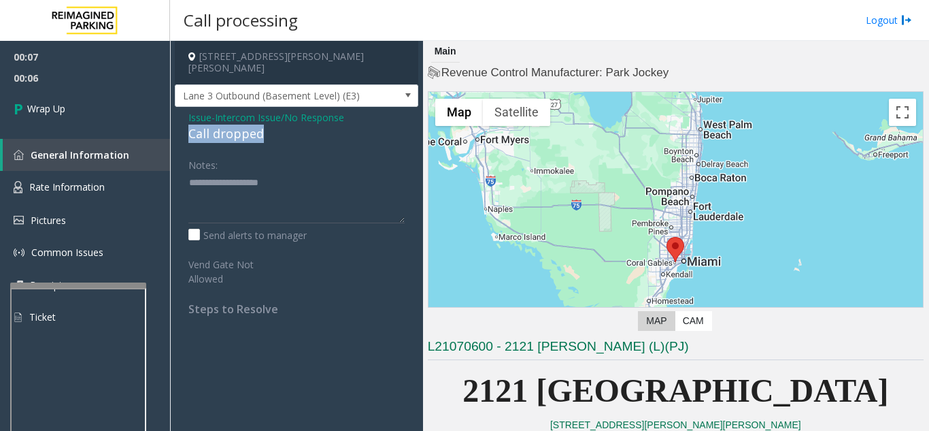
drag, startPoint x: 194, startPoint y: 119, endPoint x: 271, endPoint y: 122, distance: 77.6
click at [271, 122] on div "Issue - Intercom Issue/No Response Call dropped Notes: Send alerts to manager V…" at bounding box center [296, 218] width 243 height 222
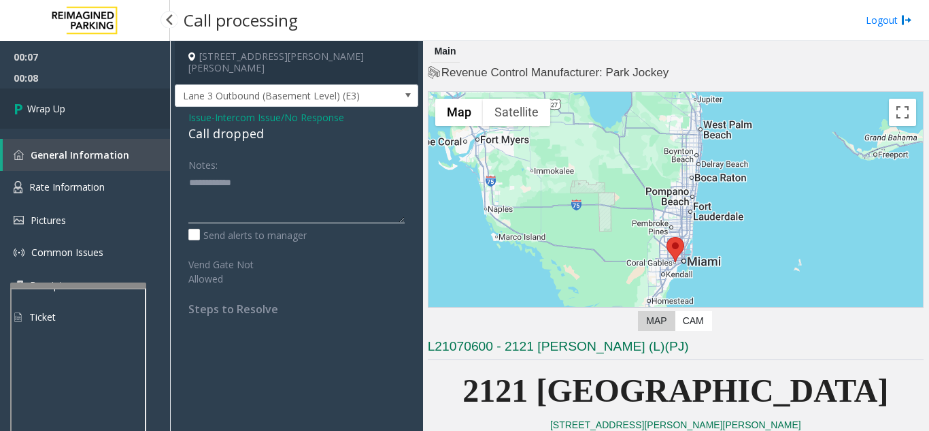
type textarea "**********"
click at [58, 105] on span "Wrap Up" at bounding box center [46, 108] width 38 height 14
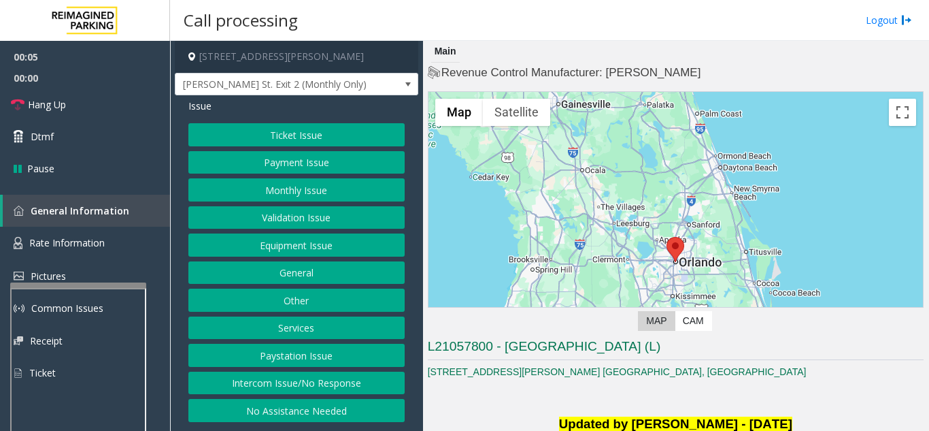
scroll to position [340, 0]
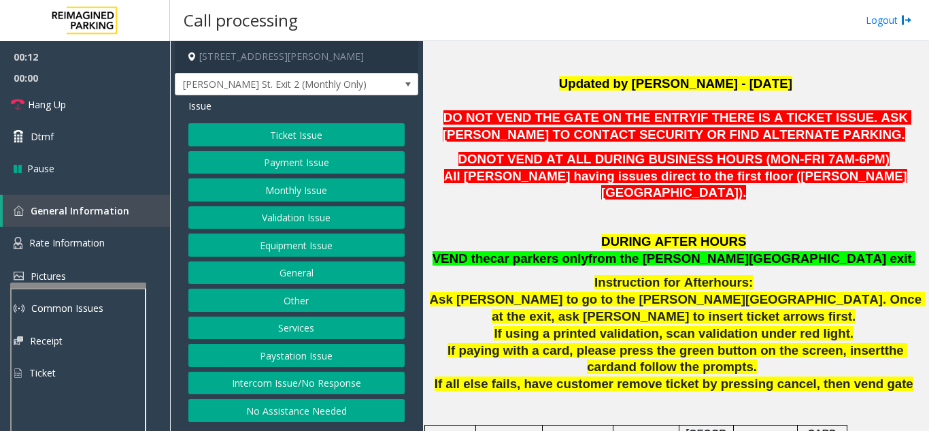
click at [260, 252] on button "Equipment Issue" at bounding box center [296, 244] width 216 height 23
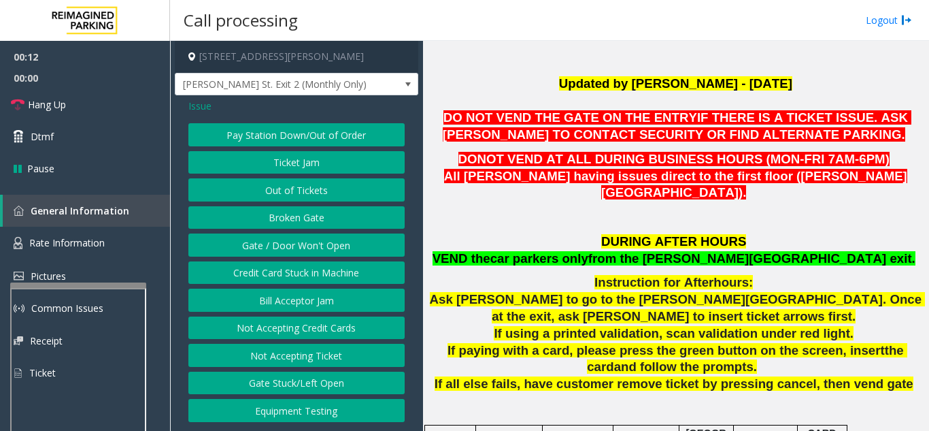
click at [260, 252] on button "Gate / Door Won't Open" at bounding box center [296, 244] width 216 height 23
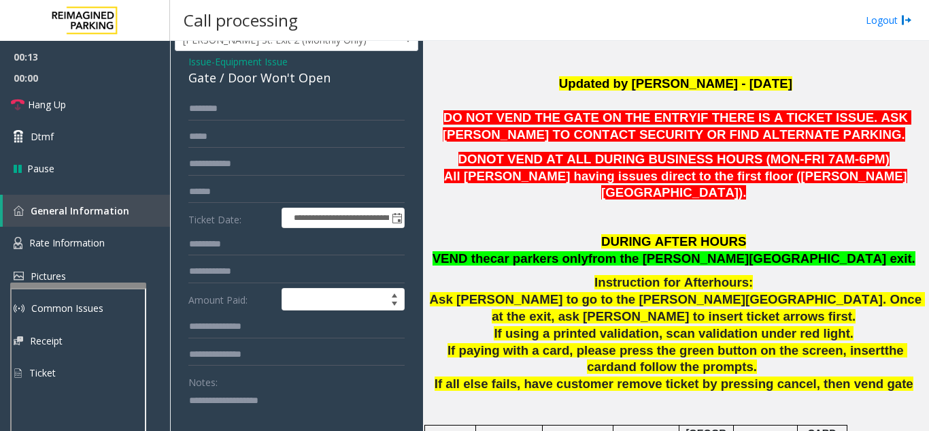
scroll to position [68, 0]
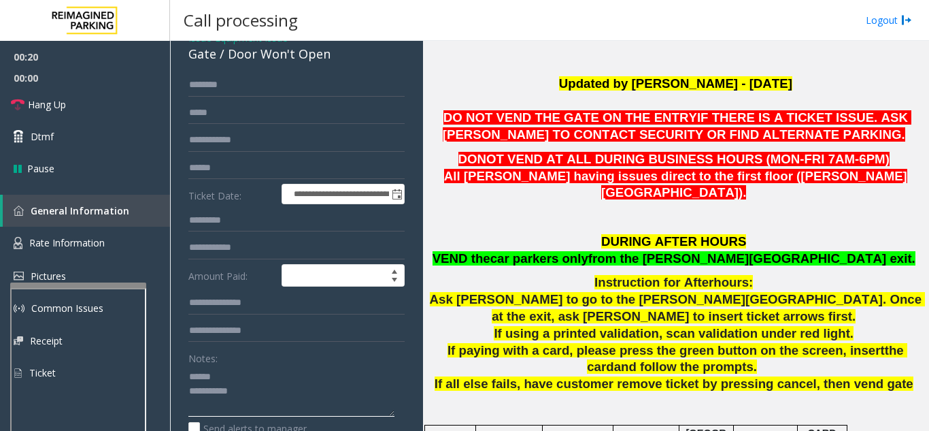
click at [254, 377] on textarea at bounding box center [291, 390] width 206 height 51
drag, startPoint x: 226, startPoint y: 56, endPoint x: 341, endPoint y: 58, distance: 115.6
click at [341, 58] on div "Gate / Door Won't Open" at bounding box center [296, 54] width 216 height 18
click at [274, 390] on textarea at bounding box center [291, 390] width 206 height 51
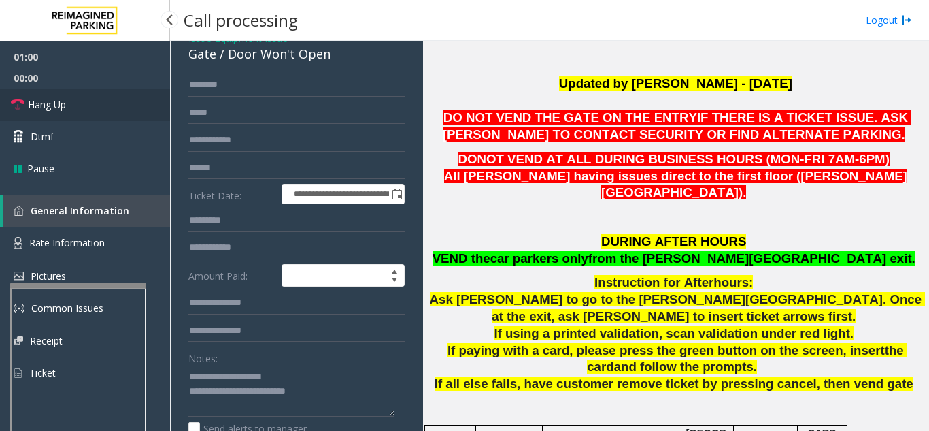
click at [77, 109] on link "Hang Up" at bounding box center [85, 104] width 170 height 32
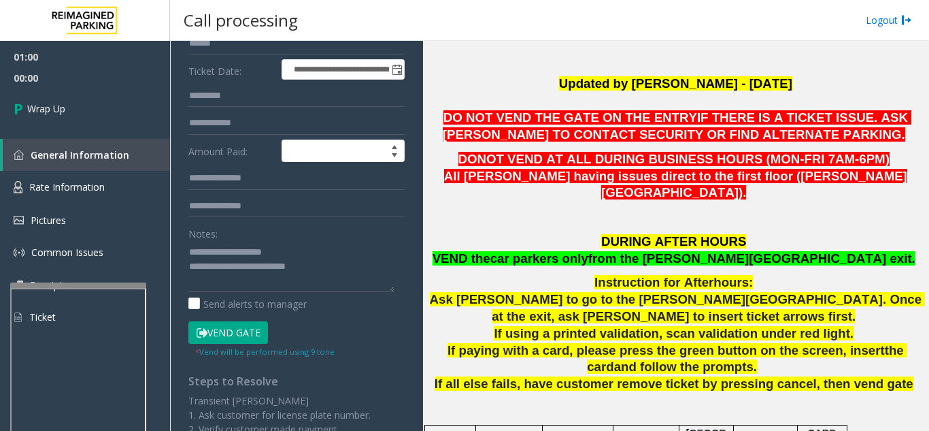
scroll to position [204, 0]
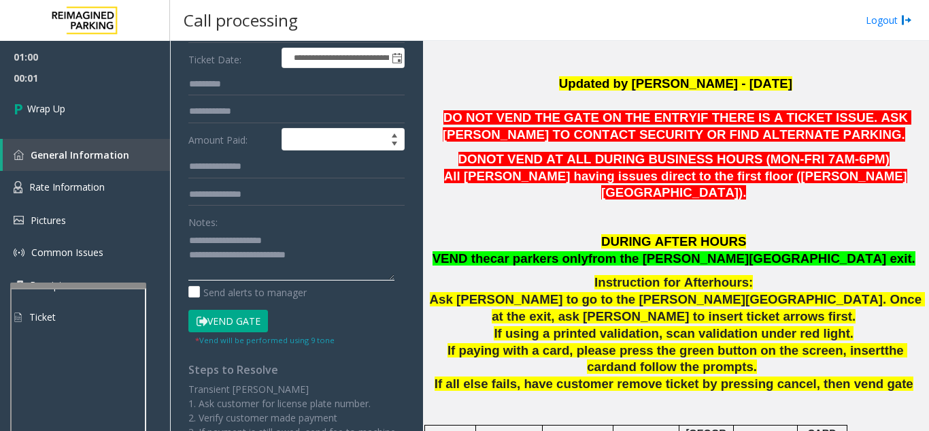
click at [349, 252] on textarea at bounding box center [291, 254] width 206 height 51
type textarea "**********"
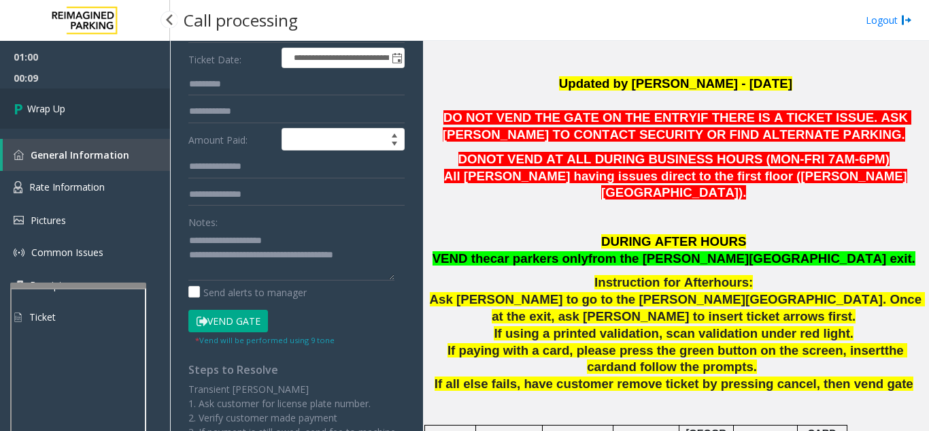
click at [63, 118] on link "Wrap Up" at bounding box center [85, 108] width 170 height 40
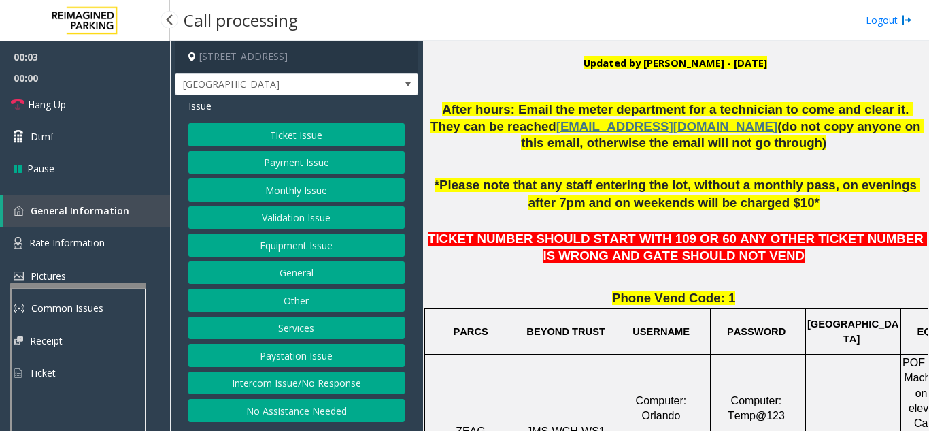
scroll to position [340, 0]
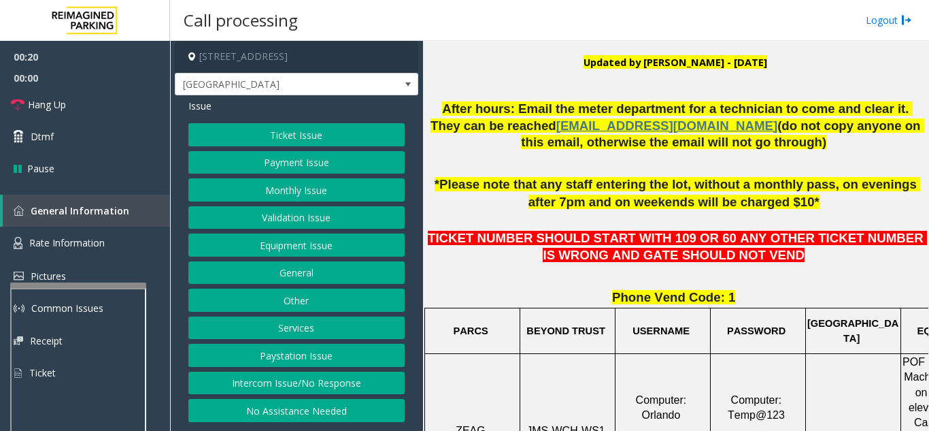
click at [306, 133] on button "Ticket Issue" at bounding box center [296, 134] width 216 height 23
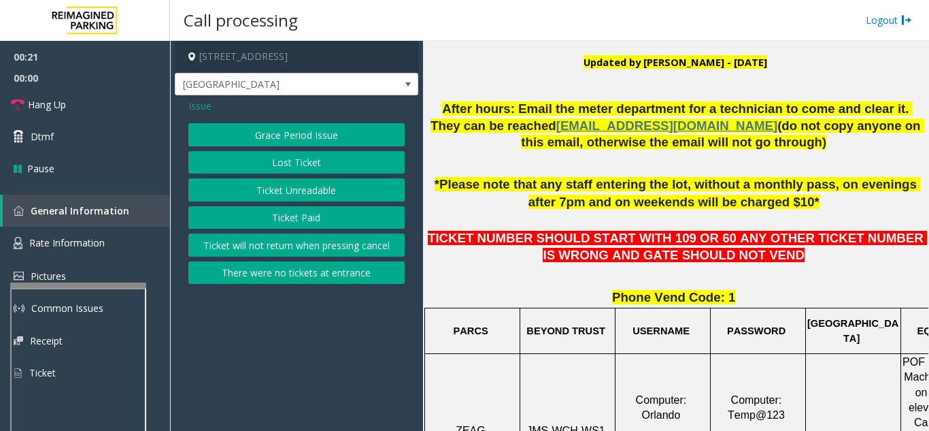
click at [288, 226] on button "Ticket Paid" at bounding box center [296, 217] width 216 height 23
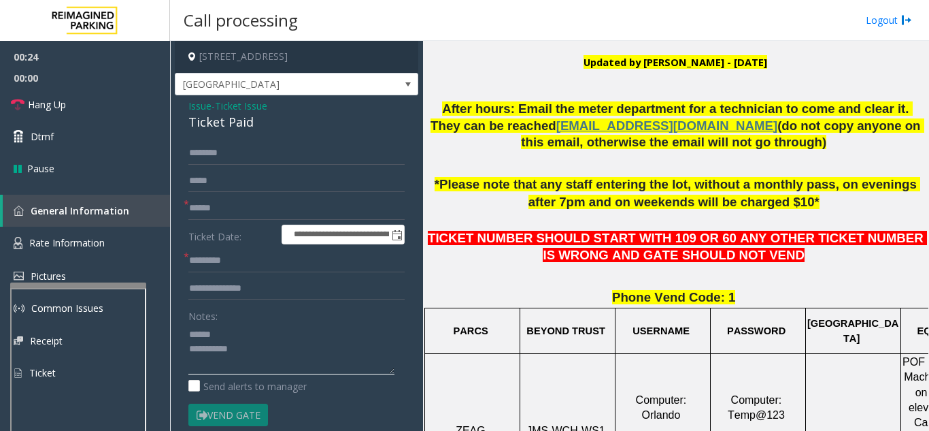
click at [246, 338] on textarea at bounding box center [291, 348] width 206 height 51
drag, startPoint x: 216, startPoint y: 128, endPoint x: 256, endPoint y: 124, distance: 40.3
click at [256, 124] on div "**********" at bounding box center [296, 427] width 243 height 664
type textarea "**********"
click at [246, 287] on input "text" at bounding box center [296, 288] width 216 height 23
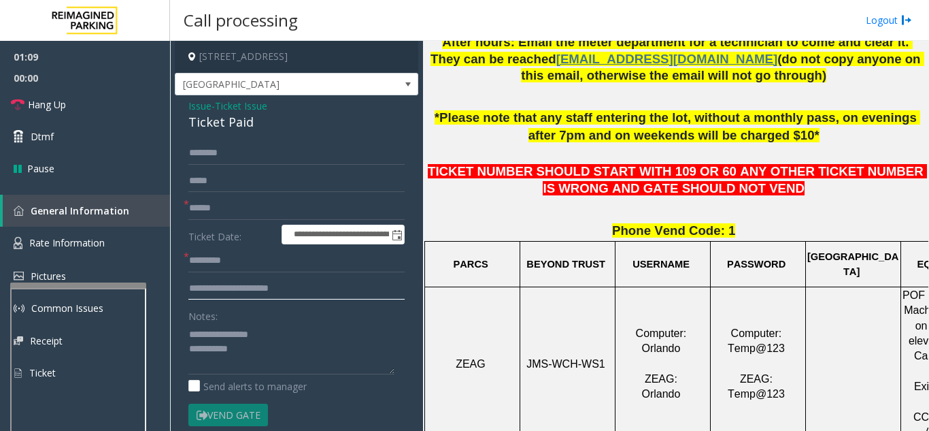
scroll to position [408, 0]
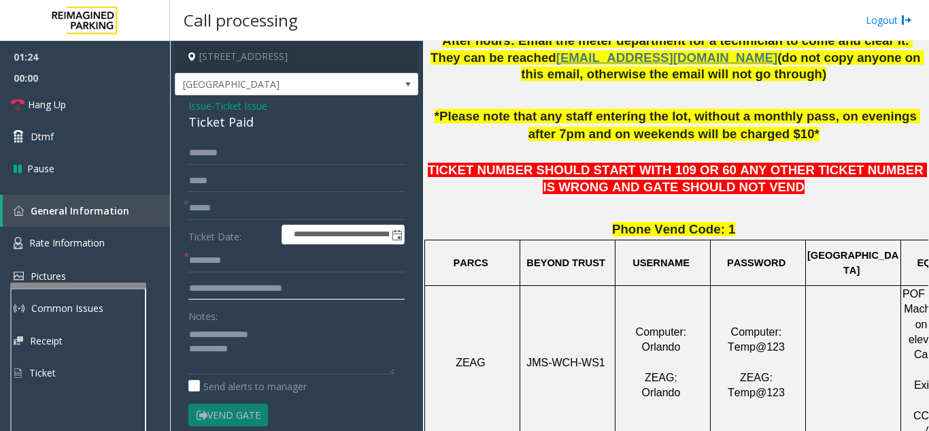
type input "**********"
click at [227, 203] on input "text" at bounding box center [296, 208] width 216 height 23
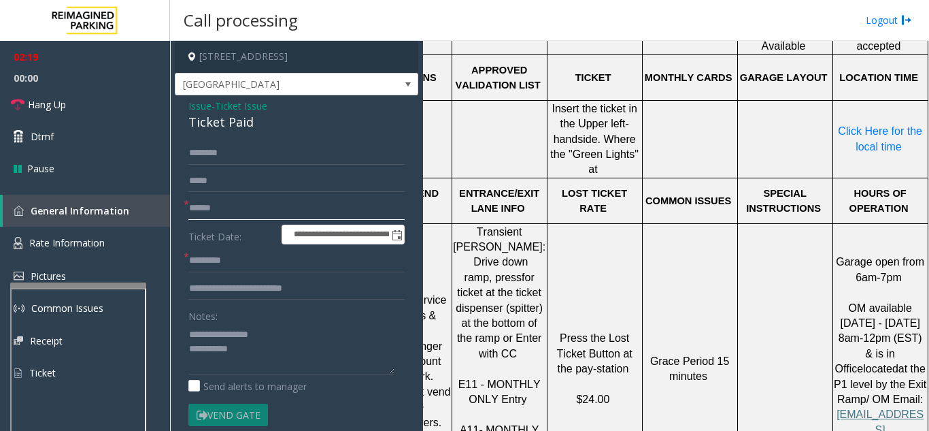
scroll to position [816, 173]
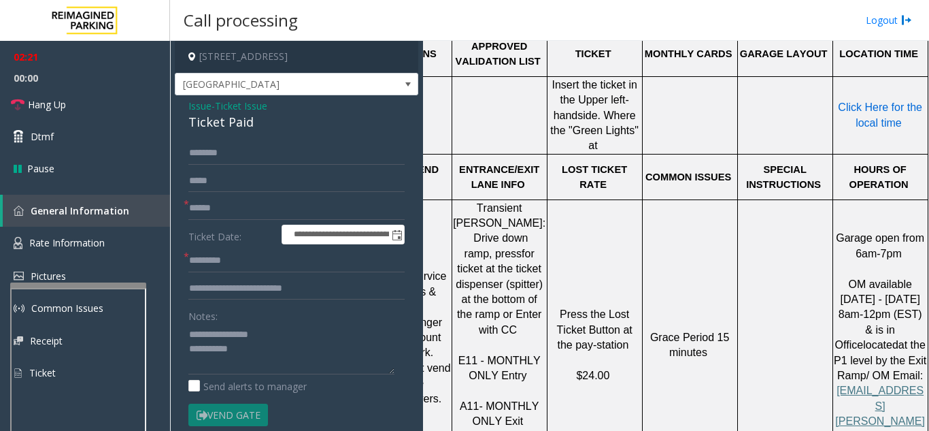
click at [869, 114] on span "Click Here for the local time" at bounding box center [881, 114] width 87 height 27
click at [219, 207] on input "text" at bounding box center [296, 208] width 216 height 23
click at [223, 258] on input "text" at bounding box center [296, 260] width 216 height 23
type input "****"
click at [41, 105] on span "Hang Up" at bounding box center [47, 104] width 38 height 14
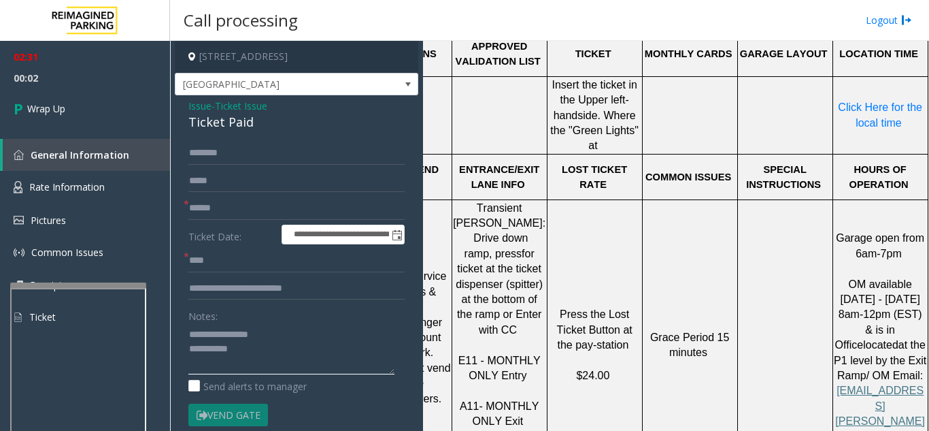
click at [269, 354] on textarea at bounding box center [291, 348] width 206 height 51
click at [263, 324] on textarea at bounding box center [291, 348] width 206 height 51
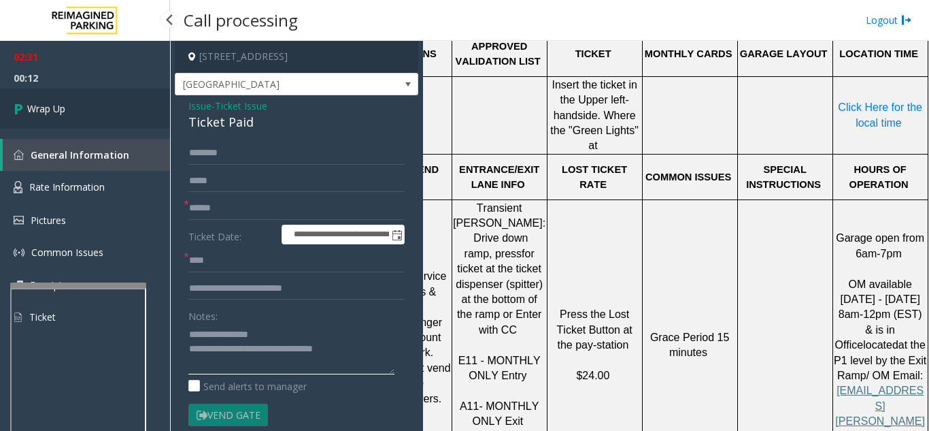
type textarea "**********"
click at [78, 109] on link "Wrap Up" at bounding box center [85, 108] width 170 height 40
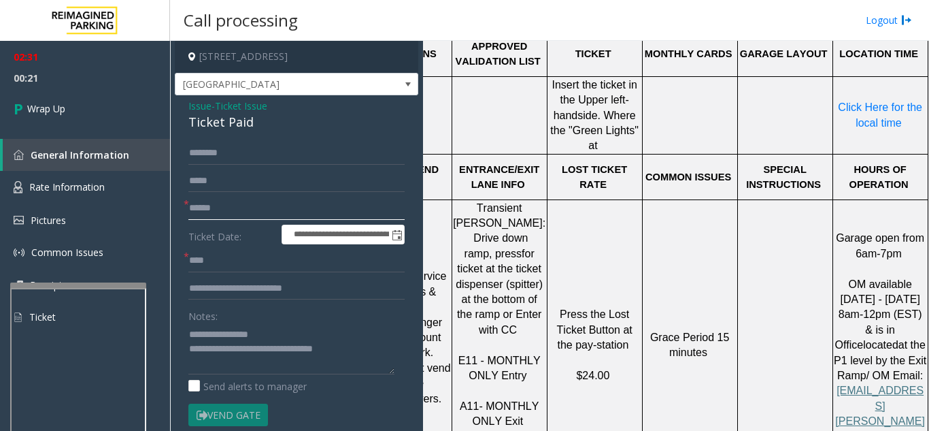
click at [256, 207] on input "text" at bounding box center [296, 208] width 216 height 23
type input "**"
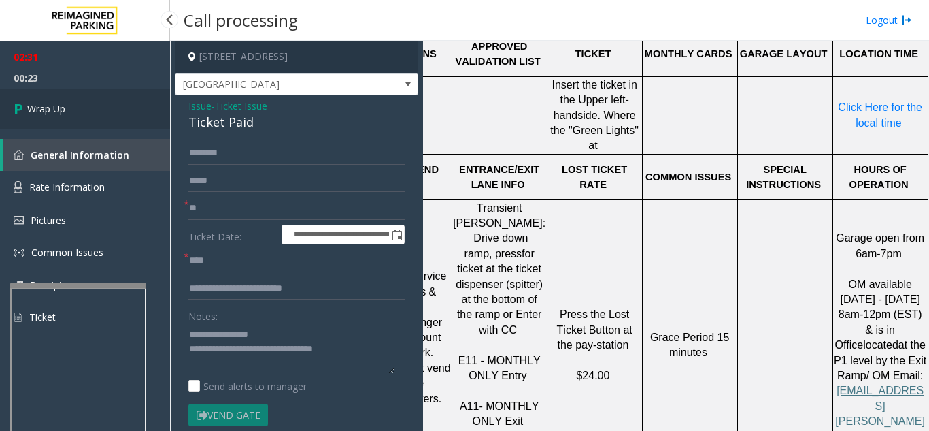
click at [103, 127] on link "Wrap Up" at bounding box center [85, 108] width 170 height 40
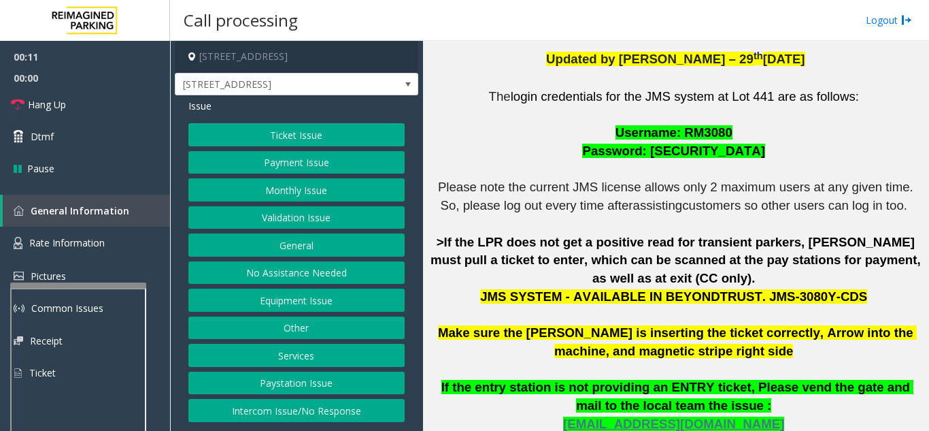
scroll to position [340, 0]
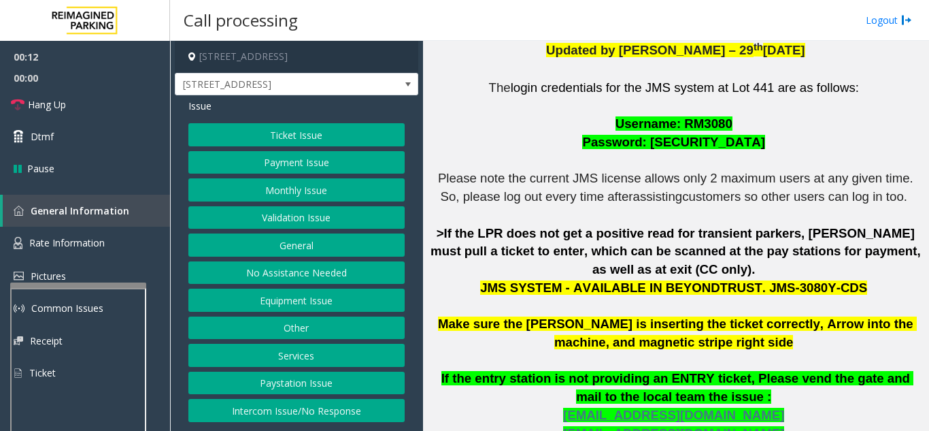
click at [287, 141] on button "Ticket Issue" at bounding box center [296, 134] width 216 height 23
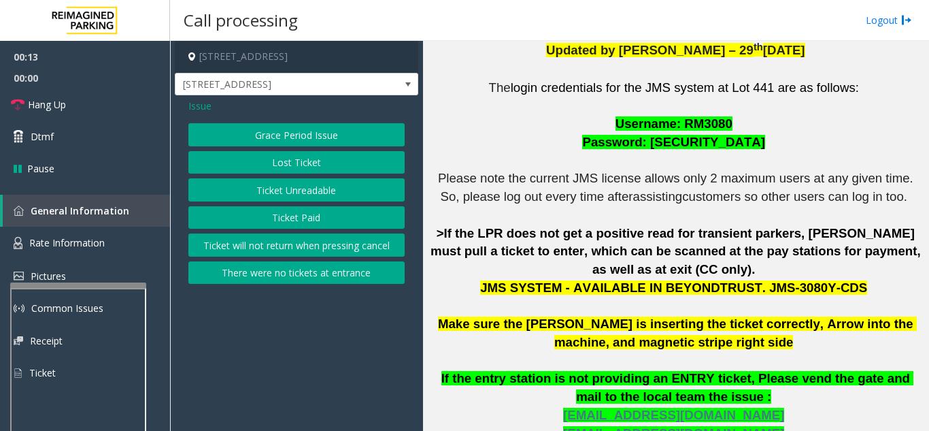
click at [248, 195] on button "Ticket Unreadable" at bounding box center [296, 189] width 216 height 23
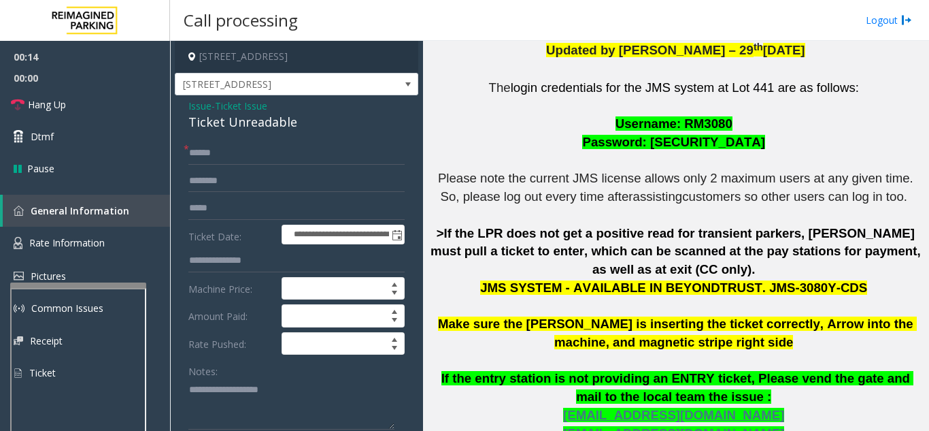
scroll to position [68, 0]
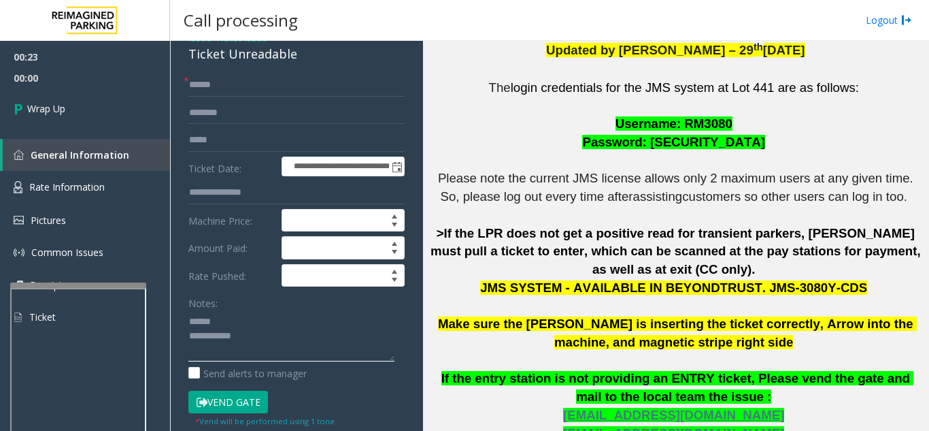
type textarea "**********"
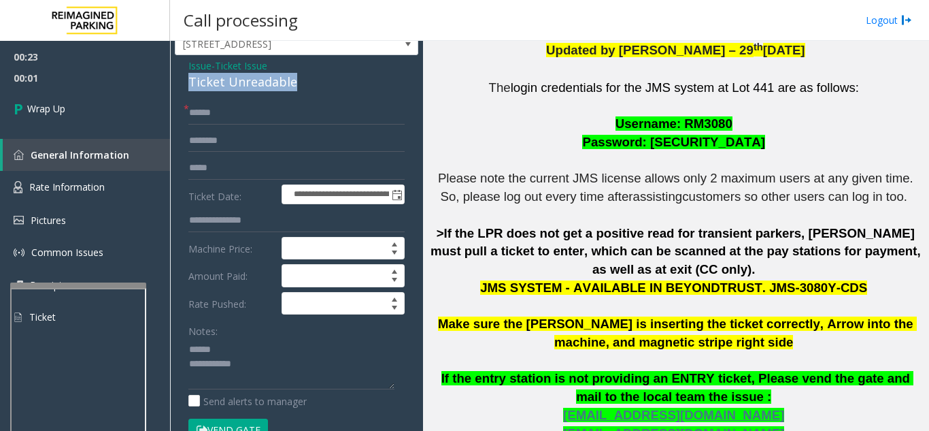
drag, startPoint x: 190, startPoint y: 47, endPoint x: 318, endPoint y: 96, distance: 136.9
click at [318, 96] on div "**********" at bounding box center [296, 422] width 243 height 734
click at [251, 113] on input "text" at bounding box center [296, 112] width 216 height 23
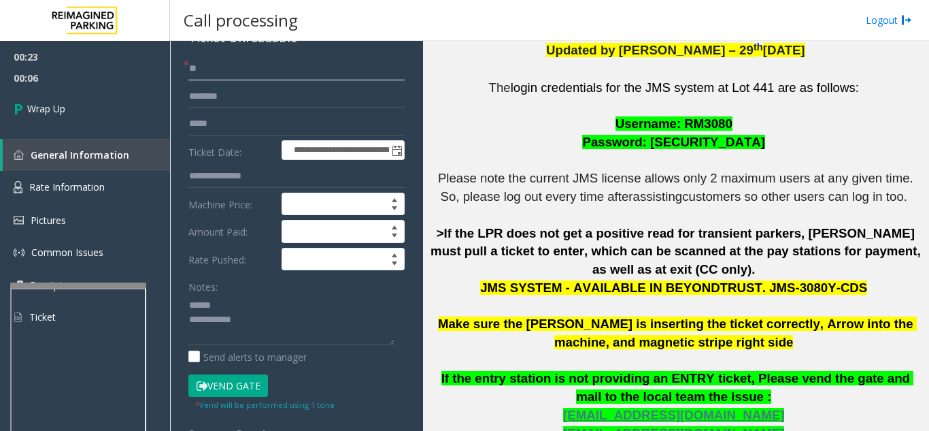
scroll to position [108, 0]
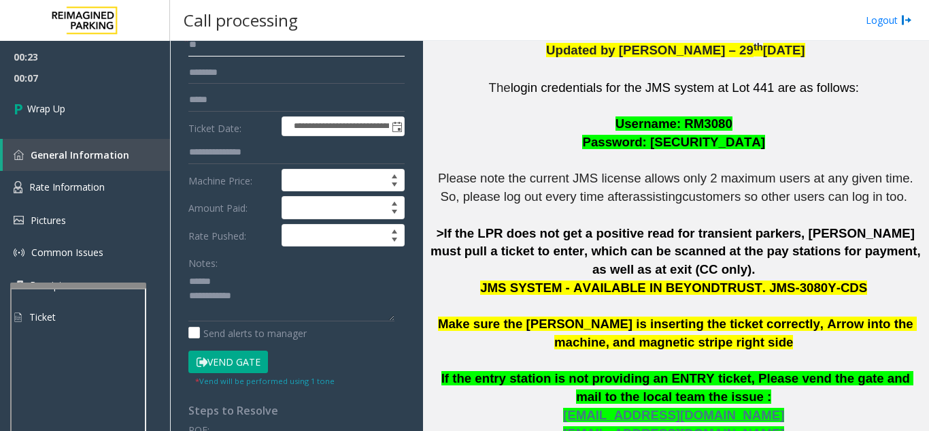
type input "**"
click at [244, 265] on div "Notes:" at bounding box center [296, 286] width 216 height 70
click at [243, 278] on textarea at bounding box center [291, 295] width 206 height 51
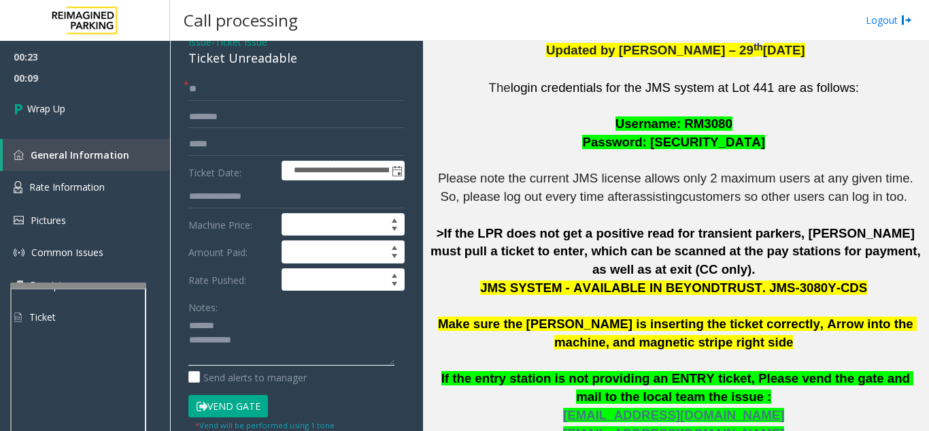
scroll to position [40, 0]
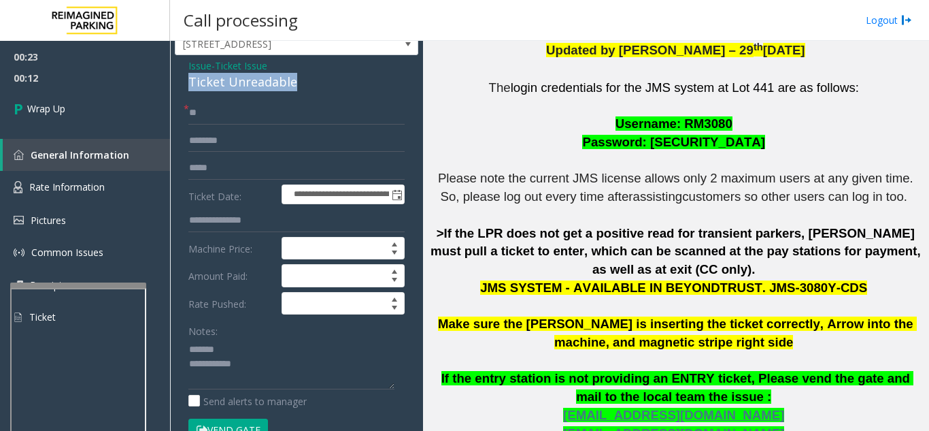
drag, startPoint x: 178, startPoint y: 82, endPoint x: 308, endPoint y: 89, distance: 130.8
click at [308, 89] on div "**********" at bounding box center [296, 422] width 243 height 734
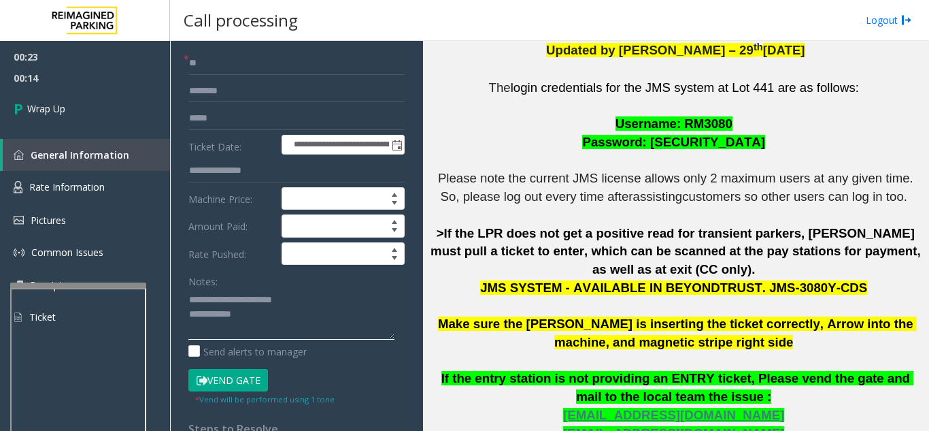
scroll to position [108, 0]
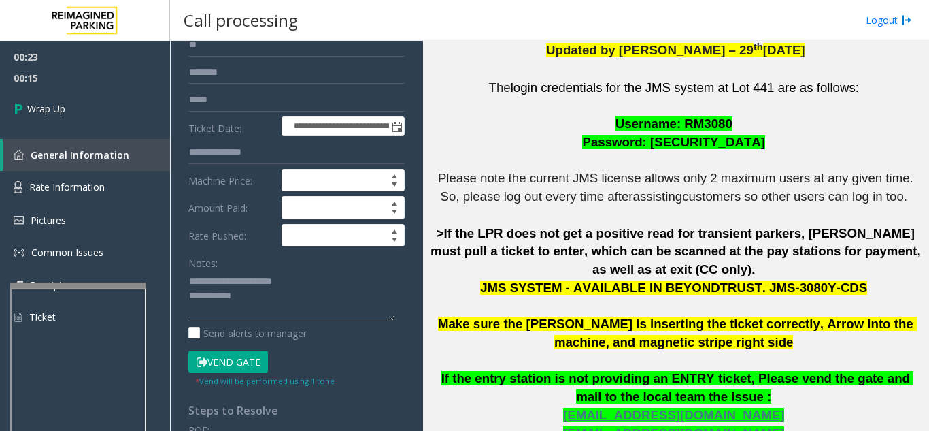
click at [294, 301] on textarea at bounding box center [291, 295] width 206 height 51
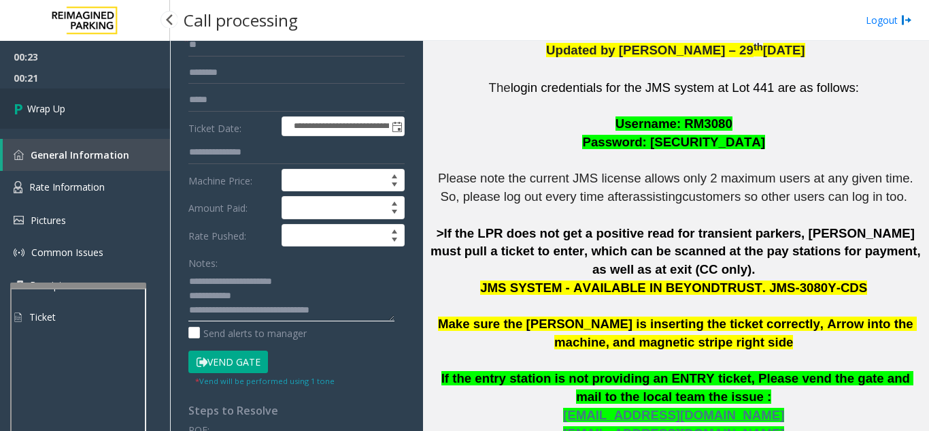
type textarea "**********"
click at [75, 108] on link "Wrap Up" at bounding box center [85, 108] width 170 height 40
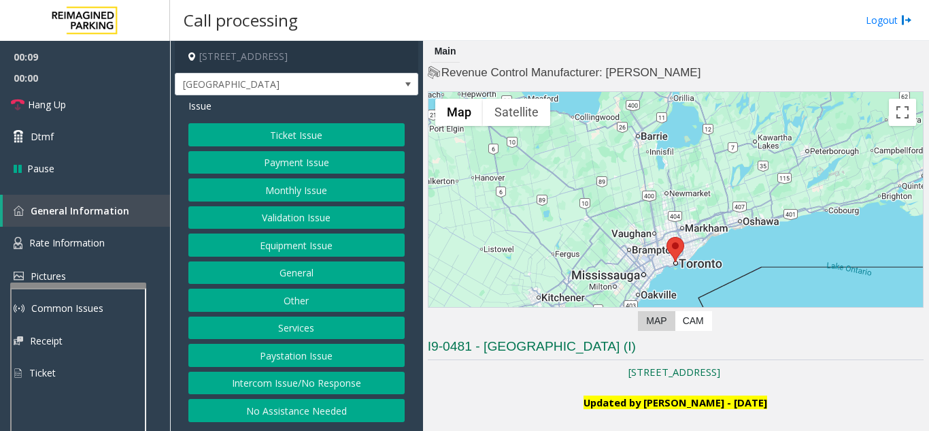
click at [278, 127] on button "Ticket Issue" at bounding box center [296, 134] width 216 height 23
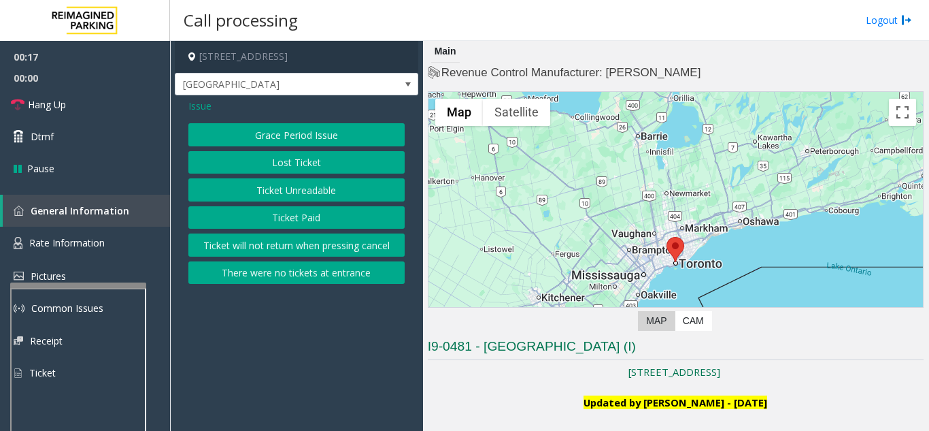
click at [198, 109] on span "Issue" at bounding box center [199, 106] width 23 height 14
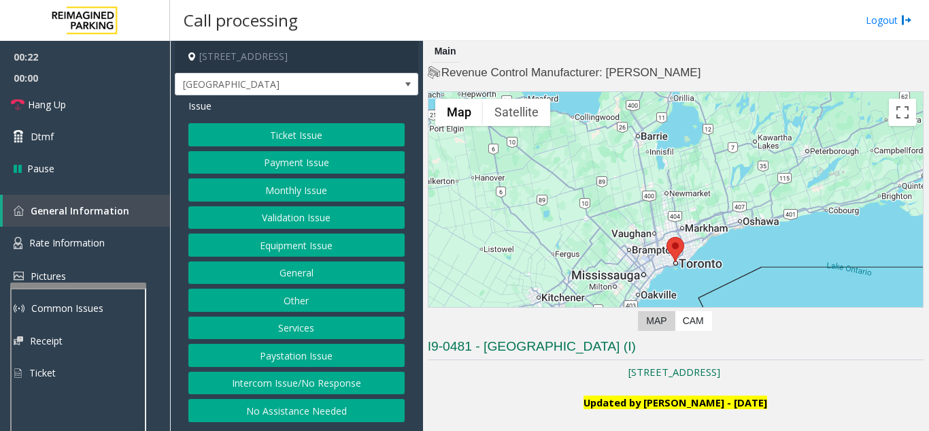
click at [286, 237] on button "Equipment Issue" at bounding box center [296, 244] width 216 height 23
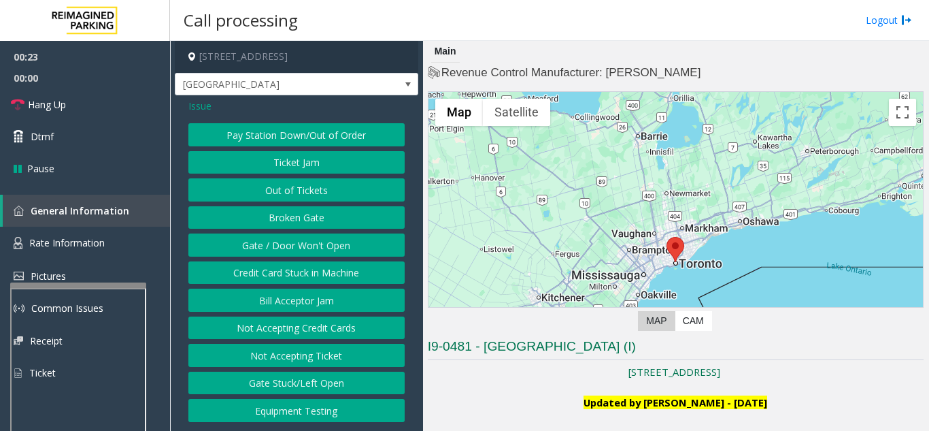
click at [275, 249] on button "Gate / Door Won't Open" at bounding box center [296, 244] width 216 height 23
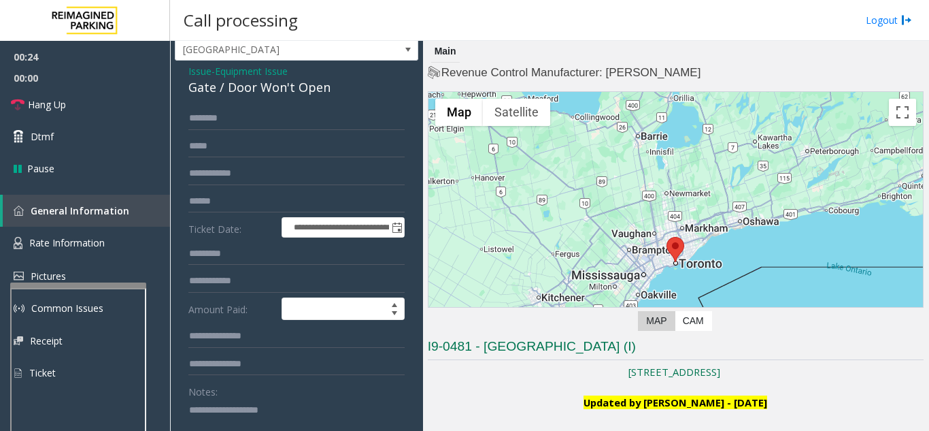
scroll to position [68, 0]
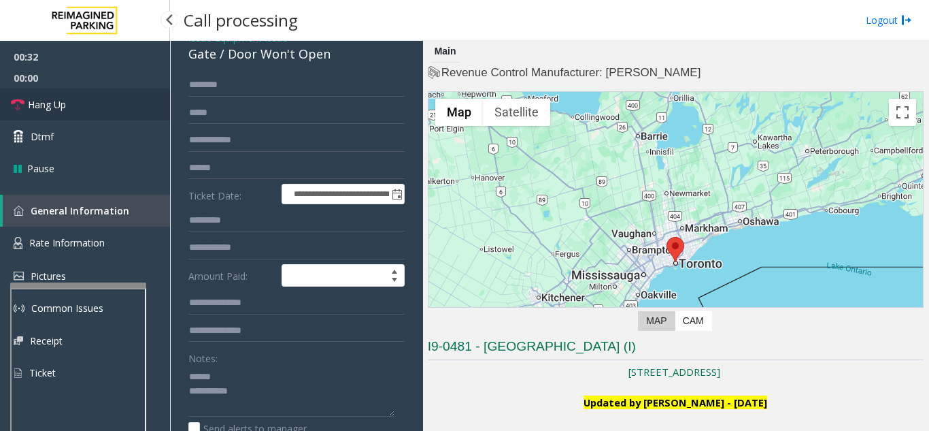
click at [35, 100] on span "Hang Up" at bounding box center [47, 104] width 38 height 14
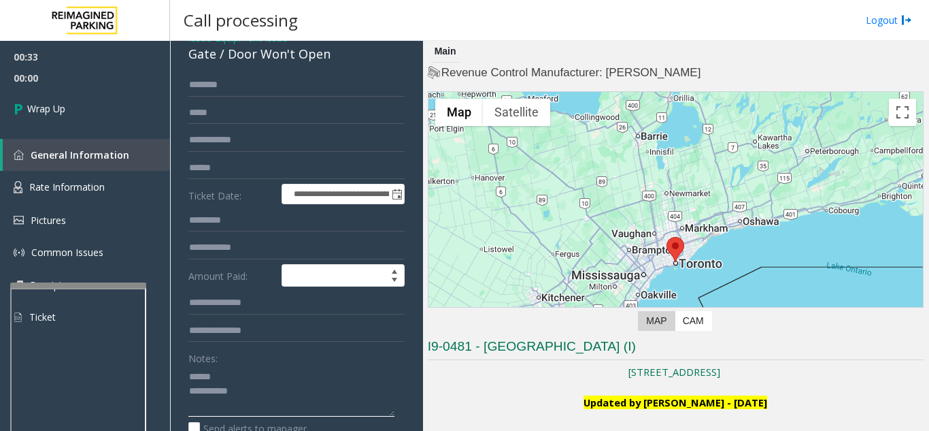
click at [263, 372] on textarea at bounding box center [291, 390] width 206 height 51
click at [248, 373] on textarea at bounding box center [291, 390] width 206 height 51
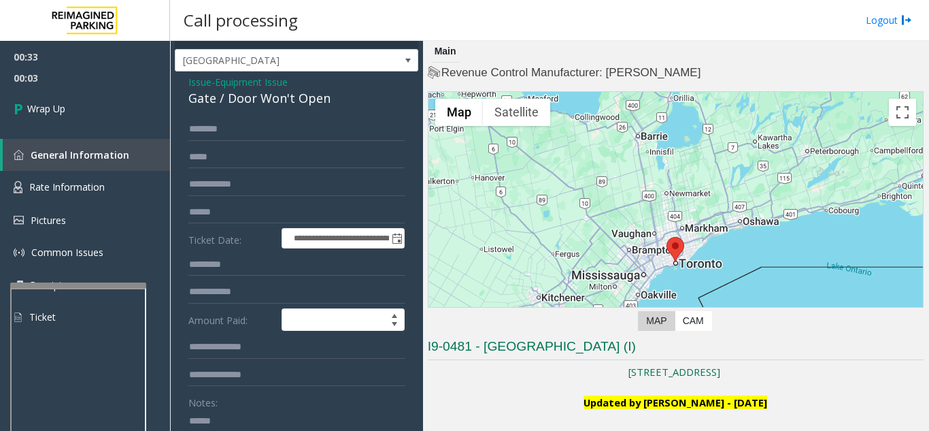
scroll to position [0, 0]
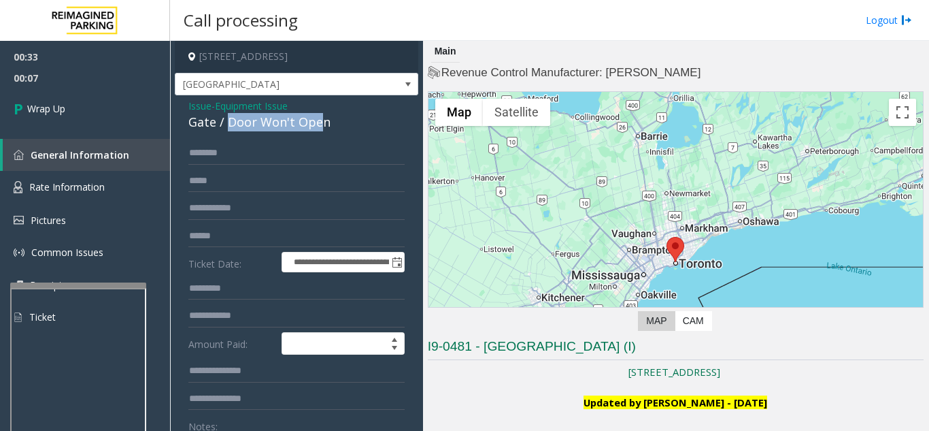
drag, startPoint x: 229, startPoint y: 121, endPoint x: 322, endPoint y: 120, distance: 92.5
click at [321, 120] on div "Gate / Door Won't Open" at bounding box center [296, 122] width 216 height 18
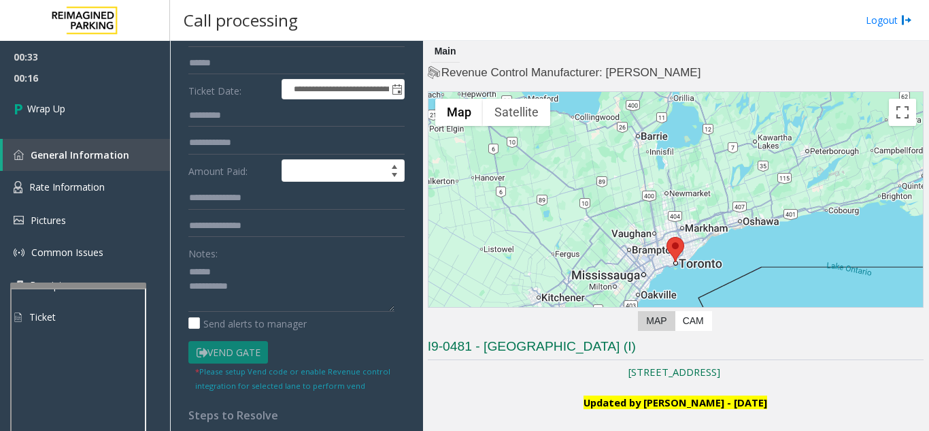
scroll to position [198, 0]
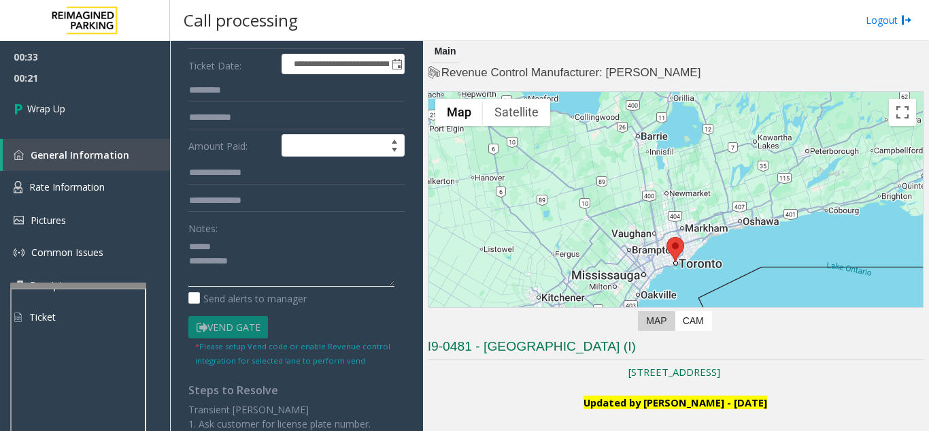
click at [292, 269] on textarea at bounding box center [291, 260] width 206 height 51
click at [254, 241] on textarea at bounding box center [291, 260] width 206 height 51
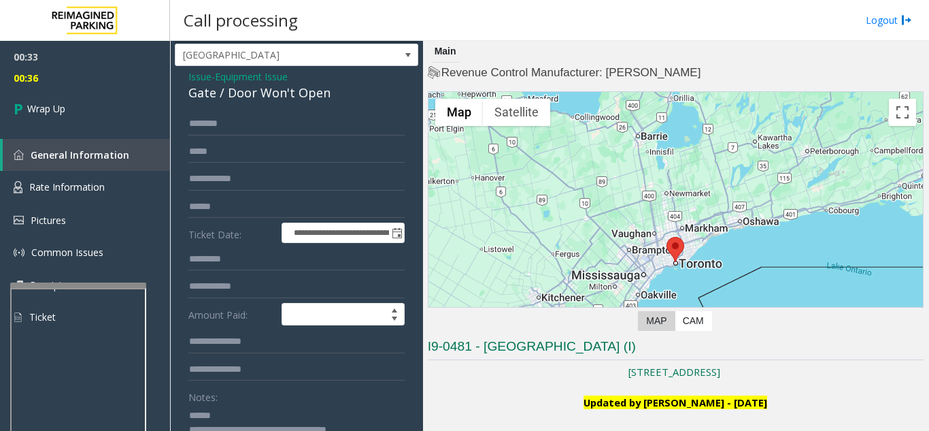
scroll to position [0, 0]
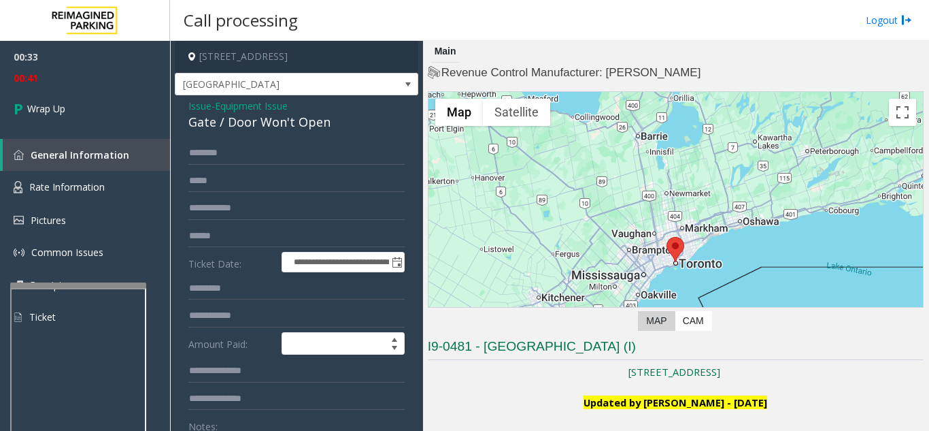
type textarea "**********"
drag, startPoint x: 232, startPoint y: 121, endPoint x: 337, endPoint y: 121, distance: 104.7
click at [337, 121] on div "Gate / Door Won't Open" at bounding box center [296, 122] width 216 height 18
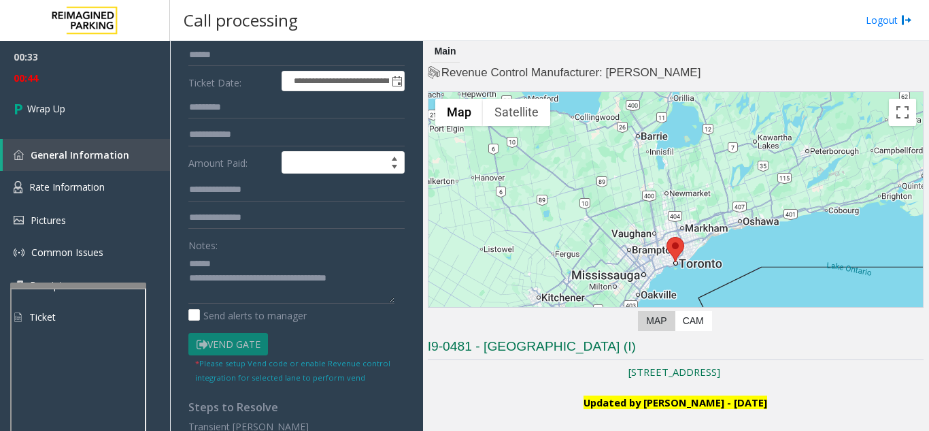
scroll to position [194, 0]
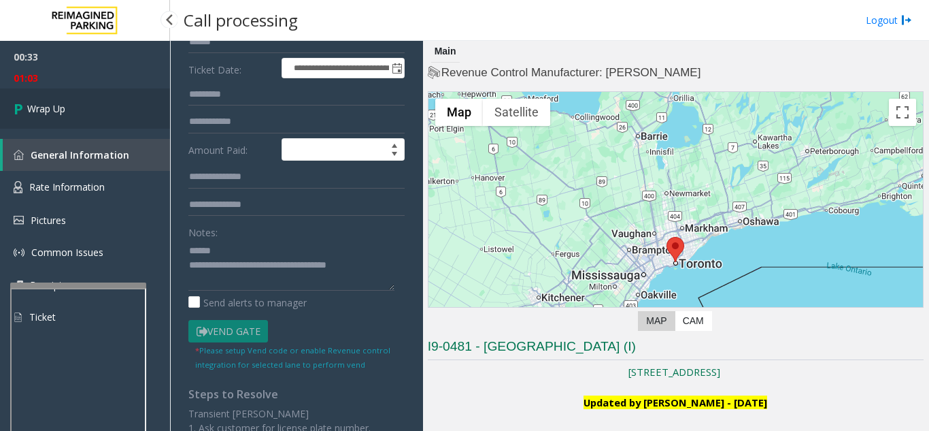
click at [82, 109] on link "Wrap Up" at bounding box center [85, 108] width 170 height 40
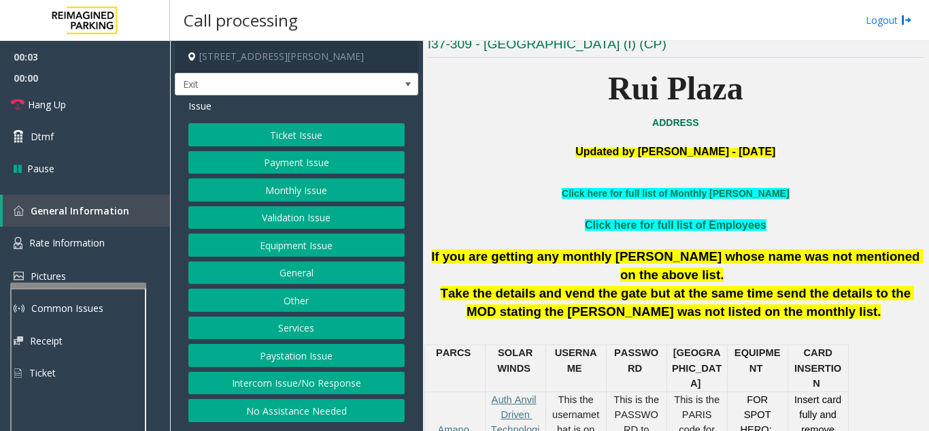
scroll to position [340, 0]
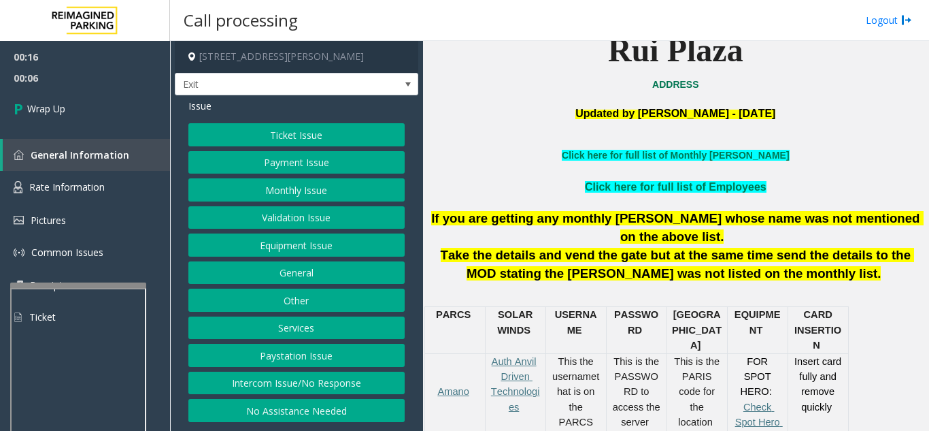
click at [309, 390] on button "Intercom Issue/No Response" at bounding box center [296, 382] width 216 height 23
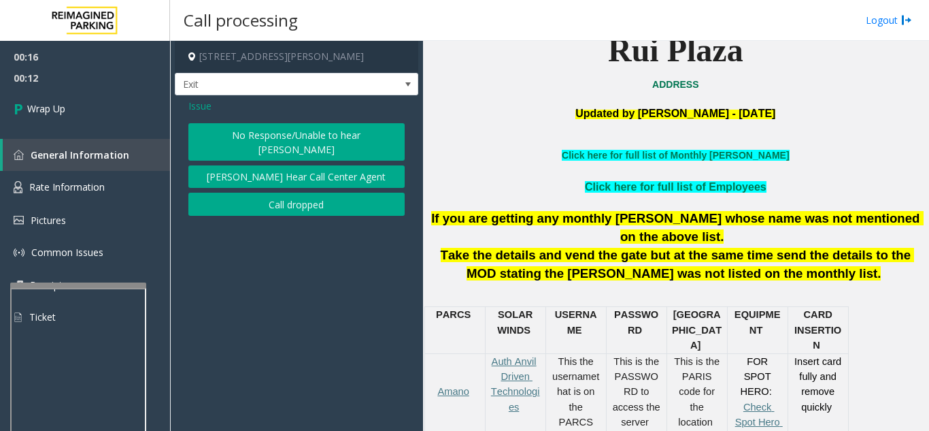
click at [277, 192] on button "Call dropped" at bounding box center [296, 203] width 216 height 23
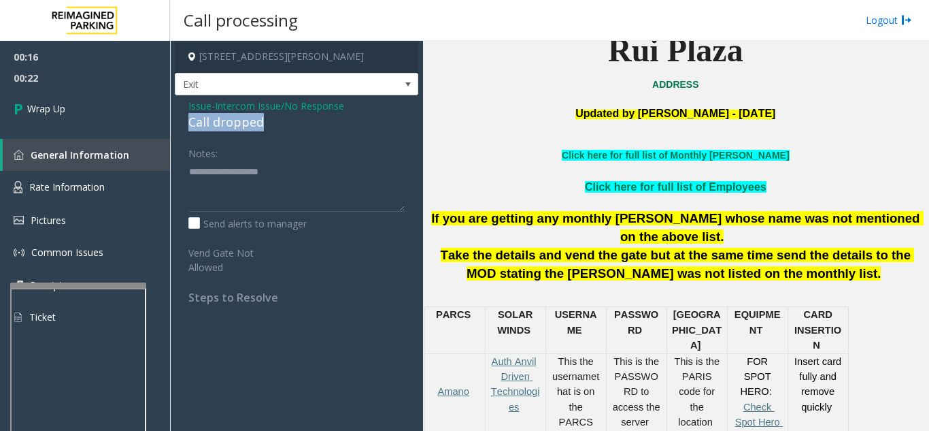
drag, startPoint x: 190, startPoint y: 118, endPoint x: 272, endPoint y: 125, distance: 82.6
click at [271, 125] on div "Issue - Intercom Issue/No Response Call dropped Notes: Send alerts to manager V…" at bounding box center [296, 206] width 243 height 222
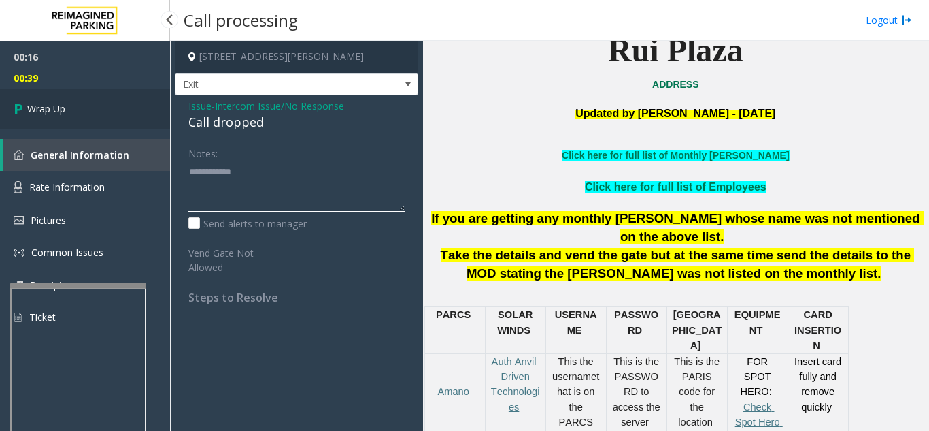
type textarea "**********"
click at [148, 111] on link "Wrap Up" at bounding box center [85, 108] width 170 height 40
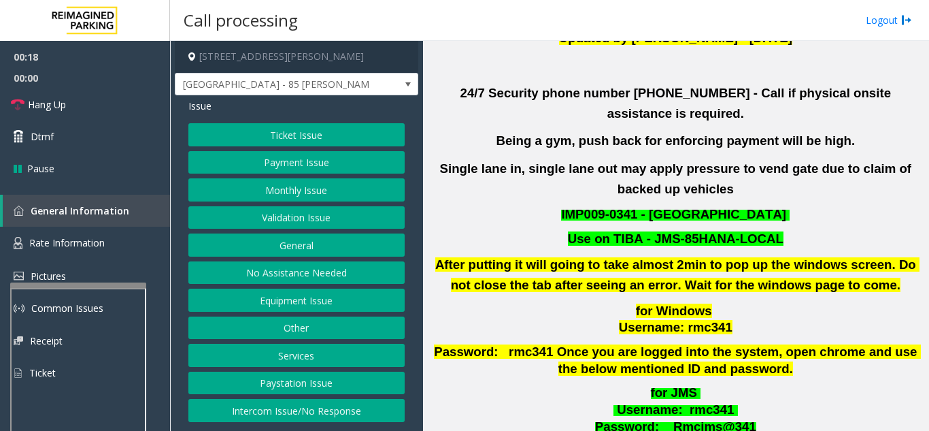
scroll to position [476, 0]
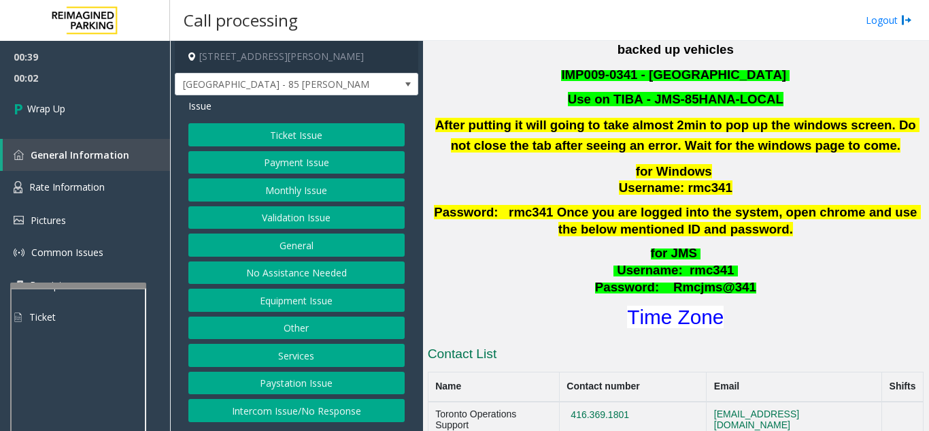
click at [296, 408] on button "Intercom Issue/No Response" at bounding box center [296, 410] width 216 height 23
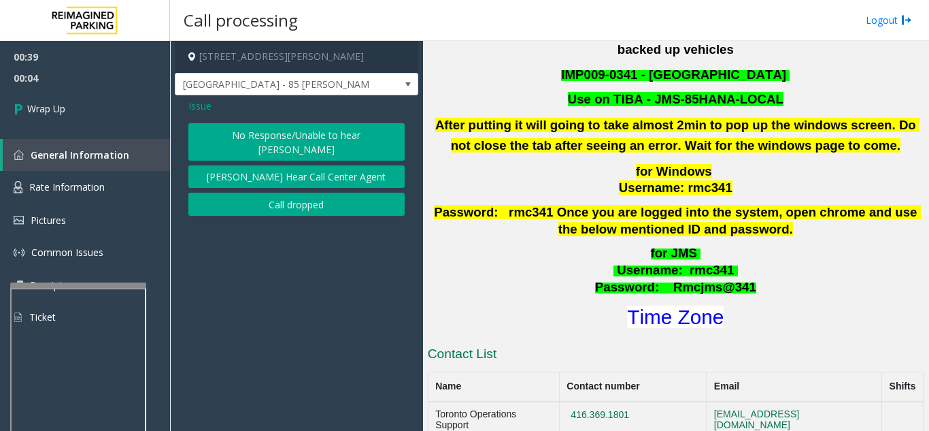
click at [211, 202] on div "Issue No Response/Unable to hear parker Parker Cannot Hear Call Center Agent Ca…" at bounding box center [296, 158] width 243 height 127
click at [213, 200] on button "Call dropped" at bounding box center [296, 203] width 216 height 23
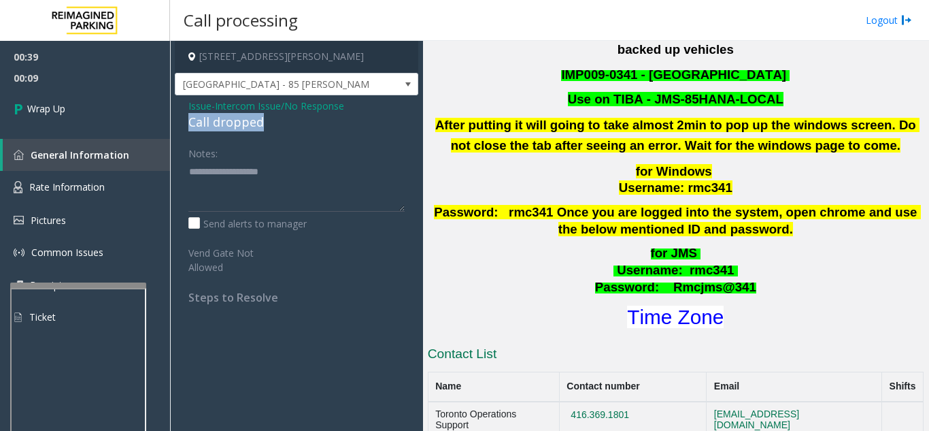
drag, startPoint x: 184, startPoint y: 120, endPoint x: 273, endPoint y: 118, distance: 89.1
click at [273, 118] on div "Issue - Intercom Issue/No Response Call dropped Notes: Send alerts to manager V…" at bounding box center [296, 206] width 243 height 222
drag, startPoint x: 249, startPoint y: 150, endPoint x: 248, endPoint y: 171, distance: 21.8
click at [248, 171] on div "Notes:" at bounding box center [296, 176] width 216 height 70
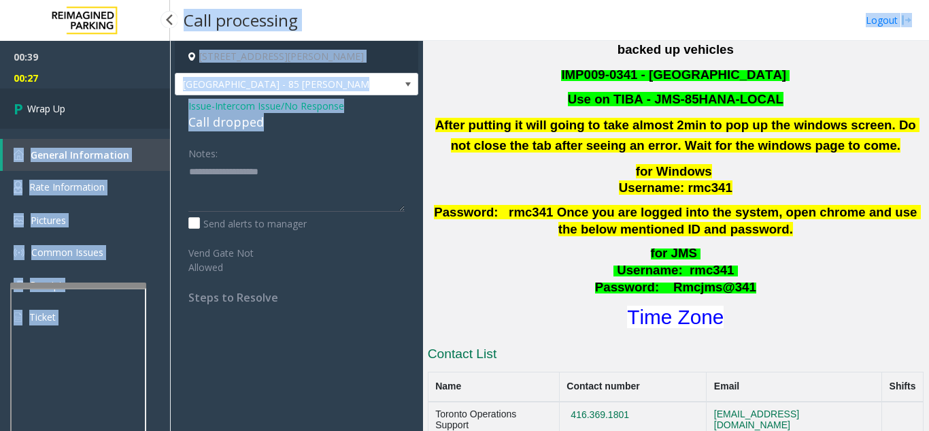
drag, startPoint x: 274, startPoint y: 122, endPoint x: 167, endPoint y: 123, distance: 106.8
click at [167, 123] on app-root "00:39 00:27 Wrap Up General Information Rate Information Pictures Common Issues…" at bounding box center [464, 215] width 929 height 431
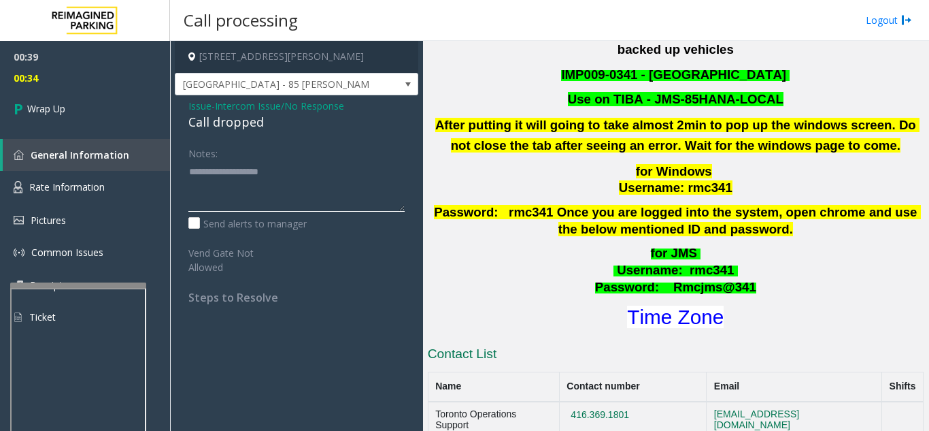
click at [190, 167] on textarea at bounding box center [296, 186] width 216 height 51
drag, startPoint x: 270, startPoint y: 117, endPoint x: 178, endPoint y: 116, distance: 92.5
click at [178, 116] on div "Issue - Intercom Issue/No Response Call dropped Notes: Send alerts to manager V…" at bounding box center [296, 206] width 243 height 222
type textarea "**********"
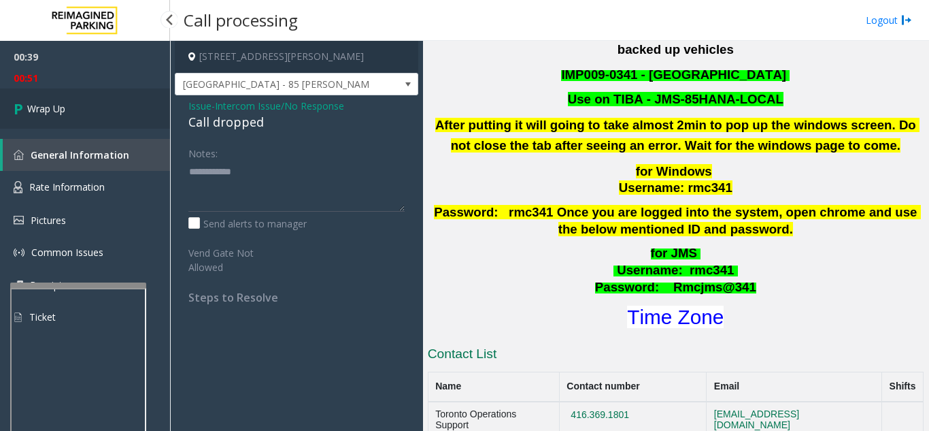
click at [94, 124] on link "Wrap Up" at bounding box center [85, 108] width 170 height 40
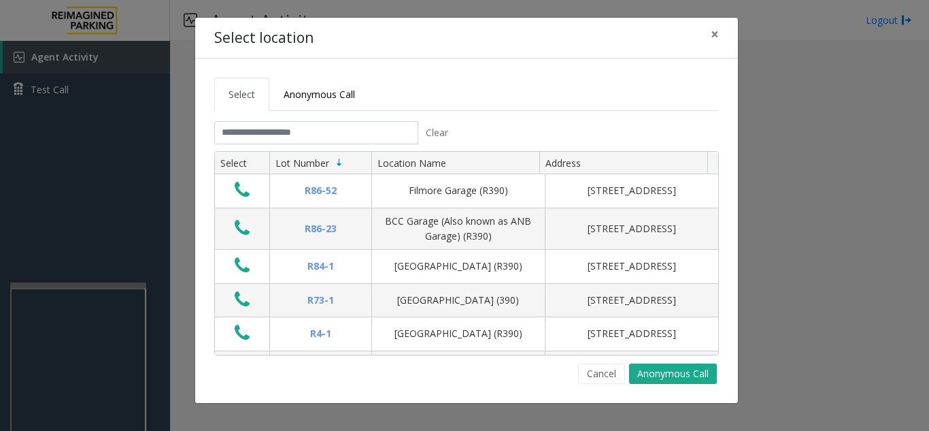
click at [289, 120] on tabset "Select Anonymous Call Clear Select Lot Number Location Name Address R86-52 Film…" at bounding box center [466, 231] width 505 height 306
click at [285, 131] on input "text" at bounding box center [316, 132] width 204 height 23
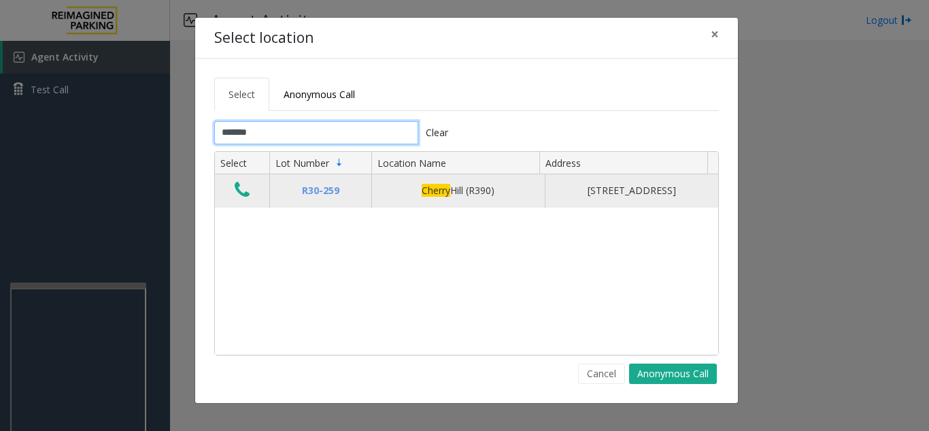
type input "******"
click at [243, 186] on icon "Data table" at bounding box center [242, 189] width 15 height 19
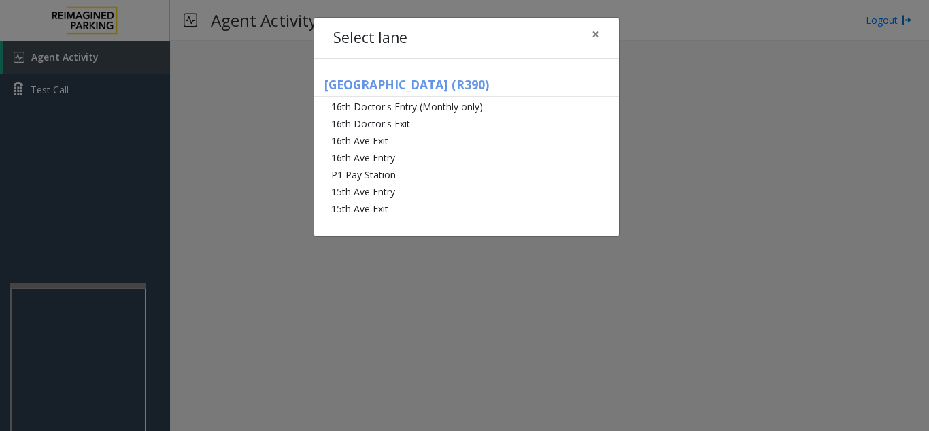
click at [49, 243] on div "Select lane × [GEOGRAPHIC_DATA] (R390) 16th Doctor's Entry (Monthly only) 16th …" at bounding box center [464, 215] width 929 height 431
click at [590, 34] on button "×" at bounding box center [595, 34] width 27 height 33
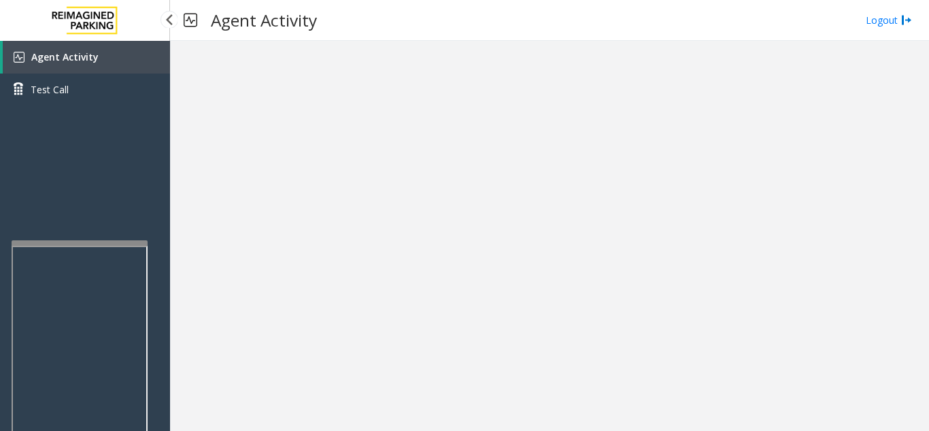
click at [75, 240] on div at bounding box center [80, 242] width 136 height 5
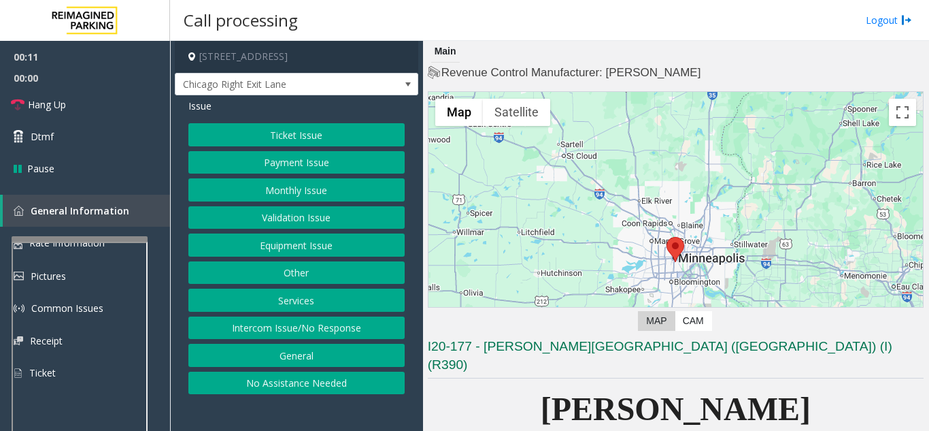
click at [307, 326] on button "Intercom Issue/No Response" at bounding box center [296, 327] width 216 height 23
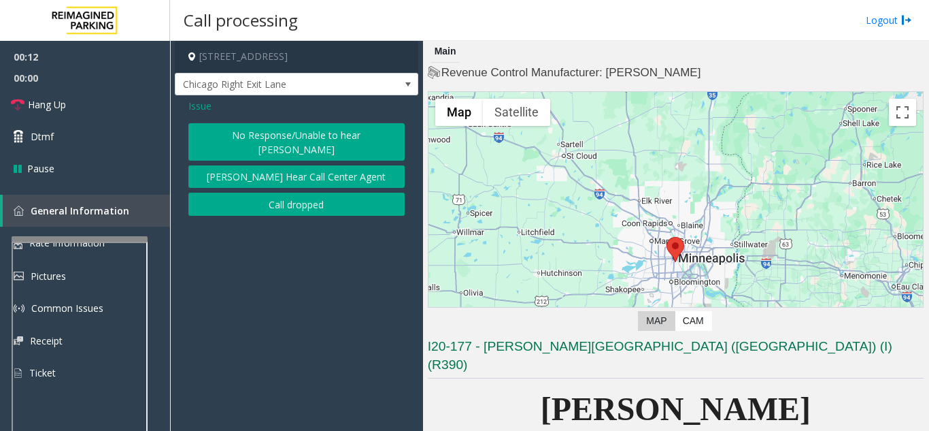
click at [286, 139] on button "No Response/Unable to hear [PERSON_NAME]" at bounding box center [296, 141] width 216 height 37
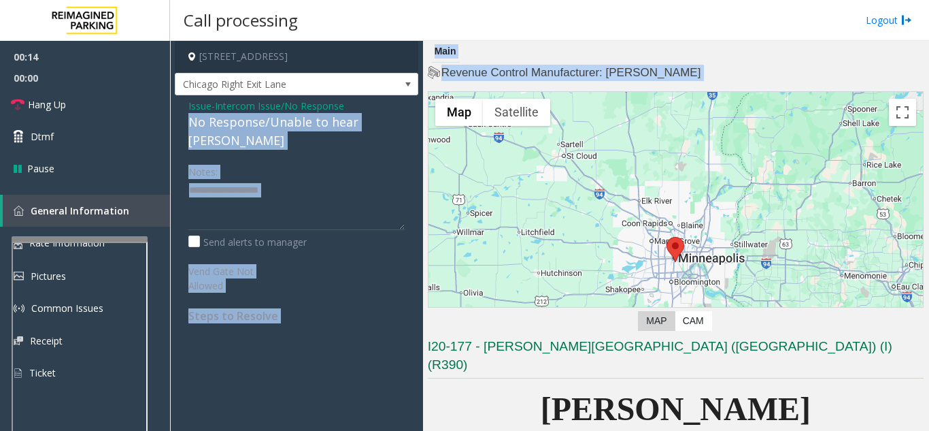
drag, startPoint x: 177, startPoint y: 120, endPoint x: 433, endPoint y: 125, distance: 256.5
click at [433, 125] on div "800 East 28th Street, Minneapolis, MN Chicago Right Exit Lane Issue - Intercom …" at bounding box center [549, 236] width 758 height 390
click at [332, 160] on div "Notes:" at bounding box center [296, 195] width 216 height 70
click at [275, 183] on textarea at bounding box center [296, 204] width 216 height 51
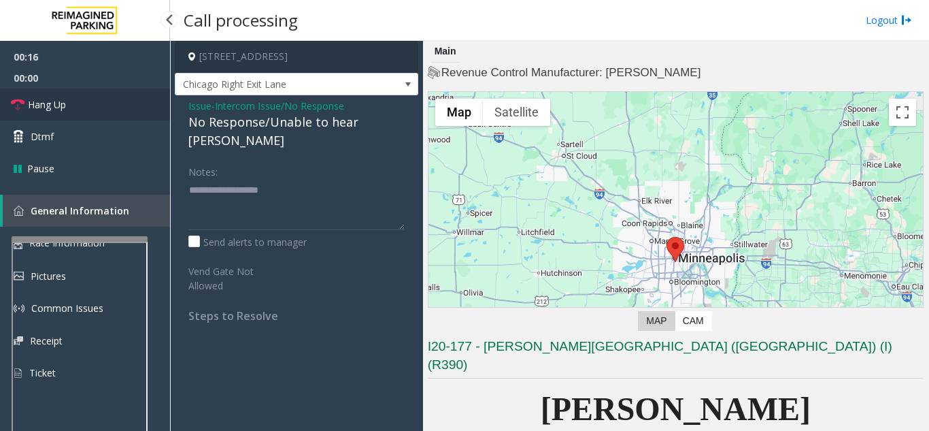
click at [109, 111] on link "Hang Up" at bounding box center [85, 104] width 170 height 32
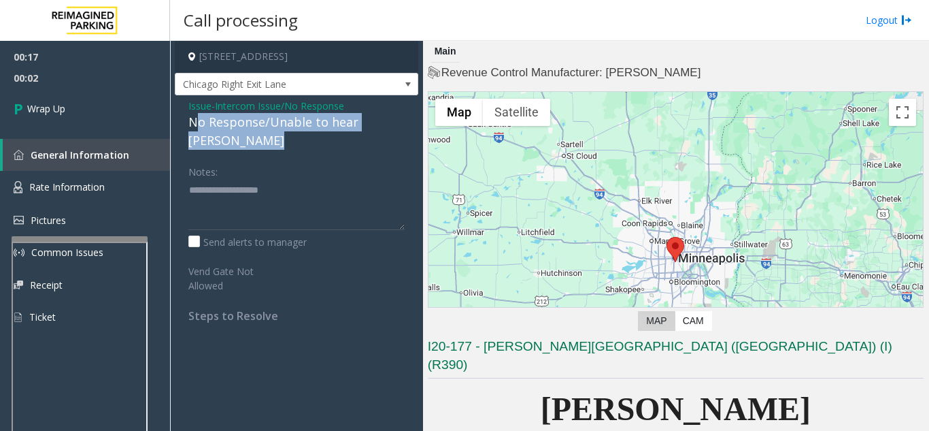
drag, startPoint x: 196, startPoint y: 124, endPoint x: 271, endPoint y: 137, distance: 75.9
click at [270, 137] on div "Issue - Intercom Issue/No Response No Response/Unable to hear parker Notes: Sen…" at bounding box center [296, 215] width 243 height 241
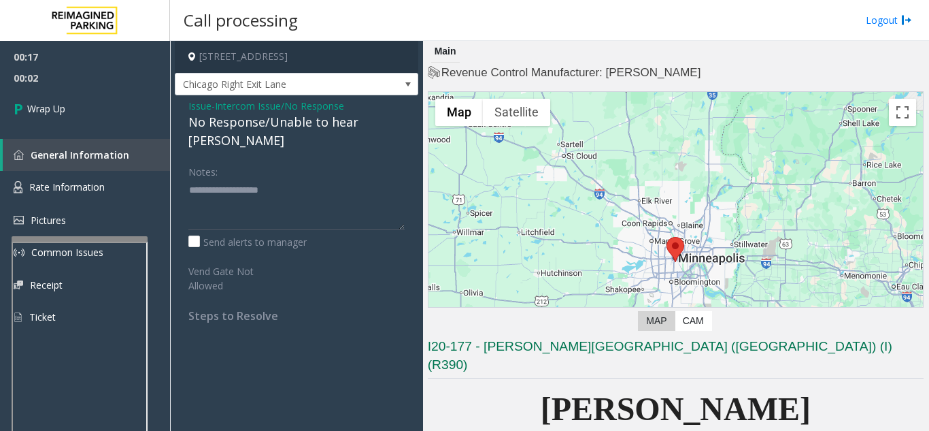
click at [282, 138] on div "Issue - Intercom Issue/No Response No Response/Unable to hear parker Notes: Sen…" at bounding box center [296, 215] width 243 height 241
click at [280, 160] on div "Notes:" at bounding box center [296, 195] width 216 height 70
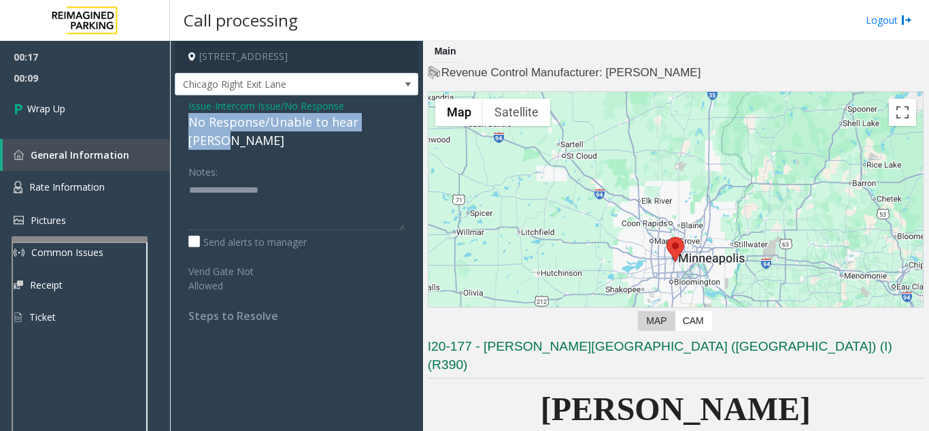
drag, startPoint x: 189, startPoint y: 118, endPoint x: 402, endPoint y: 126, distance: 213.0
click at [402, 126] on div "Issue - Intercom Issue/No Response No Response/Unable to hear parker Notes: Sen…" at bounding box center [296, 215] width 243 height 241
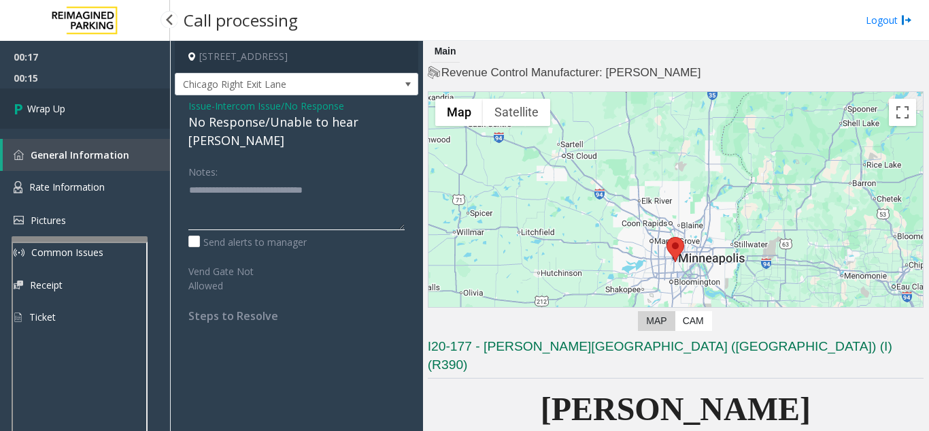
type textarea "**********"
click at [130, 127] on link "Wrap Up" at bounding box center [85, 108] width 170 height 40
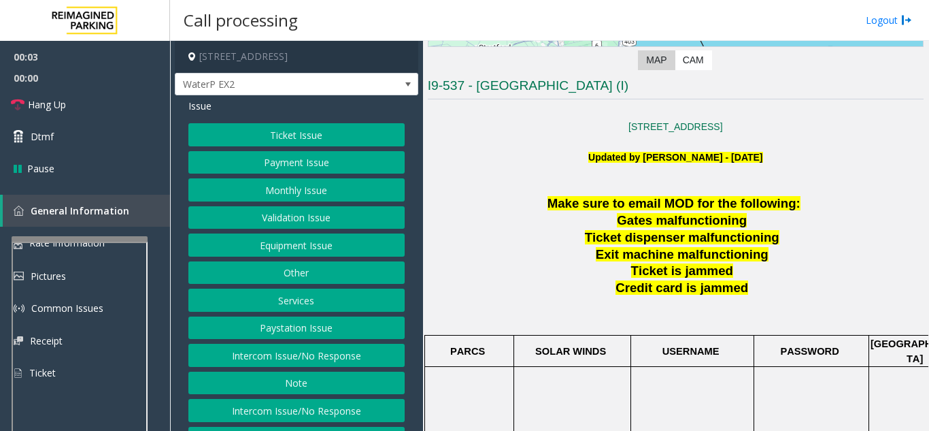
scroll to position [272, 0]
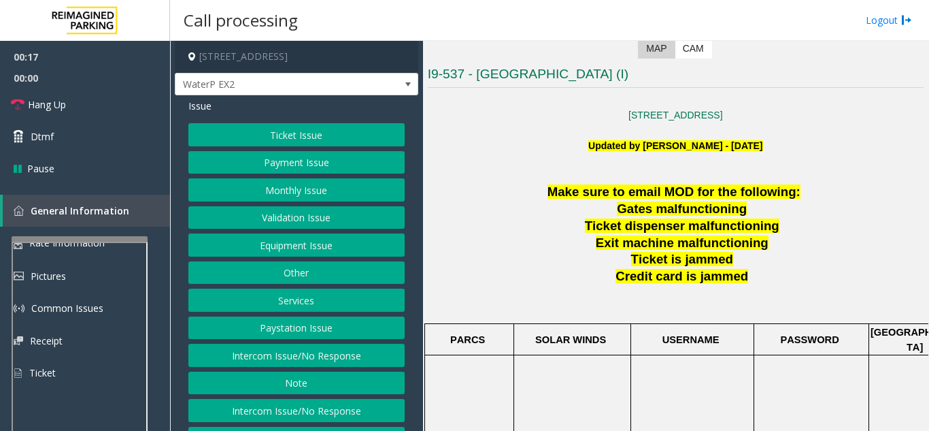
click at [270, 292] on button "Services" at bounding box center [296, 299] width 216 height 23
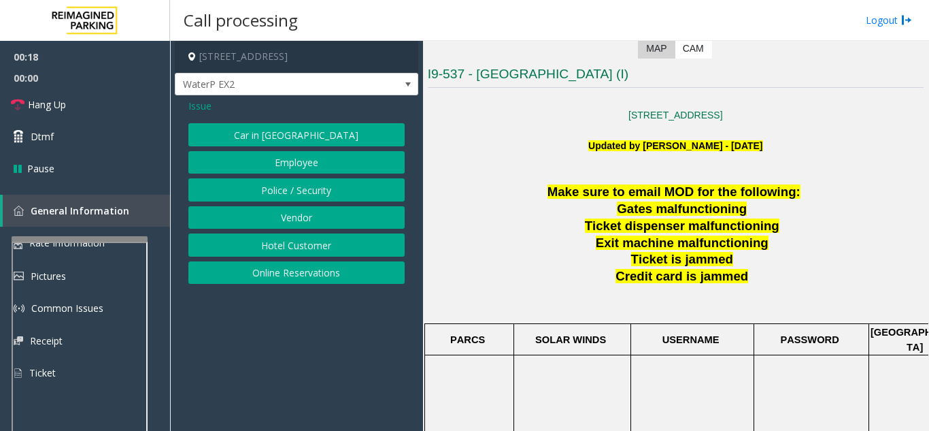
click at [275, 273] on button "Online Reservations" at bounding box center [296, 272] width 216 height 23
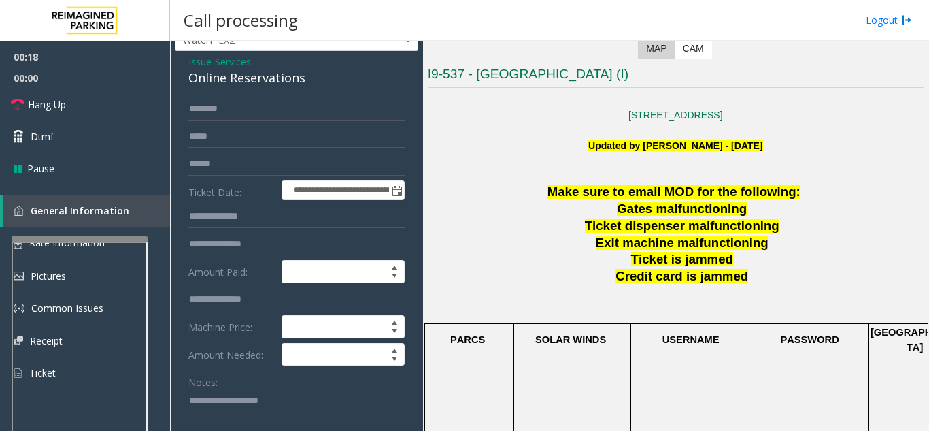
scroll to position [68, 0]
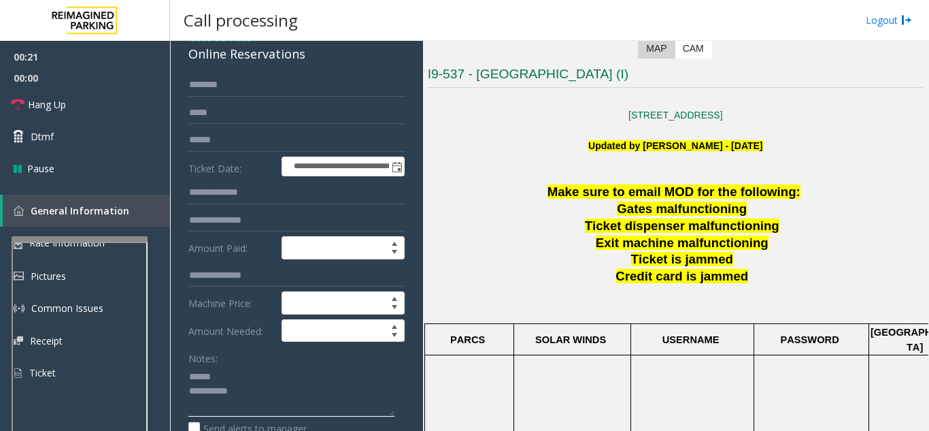
click at [218, 379] on textarea at bounding box center [291, 390] width 206 height 51
drag, startPoint x: 190, startPoint y: 55, endPoint x: 322, endPoint y: 62, distance: 132.1
click at [322, 62] on div "Online Reservations" at bounding box center [296, 54] width 216 height 18
click at [333, 375] on textarea at bounding box center [291, 390] width 206 height 51
type textarea "**********"
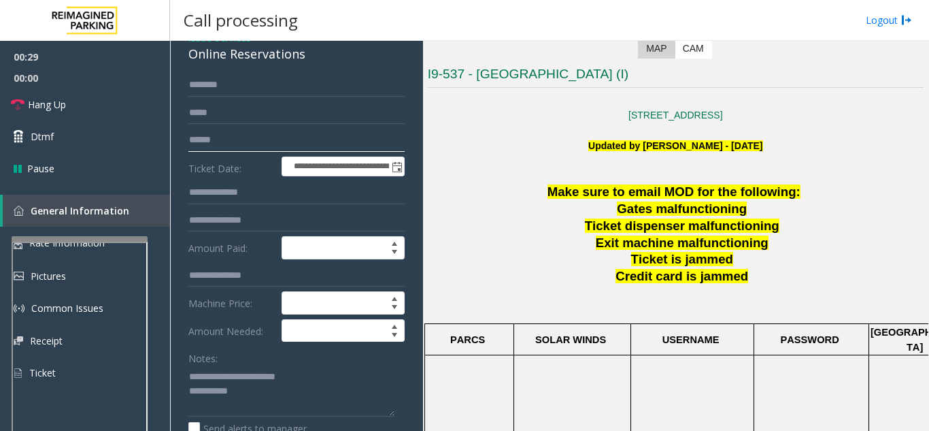
click at [245, 136] on input "text" at bounding box center [296, 140] width 216 height 23
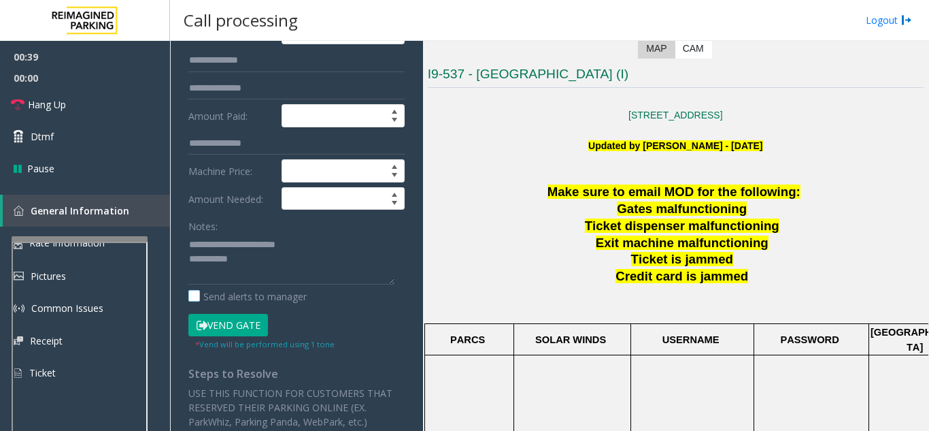
scroll to position [204, 0]
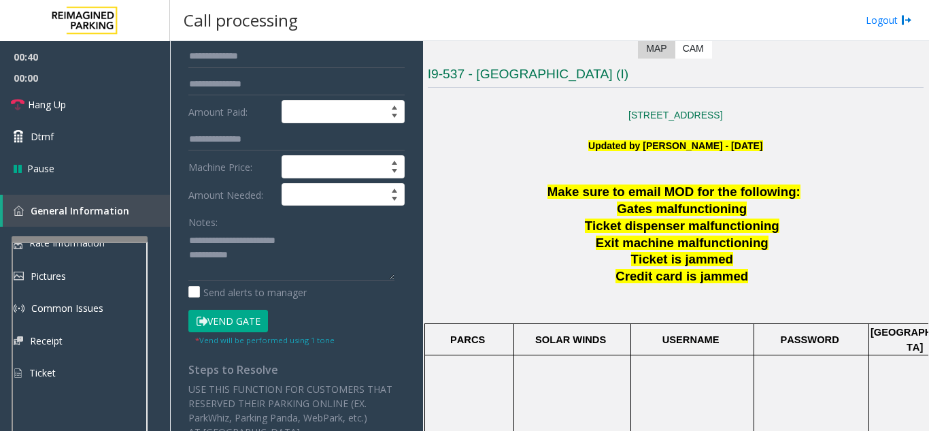
type input "*********"
click at [248, 317] on button "Vend Gate" at bounding box center [228, 320] width 80 height 23
click at [397, 232] on div "**********" at bounding box center [296, 344] width 237 height 815
click at [369, 232] on textarea at bounding box center [291, 254] width 206 height 51
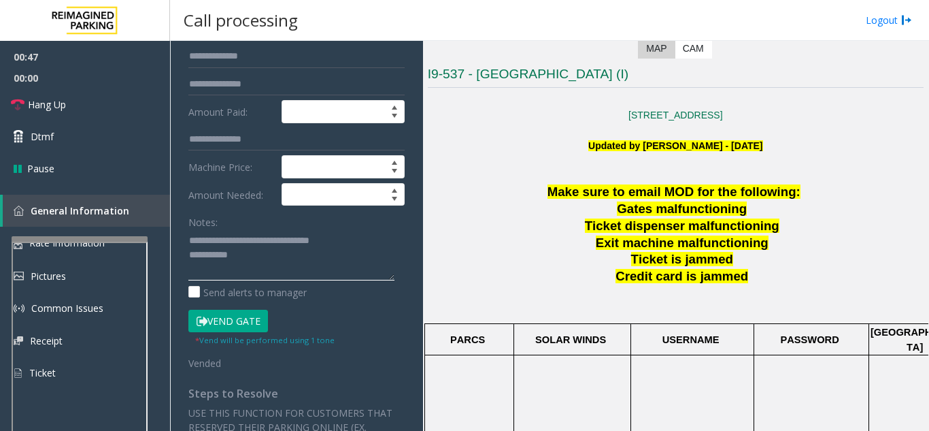
click at [320, 258] on textarea at bounding box center [291, 254] width 206 height 51
type textarea "**********"
click at [311, 218] on div "Notes:" at bounding box center [296, 245] width 216 height 70
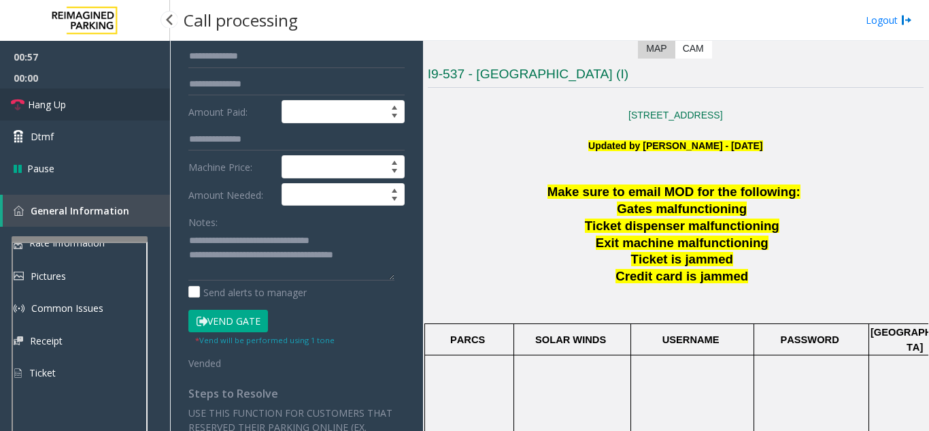
click at [30, 96] on link "Hang Up" at bounding box center [85, 104] width 170 height 32
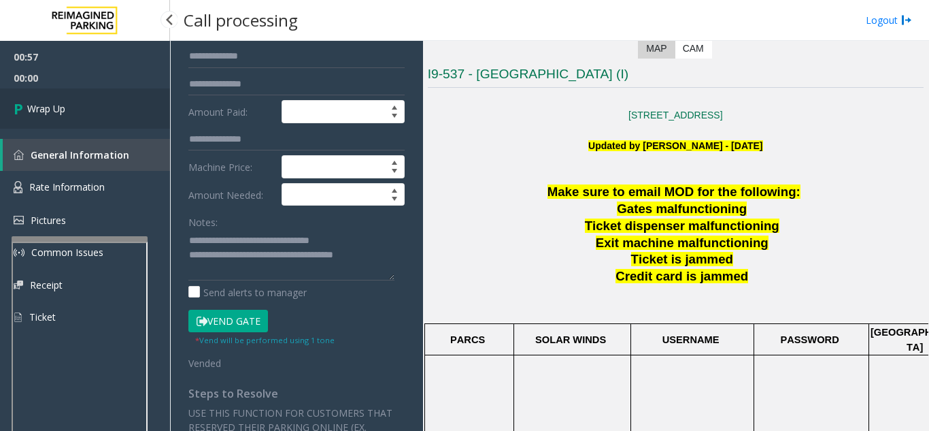
click at [79, 112] on link "Wrap Up" at bounding box center [85, 108] width 170 height 40
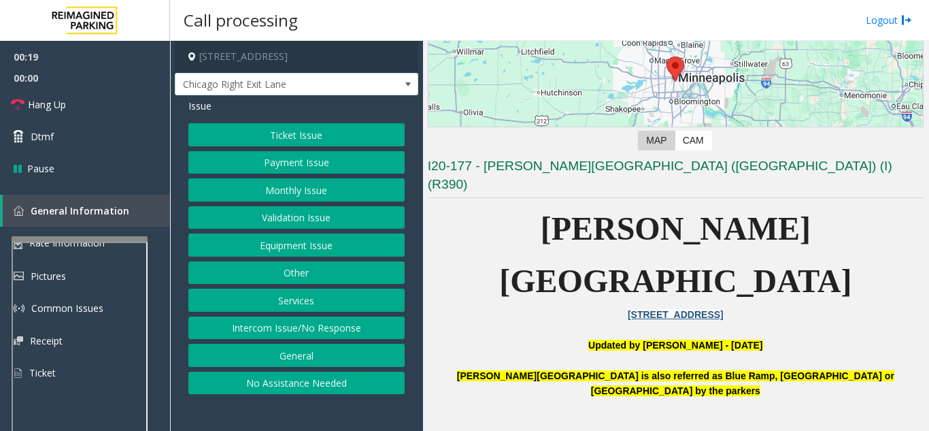
scroll to position [204, 0]
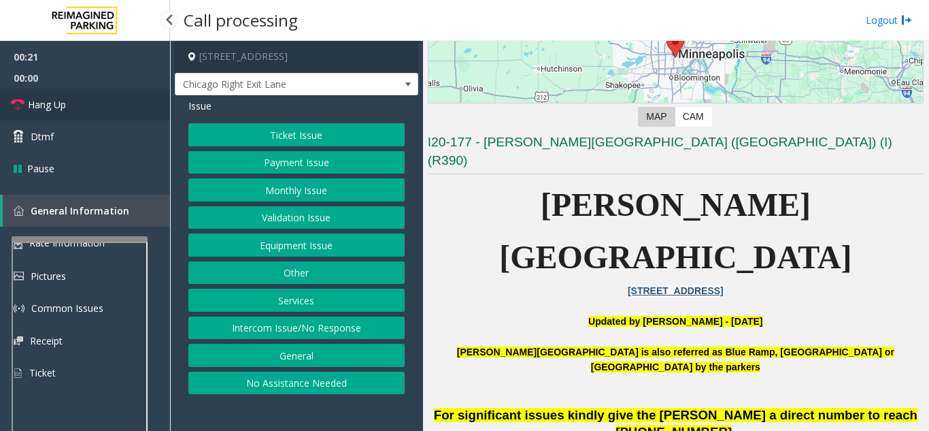
click at [97, 112] on link "Hang Up" at bounding box center [85, 104] width 170 height 32
click at [316, 325] on button "Intercom Issue/No Response" at bounding box center [296, 327] width 216 height 23
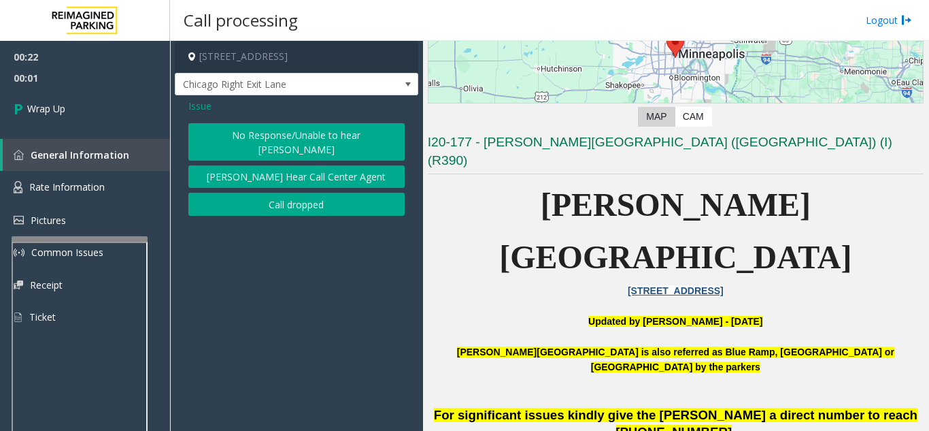
click at [262, 195] on button "Call dropped" at bounding box center [296, 203] width 216 height 23
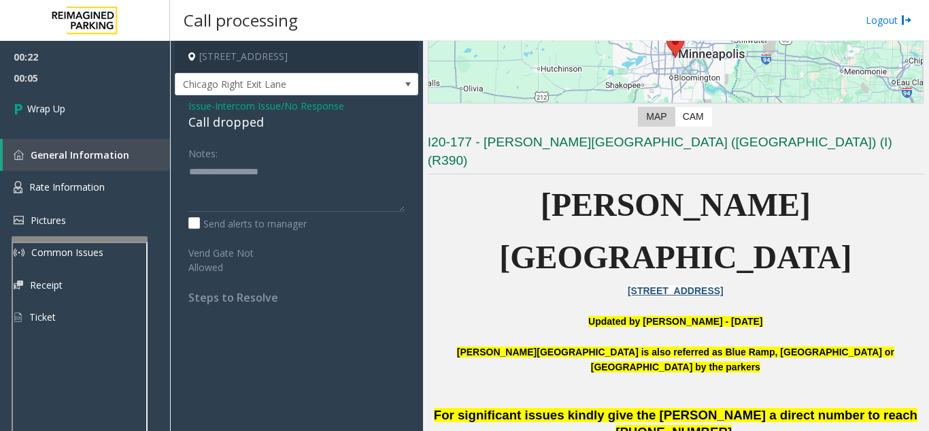
click at [192, 107] on span "Issue" at bounding box center [199, 106] width 23 height 14
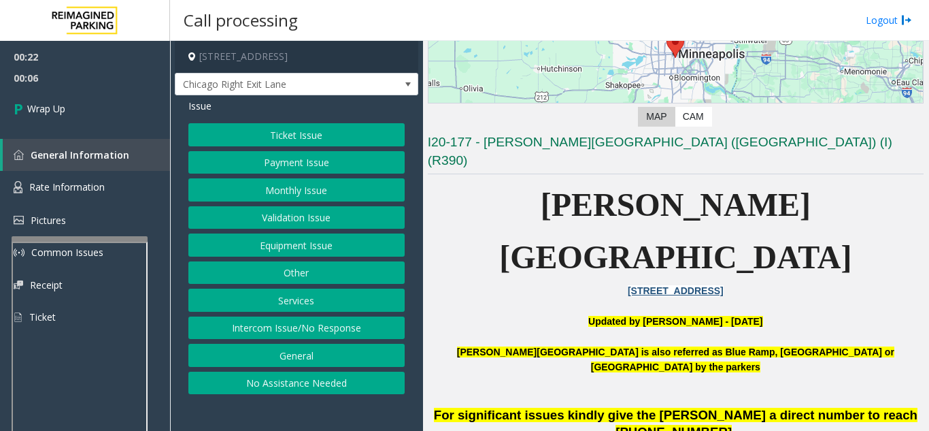
click at [284, 323] on button "Intercom Issue/No Response" at bounding box center [296, 327] width 216 height 23
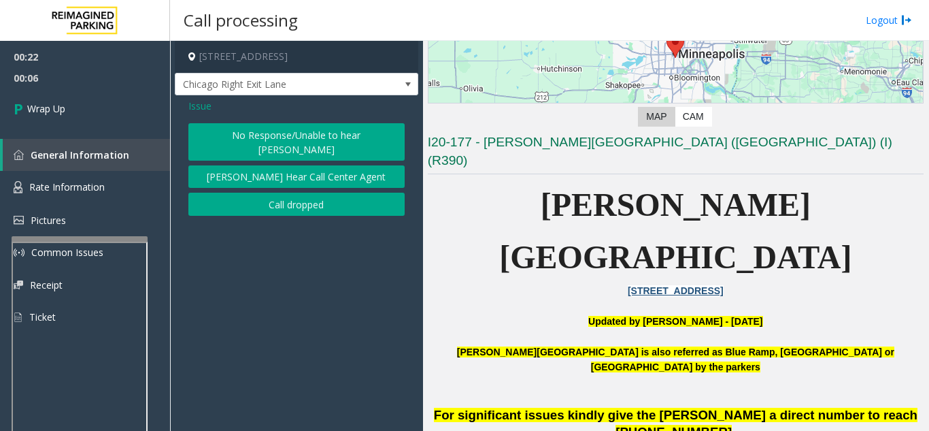
click at [261, 146] on div "No Response/Unable to hear parker Parker Cannot Hear Call Center Agent Call dro…" at bounding box center [296, 169] width 216 height 92
click at [251, 143] on button "No Response/Unable to hear [PERSON_NAME]" at bounding box center [296, 141] width 216 height 37
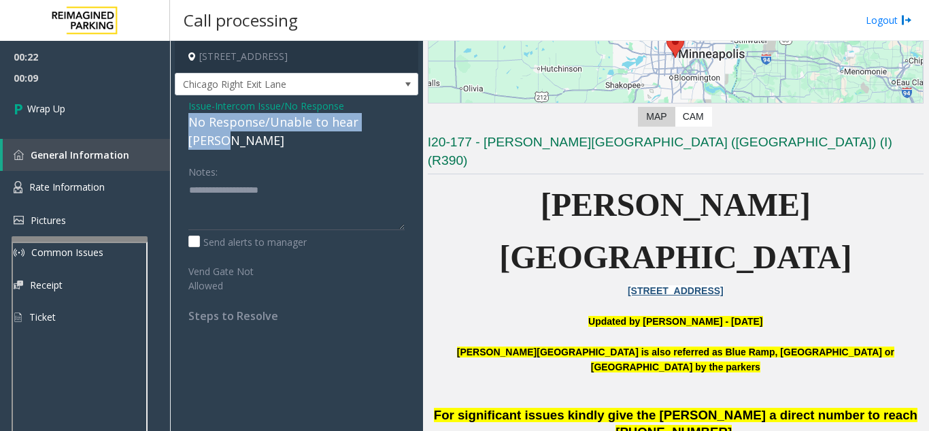
drag, startPoint x: 186, startPoint y: 123, endPoint x: 402, endPoint y: 122, distance: 216.3
click at [402, 122] on div "Issue - Intercom Issue/No Response No Response/Unable to hear parker Notes: Sen…" at bounding box center [296, 215] width 243 height 241
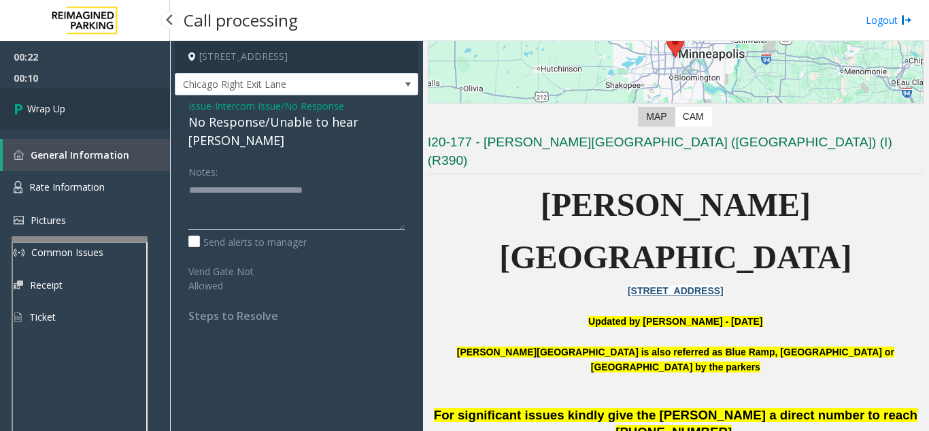
type textarea "**********"
click at [52, 121] on link "Wrap Up" at bounding box center [85, 108] width 170 height 40
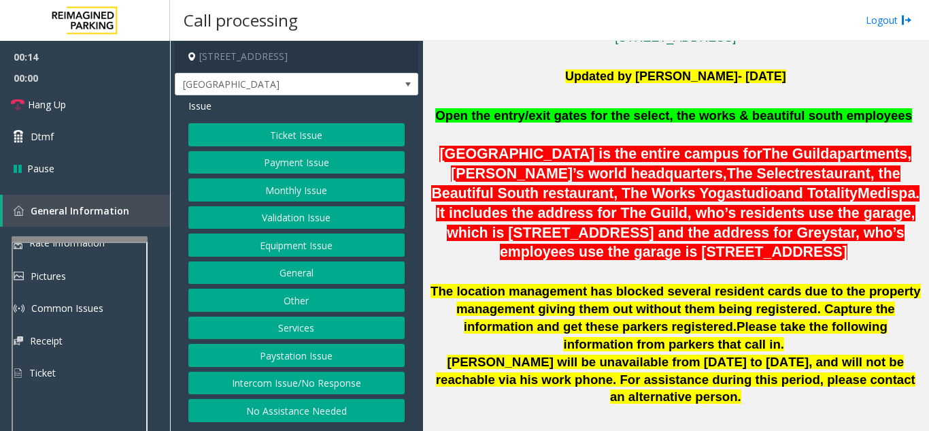
scroll to position [340, 0]
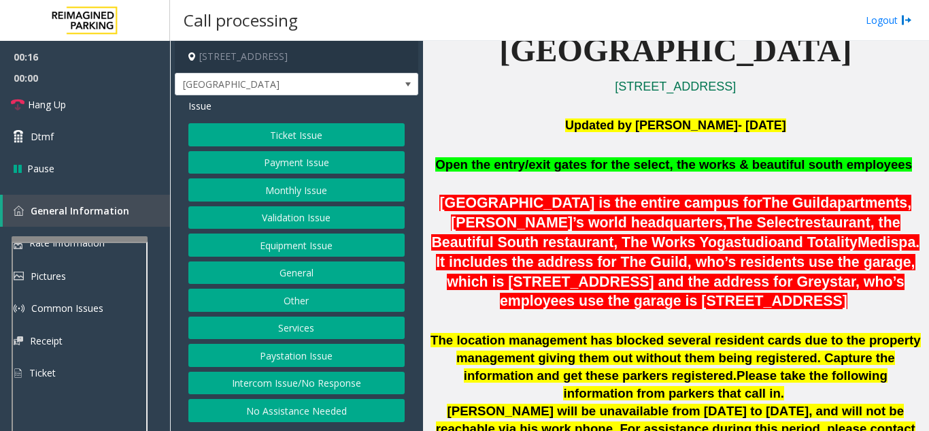
click at [301, 185] on button "Monthly Issue" at bounding box center [296, 189] width 216 height 23
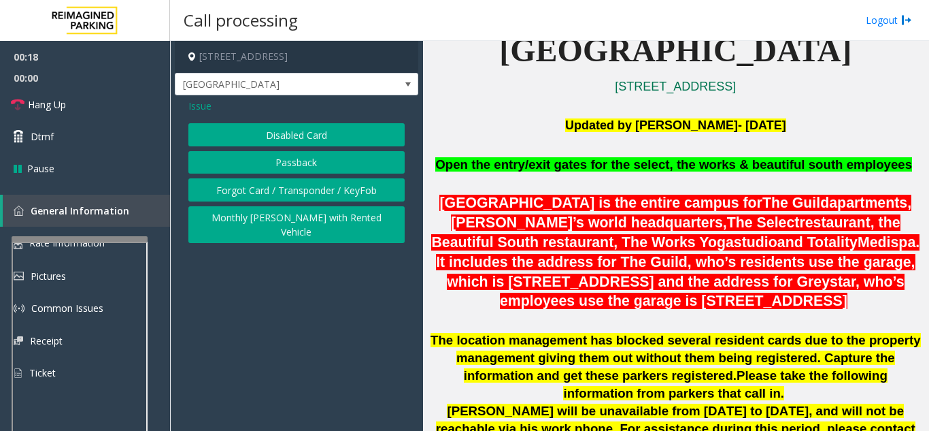
click at [292, 165] on button "Passback" at bounding box center [296, 162] width 216 height 23
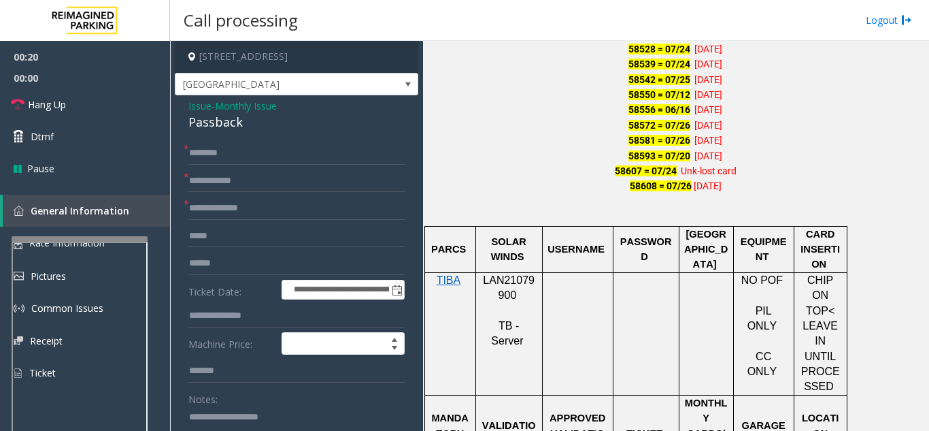
scroll to position [952, 0]
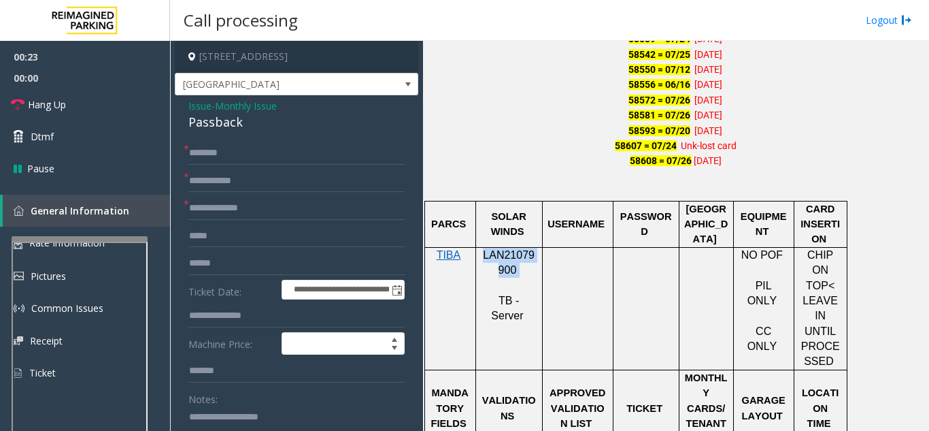
drag, startPoint x: 525, startPoint y: 274, endPoint x: 482, endPoint y: 260, distance: 45.8
click at [482, 260] on p "LAN21079900" at bounding box center [509, 263] width 56 height 31
copy p "LAN21079900"
click at [244, 192] on input "text" at bounding box center [296, 180] width 216 height 23
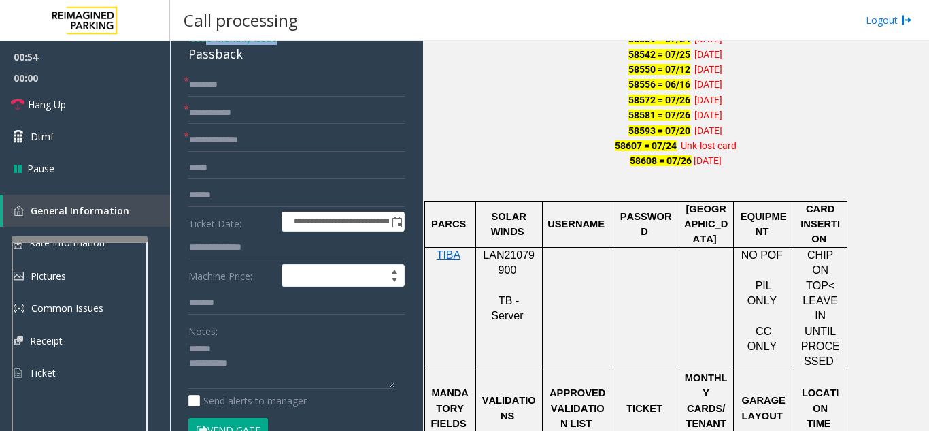
scroll to position [37, 0]
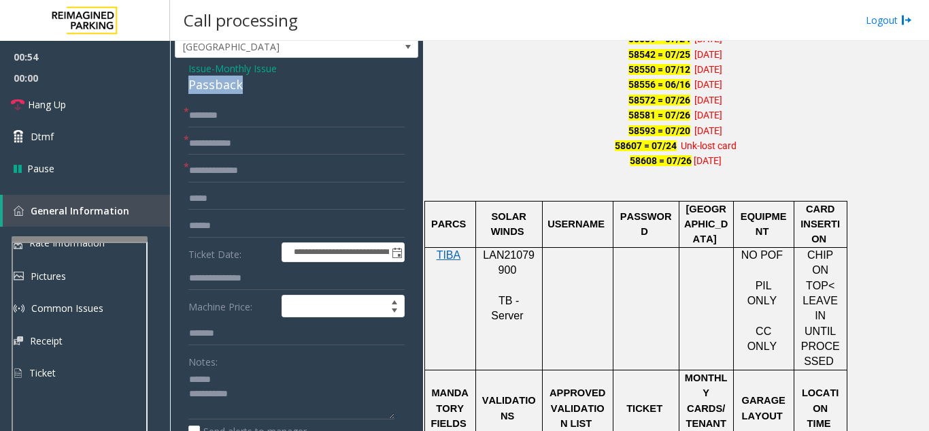
drag, startPoint x: 197, startPoint y: 48, endPoint x: 252, endPoint y: 95, distance: 71.9
click at [252, 95] on div "**********" at bounding box center [296, 417] width 243 height 719
click at [251, 397] on textarea at bounding box center [291, 394] width 206 height 51
click at [258, 416] on textarea at bounding box center [291, 394] width 206 height 51
type textarea "**********"
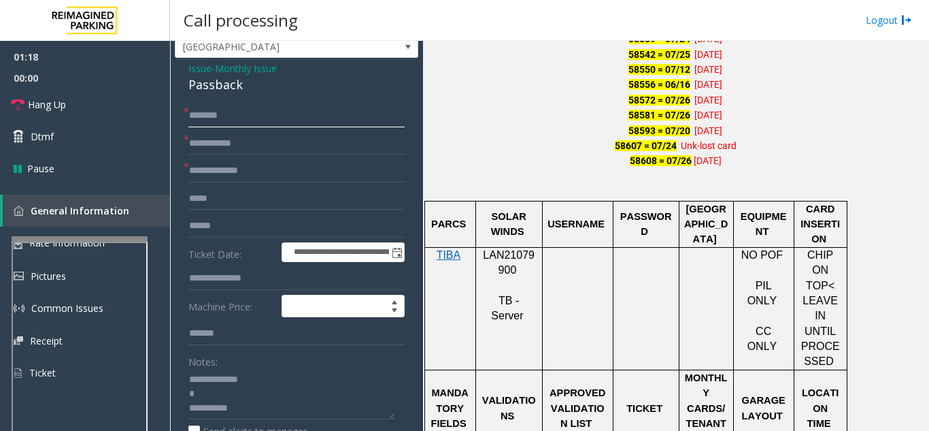
click at [282, 127] on input "text" at bounding box center [296, 115] width 216 height 23
type input "**********"
click at [295, 146] on input "text" at bounding box center [296, 143] width 216 height 23
type input "*****"
click at [268, 169] on input "text" at bounding box center [296, 170] width 216 height 23
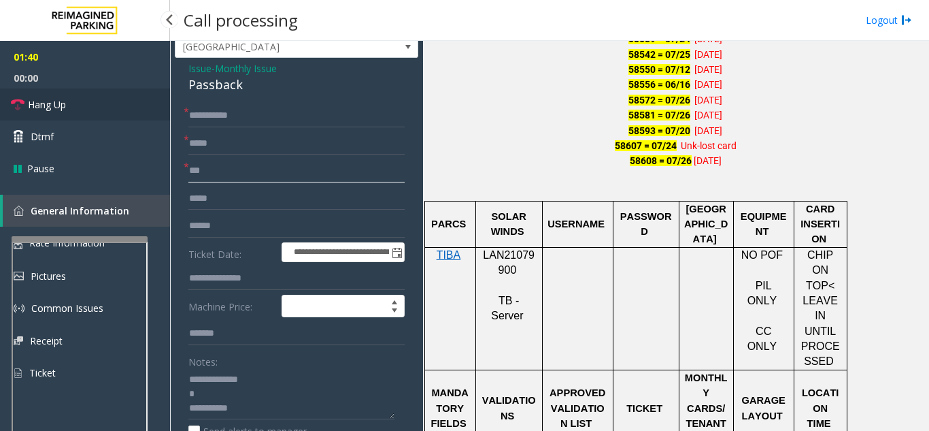
type input "**"
click at [83, 103] on link "Hang Up" at bounding box center [85, 104] width 170 height 32
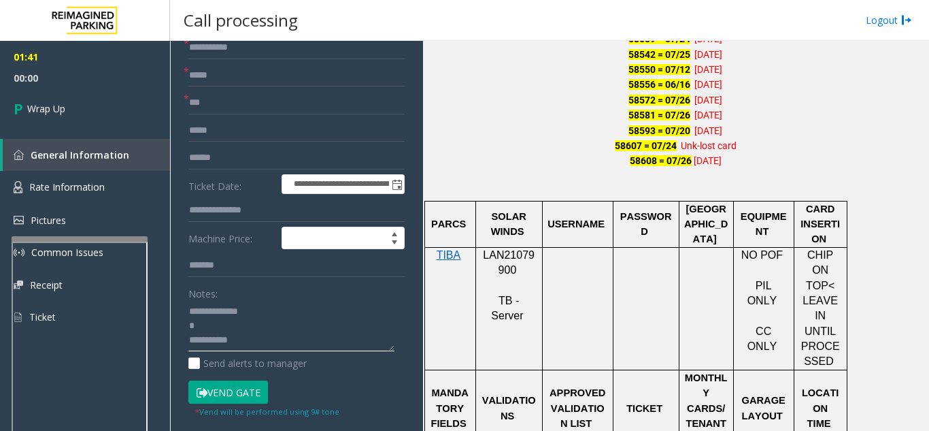
click at [328, 345] on textarea at bounding box center [291, 326] width 206 height 51
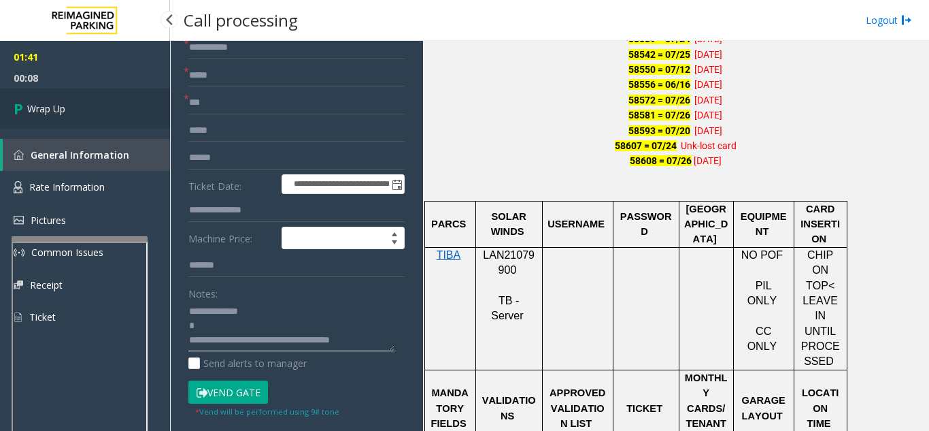
type textarea "**********"
click at [56, 95] on link "Wrap Up" at bounding box center [85, 108] width 170 height 40
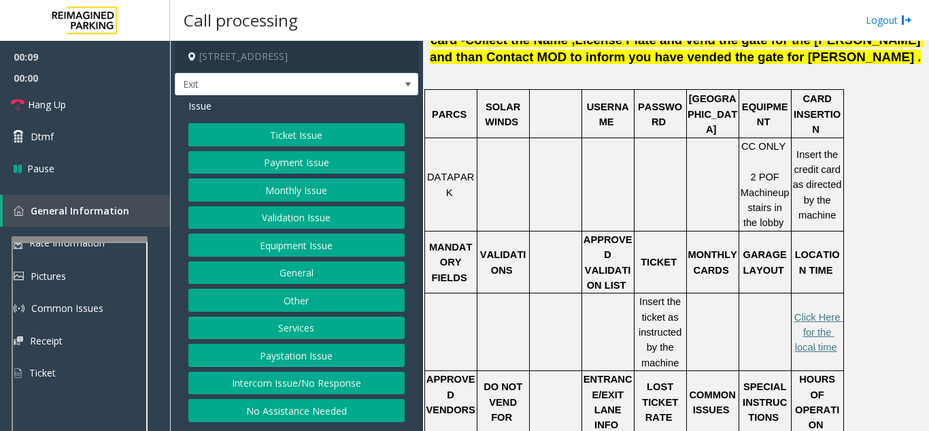
scroll to position [476, 0]
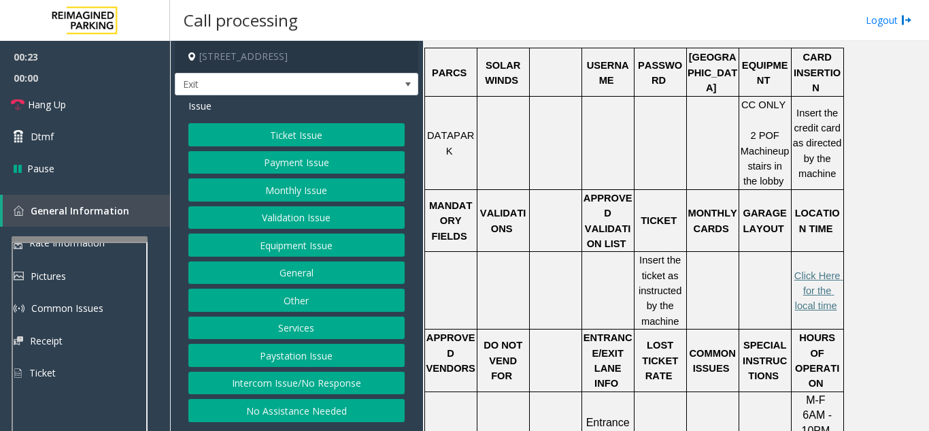
click at [315, 247] on button "Equipment Issue" at bounding box center [296, 244] width 216 height 23
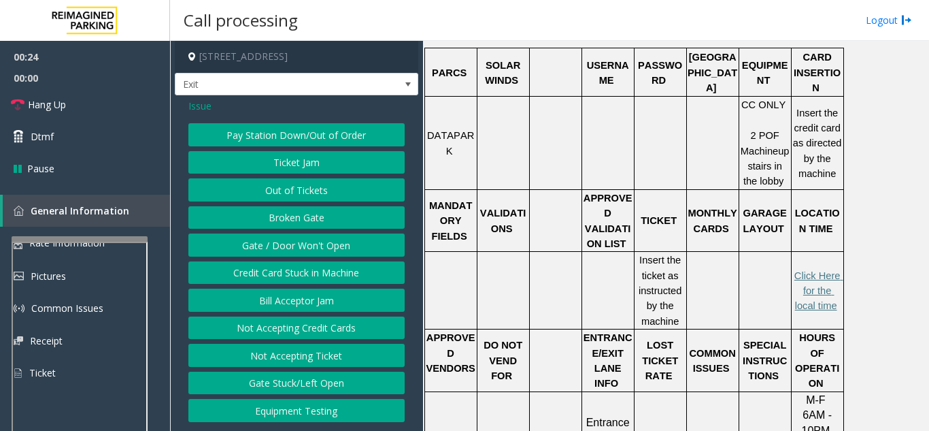
click at [315, 247] on button "Gate / Door Won't Open" at bounding box center [296, 244] width 216 height 23
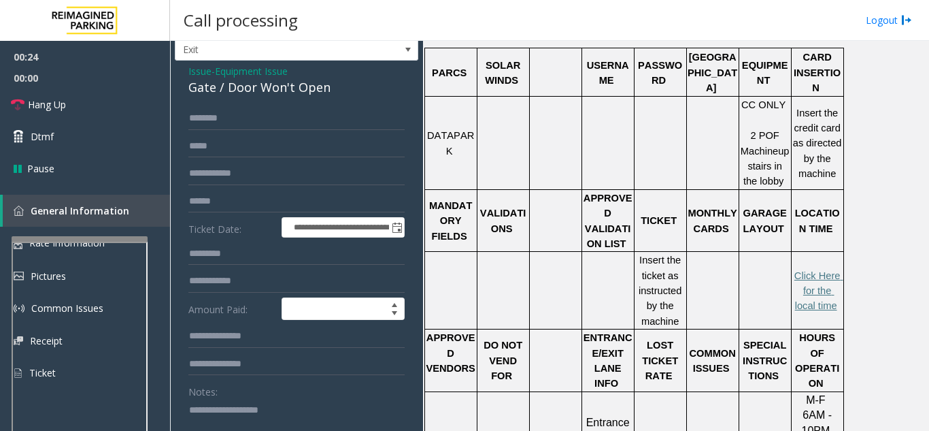
scroll to position [68, 0]
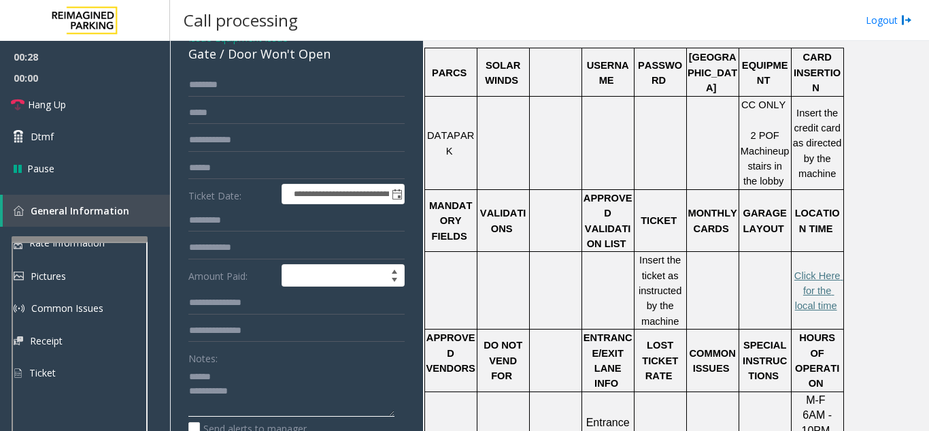
click at [236, 377] on textarea at bounding box center [291, 390] width 206 height 51
type textarea "**********"
click at [248, 84] on input "text" at bounding box center [296, 84] width 216 height 23
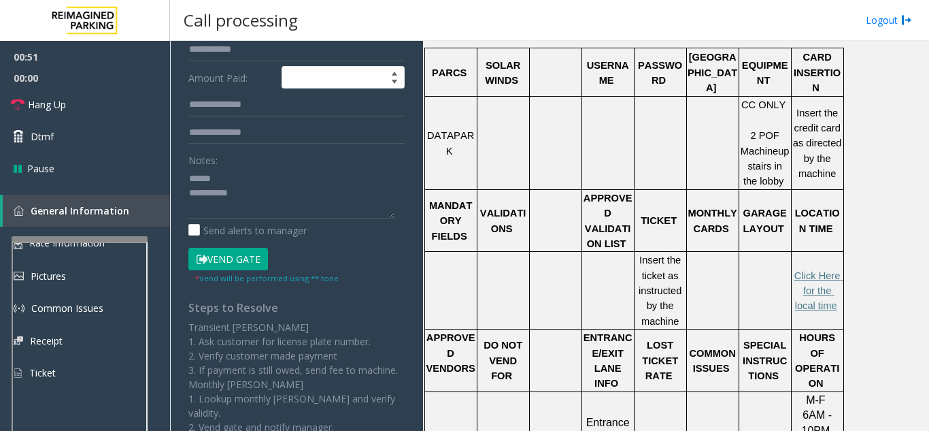
scroll to position [272, 0]
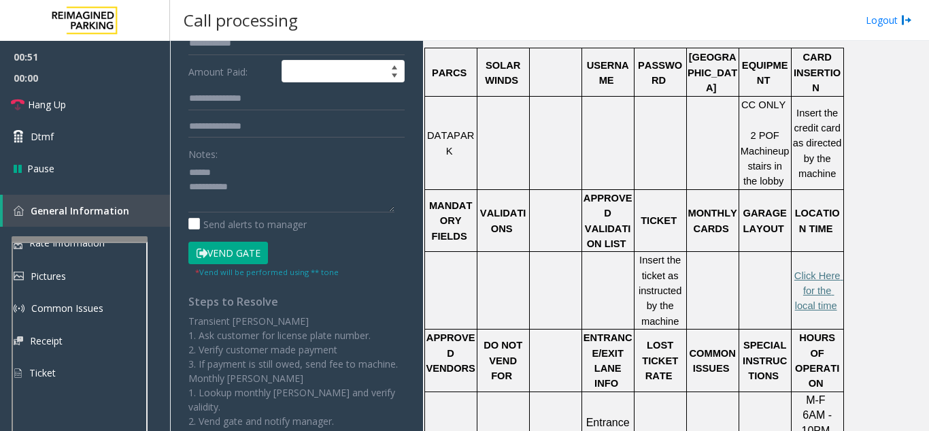
type input "*********"
click at [215, 258] on button "Vend Gate" at bounding box center [228, 252] width 80 height 23
click at [274, 175] on textarea at bounding box center [291, 186] width 206 height 51
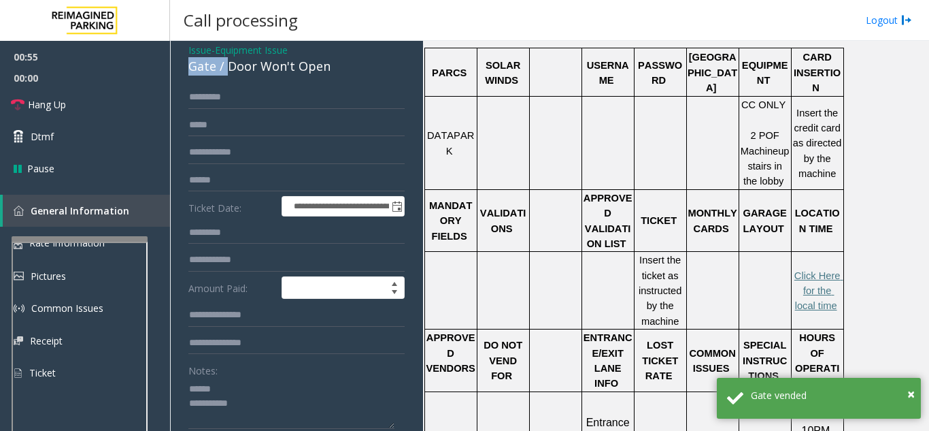
scroll to position [54, 0]
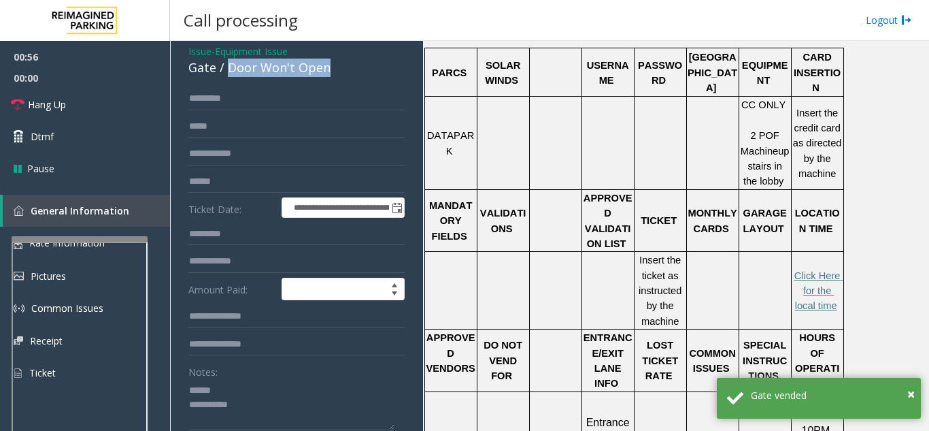
drag, startPoint x: 225, startPoint y: 56, endPoint x: 333, endPoint y: 69, distance: 108.2
click at [333, 69] on div "Gate / Door Won't Open" at bounding box center [296, 67] width 216 height 18
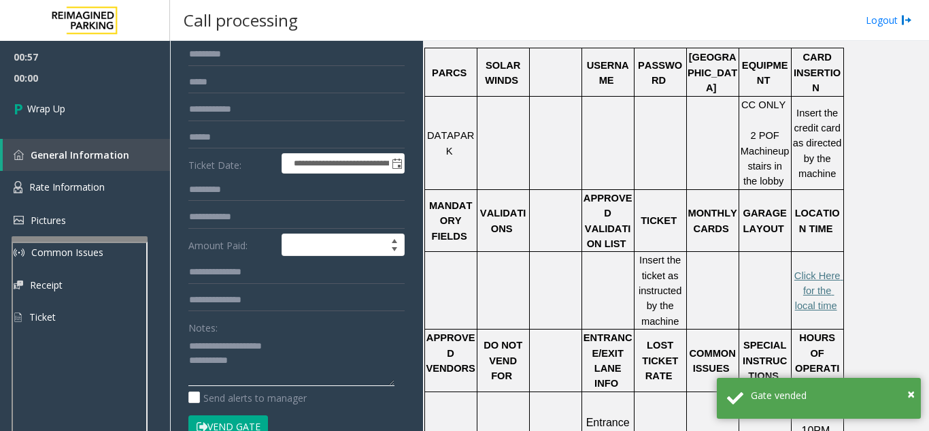
scroll to position [122, 0]
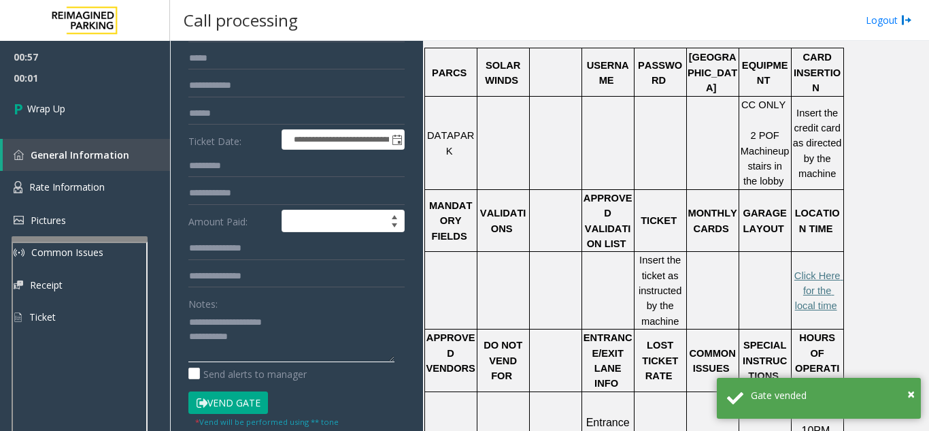
click at [269, 346] on textarea at bounding box center [291, 336] width 206 height 51
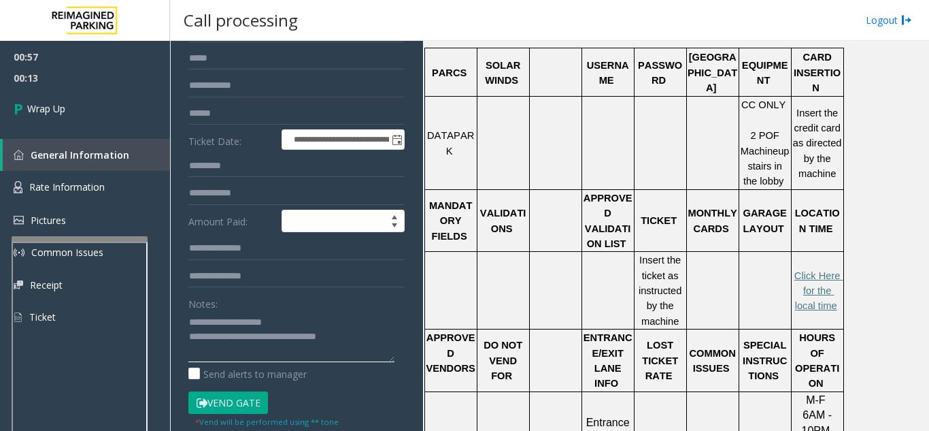
click at [322, 311] on textarea at bounding box center [291, 336] width 206 height 51
type textarea "**********"
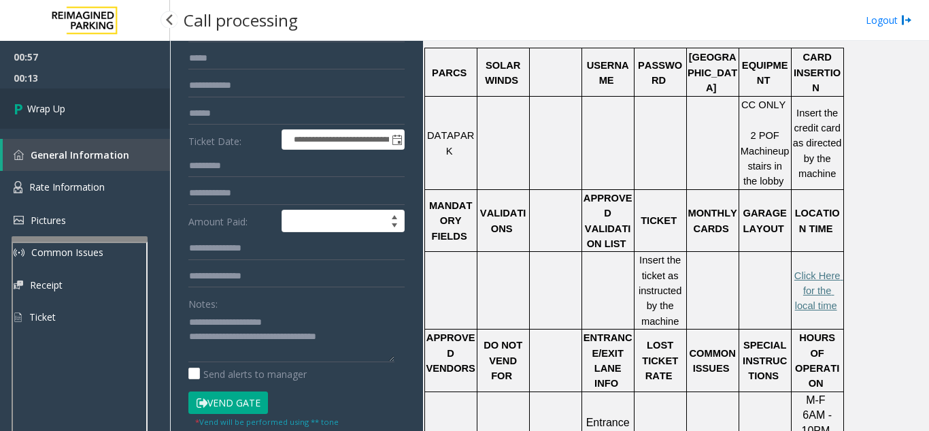
click at [82, 111] on link "Wrap Up" at bounding box center [85, 108] width 170 height 40
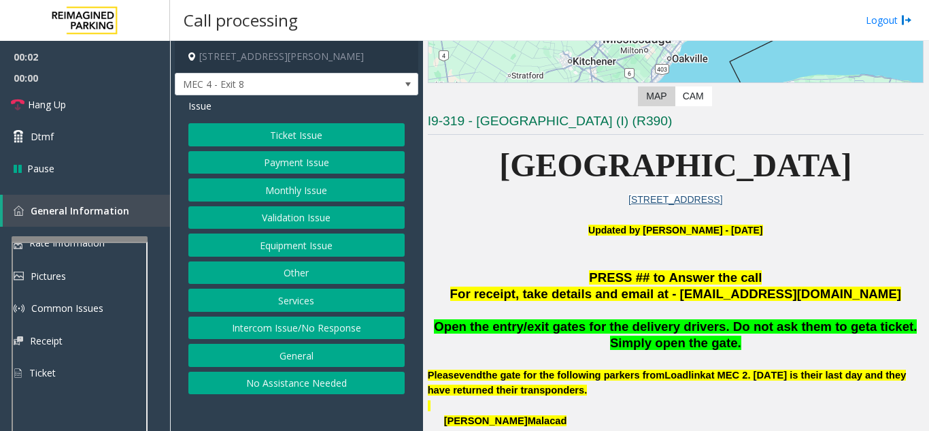
scroll to position [408, 0]
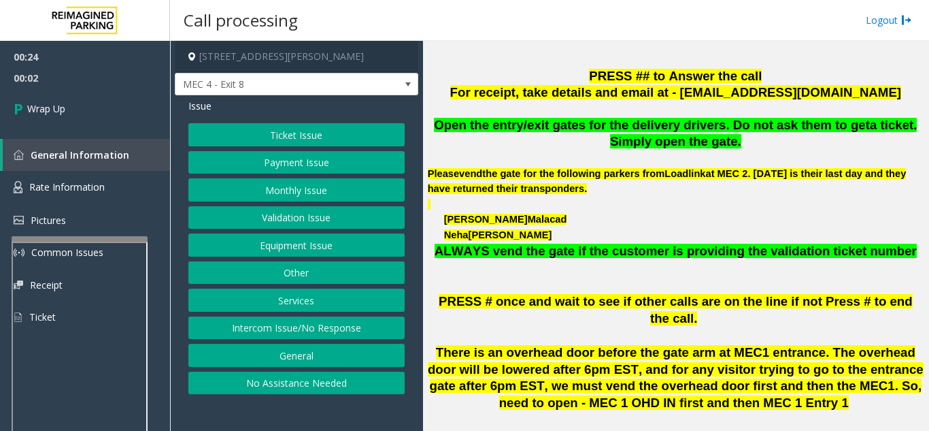
click at [359, 335] on button "Intercom Issue/No Response" at bounding box center [296, 327] width 216 height 23
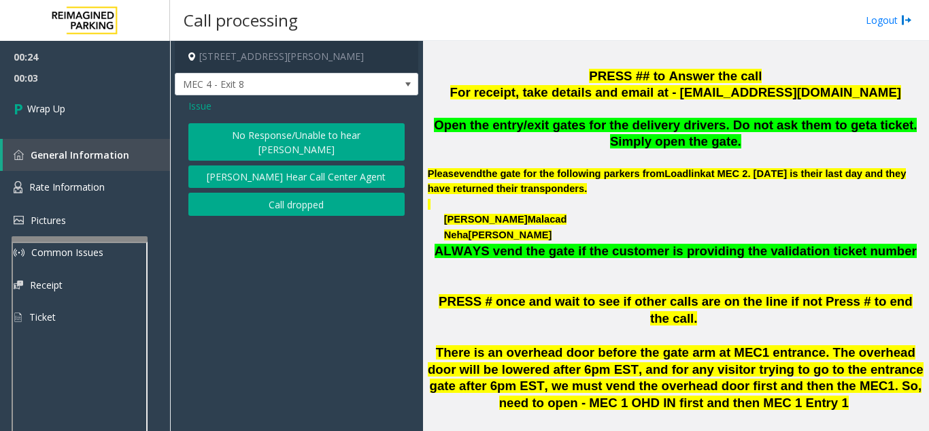
click at [295, 170] on button "[PERSON_NAME] Hear Call Center Agent" at bounding box center [296, 176] width 216 height 23
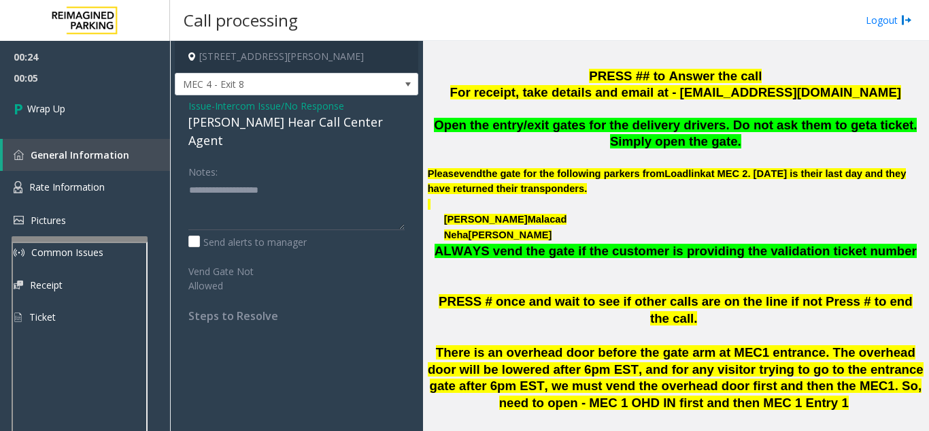
click at [203, 105] on span "Issue" at bounding box center [199, 106] width 23 height 14
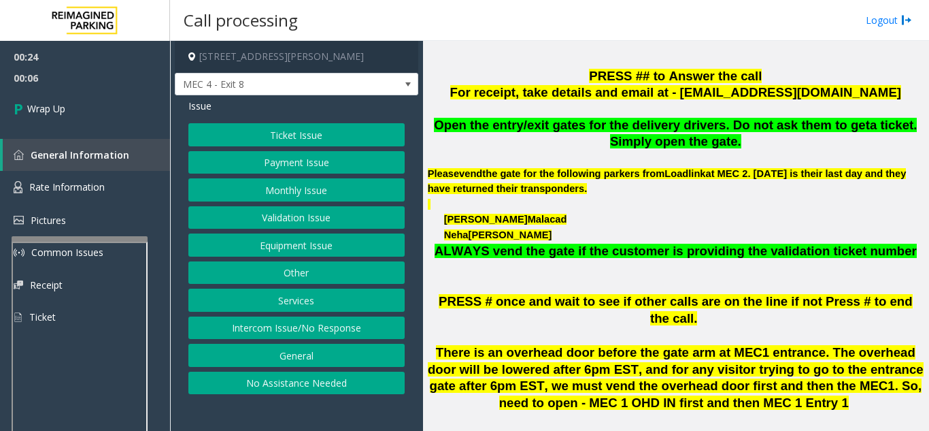
click at [318, 328] on button "Intercom Issue/No Response" at bounding box center [296, 327] width 216 height 23
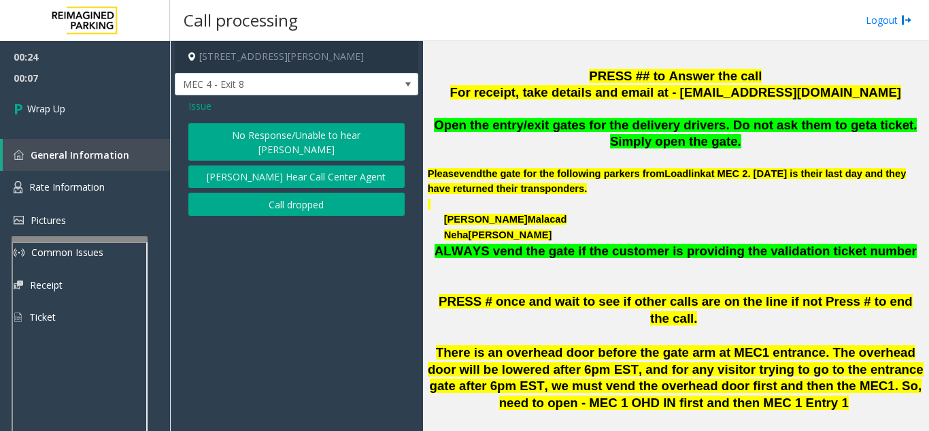
click at [284, 192] on button "Call dropped" at bounding box center [296, 203] width 216 height 23
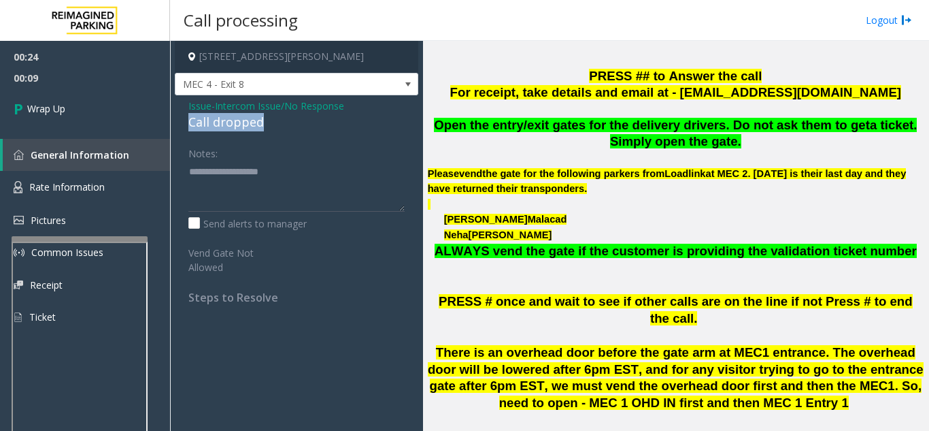
drag, startPoint x: 186, startPoint y: 124, endPoint x: 286, endPoint y: 122, distance: 100.0
click at [286, 122] on div "Issue - Intercom Issue/No Response Call dropped Notes: Send alerts to manager V…" at bounding box center [296, 206] width 243 height 222
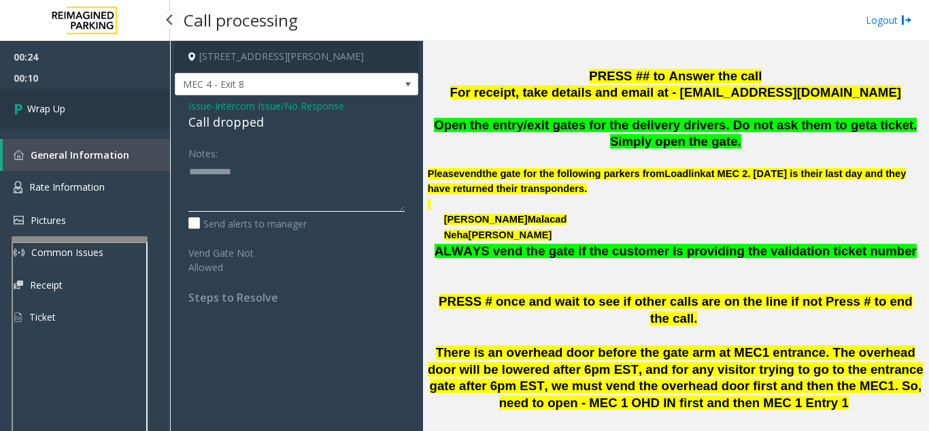
type textarea "**********"
click at [30, 95] on link "Wrap Up" at bounding box center [85, 108] width 170 height 40
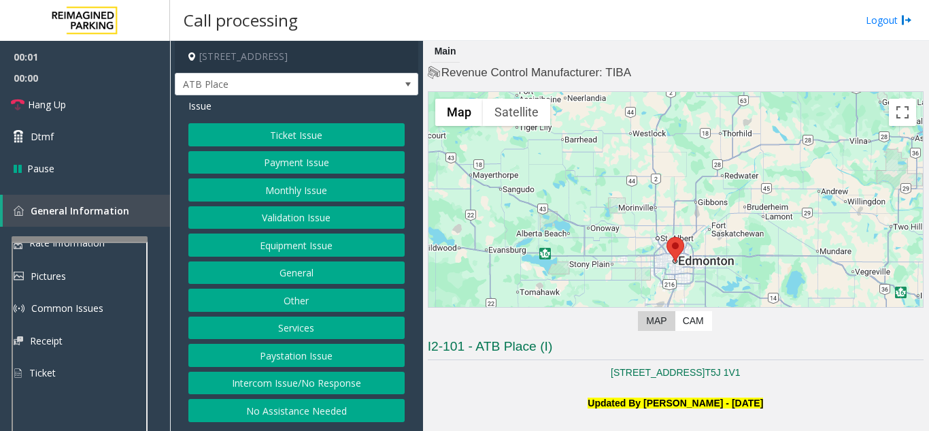
click at [475, 392] on p at bounding box center [676, 387] width 496 height 15
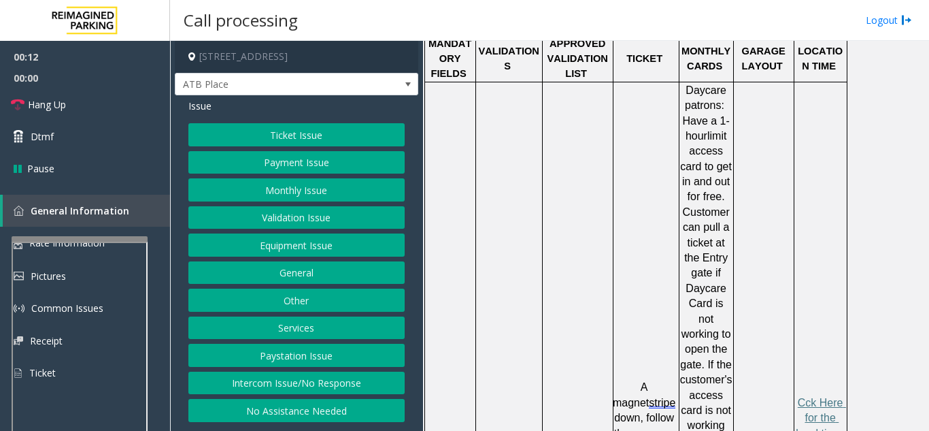
scroll to position [884, 0]
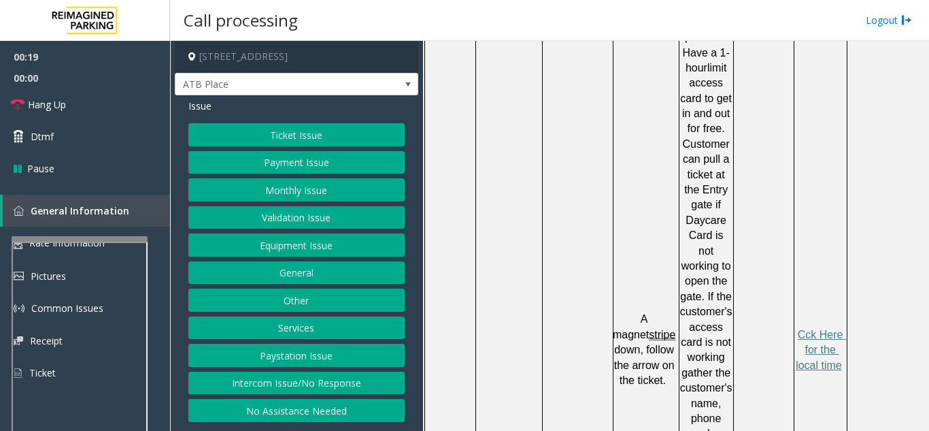
click at [300, 139] on button "Ticket Issue" at bounding box center [296, 134] width 216 height 23
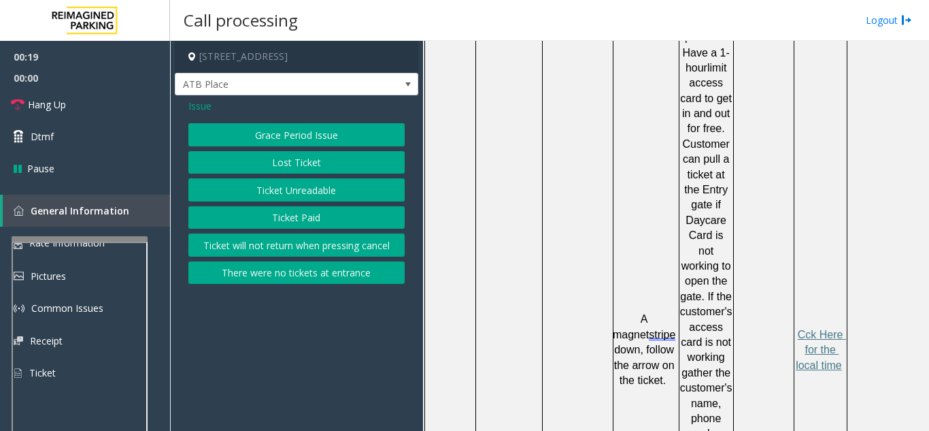
click at [292, 182] on button "Ticket Unreadable" at bounding box center [296, 189] width 216 height 23
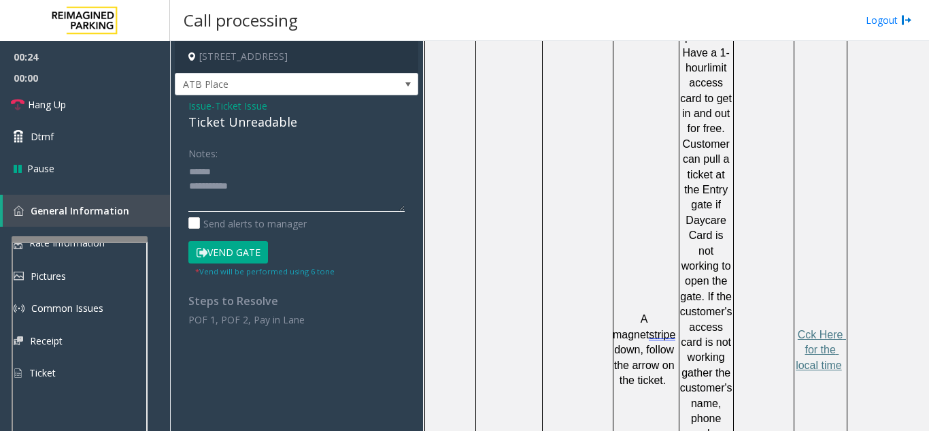
click at [227, 166] on textarea at bounding box center [296, 186] width 216 height 51
drag, startPoint x: 201, startPoint y: 118, endPoint x: 309, endPoint y: 118, distance: 108.8
click at [309, 118] on div "Issue - Ticket Issue Ticket Unreadable Notes: Send alerts to manager Vend Gate …" at bounding box center [296, 217] width 243 height 245
click at [284, 188] on textarea at bounding box center [296, 186] width 216 height 51
click at [241, 250] on button "Vend Gate" at bounding box center [228, 252] width 80 height 23
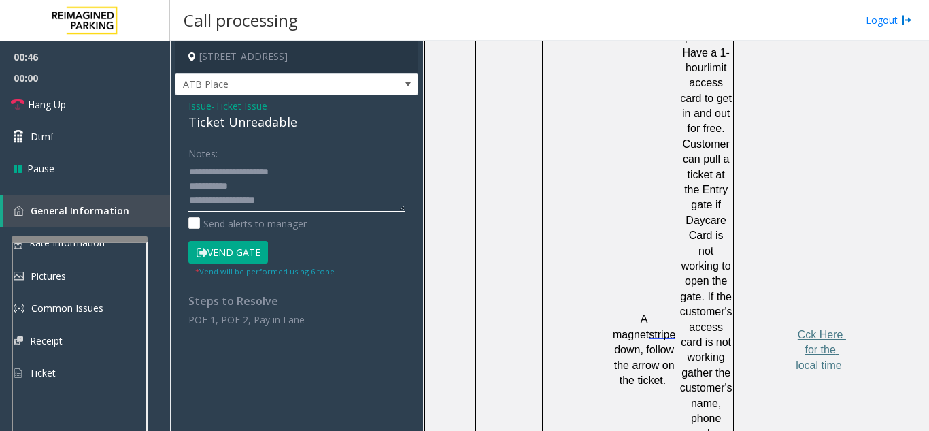
click at [301, 185] on textarea at bounding box center [296, 186] width 216 height 51
type textarea "**********"
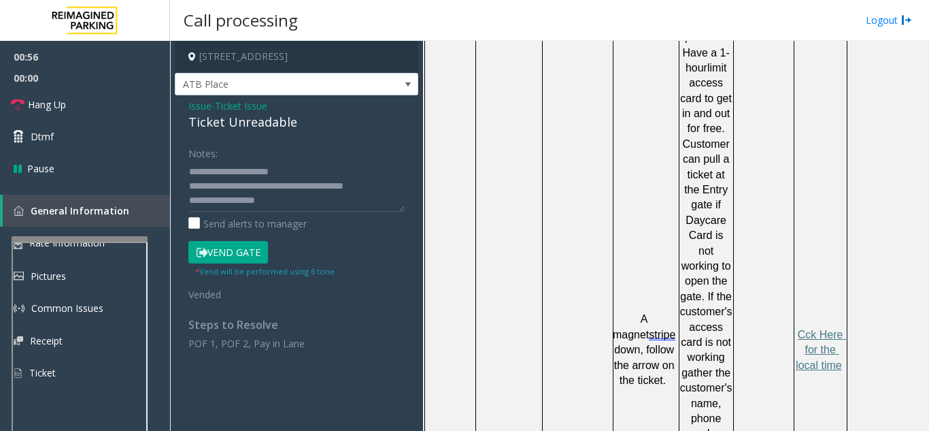
click at [362, 140] on div "Issue - Ticket Issue Ticket Unreadable Notes: Send alerts to manager Vend Gate …" at bounding box center [296, 229] width 243 height 269
click at [90, 106] on link "Hang Up" at bounding box center [85, 104] width 170 height 32
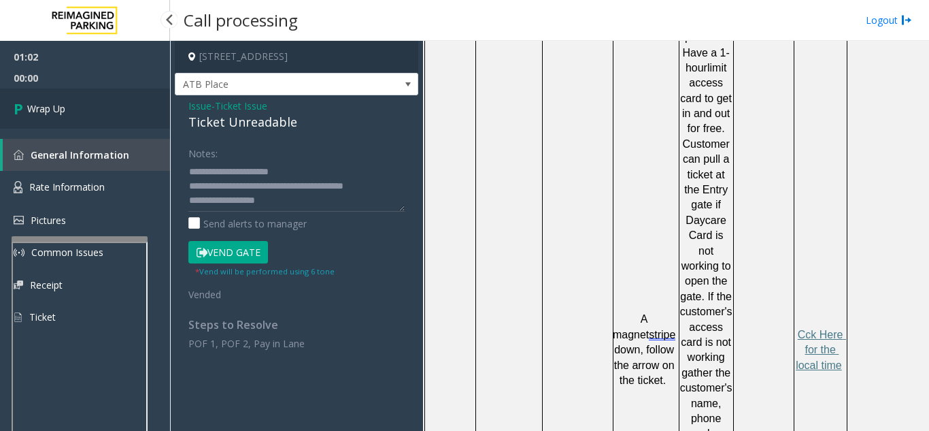
click at [113, 116] on link "Wrap Up" at bounding box center [85, 108] width 170 height 40
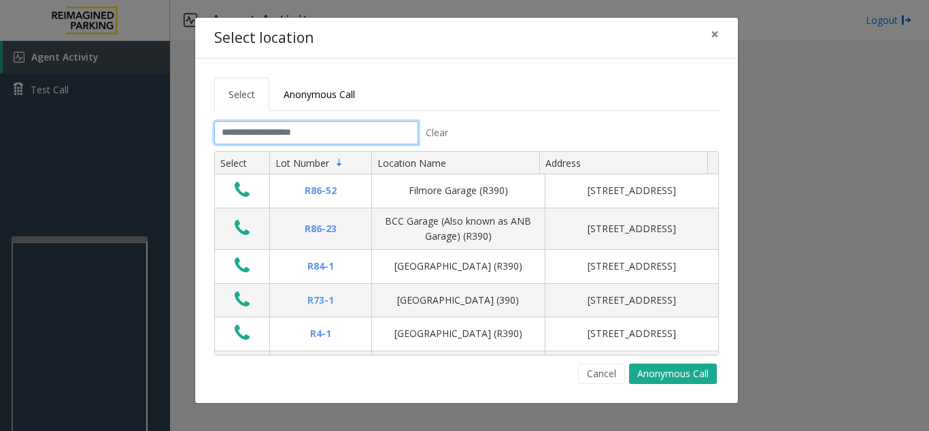
click at [318, 133] on input "text" at bounding box center [316, 132] width 204 height 23
click at [709, 37] on button "×" at bounding box center [714, 34] width 27 height 33
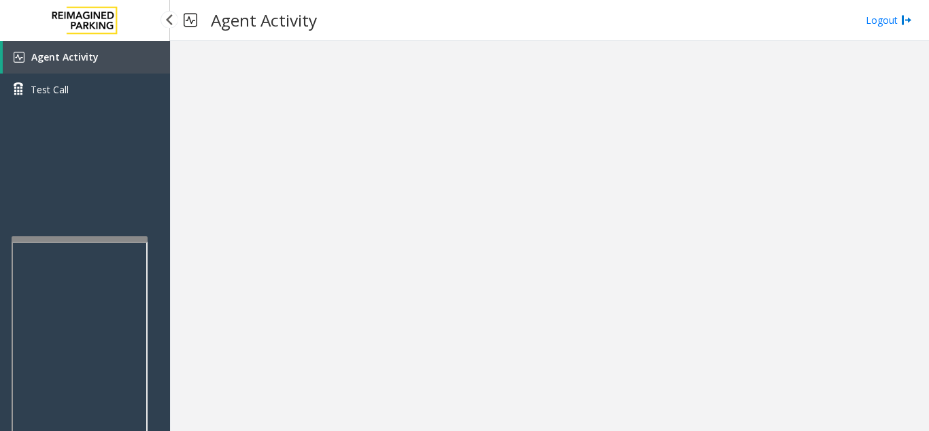
click at [91, 42] on link "Agent Activity" at bounding box center [86, 57] width 167 height 33
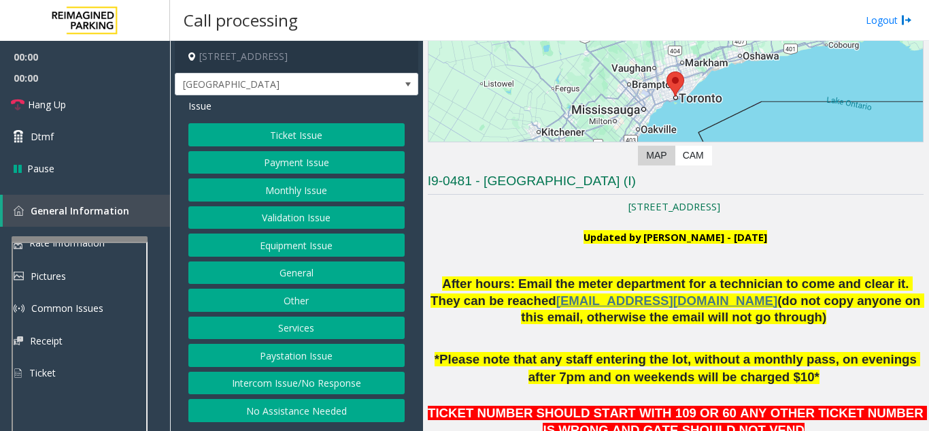
scroll to position [204, 0]
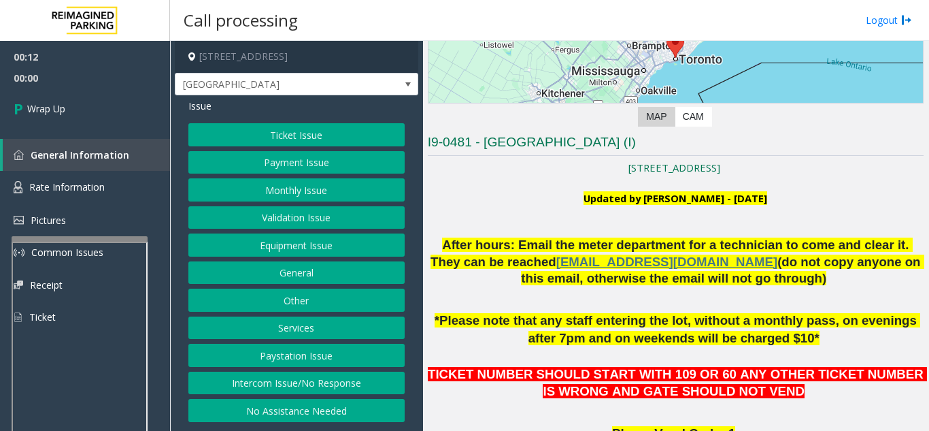
click at [294, 246] on button "Equipment Issue" at bounding box center [296, 244] width 216 height 23
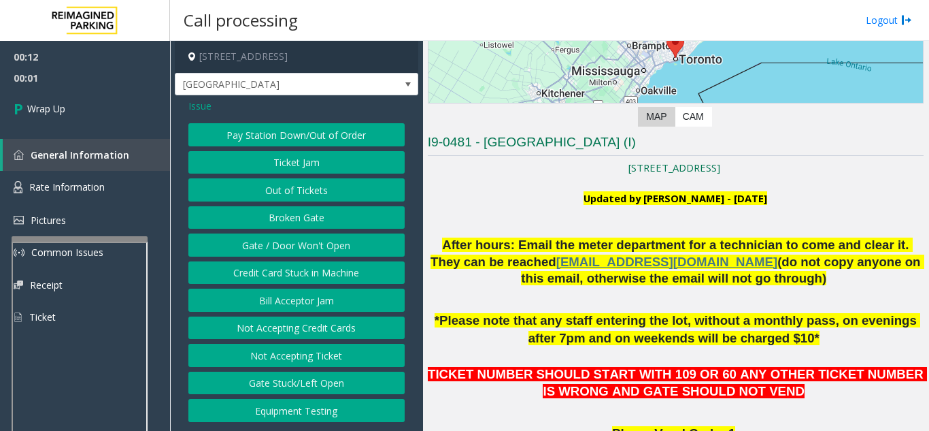
click at [294, 246] on button "Gate / Door Won't Open" at bounding box center [296, 244] width 216 height 23
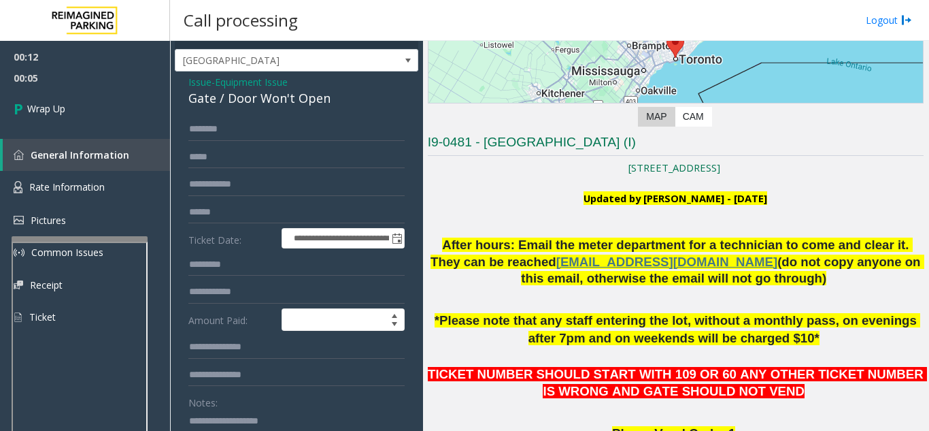
scroll to position [0, 0]
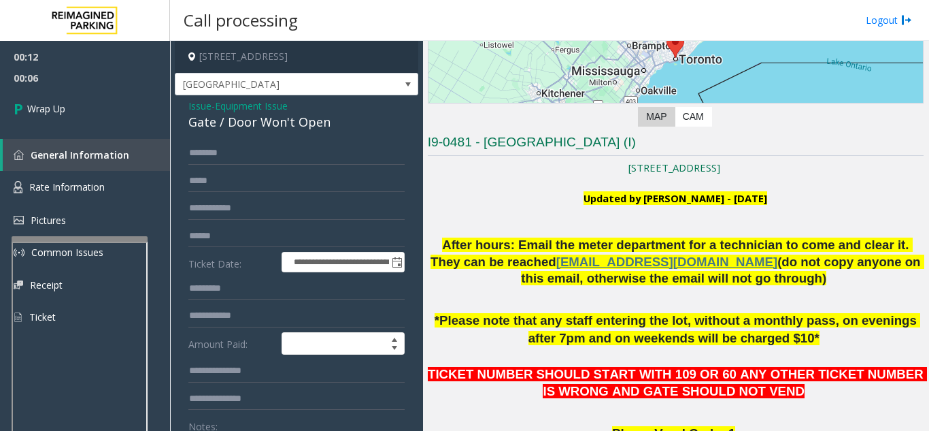
click at [199, 99] on span "Issue" at bounding box center [199, 106] width 23 height 14
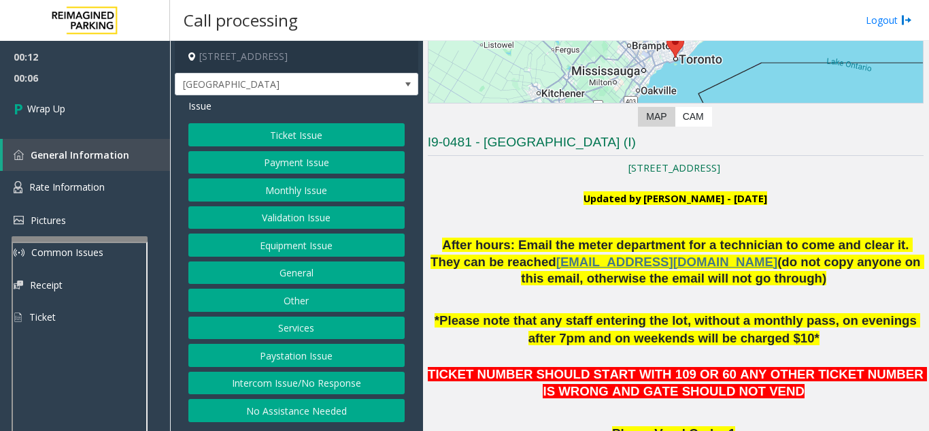
click at [310, 386] on button "Intercom Issue/No Response" at bounding box center [296, 382] width 216 height 23
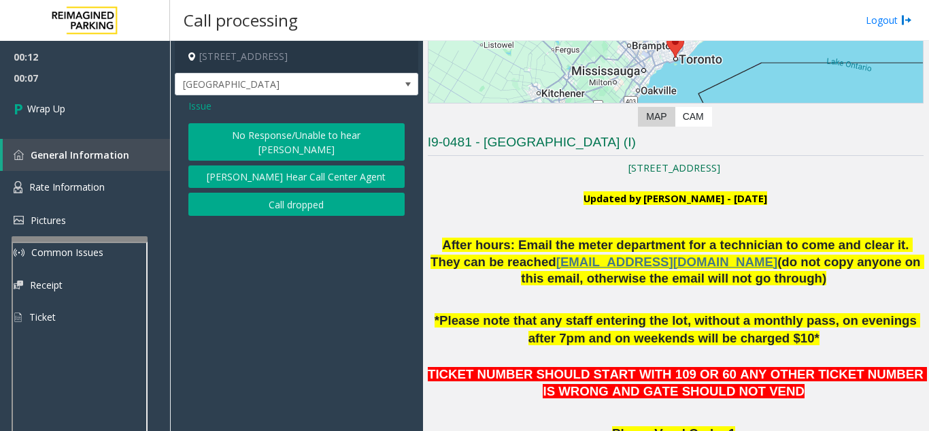
click at [283, 192] on button "Call dropped" at bounding box center [296, 203] width 216 height 23
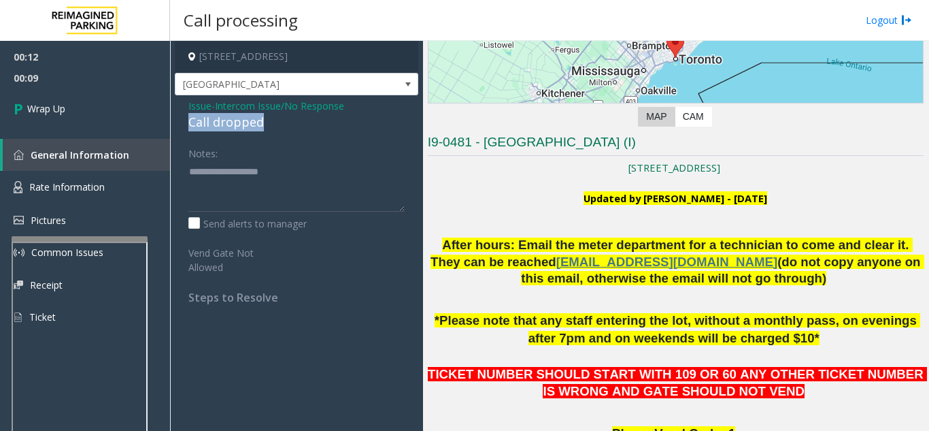
drag, startPoint x: 184, startPoint y: 124, endPoint x: 268, endPoint y: 124, distance: 83.7
click at [268, 124] on div "Issue - Intercom Issue/No Response Call dropped Notes: Send alerts to manager V…" at bounding box center [296, 206] width 243 height 222
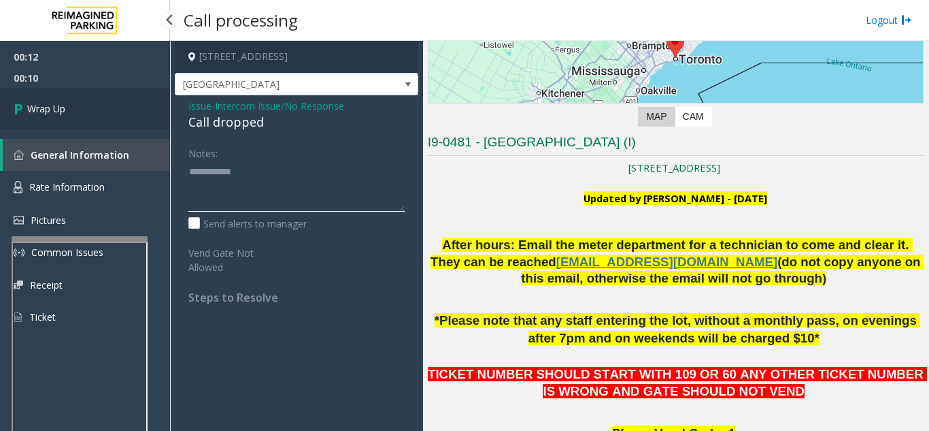
type textarea "**********"
click at [112, 114] on link "Wrap Up" at bounding box center [85, 108] width 170 height 40
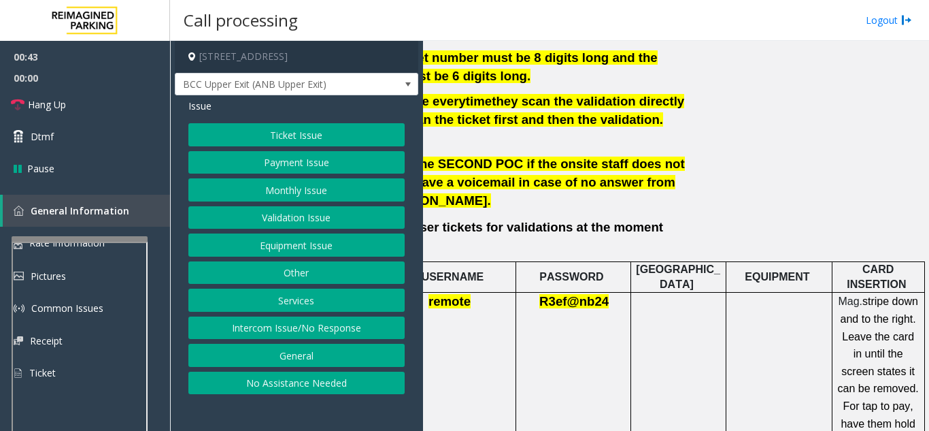
scroll to position [748, 238]
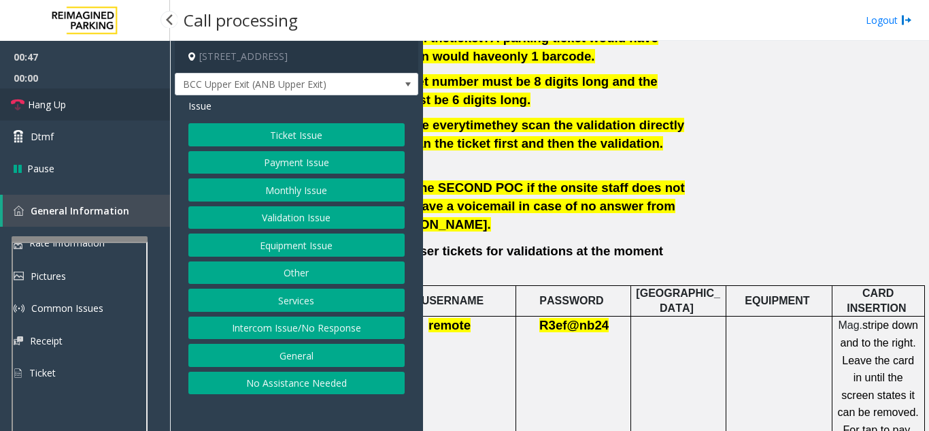
click at [127, 112] on link "Hang Up" at bounding box center [85, 104] width 170 height 32
click at [322, 385] on button "No Assistance Needed" at bounding box center [296, 382] width 216 height 23
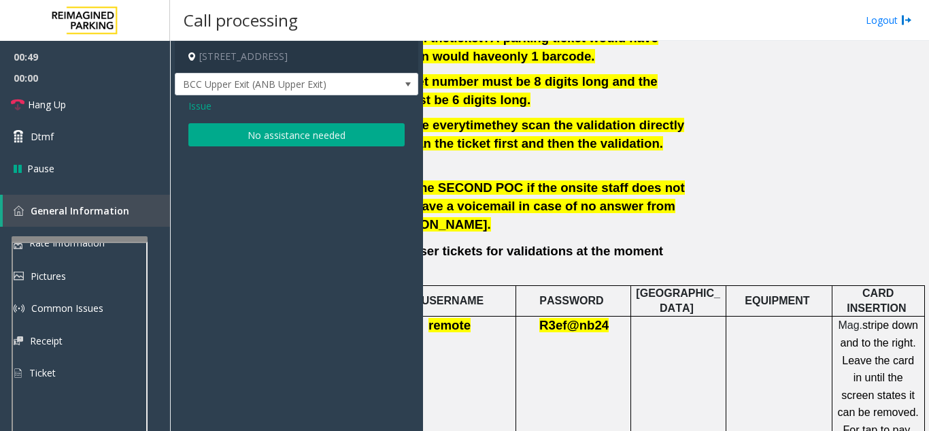
click at [287, 143] on button "No assistance needed" at bounding box center [296, 134] width 216 height 23
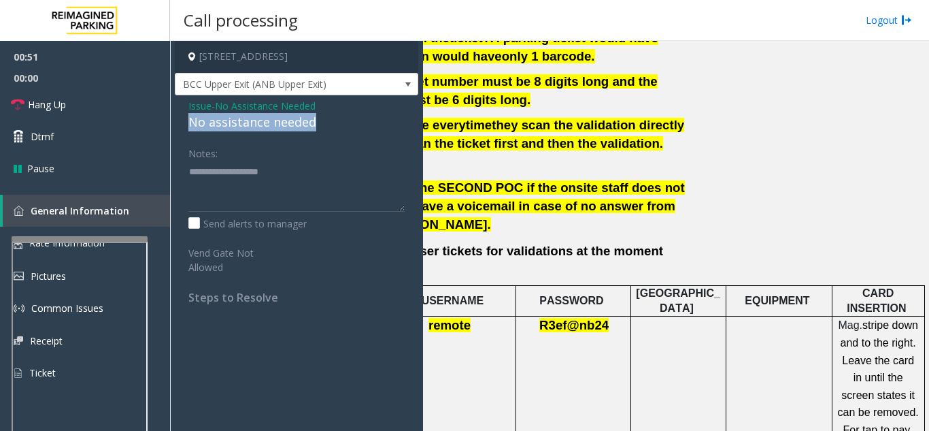
drag, startPoint x: 201, startPoint y: 120, endPoint x: 339, endPoint y: 121, distance: 138.1
click at [339, 121] on div "Issue - No Assistance Needed No assistance needed Notes: Send alerts to manager…" at bounding box center [296, 206] width 243 height 222
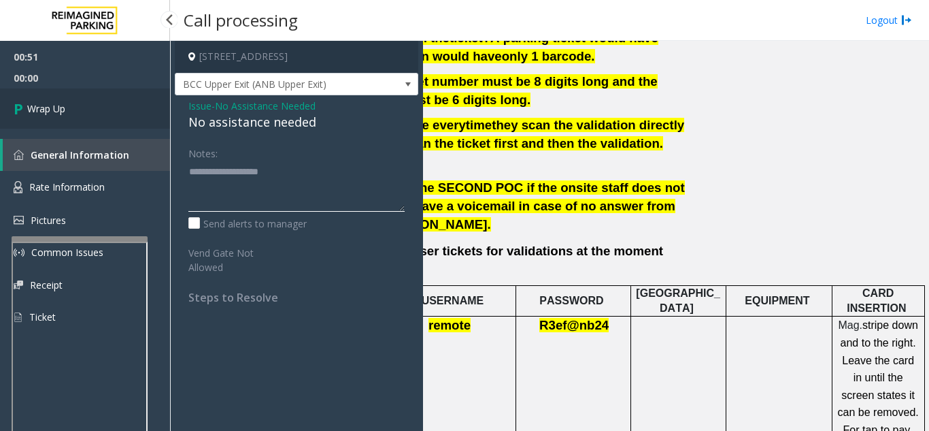
type textarea "**********"
click at [96, 128] on link "Wrap Up" at bounding box center [85, 108] width 170 height 40
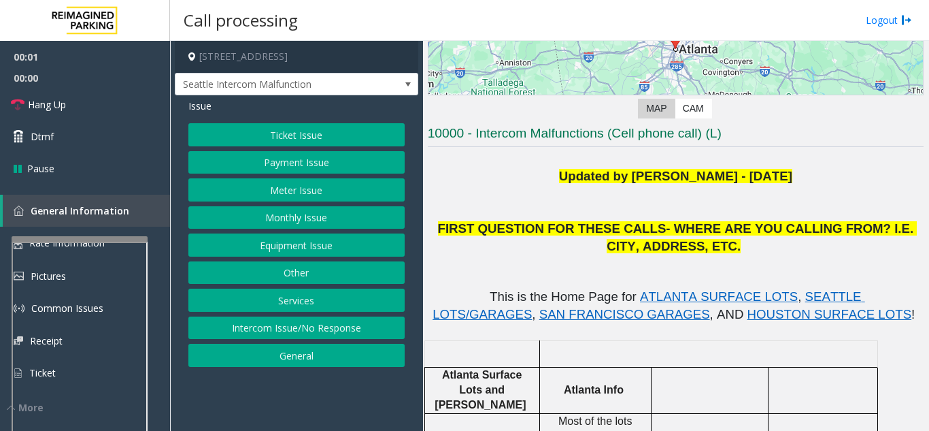
scroll to position [204, 0]
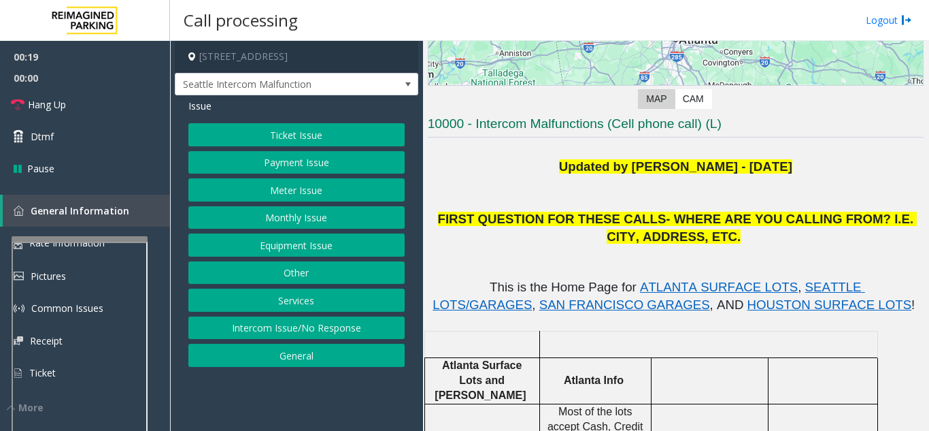
click at [303, 250] on button "Equipment Issue" at bounding box center [296, 244] width 216 height 23
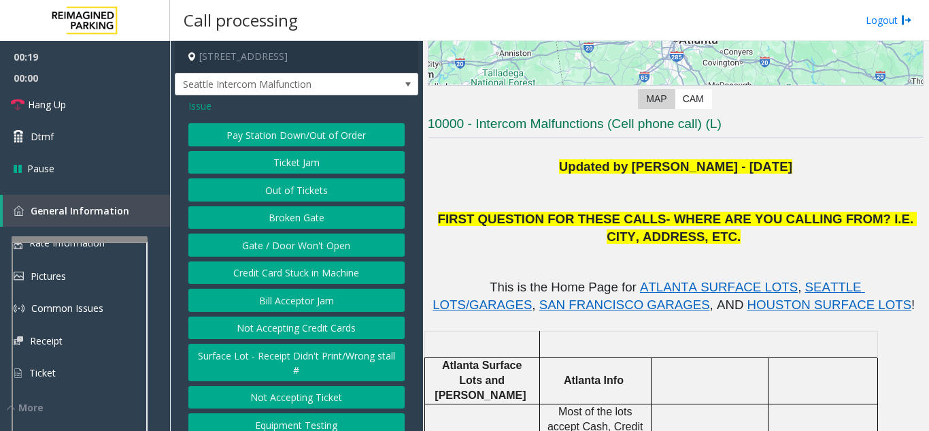
click at [303, 250] on button "Gate / Door Won't Open" at bounding box center [296, 244] width 216 height 23
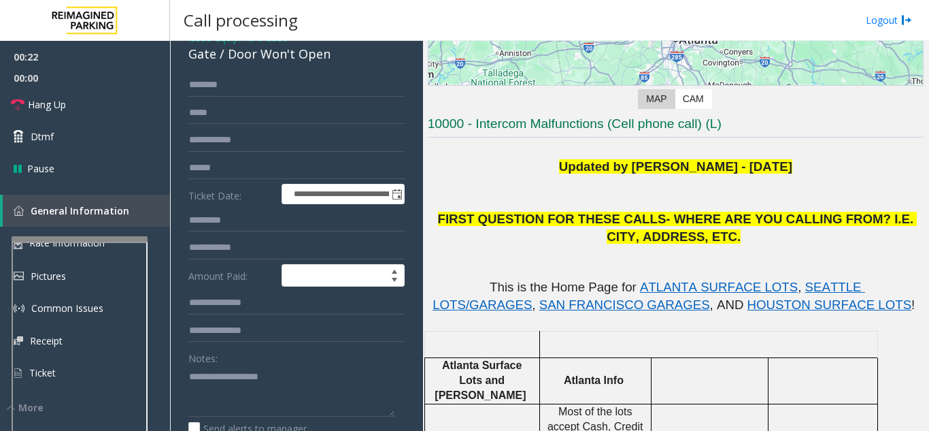
scroll to position [86, 0]
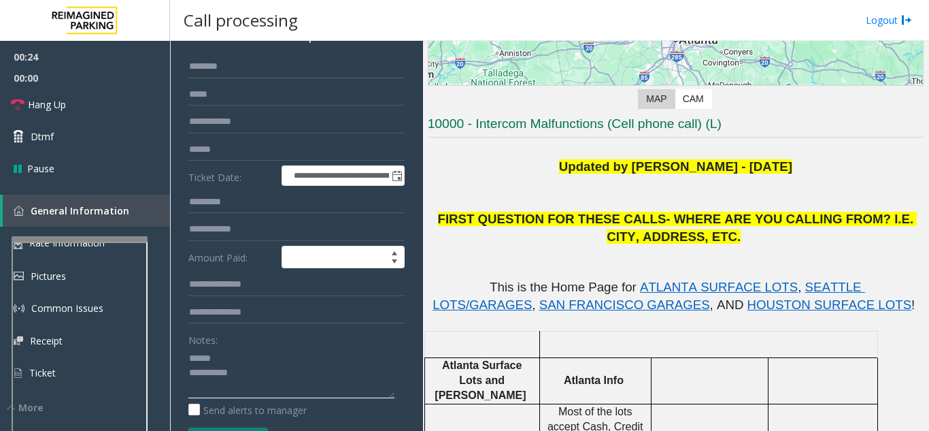
click at [238, 369] on textarea at bounding box center [291, 372] width 206 height 51
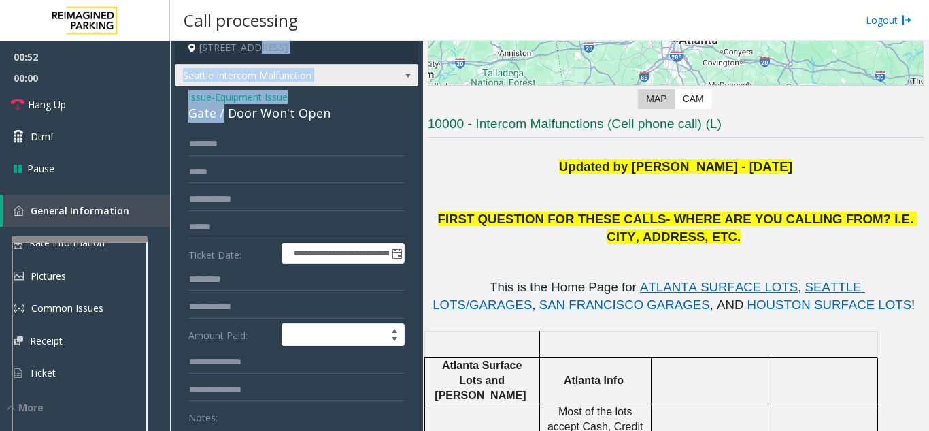
scroll to position [6, 0]
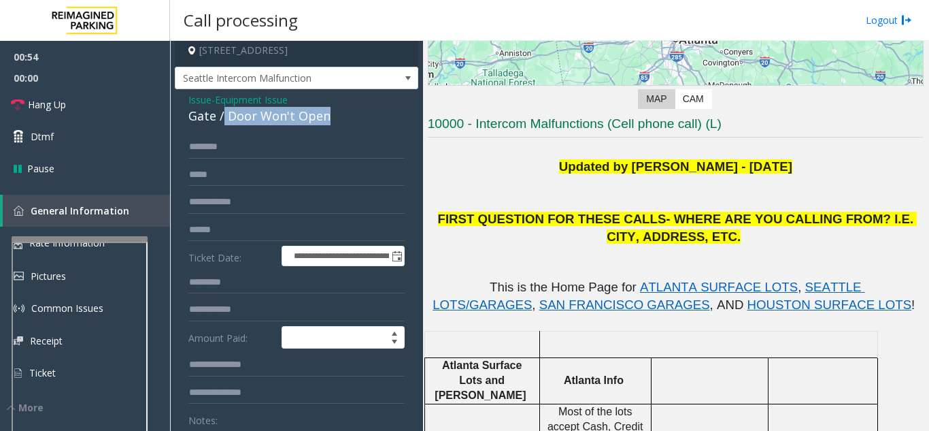
drag, startPoint x: 224, startPoint y: 48, endPoint x: 343, endPoint y: 140, distance: 150.3
click at [343, 140] on div "**********" at bounding box center [296, 390] width 243 height 603
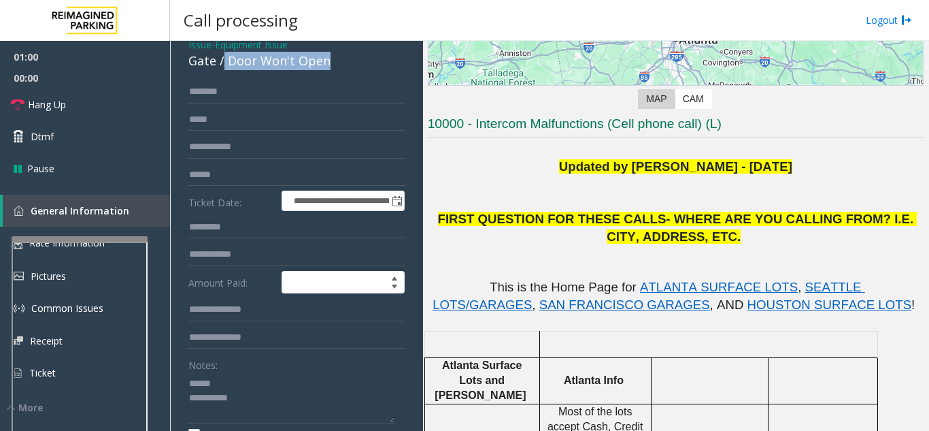
scroll to position [66, 0]
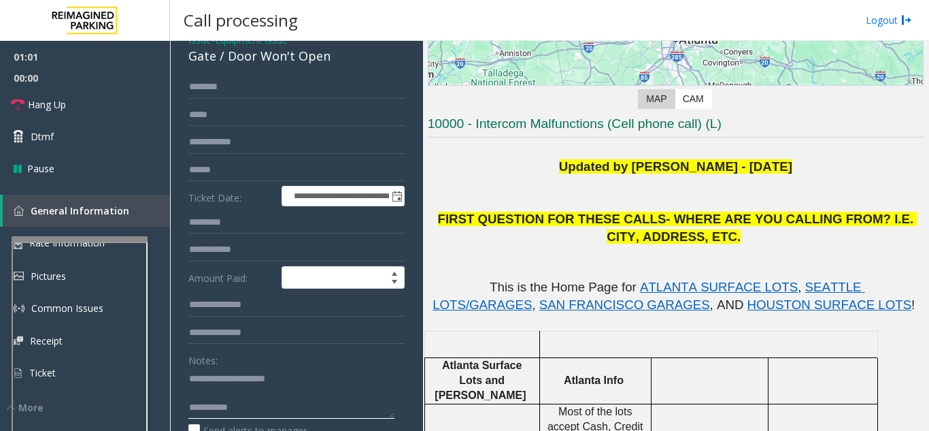
click at [266, 418] on textarea at bounding box center [291, 392] width 206 height 51
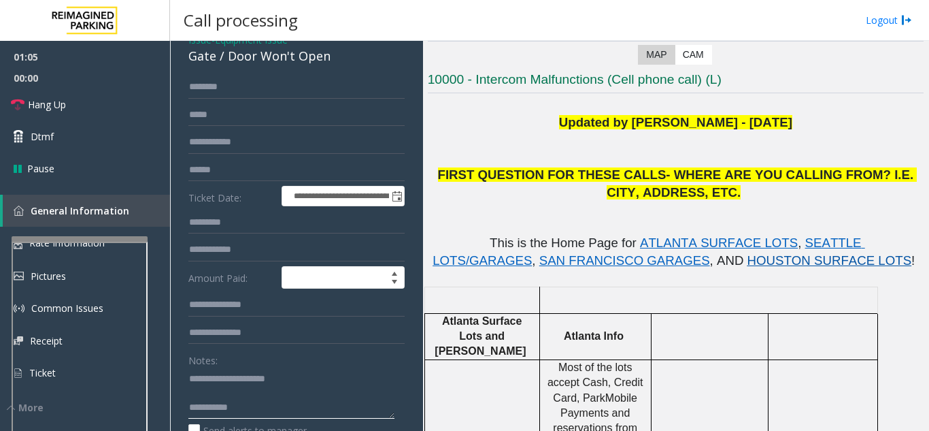
scroll to position [272, 0]
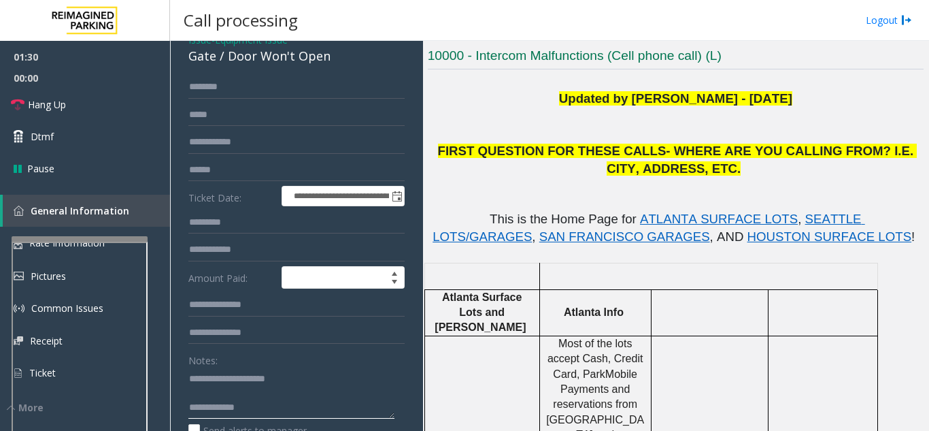
click at [306, 414] on textarea at bounding box center [291, 392] width 206 height 51
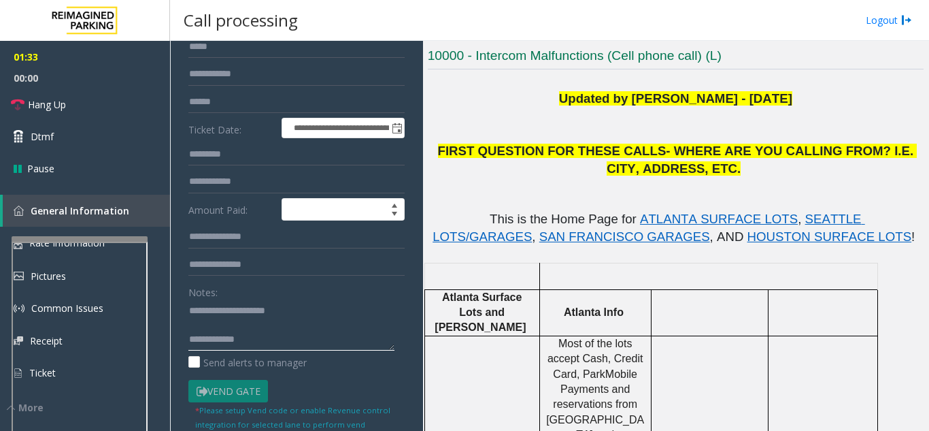
scroll to position [202, 0]
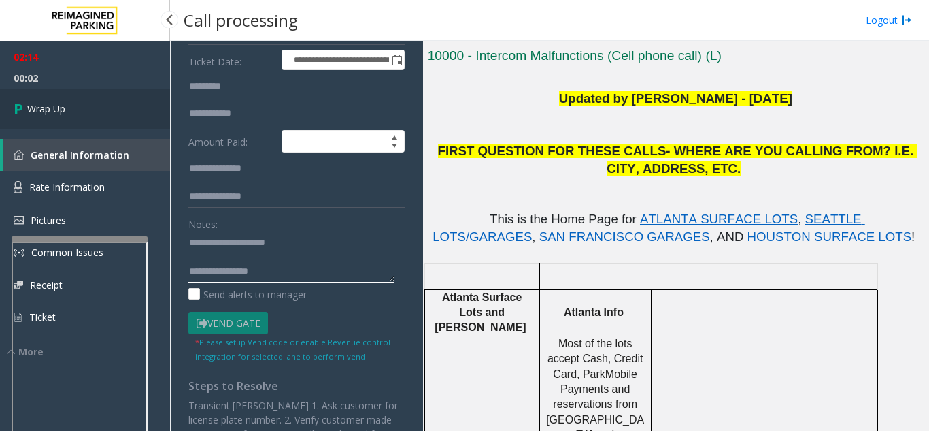
type textarea "**********"
click at [105, 109] on link "Wrap Up" at bounding box center [85, 108] width 170 height 40
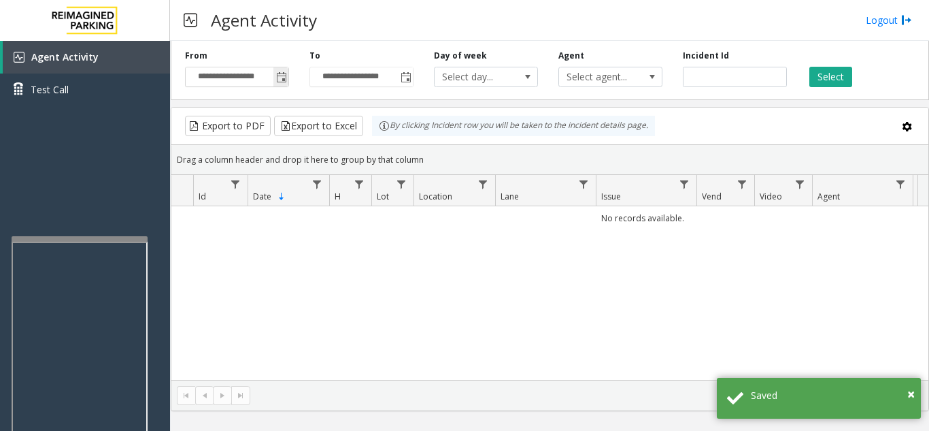
click at [282, 80] on span "Toggle popup" at bounding box center [281, 77] width 11 height 11
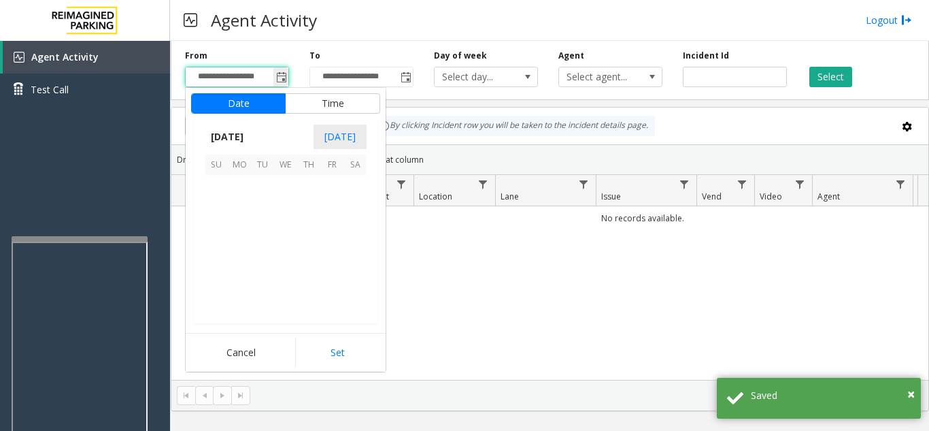
scroll to position [244099, 0]
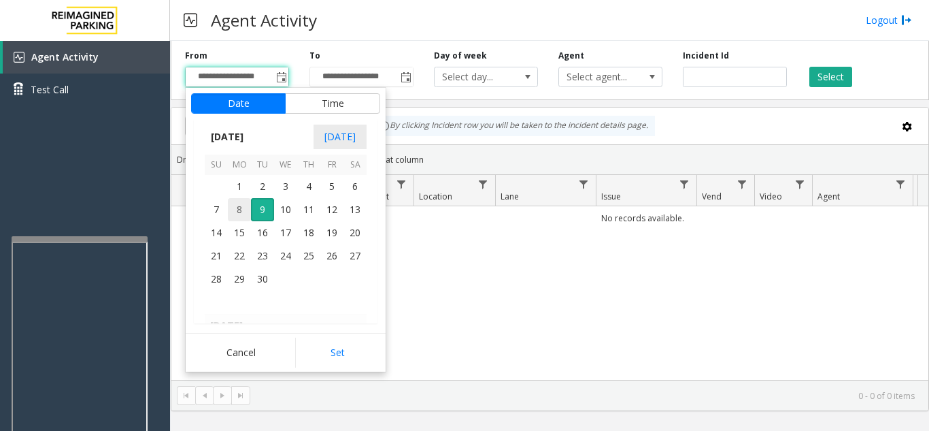
click at [240, 209] on span "8" at bounding box center [239, 209] width 23 height 23
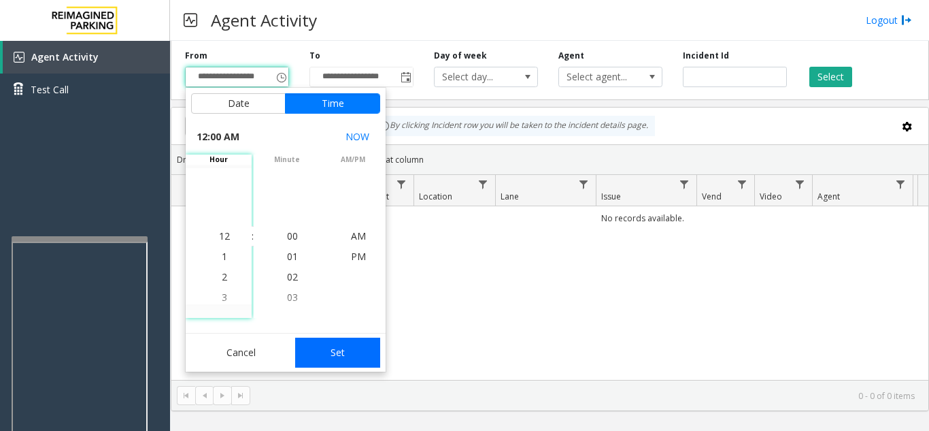
click at [341, 342] on button "Set" at bounding box center [338, 352] width 86 height 30
type input "**********"
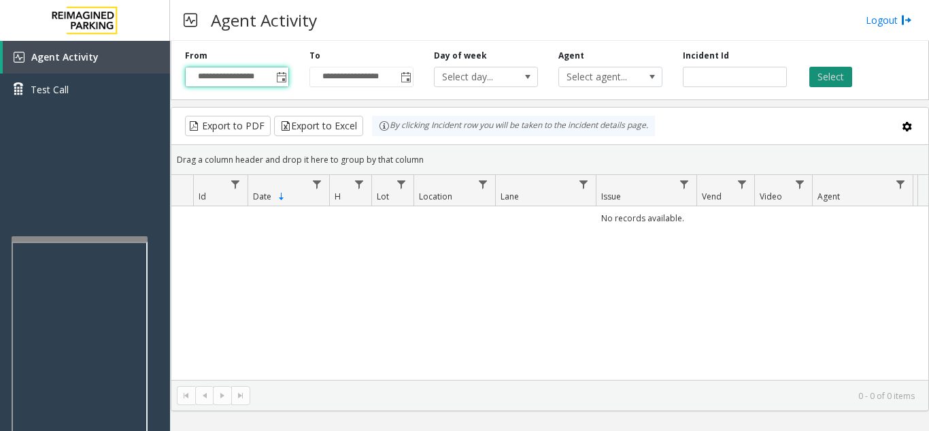
click at [831, 78] on button "Select" at bounding box center [830, 77] width 43 height 20
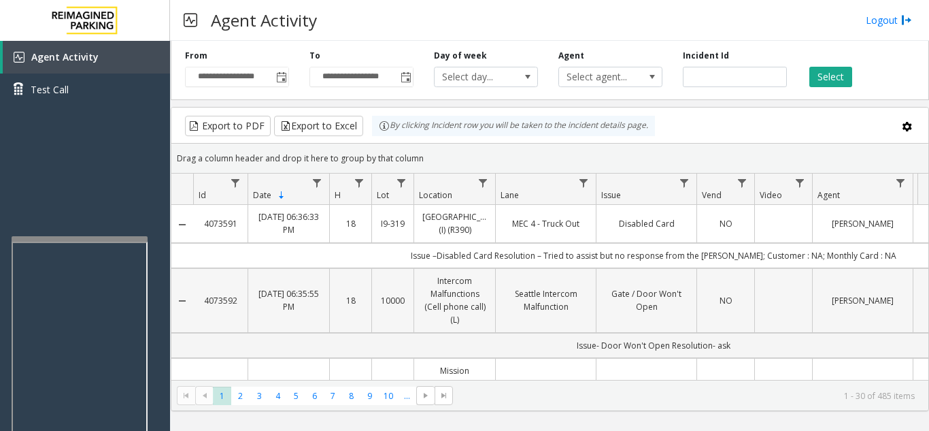
click at [771, 300] on td "Data table" at bounding box center [783, 300] width 58 height 65
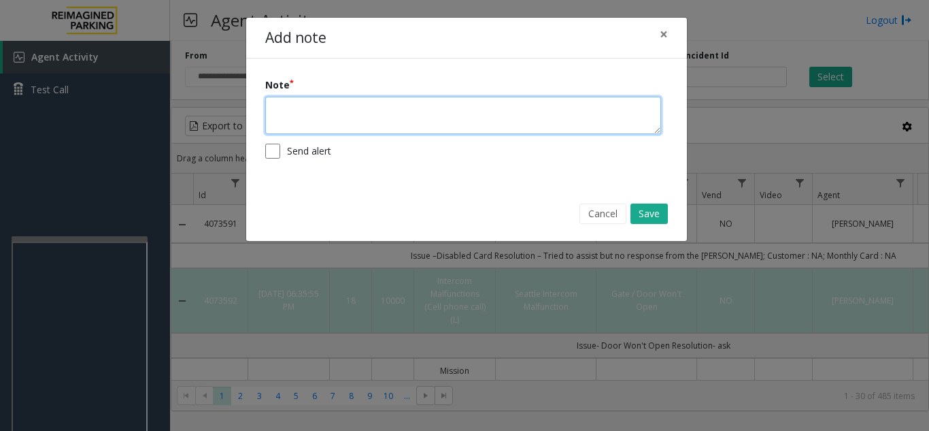
click at [333, 107] on textarea at bounding box center [463, 115] width 396 height 37
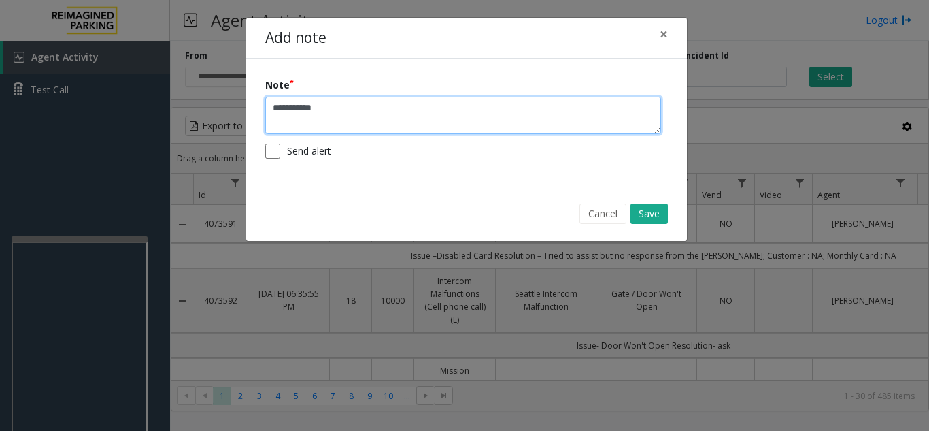
click at [366, 107] on textarea "**********" at bounding box center [463, 115] width 396 height 37
paste textarea "**********"
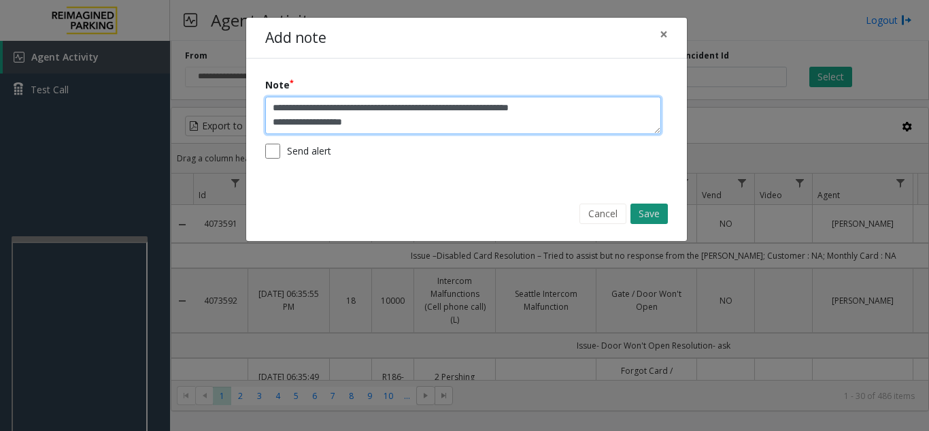
type textarea "**********"
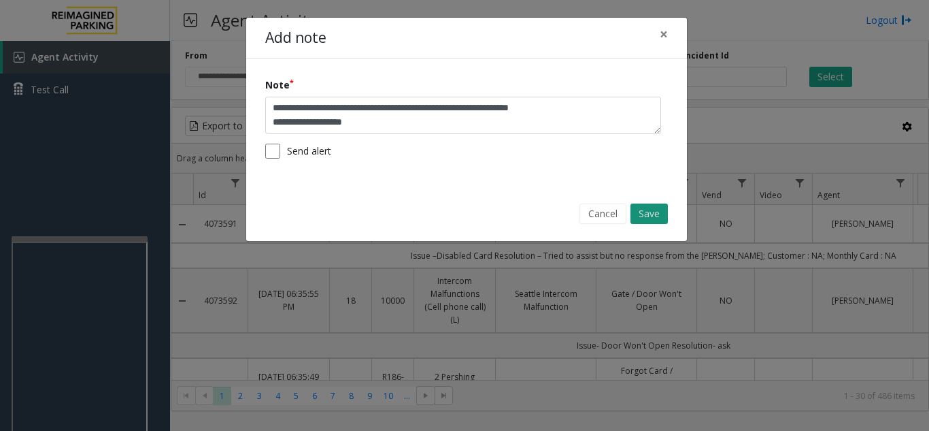
click at [645, 212] on button "Save" at bounding box center [648, 213] width 37 height 20
